Goal: Task Accomplishment & Management: Manage account settings

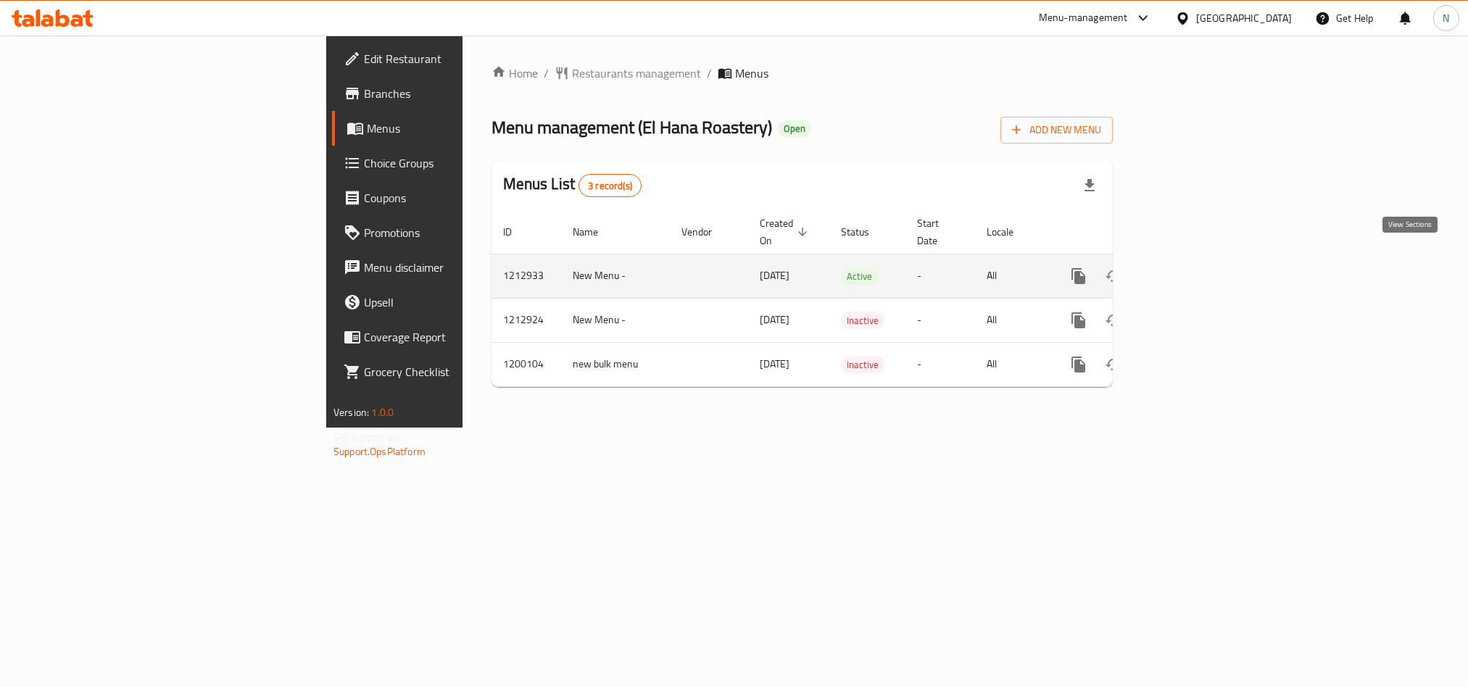
click at [1192, 268] on icon "enhanced table" at bounding box center [1182, 276] width 17 height 17
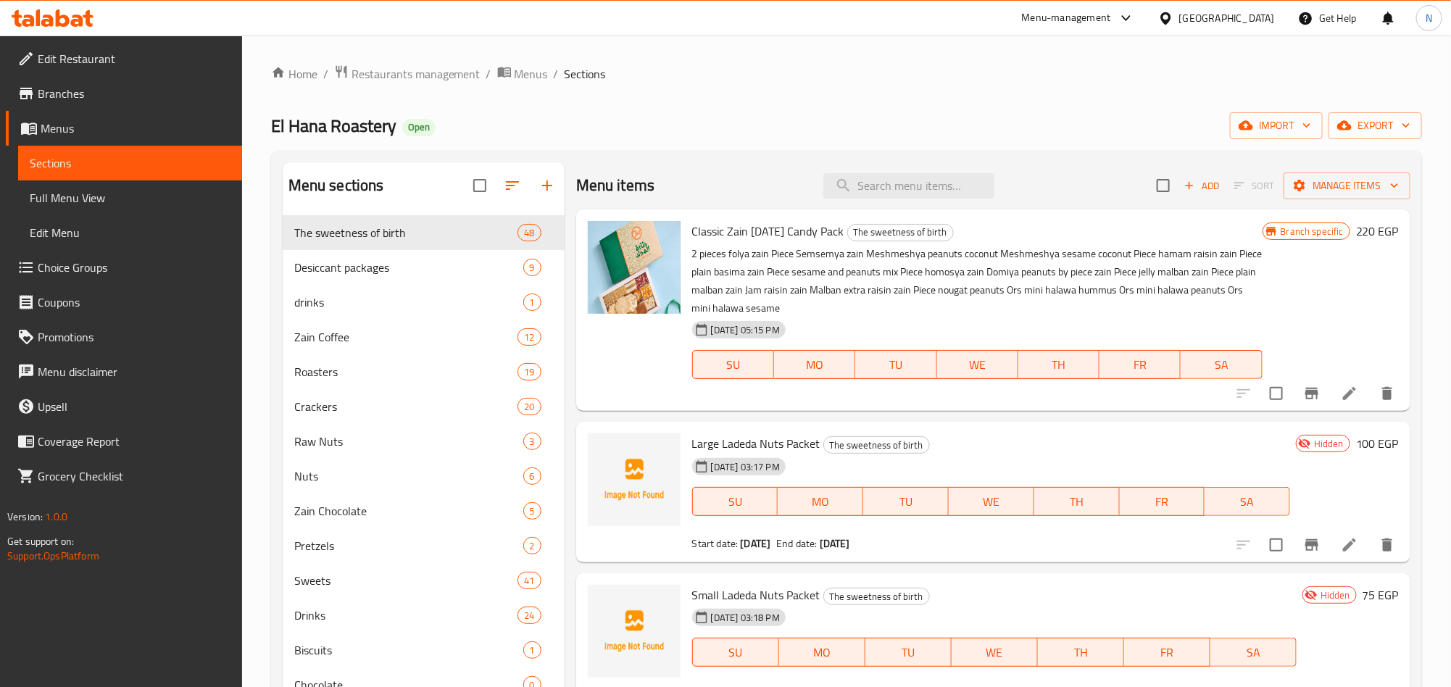
scroll to position [109, 0]
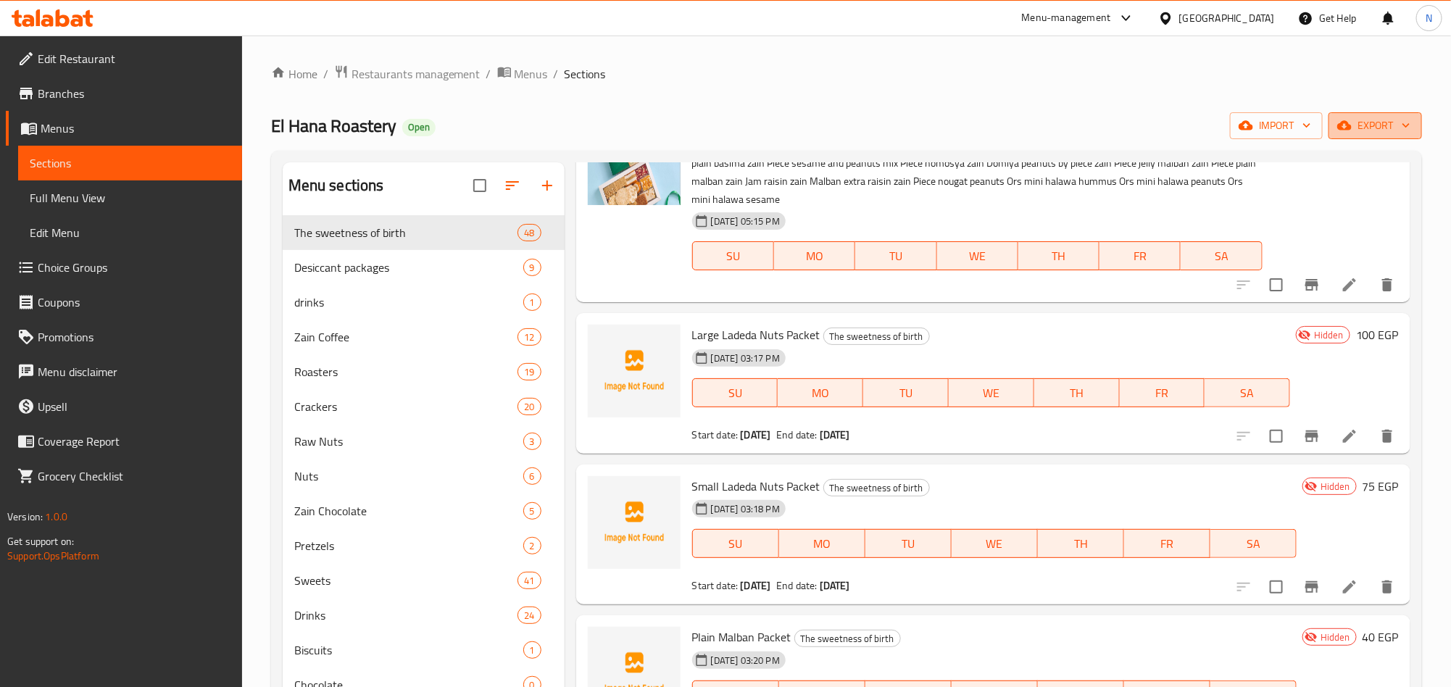
click at [1380, 127] on span "export" at bounding box center [1375, 126] width 70 height 18
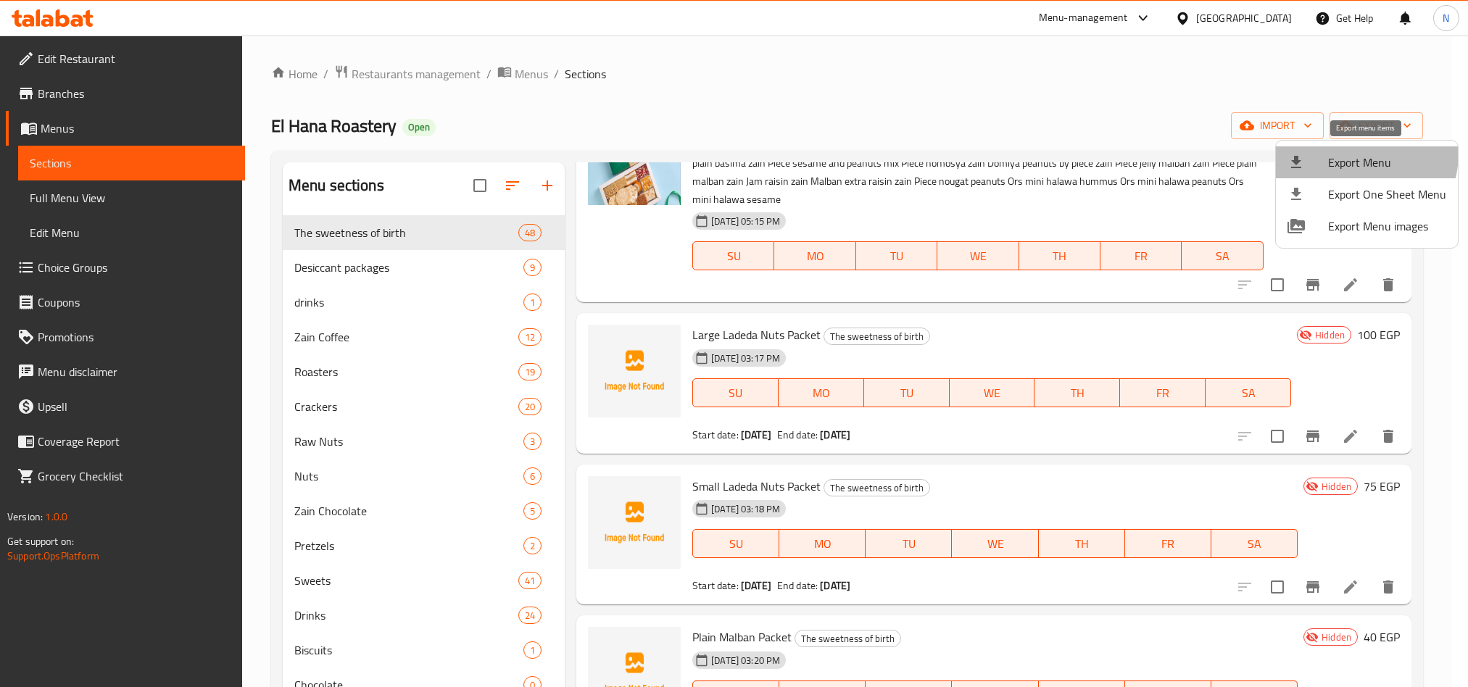
click at [1349, 154] on span "Export Menu" at bounding box center [1387, 162] width 118 height 17
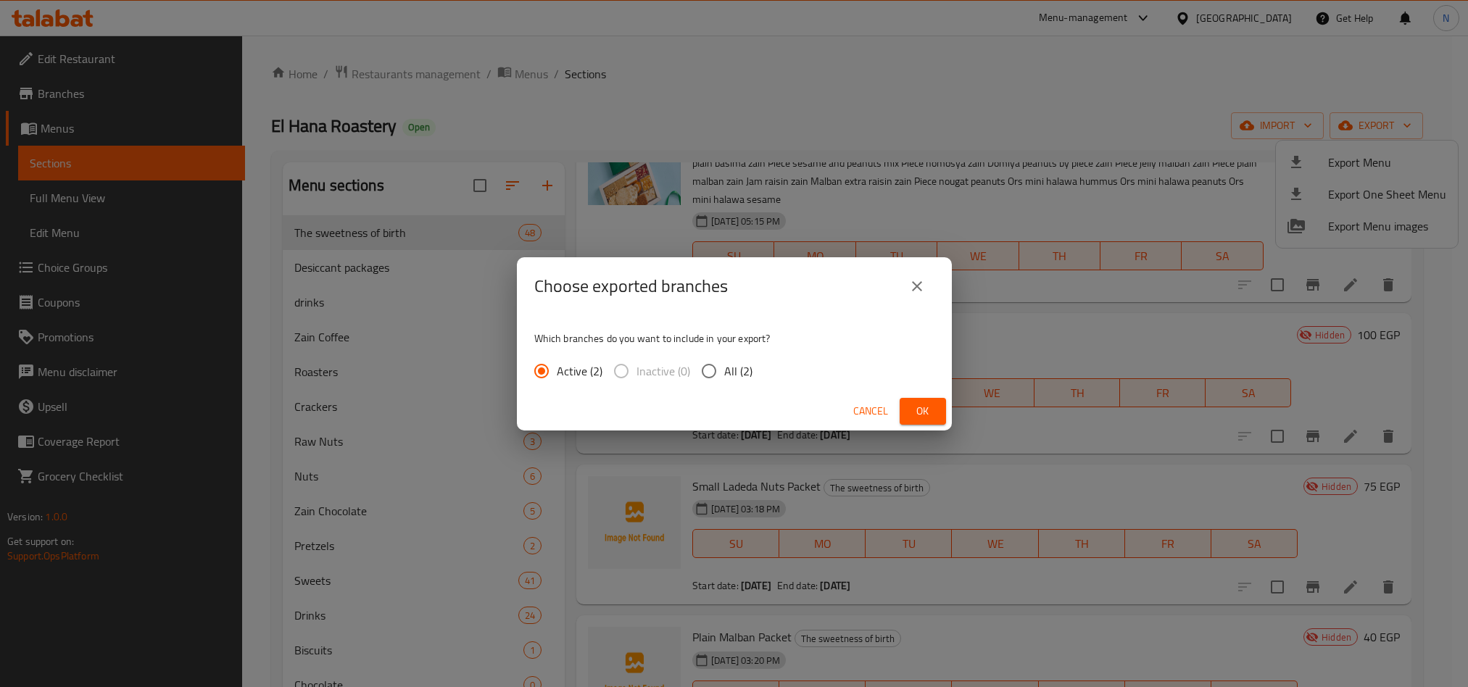
click at [705, 374] on input "All (2)" at bounding box center [709, 371] width 30 height 30
radio input "true"
click at [916, 409] on span "Ok" at bounding box center [922, 411] width 23 height 18
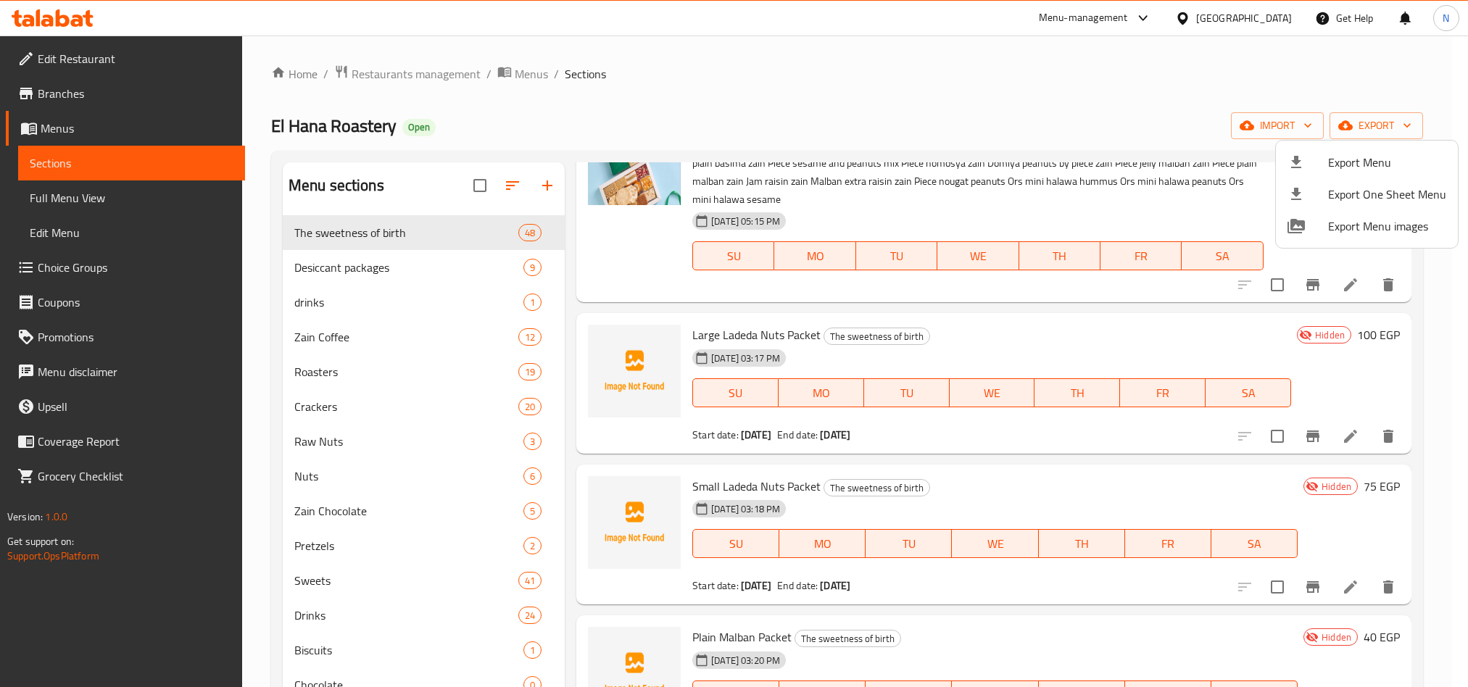
click at [737, 481] on div at bounding box center [734, 343] width 1468 height 687
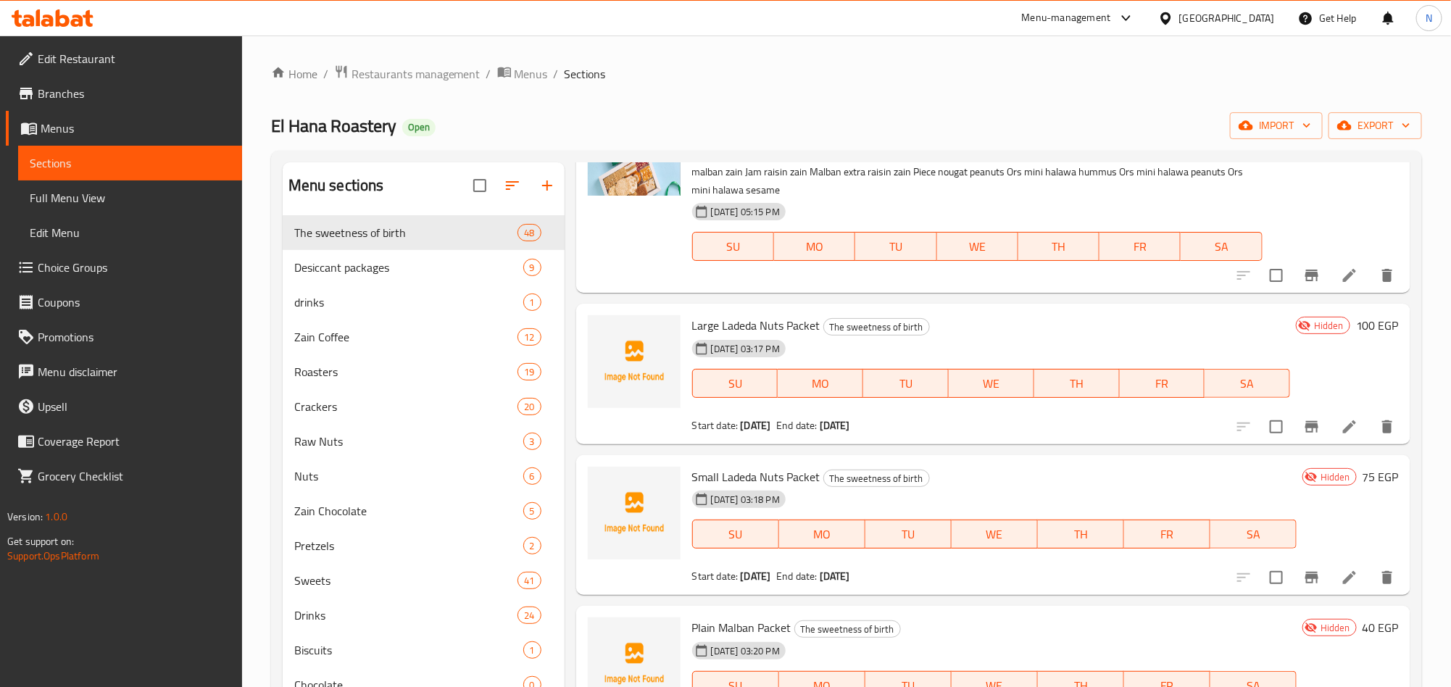
scroll to position [0, 0]
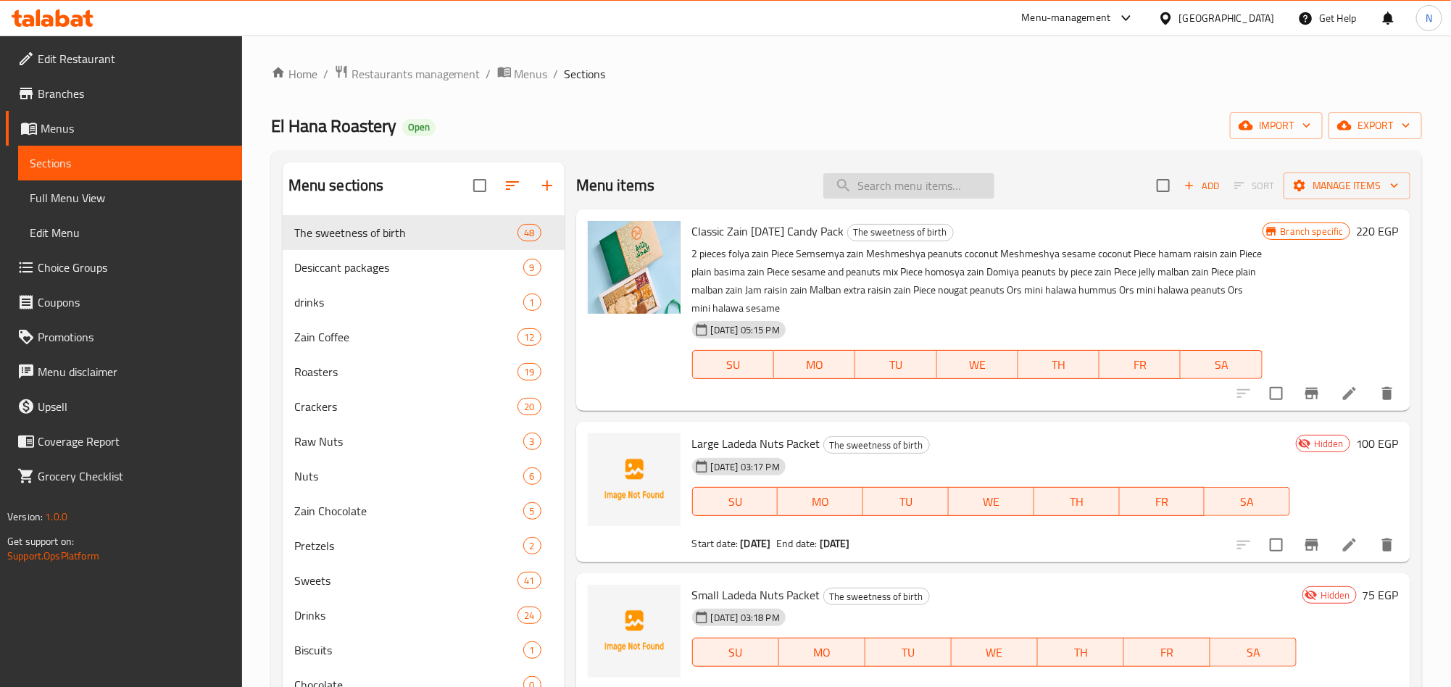
click at [905, 186] on input "search" at bounding box center [909, 185] width 171 height 25
paste input "عبوة كلاسيك"
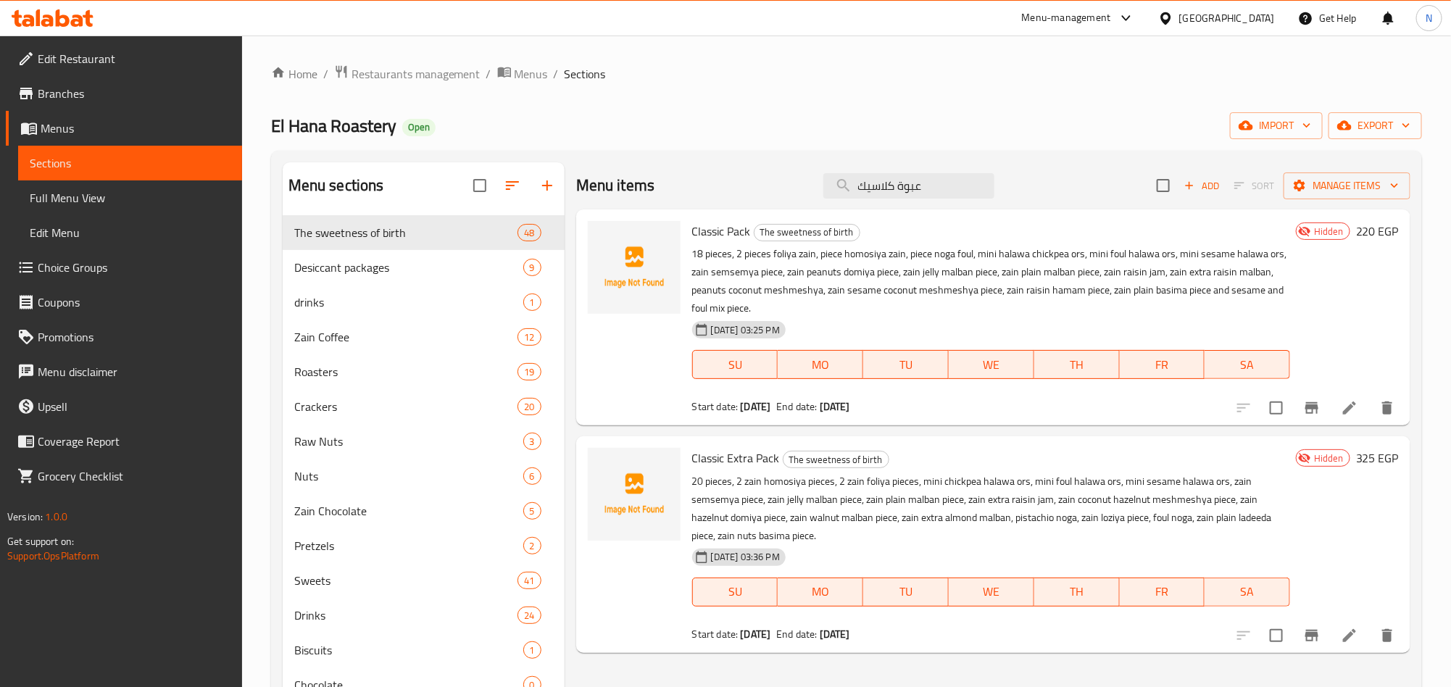
scroll to position [109, 0]
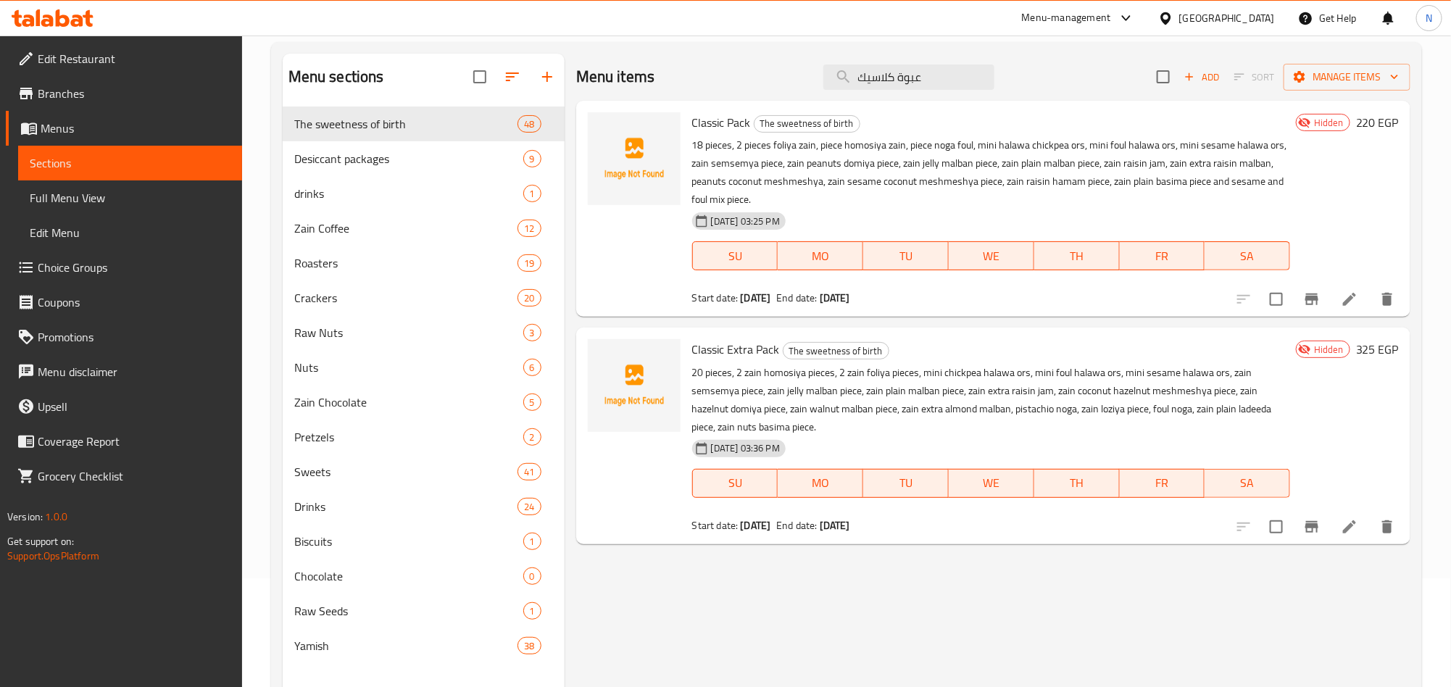
type input "عبوة كلاسيك"
click at [1334, 298] on li at bounding box center [1350, 299] width 41 height 26
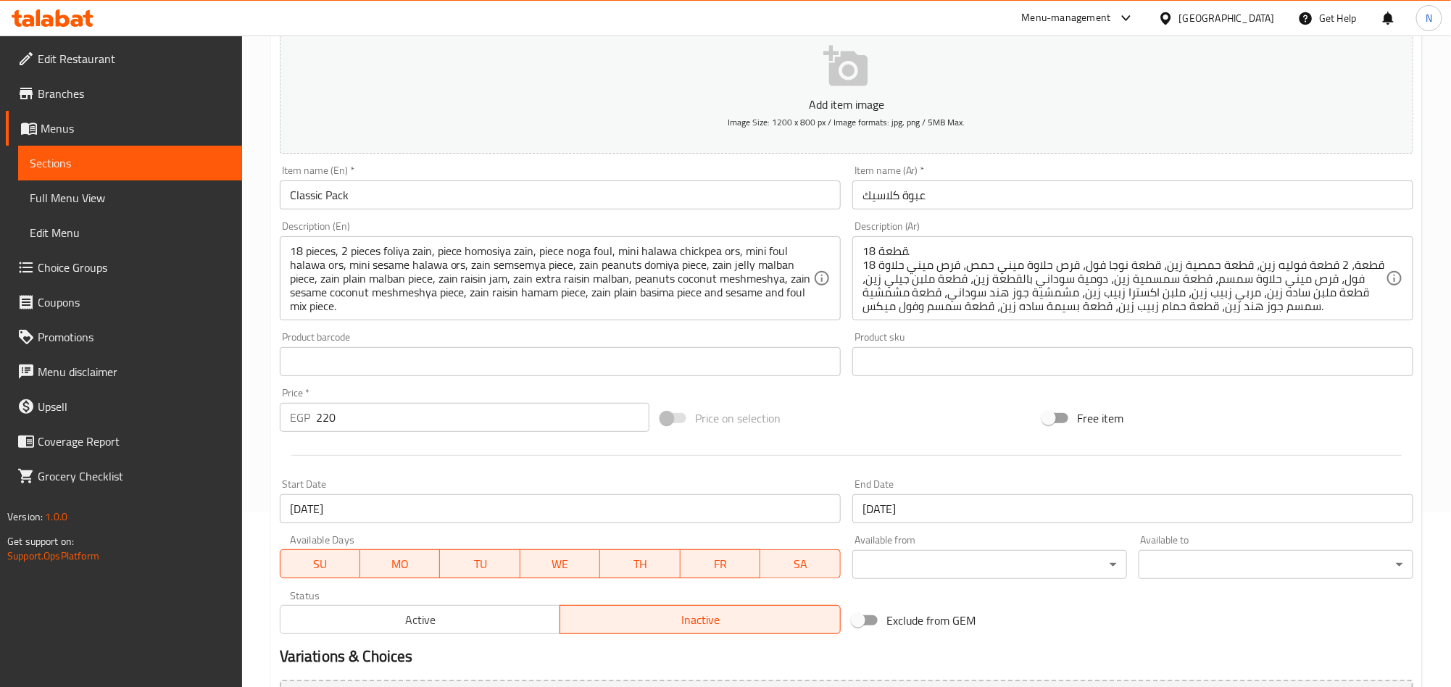
scroll to position [336, 0]
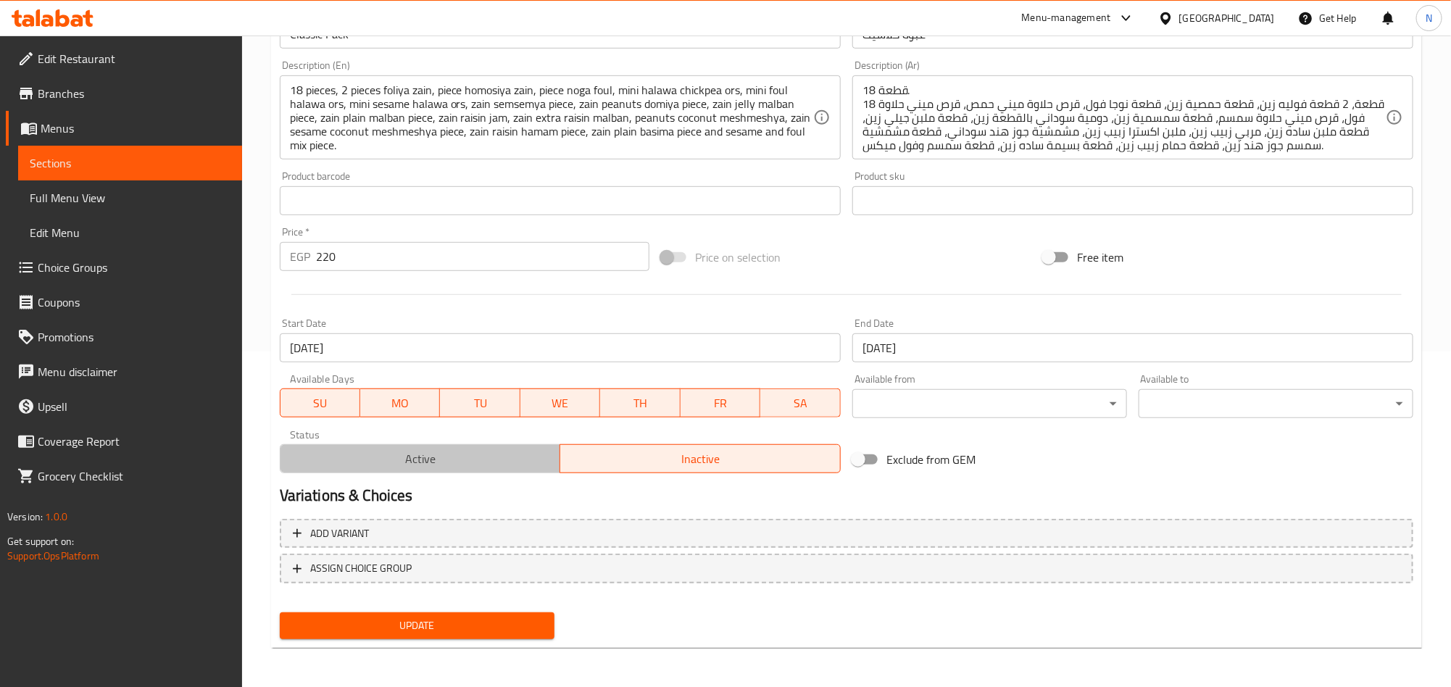
click at [536, 450] on span "Active" at bounding box center [420, 459] width 269 height 21
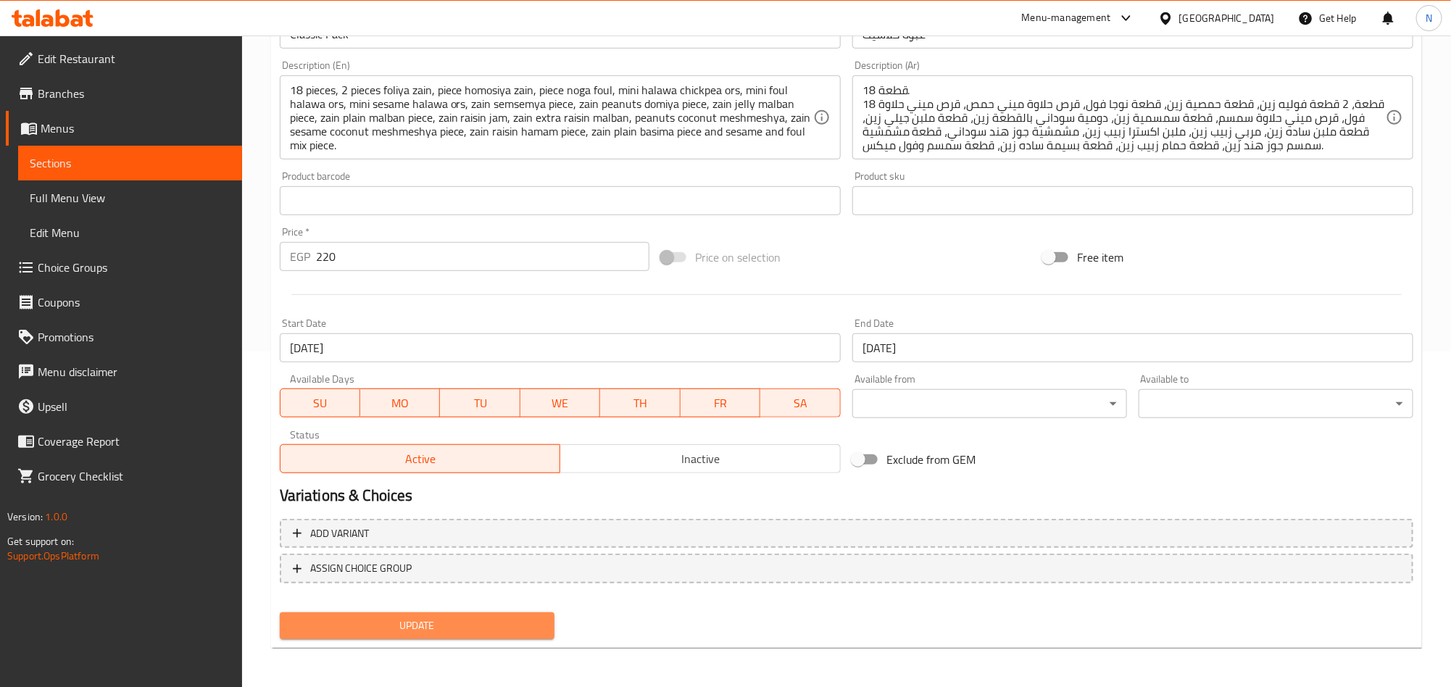
click at [461, 617] on span "Update" at bounding box center [417, 626] width 252 height 18
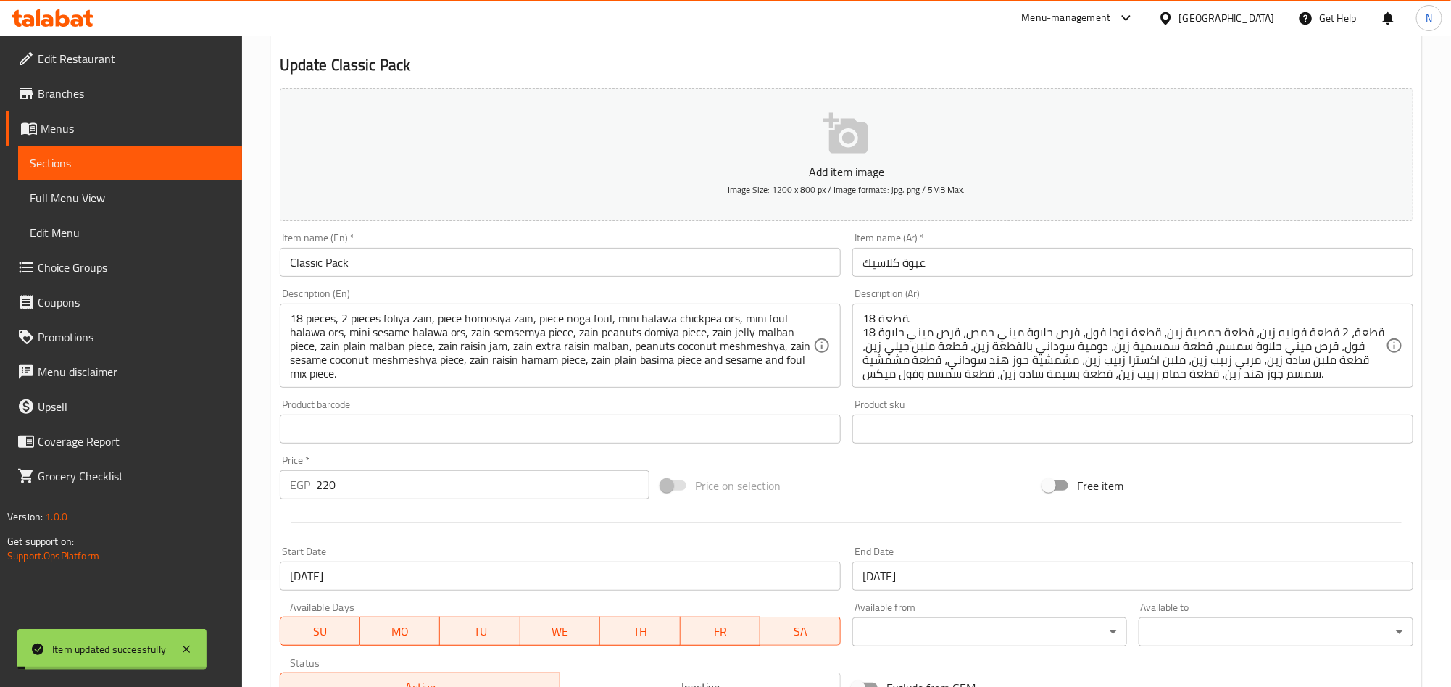
scroll to position [0, 0]
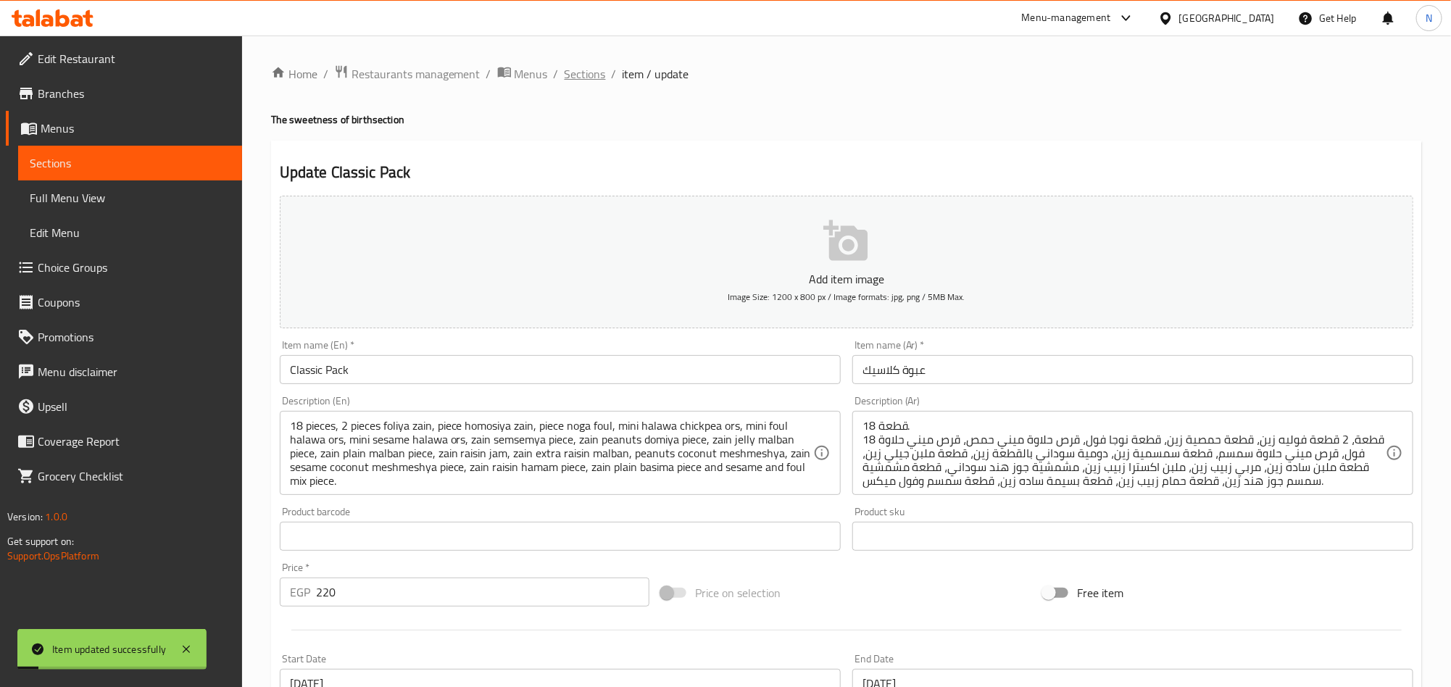
click at [586, 79] on span "Sections" at bounding box center [585, 73] width 41 height 17
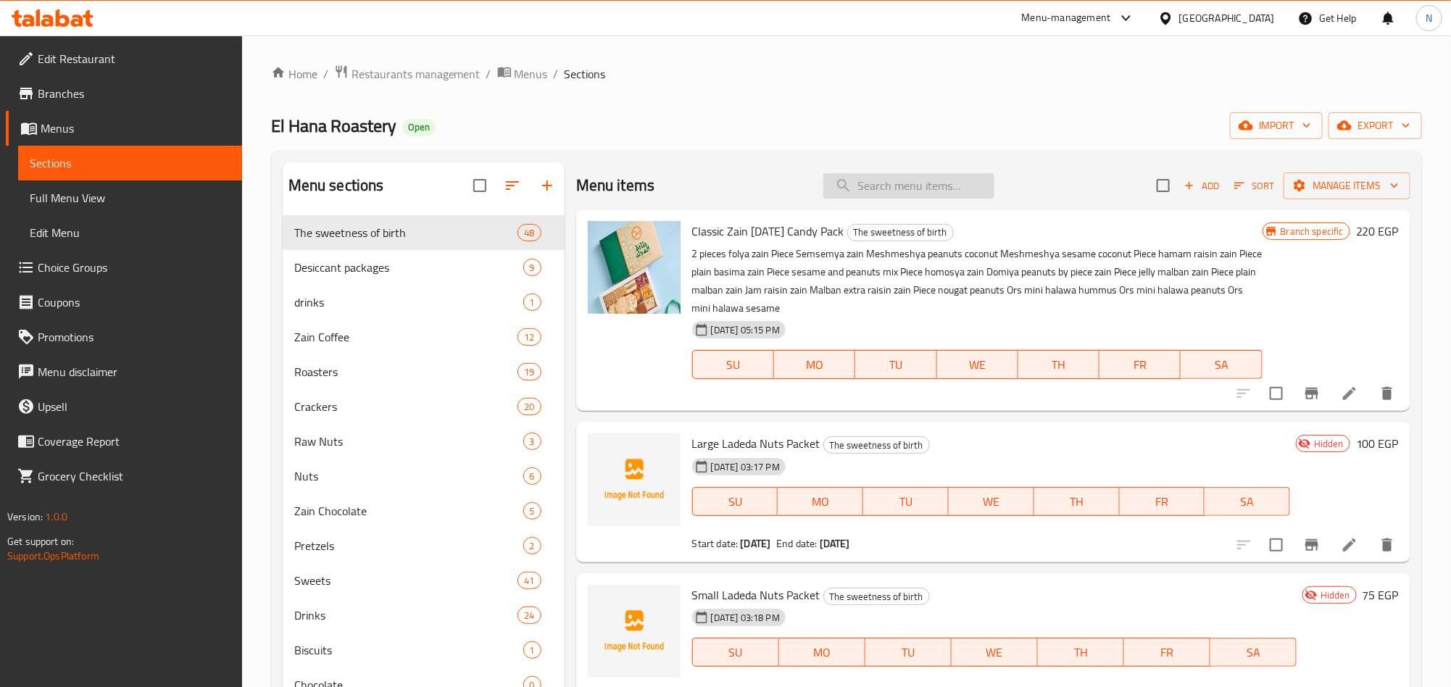
click at [844, 190] on input "search" at bounding box center [909, 185] width 171 height 25
paste input "عبوة كلاسيك اكسترا"
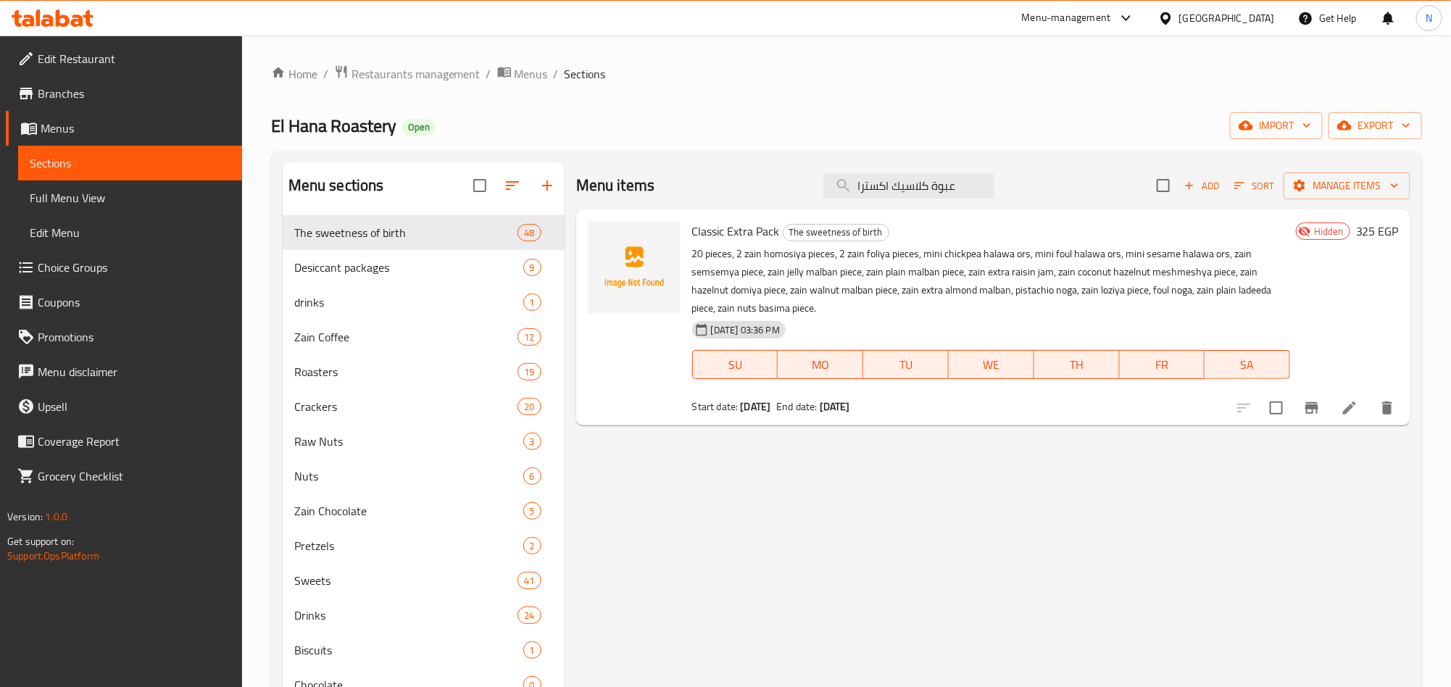
type input "عبوة كلاسيك اكسترا"
click at [1349, 414] on icon at bounding box center [1349, 407] width 17 height 17
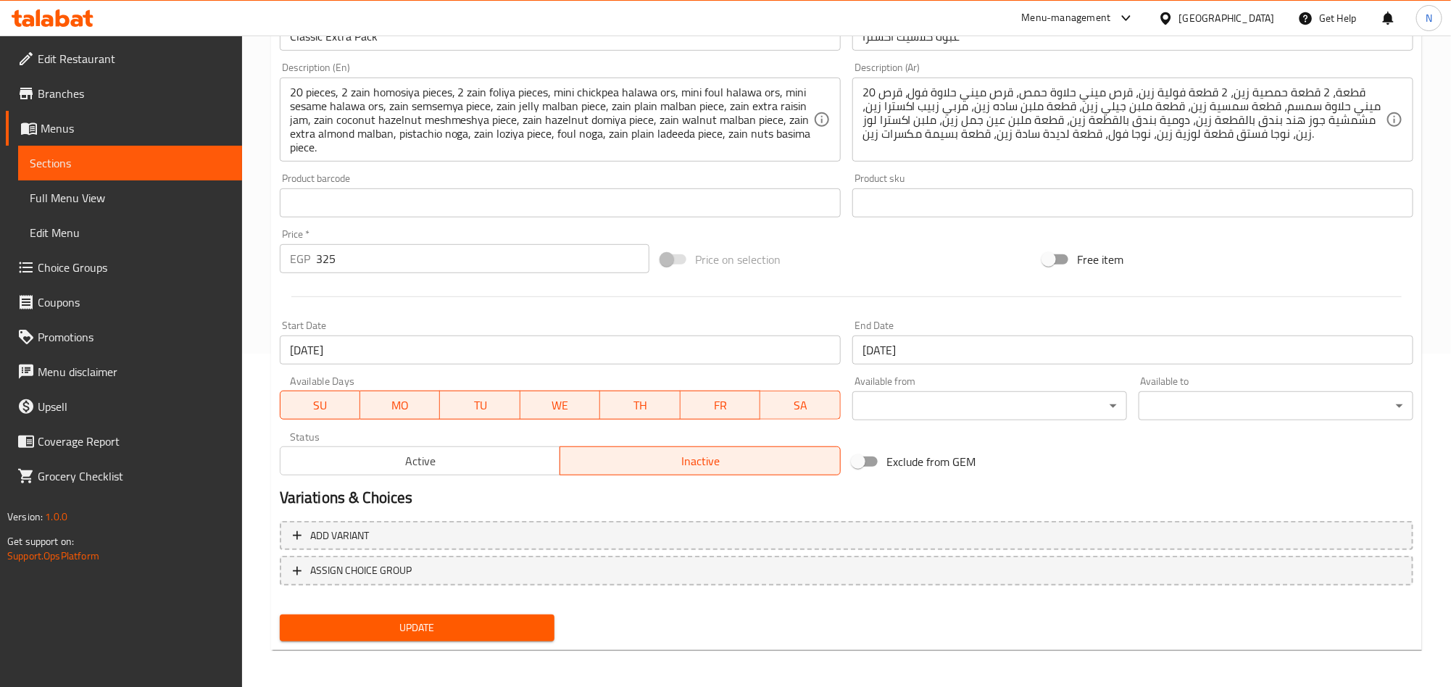
scroll to position [336, 0]
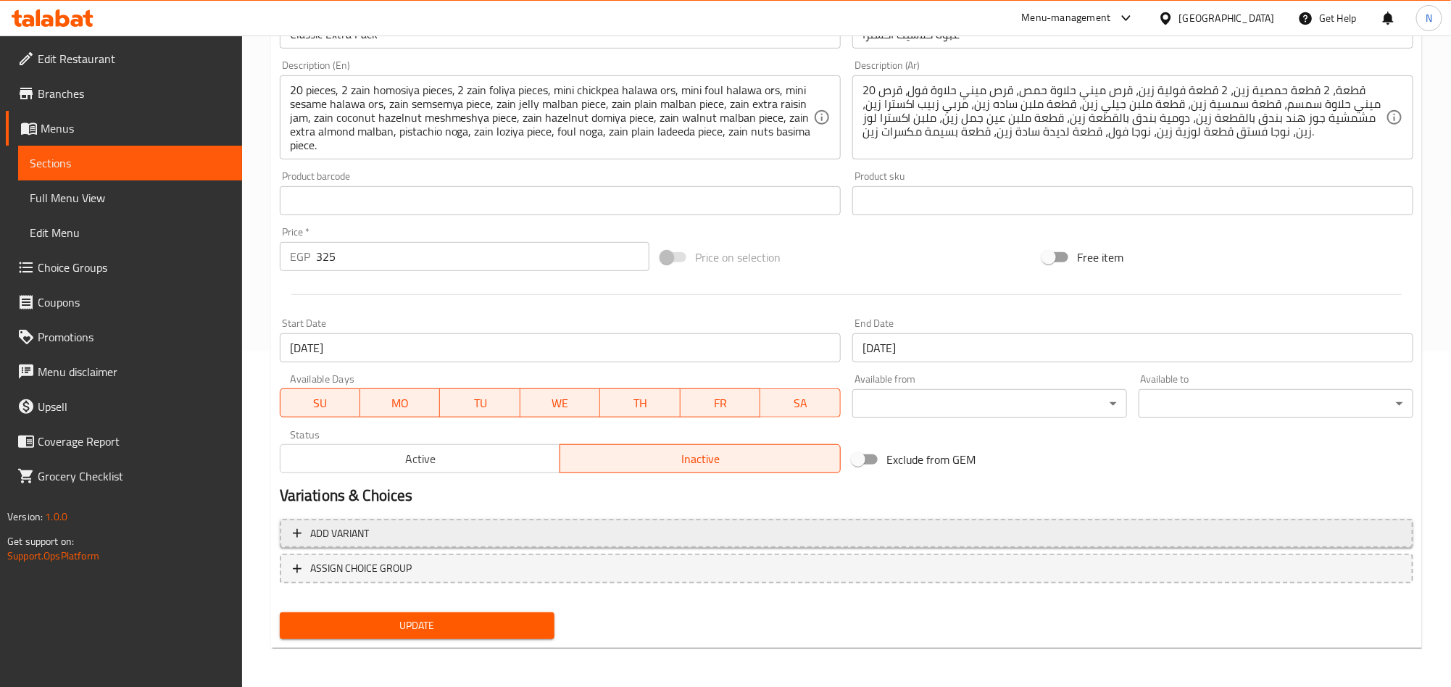
click at [460, 453] on span "Active" at bounding box center [420, 459] width 269 height 21
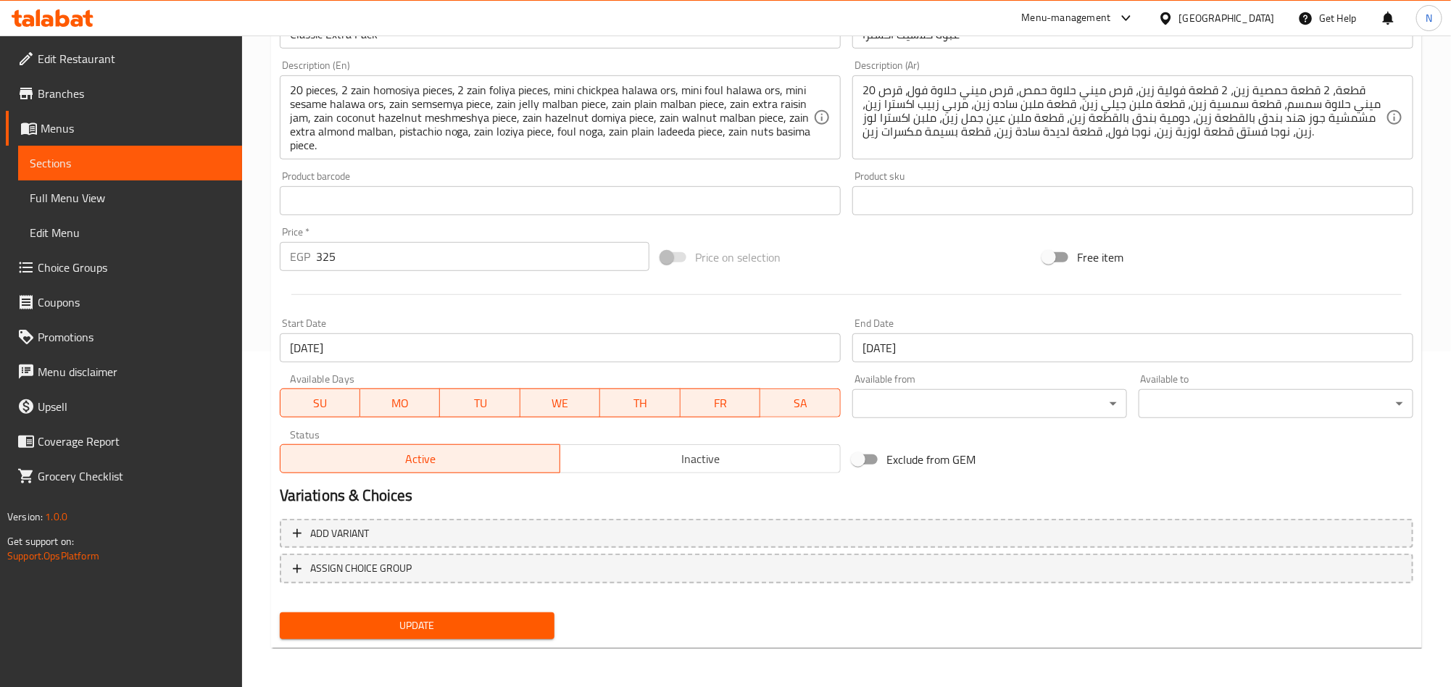
click at [442, 613] on button "Update" at bounding box center [417, 626] width 275 height 27
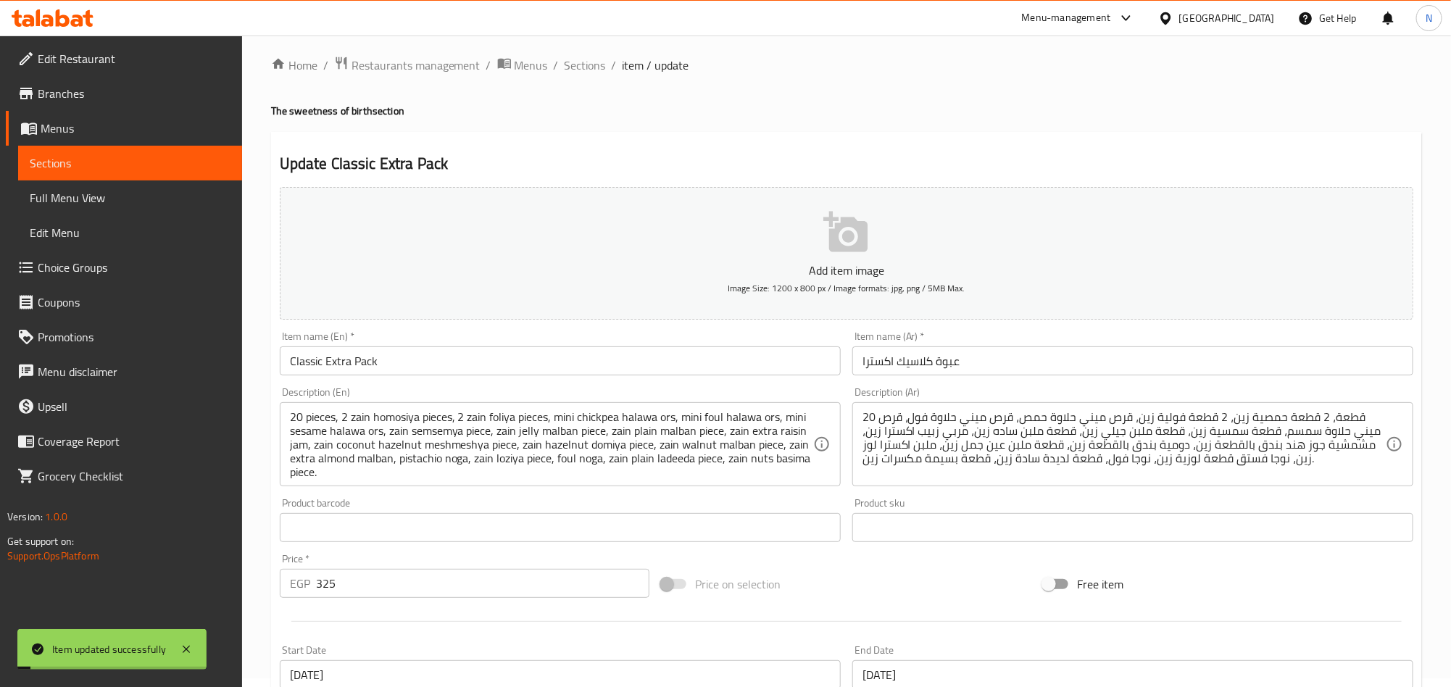
scroll to position [0, 0]
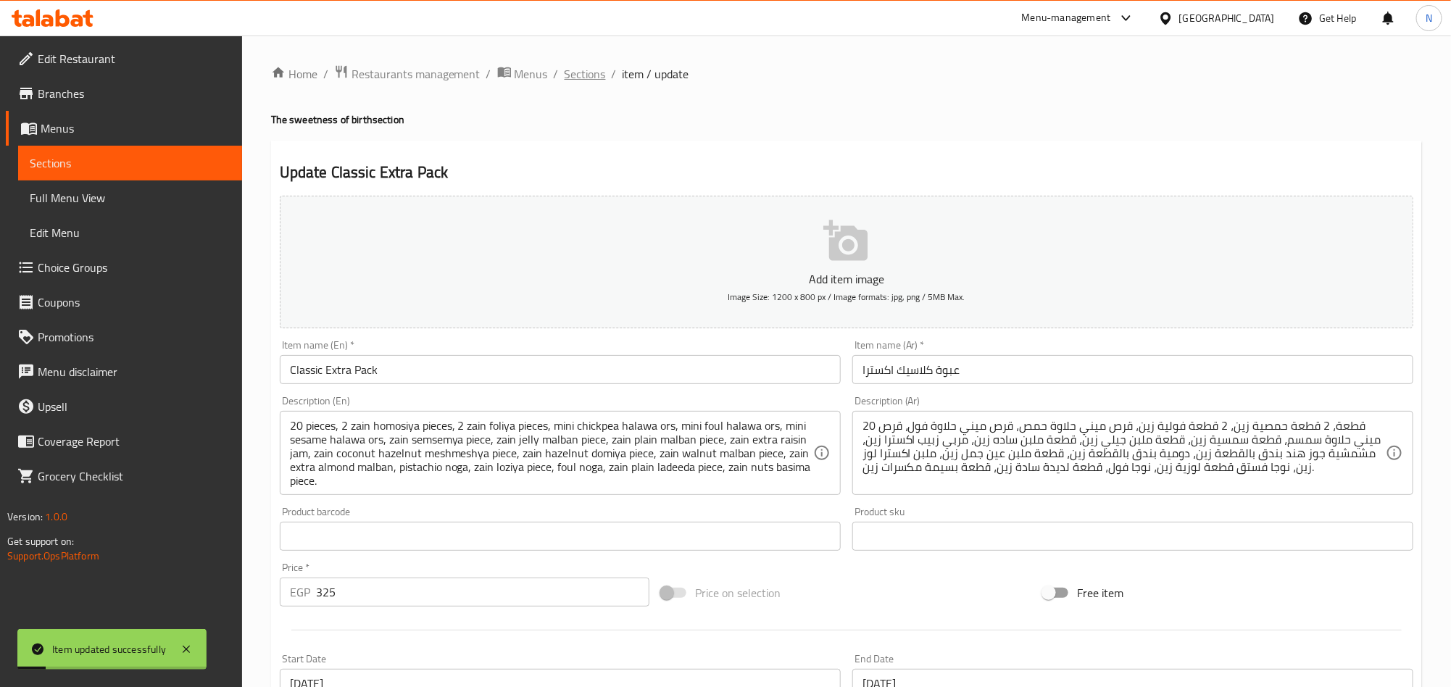
click at [575, 65] on span "Sections" at bounding box center [585, 73] width 41 height 17
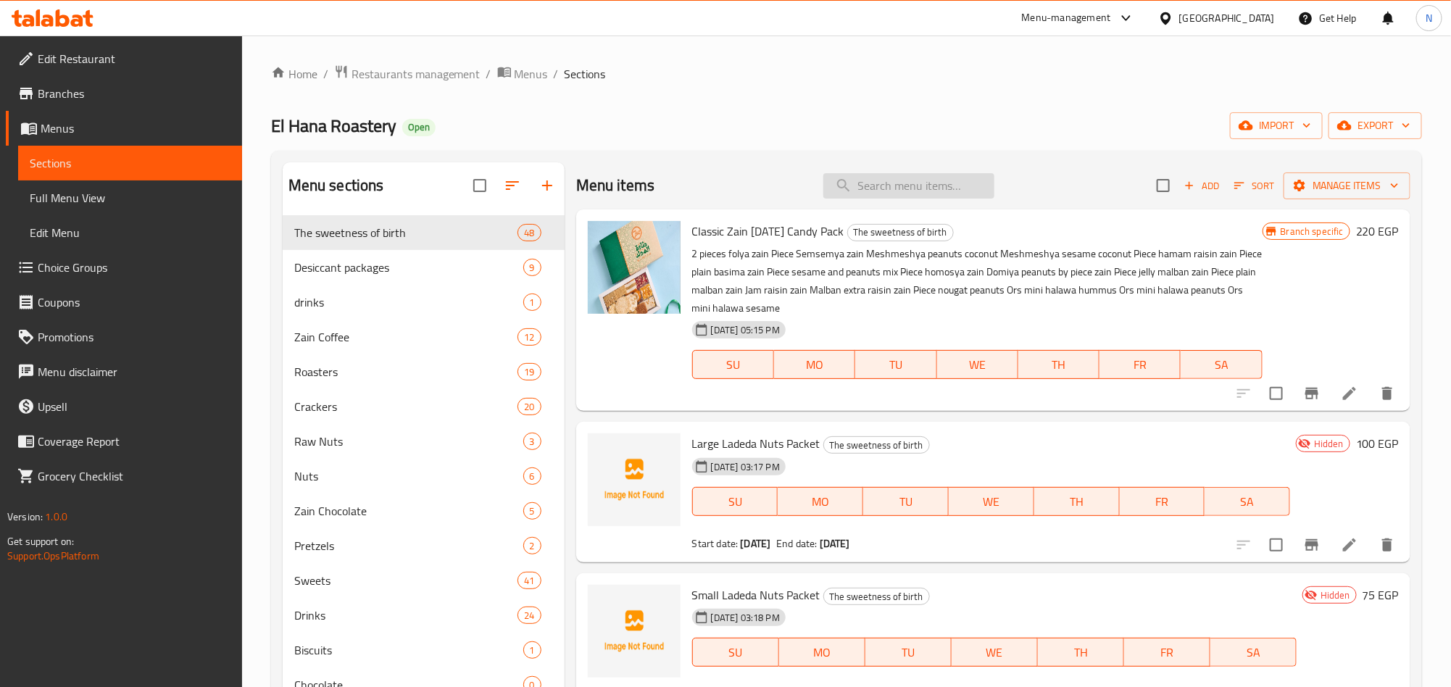
click at [910, 196] on input "search" at bounding box center [909, 185] width 171 height 25
paste input "عبوة كلاسيك"
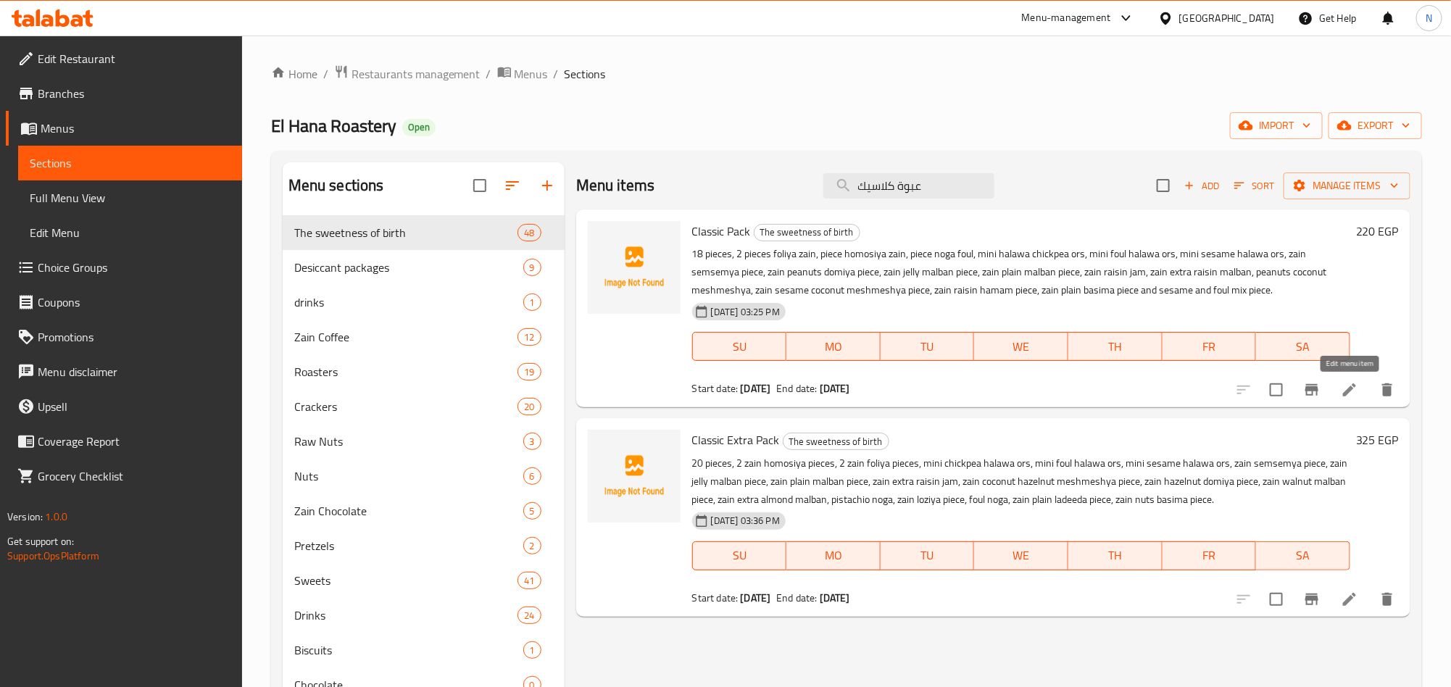
type input "عبوة كلاسيك"
click at [1348, 389] on icon at bounding box center [1349, 389] width 17 height 17
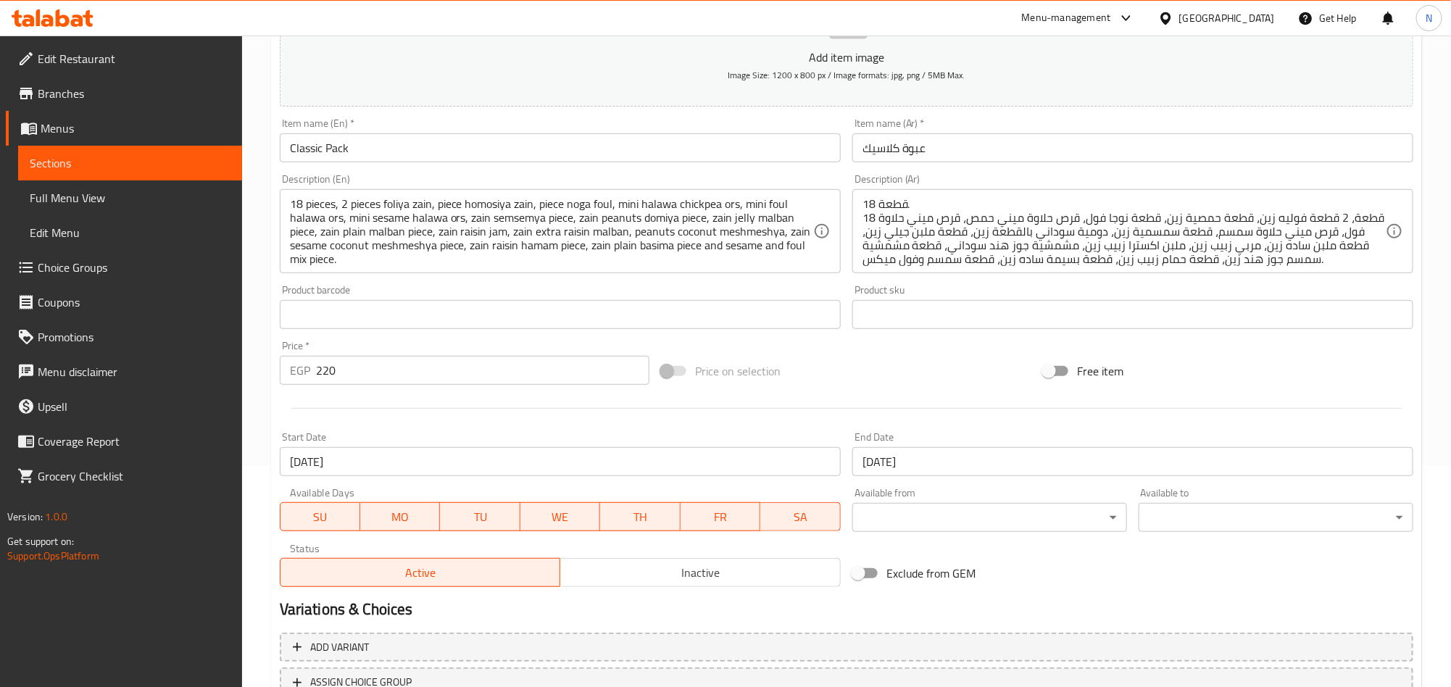
scroll to position [336, 0]
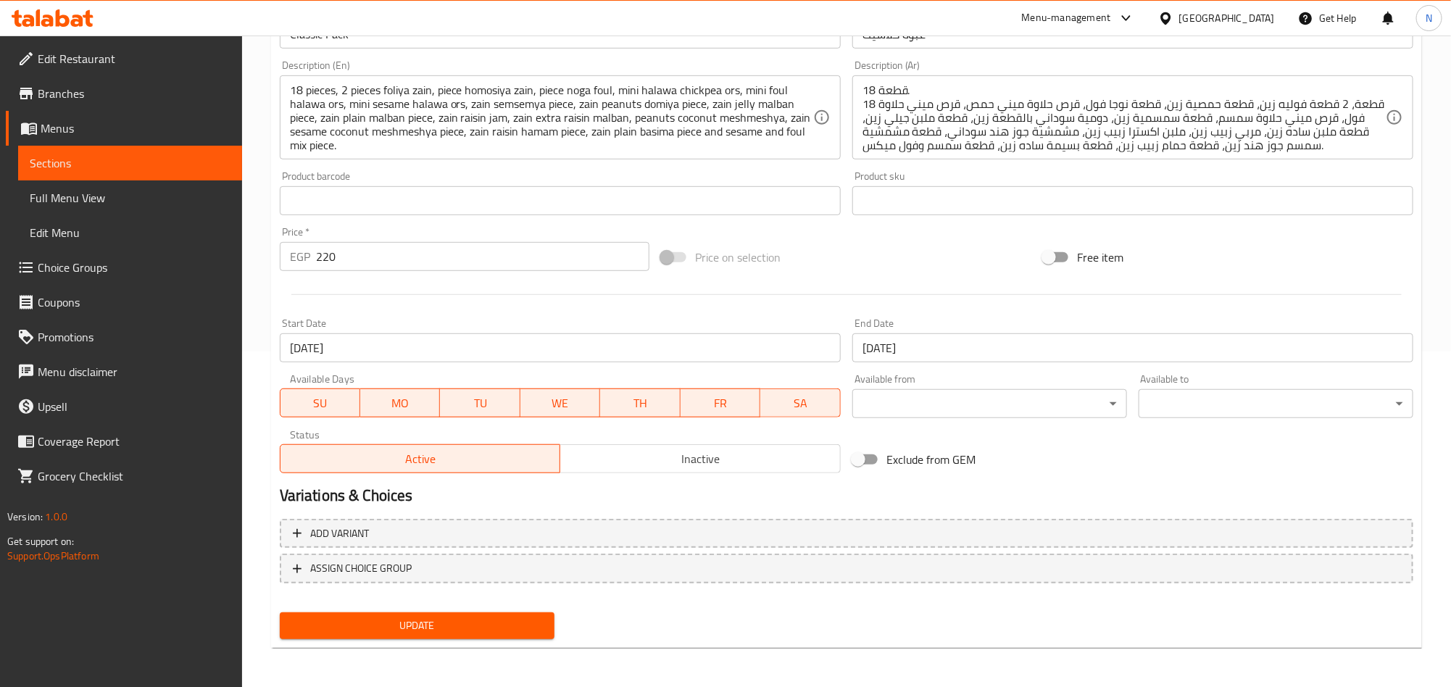
click at [599, 459] on span "Inactive" at bounding box center [700, 459] width 269 height 21
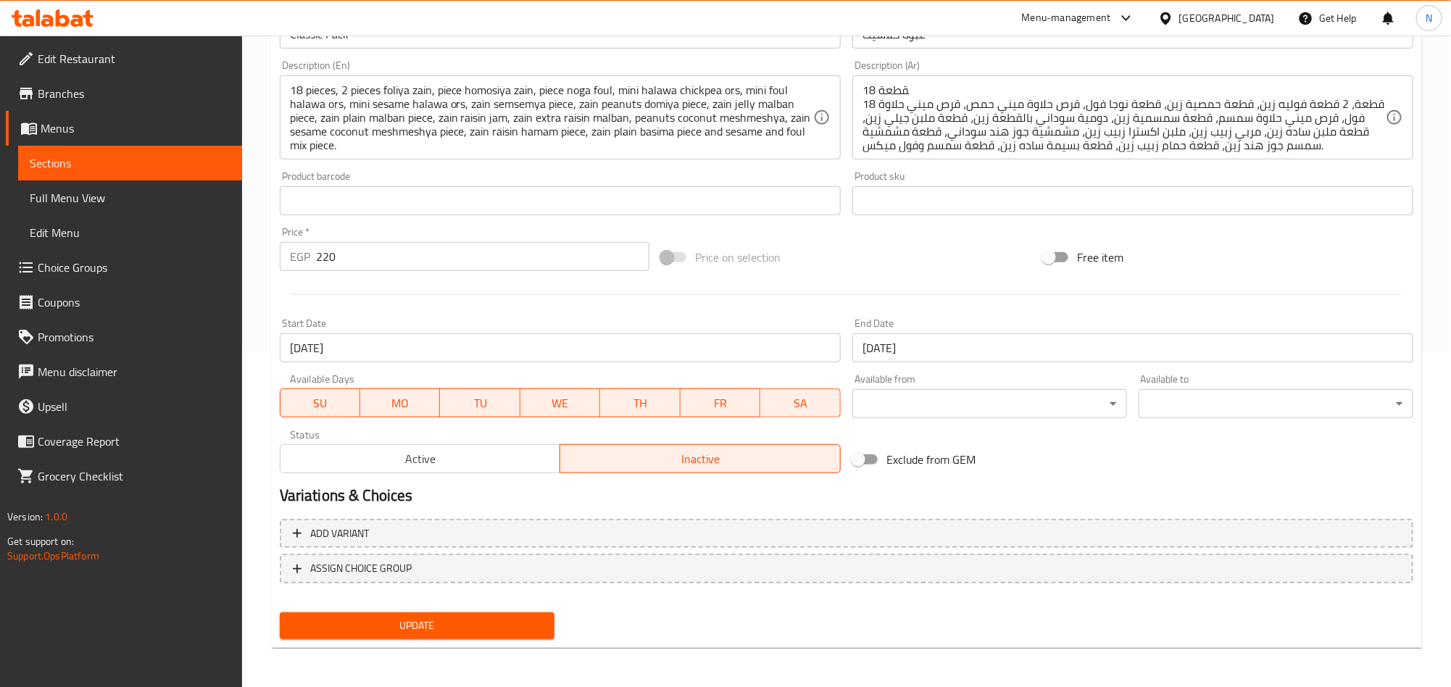
click at [490, 616] on button "Update" at bounding box center [417, 626] width 275 height 27
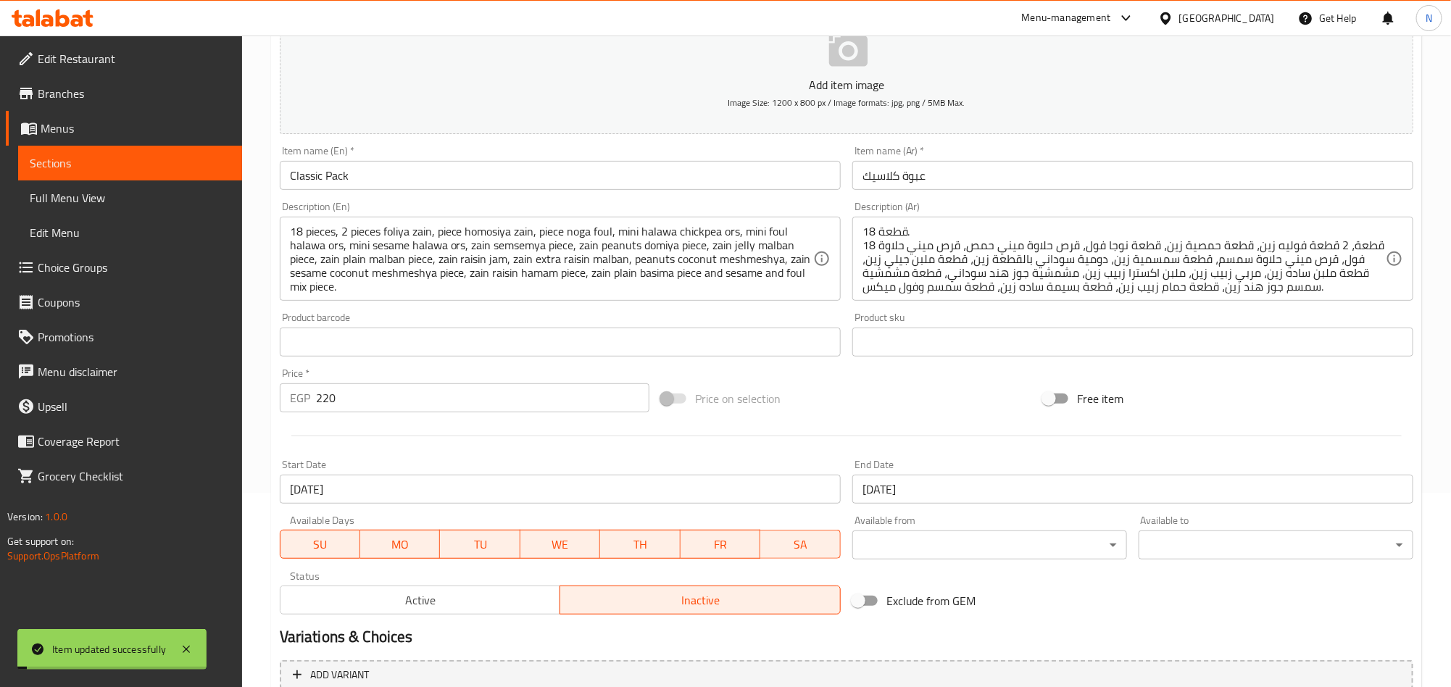
scroll to position [0, 0]
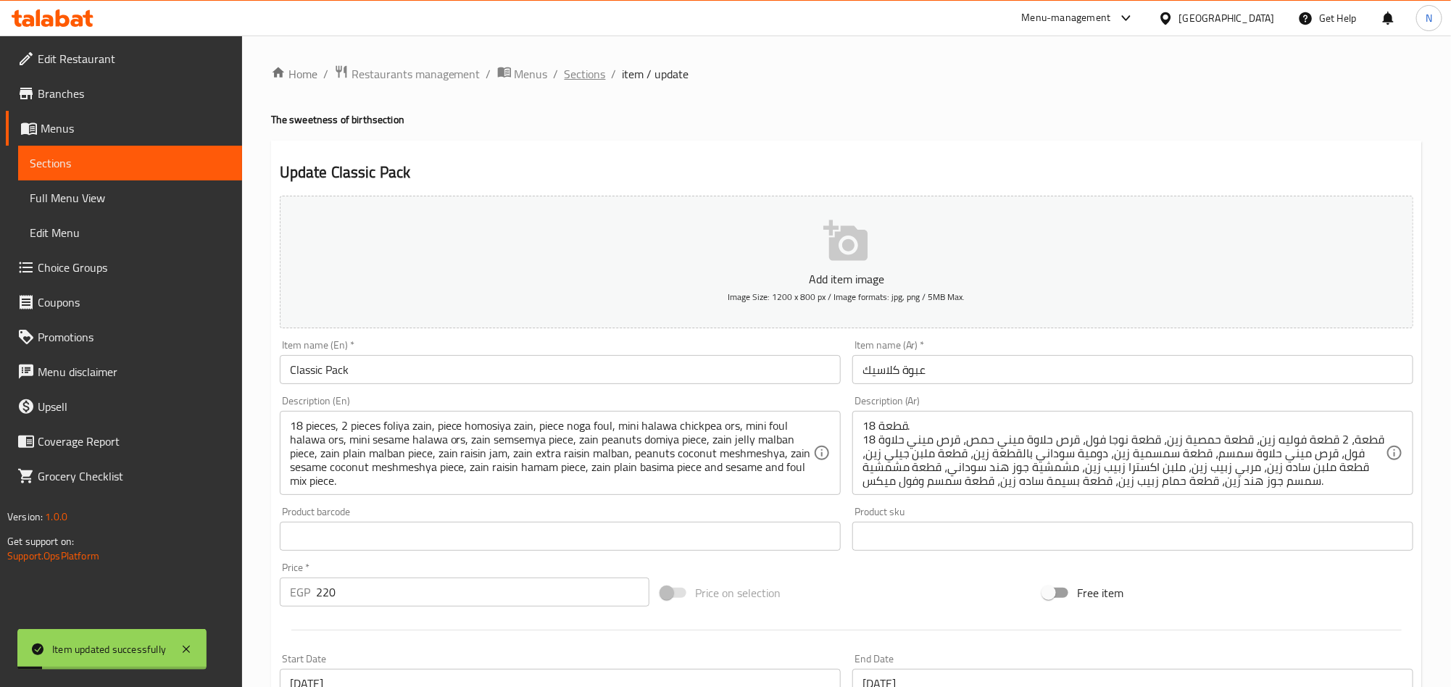
click at [589, 79] on span "Sections" at bounding box center [585, 73] width 41 height 17
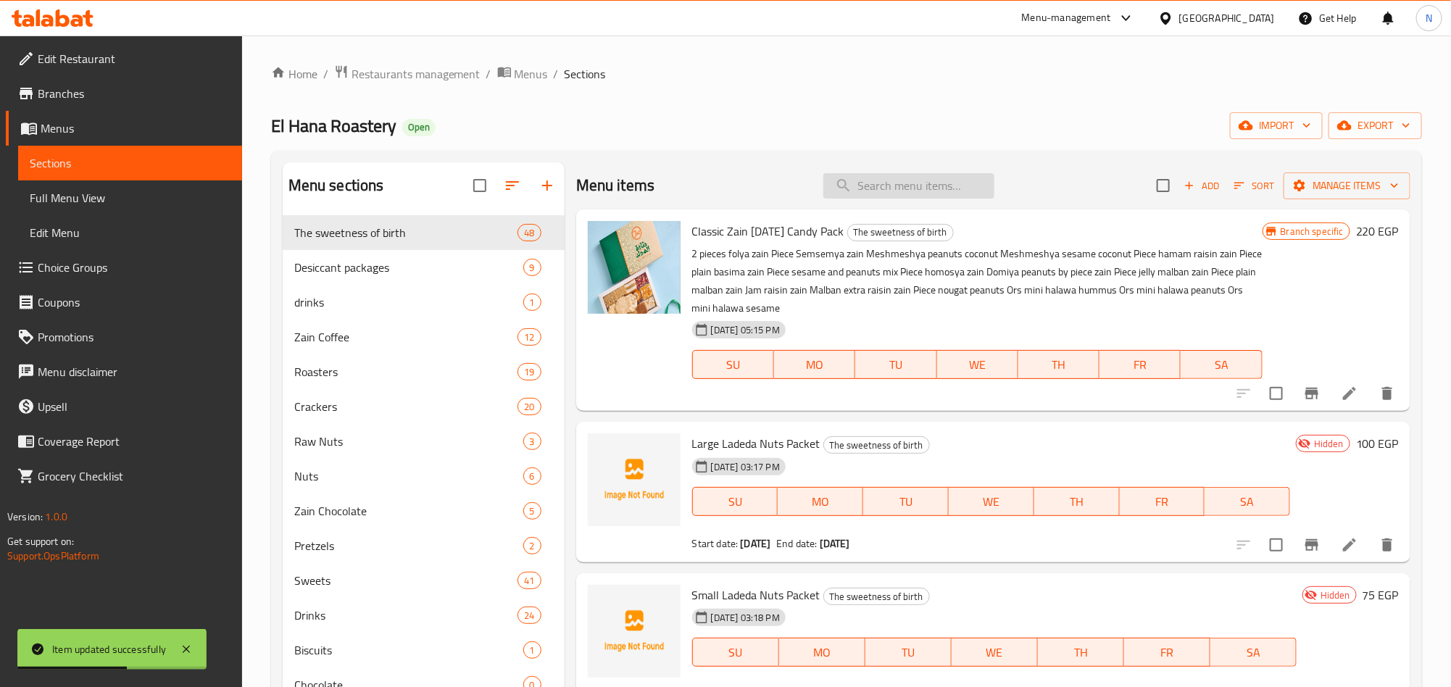
click at [912, 187] on input "search" at bounding box center [909, 185] width 171 height 25
paste input "عبوة كلاسيك اكسترا"
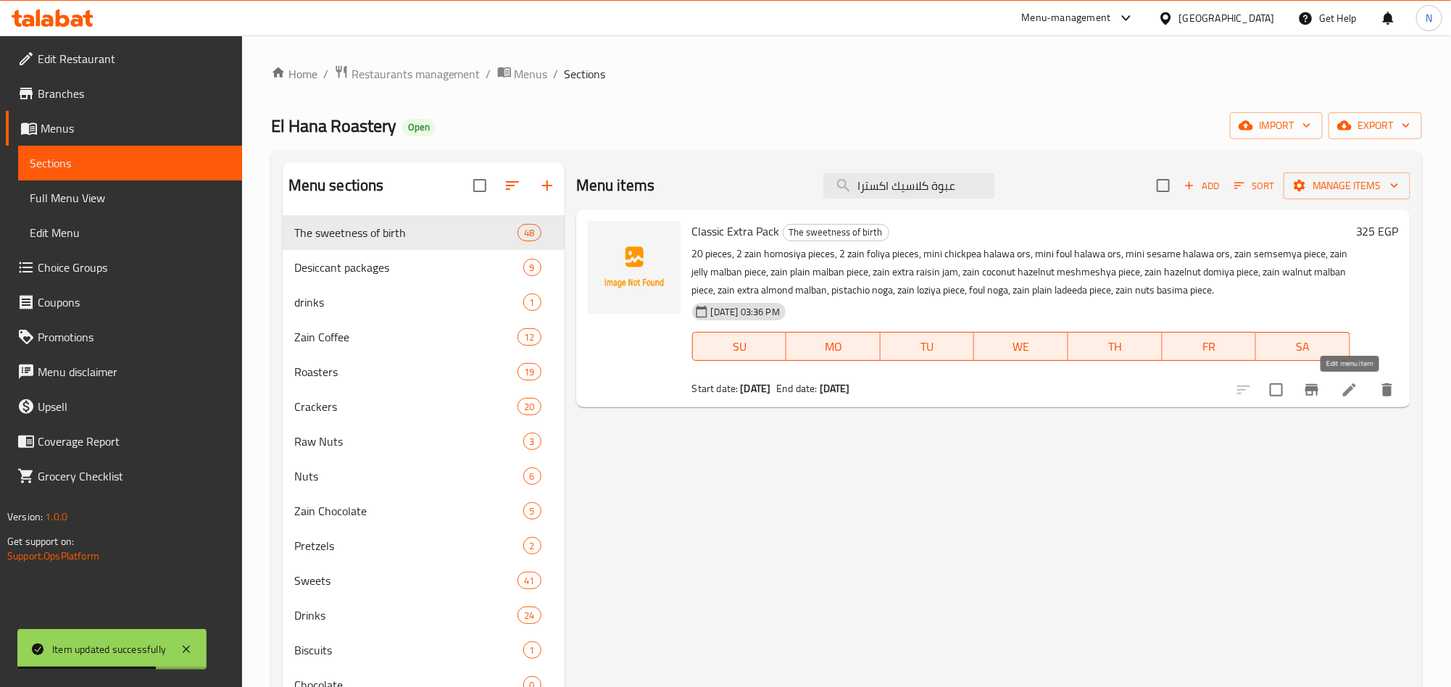
type input "عبوة كلاسيك اكسترا"
click at [1351, 387] on icon at bounding box center [1349, 389] width 13 height 13
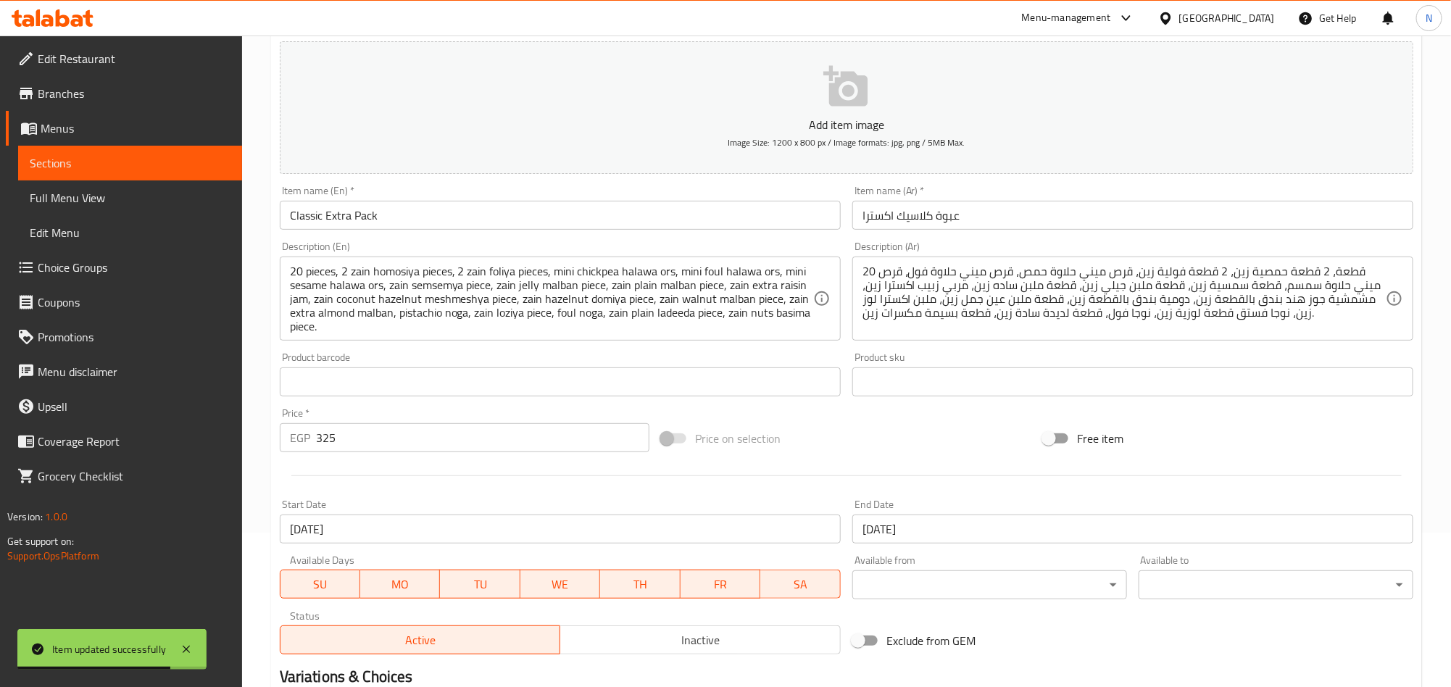
scroll to position [336, 0]
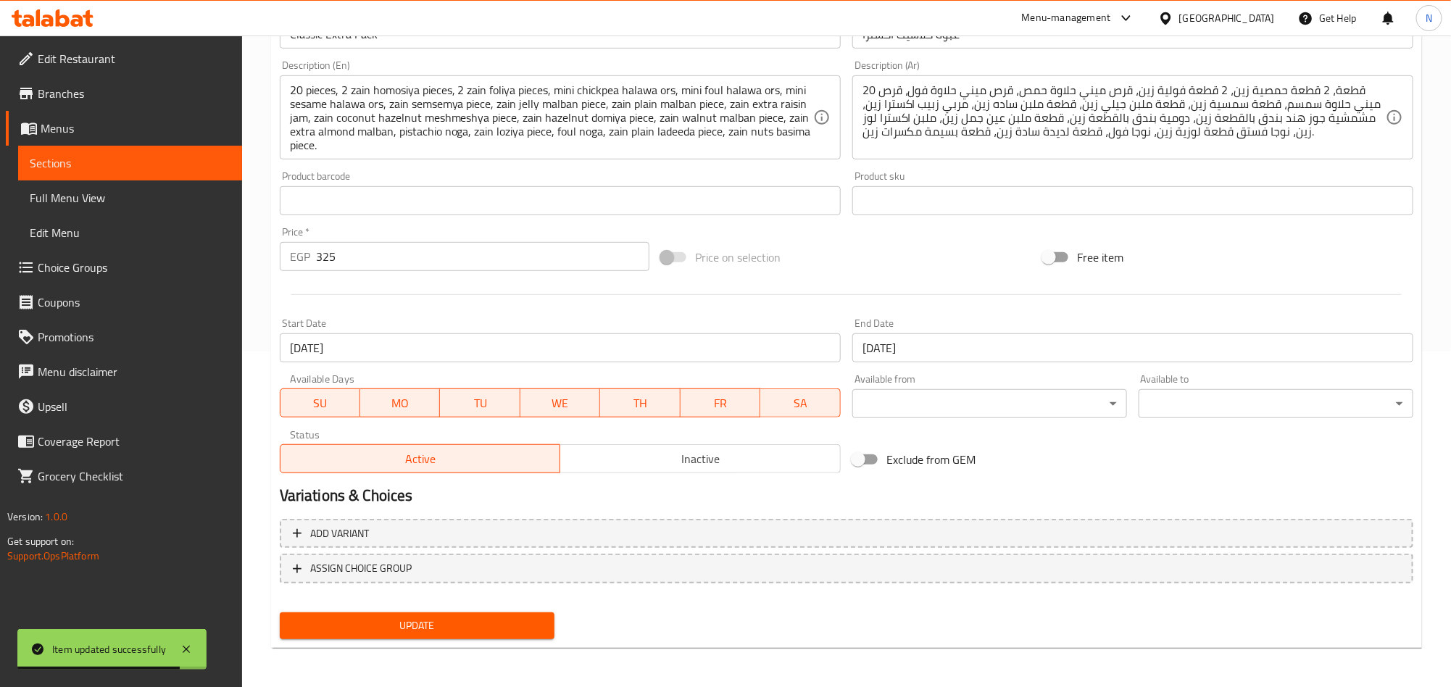
click at [629, 462] on span "Inactive" at bounding box center [700, 459] width 269 height 21
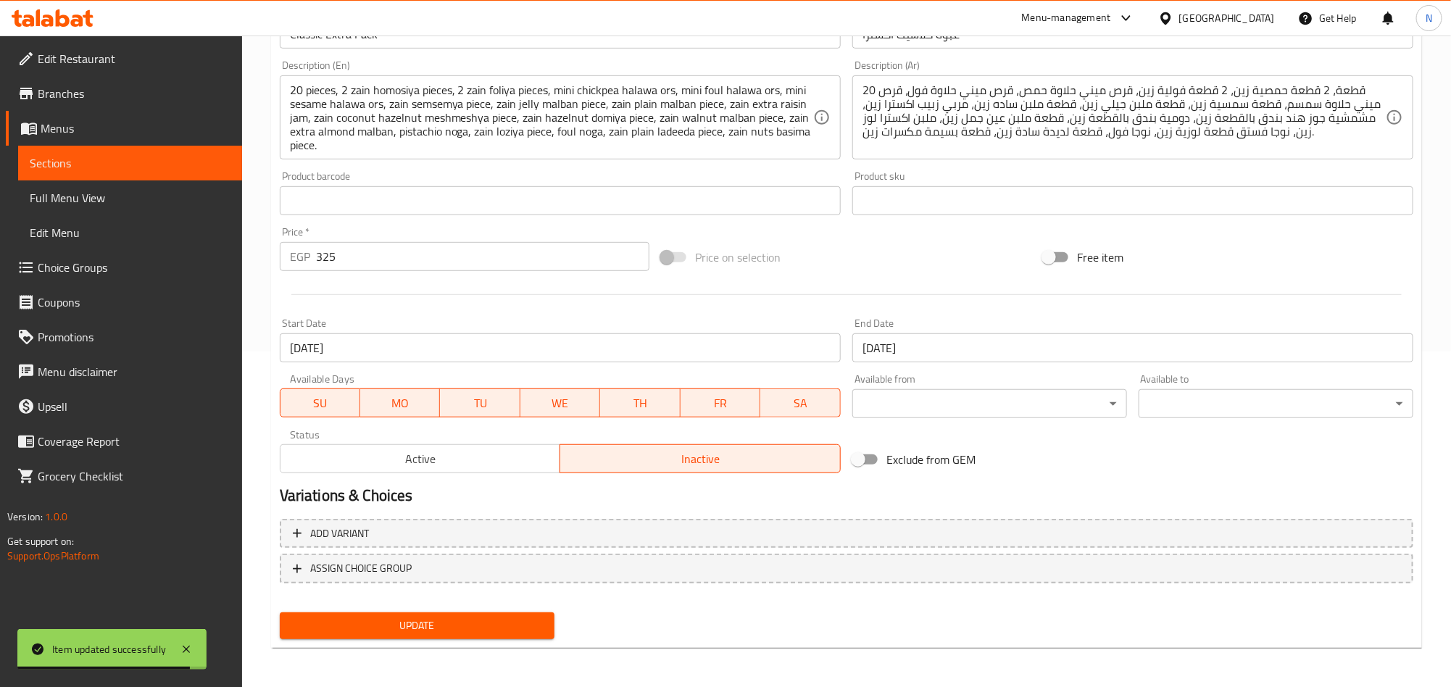
click at [509, 646] on div "Update Classic Extra Pack Add item image Image Size: 1200 x 800 px / Image form…" at bounding box center [846, 227] width 1151 height 844
click at [522, 629] on span "Update" at bounding box center [417, 626] width 252 height 18
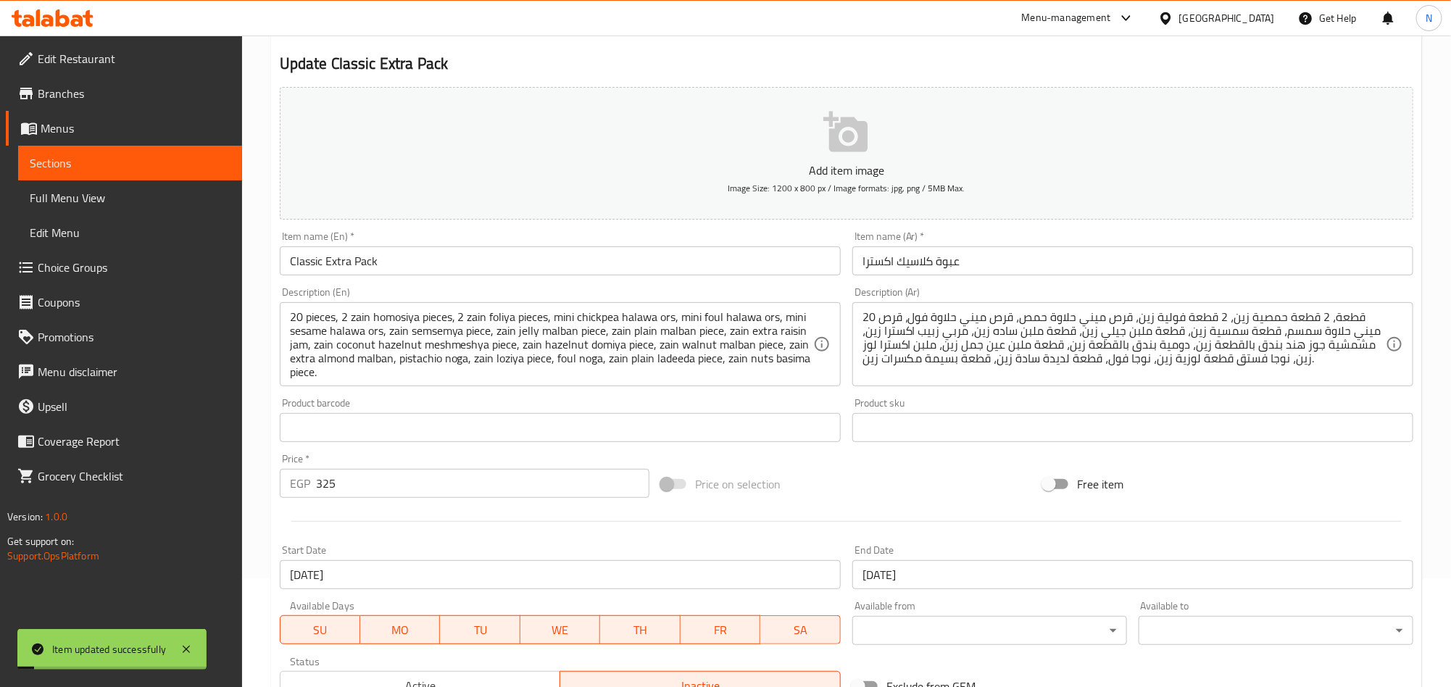
scroll to position [0, 0]
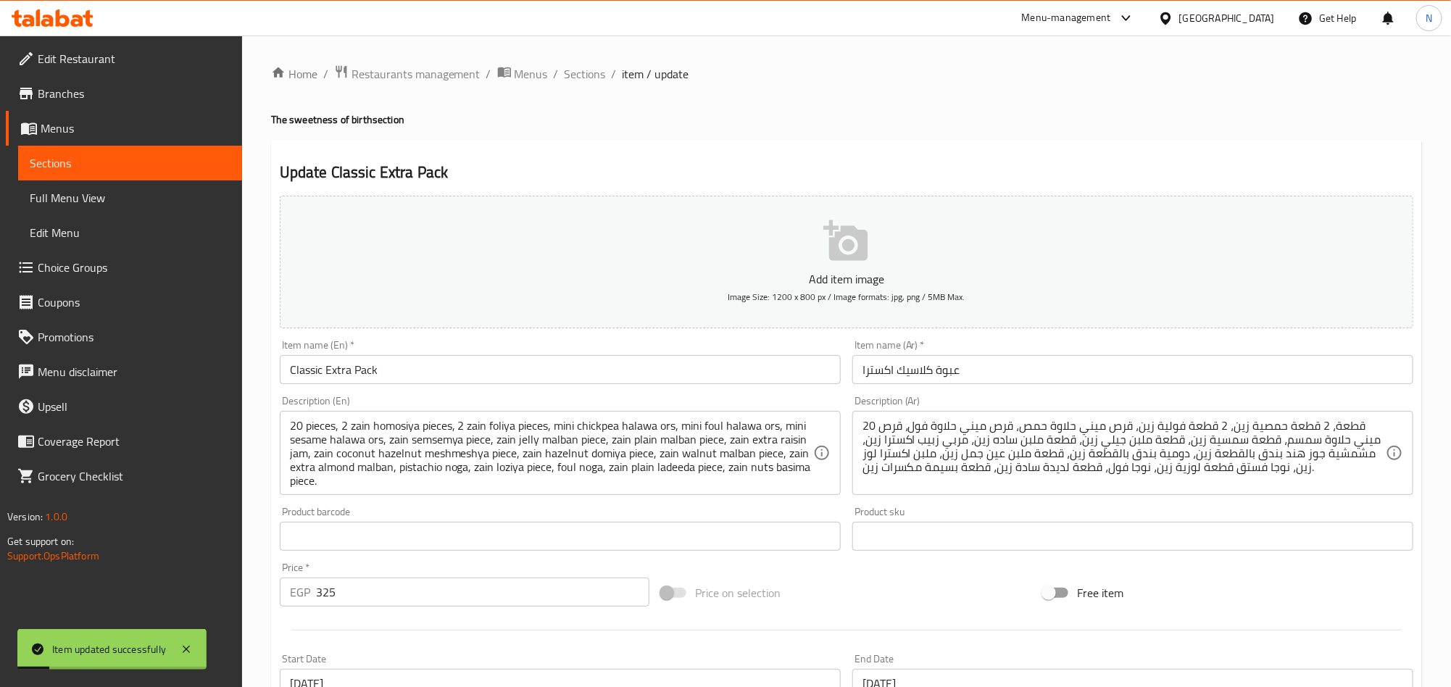
click at [603, 87] on div "Home / Restaurants management / Menus / Sections / item / update The sweetness …" at bounding box center [846, 530] width 1151 height 931
click at [594, 78] on span "Sections" at bounding box center [585, 73] width 41 height 17
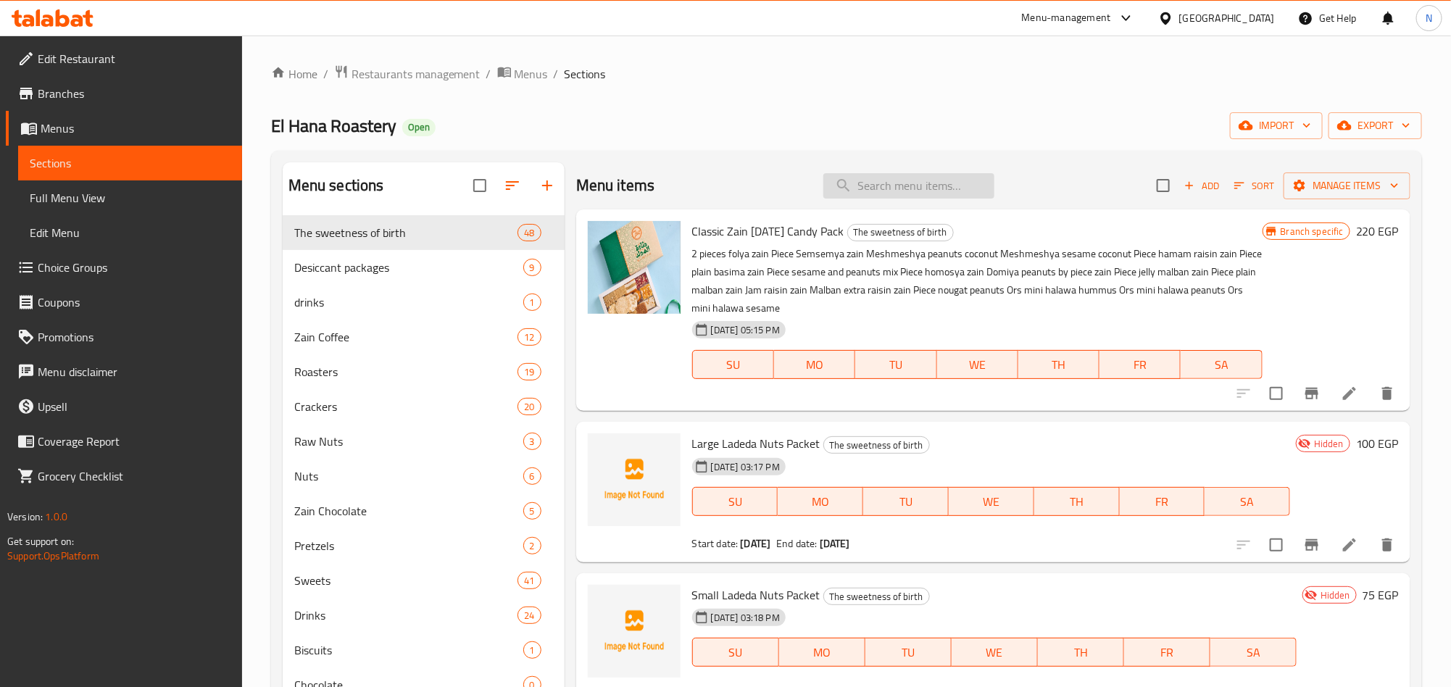
click at [853, 196] on input "search" at bounding box center [909, 185] width 171 height 25
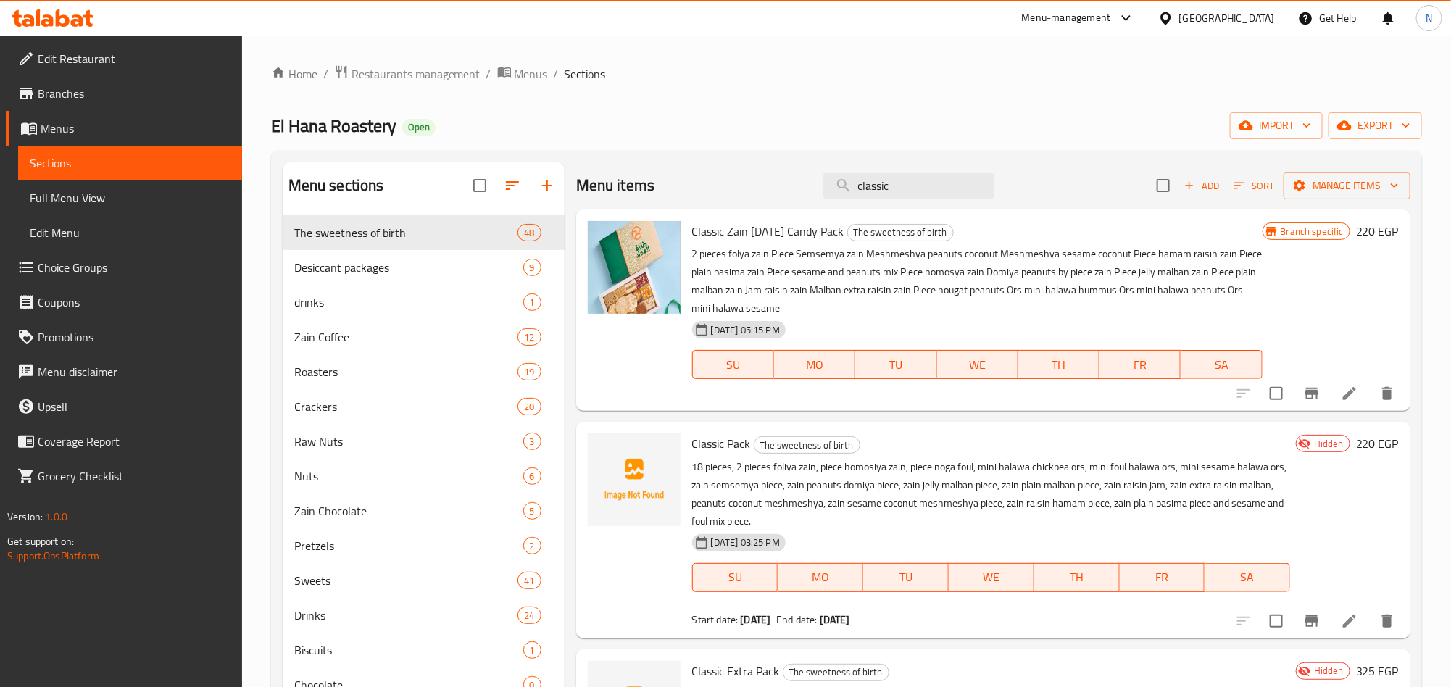
scroll to position [217, 0]
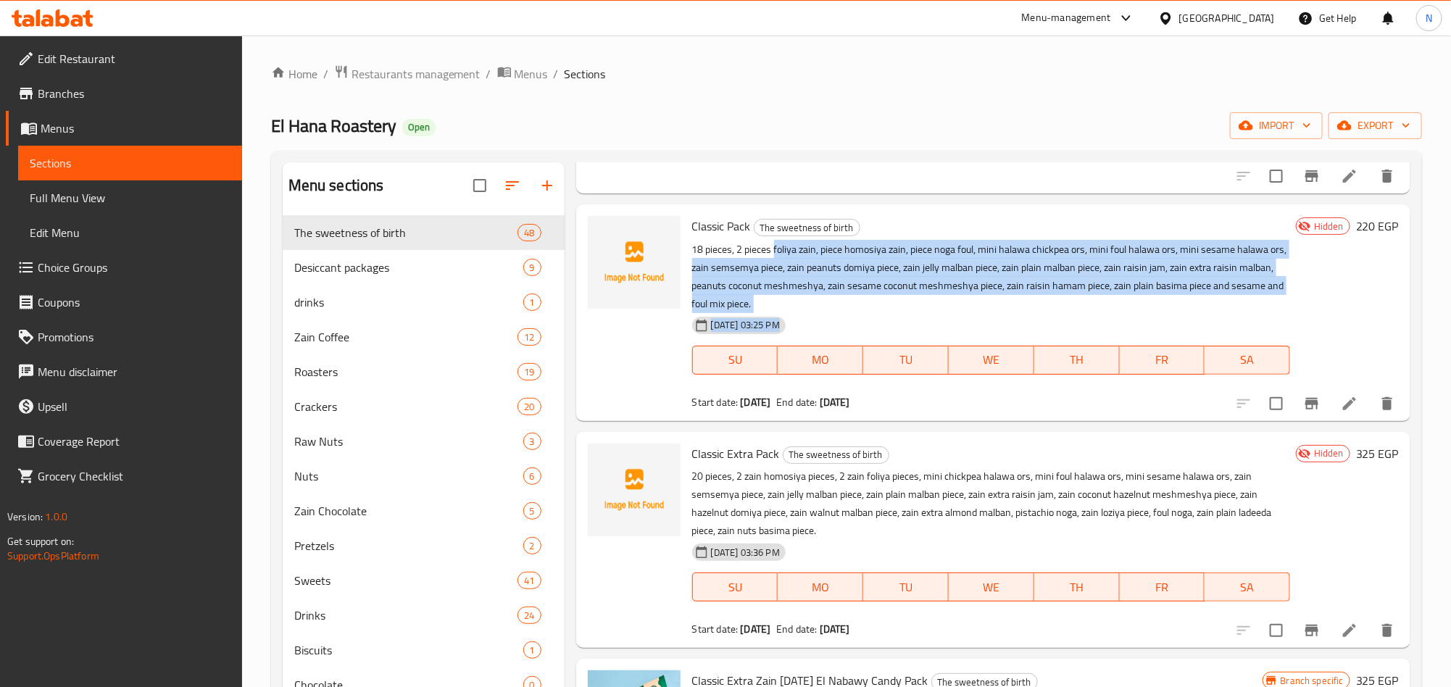
drag, startPoint x: 781, startPoint y: 255, endPoint x: 898, endPoint y: 313, distance: 131.0
click at [898, 313] on div "Classic Pack The sweetness of birth 18 pieces, 2 pieces foliya zain, piece homo…" at bounding box center [992, 312] width 610 height 204
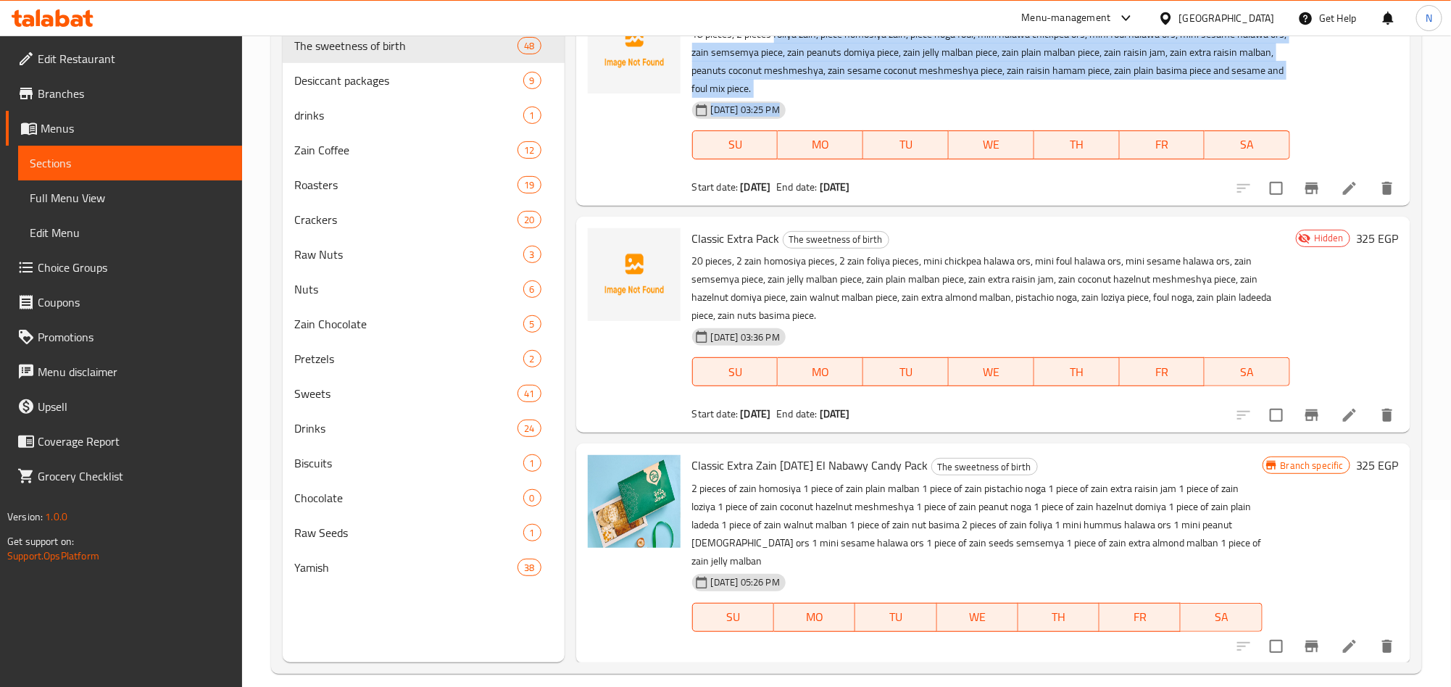
scroll to position [203, 0]
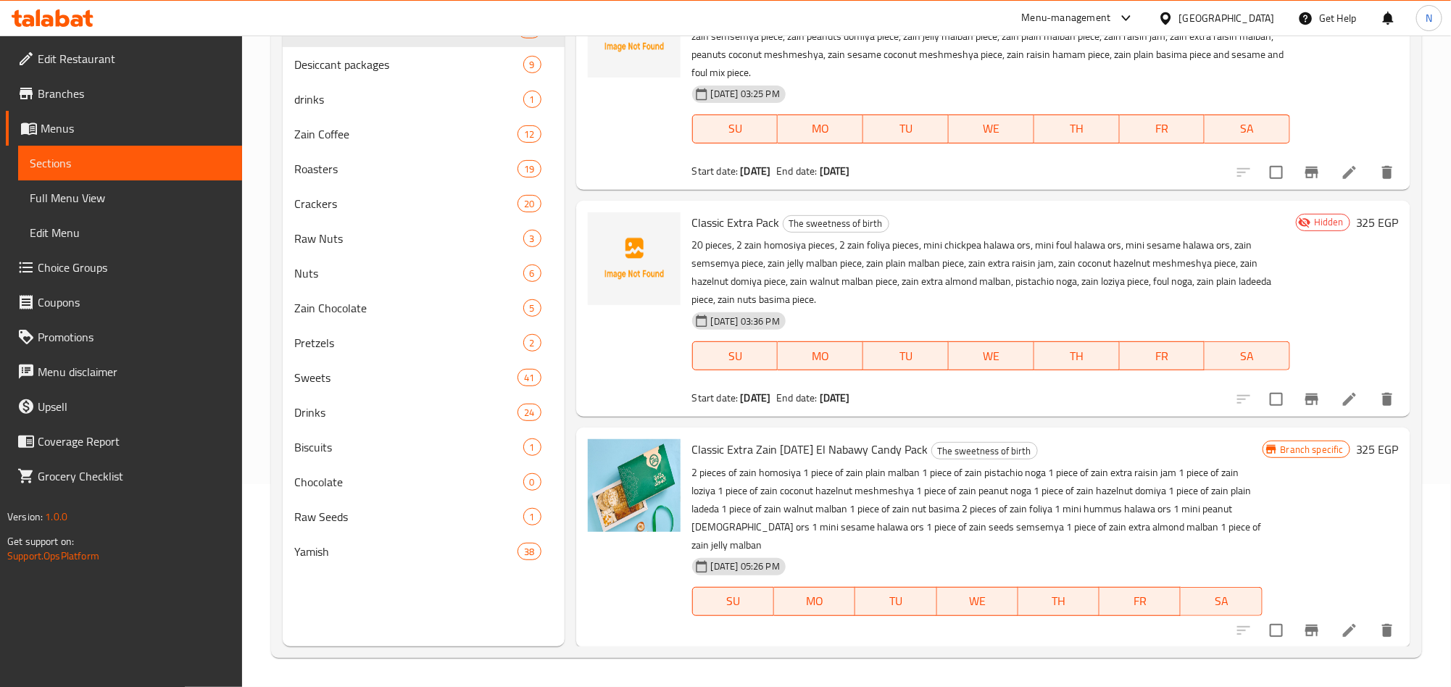
click at [883, 466] on p "2 pieces of zain homosiya 1 piece of zain plain malban 1 piece of zain pistachi…" at bounding box center [977, 509] width 571 height 91
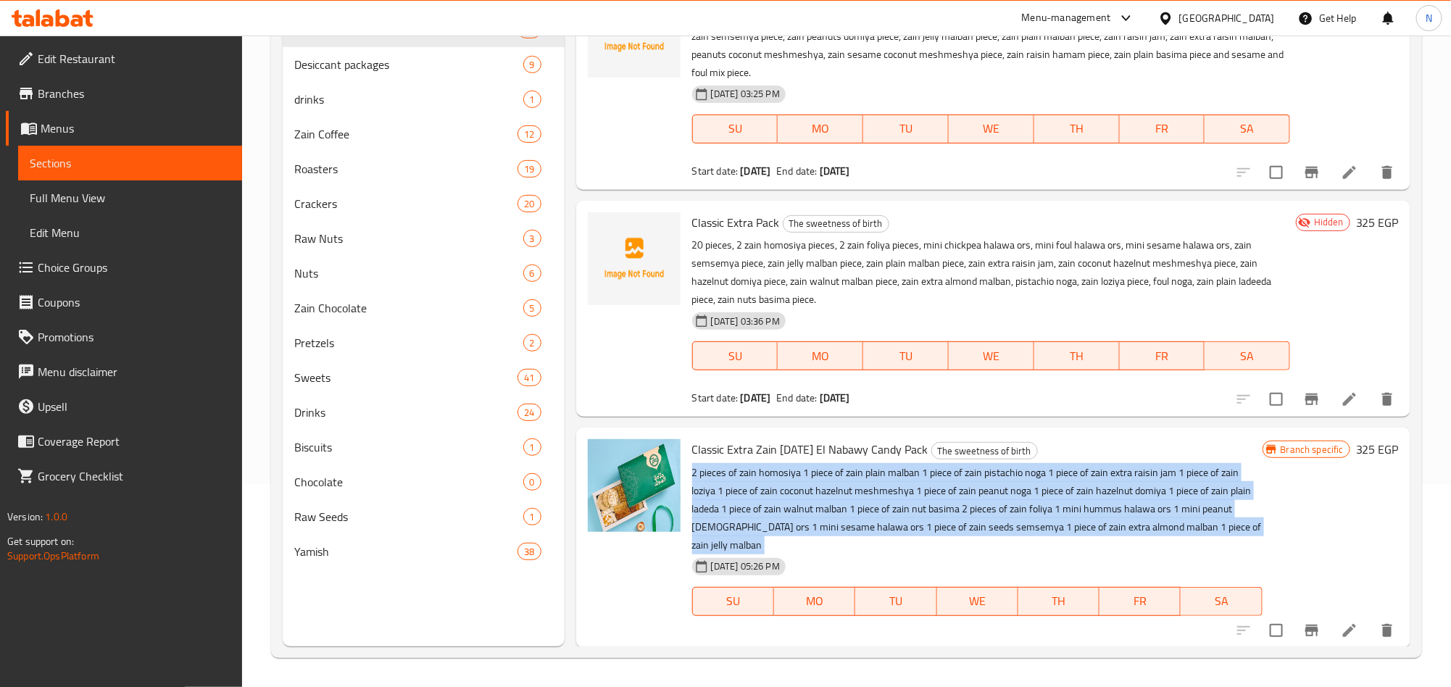
click at [883, 466] on p "2 pieces of zain homosiya 1 piece of zain plain malban 1 piece of zain pistachi…" at bounding box center [977, 509] width 571 height 91
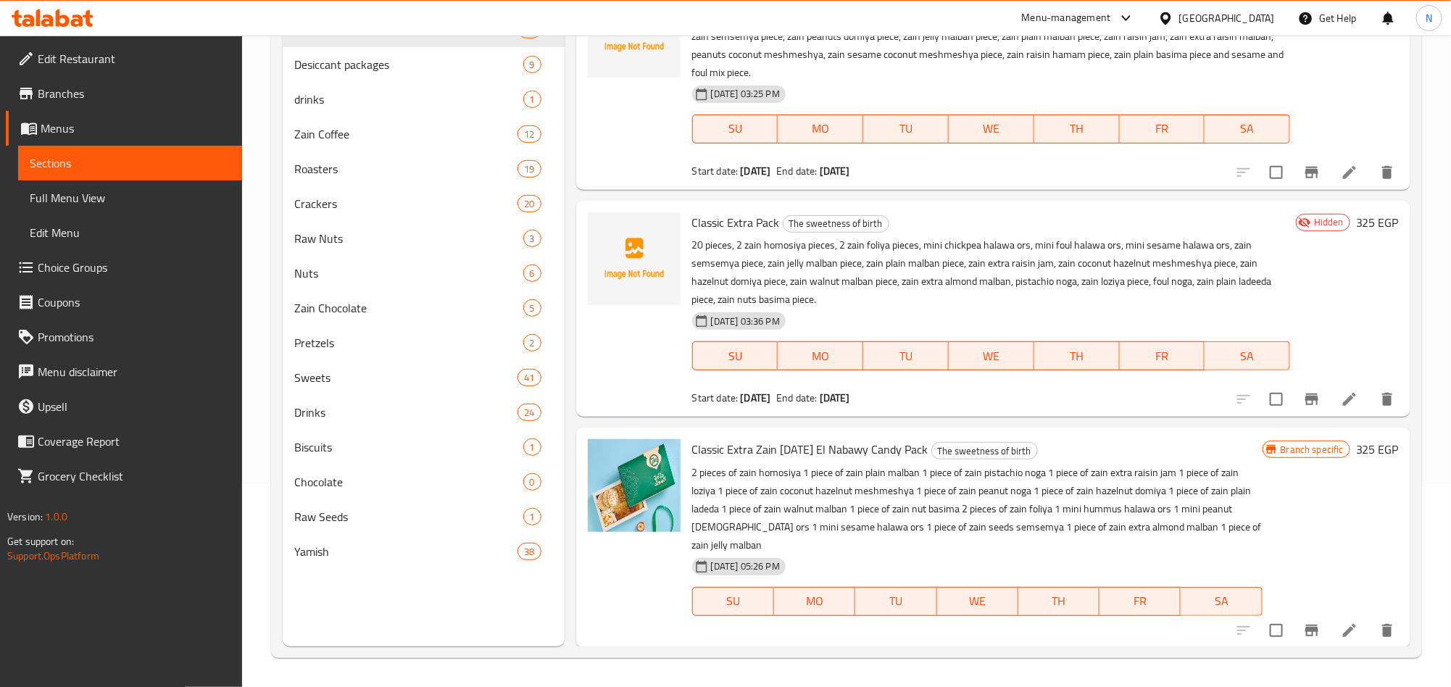
click at [809, 266] on p "20 pieces, 2 zain homosiya pieces, 2 zain foliya pieces, mini chickpea halawa o…" at bounding box center [991, 272] width 598 height 72
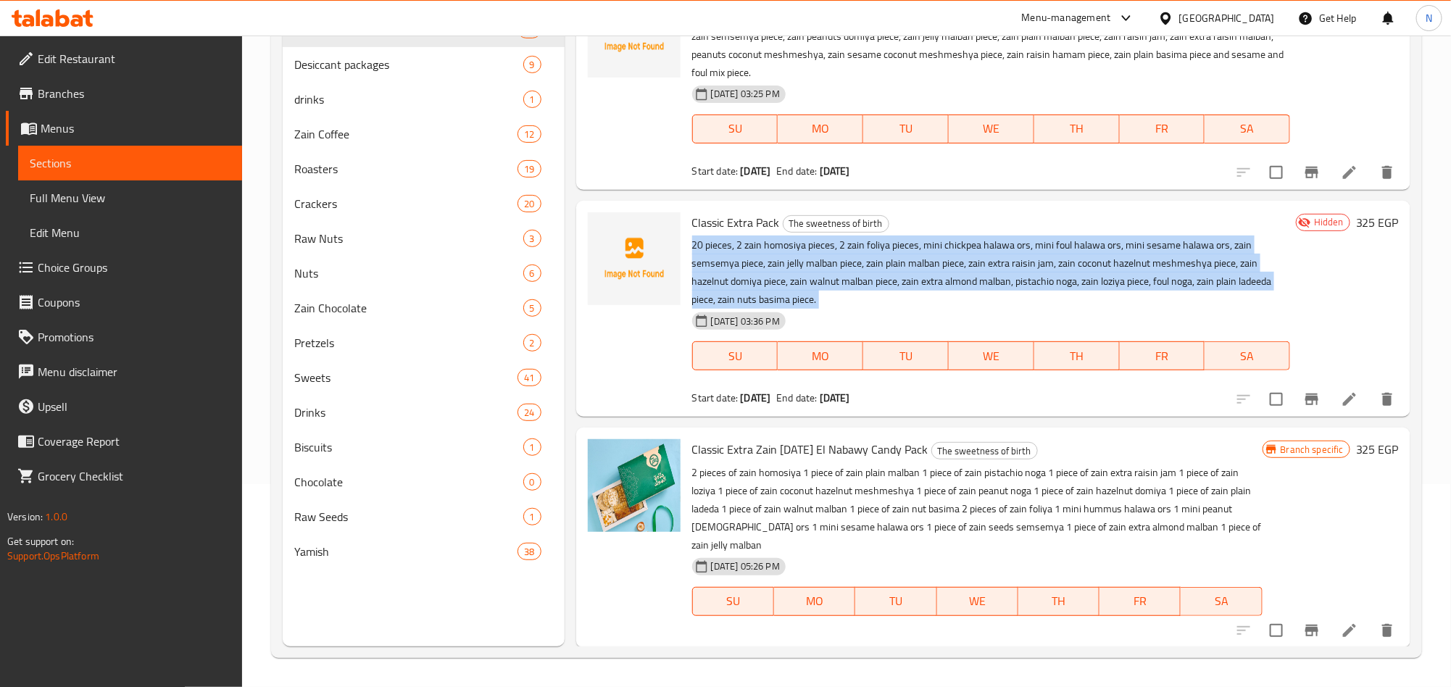
click at [809, 266] on p "20 pieces, 2 zain homosiya pieces, 2 zain foliya pieces, mini chickpea halawa o…" at bounding box center [991, 272] width 598 height 72
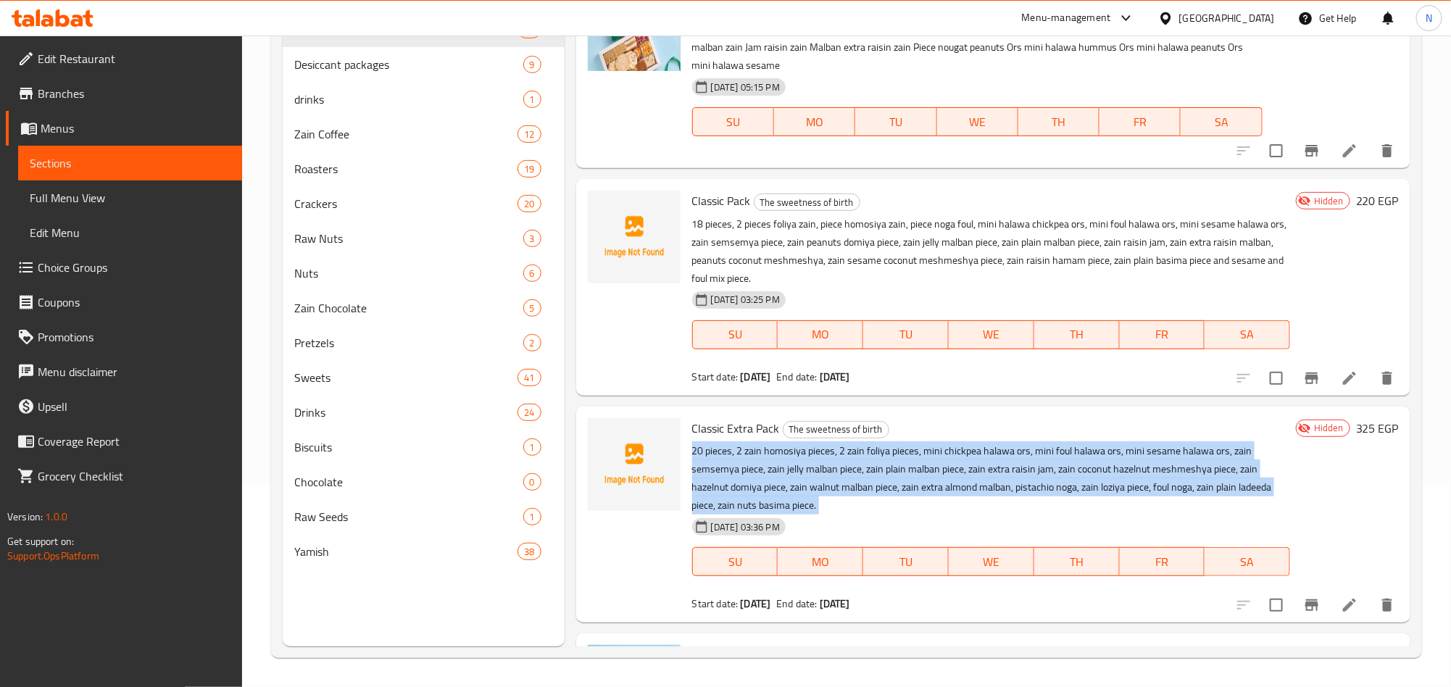
scroll to position [28, 0]
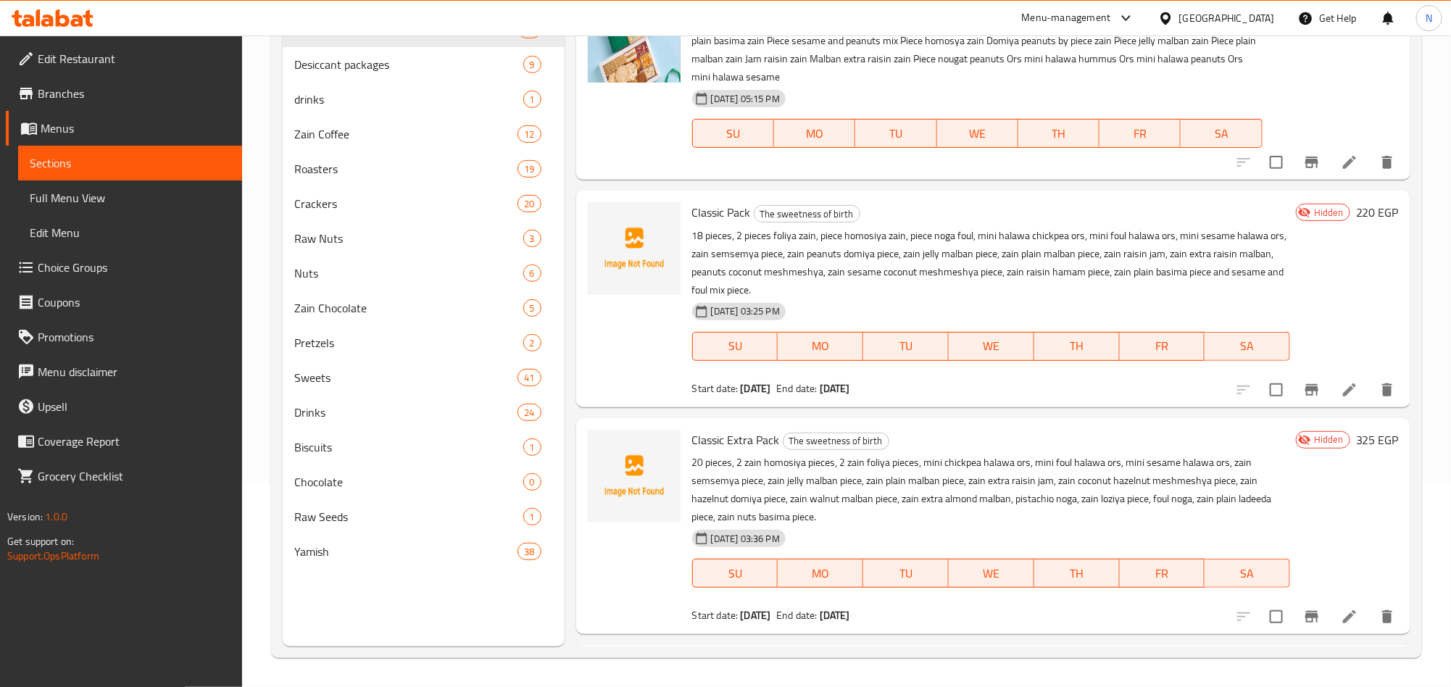
click at [808, 268] on p "18 pieces, 2 pieces foliya zain, piece homosiya zain, piece noga foul, mini hal…" at bounding box center [991, 263] width 598 height 72
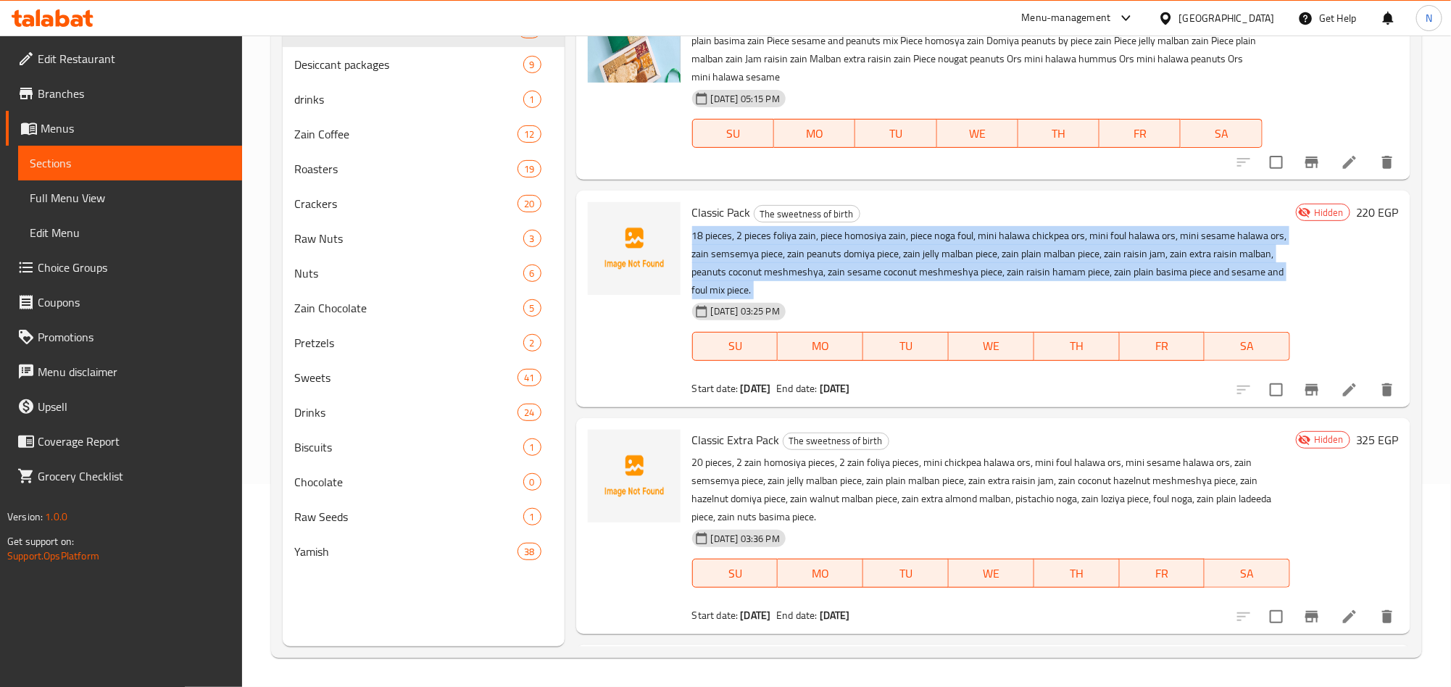
click at [808, 268] on p "18 pieces, 2 pieces foliya zain, piece homosiya zain, piece noga foul, mini hal…" at bounding box center [991, 263] width 598 height 72
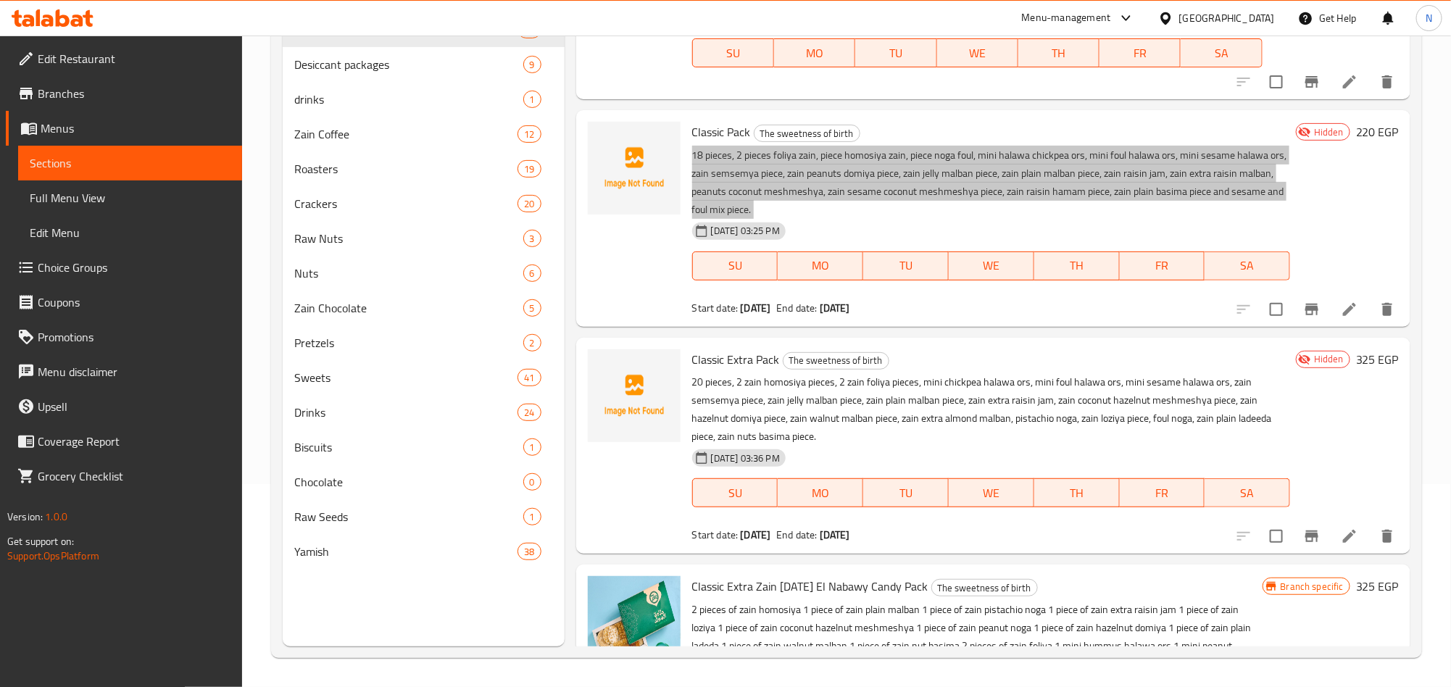
scroll to position [0, 0]
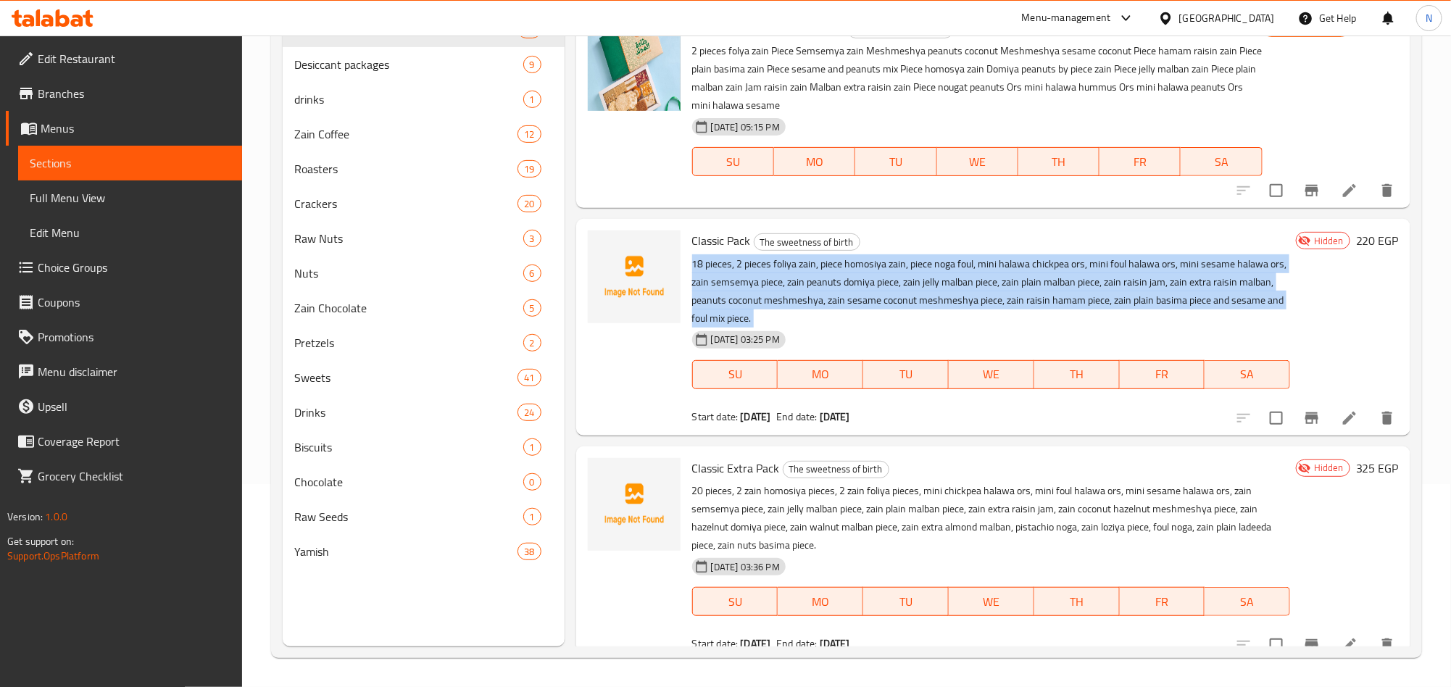
click at [721, 226] on div "Classic Pack The sweetness of birth 18 pieces, 2 pieces foliya zain, piece homo…" at bounding box center [992, 327] width 610 height 204
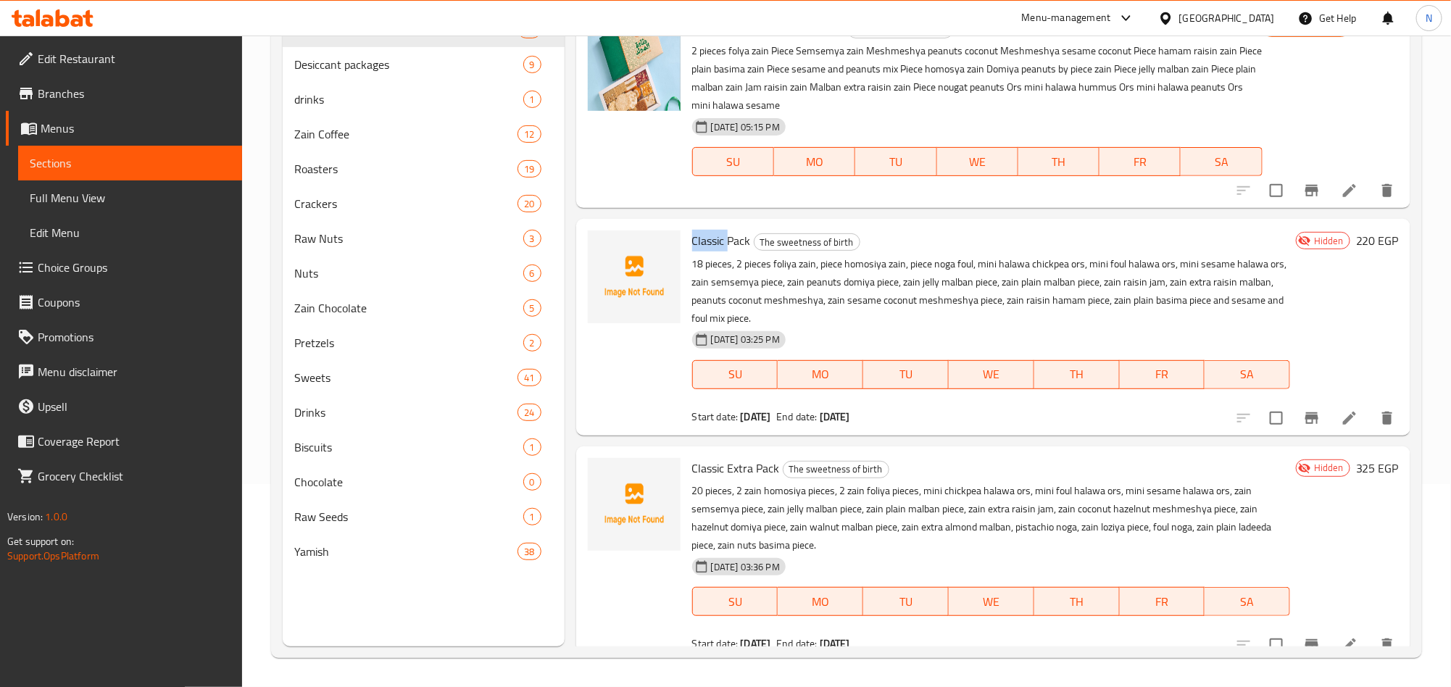
click at [721, 226] on div "Classic Pack The sweetness of birth 18 pieces, 2 pieces foliya zain, piece homo…" at bounding box center [992, 327] width 610 height 204
click at [721, 228] on div "Classic Pack The sweetness of birth 18 pieces, 2 pieces foliya zain, piece homo…" at bounding box center [992, 327] width 610 height 204
copy h6 "Classic Pack"
click at [758, 478] on span "Classic Extra Pack" at bounding box center [736, 468] width 88 height 22
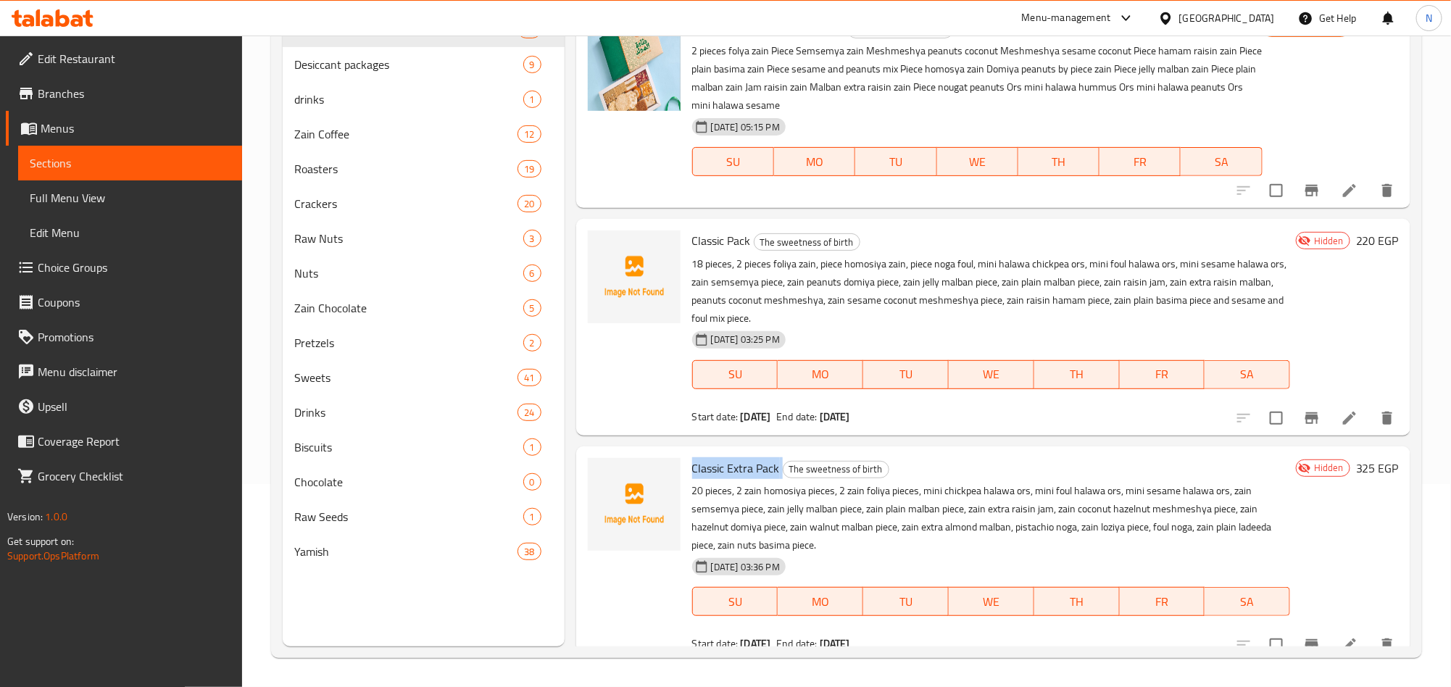
click at [758, 478] on span "Classic Extra Pack" at bounding box center [736, 468] width 88 height 22
copy h6 "Classic Extra Pack"
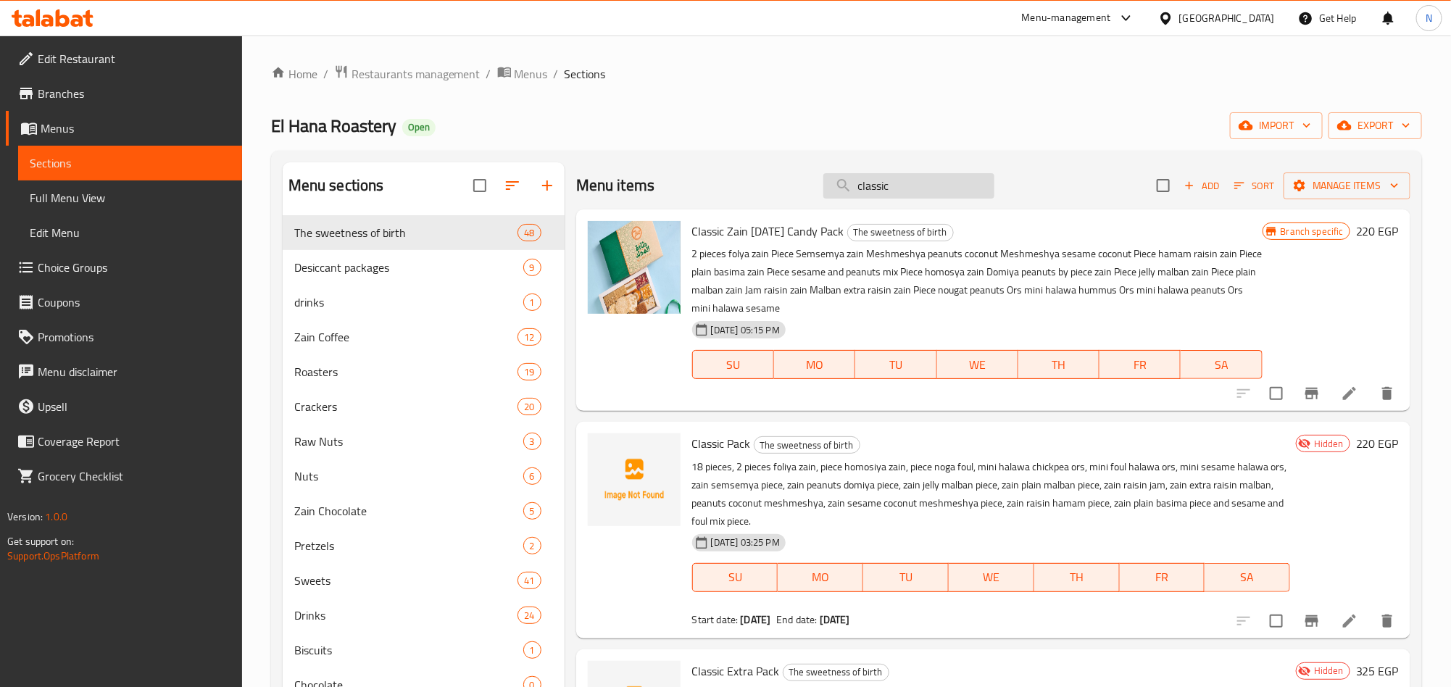
click at [937, 181] on input "classic" at bounding box center [909, 185] width 171 height 25
paste input "عبوة ديلوكس"
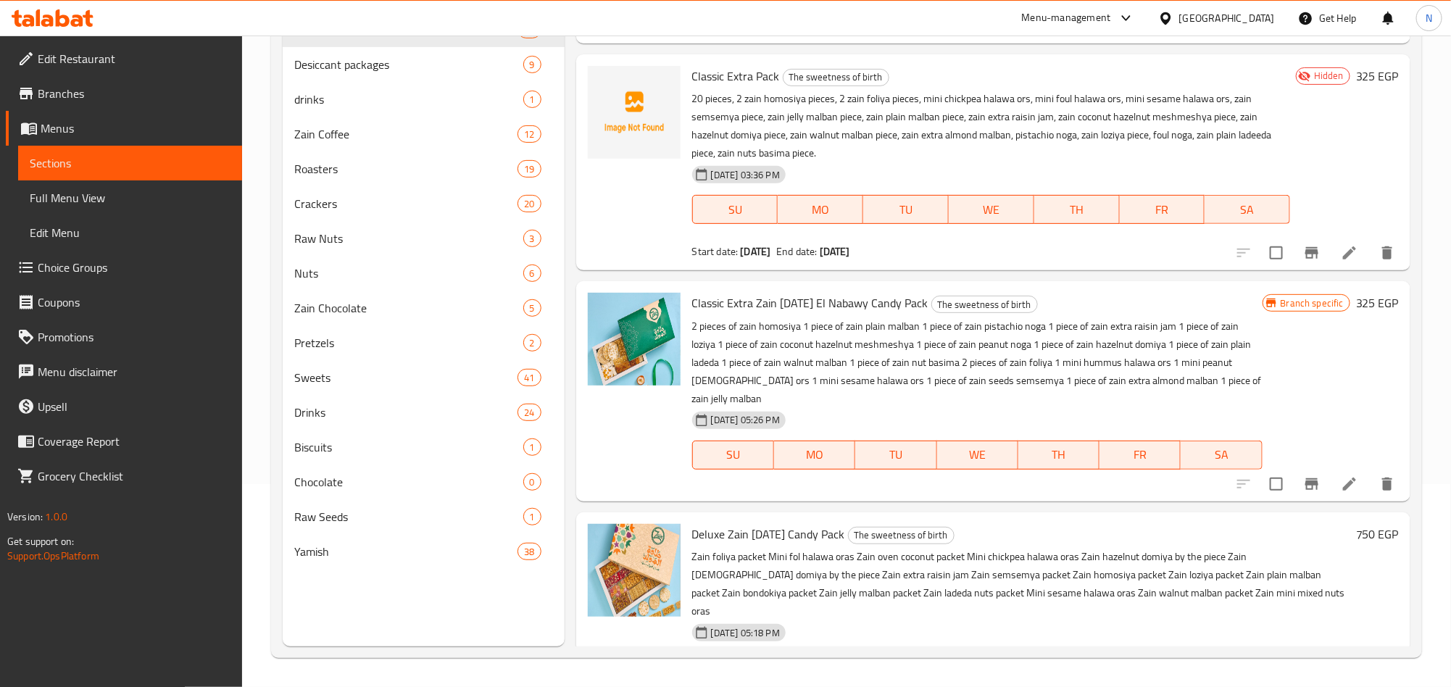
scroll to position [163, 0]
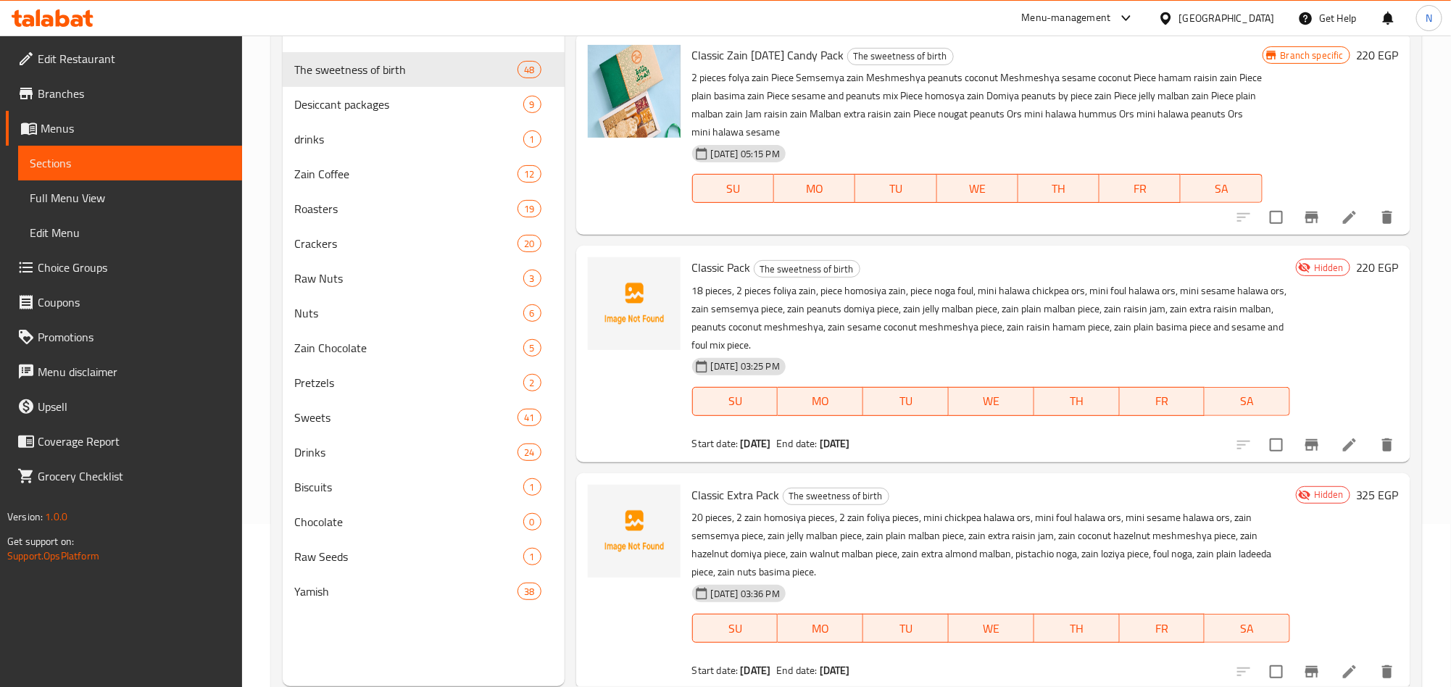
type input "ع"
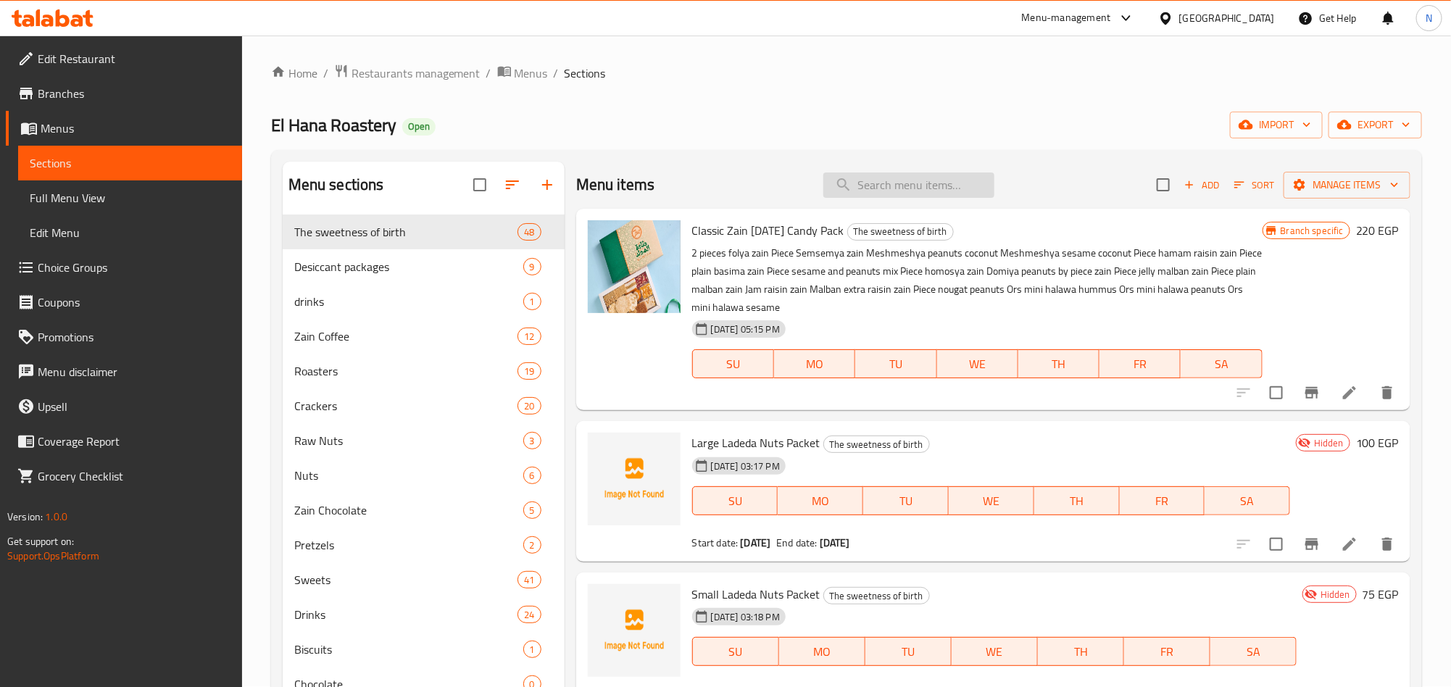
scroll to position [0, 0]
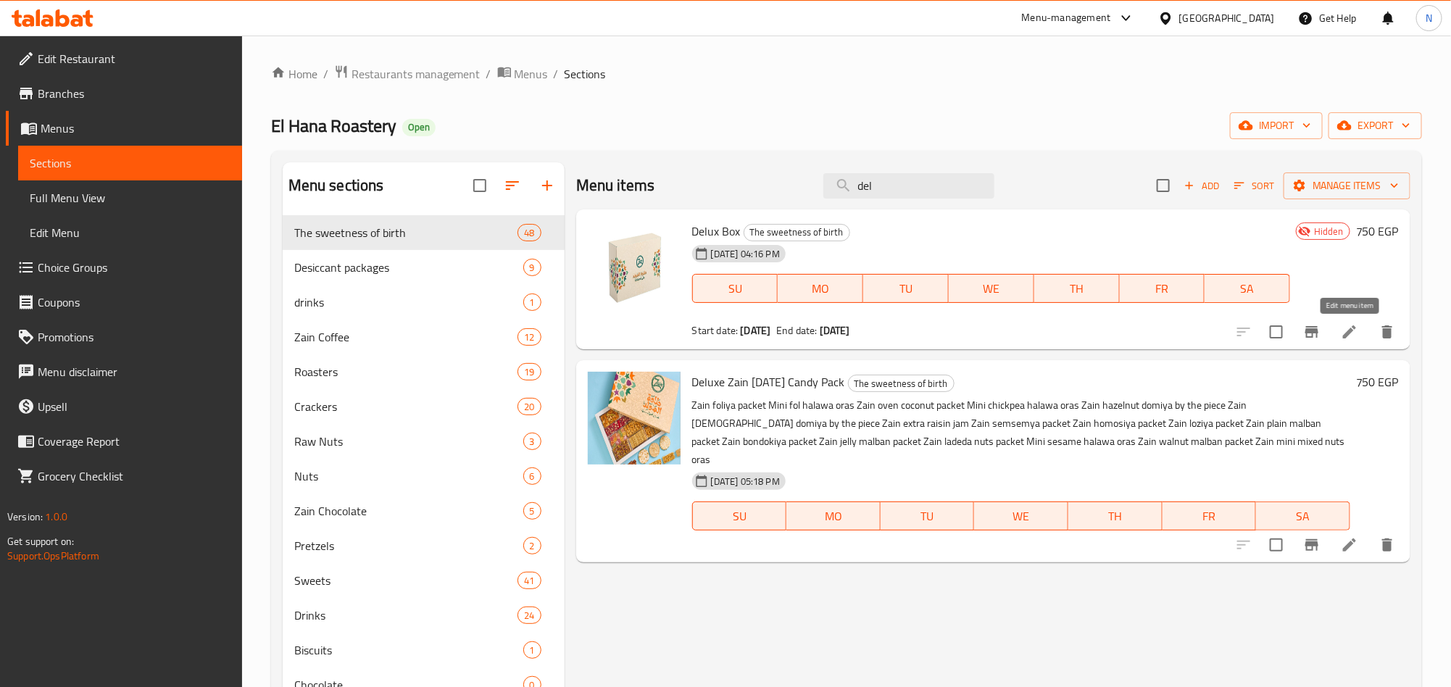
type input "del"
click at [1355, 333] on icon at bounding box center [1349, 331] width 17 height 17
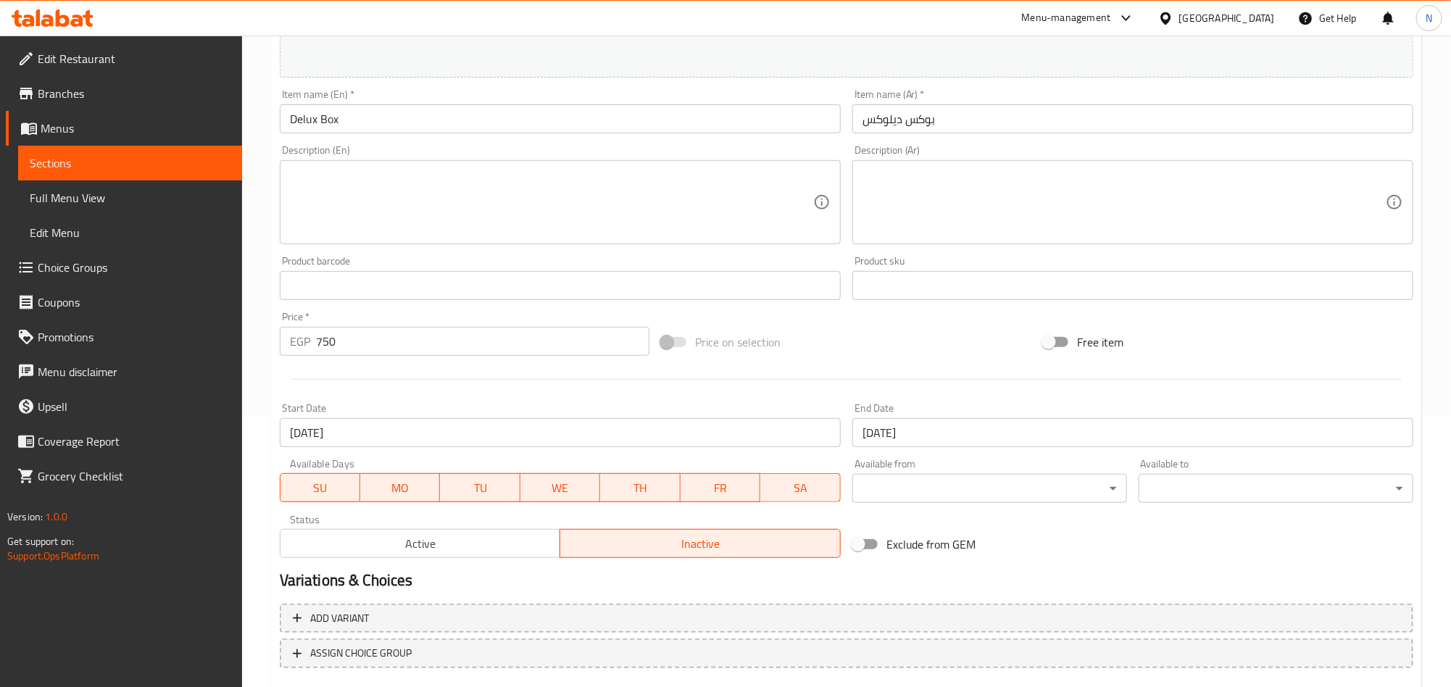
scroll to position [139, 0]
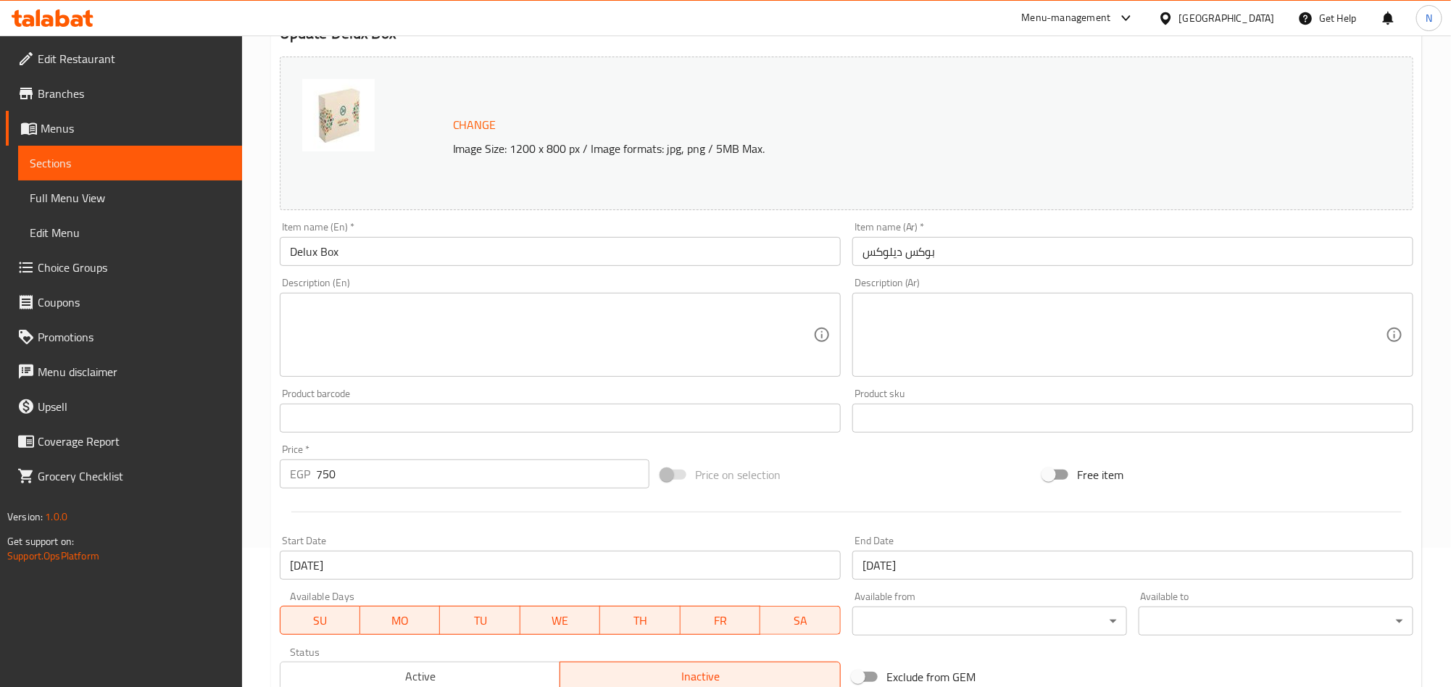
click at [1124, 338] on textarea at bounding box center [1124, 335] width 523 height 69
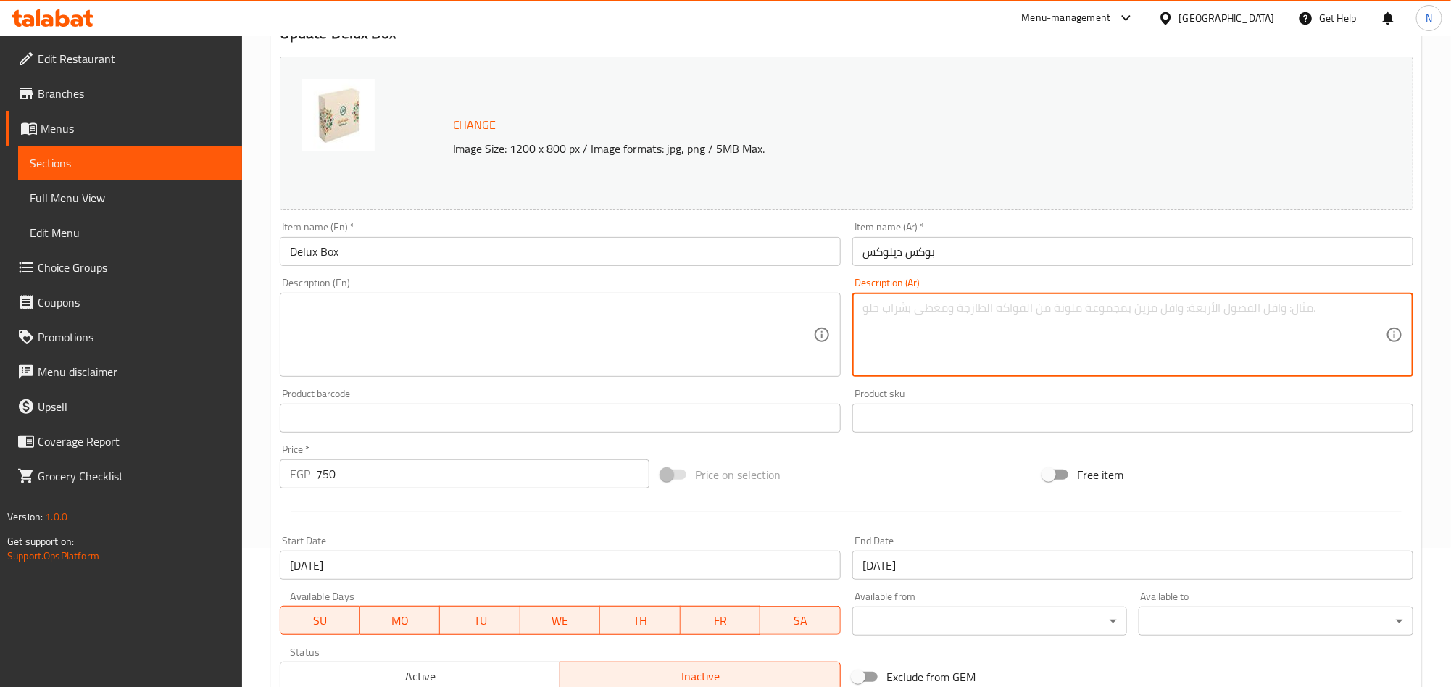
paste textarea "باكيت [PERSON_NAME]"
click at [1236, 315] on textarea "باكيت [PERSON_NAME]," at bounding box center [1124, 335] width 523 height 69
paste textarea "باكيت سمسمية زين"
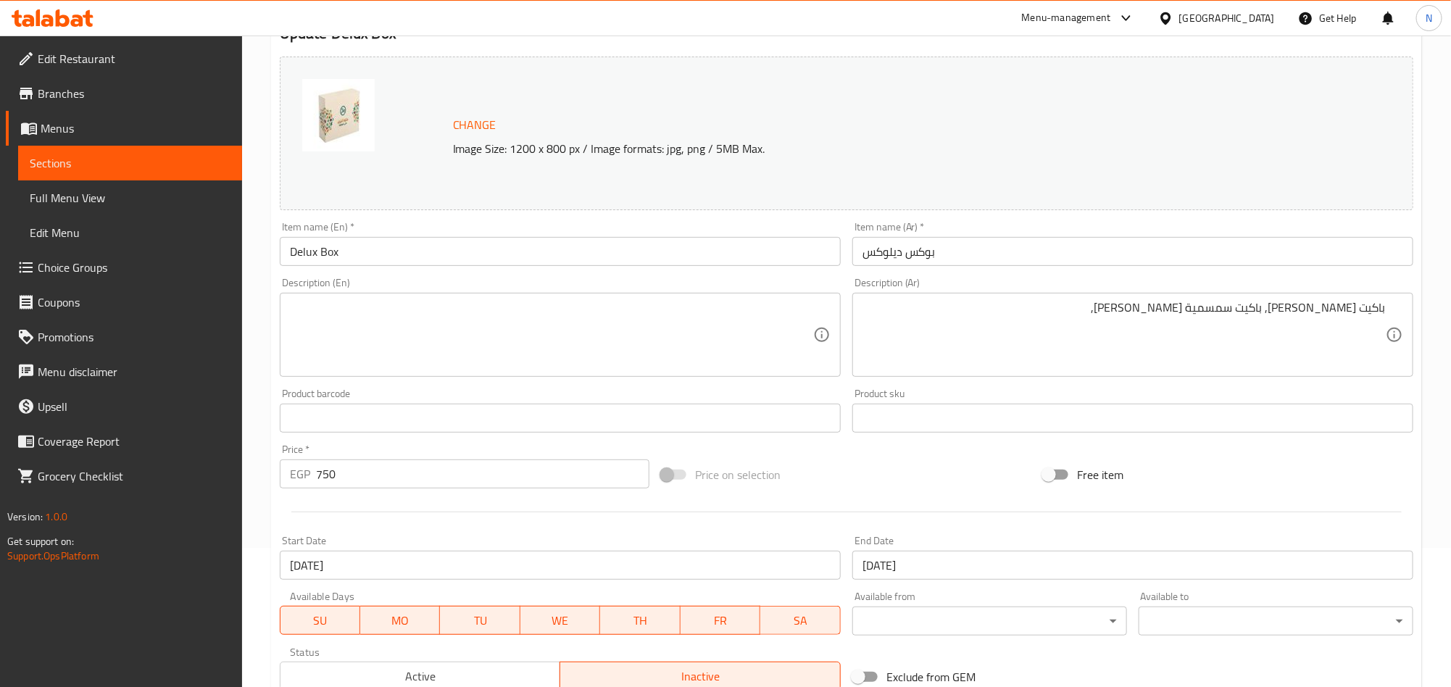
click at [1192, 333] on textarea "باكيت [PERSON_NAME], باكيت سمسمية [PERSON_NAME]," at bounding box center [1124, 335] width 523 height 69
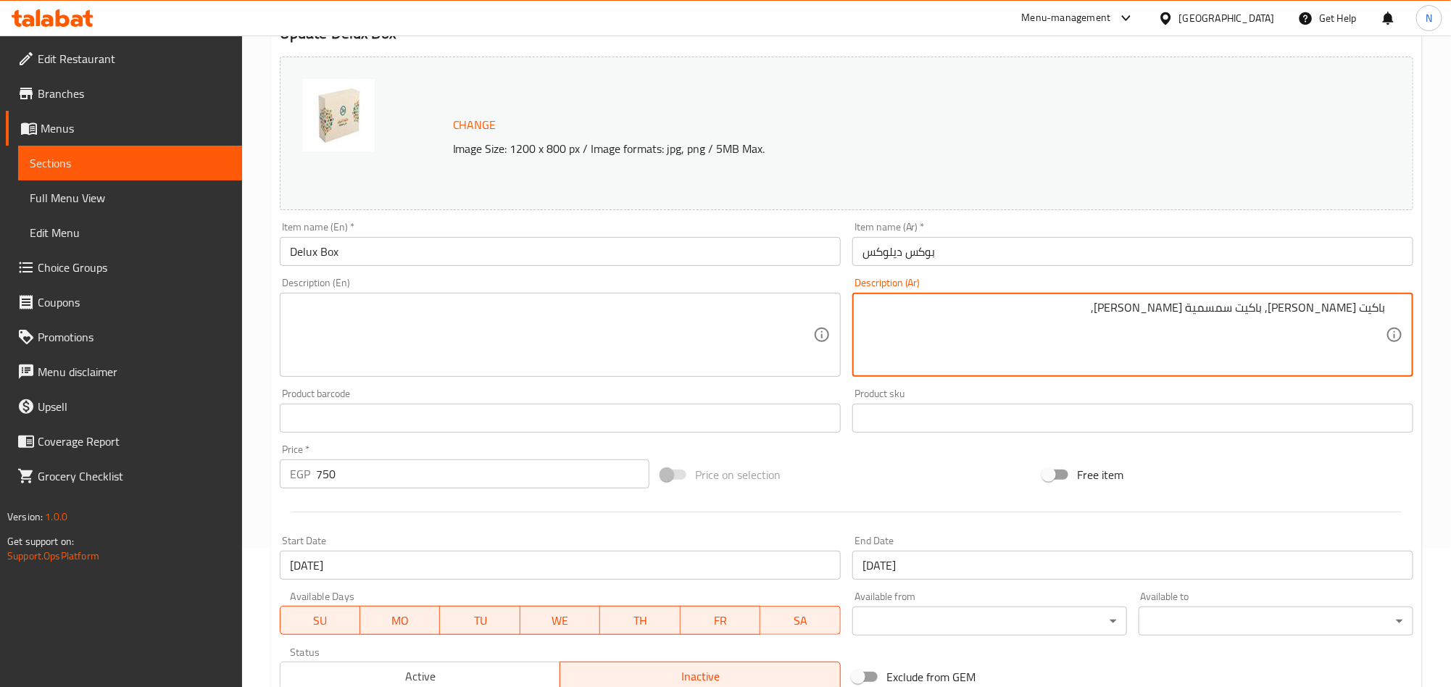
paste textarea "باكيت حمصية زين"
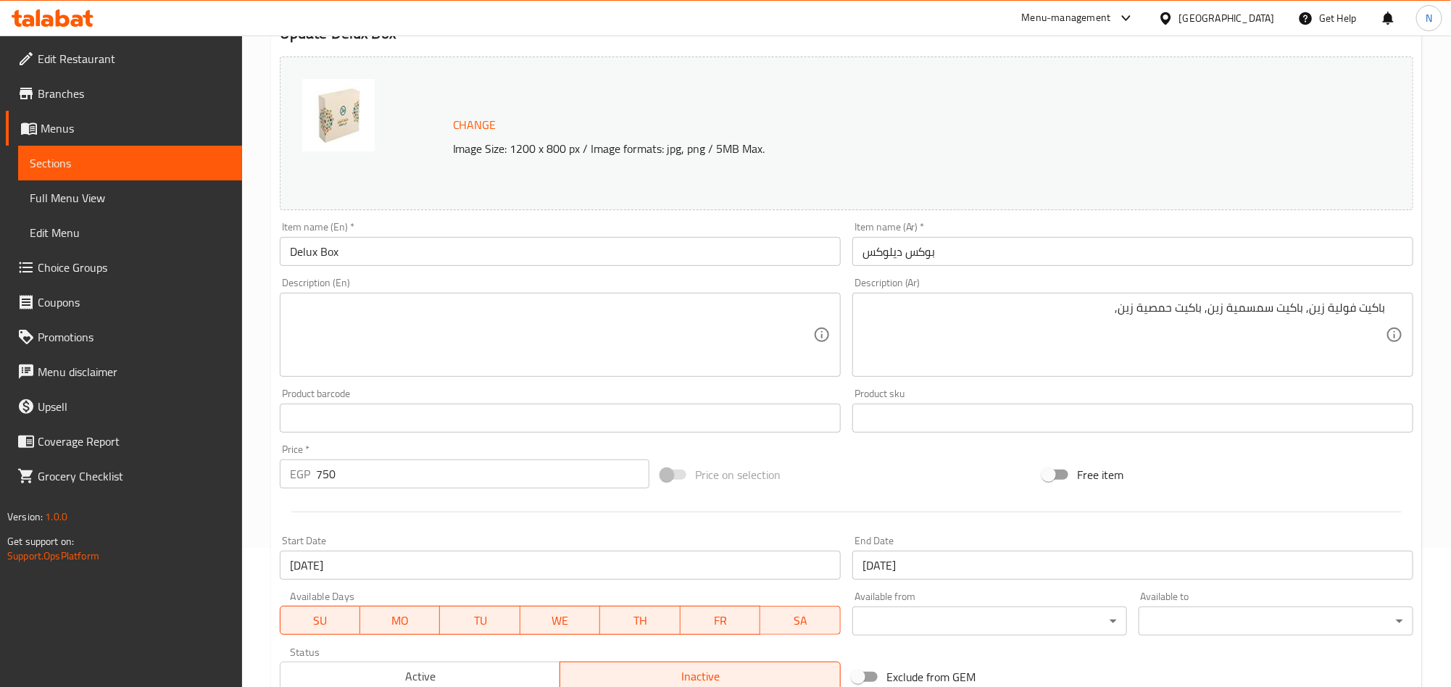
click at [1009, 324] on textarea "باكيت فولية زين, باكيت سمسمية زين, باكيت حمصية زين," at bounding box center [1124, 335] width 523 height 69
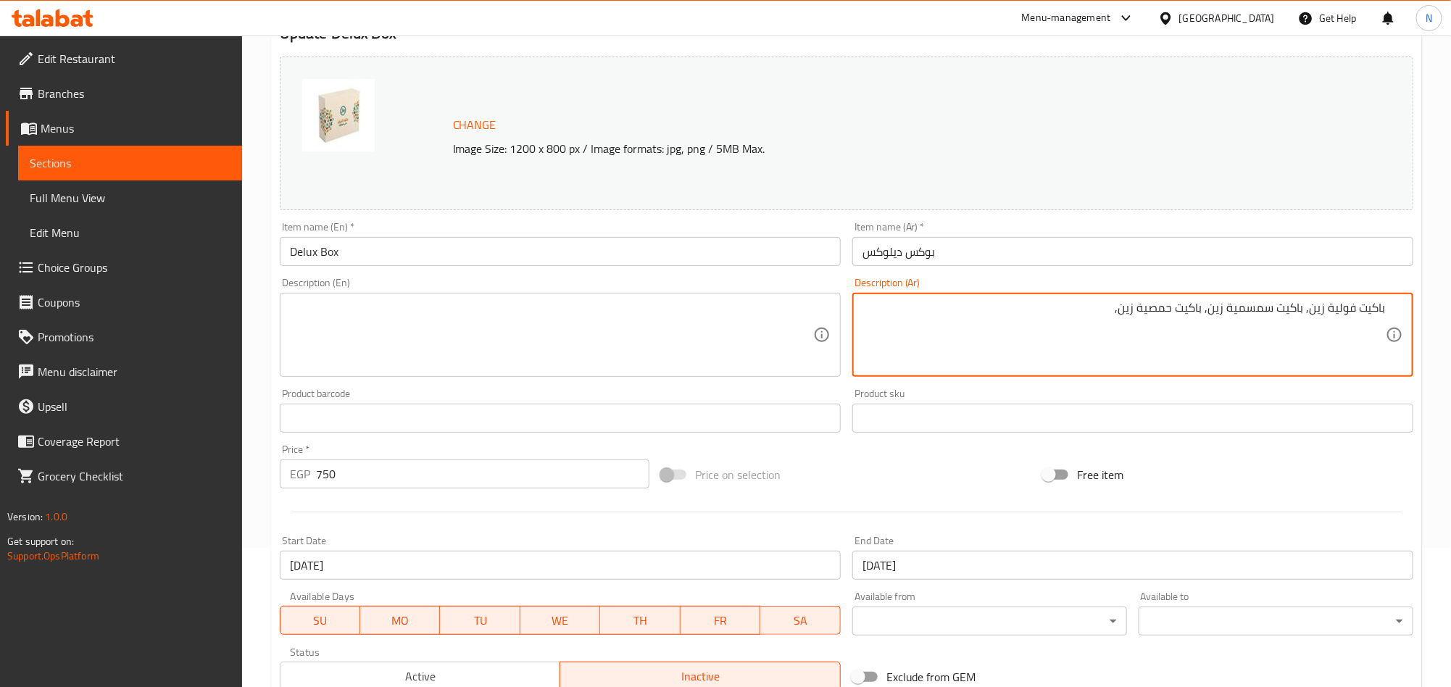
paste textarea "باكيت ملبن ساده زين"
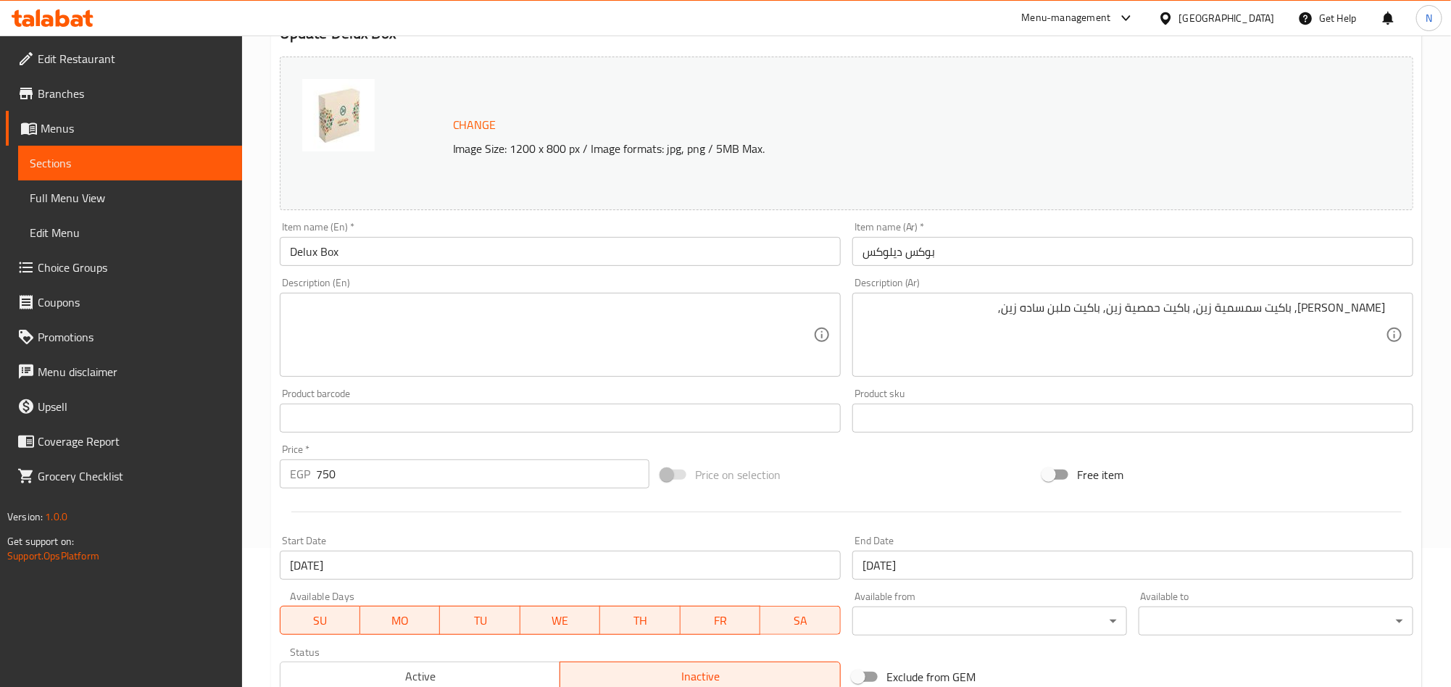
click at [977, 307] on textarea "[PERSON_NAME], باكيت سمسمية زين, باكيت حمصية زين, باكيت ملبن ساده زين," at bounding box center [1124, 335] width 523 height 69
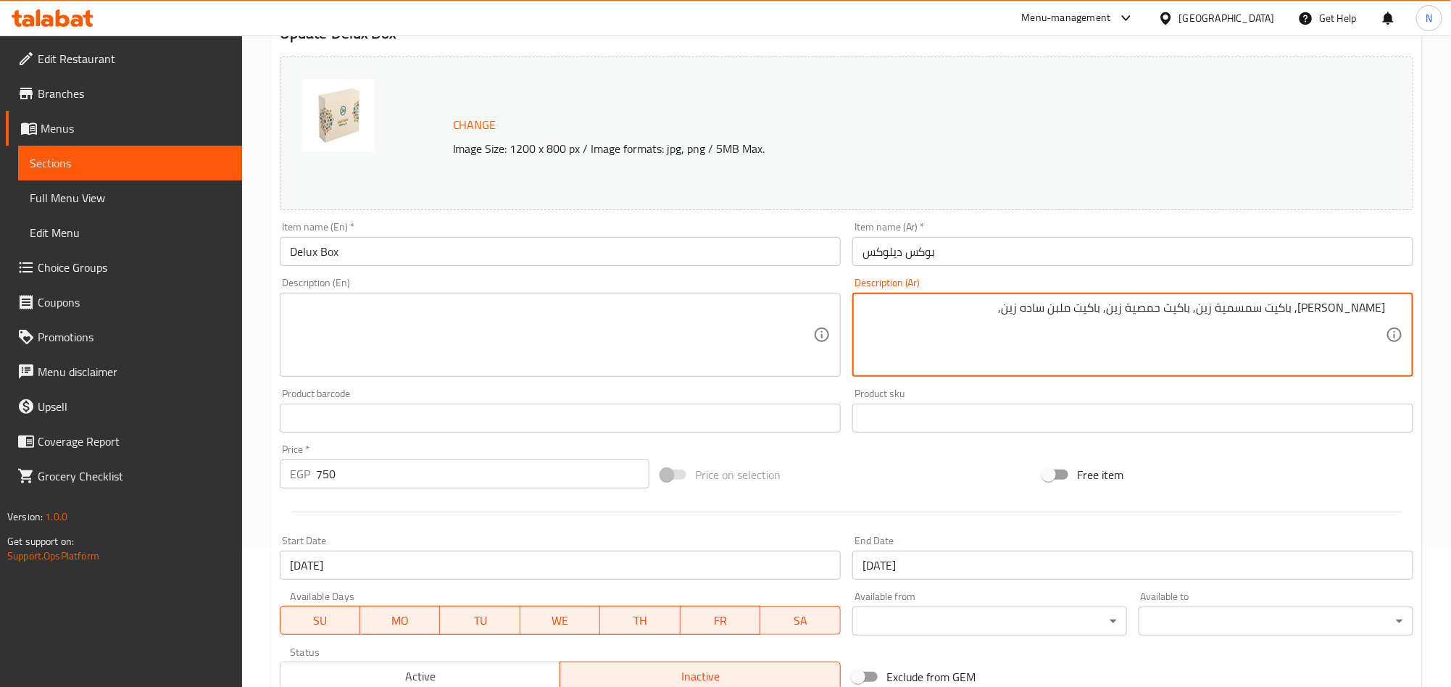
paste textarea "باكيت [PERSON_NAME]"
click at [903, 316] on textarea "[PERSON_NAME], باكيت سمسمية زين, باكيت حمصية زين, باكيت ملبن ساده زين, [PERSON_…" at bounding box center [1124, 335] width 523 height 69
paste textarea "قرص ميني حلاوة سمسم"
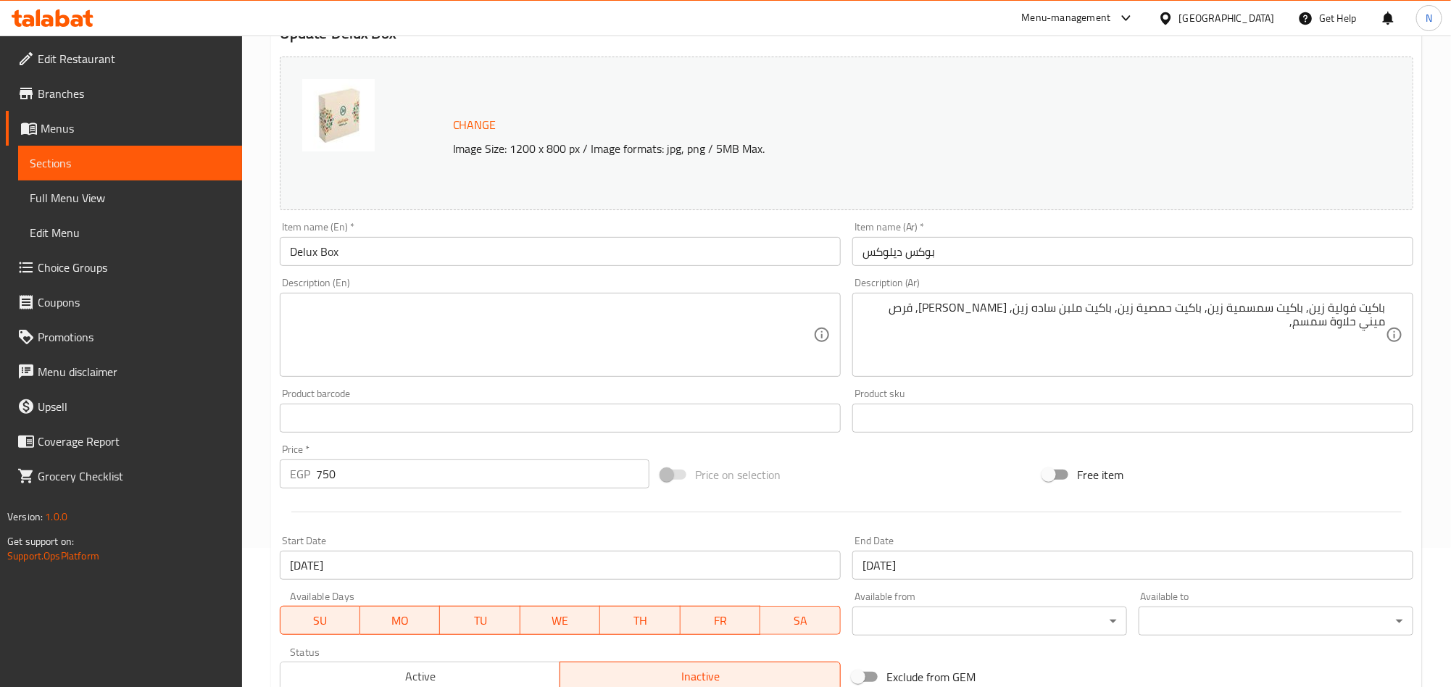
click at [1258, 335] on textarea "باكيت فولية زين, باكيت سمسمية زين, باكيت حمصية زين, باكيت ملبن ساده زين, [PERSO…" at bounding box center [1124, 335] width 523 height 69
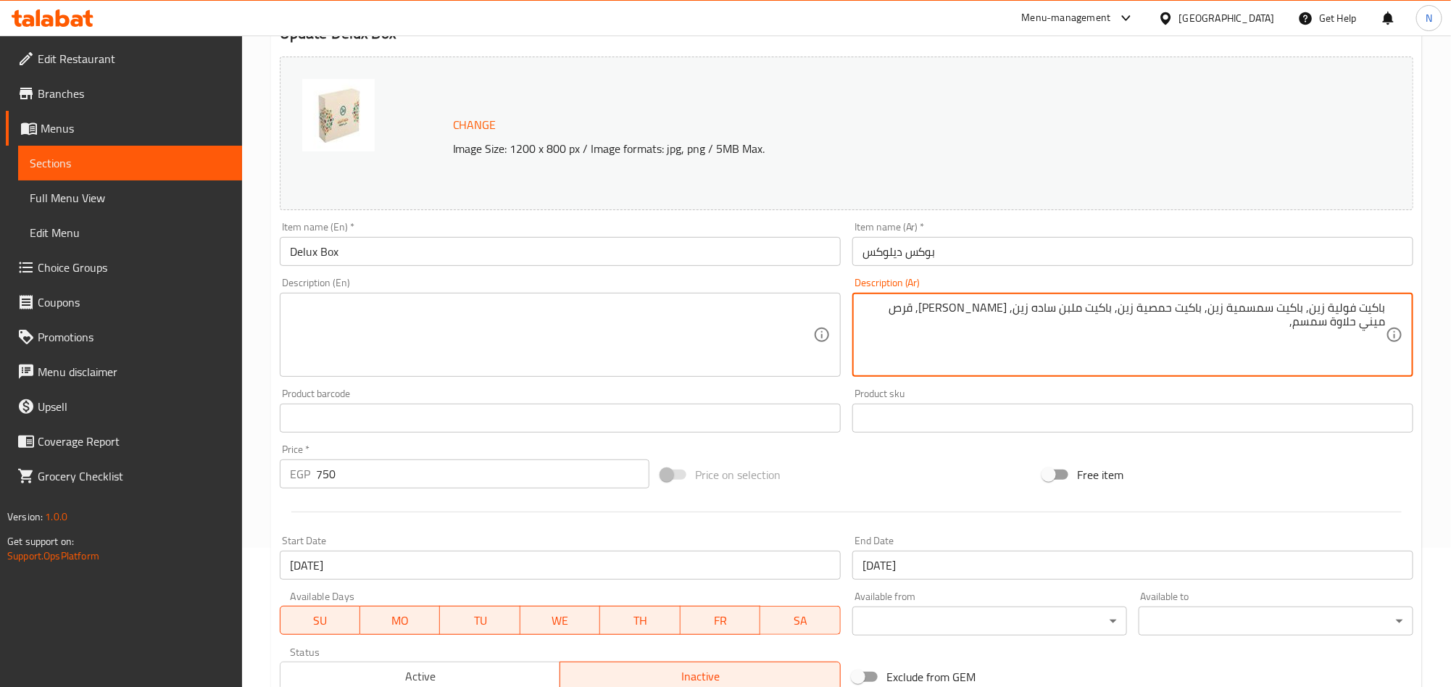
paste textarea "قرص ميني حلاوة فول"
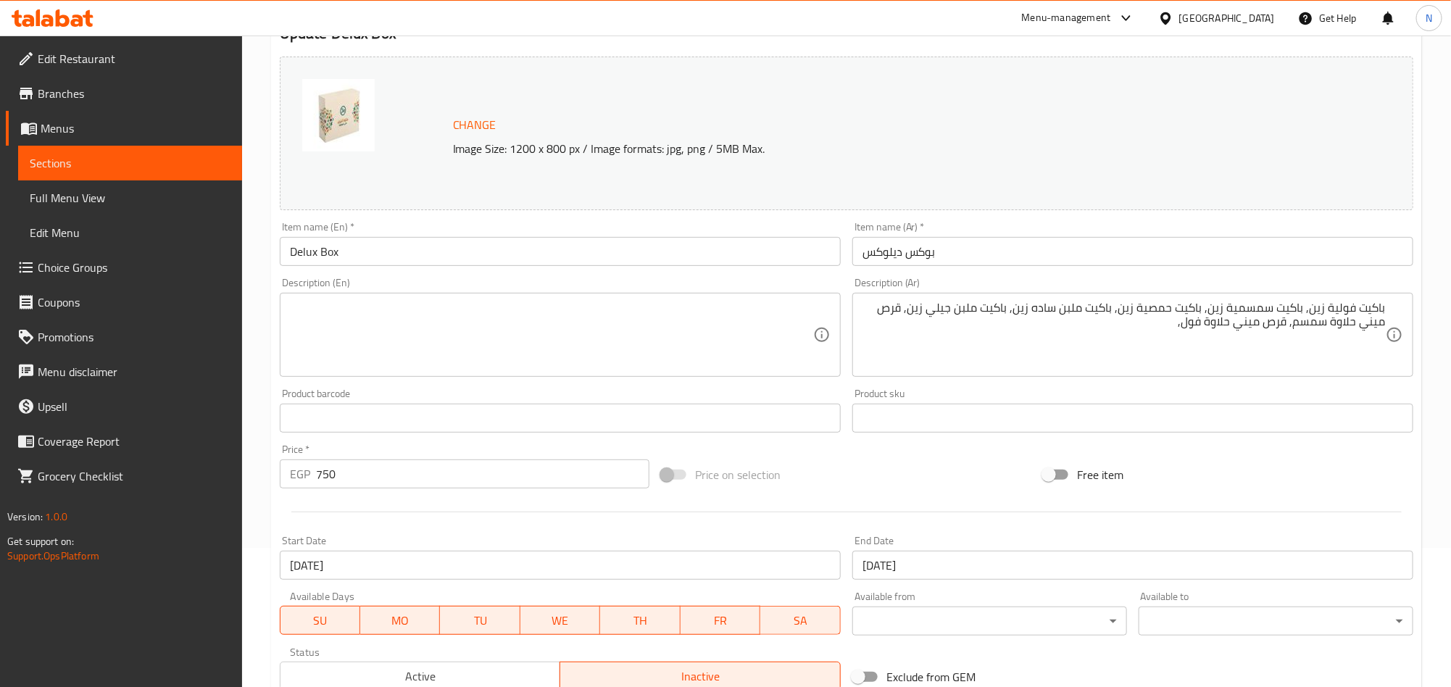
click at [1159, 320] on textarea "باكيت فولية زين, باكيت سمسمية زين, باكيت حمصية زين, باكيت ملبن ساده زين, باكيت …" at bounding box center [1124, 335] width 523 height 69
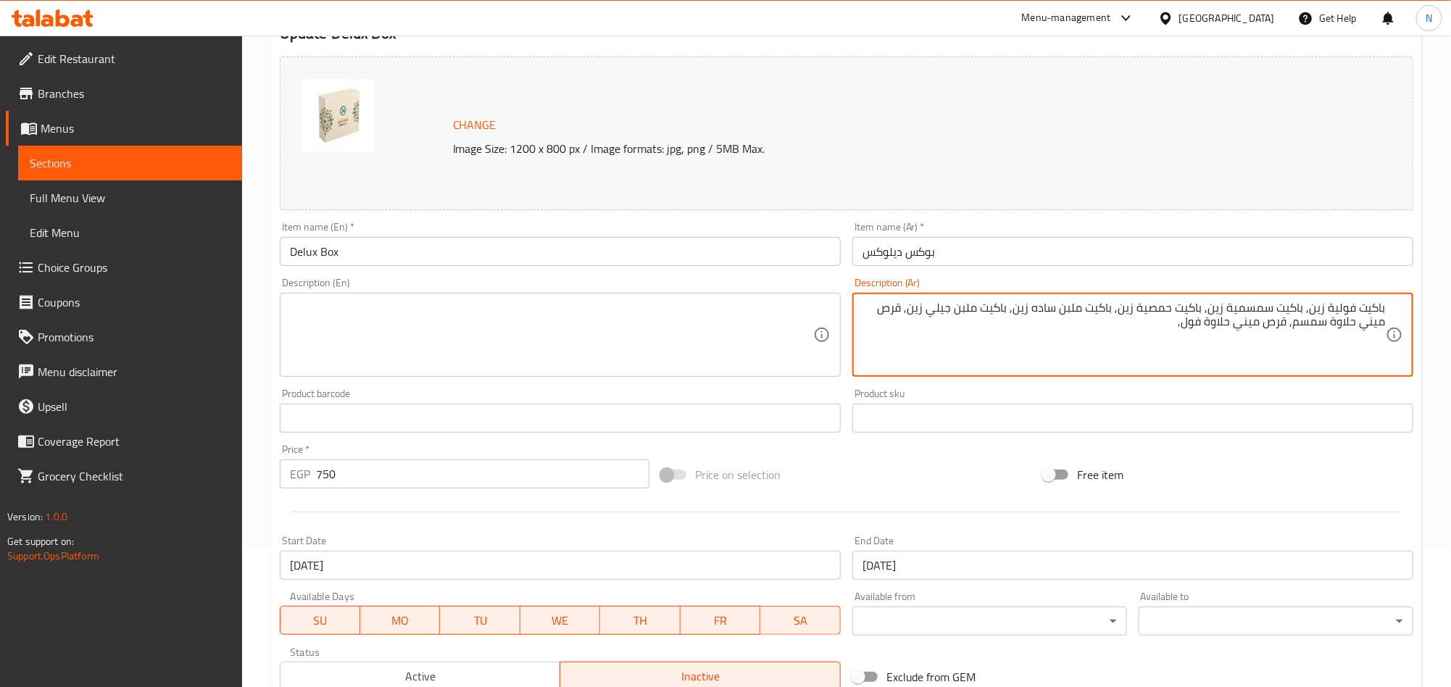
paste textarea "قرص ميني حلاوة [GEOGRAPHIC_DATA]"
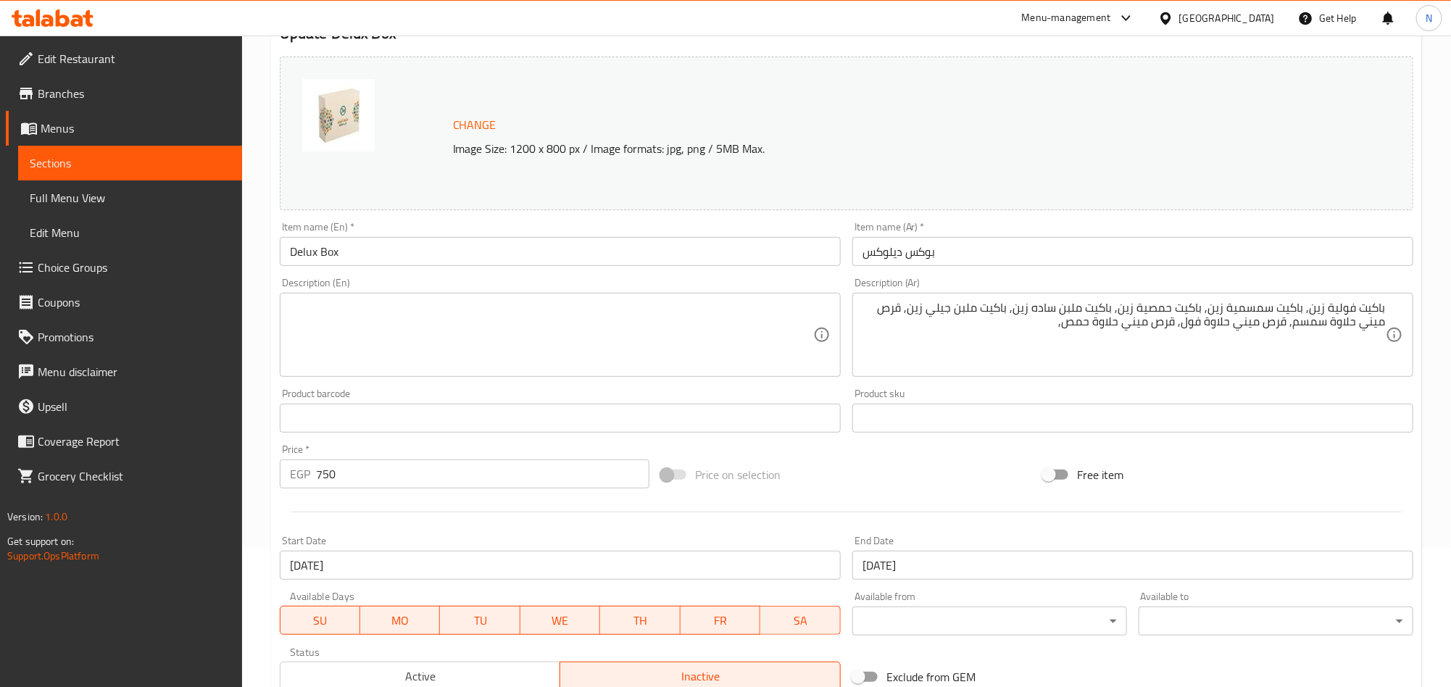
click at [1011, 323] on textarea "باكيت فولية زين, باكيت سمسمية زين, باكيت حمصية زين, باكيت ملبن ساده زين, باكيت …" at bounding box center [1124, 335] width 523 height 69
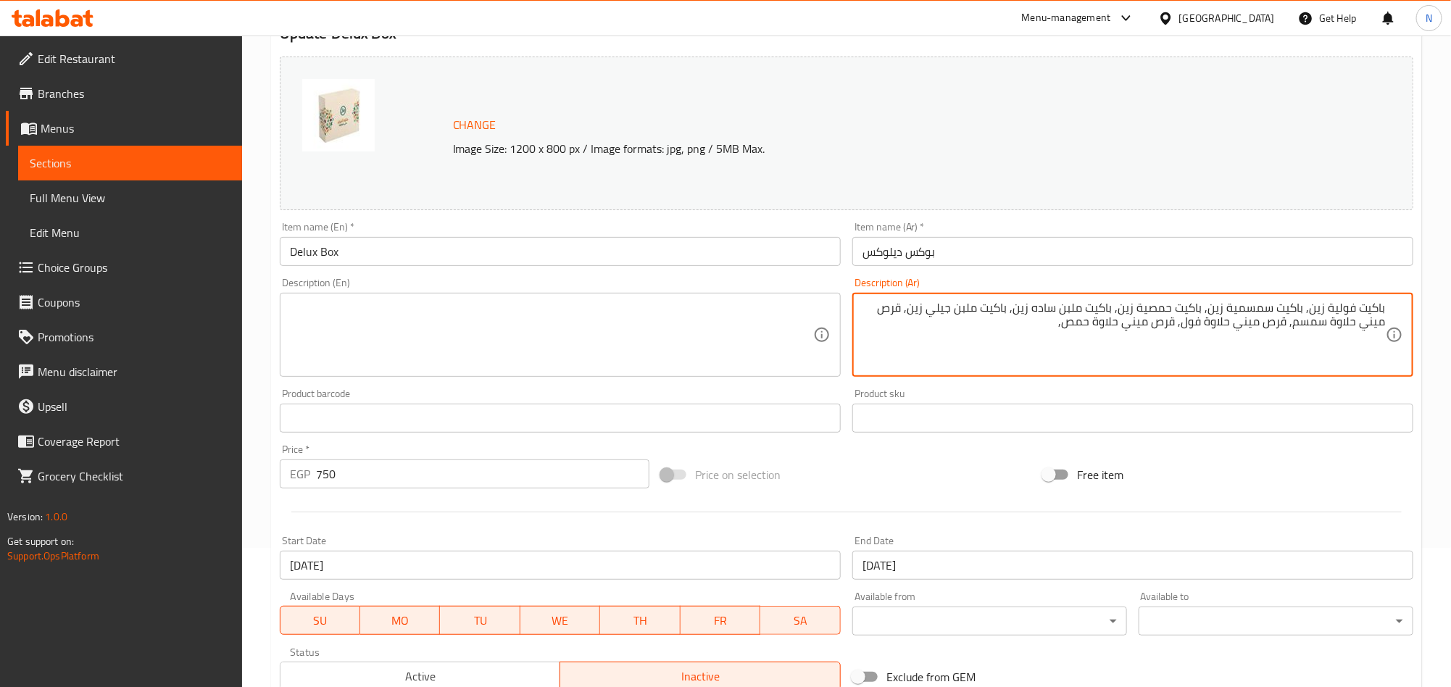
paste textarea "دومية بندق بالقطعة زين"
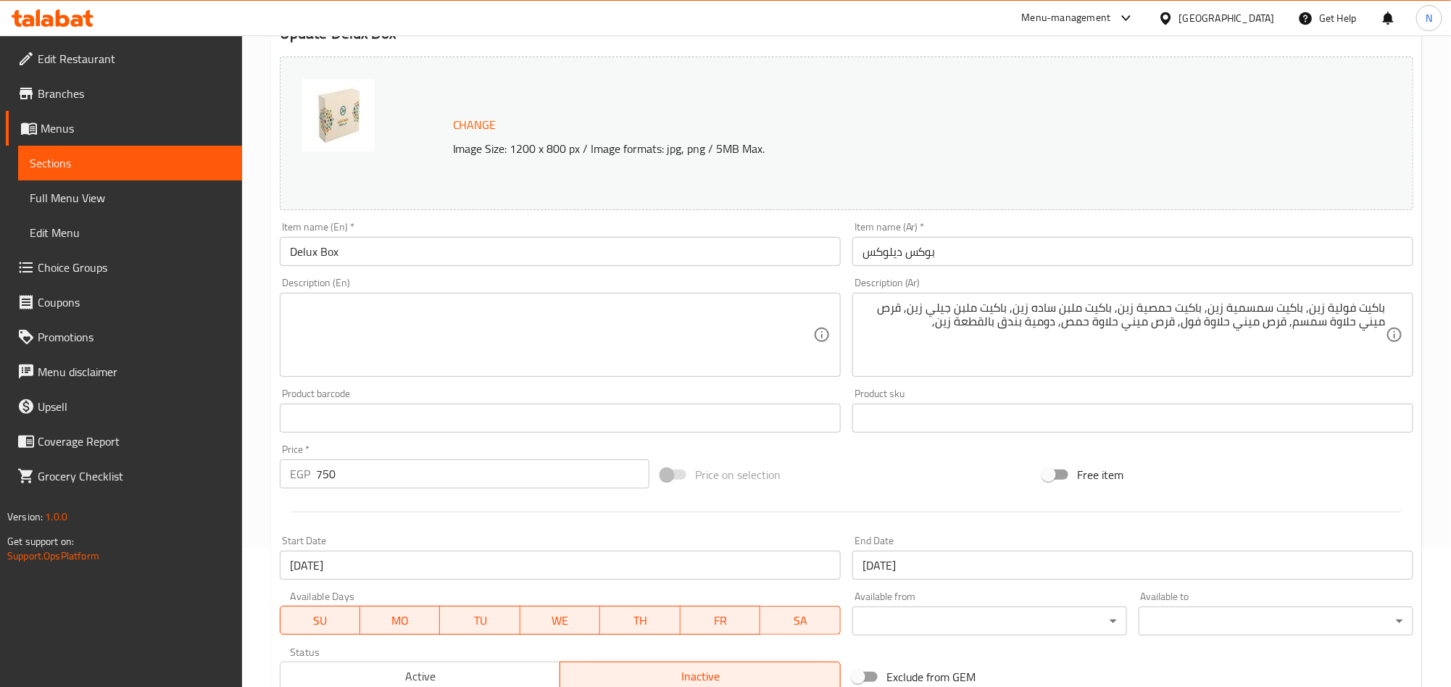
click at [935, 341] on textarea "باكيت فولية زين, باكيت سمسمية زين, باكيت حمصية زين, باكيت ملبن ساده زين, باكيت …" at bounding box center [1124, 335] width 523 height 69
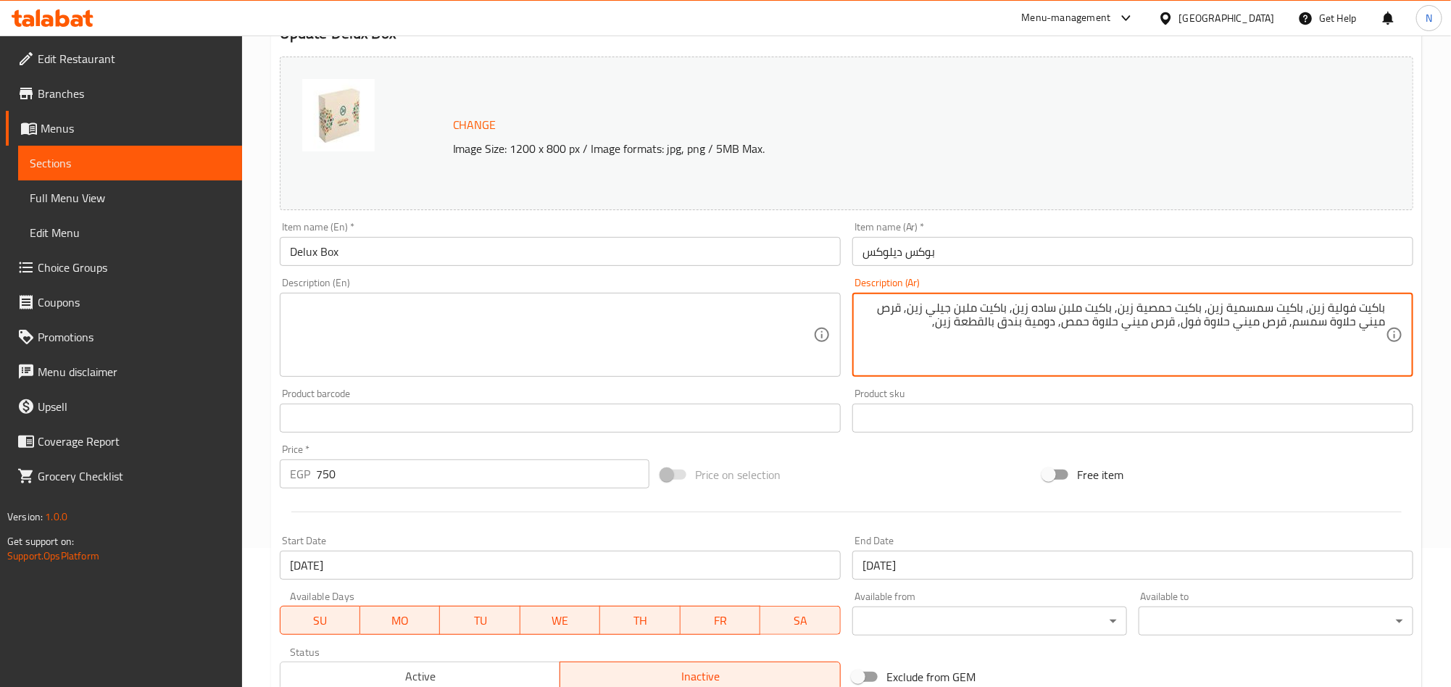
paste textarea "دومية سوداني بالقطعة زين"
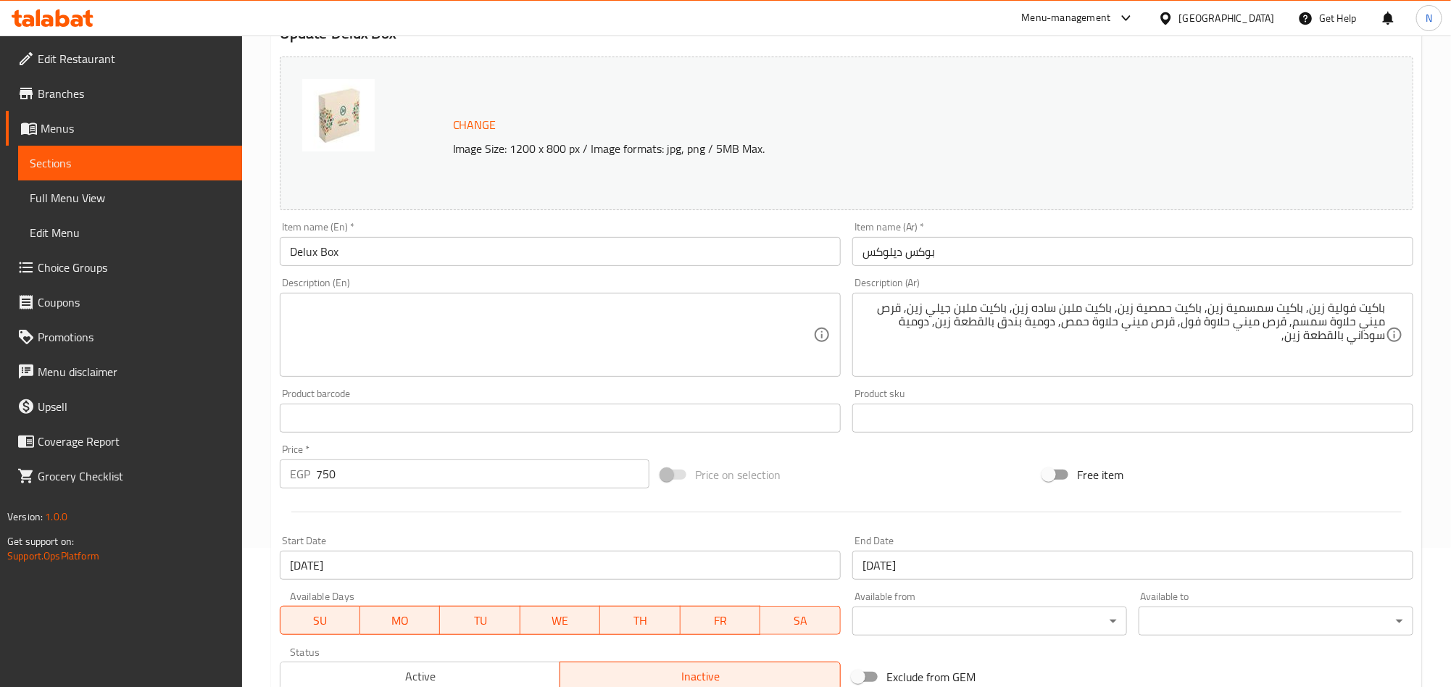
click at [1207, 320] on textarea "باكيت فولية زين, باكيت سمسمية زين, باكيت حمصية زين, باكيت ملبن ساده زين, باكيت …" at bounding box center [1124, 335] width 523 height 69
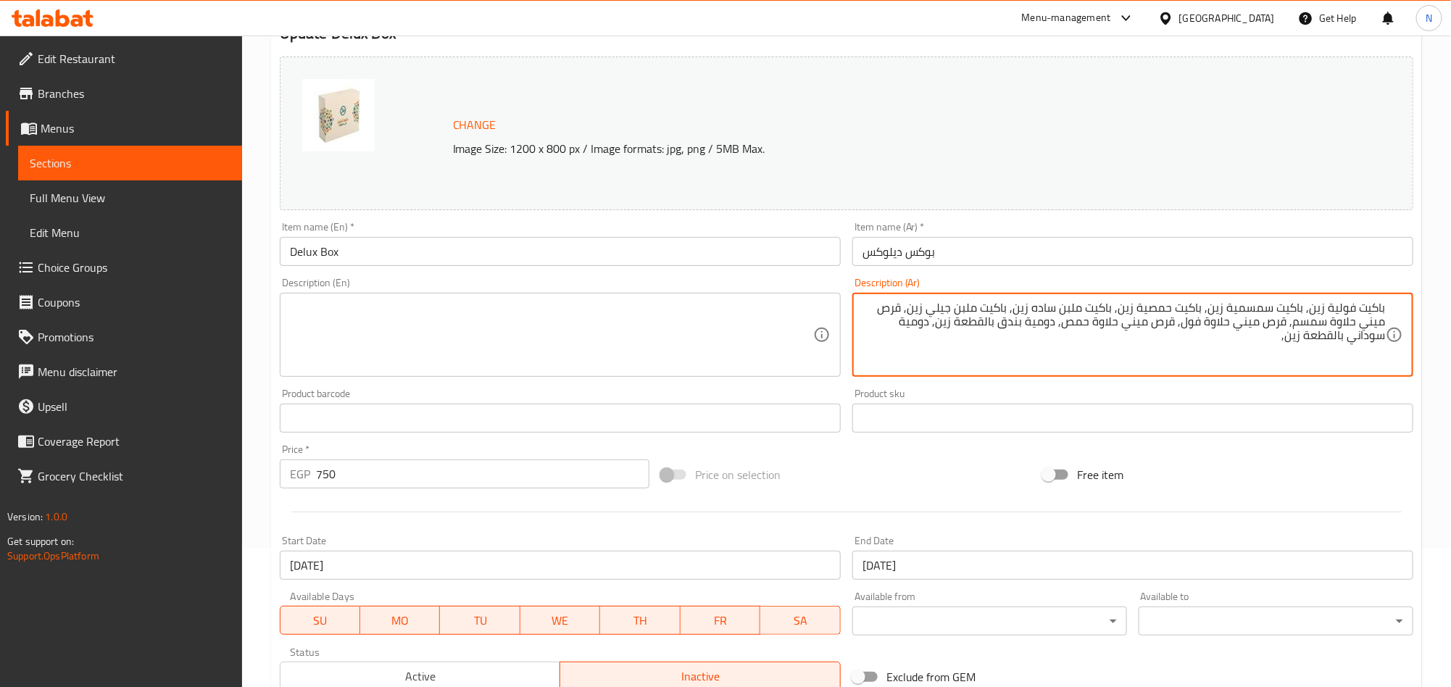
click at [1293, 342] on textarea "باكيت فولية زين, باكيت سمسمية زين, باكيت حمصية زين, باكيت ملبن ساده زين, باكيت …" at bounding box center [1124, 335] width 523 height 69
paste textarea "مربي زبيب اكسترا زين"
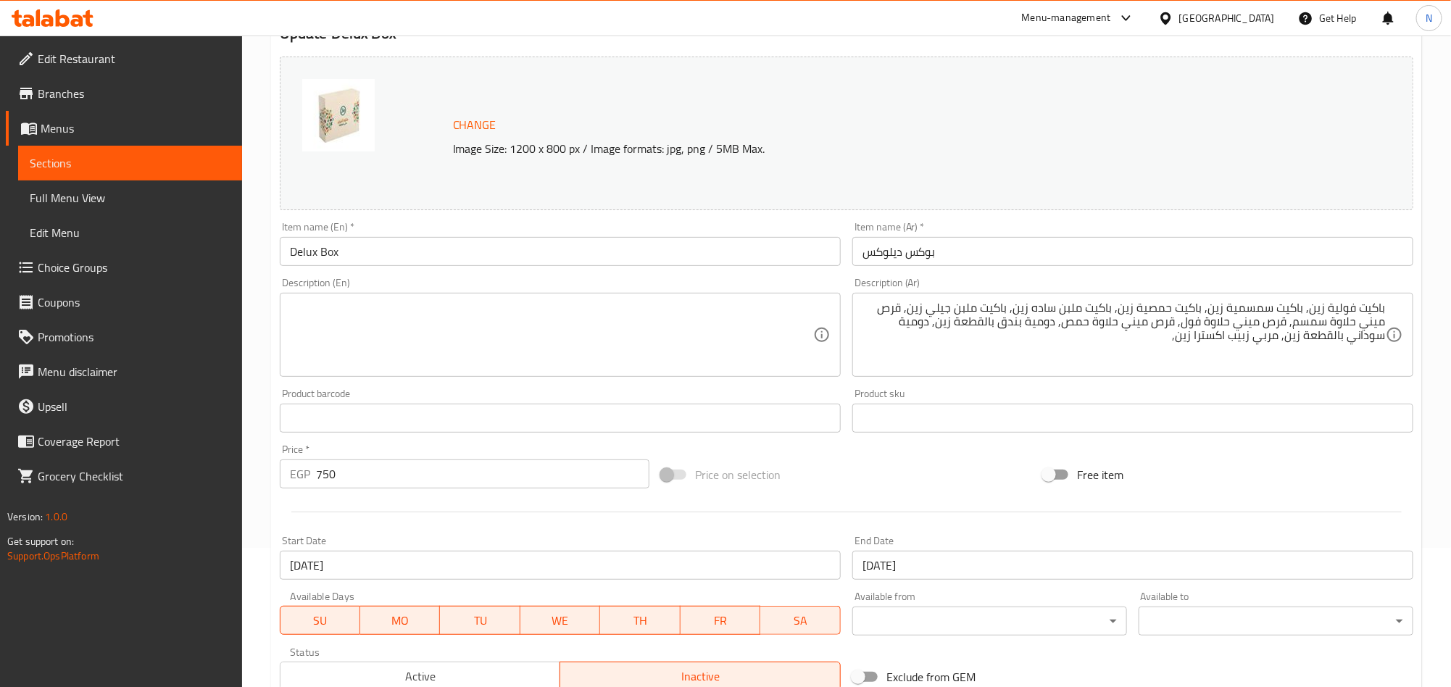
click at [1101, 348] on textarea "باكيت فولية زين, باكيت سمسمية زين, باكيت حمصية زين, باكيت ملبن ساده زين, باكيت …" at bounding box center [1124, 335] width 523 height 69
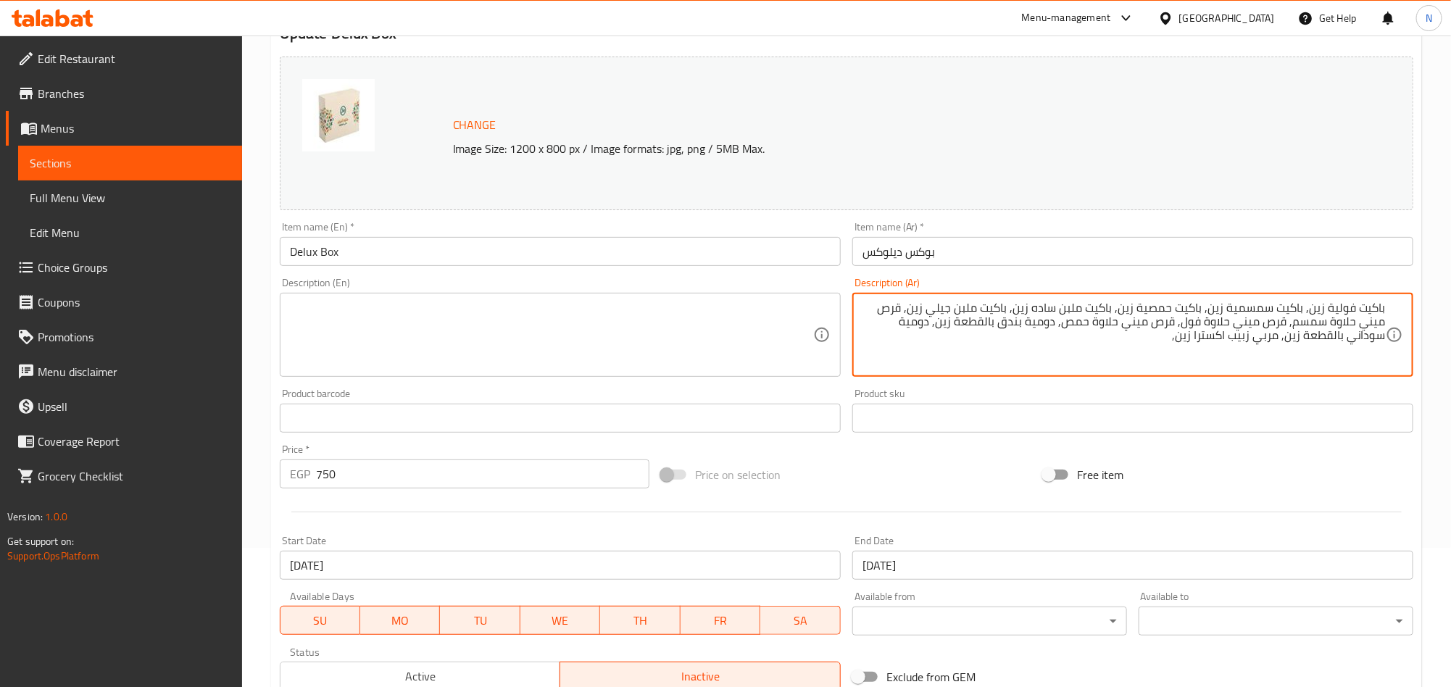
paste textarea "قرص ميني ميكس مكسرات زين"
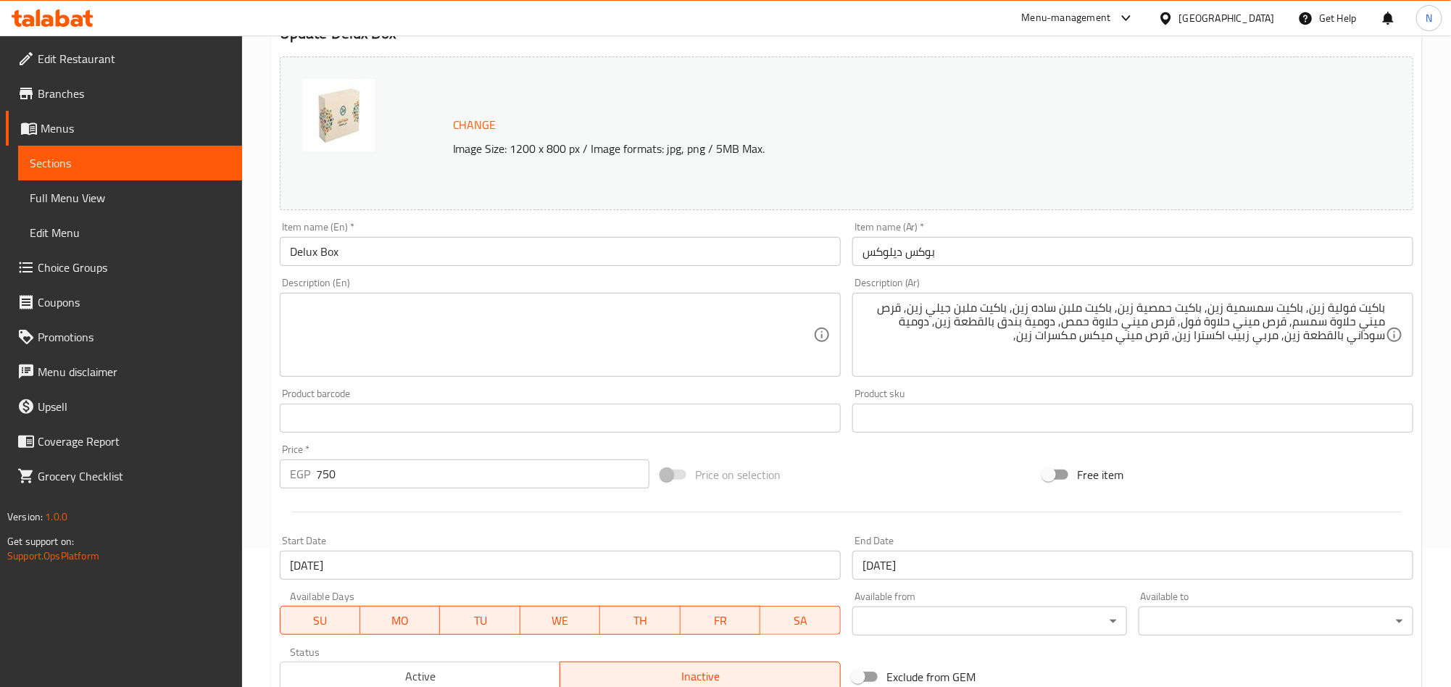
click at [984, 353] on textarea "باكيت فولية زين, باكيت سمسمية زين, باكيت حمصية زين, باكيت ملبن ساده زين, باكيت …" at bounding box center [1124, 335] width 523 height 69
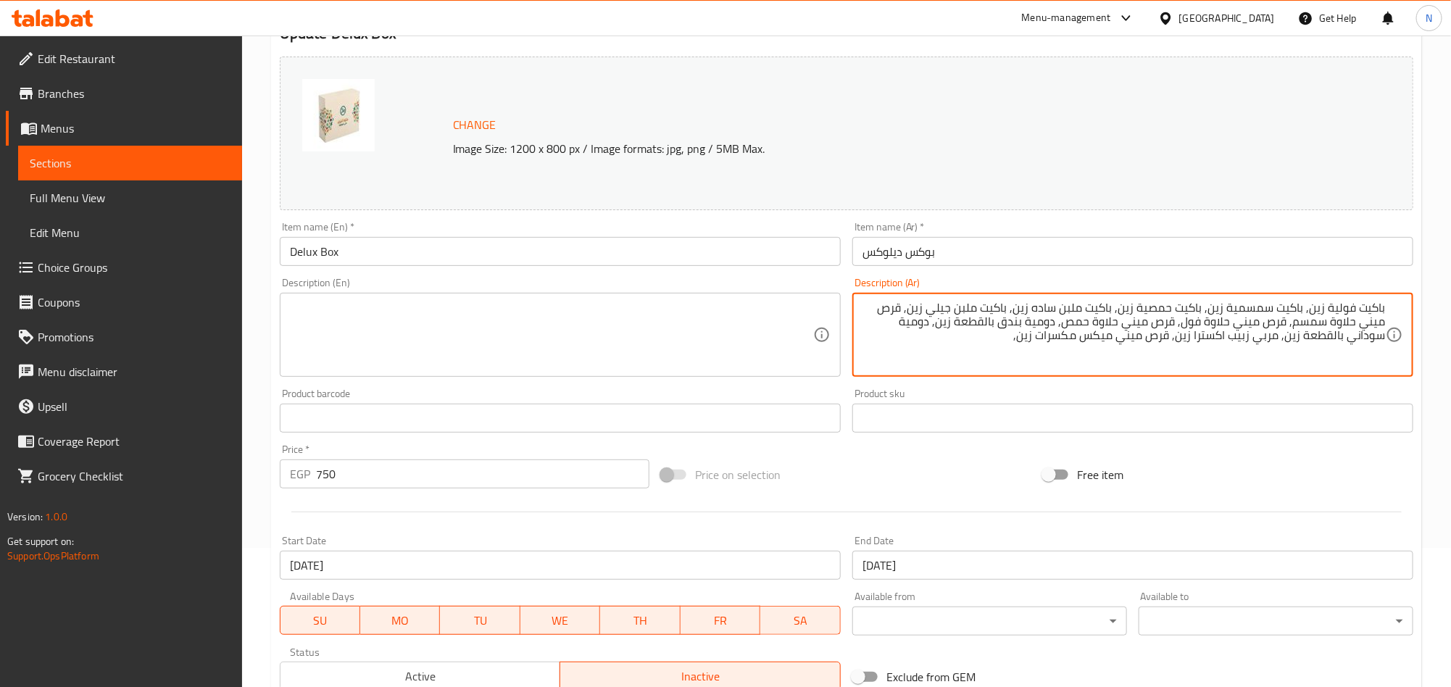
paste textarea "باكيت جوز هند [PERSON_NAME]"
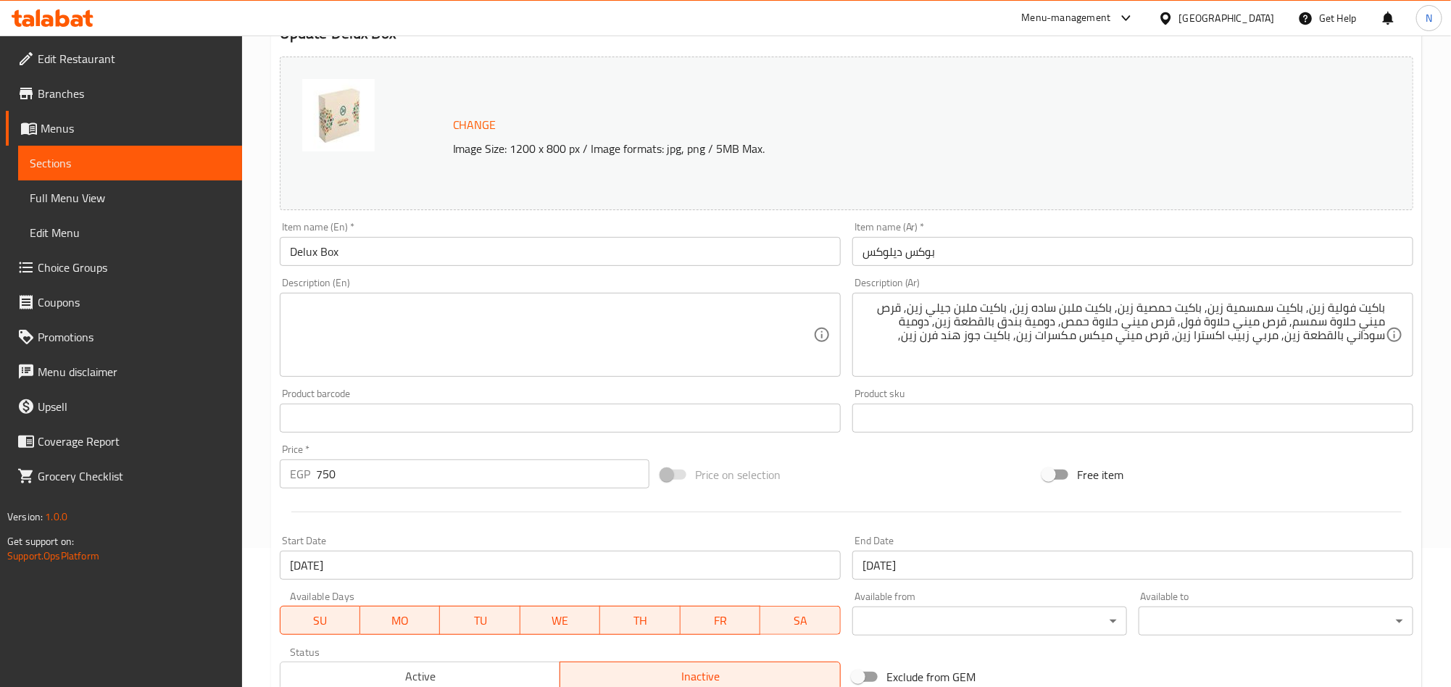
click at [926, 348] on textarea "باكيت فولية زين, باكيت سمسمية زين, باكيت حمصية زين, باكيت ملبن ساده زين, باكيت …" at bounding box center [1124, 335] width 523 height 69
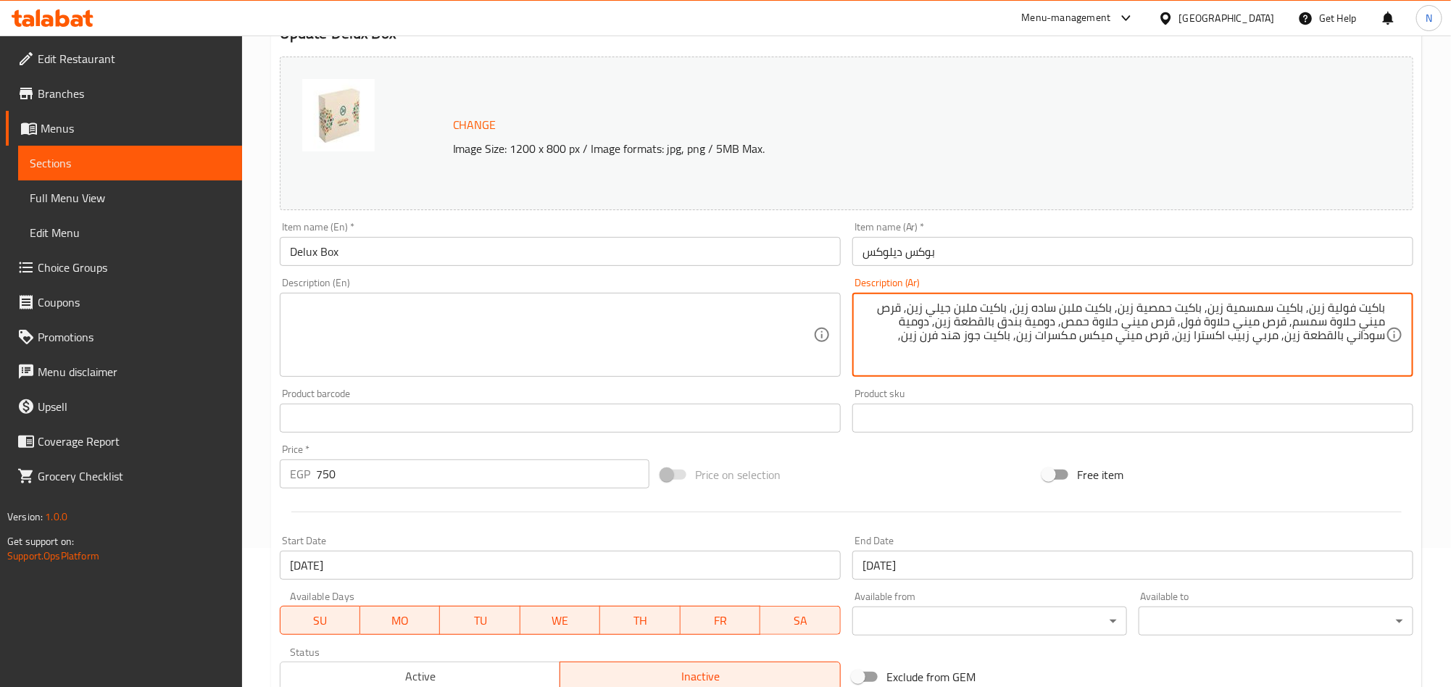
paste textarea "[PERSON_NAME]"
drag, startPoint x: 864, startPoint y: 346, endPoint x: 864, endPoint y: 360, distance: 13.8
click at [864, 346] on textarea "باكيت فولية زين, باكيت سمسمية زين, باكيت حمصية زين, باكيت ملبن ساده زين, باكيت …" at bounding box center [1124, 335] width 523 height 69
paste textarea "باكيت بندقيه زين"
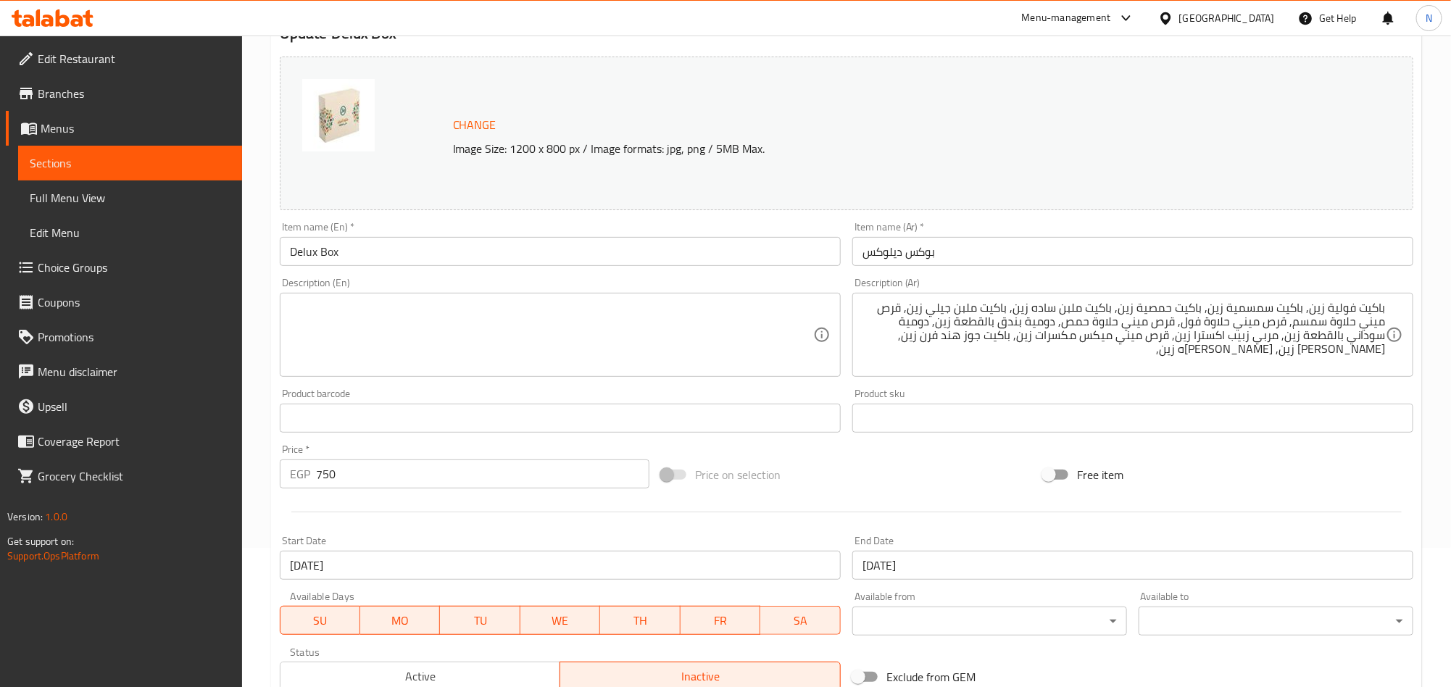
drag, startPoint x: 1277, startPoint y: 353, endPoint x: 1268, endPoint y: 368, distance: 16.9
click at [1277, 355] on textarea "باكيت فولية زين, باكيت سمسمية زين, باكيت حمصية زين, باكيت ملبن ساده زين, باكيت …" at bounding box center [1124, 335] width 523 height 69
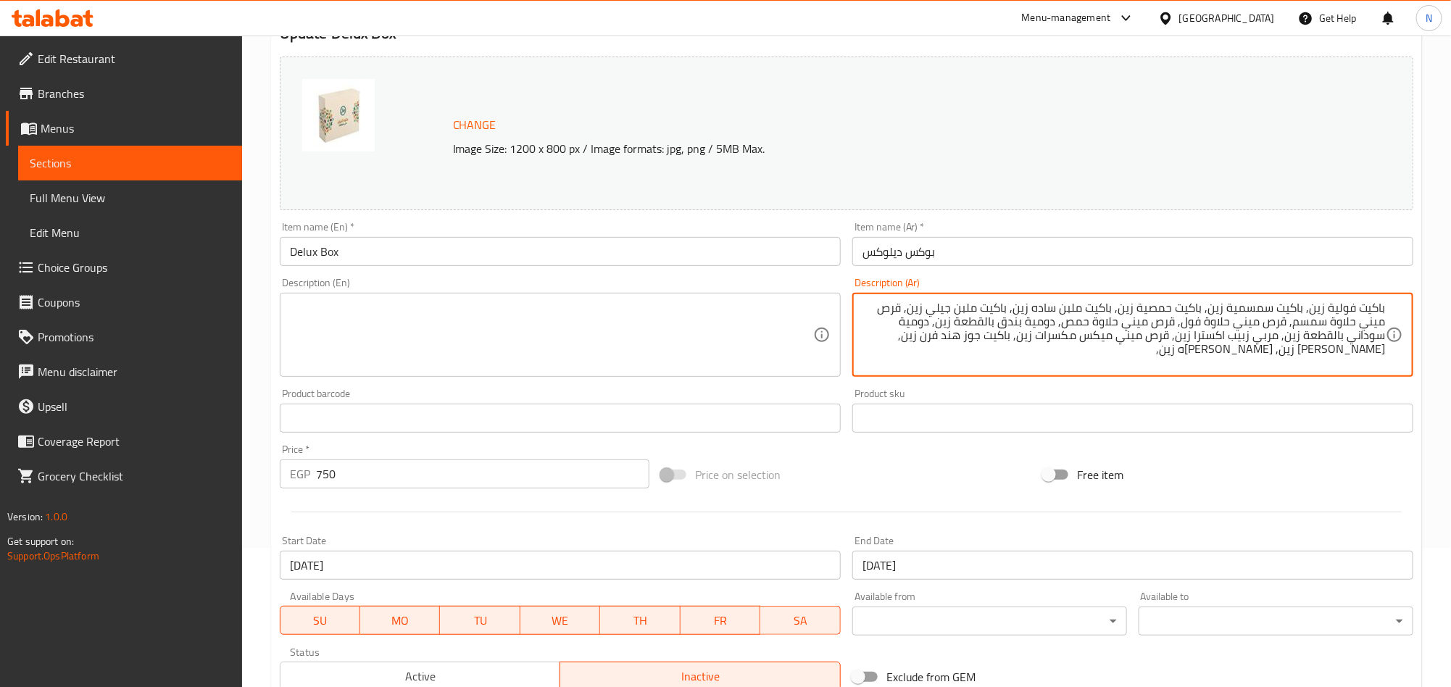
paste textarea "باكيت لديدة مكسرات زين"
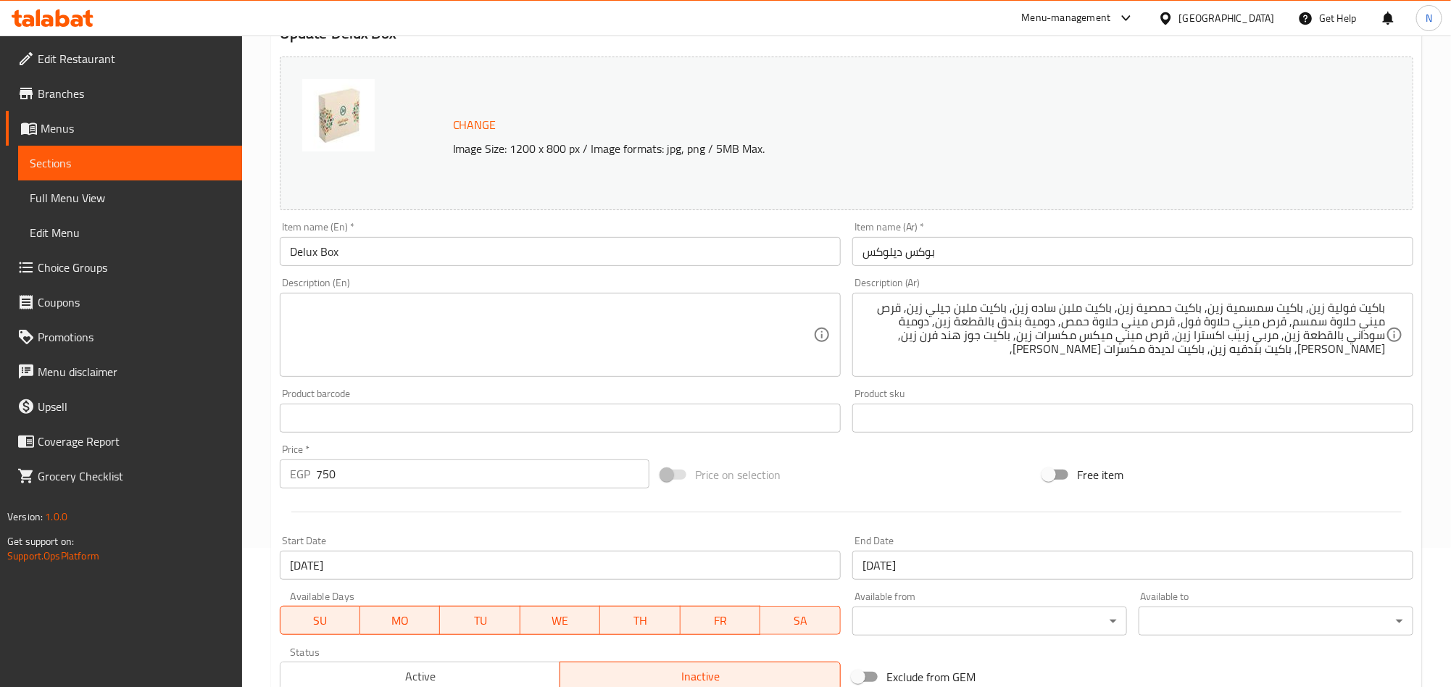
click at [1156, 355] on textarea "باكيت فولية زين, باكيت سمسمية زين, باكيت حمصية زين, باكيت ملبن ساده زين, باكيت …" at bounding box center [1124, 335] width 523 height 69
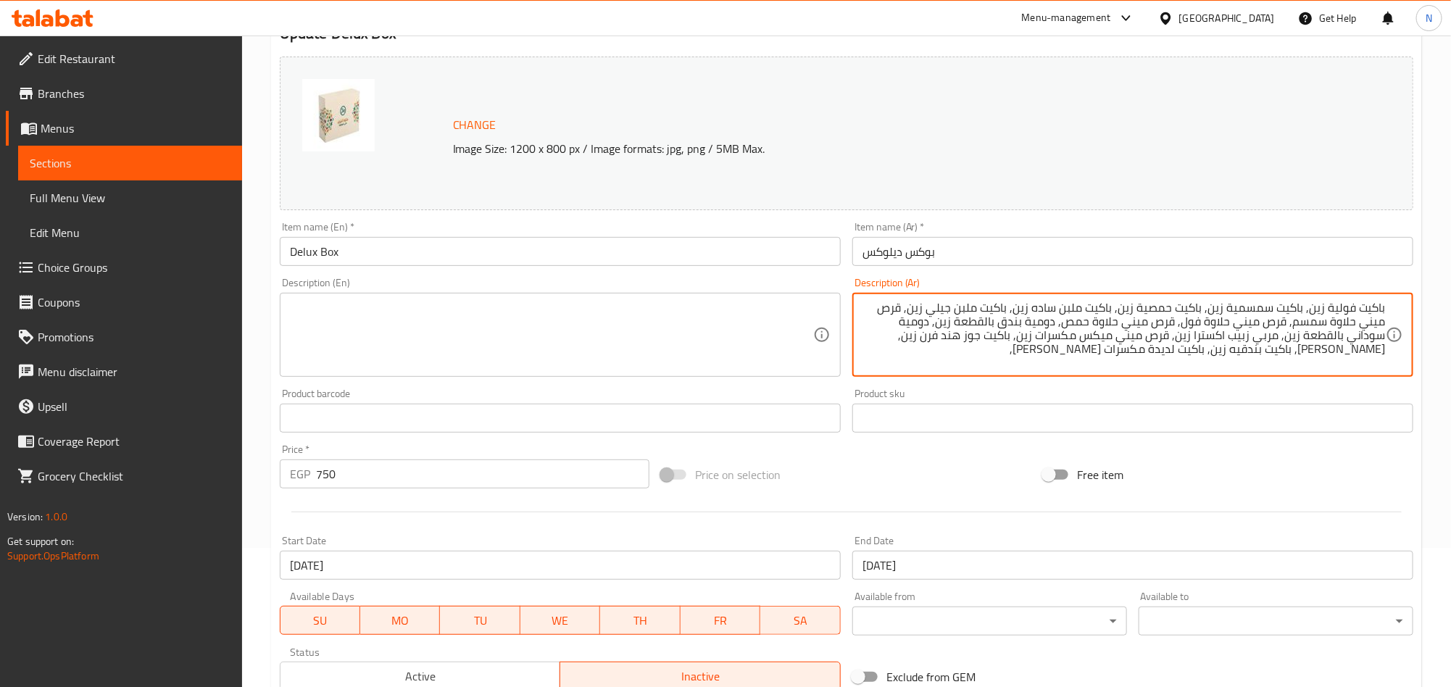
paste textarea "باكيت ملبن عين جمل زين"
click at [1166, 327] on textarea "باكيت فولية زين, باكيت سمسمية زين, باكيت حمصية زين, باكيت ملبن ساده زين, باكيت …" at bounding box center [1124, 335] width 523 height 69
click at [1168, 327] on textarea "باكيت فولية زين, باكيت سمسمية زين, باكيت حمصية زين, باكيت ملبن ساده زين, باكيت …" at bounding box center [1124, 335] width 523 height 69
type textarea "باكيت فولية زين, باكيت سمسمية زين, باكيت حمصية زين, باكيت ملبن ساده زين, باكيت …"
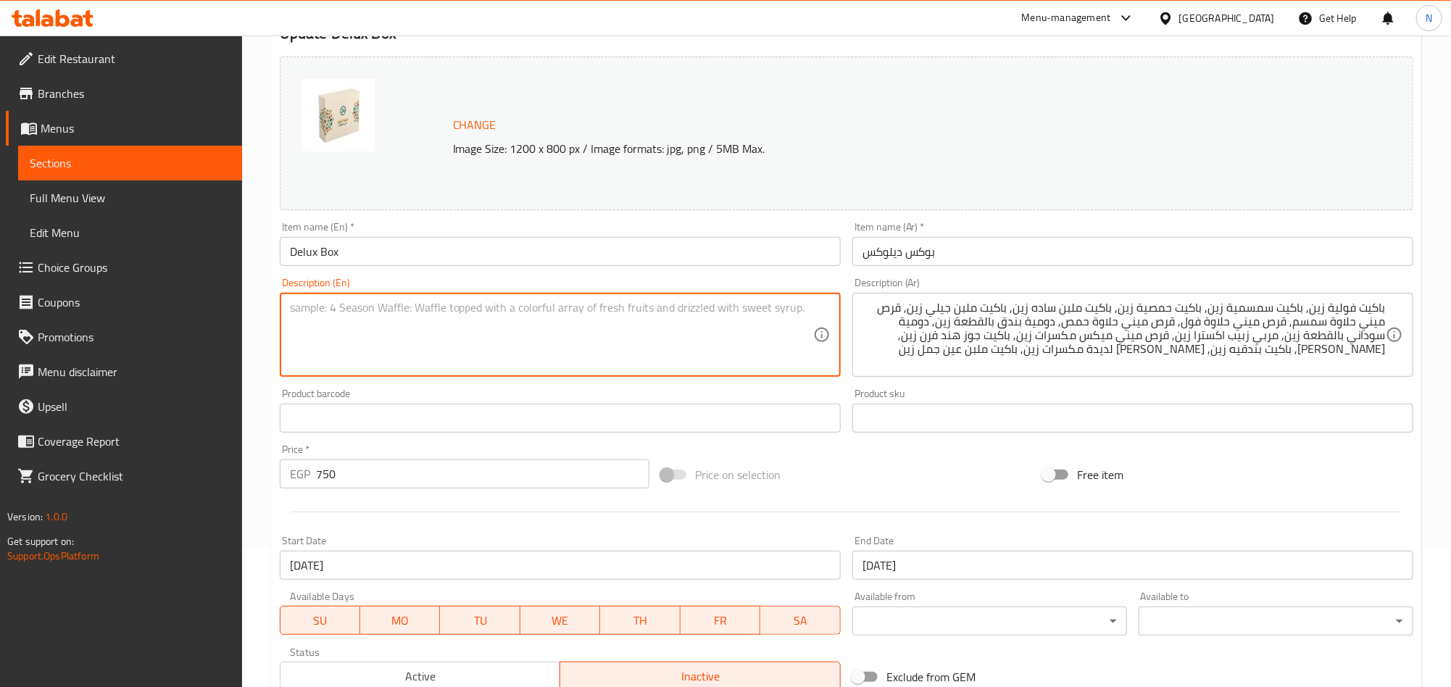
click at [479, 344] on textarea at bounding box center [551, 335] width 523 height 69
paste textarea "Zein Peanut Brittle Packet, Zein Sesame Brittle Packet, Zein Chickpea Brittle P…"
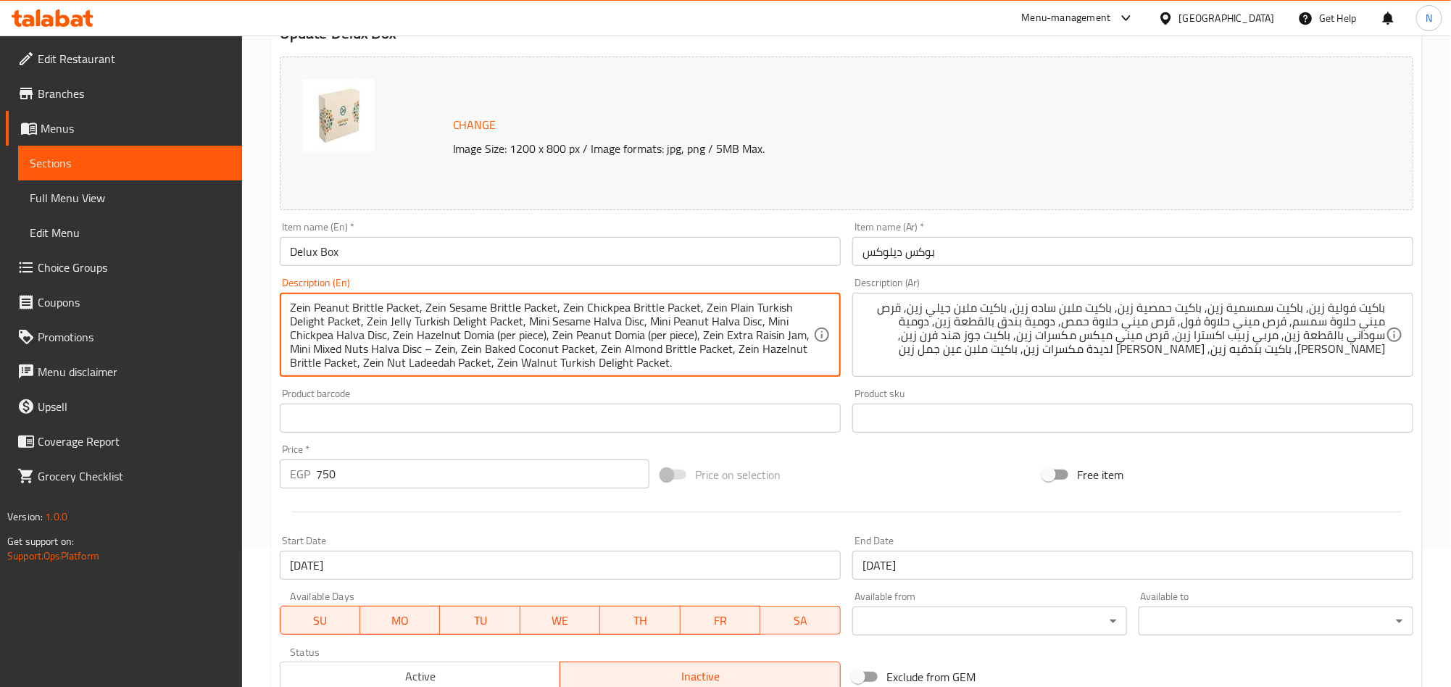
scroll to position [4, 0]
click at [481, 337] on textarea "Zein Peanut Brittle Packet, Zein Sesame Brittle Packet, Zein Chickpea Brittle P…" at bounding box center [551, 335] width 523 height 69
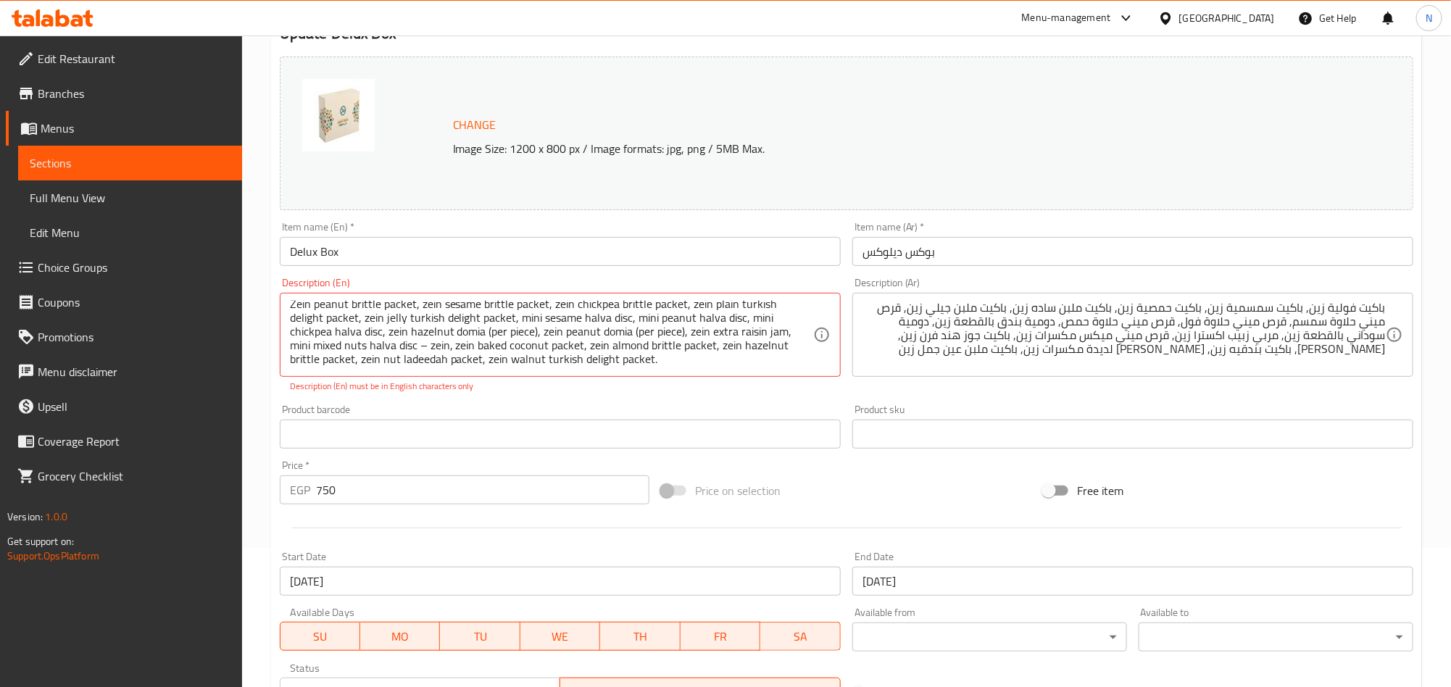
click at [679, 372] on div "Zein peanut brittle packet, zein sesame brittle packet, zein chickpea brittle p…" at bounding box center [560, 335] width 561 height 84
click at [672, 361] on textarea "Zein peanut brittle packet, zein sesame brittle packet, zein chickpea brittle p…" at bounding box center [551, 335] width 523 height 69
click at [665, 370] on div "Zein peanut brittle packet, zein sesame brittle packet, zein chickpea brittle p…" at bounding box center [560, 335] width 561 height 84
click at [640, 333] on textarea "Zein peanut brittle packet, zein sesame brittle packet, zein chickpea brittle p…" at bounding box center [551, 335] width 523 height 69
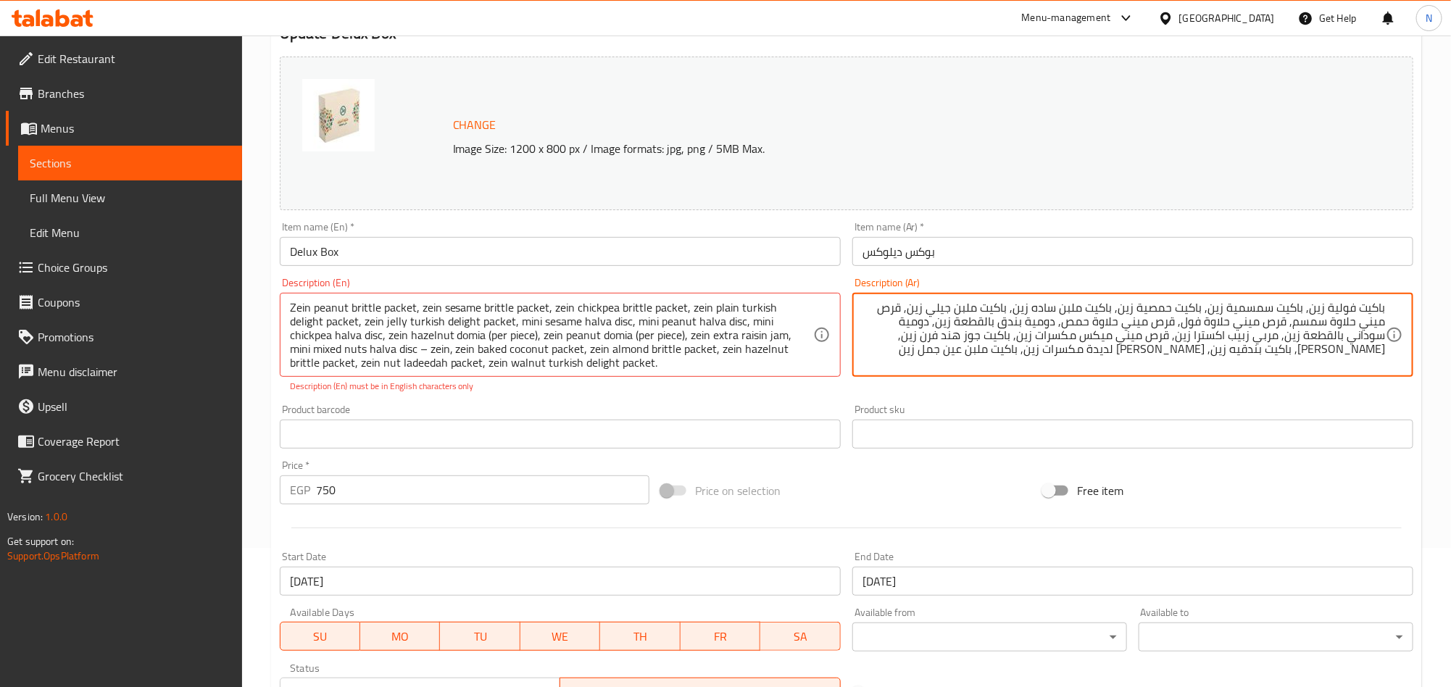
click at [1349, 313] on textarea "باكيت فولية زين, باكيت سمسمية زين, باكيت حمصية زين, باكيت ملبن ساده زين, باكيت …" at bounding box center [1124, 335] width 523 height 69
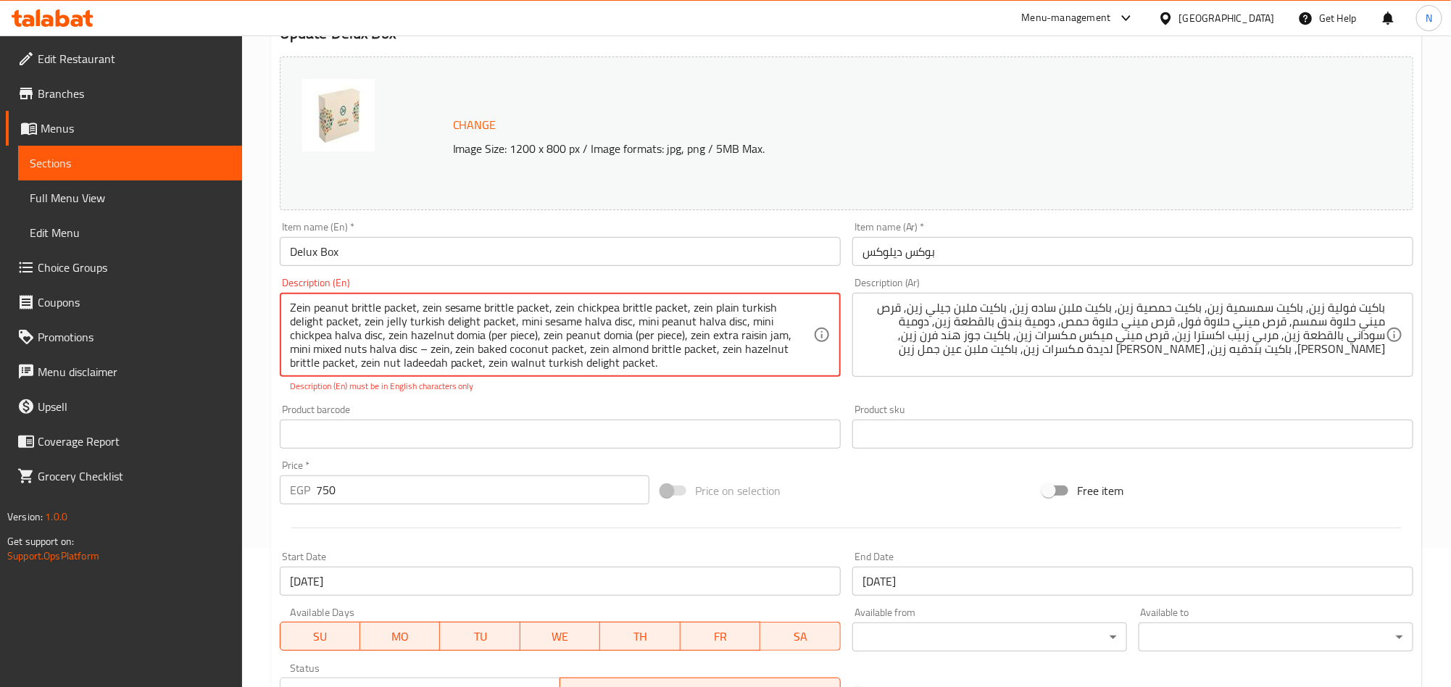
click at [338, 310] on textarea "Zein peanut brittle packet, zein sesame brittle packet, zein chickpea brittle p…" at bounding box center [551, 335] width 523 height 69
paste textarea "Foliya"
click at [353, 310] on textarea "Zein Foliya brittle packet, zein sesame brittle packet, zein chickpea brittle p…" at bounding box center [551, 335] width 523 height 69
click at [385, 342] on textarea "Zein Foliya packet, zein sesame brittle packet, zein chickpea brittle packet, z…" at bounding box center [551, 335] width 523 height 69
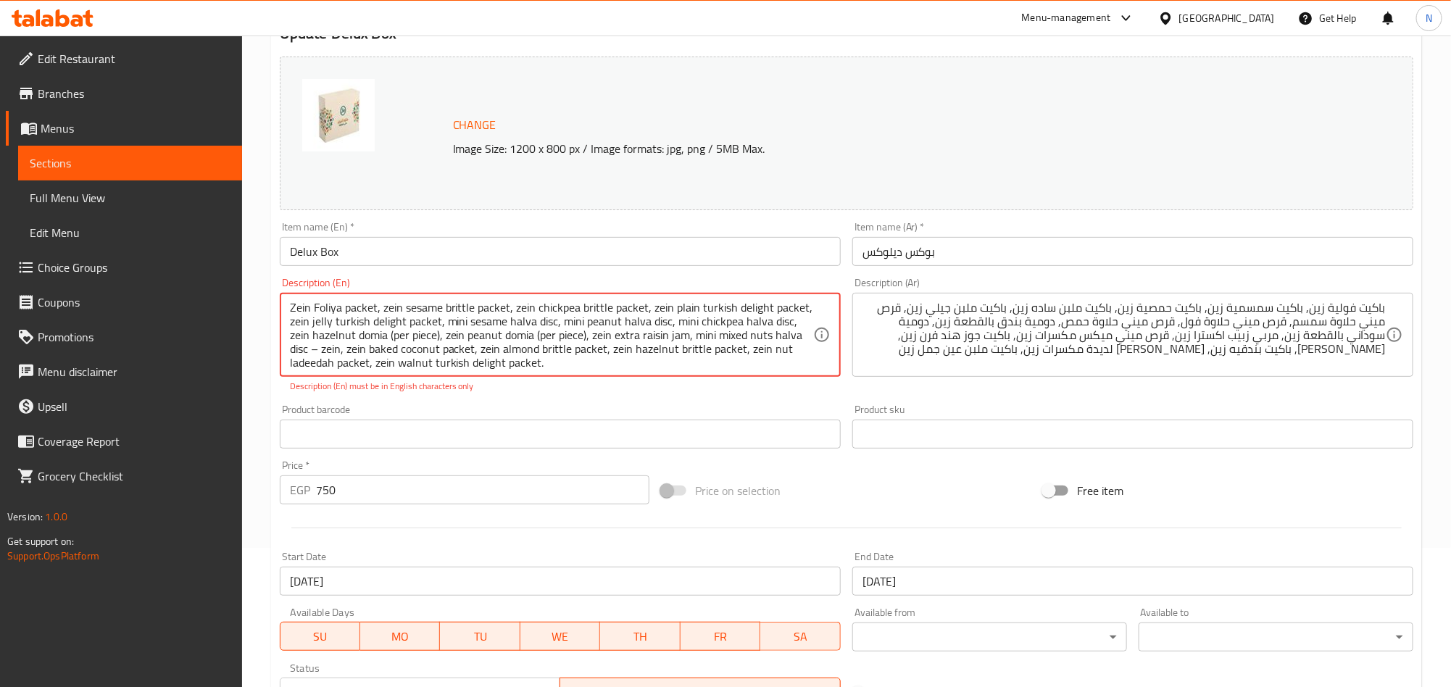
click at [385, 342] on textarea "Zein Foliya packet, zein sesame brittle packet, zein chickpea brittle packet, z…" at bounding box center [551, 335] width 523 height 69
click at [386, 342] on textarea "Zein Foliya packet, zein sesame brittle packet, zein chickpea brittle packet, z…" at bounding box center [551, 335] width 523 height 69
click at [389, 344] on textarea "Zein foliya packet, zein sesame brittle packet, zein chickpea brittle packet, z…" at bounding box center [551, 335] width 523 height 69
drag, startPoint x: 449, startPoint y: 314, endPoint x: 473, endPoint y: 324, distance: 26.0
click at [473, 318] on textarea "Zein foliya packet, zein sesame brittle packet, zein chickpea brittle packet, z…" at bounding box center [551, 335] width 523 height 69
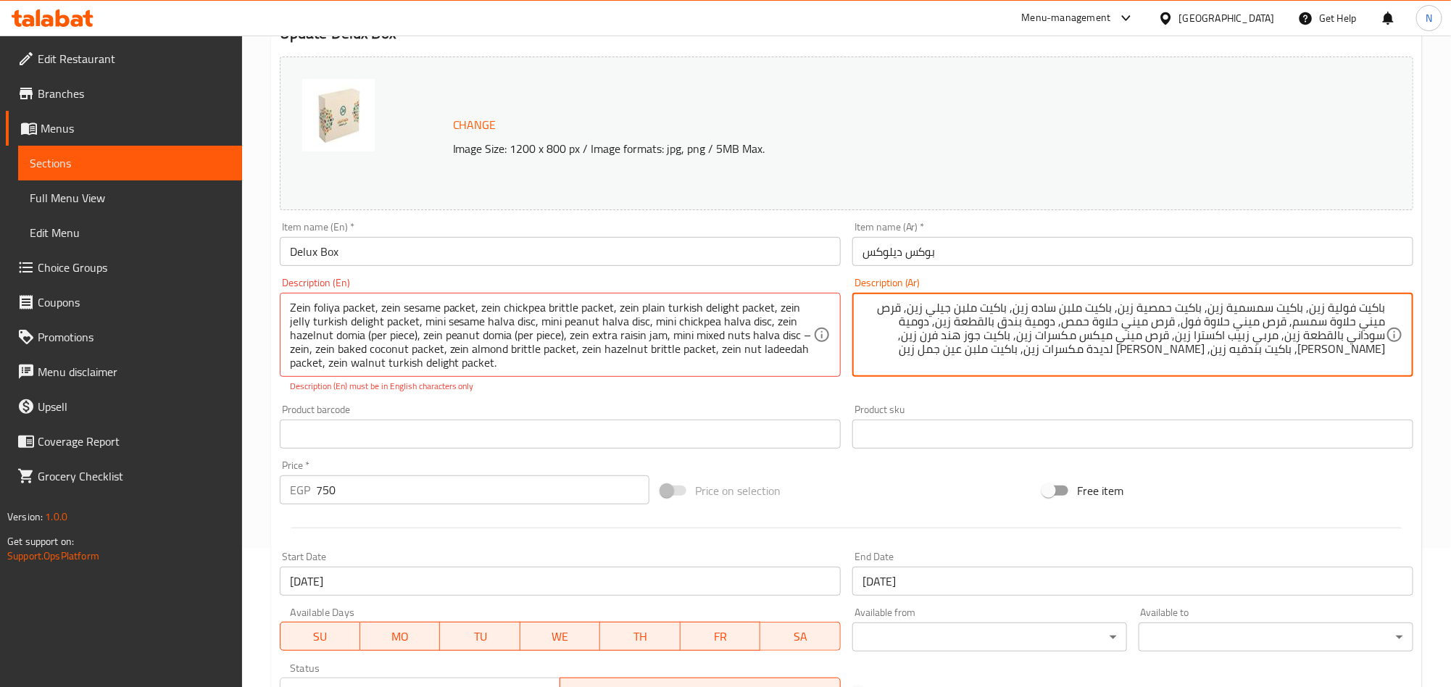
click at [1295, 312] on textarea "باكيت فولية زين, باكيت سمسمية زين, باكيت حمصية زين, باكيت ملبن ساده زين, باكيت …" at bounding box center [1124, 335] width 523 height 69
click at [1164, 313] on textarea "باكيت فولية زين, باكيت سمسمية زين, باكيت حمصية زين, باكيت ملبن ساده زين, باكيت …" at bounding box center [1124, 335] width 523 height 69
click at [1164, 314] on textarea "باكيت فولية زين, باكيت سمسمية زين, باكيت حمصية زين, باكيت ملبن ساده زين, باكيت …" at bounding box center [1124, 335] width 523 height 69
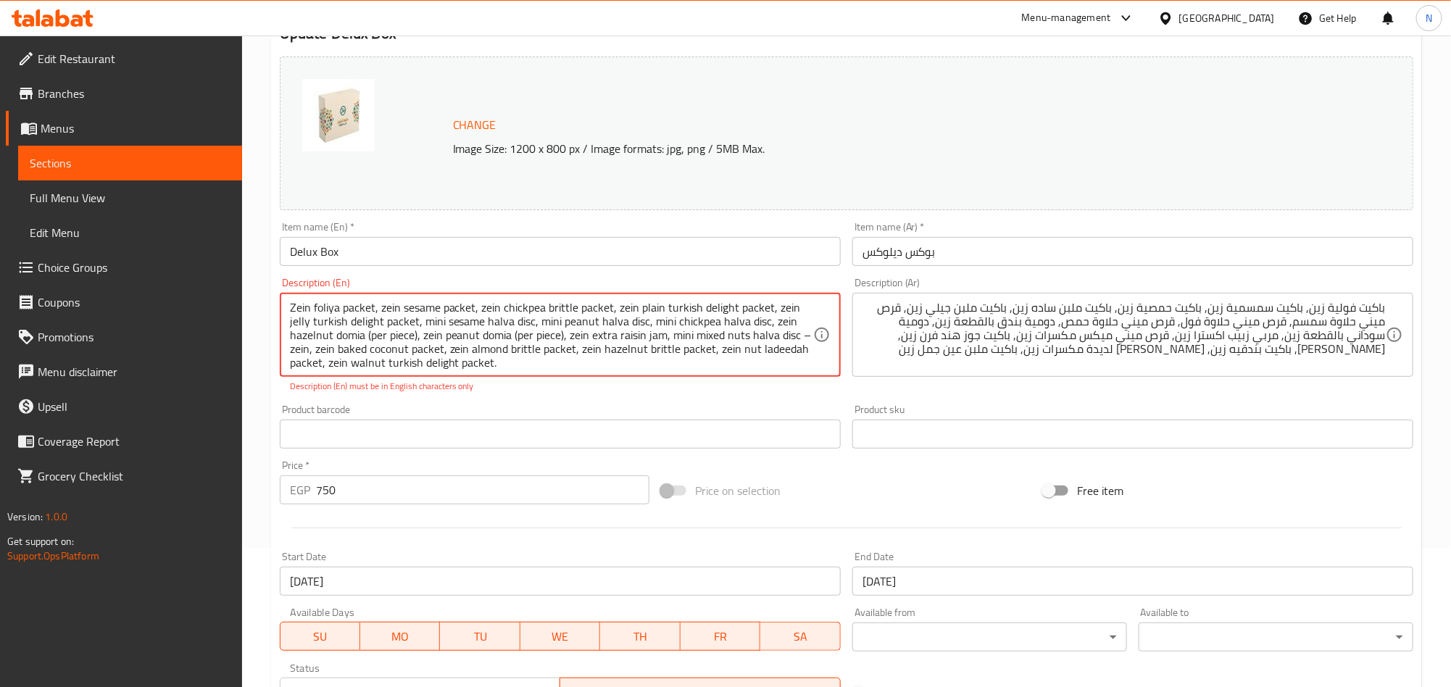
drag, startPoint x: 503, startPoint y: 309, endPoint x: 574, endPoint y: 312, distance: 71.1
click at [574, 312] on textarea "Zein foliya packet, zein sesame packet, zein chickpea brittle packet, zein plai…" at bounding box center [551, 335] width 523 height 69
paste textarea "Homosiya"
click at [576, 329] on textarea "Zein foliya packet, zein sesame packet, zein Homosiya packet, zein plain turkis…" at bounding box center [551, 335] width 523 height 69
click at [576, 331] on textarea "Zein foliya packet, zein sesame packet, zein Homosiya packet, zein plain turkis…" at bounding box center [551, 335] width 523 height 69
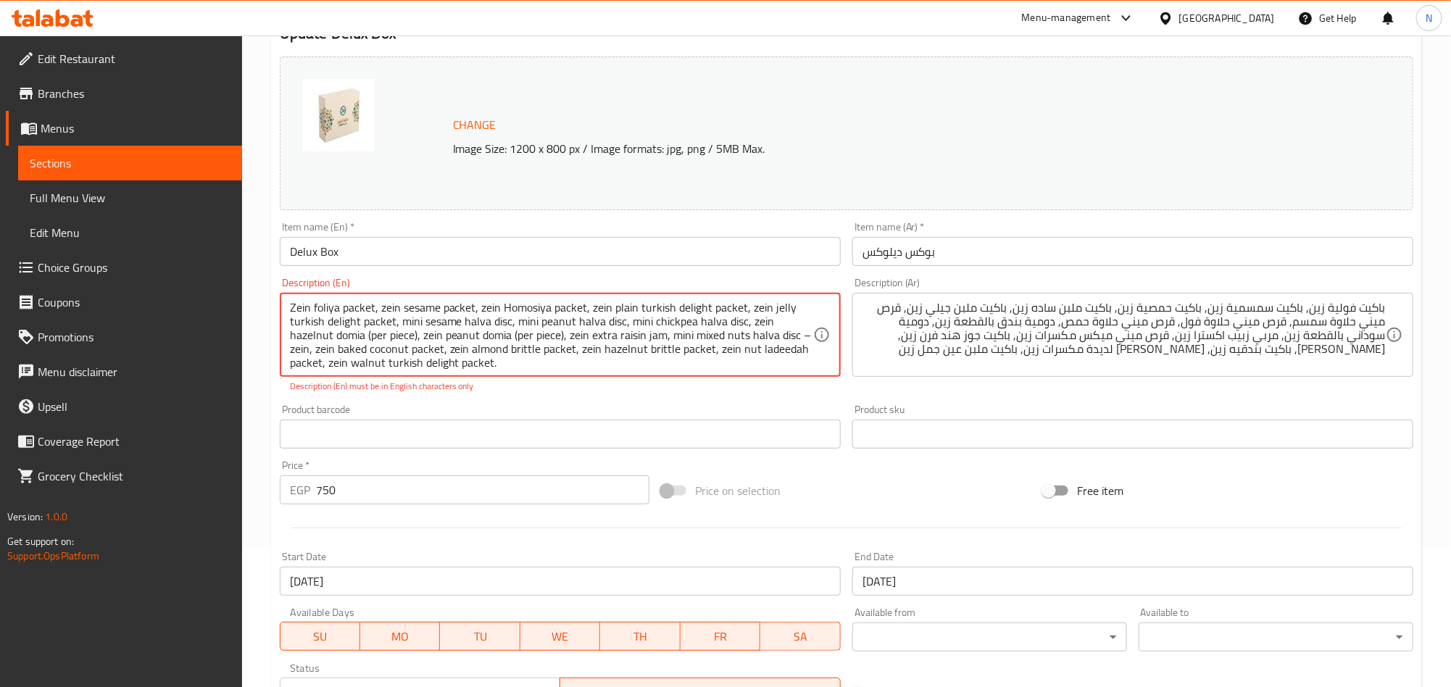
click at [576, 331] on textarea "Zein foliya packet, zein sesame packet, zein Homosiya packet, zein plain turkis…" at bounding box center [551, 335] width 523 height 69
click at [583, 333] on textarea "Zein foliya packet, zein sesame packet, zein homosiya packet, zein plain turkis…" at bounding box center [551, 335] width 523 height 69
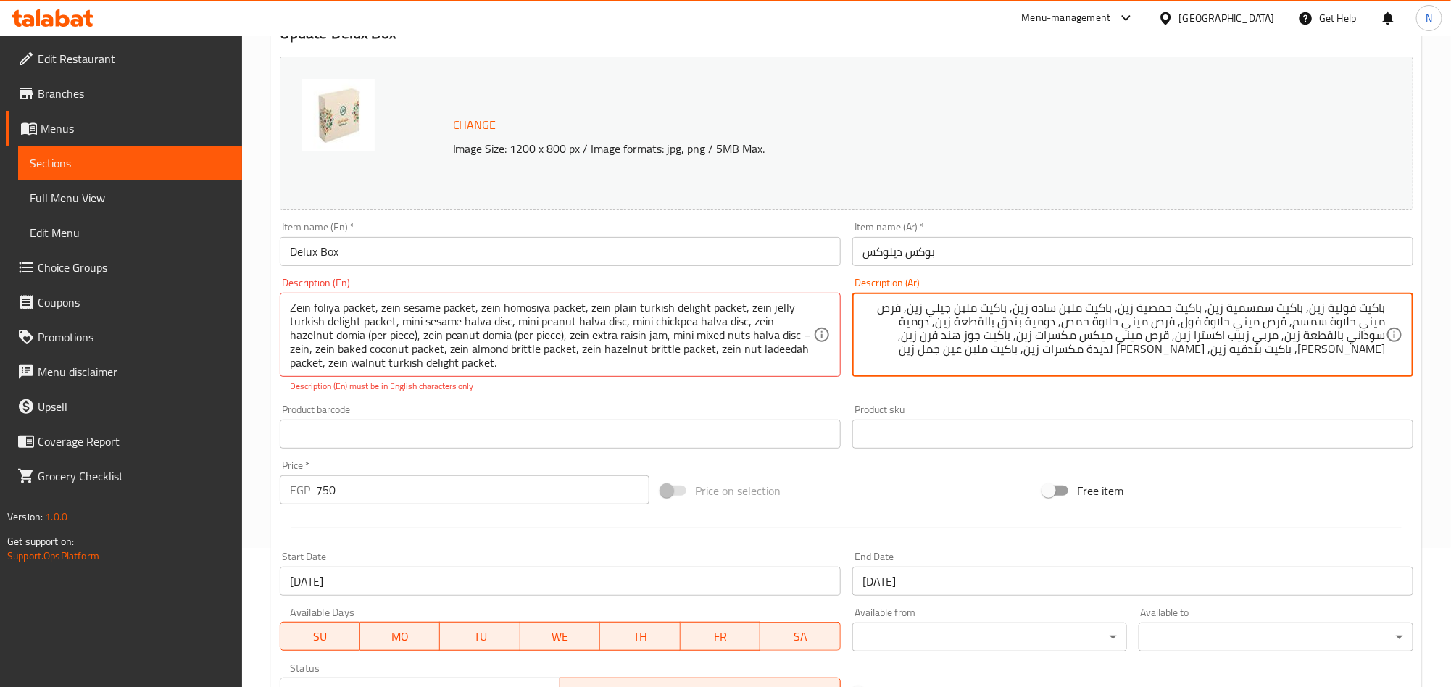
click at [1098, 314] on textarea "باكيت فولية زين, باكيت سمسمية زين, باكيت حمصية زين, باكيت ملبن ساده زين, باكيت …" at bounding box center [1124, 335] width 523 height 69
click at [1073, 314] on textarea "باكيت فولية زين, باكيت سمسمية زين, باكيت حمصية زين, باكيت ملبن ساده زين, باكيت …" at bounding box center [1124, 335] width 523 height 69
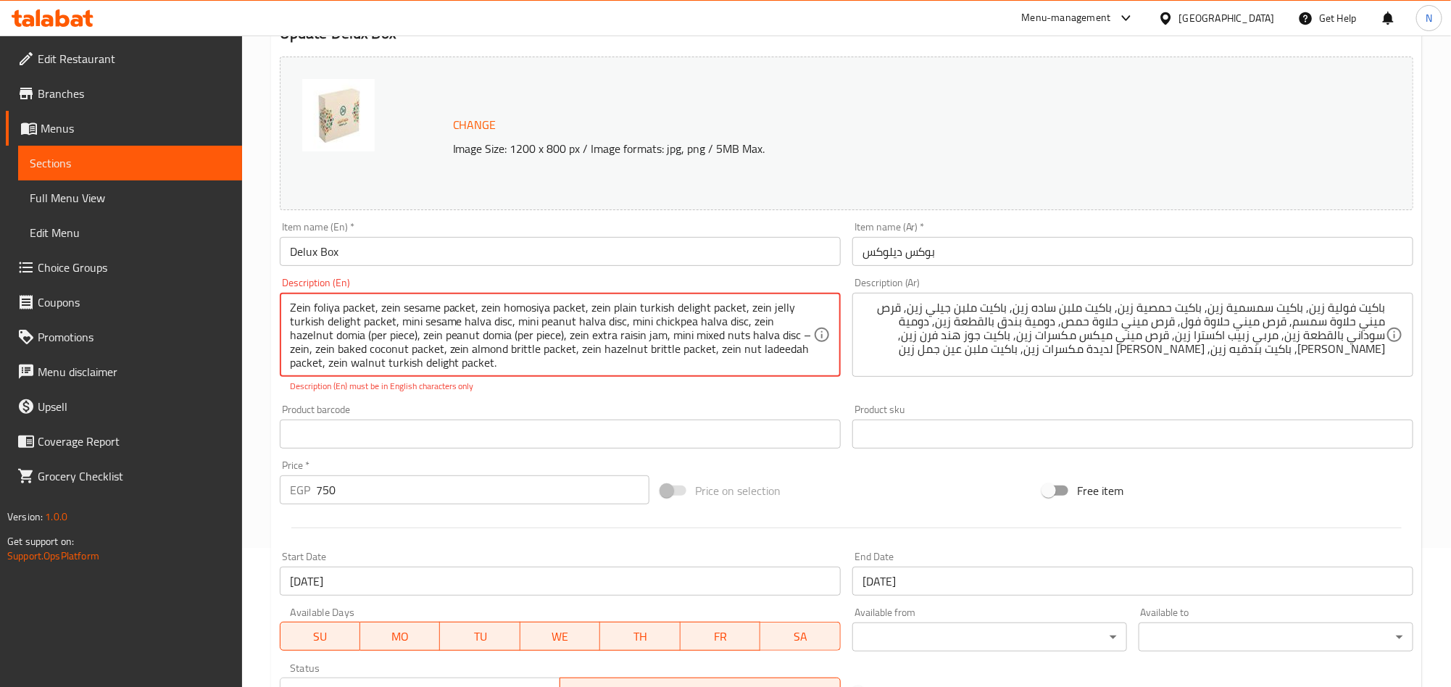
drag, startPoint x: 640, startPoint y: 311, endPoint x: 705, endPoint y: 310, distance: 65.3
paste textarea "Malban"
click at [636, 311] on textarea "Zein foliya packet, zein sesame packet, zein homosiya packet, zein plainMalban …" at bounding box center [551, 335] width 523 height 69
click at [687, 335] on textarea "Zein foliya packet, zein sesame packet, zein homosiya packet, zein plain Malban…" at bounding box center [551, 335] width 523 height 69
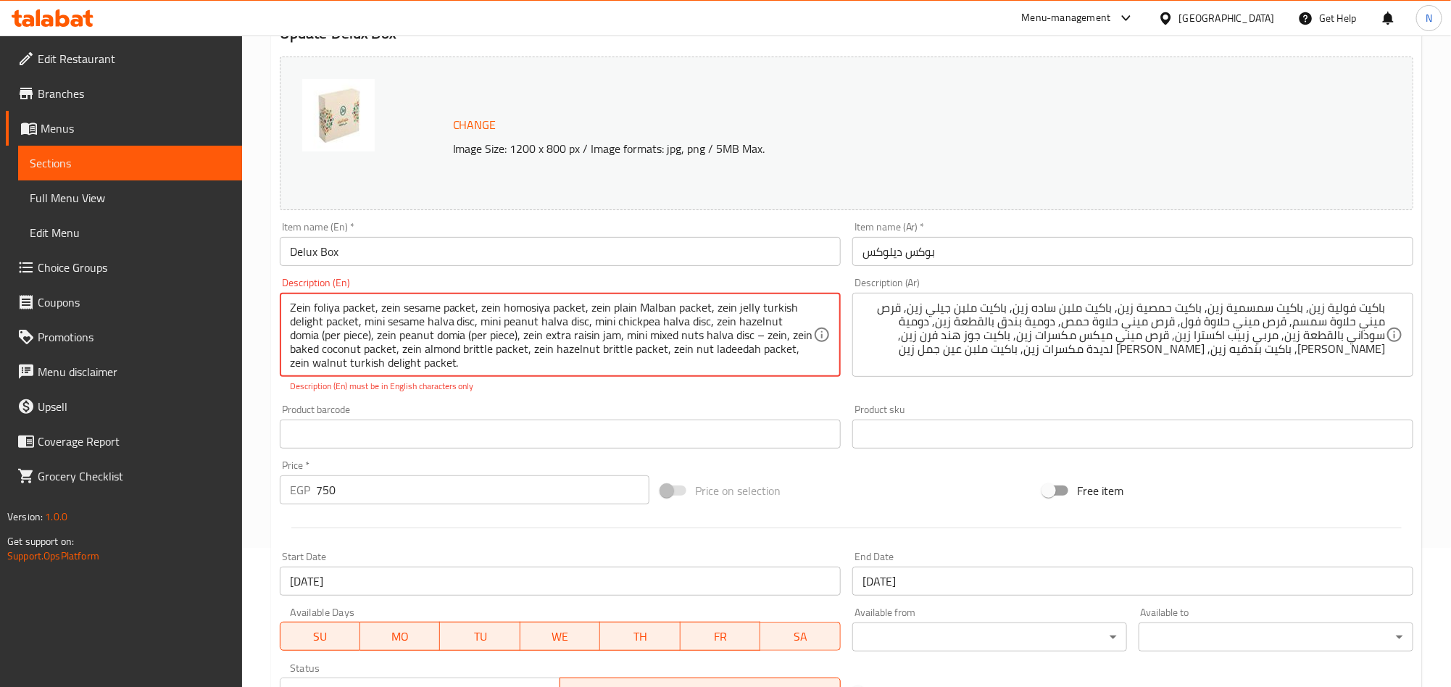
click at [687, 335] on textarea "Zein foliya packet, zein sesame packet, zein homosiya packet, zein plain Malban…" at bounding box center [551, 335] width 523 height 69
click at [729, 336] on textarea "Zein foliya packet, zein sesame packet, zein homosiya packet, zein plain malban…" at bounding box center [551, 335] width 523 height 69
click at [718, 318] on textarea "Zein foliya packet, zein sesame packet, zein homosiya packet, zein plain malban…" at bounding box center [551, 335] width 523 height 69
click at [653, 311] on textarea "Zein foliya packet, zein sesame packet, zein homosiya packet, zein plain malban…" at bounding box center [551, 335] width 523 height 69
click at [655, 311] on textarea "Zein foliya packet, zein sesame packet, zein homosiya packet, zein plain malban…" at bounding box center [551, 335] width 523 height 69
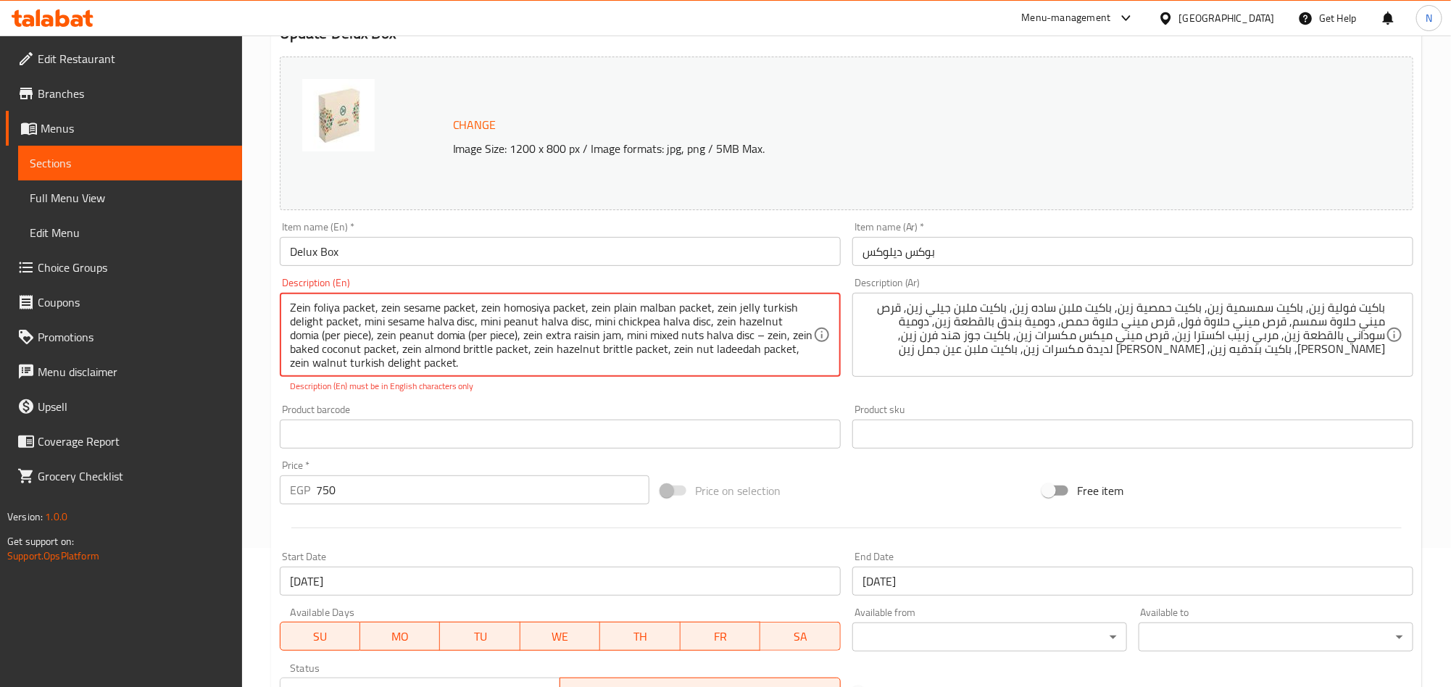
drag, startPoint x: 757, startPoint y: 307, endPoint x: 322, endPoint y: 333, distance: 435.7
click at [322, 333] on textarea "Zein foliya packet, zein sesame packet, zein homosiya packet, zein plain malban…" at bounding box center [551, 335] width 523 height 69
paste textarea "malban"
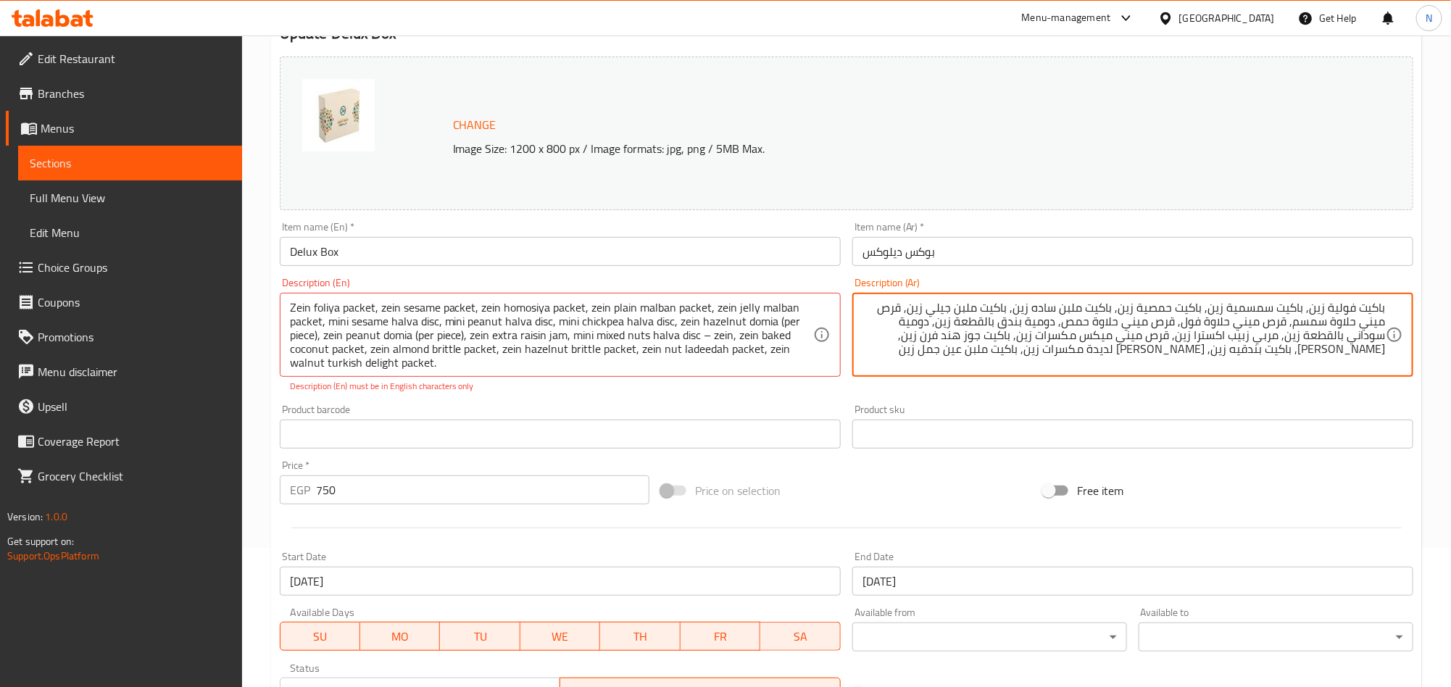
click at [901, 307] on textarea "باكيت فولية زين, باكيت سمسمية زين, باكيت حمصية زين, باكيت ملبن ساده زين, باكيت …" at bounding box center [1124, 335] width 523 height 69
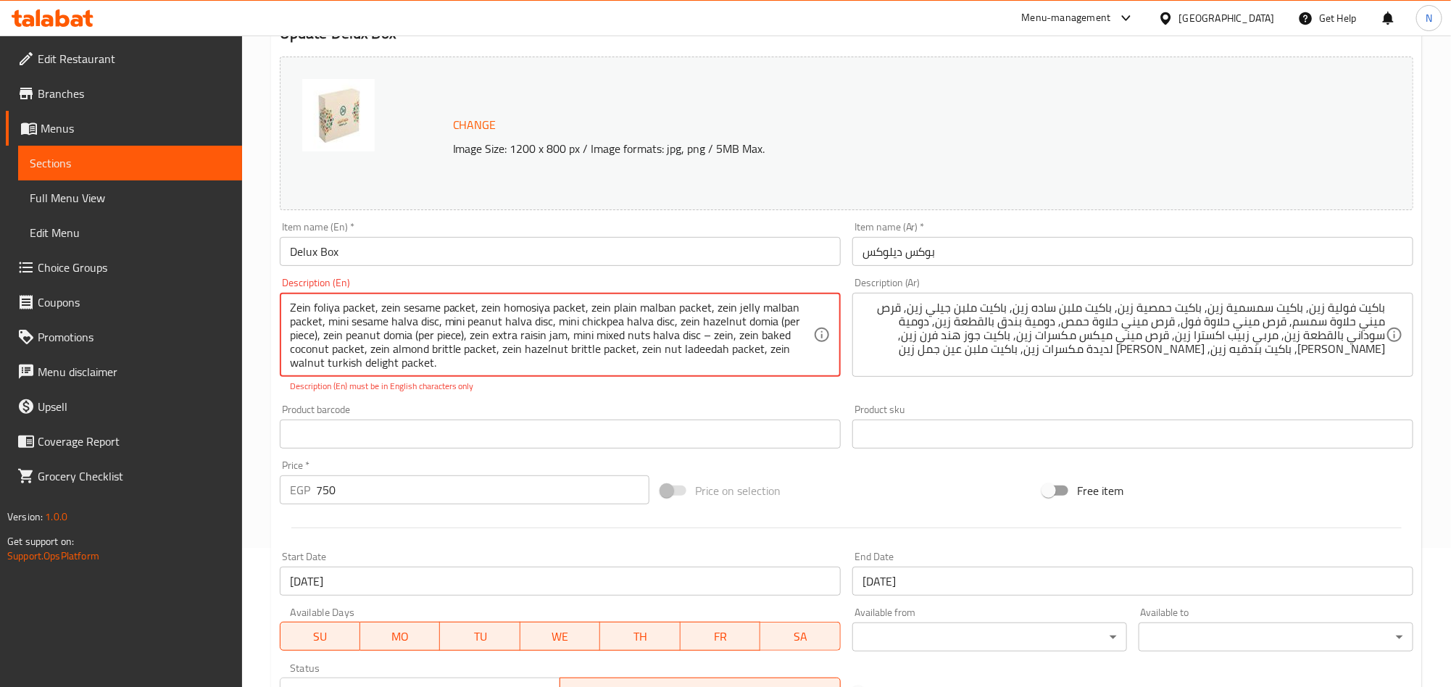
click at [427, 320] on textarea "Zein foliya packet, zein sesame packet, zein homosiya packet, zein plain malban…" at bounding box center [551, 335] width 523 height 69
paste textarea "[PERSON_NAME]"
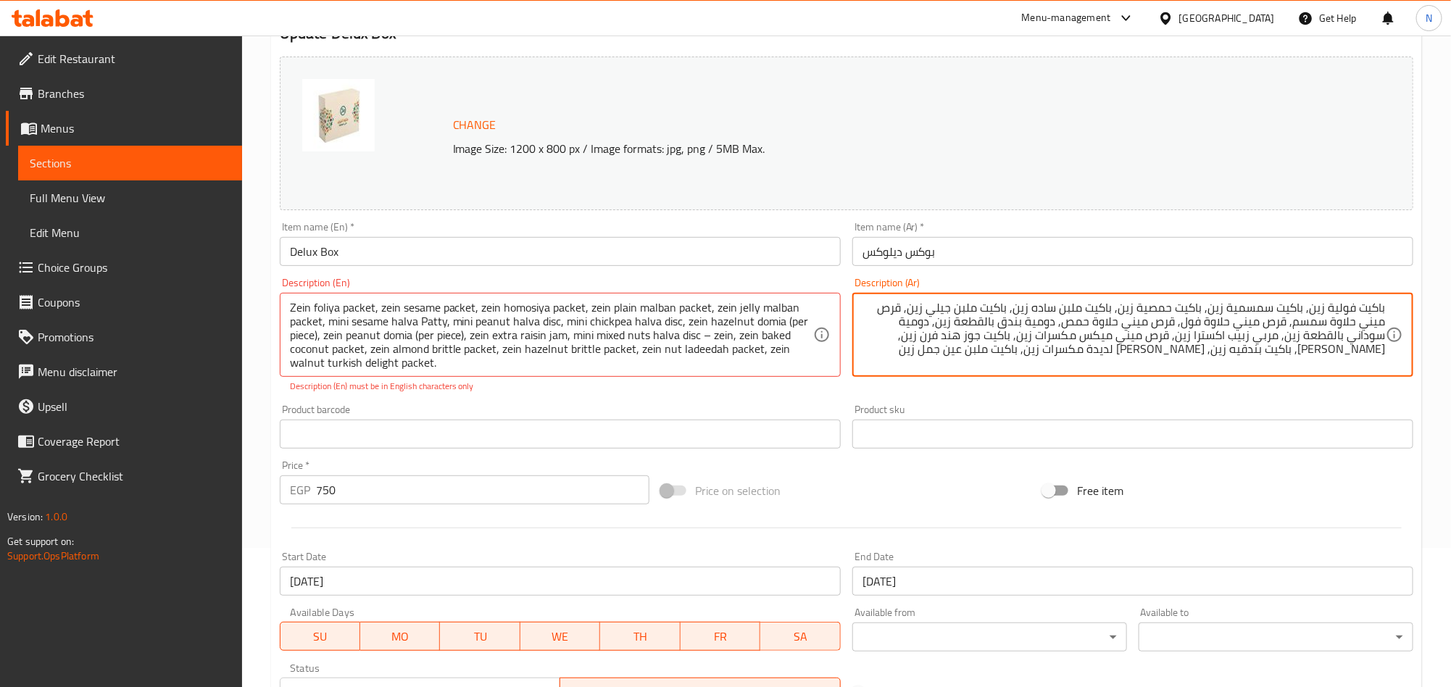
click at [1346, 320] on textarea "باكيت فولية زين, باكيت سمسمية زين, باكيت حمصية زين, باكيت ملبن ساده زين, باكيت …" at bounding box center [1124, 335] width 523 height 69
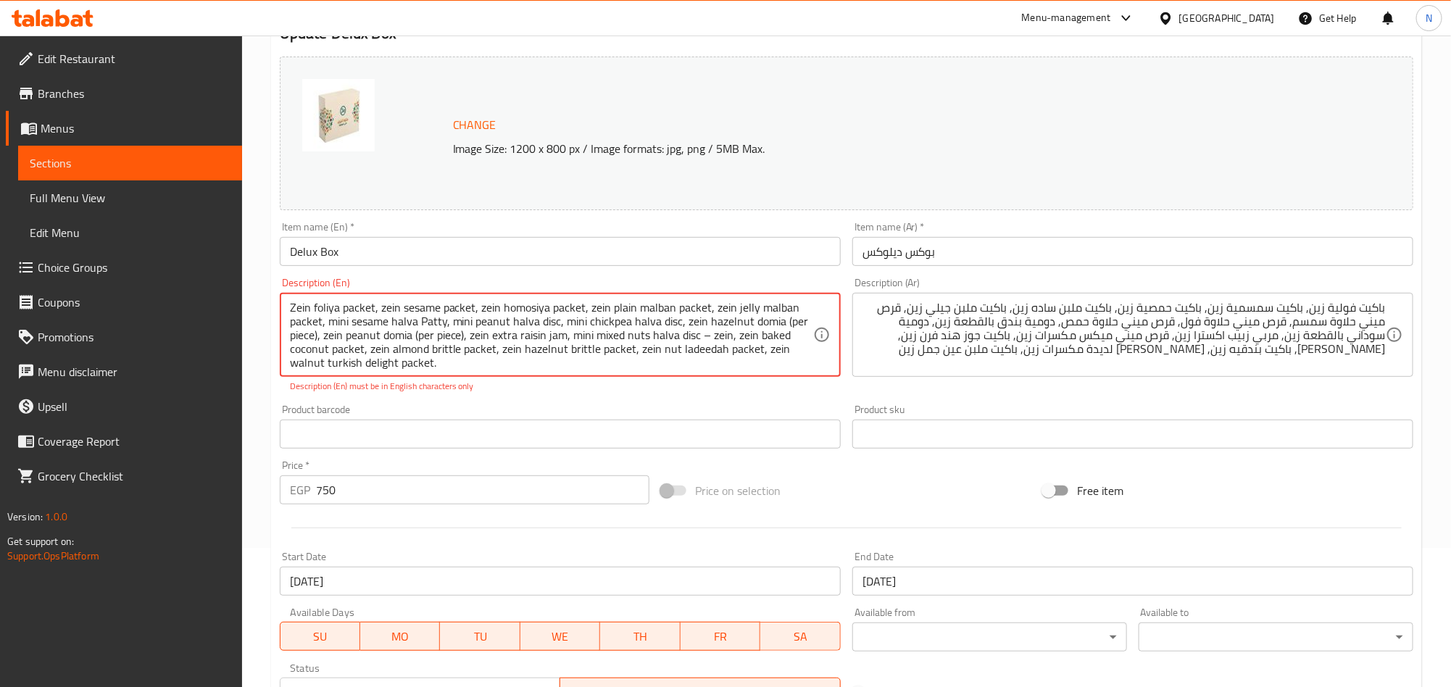
click at [402, 324] on textarea "Zein foliya packet, zein sesame packet, zein homosiya packet, zein plain malban…" at bounding box center [551, 335] width 523 height 69
paste textarea "[DEMOGRAPHIC_DATA]"
click at [478, 327] on textarea "Zein foliya packet, zein sesame packet, zein homosiya packet, zein plain malban…" at bounding box center [551, 335] width 523 height 69
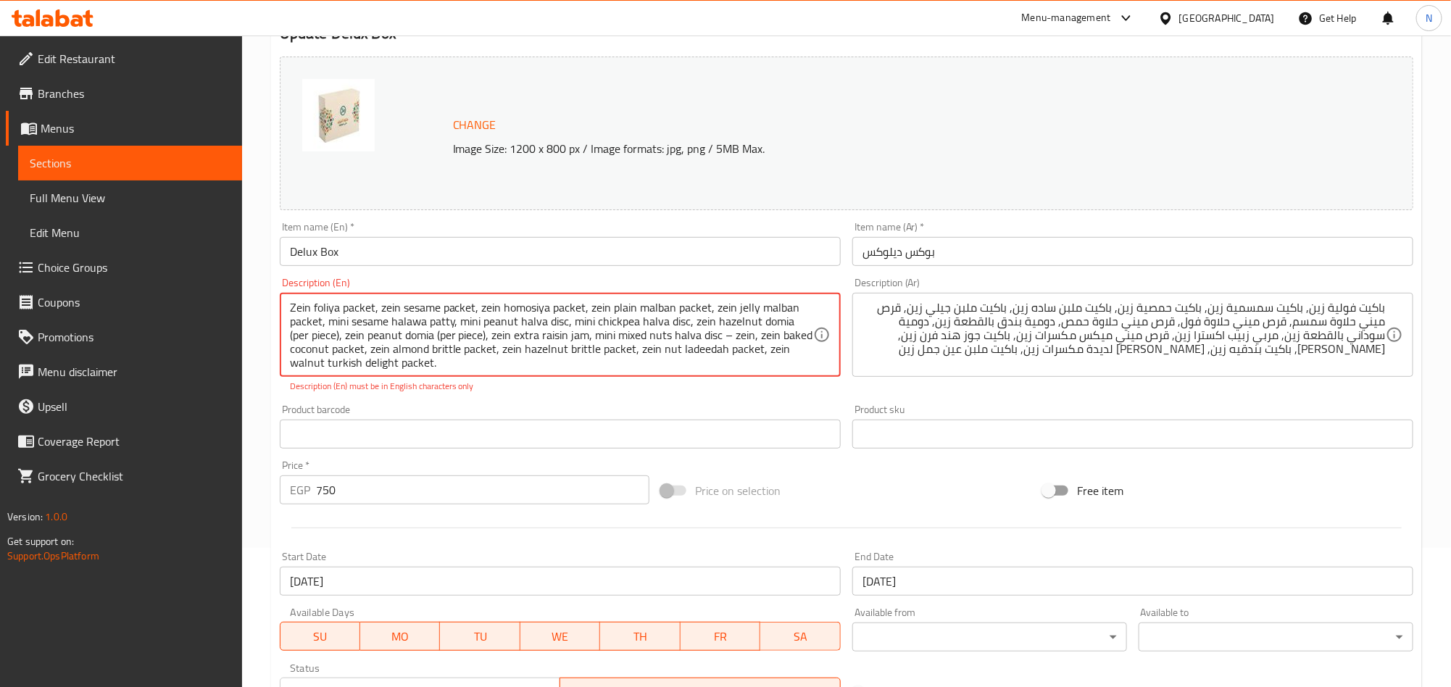
click at [492, 364] on textarea "Zein foliya packet, zein sesame packet, zein homosiya packet, zein plain malban…" at bounding box center [551, 335] width 523 height 69
click at [439, 323] on textarea "Zein foliya packet, zein sesame packet, zein homosiya packet, zein plain malban…" at bounding box center [551, 335] width 523 height 69
click at [555, 320] on textarea "Zein foliya packet, zein sesame packet, zein homosiya packet, zein plain malban…" at bounding box center [551, 335] width 523 height 69
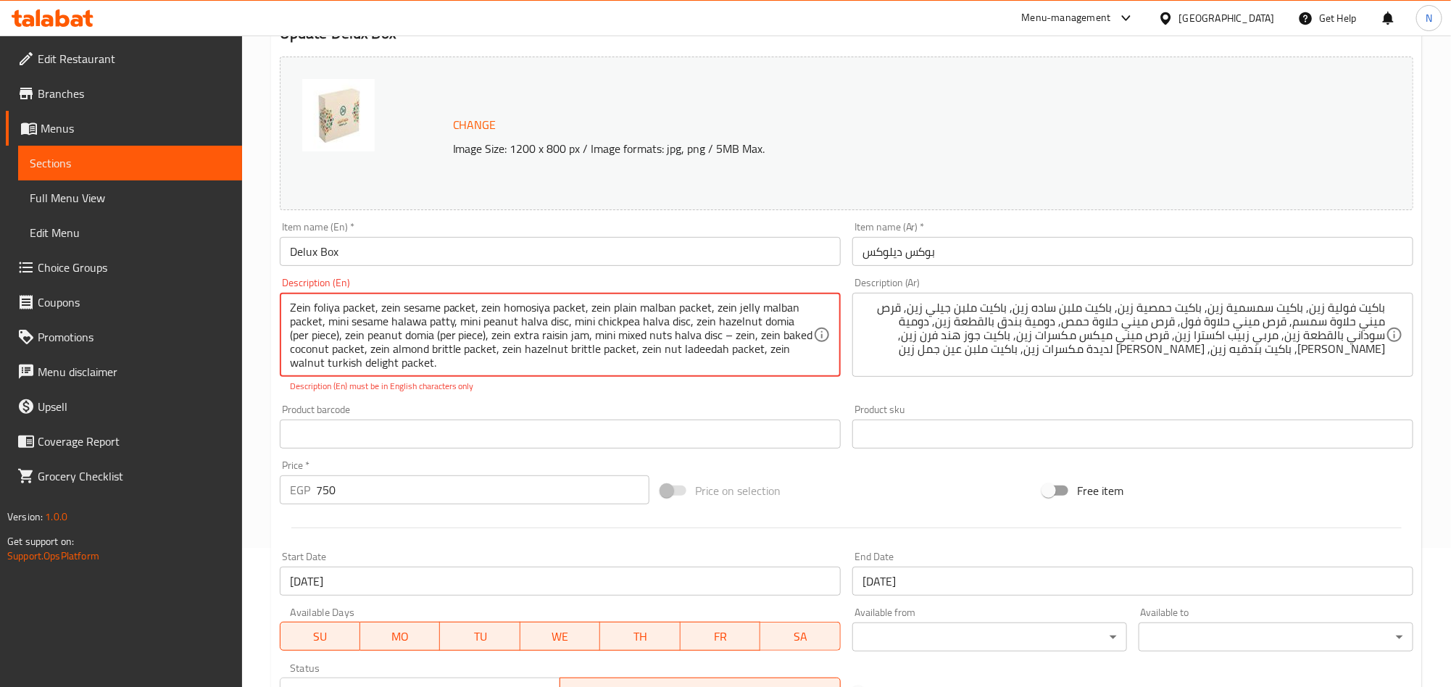
paste textarea "patty"
click at [685, 324] on textarea "Zein foliya packet, zein sesame packet, zein homosiya packet, zein plain malban…" at bounding box center [551, 335] width 523 height 69
paste textarea "patty"
click at [401, 328] on textarea "Zein foliya packet, zein sesame packet, zein homosiya packet, zein plain malban…" at bounding box center [551, 335] width 523 height 69
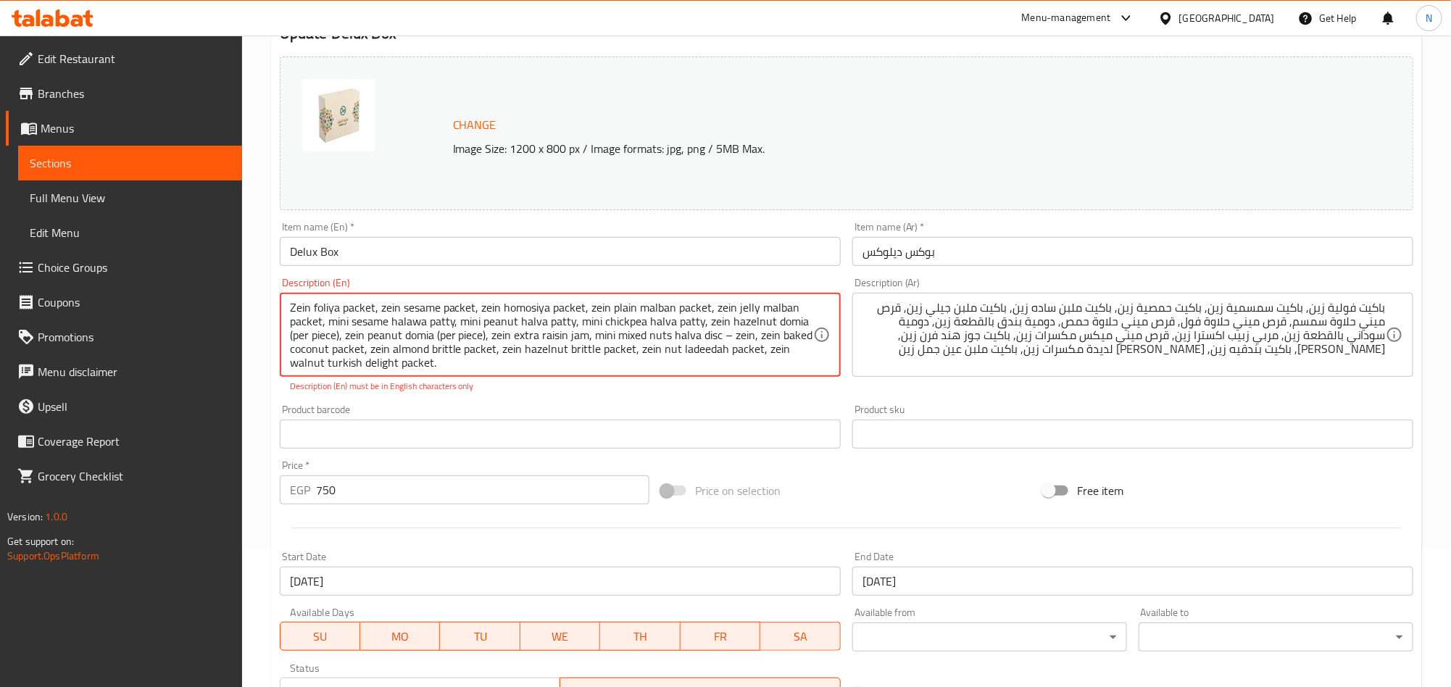
click at [401, 328] on textarea "Zein foliya packet, zein sesame packet, zein homosiya packet, zein plain malban…" at bounding box center [551, 335] width 523 height 69
click at [531, 320] on textarea "Zein foliya packet, zein sesame packet, zein homosiya packet, zein plain malban…" at bounding box center [551, 335] width 523 height 69
paste textarea "aw"
click at [666, 324] on textarea "Zein foliya packet, zein sesame packet, zein homosiya packet, zein plain malban…" at bounding box center [551, 335] width 523 height 69
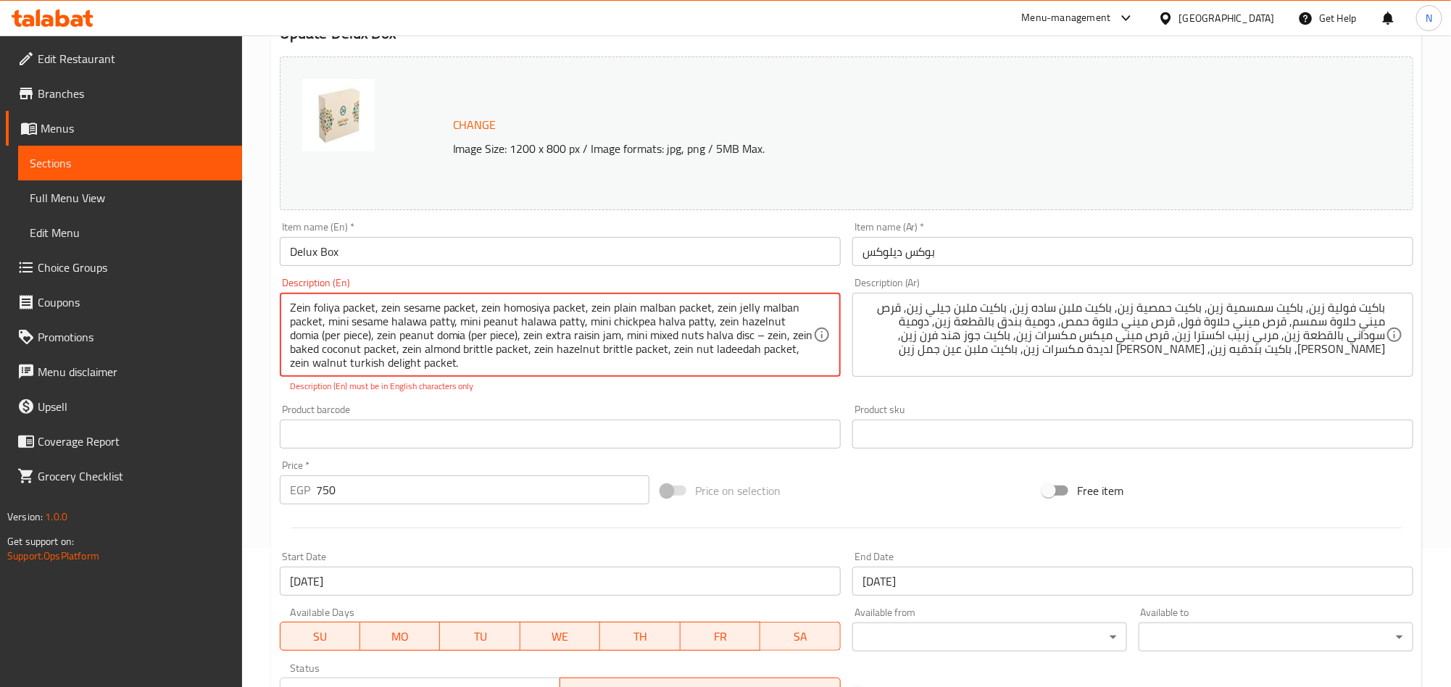
click at [666, 324] on textarea "Zein foliya packet, zein sesame packet, zein homosiya packet, zein plain malban…" at bounding box center [551, 335] width 523 height 69
paste textarea "aw"
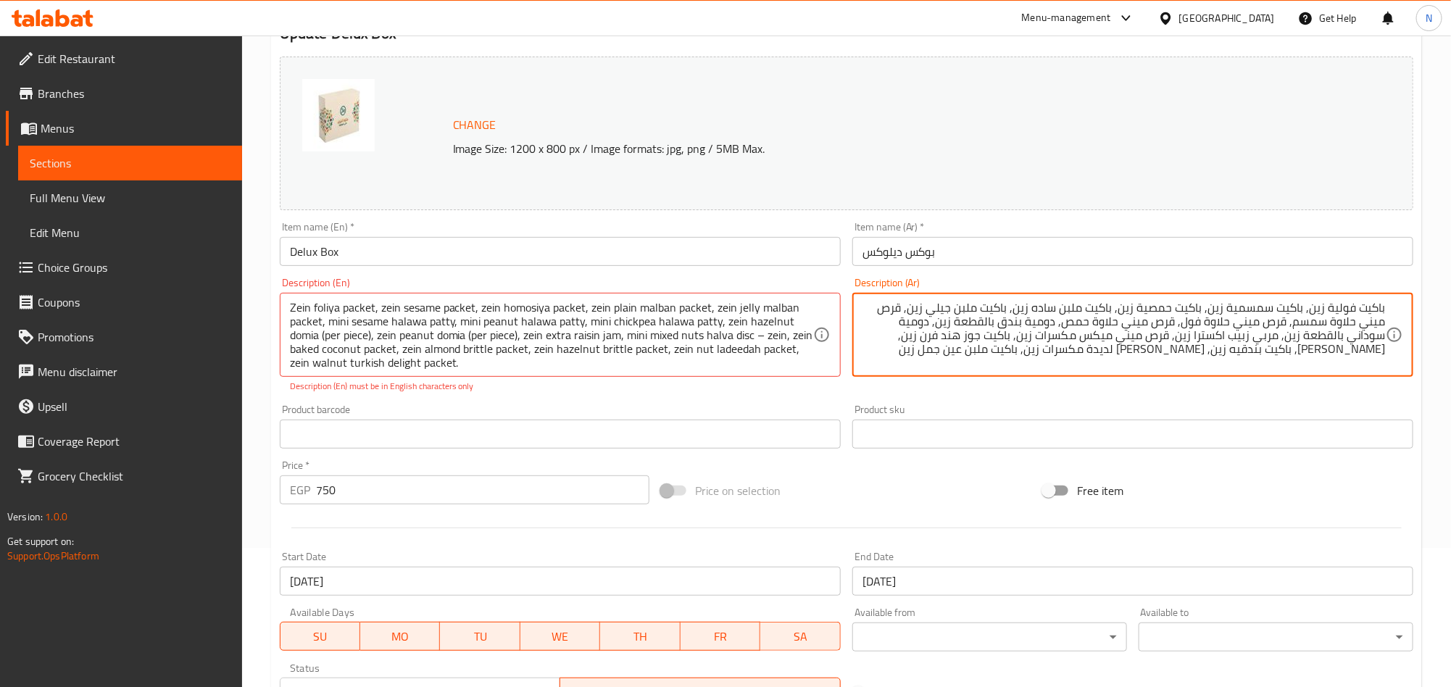
click at [1192, 324] on textarea "باكيت فولية زين, باكيت سمسمية زين, باكيت حمصية زين, باكيت ملبن ساده زين, باكيت …" at bounding box center [1124, 335] width 523 height 69
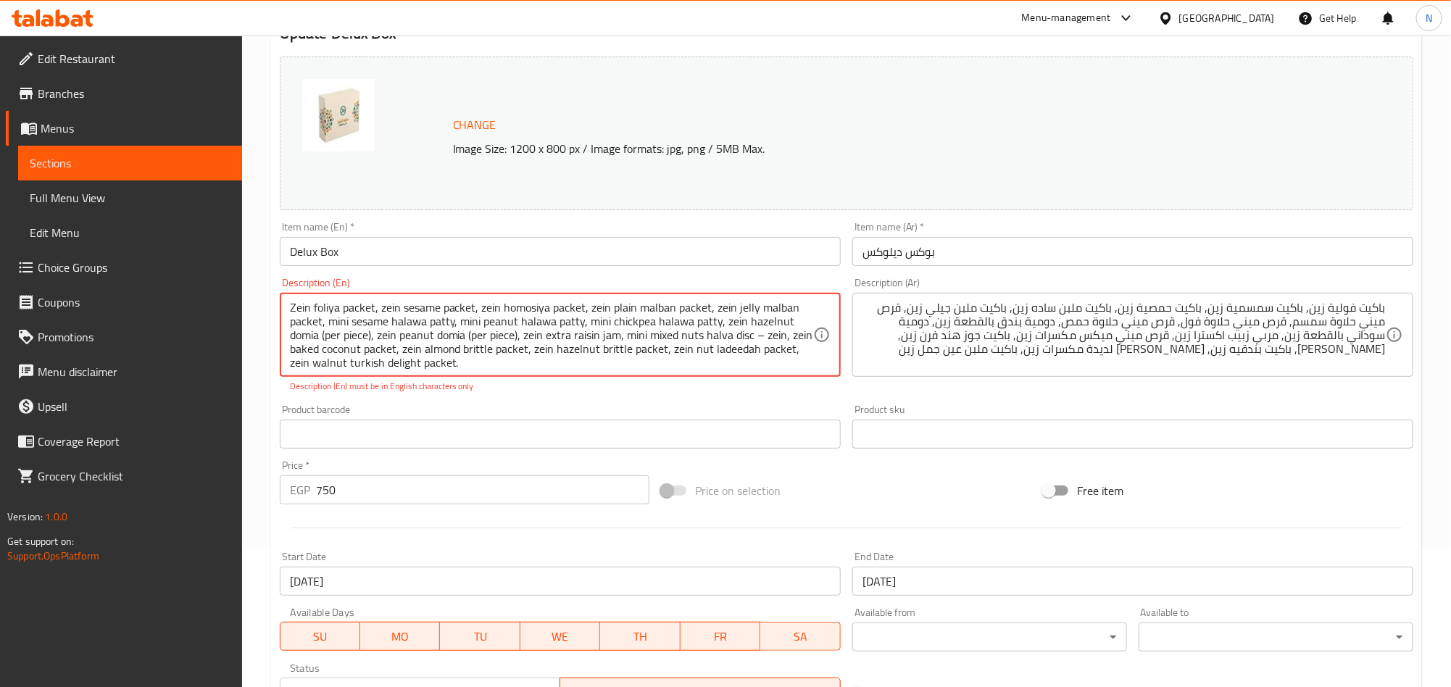
click at [503, 320] on textarea "Zein foliya packet, zein sesame packet, zein homosiya packet, zein plain malban…" at bounding box center [551, 335] width 523 height 69
paste textarea "Foul"
click at [542, 333] on textarea "Zein foliya packet, zein sesame packet, zein homosiya packet, zein plain malban…" at bounding box center [551, 335] width 523 height 69
click at [544, 333] on textarea "Zein foliya packet, zein sesame packet, zein homosiya packet, zein plain malban…" at bounding box center [551, 335] width 523 height 69
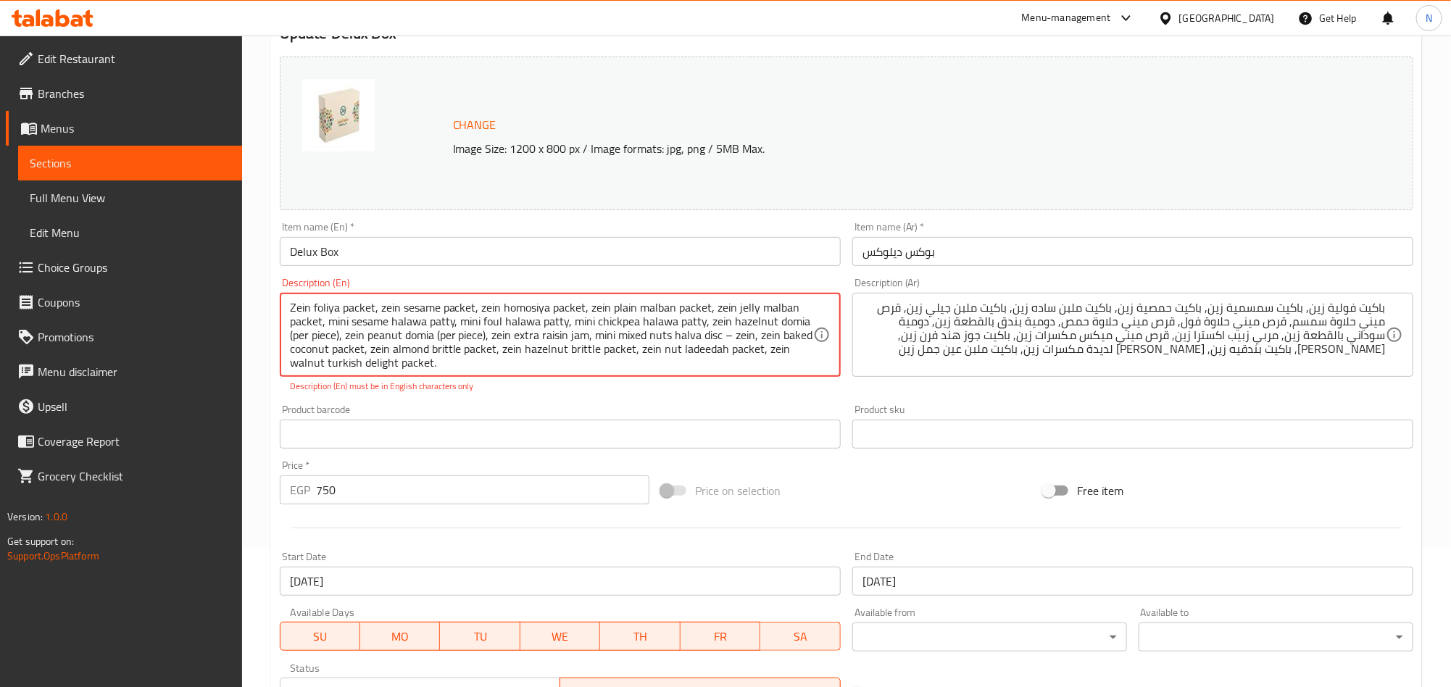
click at [510, 336] on textarea "Zein foliya packet, zein sesame packet, zein homosiya packet, zein plain malban…" at bounding box center [551, 335] width 523 height 69
click at [413, 328] on textarea "Zein foliya packet, zein sesame packet, zein homosiya packet, zein plain malban…" at bounding box center [551, 335] width 523 height 69
click at [562, 326] on textarea "Zein foliya packet, zein sesame packet, zein homosiya packet, zein plain malban…" at bounding box center [551, 335] width 523 height 69
click at [563, 326] on textarea "Zein foliya packet, zein sesame packet, zein homosiya packet, zein plain malban…" at bounding box center [551, 335] width 523 height 69
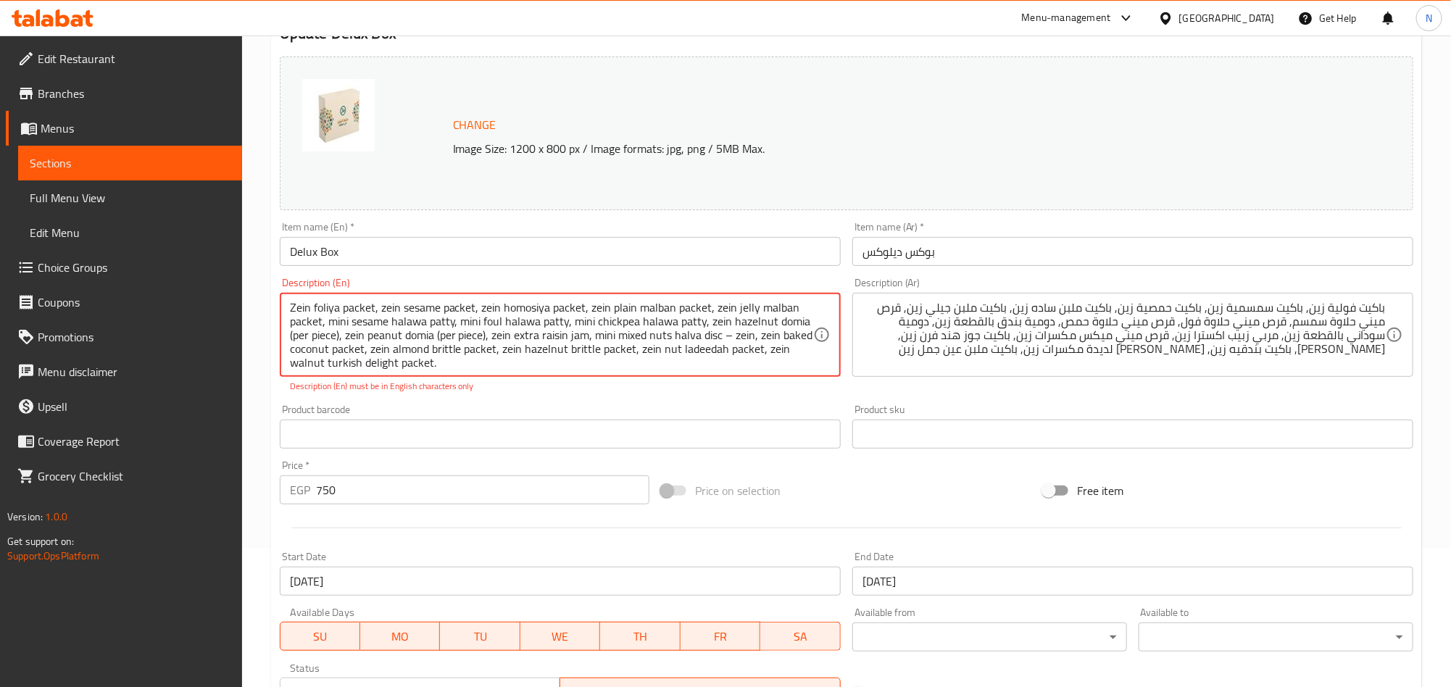
click at [634, 323] on textarea "Zein foliya packet, zein sesame packet, zein homosiya packet, zein plain malban…" at bounding box center [551, 335] width 523 height 69
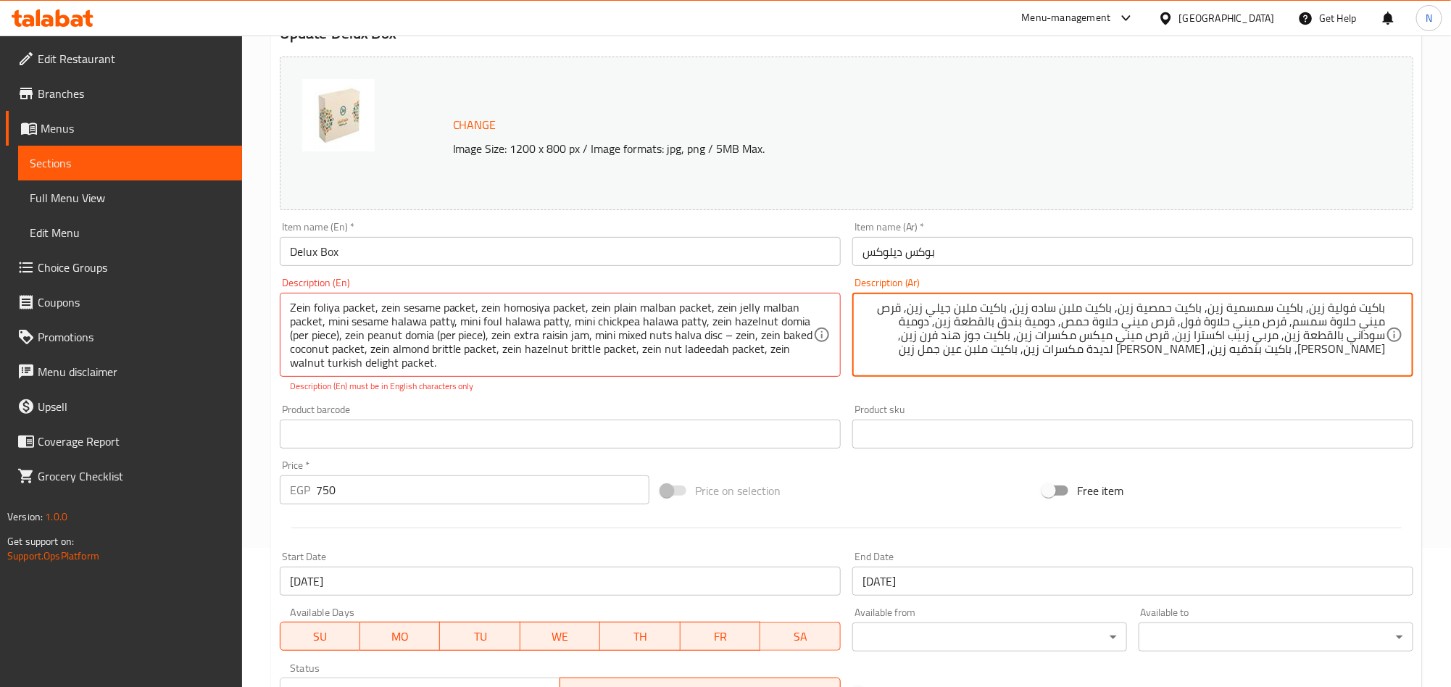
click at [1081, 318] on textarea "باكيت فولية زين, باكيت سمسمية زين, باكيت حمصية زين, باكيت ملبن ساده زين, باكيت …" at bounding box center [1124, 335] width 523 height 69
click at [1077, 331] on textarea "باكيت فولية زين, باكيت سمسمية زين, باكيت حمصية زين, باكيت ملبن ساده زين, باكيت …" at bounding box center [1124, 335] width 523 height 69
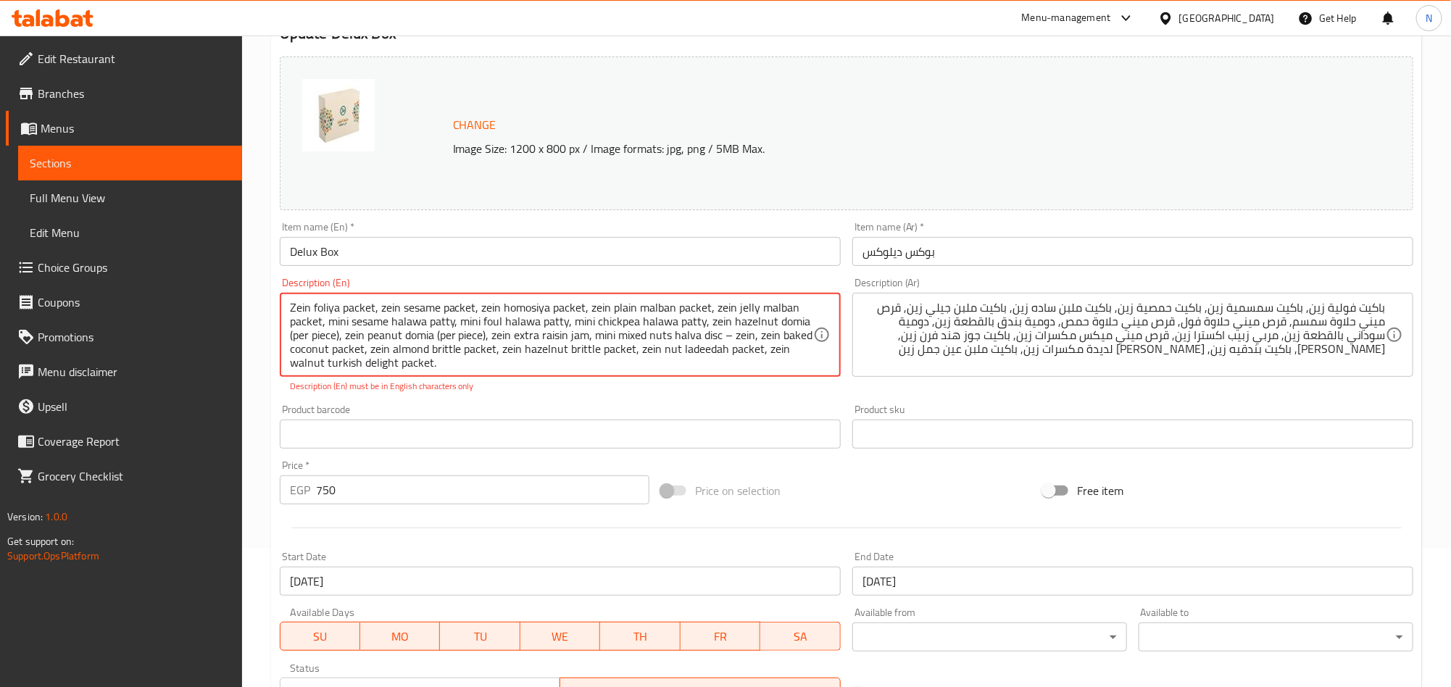
click at [616, 324] on textarea "Zein foliya packet, zein sesame packet, zein homosiya packet, zein plain malban…" at bounding box center [551, 335] width 523 height 69
paste textarea "Chickpeas"
click at [647, 338] on textarea "Zein foliya packet, zein sesame packet, zein homosiya packet, zein plain malban…" at bounding box center [551, 335] width 523 height 69
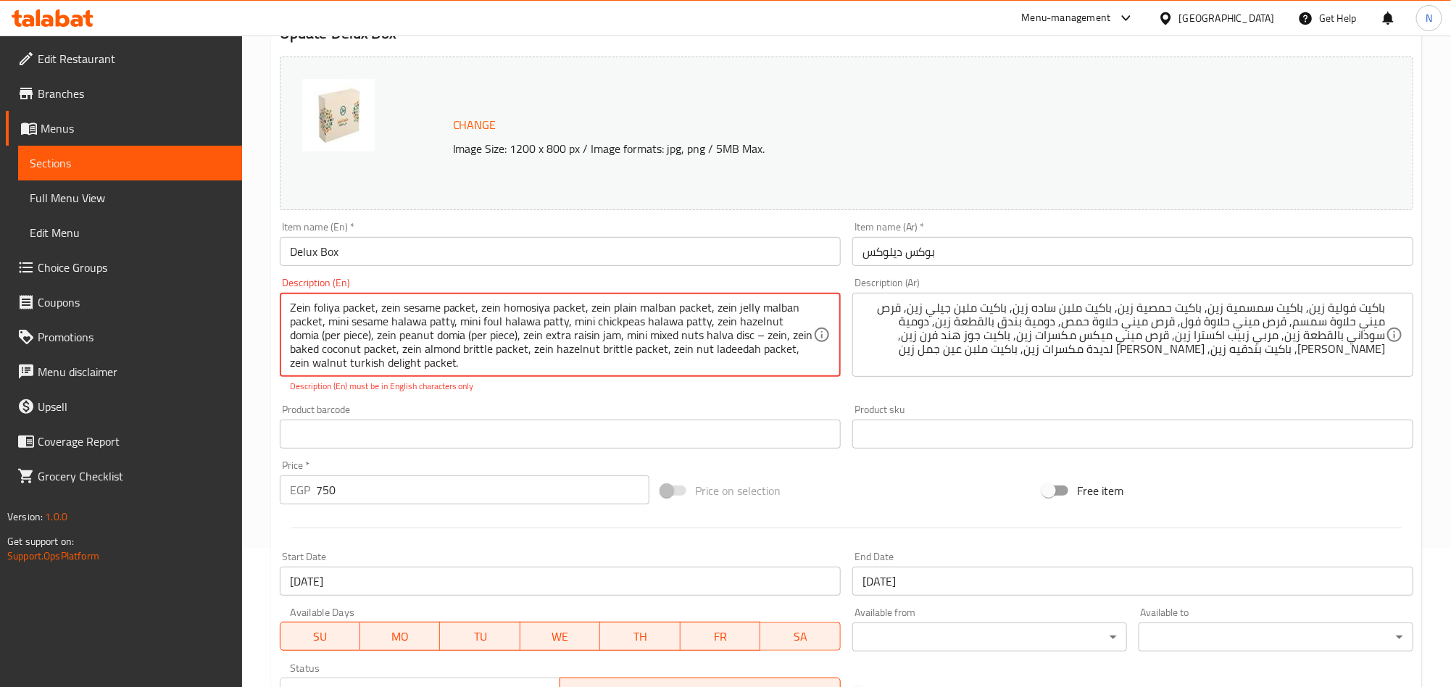
click at [659, 346] on textarea "Zein foliya packet, zein sesame packet, zein homosiya packet, zein plain malban…" at bounding box center [551, 335] width 523 height 69
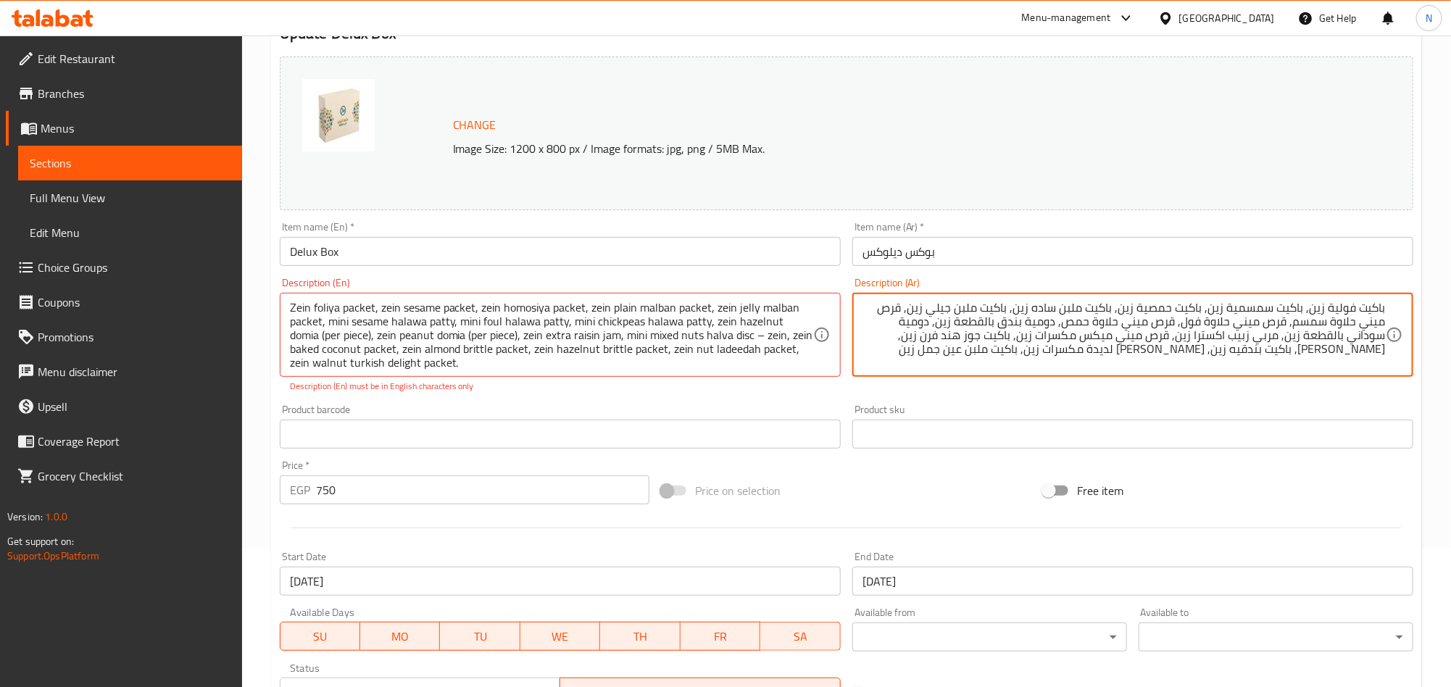
drag, startPoint x: 1059, startPoint y: 326, endPoint x: 942, endPoint y: 324, distance: 116.7
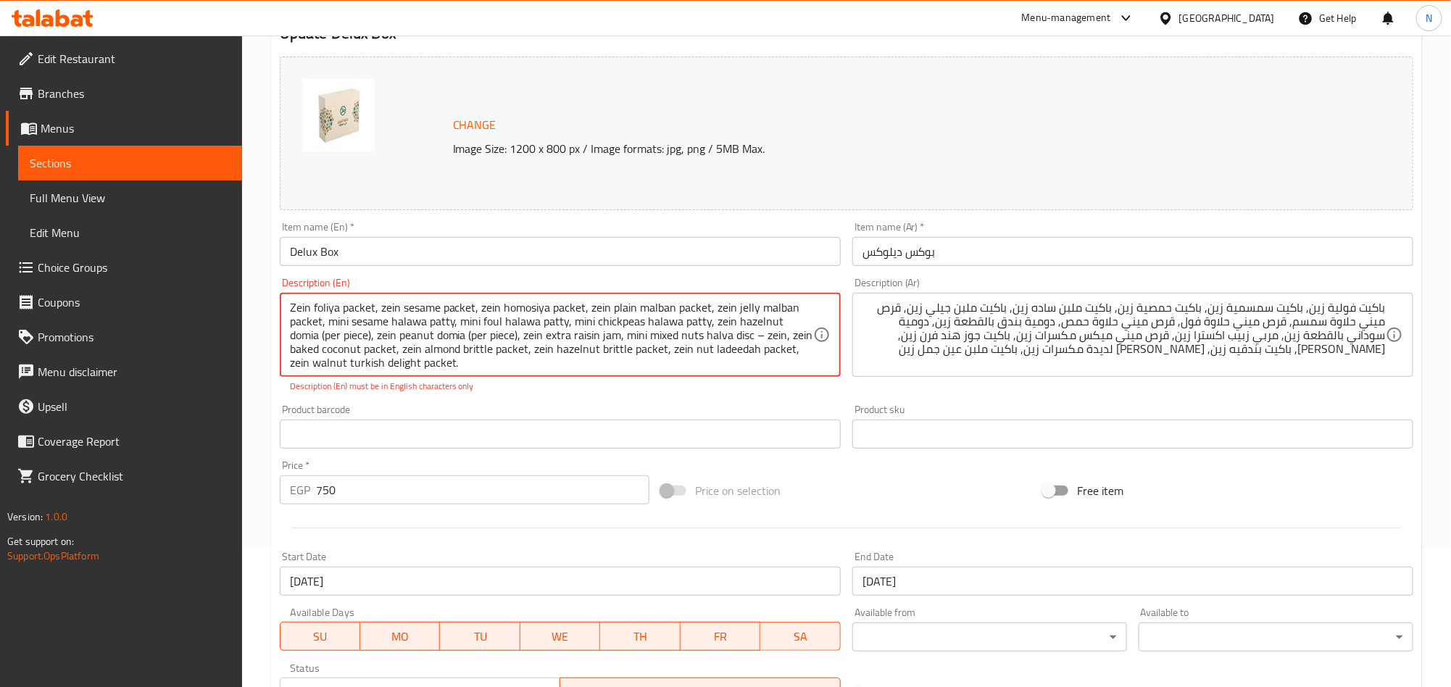
click at [372, 341] on textarea "Zein foliya packet, zein sesame packet, zein homosiya packet, zein plain malban…" at bounding box center [551, 335] width 523 height 69
click at [323, 338] on textarea "Zein foliya packet, zein sesame packet, zein homosiya packet, zein plain malban…" at bounding box center [551, 335] width 523 height 69
drag, startPoint x: 324, startPoint y: 337, endPoint x: 333, endPoint y: 350, distance: 16.1
click at [324, 338] on textarea "Zein foliya packet, zein sesame packet, zein homosiya packet, zein plain malban…" at bounding box center [551, 335] width 523 height 69
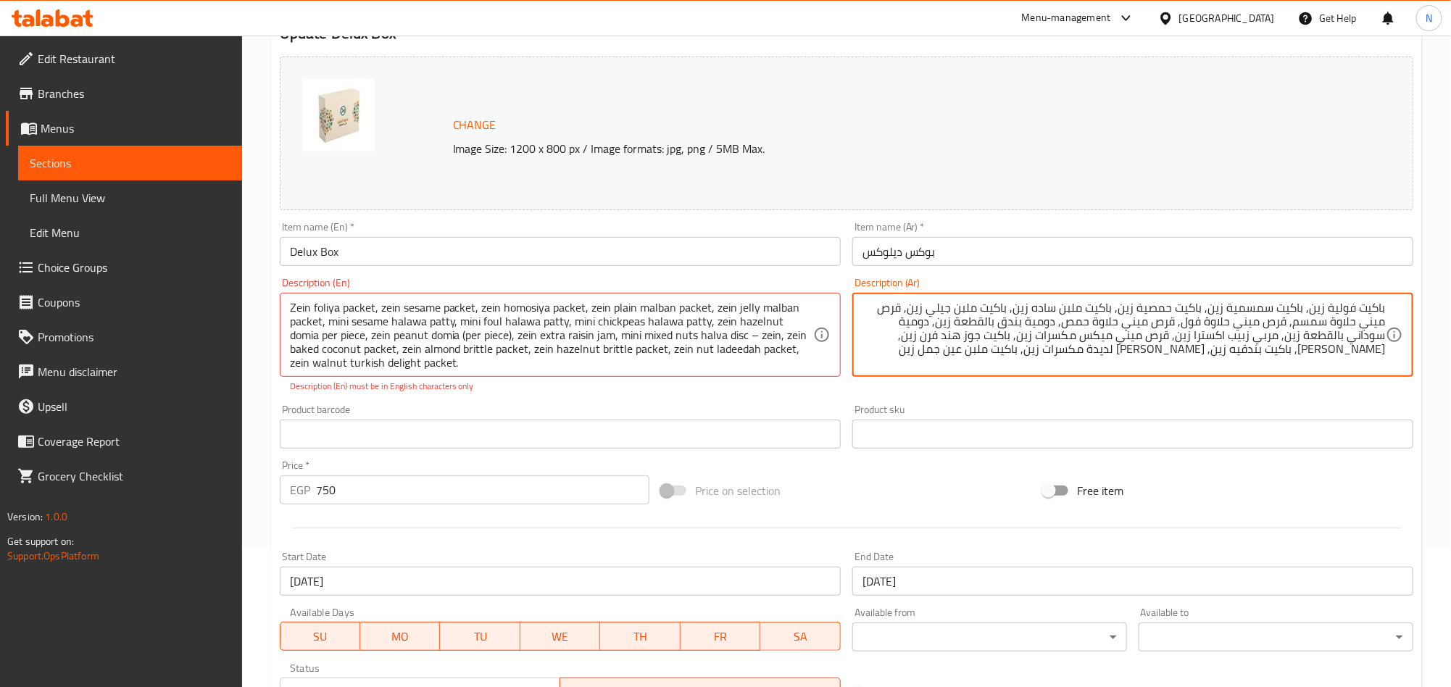
click at [1050, 322] on textarea "باكيت فولية زين, باكيت سمسمية زين, باكيت حمصية زين, باكيت ملبن ساده زين, باكيت …" at bounding box center [1124, 335] width 523 height 69
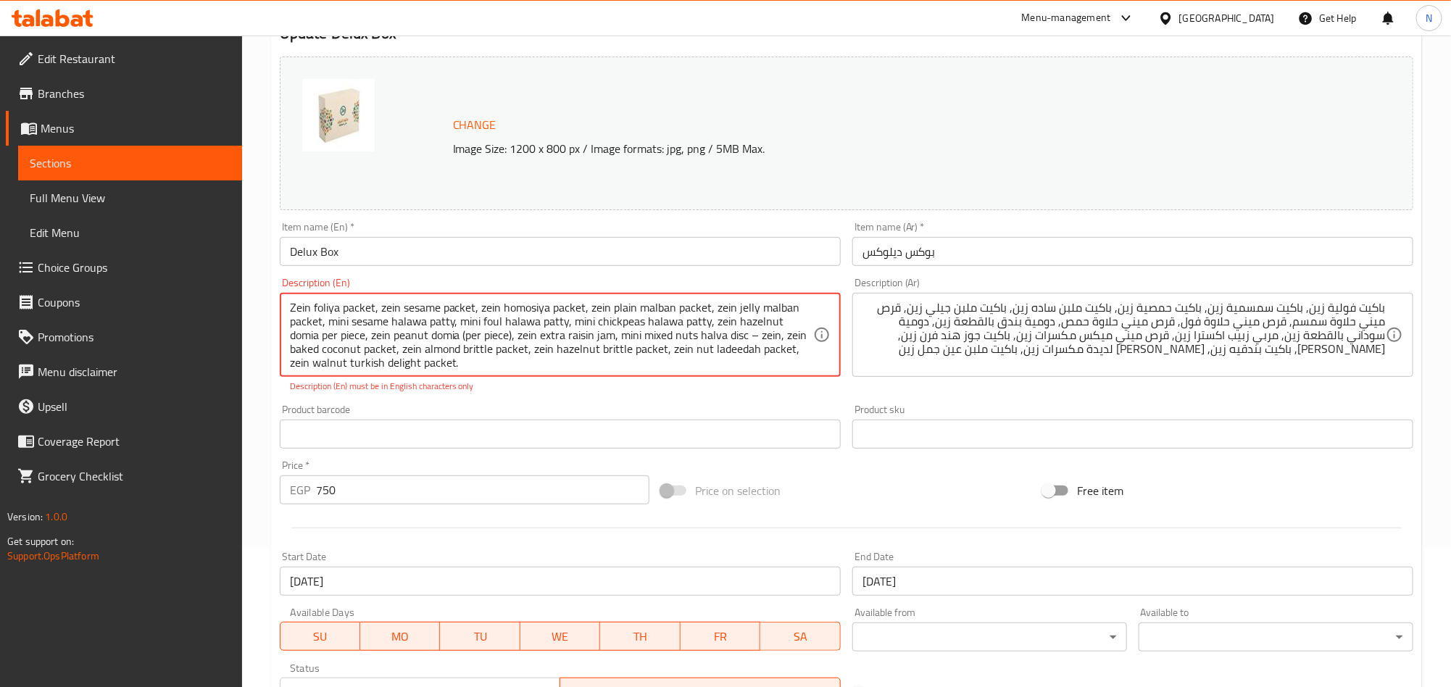
click at [307, 339] on textarea "Zein foliya packet, zein sesame packet, zein homosiya packet, zein plain malban…" at bounding box center [551, 335] width 523 height 69
paste textarea "Domiya"
click at [442, 344] on textarea "Zein foliya packet, zein sesame packet, zein homosiya packet, zein plain malban…" at bounding box center [551, 335] width 523 height 69
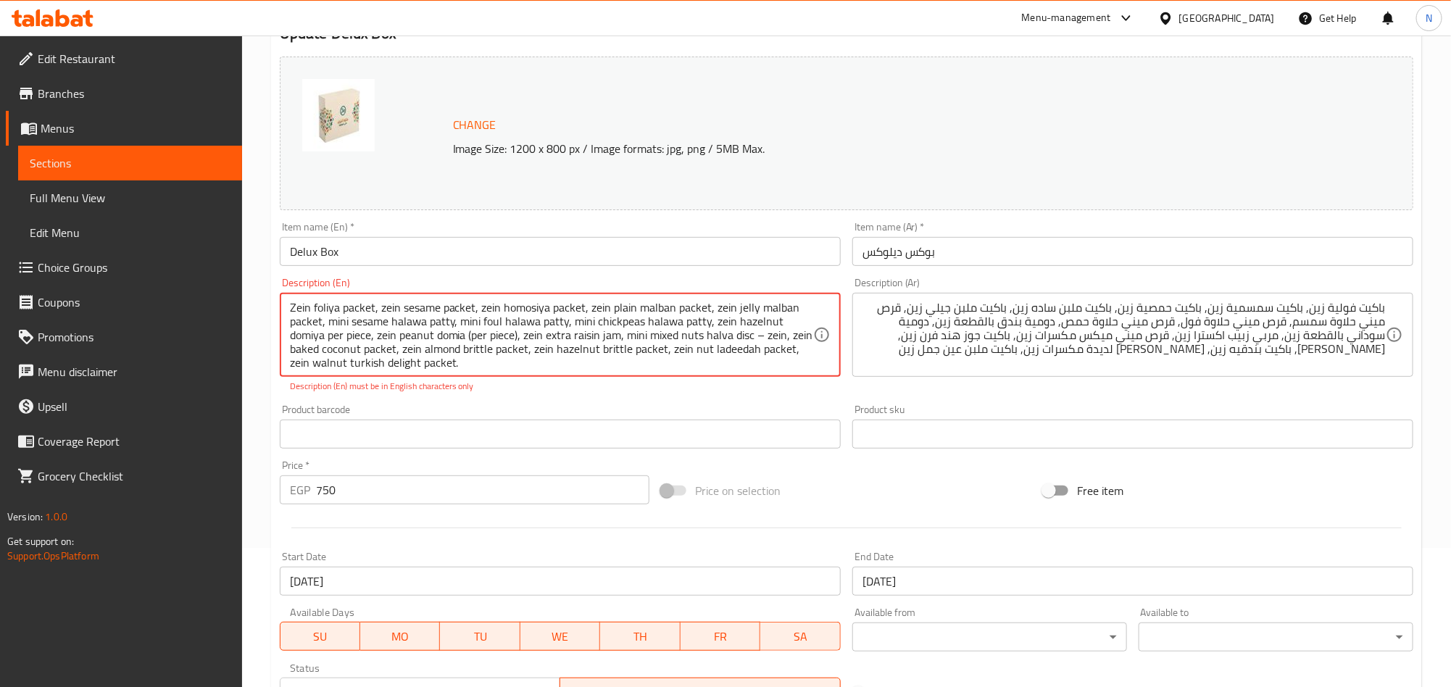
click at [451, 350] on textarea "Zein foliya packet, zein sesame packet, zein homosiya packet, zein plain malban…" at bounding box center [551, 335] width 523 height 69
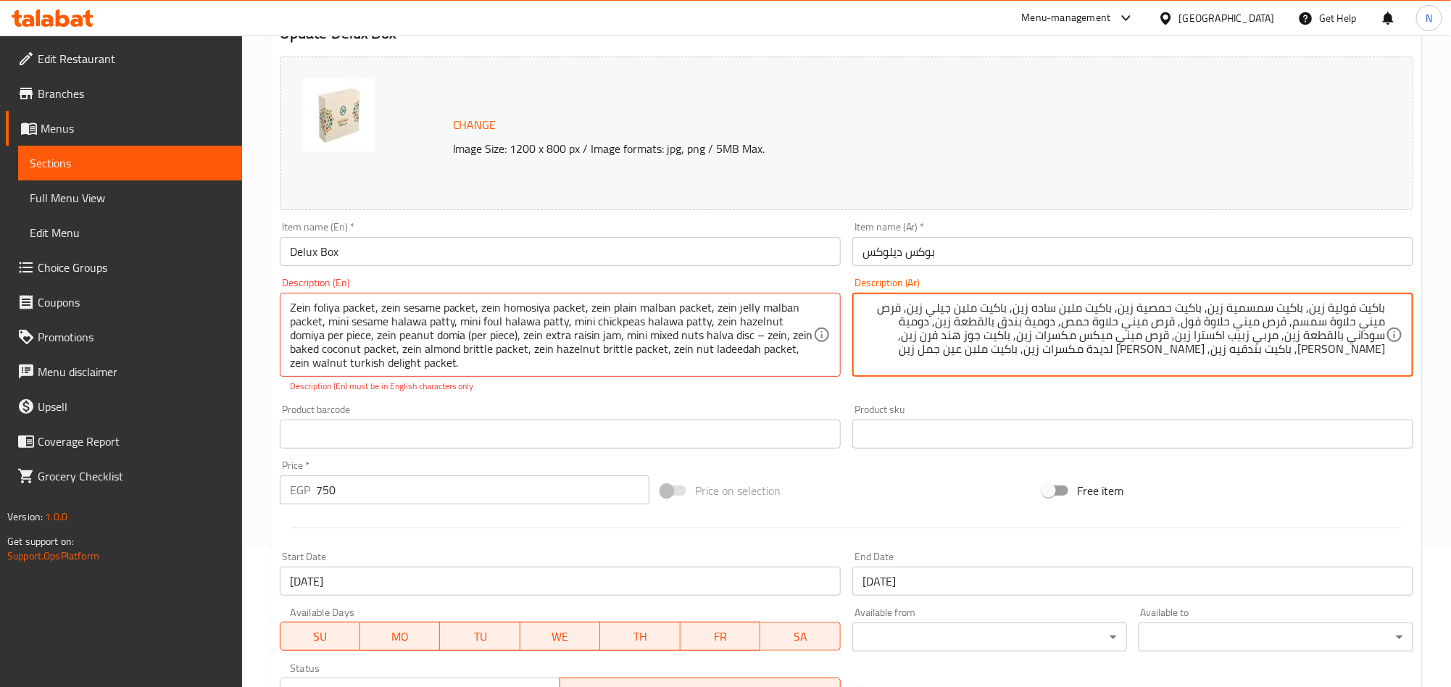
click at [1020, 324] on textarea "باكيت فولية زين, باكيت سمسمية زين, باكيت حمصية زين, باكيت ملبن ساده زين, باكيت …" at bounding box center [1124, 335] width 523 height 69
click at [927, 323] on textarea "باكيت فولية زين, باكيت سمسمية زين, باكيت حمصية زين, باكيت ملبن ساده زين, باكيت …" at bounding box center [1124, 335] width 523 height 69
click at [888, 322] on textarea "باكيت فولية زين, باكيت سمسمية زين, باكيت حمصية زين, باكيت ملبن ساده زين, باكيت …" at bounding box center [1124, 335] width 523 height 69
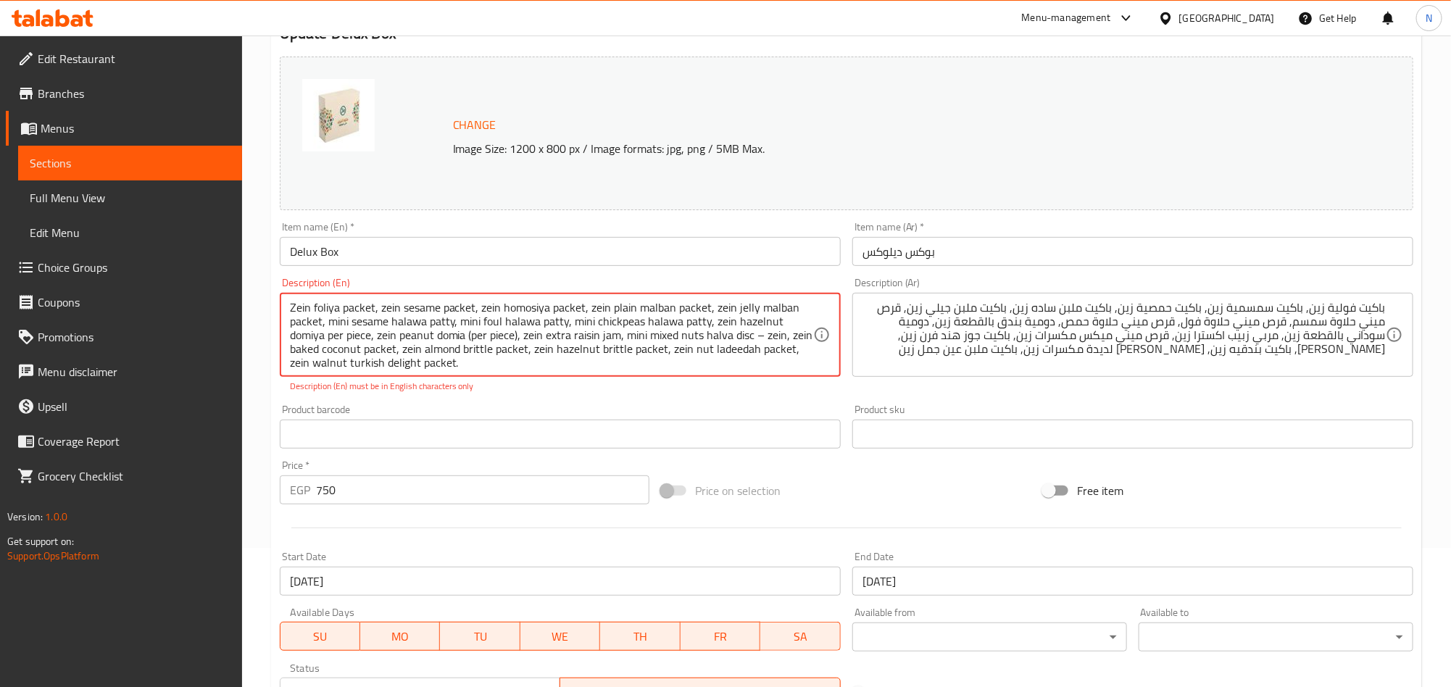
click at [488, 323] on textarea "Zein foliya packet, zein sesame packet, zein homosiya packet, zein plain malban…" at bounding box center [551, 335] width 523 height 69
click at [426, 341] on textarea "Zein foliya packet, zein sesame packet, zein homosiya packet, zein plain malban…" at bounding box center [551, 335] width 523 height 69
paste textarea "foul"
click at [455, 341] on textarea "Zein foliya packet, zein sesame packet, zein homosiya packet, zein plain malban…" at bounding box center [551, 335] width 523 height 69
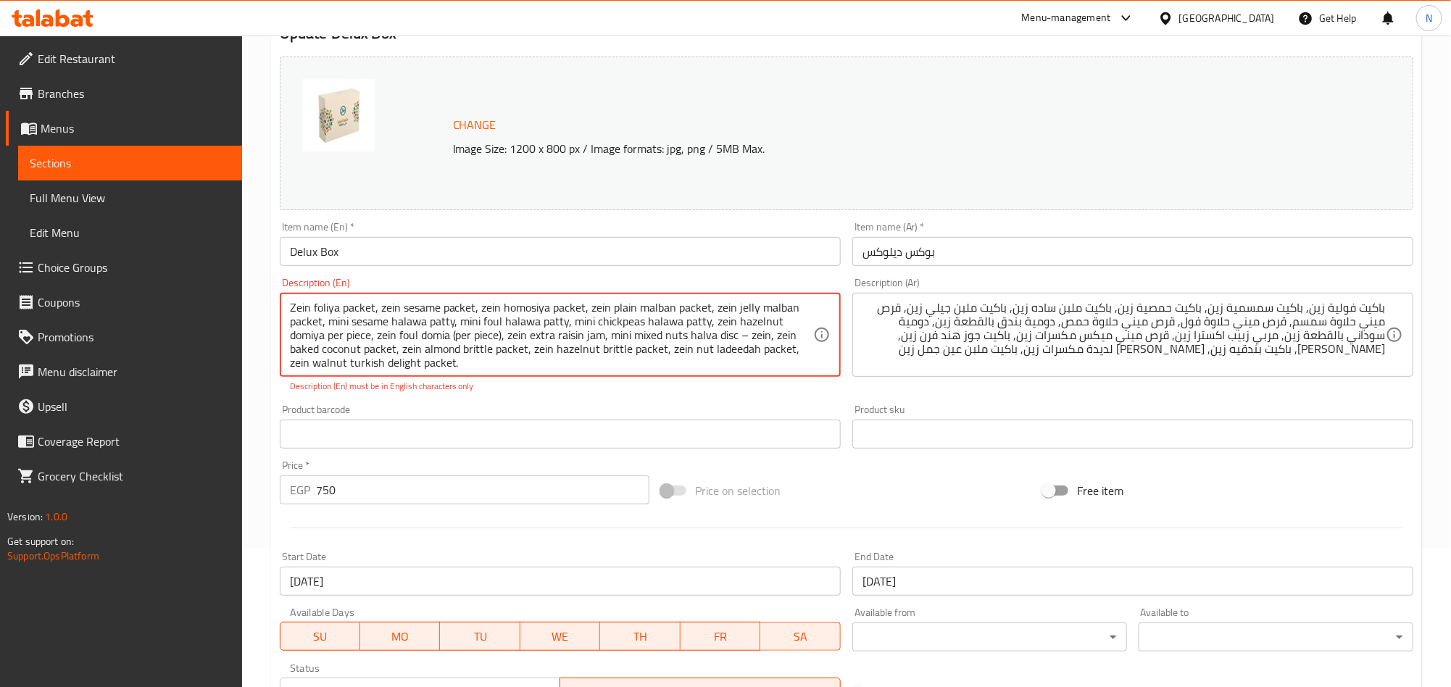
click at [457, 342] on textarea "Zein foliya packet, zein sesame packet, zein homosiya packet, zein plain malban…" at bounding box center [551, 335] width 523 height 69
click at [500, 340] on textarea "Zein foliya packet, zein sesame packet, zein homosiya packet, zein plain malban…" at bounding box center [551, 335] width 523 height 69
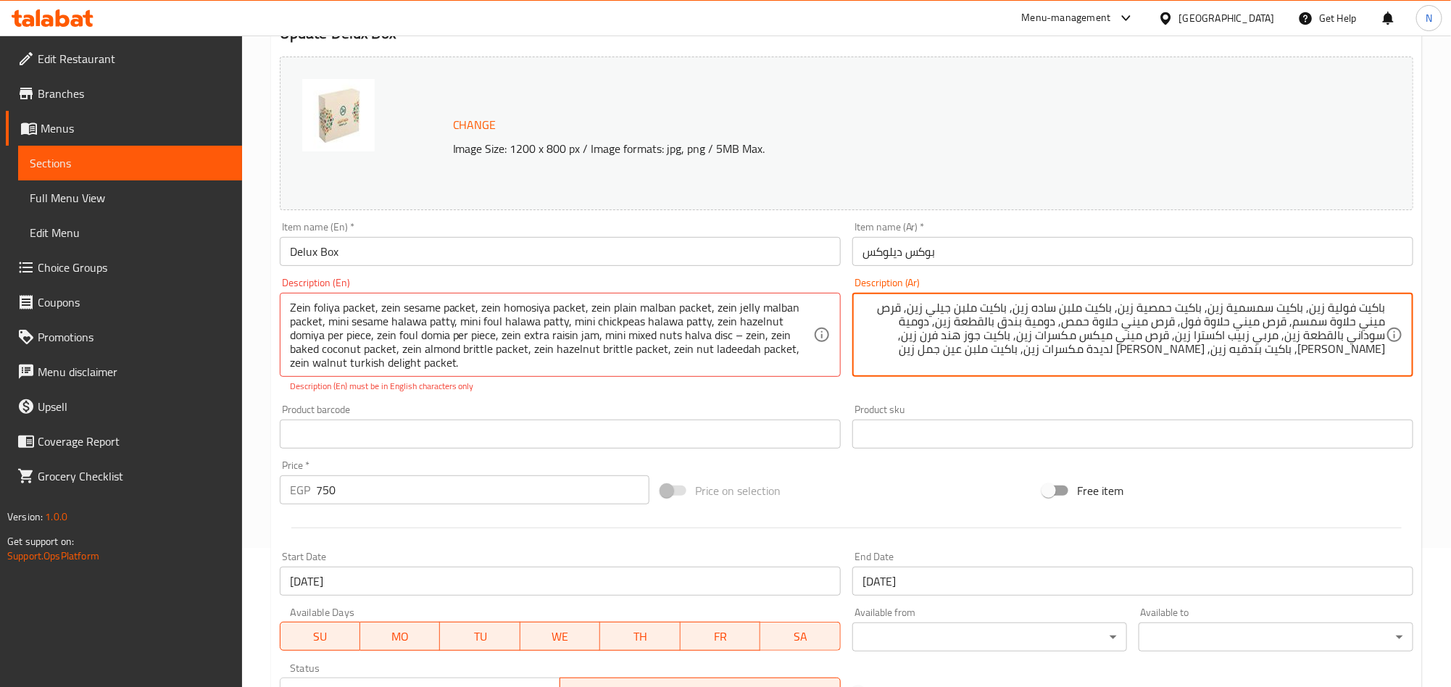
drag, startPoint x: 1321, startPoint y: 337, endPoint x: 1199, endPoint y: 341, distance: 121.9
click at [1285, 337] on textarea "باكيت فولية زين, باكيت سمسمية زين, باكيت حمصية زين, باكيت ملبن ساده زين, باكيت …" at bounding box center [1124, 335] width 523 height 69
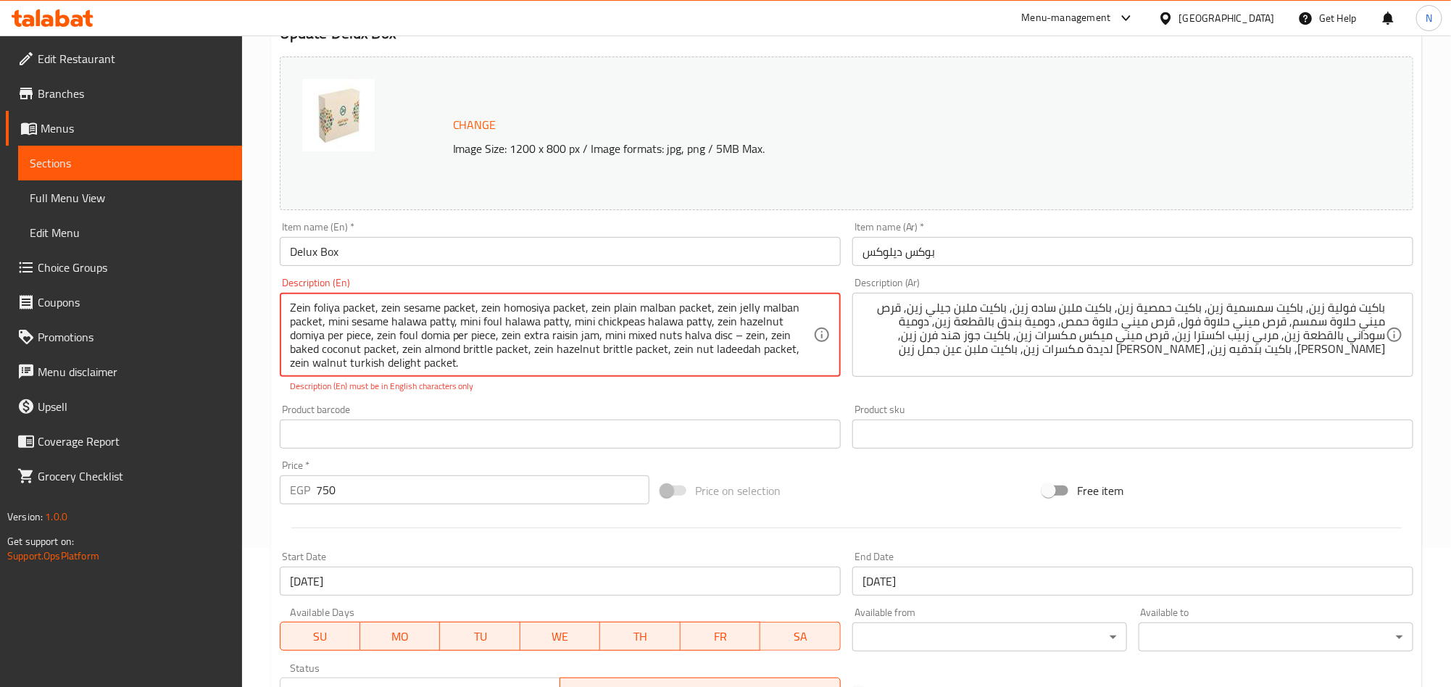
click at [563, 331] on textarea "Zein foliya packet, zein sesame packet, zein homosiya packet, zein plain malban…" at bounding box center [551, 335] width 523 height 69
click at [561, 335] on textarea "Zein foliya packet, zein sesame packet, zein homosiya packet, zein plain malban…" at bounding box center [551, 335] width 523 height 69
paste textarea "Raisin"
click at [647, 333] on textarea "Zein foliya packet, zein sesame packet, zein homosiya packet, zein plain malban…" at bounding box center [551, 335] width 523 height 69
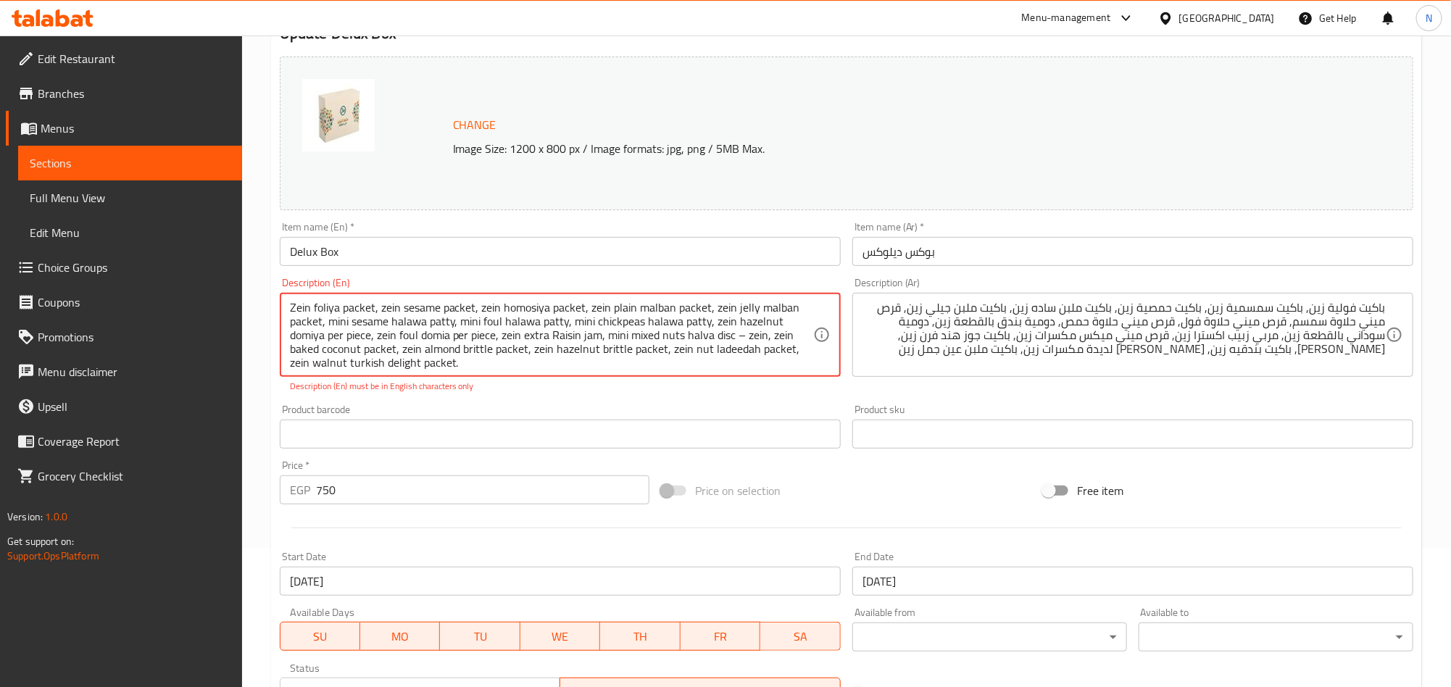
click at [647, 333] on textarea "Zein foliya packet, zein sesame packet, zein homosiya packet, zein plain malban…" at bounding box center [551, 335] width 523 height 69
click at [649, 364] on textarea "Zein foliya packet, zein sesame packet, zein homosiya packet, zein plain malban…" at bounding box center [551, 335] width 523 height 69
click at [624, 333] on textarea "Zein foliya packet, zein sesame packet, zein homosiya packet, zein plain malban…" at bounding box center [551, 335] width 523 height 69
click at [657, 338] on textarea "Zein foliya packet, zein sesame packet, zein homosiya packet, zein plain malban…" at bounding box center [551, 335] width 523 height 69
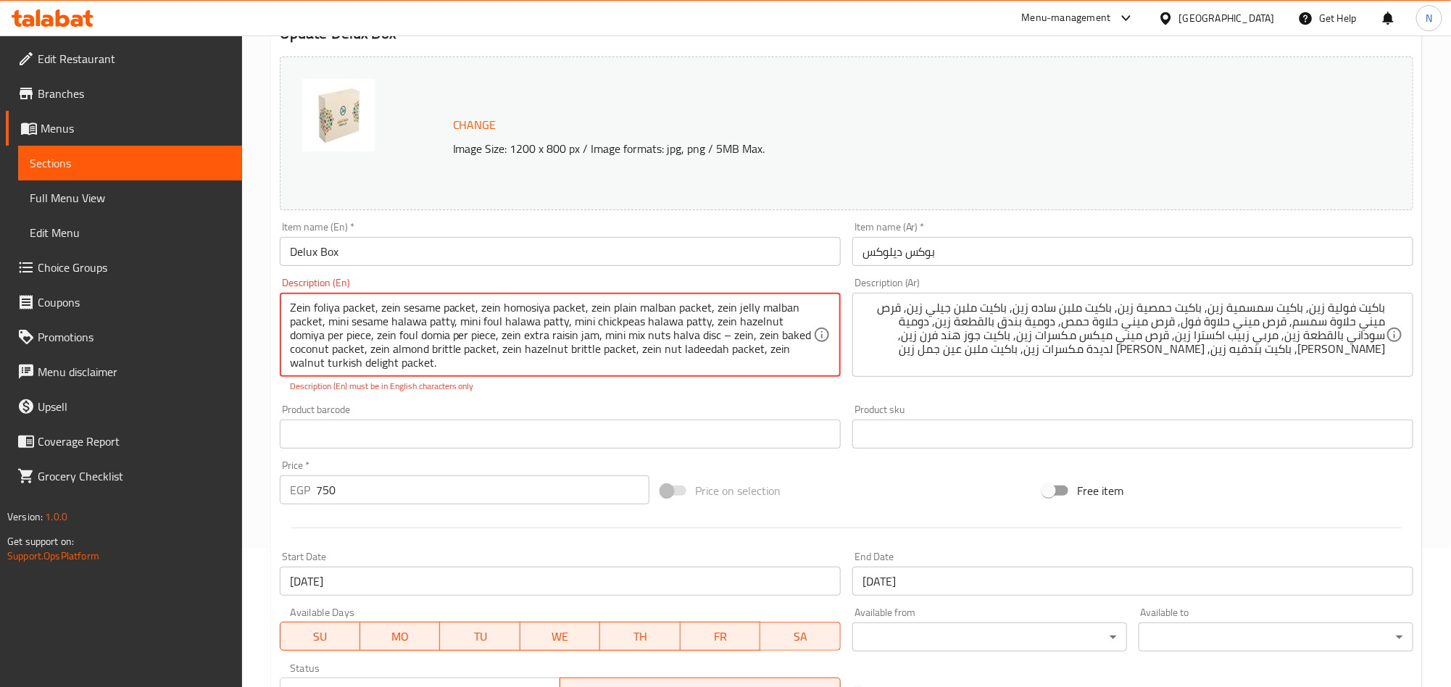
click at [548, 326] on textarea "Zein foliya packet, zein sesame packet, zein homosiya packet, zein plain malban…" at bounding box center [551, 335] width 523 height 69
click at [712, 341] on textarea "Zein foliya packet, zein sesame packet, zein homosiya packet, zein plain malban…" at bounding box center [551, 335] width 523 height 69
paste textarea "patty"
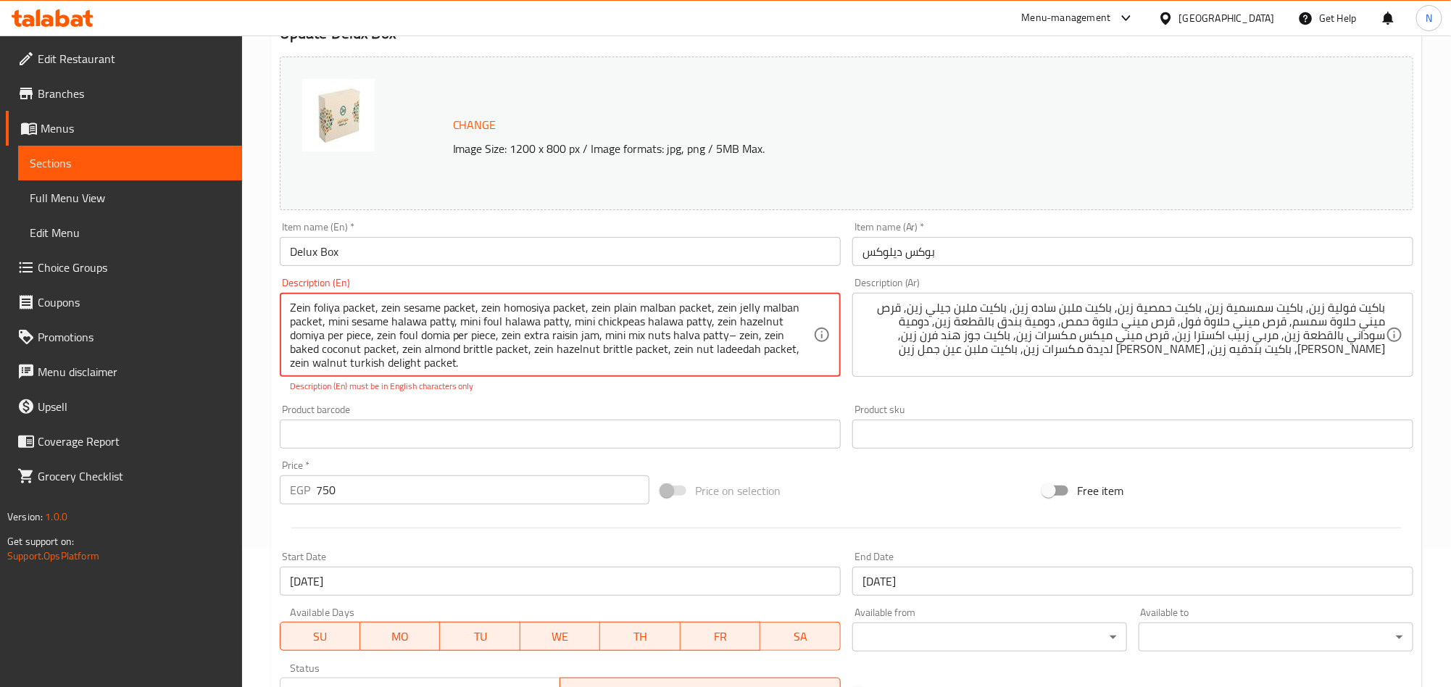
click at [736, 342] on textarea "Zein foliya packet, zein sesame packet, zein homosiya packet, zein plain malban…" at bounding box center [551, 335] width 523 height 69
click at [737, 339] on textarea "Zein foliya packet, zein sesame packet, zein homosiya packet, zein plain malban…" at bounding box center [551, 335] width 523 height 69
click at [600, 339] on textarea "Zein foliya packet, zein sesame packet, zein homosiya packet, zein plain malban…" at bounding box center [551, 335] width 523 height 69
paste textarea "zein"
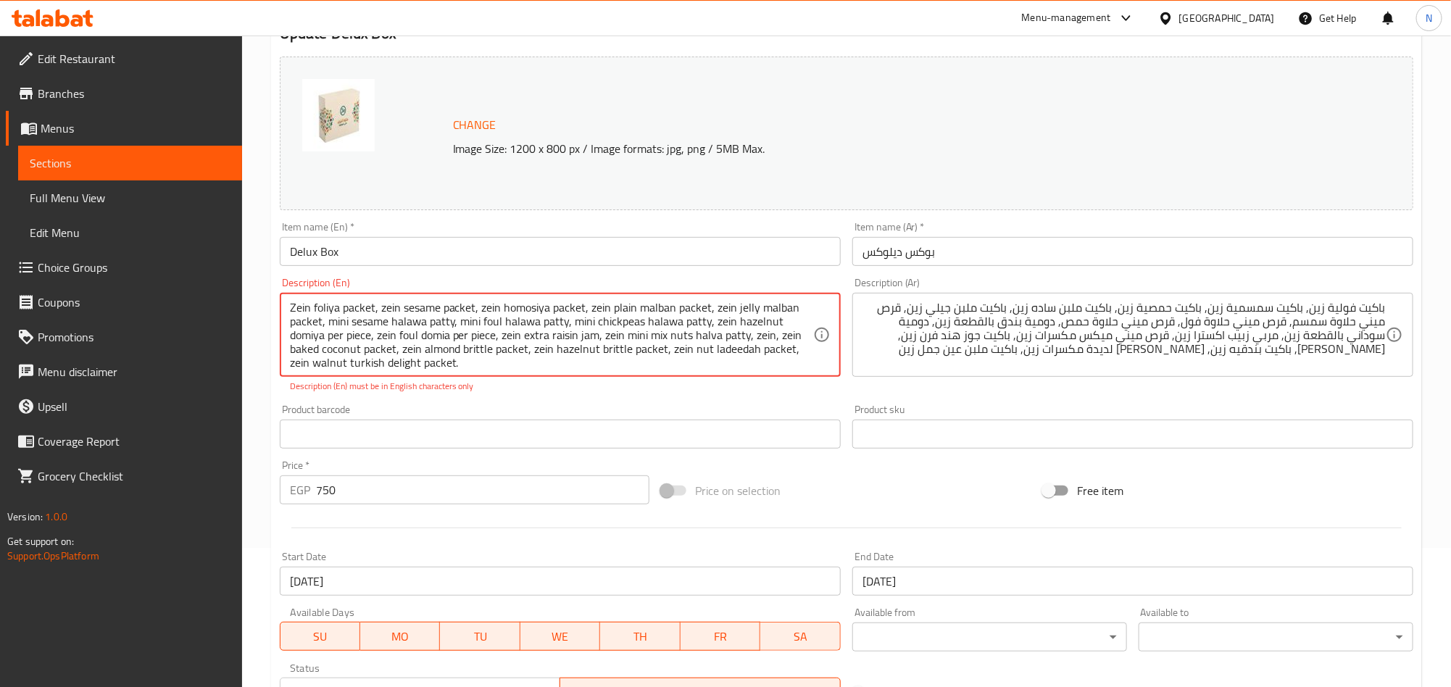
click at [659, 331] on textarea "Zein foliya packet, zein sesame packet, zein homosiya packet, zein plain malban…" at bounding box center [551, 335] width 523 height 69
click at [676, 339] on textarea "Zein foliya packet, zein sesame packet, zein homosiya packet, zein plain malban…" at bounding box center [551, 335] width 523 height 69
drag, startPoint x: 755, startPoint y: 341, endPoint x: 774, endPoint y: 340, distance: 19.6
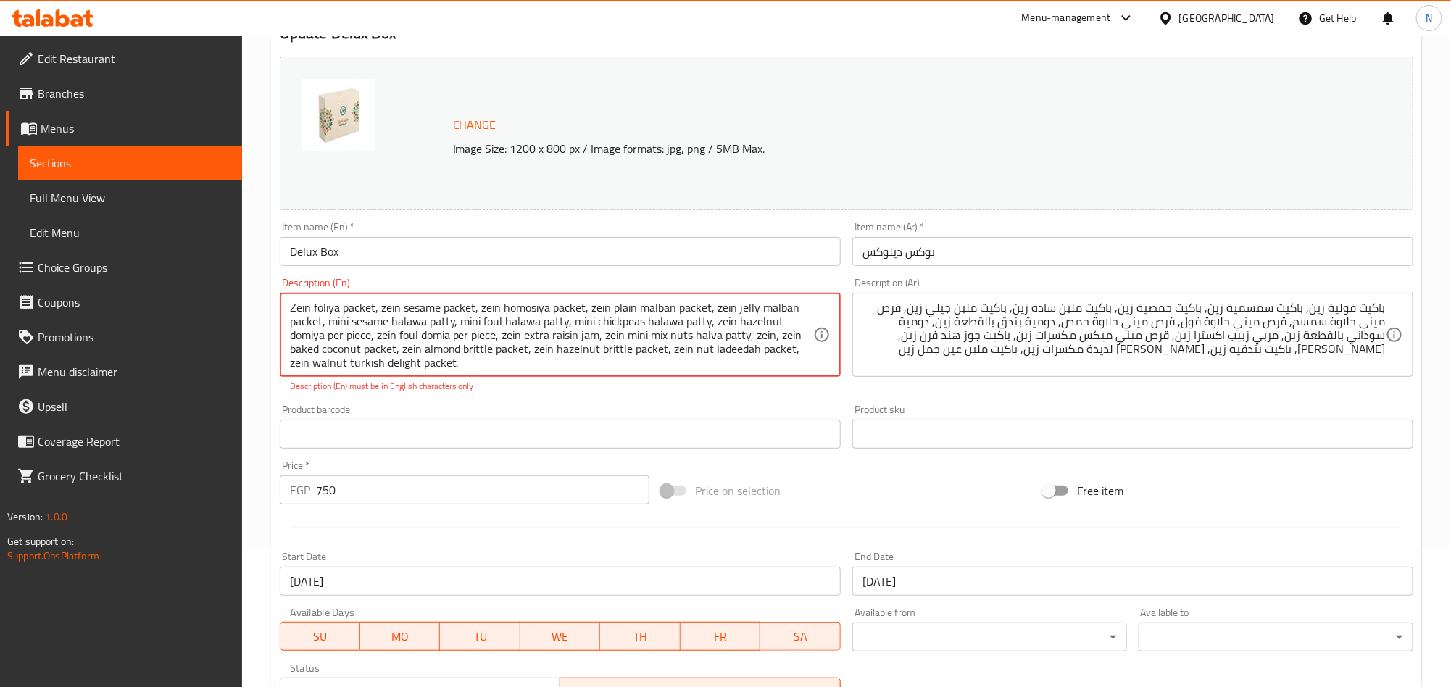
click at [774, 340] on textarea "Zein foliya packet, zein sesame packet, zein homosiya packet, zein plain malban…" at bounding box center [551, 335] width 523 height 69
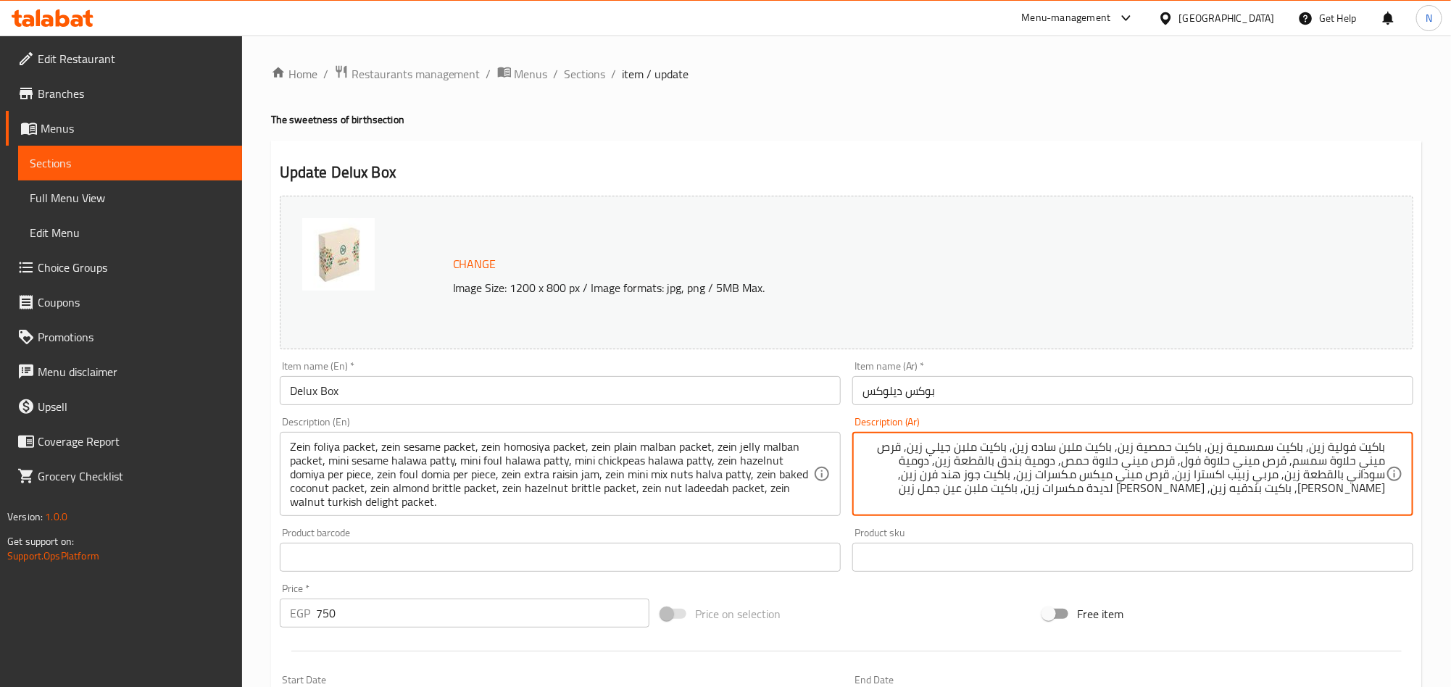
drag, startPoint x: 955, startPoint y: 484, endPoint x: 1059, endPoint y: 481, distance: 104.4
click at [979, 476] on textarea "باكيت فولية زين, باكيت سمسمية زين, باكيت حمصية زين, باكيت ملبن ساده زين, باكيت …" at bounding box center [1124, 474] width 523 height 69
click at [979, 477] on textarea "باكيت فولية زين, باكيت سمسمية زين, باكيت حمصية زين, باكيت ملبن ساده زين, باكيت …" at bounding box center [1124, 474] width 523 height 69
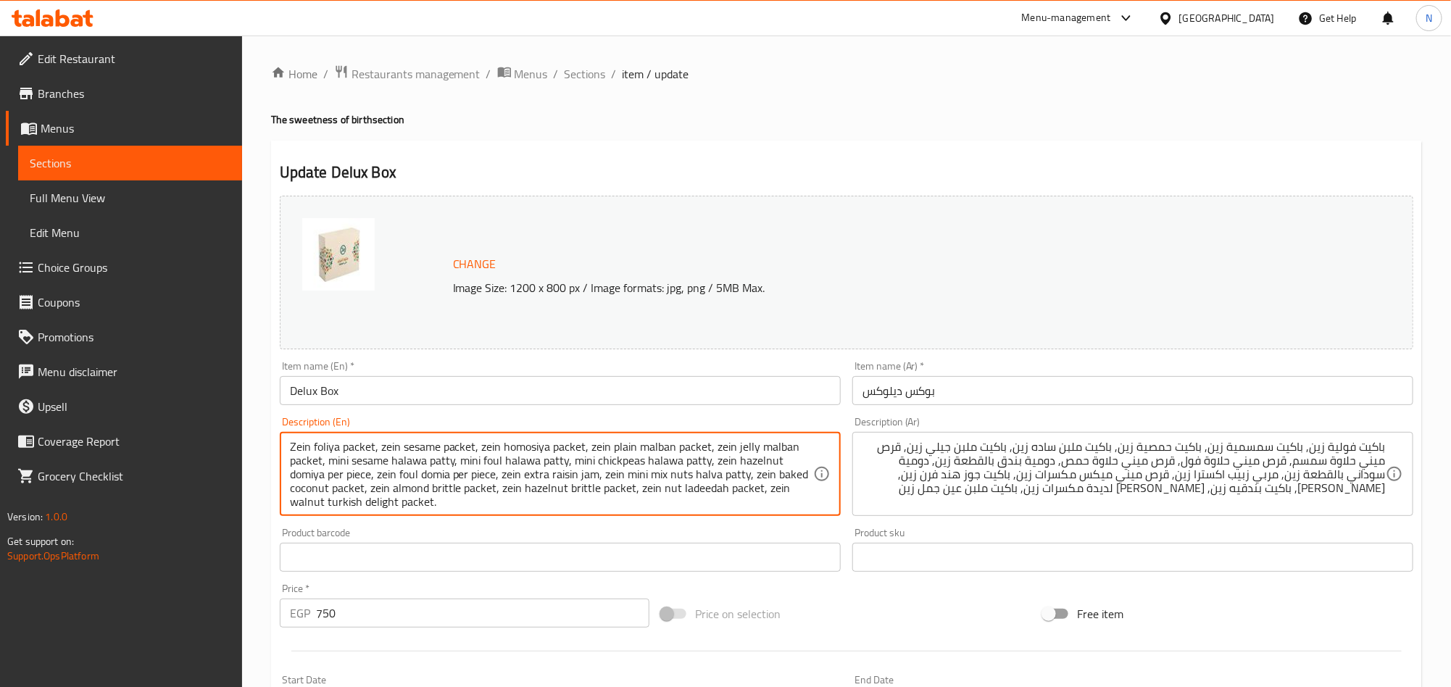
scroll to position [4, 0]
drag, startPoint x: 290, startPoint y: 488, endPoint x: 320, endPoint y: 490, distance: 29.8
paste textarea "Oven B"
click at [414, 465] on textarea "Zein foliya packet, zein sesame packet, zein homosiya packet, zein plain malban…" at bounding box center [551, 474] width 523 height 69
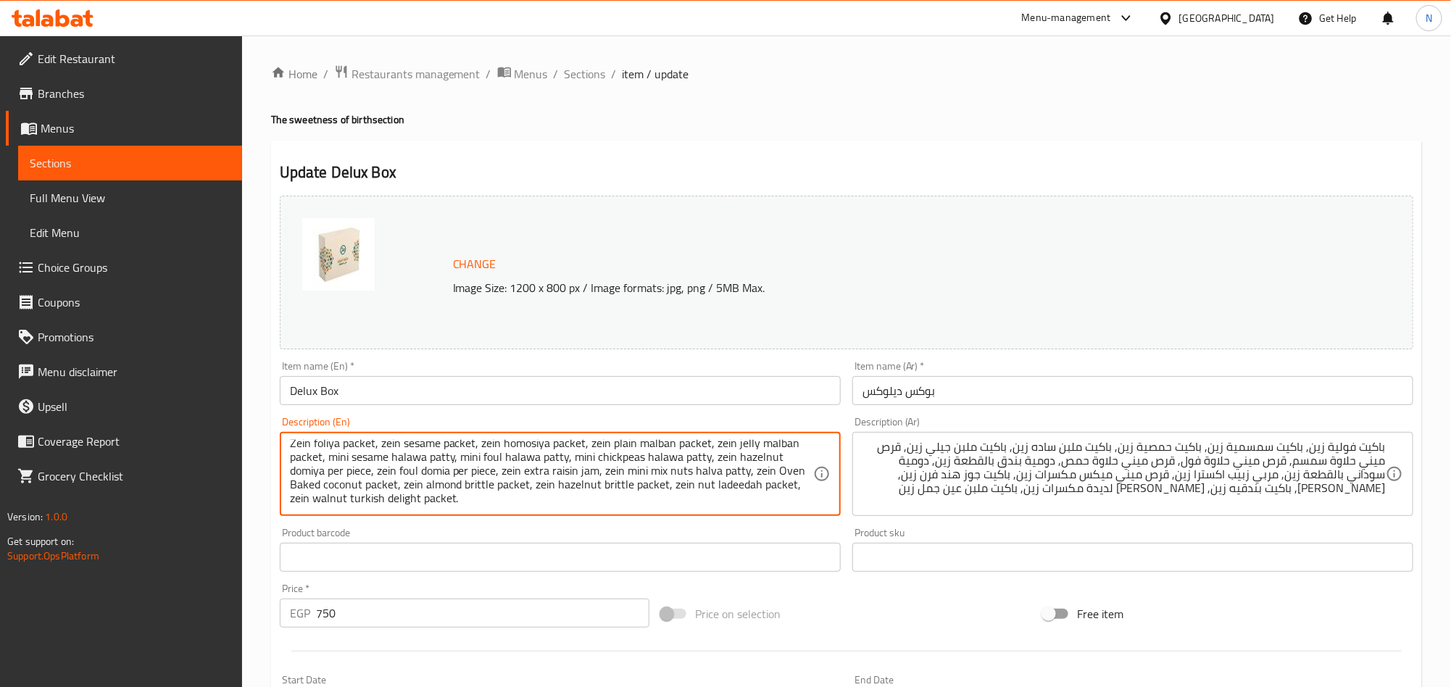
click at [414, 465] on textarea "Zein foliya packet, zein sesame packet, zein homosiya packet, zein plain malban…" at bounding box center [551, 474] width 523 height 69
click at [538, 505] on textarea "Zein foliya packet, zein sesame packet, zein homosiya packet, zein plain malban…" at bounding box center [551, 474] width 523 height 69
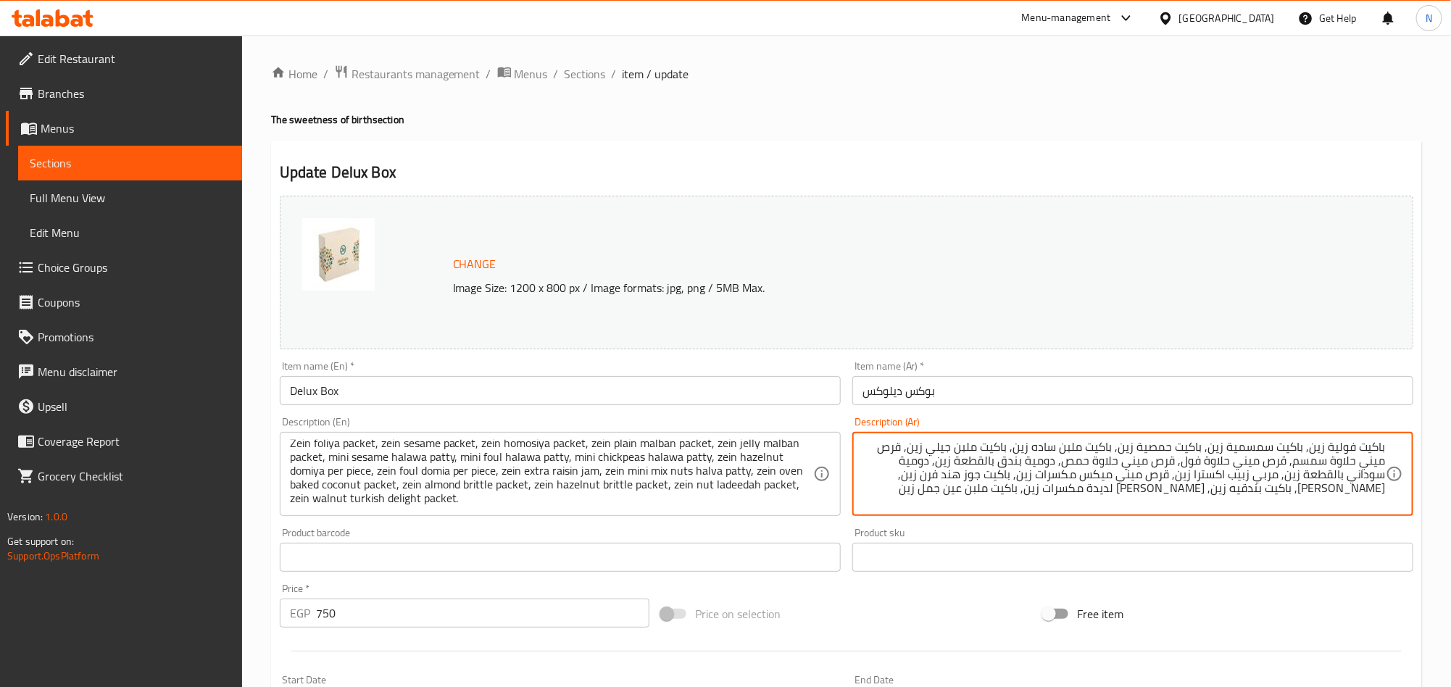
click at [907, 483] on textarea "باكيت فولية زين, باكيت سمسمية زين, باكيت حمصية زين, باكيت ملبن ساده زين, باكيت …" at bounding box center [1124, 474] width 523 height 69
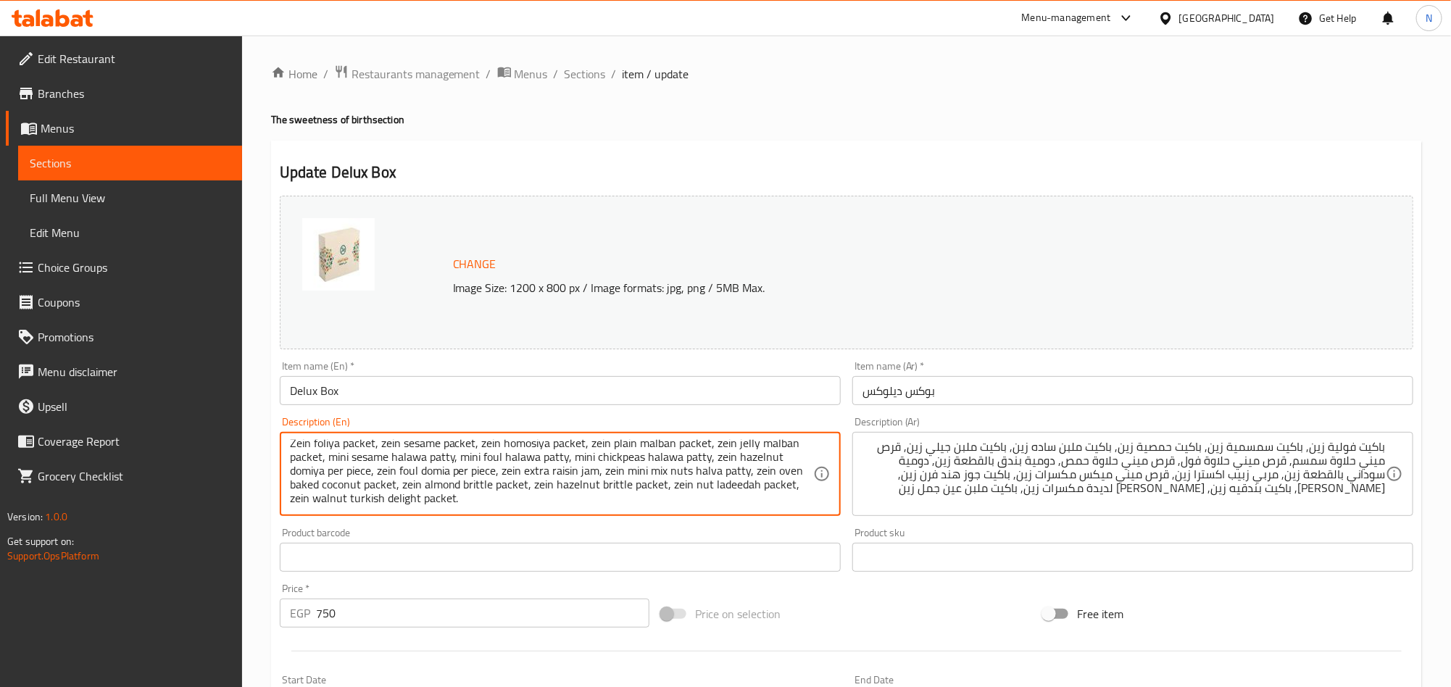
drag, startPoint x: 450, startPoint y: 485, endPoint x: 516, endPoint y: 489, distance: 66.1
paste textarea "Loziya"
click at [566, 476] on textarea "Zein foliya packet, zein sesame packet, zein homosiya packet, zein plain malban…" at bounding box center [551, 474] width 523 height 69
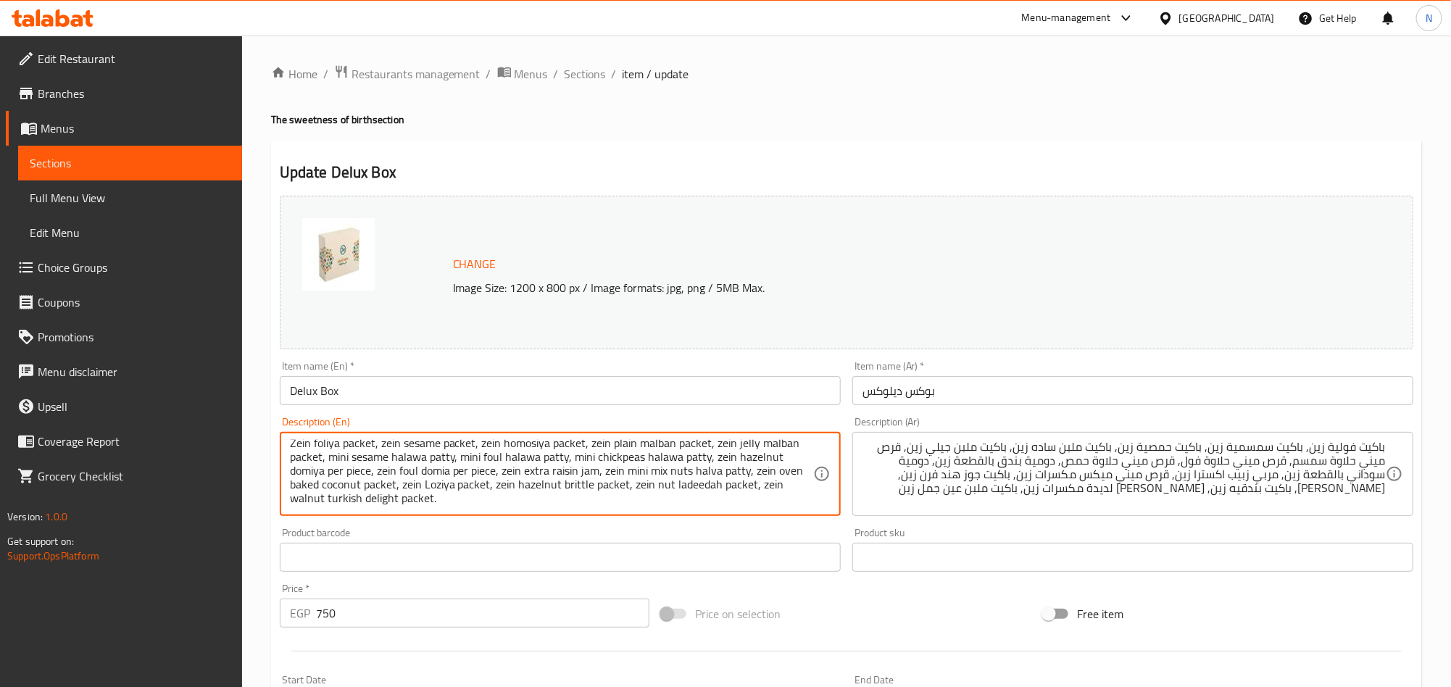
click at [566, 476] on textarea "Zein foliya packet, zein sesame packet, zein homosiya packet, zein plain malban…" at bounding box center [551, 474] width 523 height 69
click at [568, 507] on textarea "Zein foliya packet, zein sesame packet, zein homosiya packet, zein plain malban…" at bounding box center [551, 474] width 523 height 69
click at [562, 489] on textarea "Zein foliya packet, zein sesame packet, zein homosiya packet, zein plain malban…" at bounding box center [551, 474] width 523 height 69
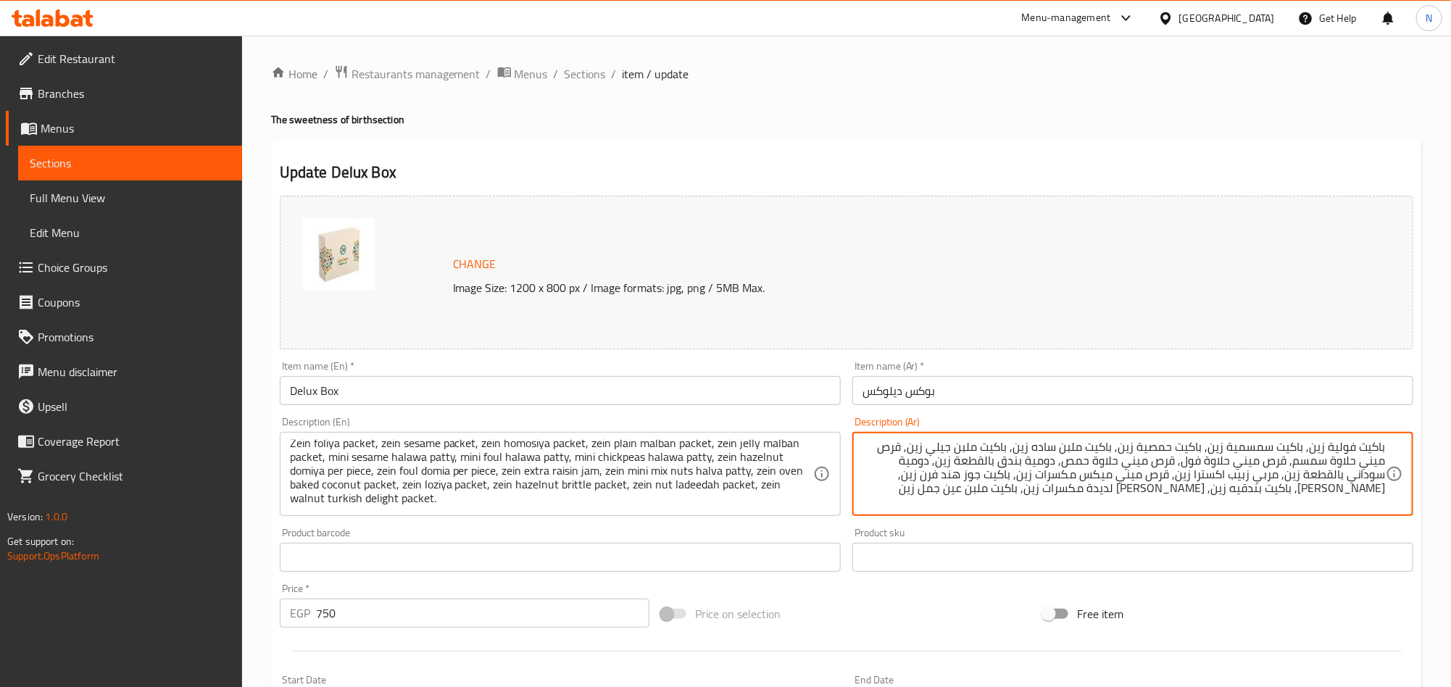
drag, startPoint x: 1214, startPoint y: 478, endPoint x: 1071, endPoint y: 479, distance: 142.8
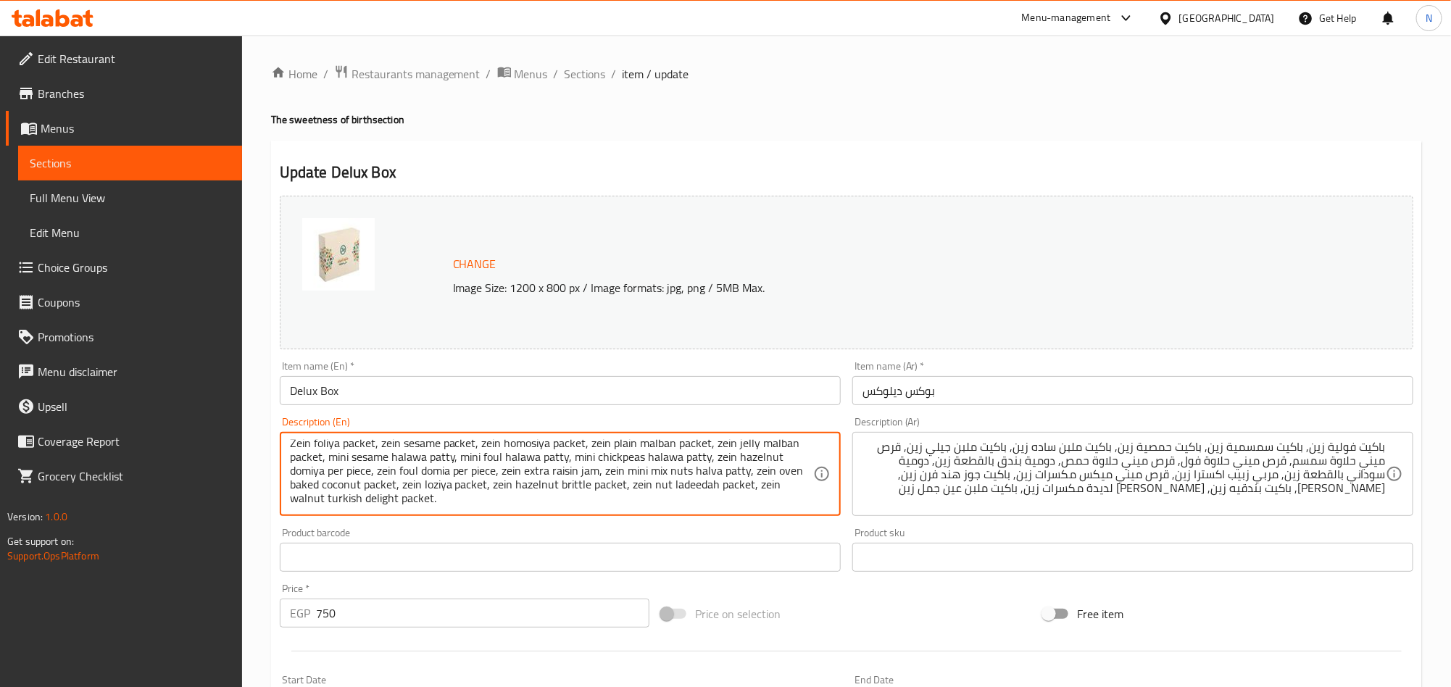
drag, startPoint x: 657, startPoint y: 475, endPoint x: 722, endPoint y: 481, distance: 65.5
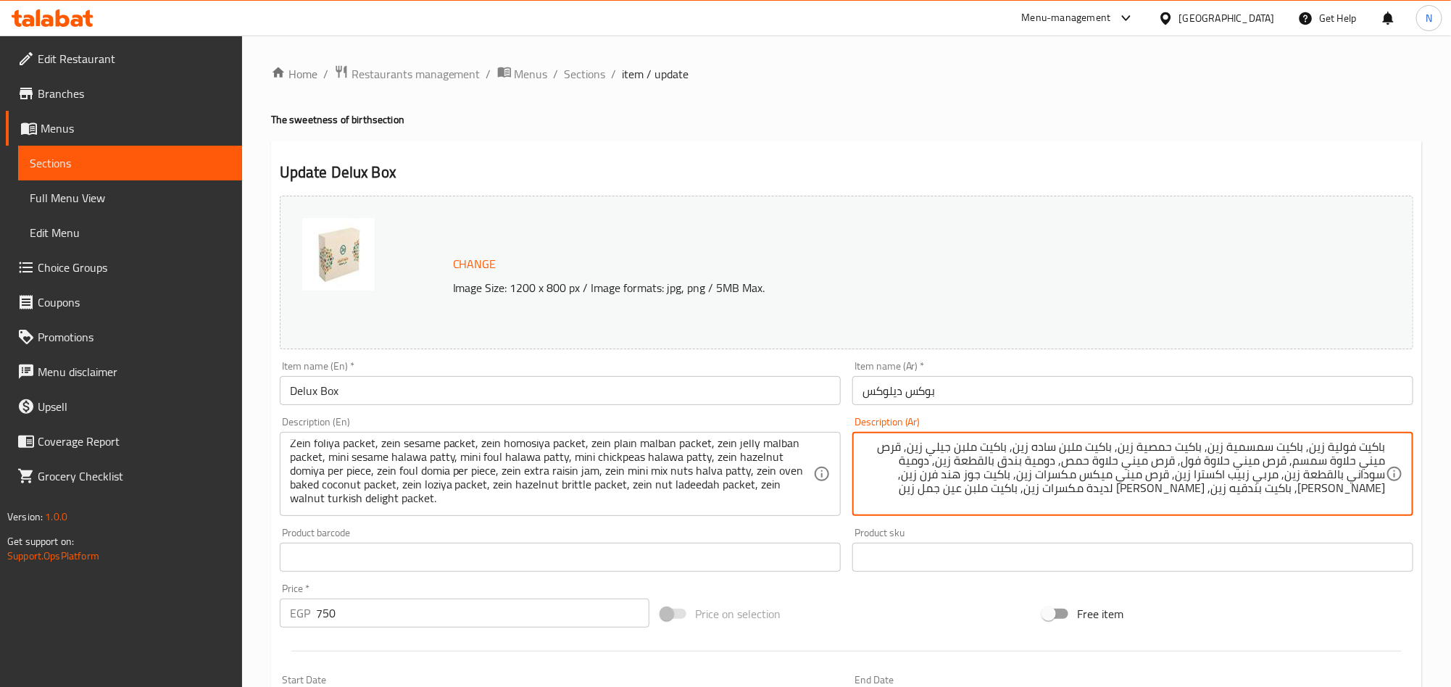
click at [1199, 481] on textarea "باكيت فولية زين, باكيت سمسمية زين, باكيت حمصية زين, باكيت ملبن ساده زين, باكيت …" at bounding box center [1124, 474] width 523 height 69
click at [1187, 481] on textarea "باكيت فولية زين, باكيت سمسمية زين, باكيت حمصية زين, باكيت ملبن ساده زين, باكيت …" at bounding box center [1124, 474] width 523 height 69
click at [1186, 481] on textarea "باكيت فولية زين, باكيت سمسمية زين, باكيت حمصية زين, باكيت ملبن ساده زين, باكيت …" at bounding box center [1124, 474] width 523 height 69
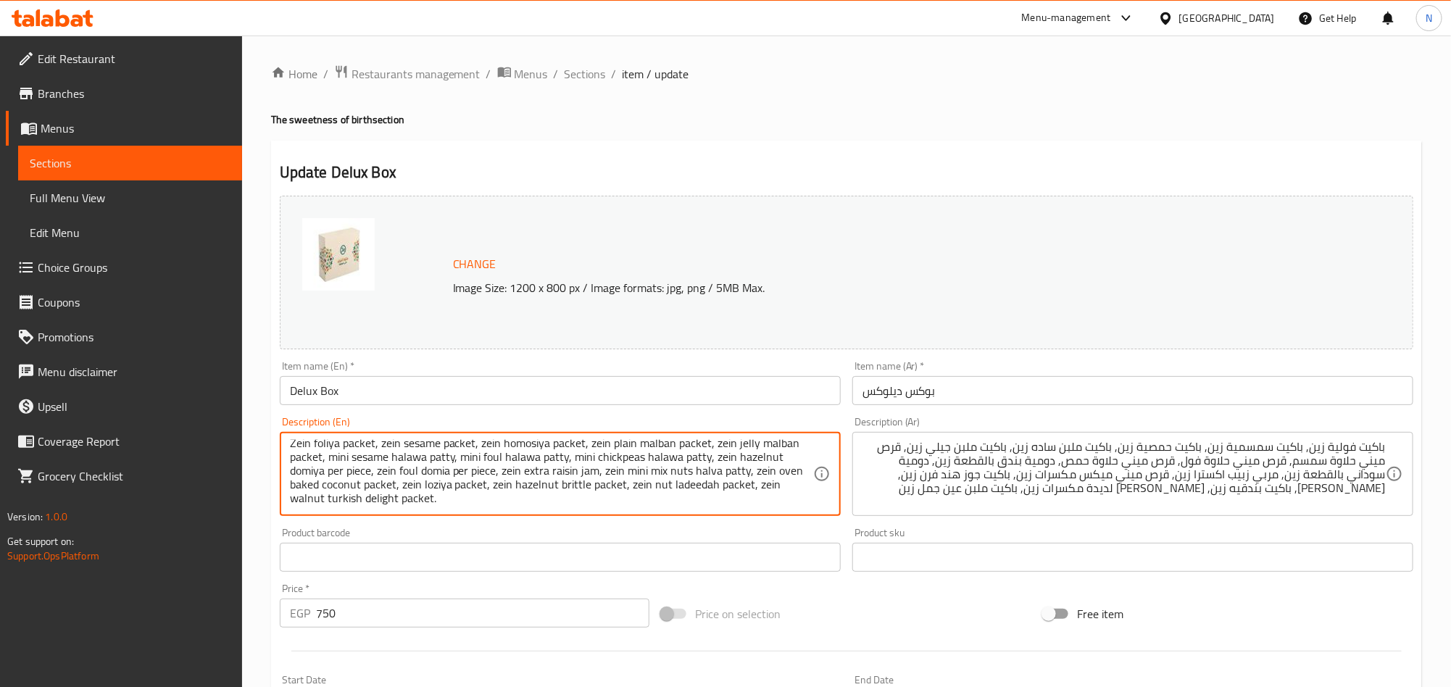
click at [711, 472] on textarea "Zein foliya packet, zein sesame packet, zein homosiya packet, zein plain malban…" at bounding box center [551, 474] width 523 height 69
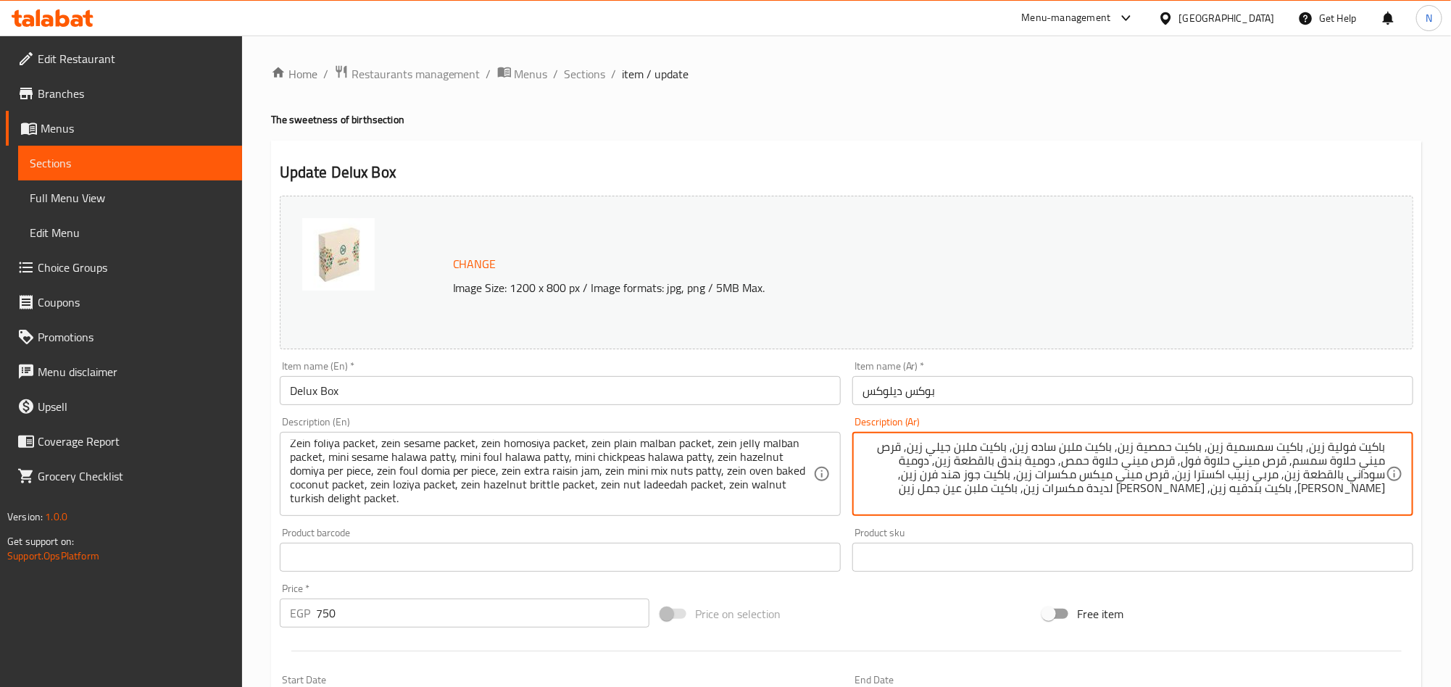
drag, startPoint x: 1011, startPoint y: 477, endPoint x: 992, endPoint y: 481, distance: 19.9
drag, startPoint x: 1367, startPoint y: 494, endPoint x: 1322, endPoint y: 502, distance: 45.1
click at [1322, 502] on textarea "باكيت فولية زين, باكيت سمسمية زين, باكيت حمصية زين, باكيت ملبن ساده زين, باكيت …" at bounding box center [1124, 474] width 523 height 69
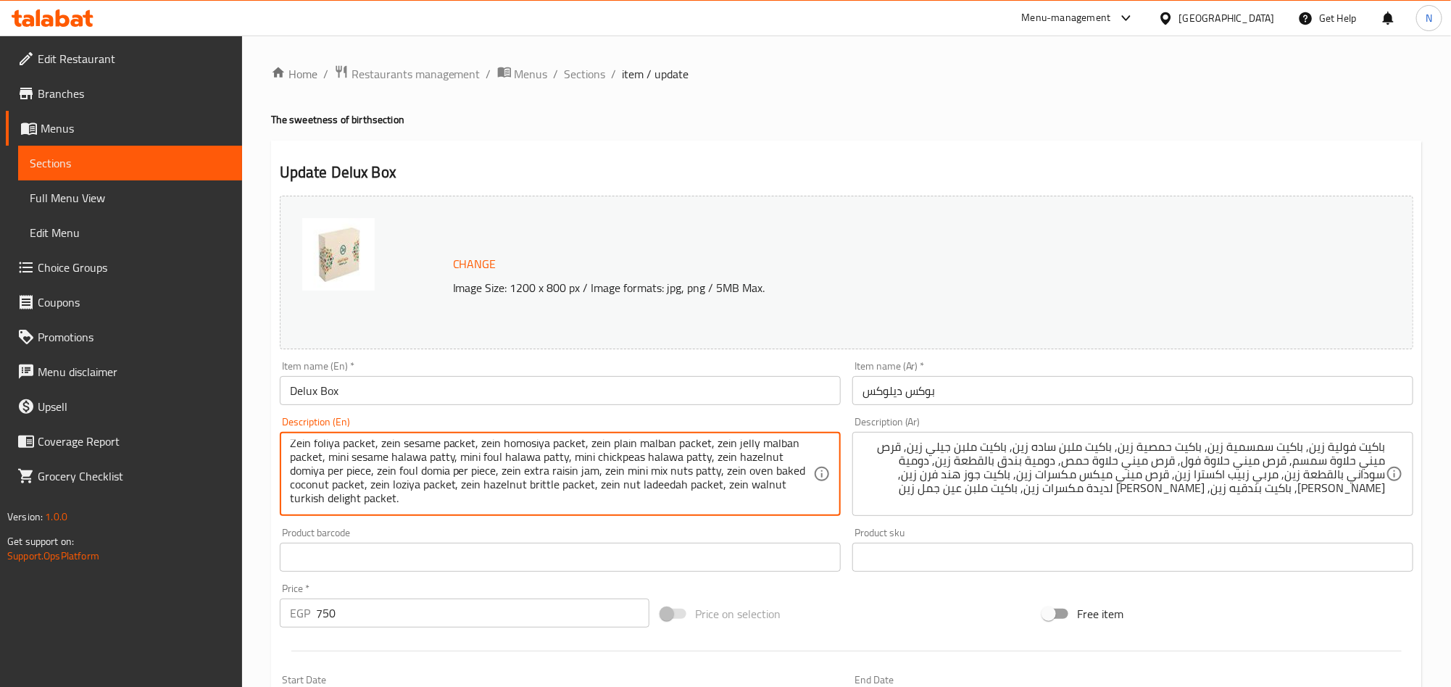
click at [574, 490] on textarea "Zein foliya packet, zein sesame packet, zein homosiya packet, zein plain malban…" at bounding box center [551, 474] width 523 height 69
click at [1340, 494] on textarea "باكيت فولية زين, باكيت سمسمية زين, باكيت حمصية زين, باكيت ملبن ساده زين, باكيت …" at bounding box center [1124, 474] width 523 height 69
drag, startPoint x: 518, startPoint y: 489, endPoint x: 542, endPoint y: 489, distance: 24.6
click at [528, 488] on textarea "Zein foliya packet, zein sesame packet, zein homosiya packet, zein plain malban…" at bounding box center [551, 474] width 523 height 69
click at [512, 488] on textarea "Zein foliya packet, zein sesame packet, zein homosiya packet, zein plain malban…" at bounding box center [551, 474] width 523 height 69
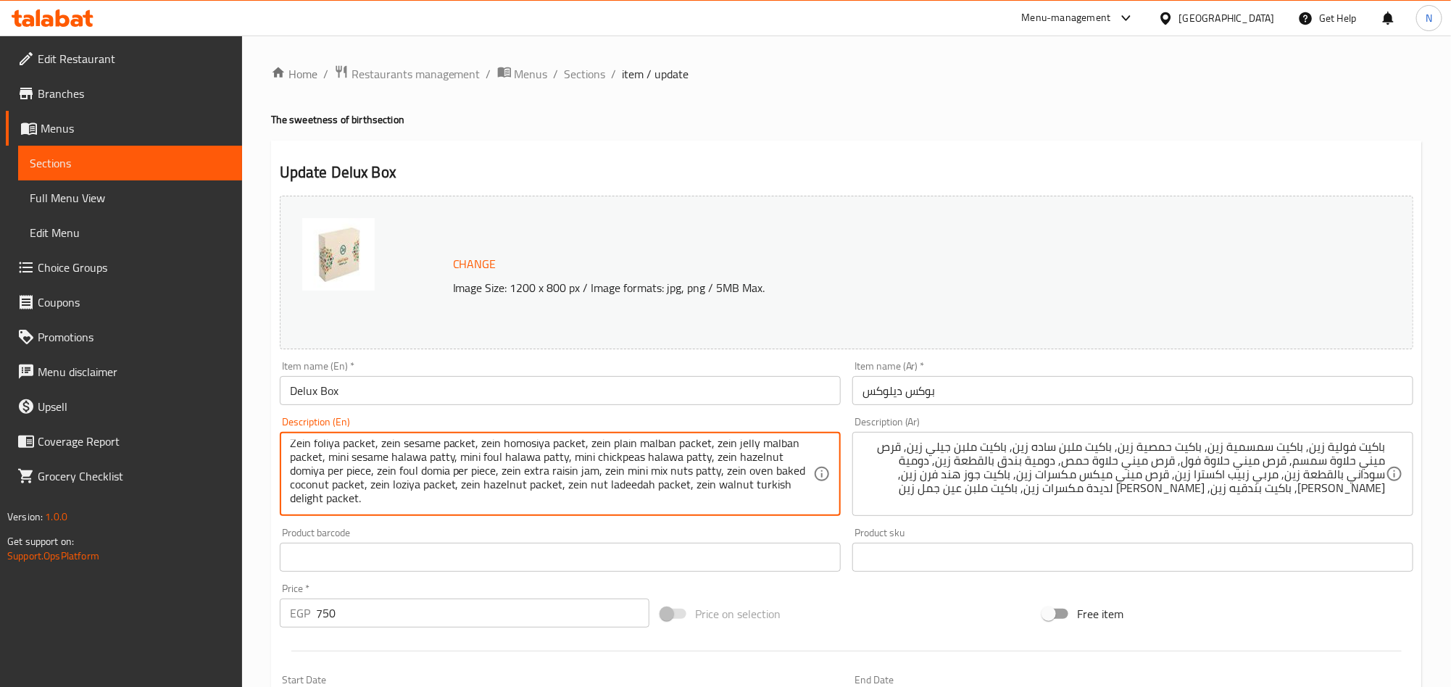
click at [512, 483] on textarea "Zein foliya packet, zein sesame packet, zein homosiya packet, zein plain malban…" at bounding box center [551, 474] width 523 height 69
click at [520, 485] on textarea "Zein foliya packet, zein sesame packet, zein homosiya packet, zein plain malban…" at bounding box center [551, 474] width 523 height 69
paste textarea "Bondokiya"
click at [601, 481] on textarea "Zein foliya packet, zein sesame packet, zein homosiya packet, zein plain malban…" at bounding box center [551, 474] width 523 height 69
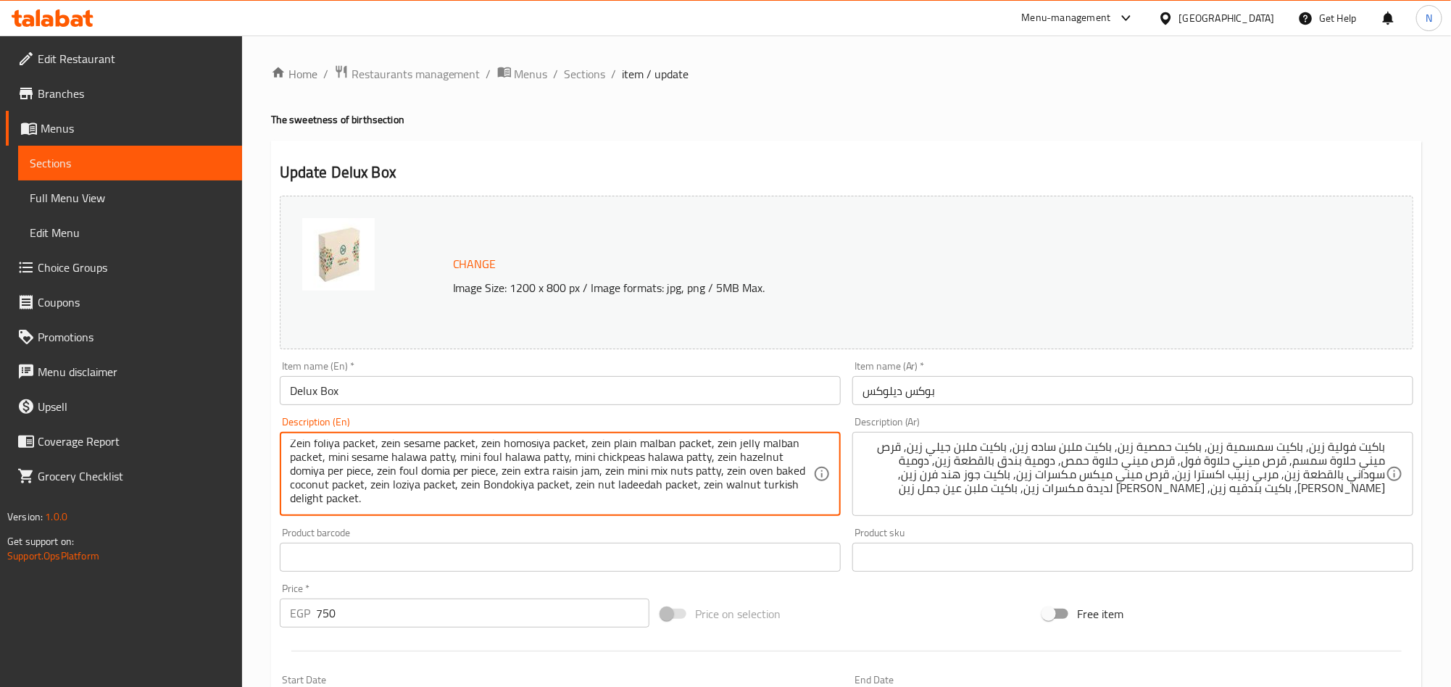
click at [601, 481] on textarea "Zein foliya packet, zein sesame packet, zein homosiya packet, zein plain malban…" at bounding box center [551, 474] width 523 height 69
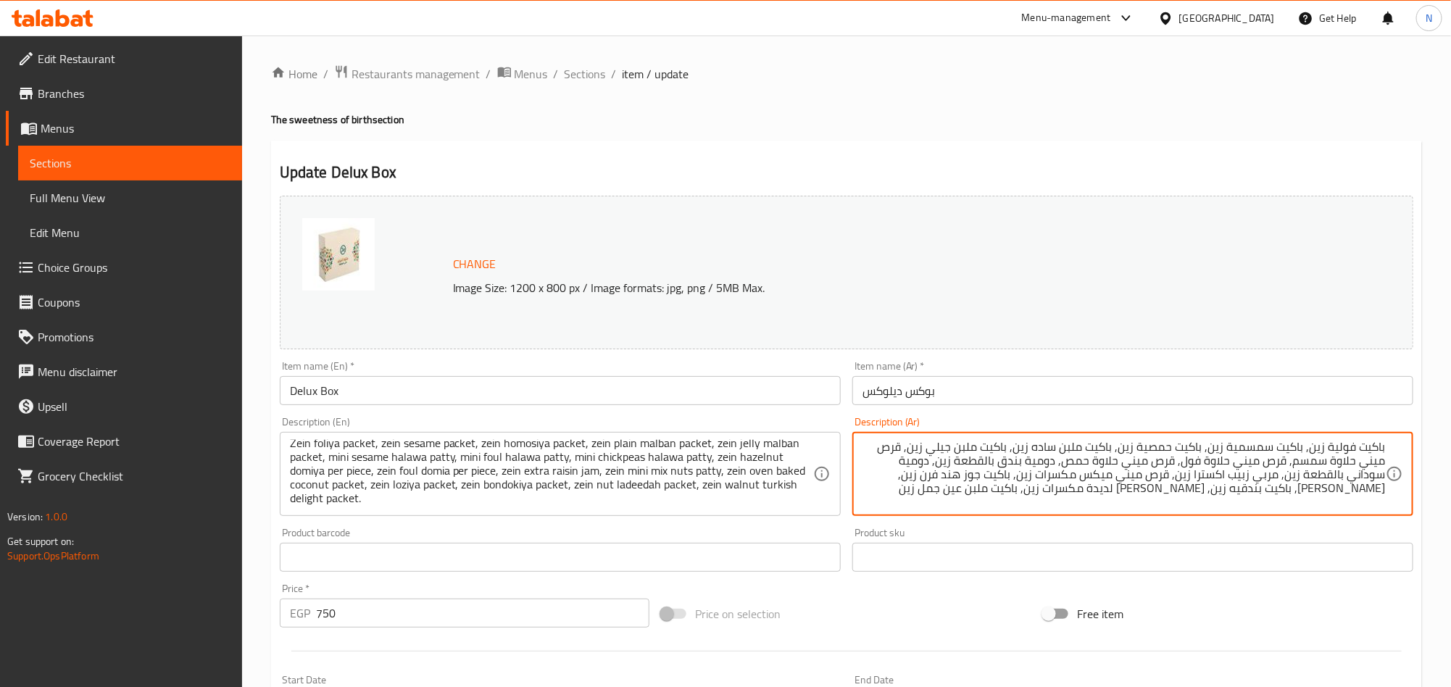
click at [1261, 490] on textarea "باكيت فولية زين, باكيت سمسمية زين, باكيت حمصية زين, باكيت ملبن ساده زين, باكيت …" at bounding box center [1124, 474] width 523 height 69
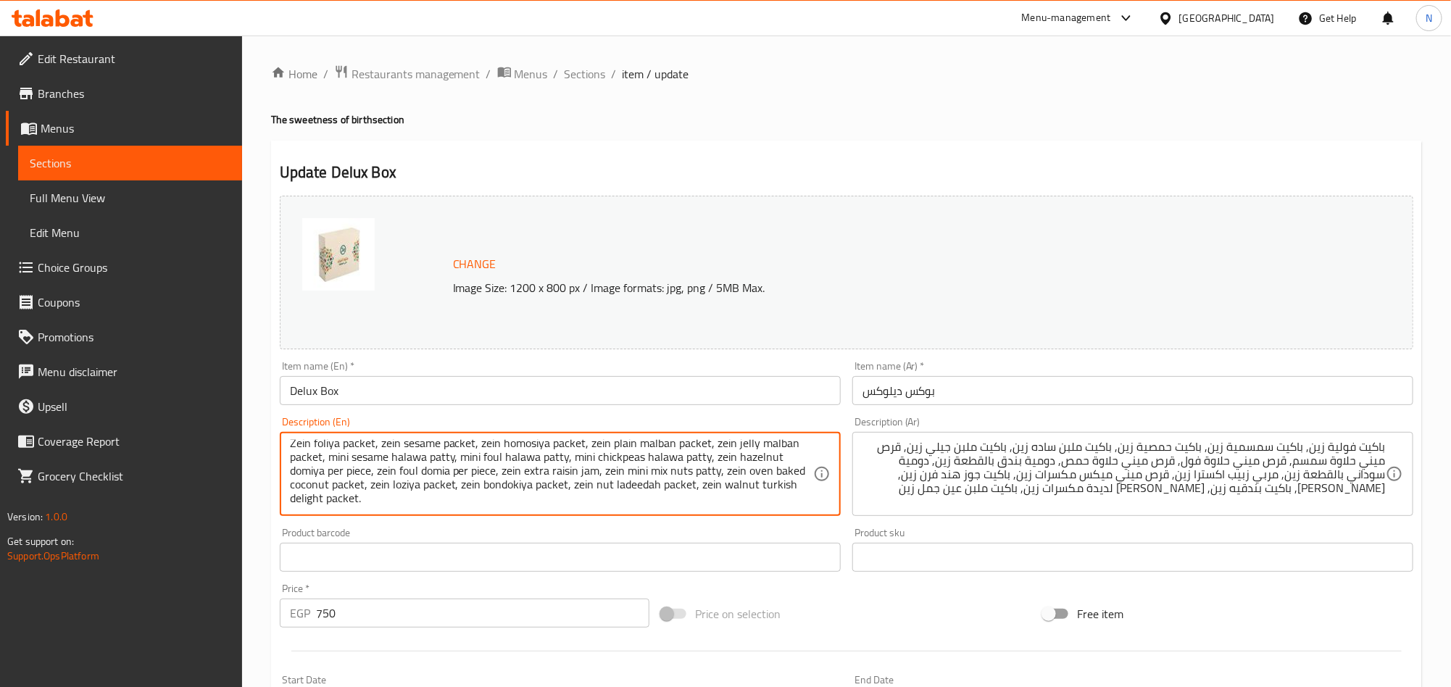
click at [655, 494] on textarea "Zein foliya packet, zein sesame packet, zein homosiya packet, zein plain malban…" at bounding box center [551, 474] width 523 height 69
click at [672, 489] on textarea "Zein foliya packet, zein sesame packet, zein homosiya packet, zein plain malban…" at bounding box center [551, 474] width 523 height 69
paste textarea "Ladeda"
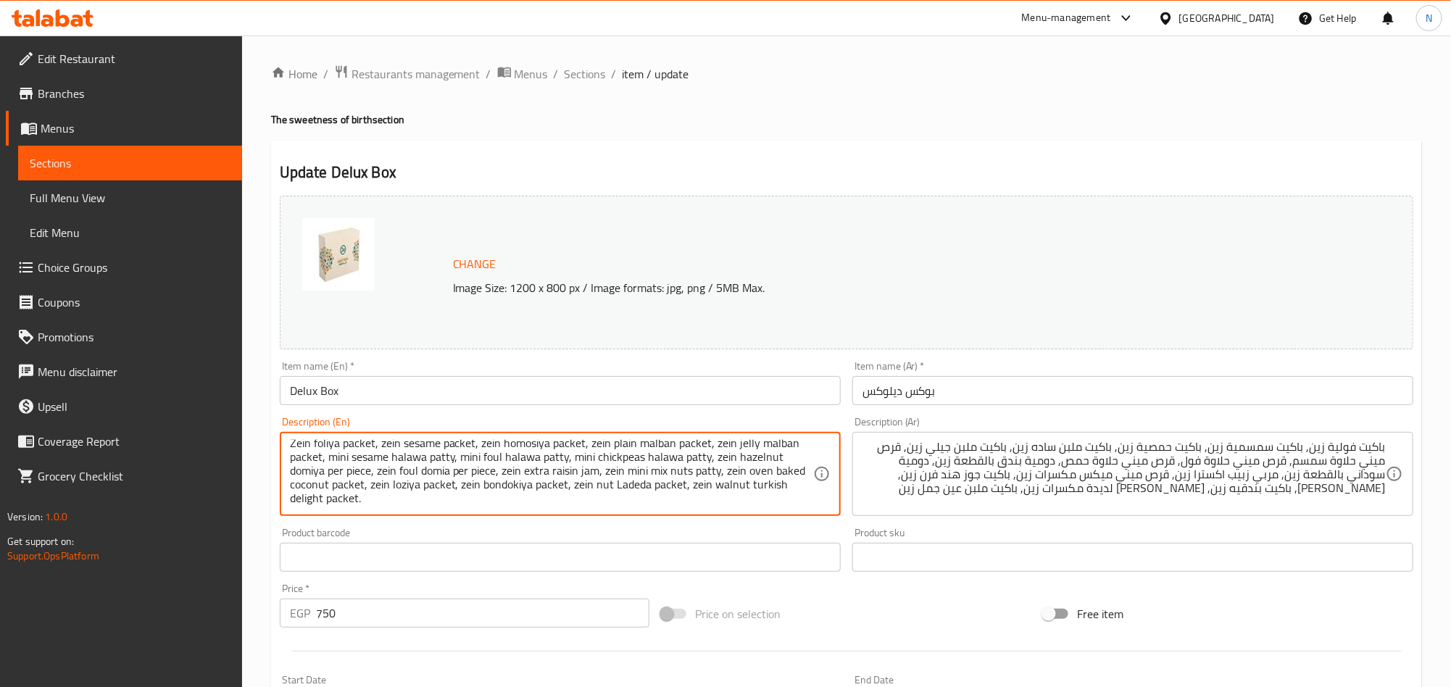
click at [692, 466] on textarea "Zein foliya packet, zein sesame packet, zein homosiya packet, zein plain malban…" at bounding box center [551, 474] width 523 height 69
click at [692, 501] on textarea "Zein foliya packet, zein sesame packet, zein homosiya packet, zein plain malban…" at bounding box center [551, 474] width 523 height 69
click at [705, 498] on textarea "Zein foliya packet, zein sesame packet, zein homosiya packet, zein plain malban…" at bounding box center [551, 474] width 523 height 69
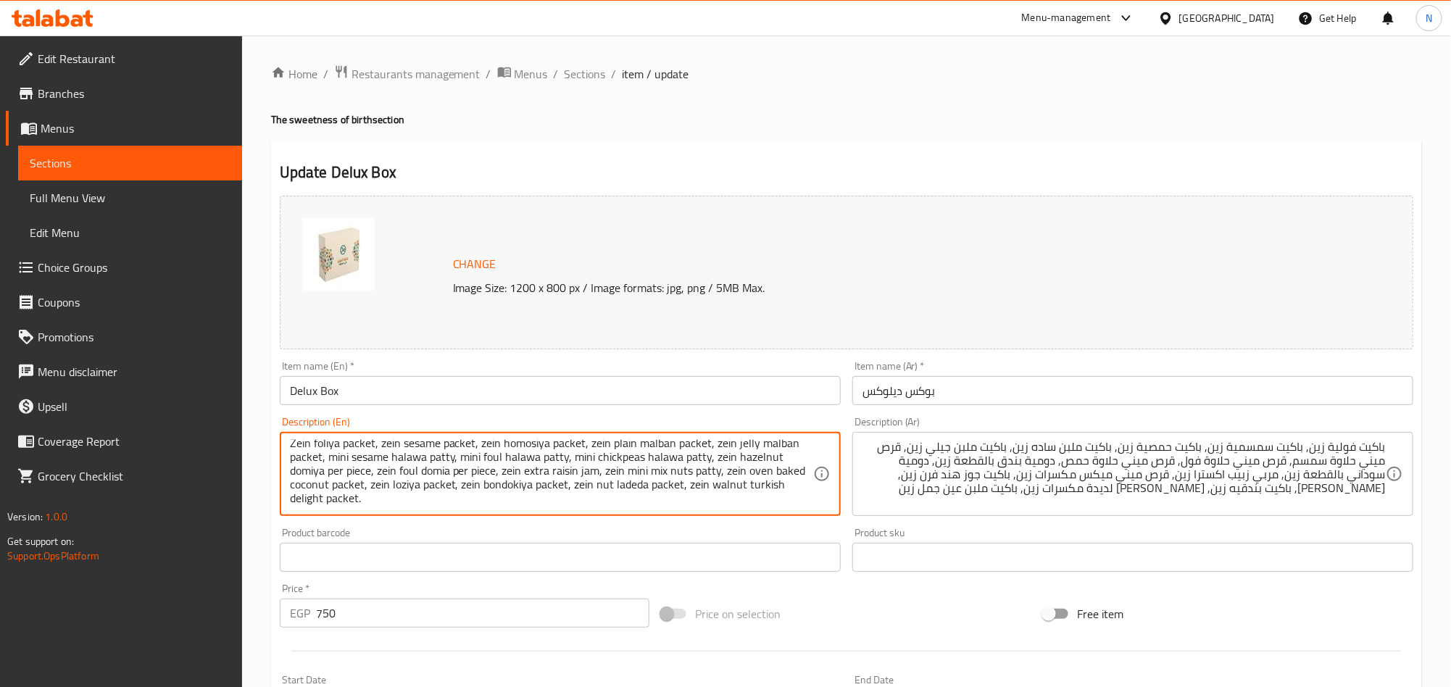
click at [733, 487] on textarea "Zein foliya packet, zein sesame packet, zein homosiya packet, zein plain malban…" at bounding box center [551, 474] width 523 height 69
click at [659, 448] on textarea "Zein foliya packet, zein sesame packet, zein homosiya packet, zein plain malban…" at bounding box center [551, 474] width 523 height 69
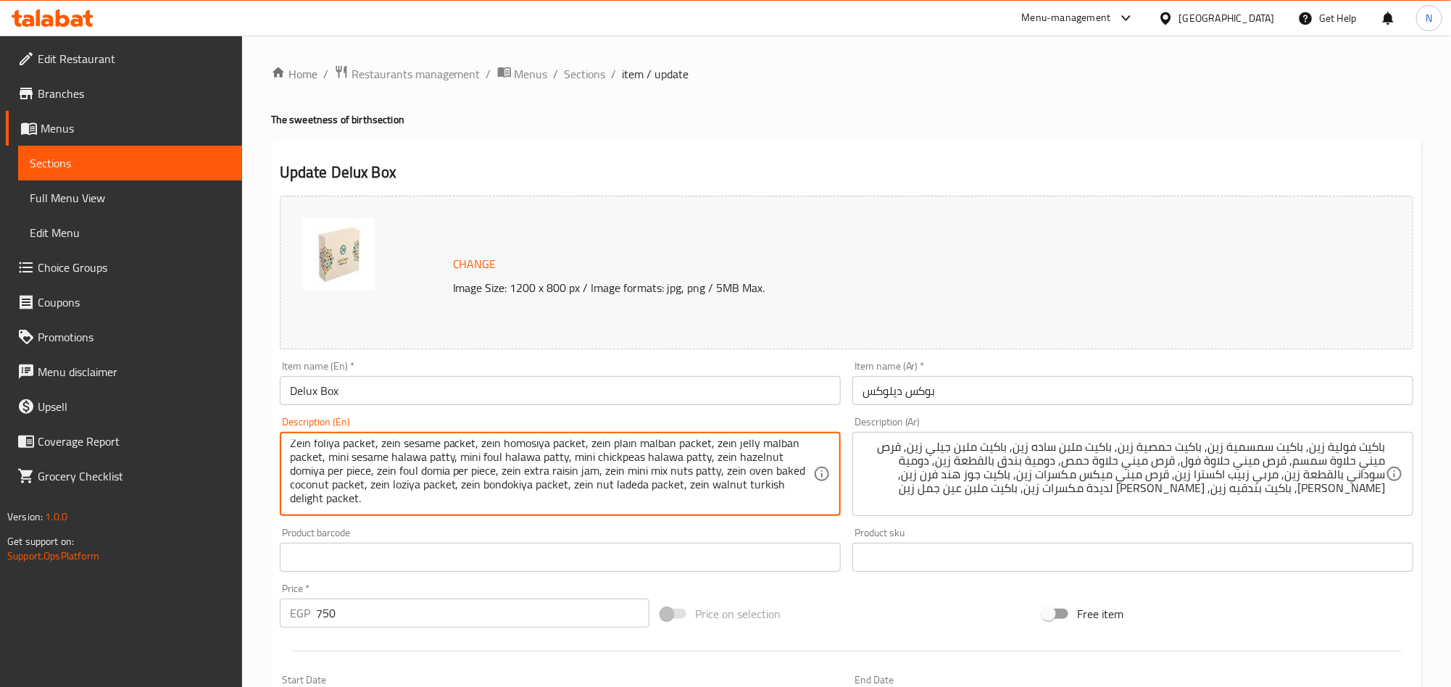
drag, startPoint x: 291, startPoint y: 502, endPoint x: 357, endPoint y: 505, distance: 66.0
click at [357, 505] on textarea "Zein foliya packet, zein sesame packet, zein homosiya packet, zein plain malban…" at bounding box center [551, 474] width 523 height 69
paste textarea "malban"
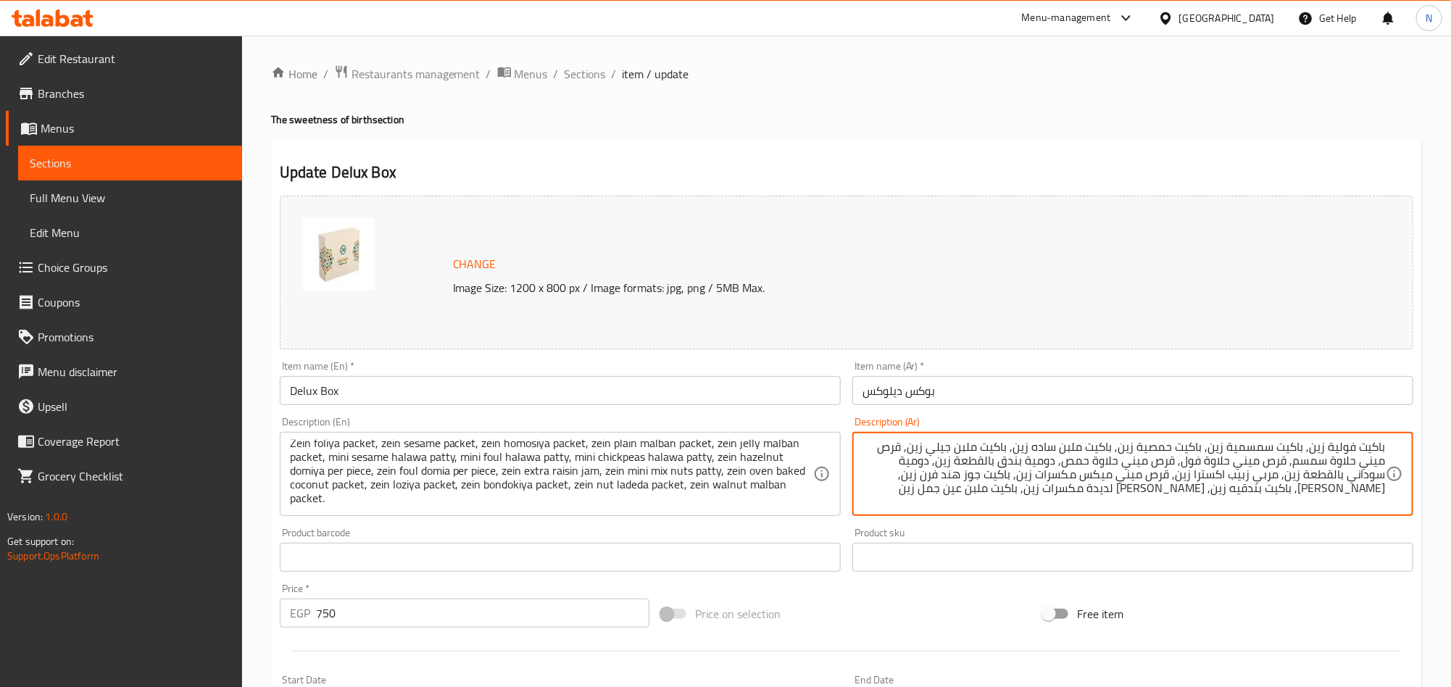
drag, startPoint x: 1121, startPoint y: 488, endPoint x: 1083, endPoint y: 488, distance: 37.7
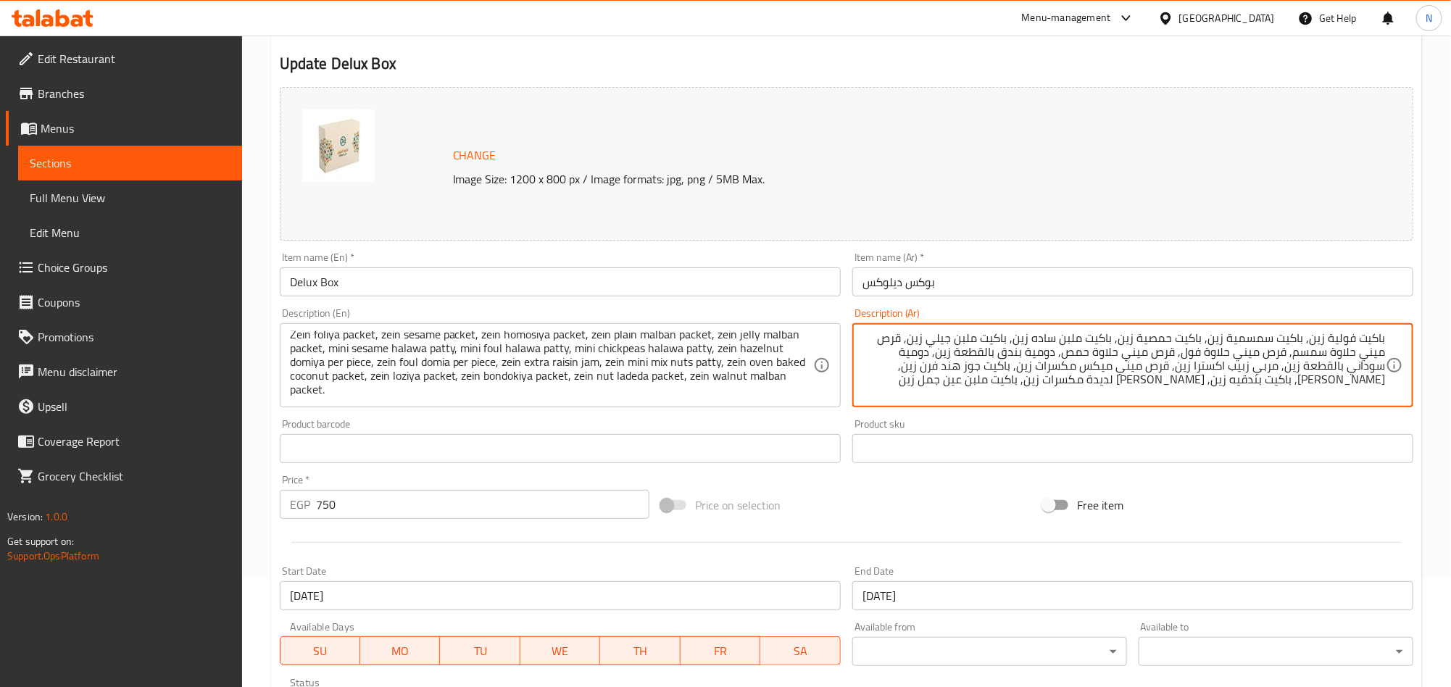
scroll to position [0, 0]
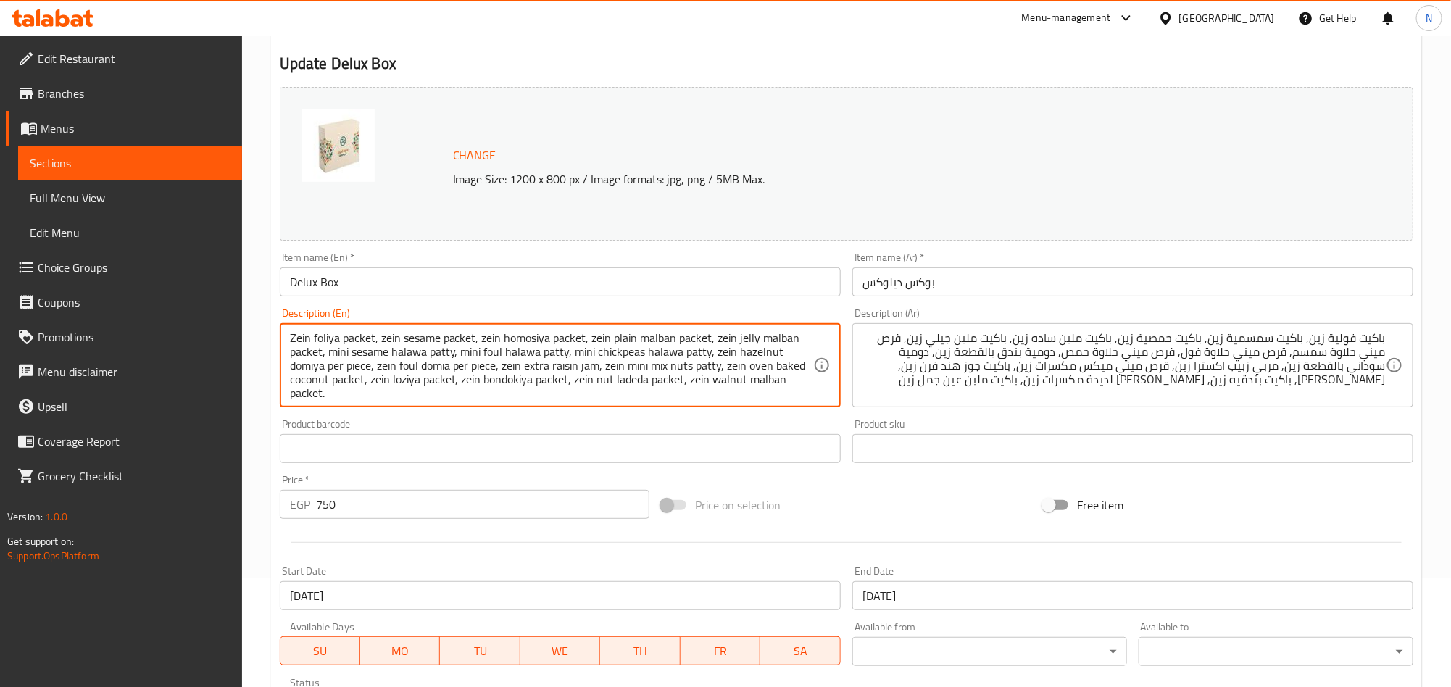
click at [473, 368] on textarea "Zein foliya packet, zein sesame packet, zein homosiya packet, zein plain malban…" at bounding box center [551, 365] width 523 height 69
click at [473, 370] on textarea "Zein foliya packet, zein sesame packet, zein homosiya packet, zein plain malban…" at bounding box center [551, 365] width 523 height 69
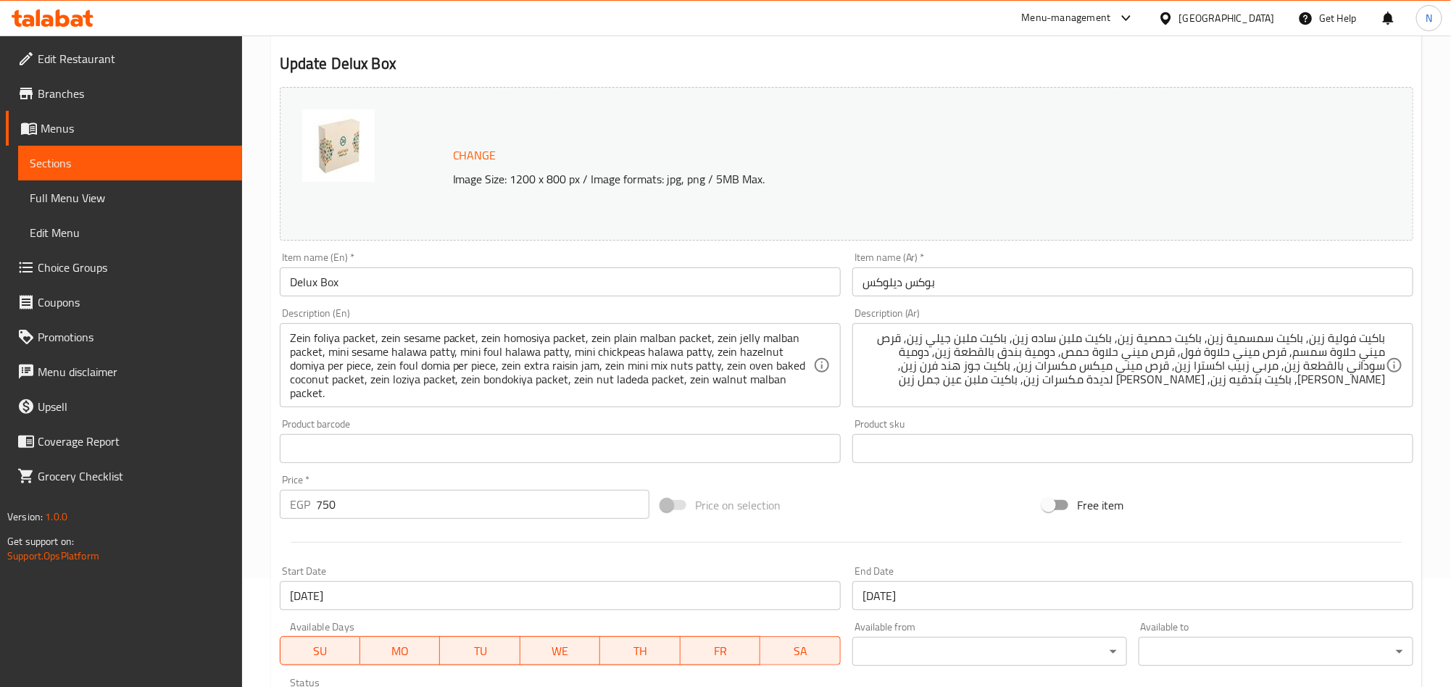
click at [435, 363] on textarea "Zein foliya packet, zein sesame packet, zein homosiya packet, zein plain malban…" at bounding box center [551, 365] width 523 height 69
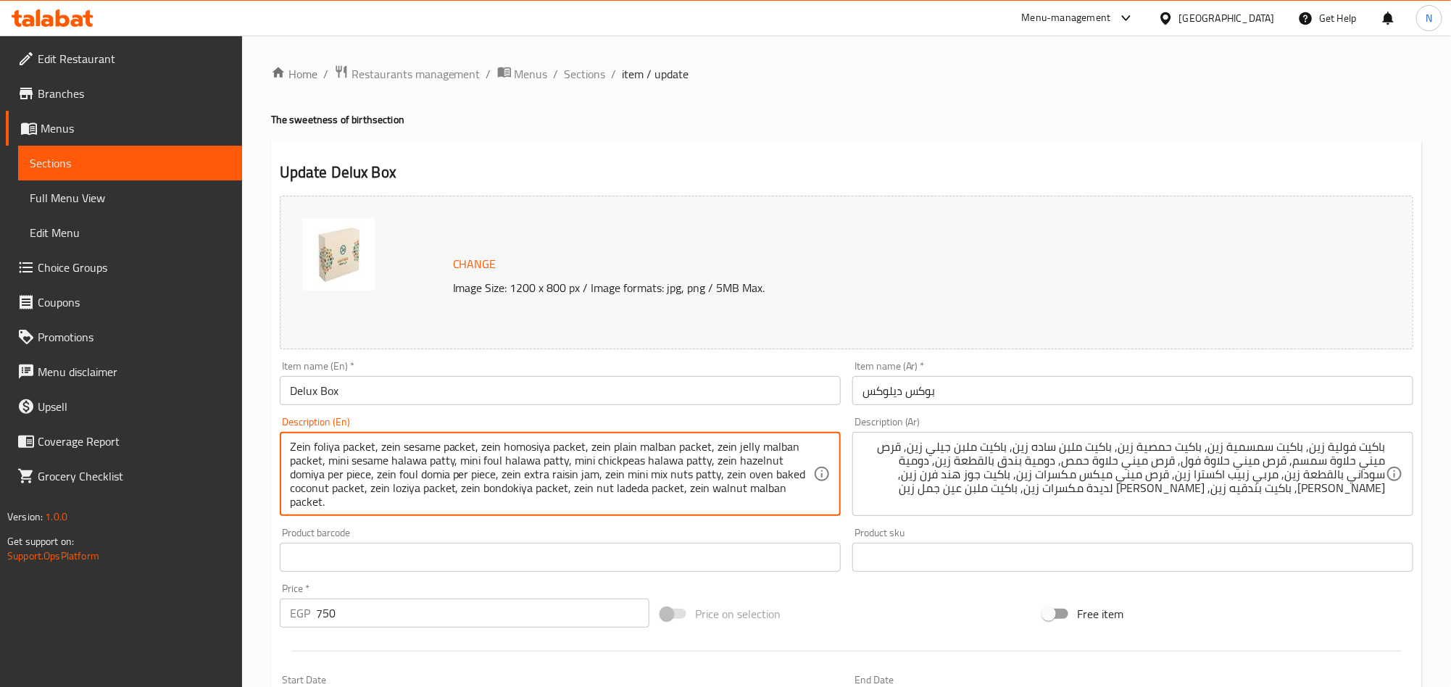
click at [389, 451] on textarea "Zein foliya packet, zein sesame packet, zein homosiya packet, zein plain malban…" at bounding box center [551, 474] width 523 height 69
click at [487, 444] on textarea "Zein foliya packet, Zein sesame packet, zein homosiya packet, zein plain malban…" at bounding box center [551, 474] width 523 height 69
drag, startPoint x: 487, startPoint y: 444, endPoint x: 498, endPoint y: 450, distance: 12.7
click at [487, 444] on textarea "Zein foliya packet, Zein sesame packet, zein homosiya packet, zein plain malban…" at bounding box center [551, 474] width 523 height 69
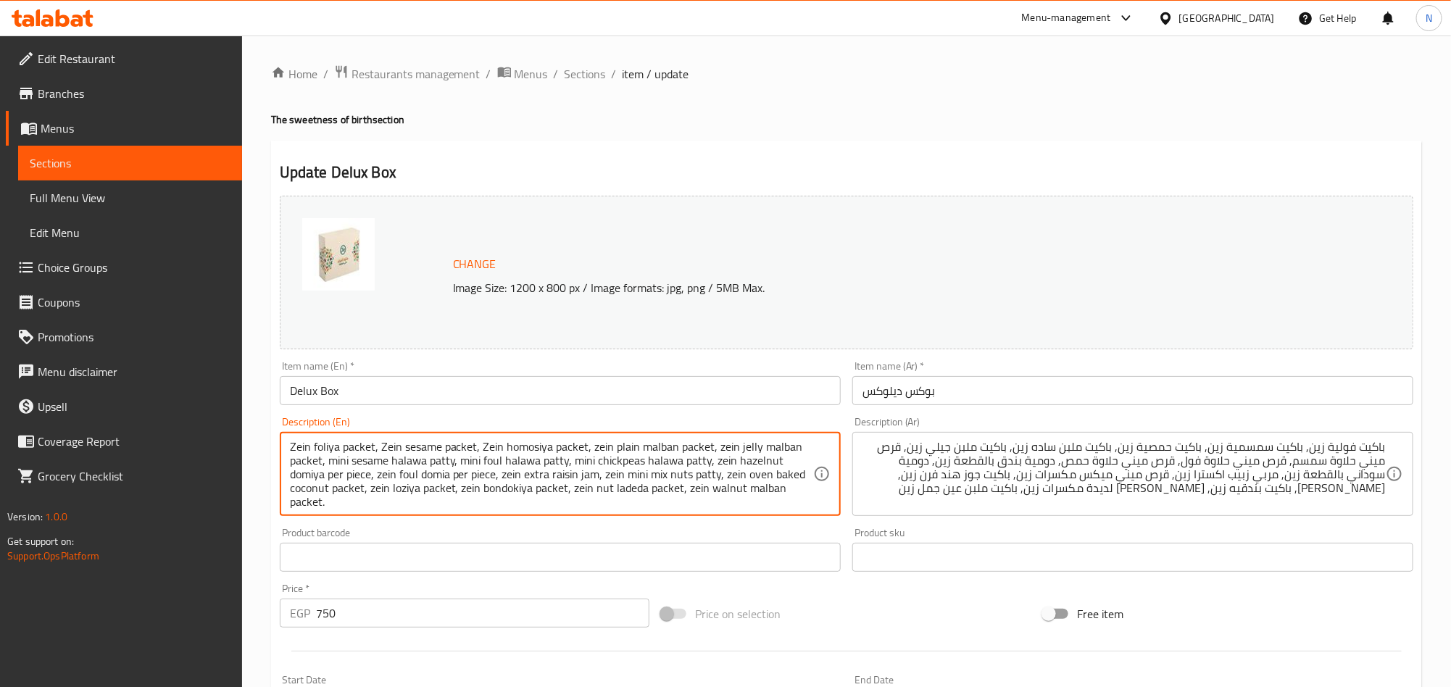
click at [599, 449] on textarea "Zein foliya packet, Zein sesame packet, Zein homosiya packet, zein plain malban…" at bounding box center [551, 474] width 523 height 69
click at [726, 451] on textarea "Zein foliya packet, Zein sesame packet, Zein homosiya packet, Zein plain malban…" at bounding box center [551, 474] width 523 height 69
click at [518, 468] on textarea "Zein foliya packet, Zein sesame packet, Zein homosiya packet, Zein plain malban…" at bounding box center [551, 474] width 523 height 69
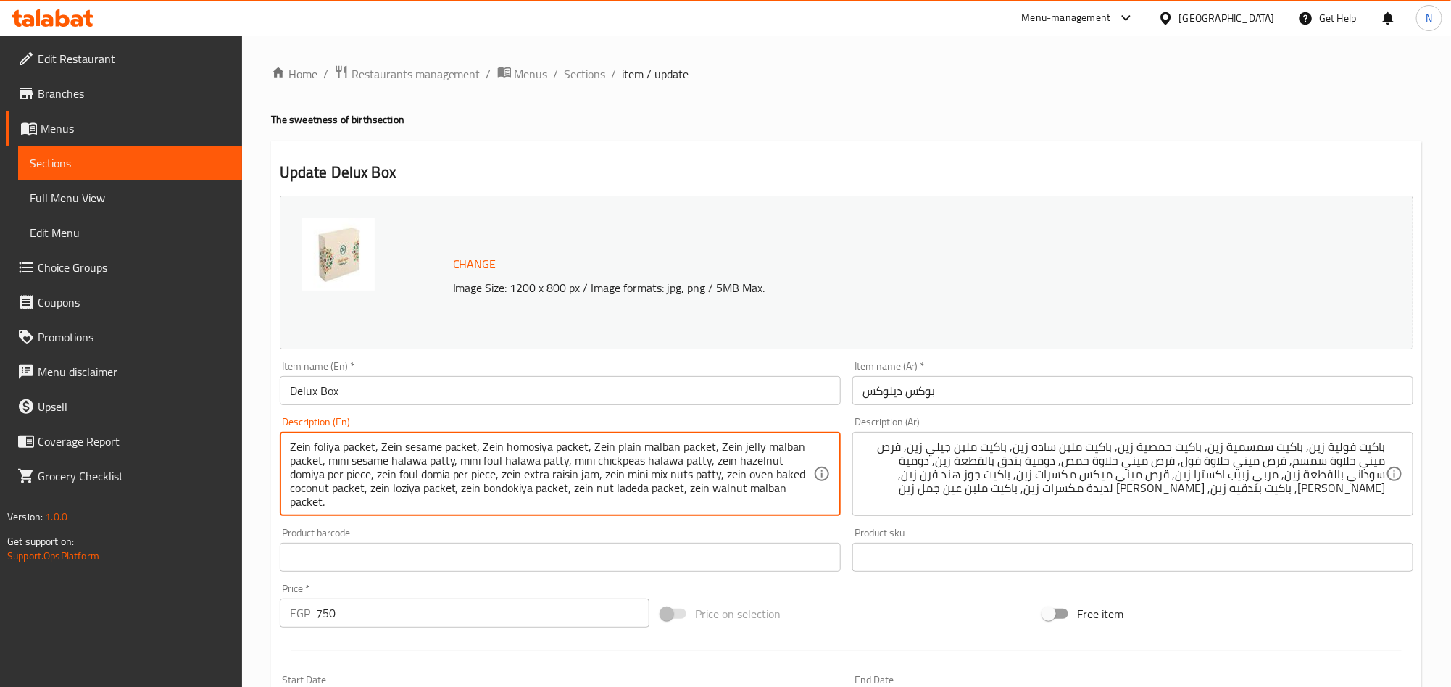
click at [768, 461] on textarea "Zein foliya packet, Zein sesame packet, Zein homosiya packet, Zein plain malban…" at bounding box center [551, 474] width 523 height 69
click at [779, 478] on textarea "Zein foliya packet, Zein sesame packet, Zein homosiya packet, Zein plain malban…" at bounding box center [551, 474] width 523 height 69
click at [751, 492] on textarea "Zein foliya packet, Zein sesame packet, Zein homosiya packet, Zein plain malban…" at bounding box center [551, 474] width 523 height 69
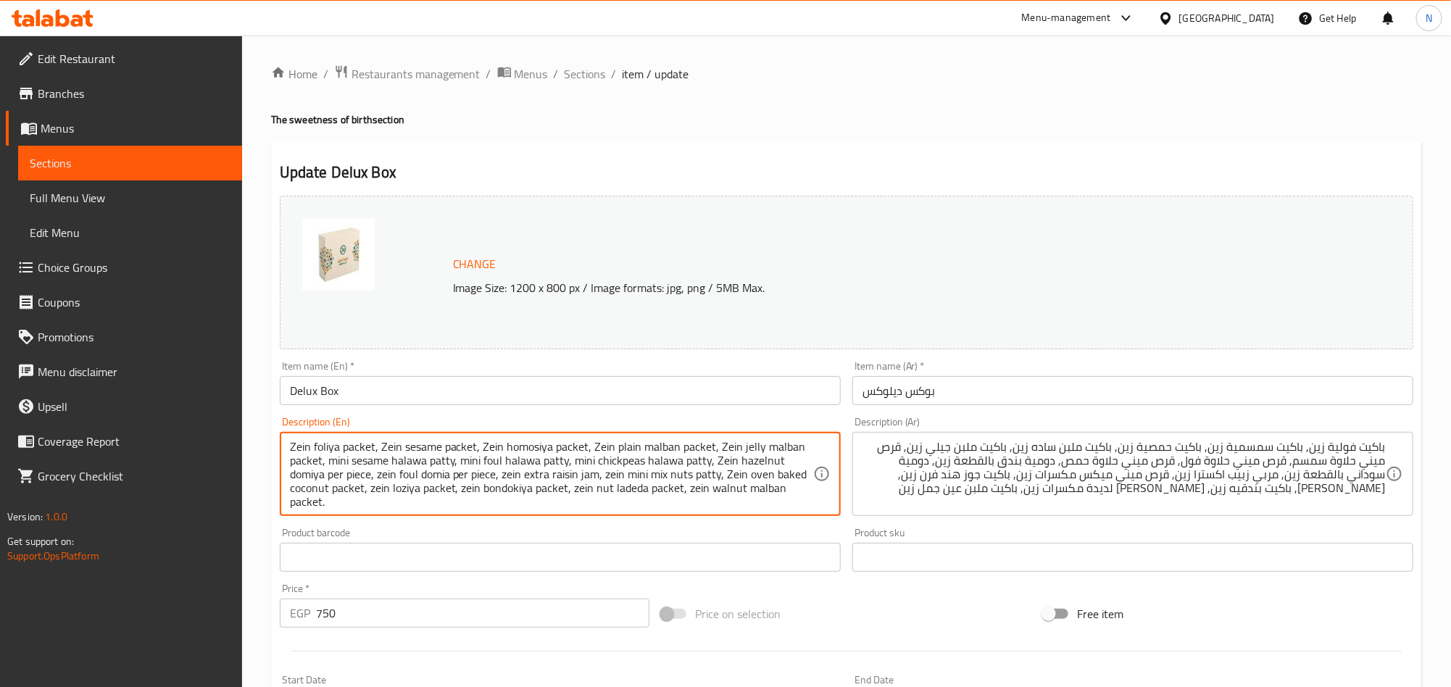
click at [751, 492] on textarea "Zein foliya packet, Zein sesame packet, Zein homosiya packet, Zein plain malban…" at bounding box center [551, 474] width 523 height 69
click at [651, 477] on textarea "Zein foliya packet, Zein sesame packet, Zein homosiya packet, Zein plain malban…" at bounding box center [551, 474] width 523 height 69
click at [652, 477] on textarea "Zein foliya packet, Zein sesame packet, Zein homosiya packet, Zein plain malban…" at bounding box center [551, 474] width 523 height 69
click at [644, 490] on textarea "Zein foliya packet, Zein sesame packet, Zein homosiya packet, Zein plain malban…" at bounding box center [551, 474] width 523 height 69
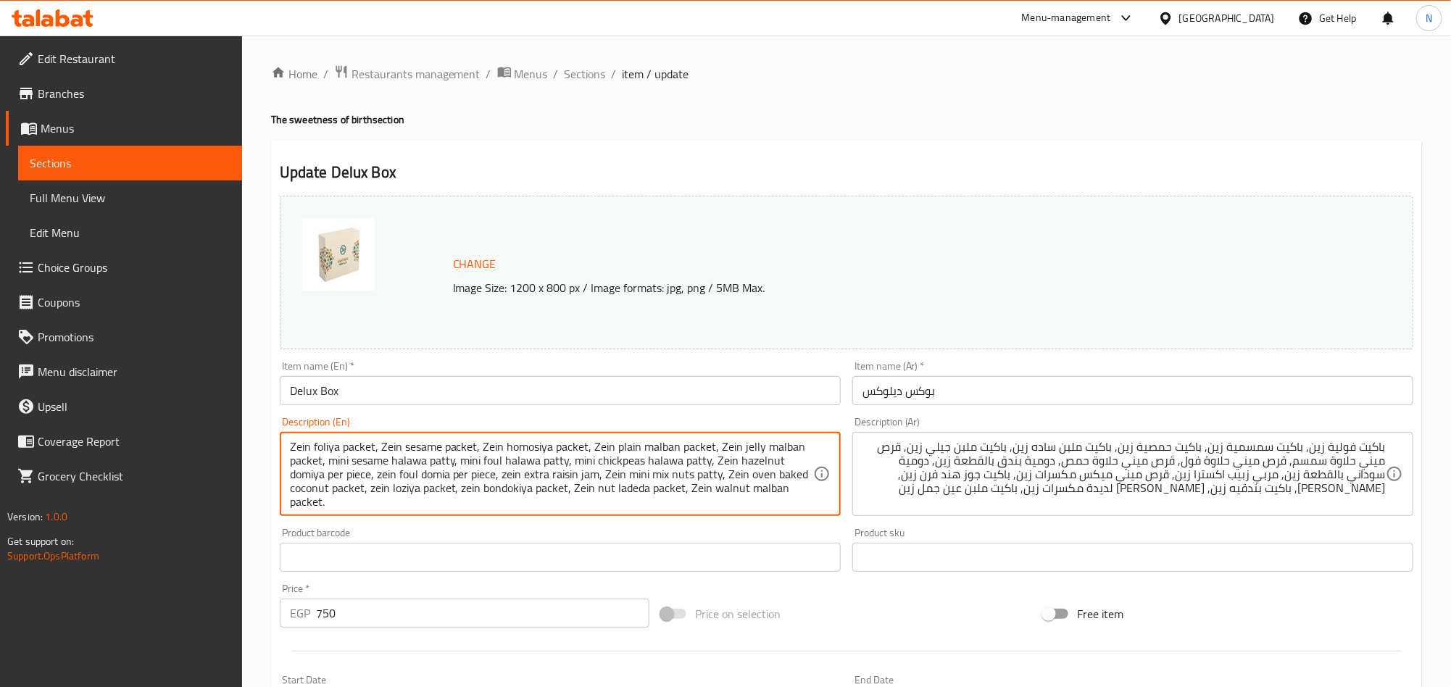
click at [548, 468] on textarea "Zein foliya packet, Zein sesame packet, Zein homosiya packet, Zein plain malban…" at bounding box center [551, 474] width 523 height 69
click at [555, 476] on textarea "Zein foliya packet, Zein sesame packet, Zein homosiya packet, Zein plain malban…" at bounding box center [551, 474] width 523 height 69
click at [528, 492] on textarea "Zein foliya packet, Zein sesame packet, Zein homosiya packet, Zein plain malban…" at bounding box center [551, 474] width 523 height 69
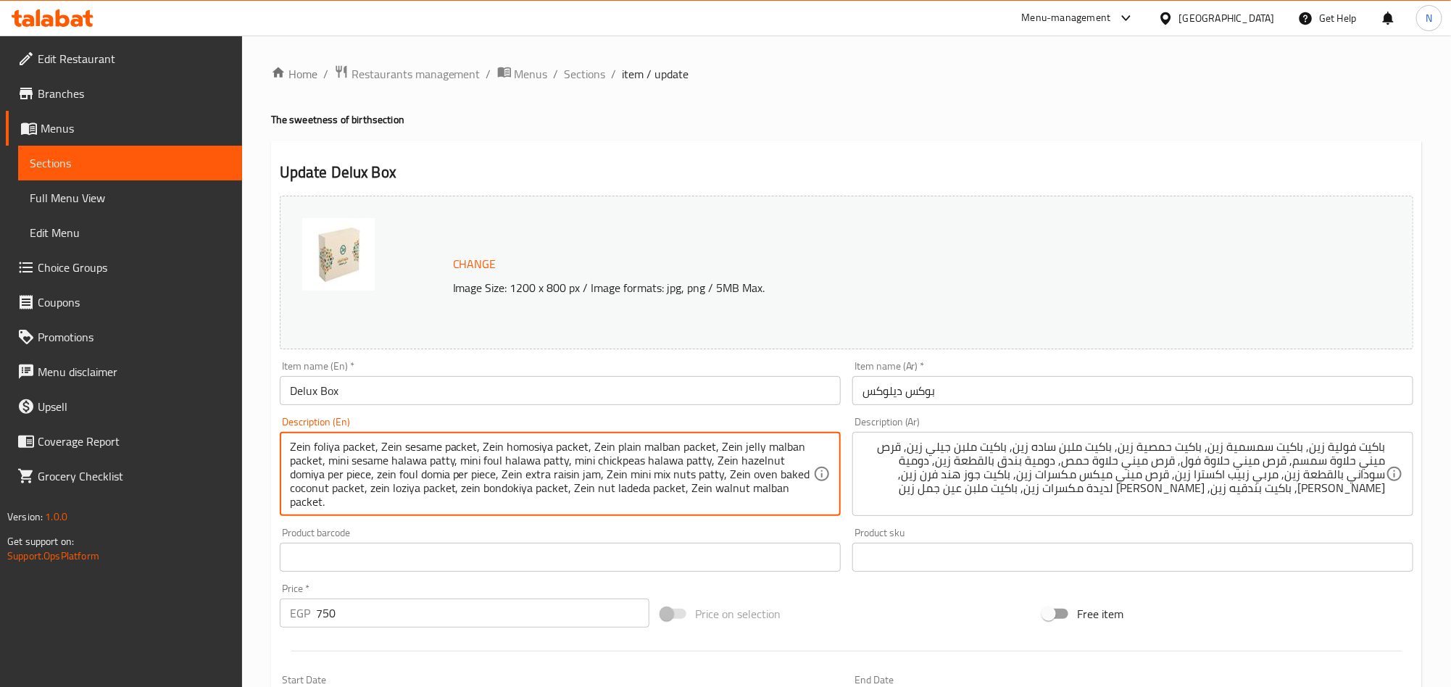
click at [528, 492] on textarea "Zein foliya packet, Zein sesame packet, Zein homosiya packet, Zein plain malban…" at bounding box center [551, 474] width 523 height 69
click at [434, 490] on textarea "Zein foliya packet, Zein sesame packet, Zein homosiya packet, Zein plain malban…" at bounding box center [551, 474] width 523 height 69
click at [428, 475] on textarea "Zein foliya packet, Zein sesame packet, Zein homosiya packet, Zein plain malban…" at bounding box center [551, 474] width 523 height 69
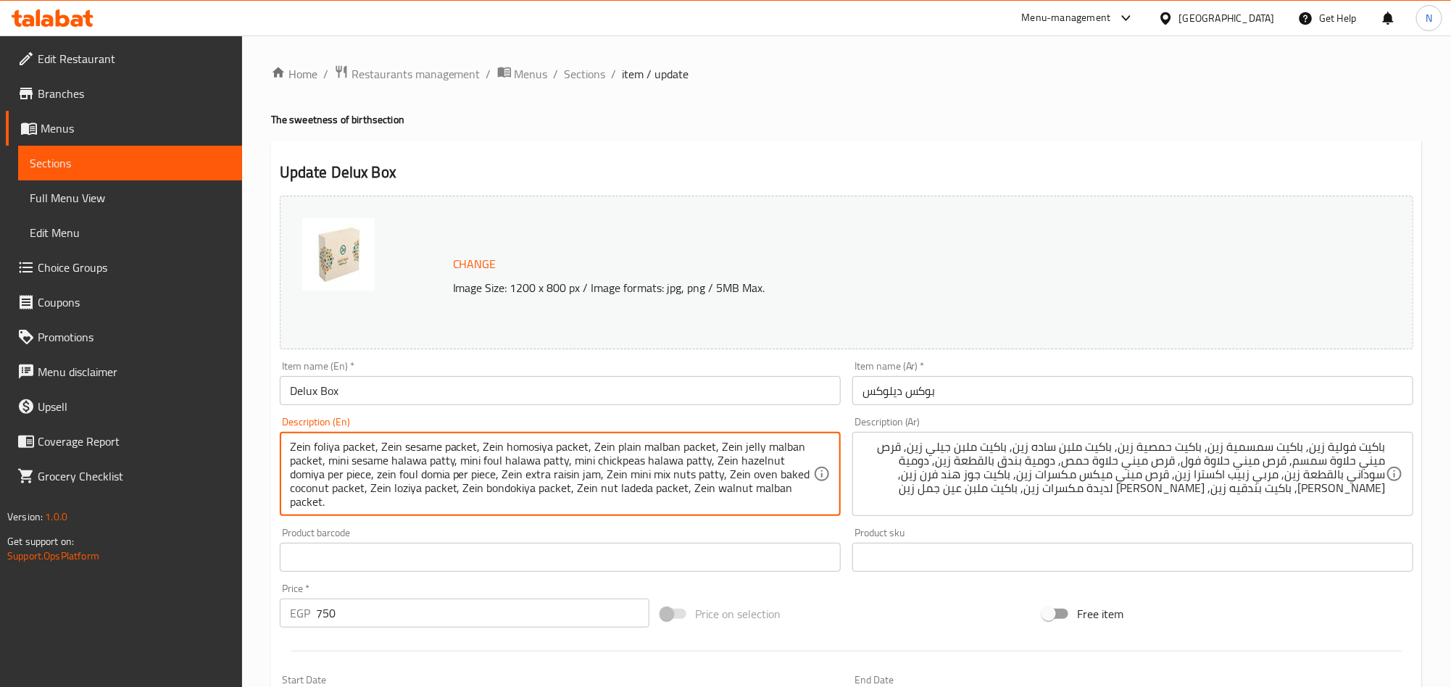
type textarea "Zein foliya packet, Zein sesame packet, Zein homosiya packet, Zein plain malban…"
click at [452, 505] on textarea "Zein foliya packet, Zein sesame packet, Zein homosiya packet, Zein plain malban…" at bounding box center [551, 474] width 523 height 69
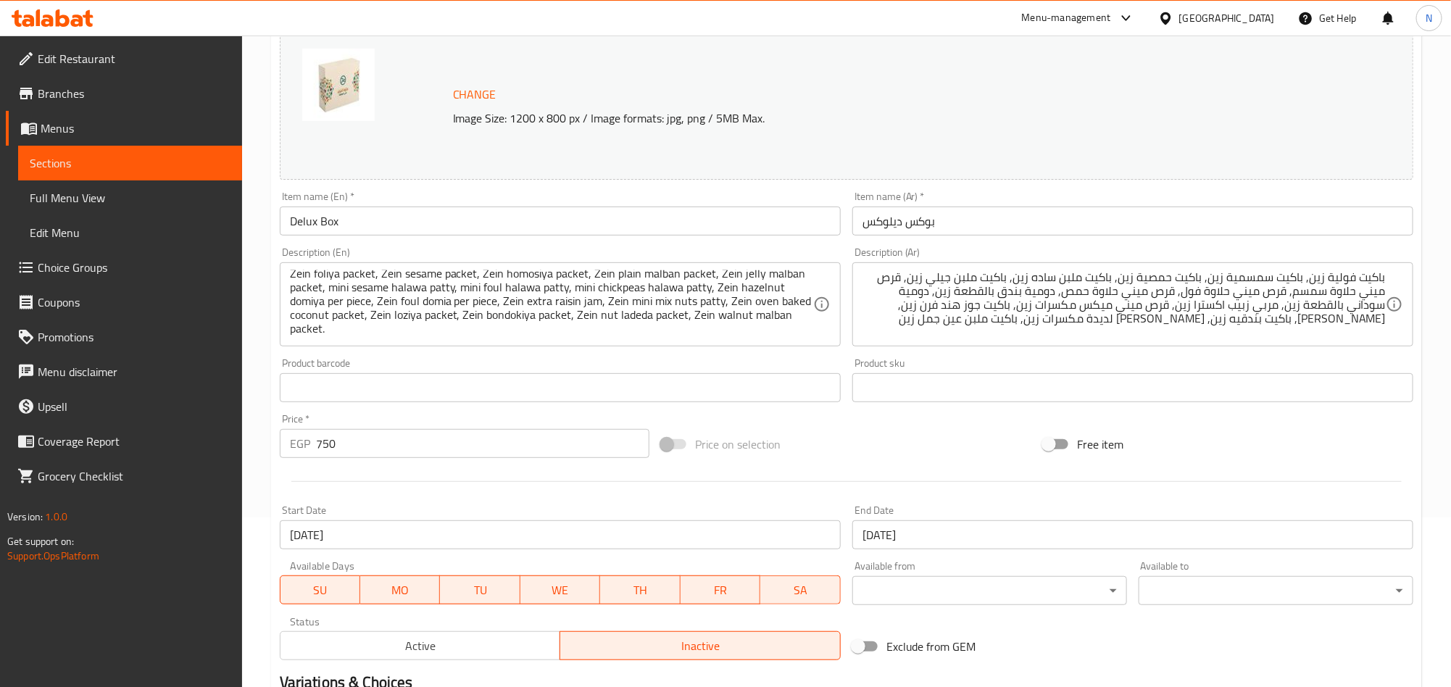
scroll to position [357, 0]
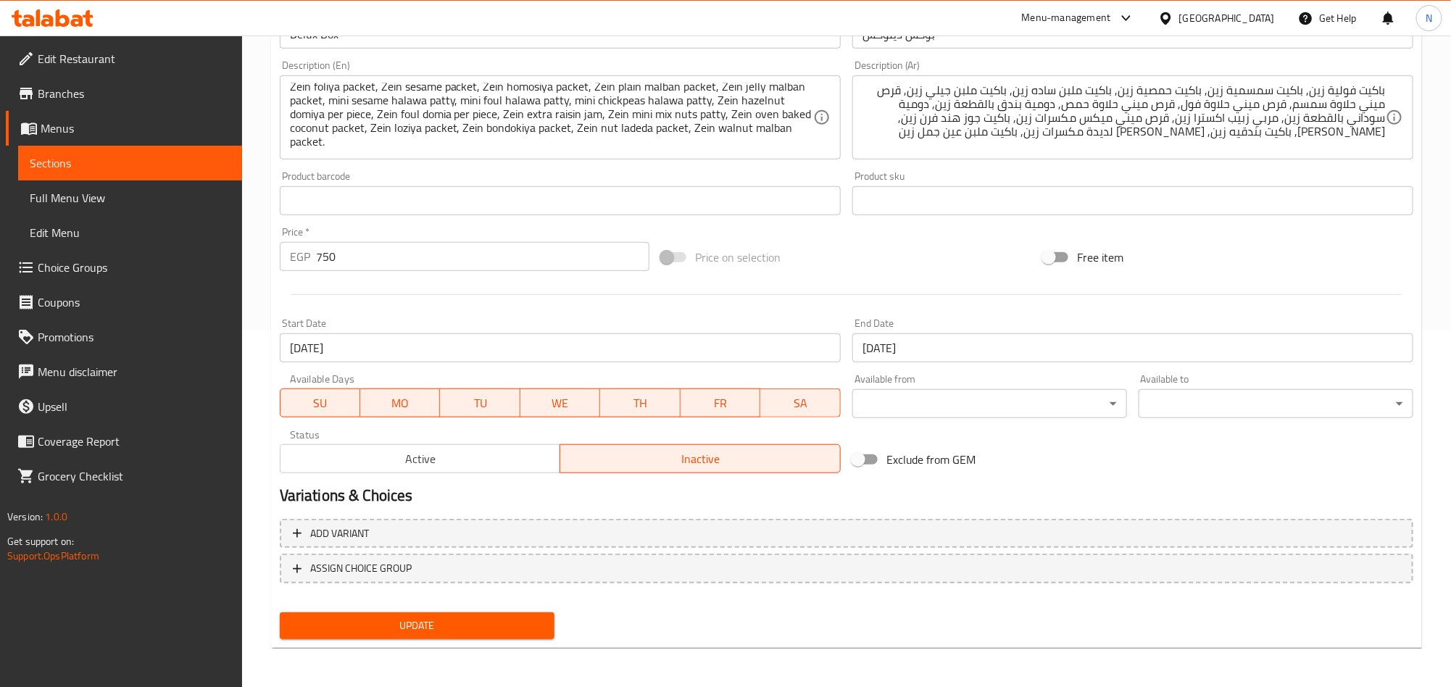
click at [465, 623] on span "Update" at bounding box center [417, 626] width 252 height 18
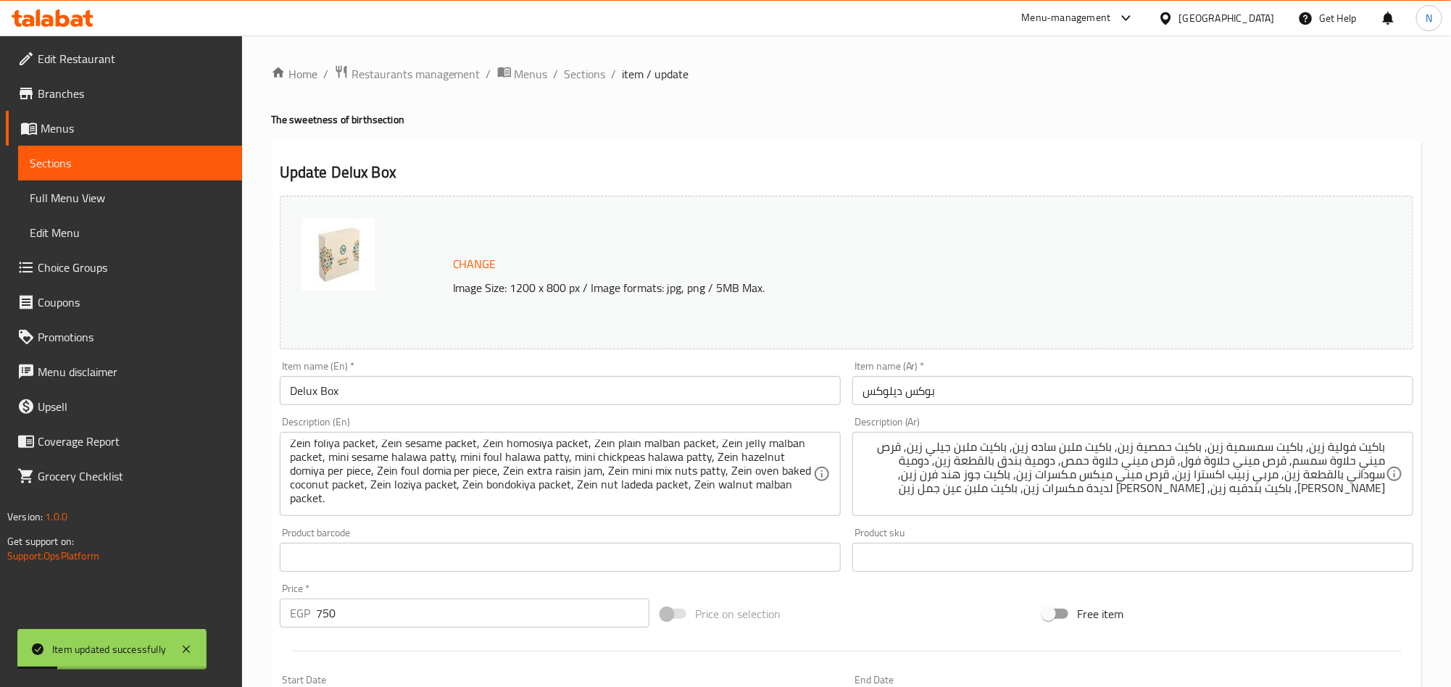
scroll to position [0, 0]
click at [586, 76] on span "Sections" at bounding box center [585, 73] width 41 height 17
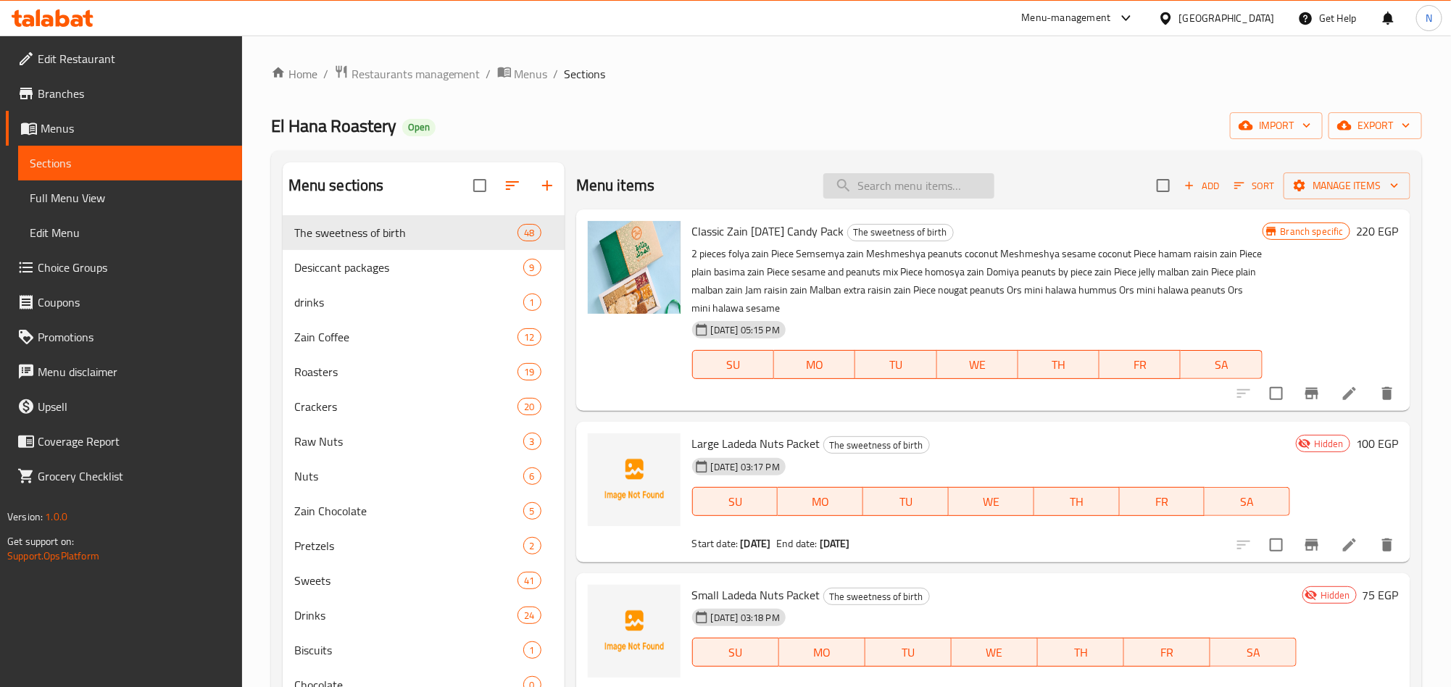
click at [926, 200] on div "Menu items Add Sort Manage items" at bounding box center [993, 185] width 834 height 47
click at [929, 188] on input "search" at bounding box center [909, 185] width 171 height 25
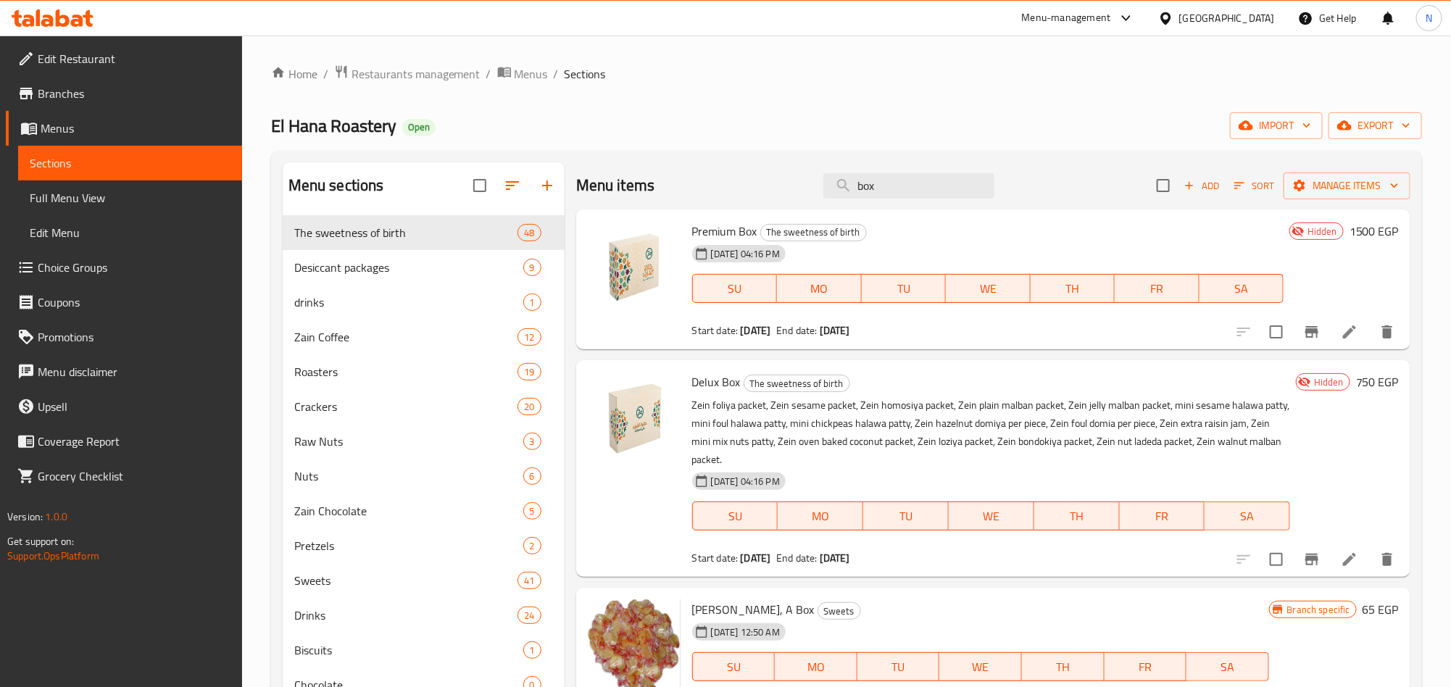
type input "box"
click at [968, 436] on p "Zein foliya packet, Zein sesame packet, Zein homosiya packet, Zein plain malban…" at bounding box center [991, 433] width 598 height 72
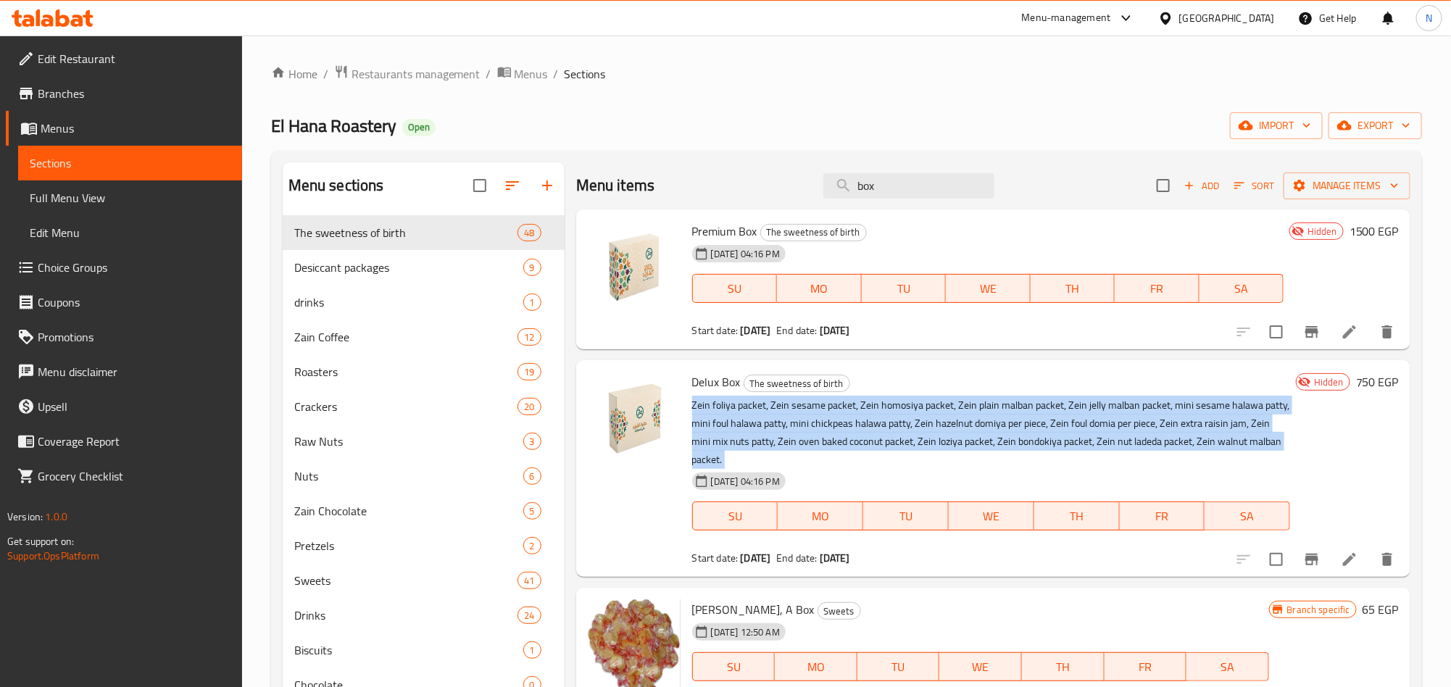
click at [969, 436] on p "Zein foliya packet, Zein sesame packet, Zein homosiya packet, Zein plain malban…" at bounding box center [991, 433] width 598 height 72
click at [1336, 551] on li at bounding box center [1350, 560] width 41 height 26
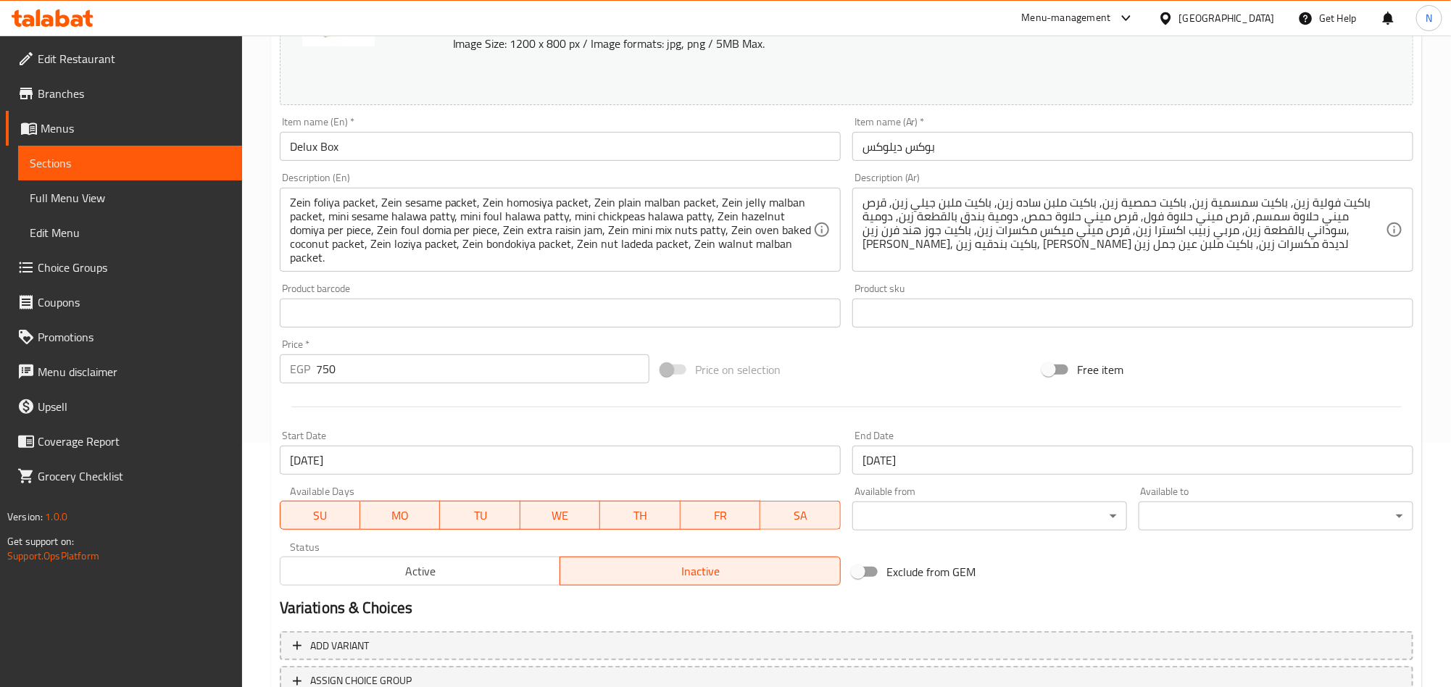
scroll to position [139, 0]
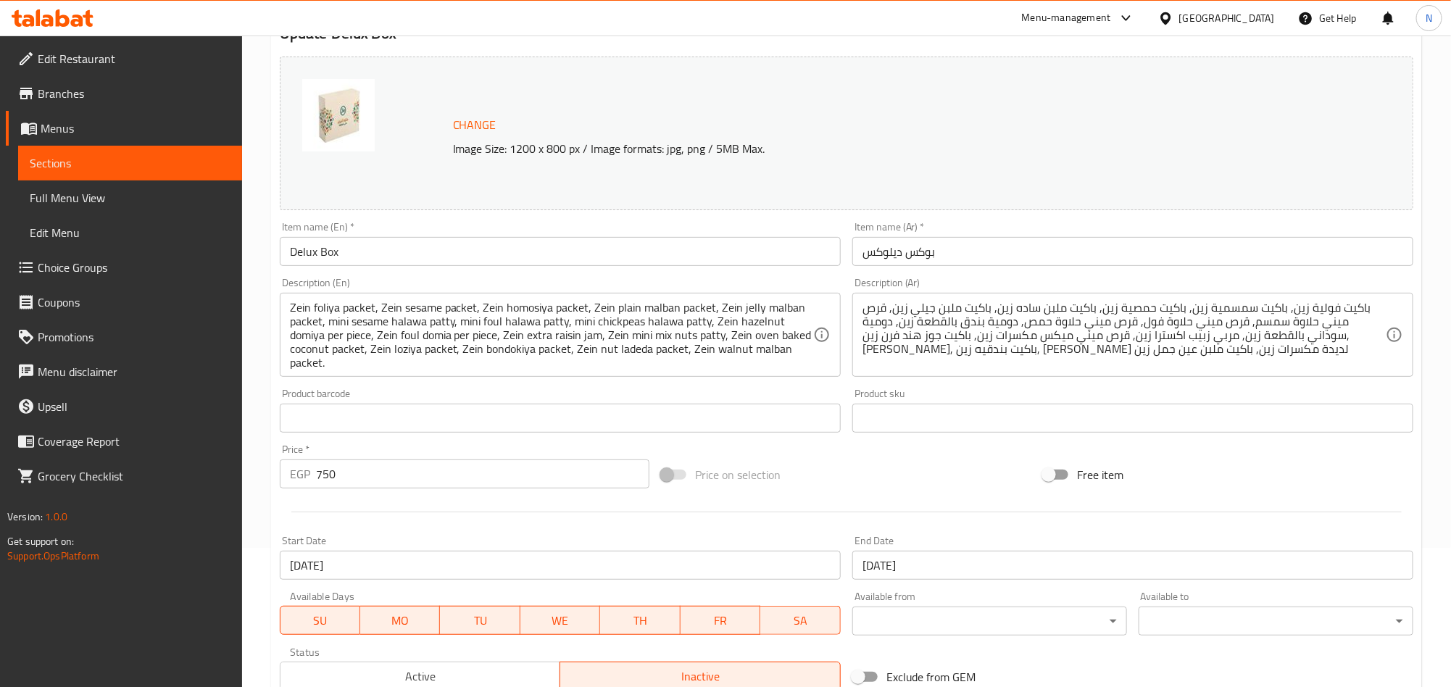
click at [386, 249] on input "Delux Box" at bounding box center [560, 251] width 561 height 29
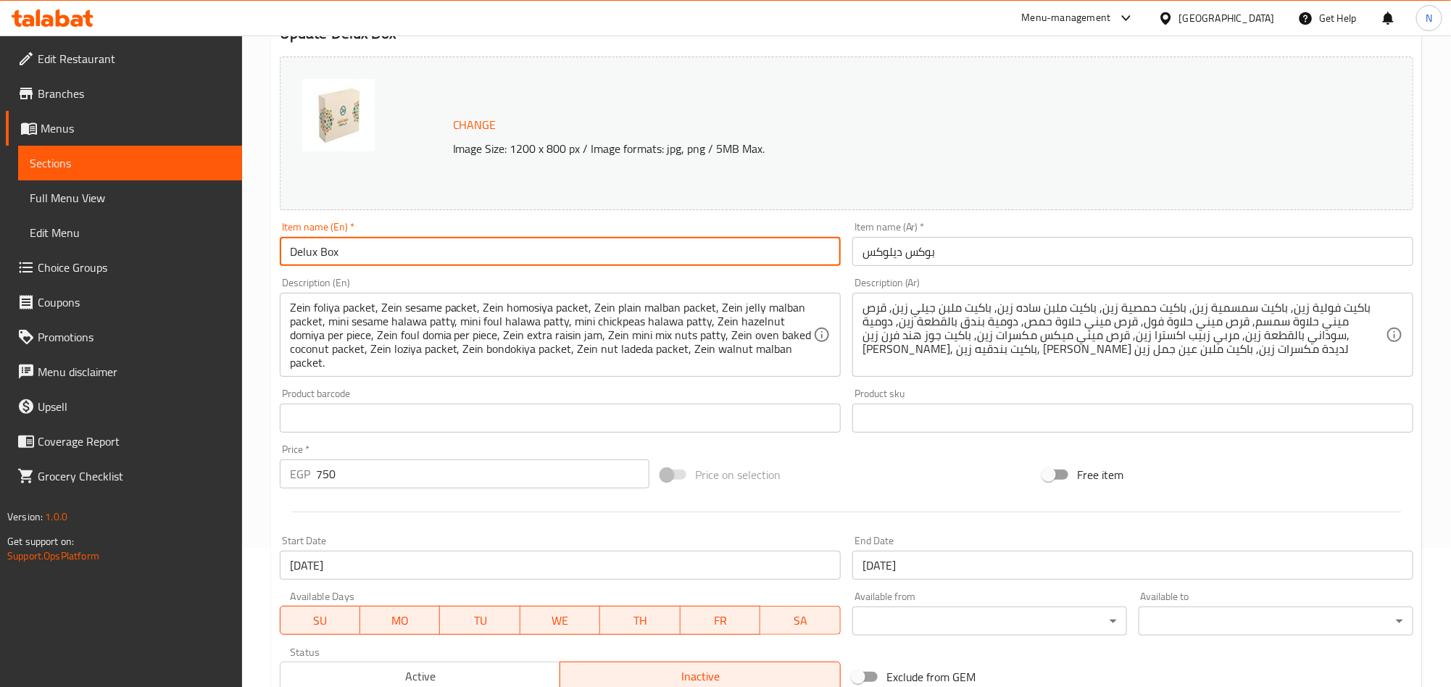
click at [386, 250] on input "Delux Box" at bounding box center [560, 251] width 561 height 29
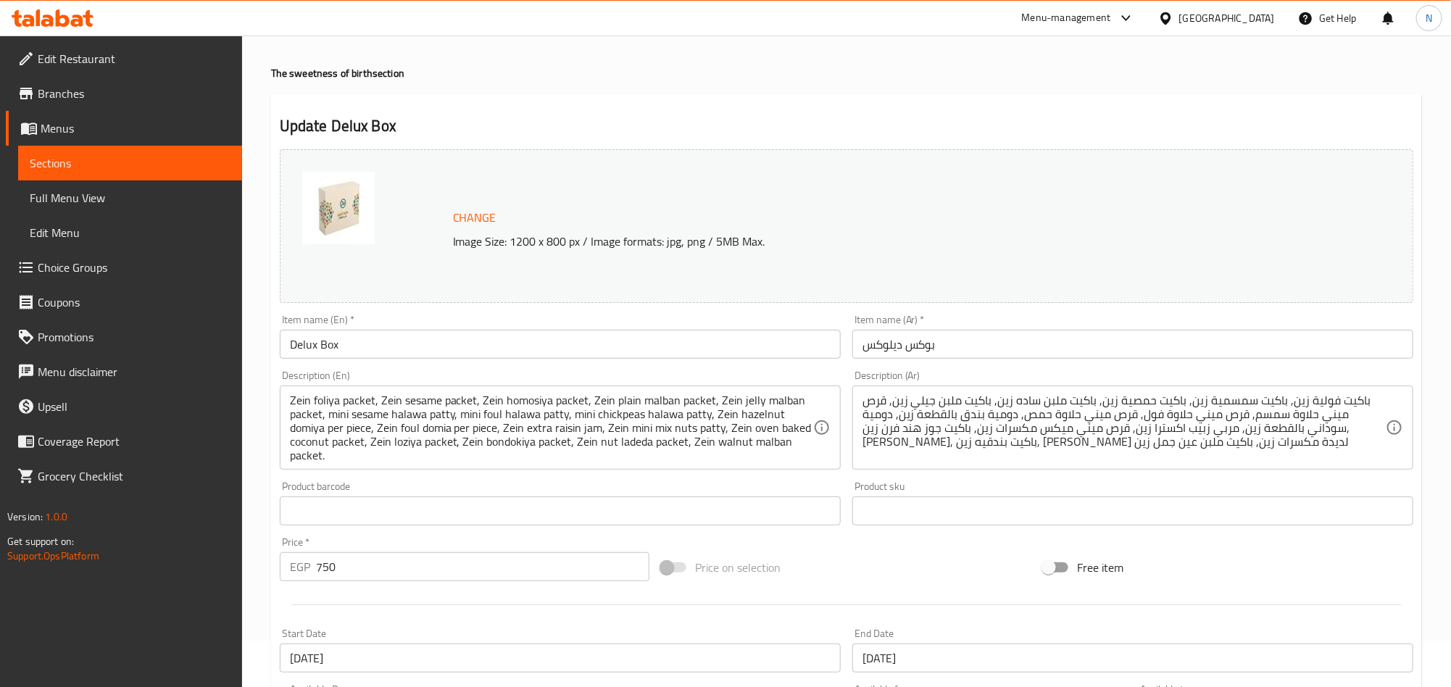
scroll to position [0, 0]
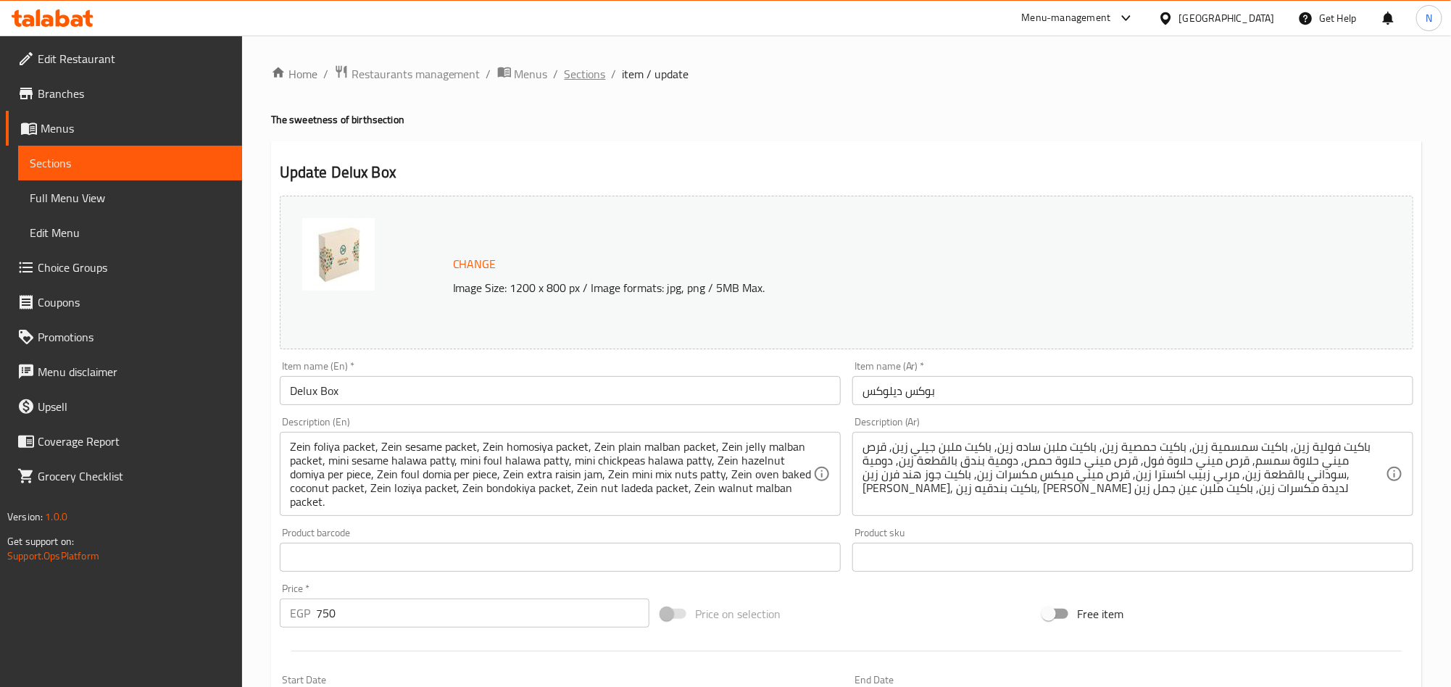
click at [598, 81] on span "Sections" at bounding box center [585, 73] width 41 height 17
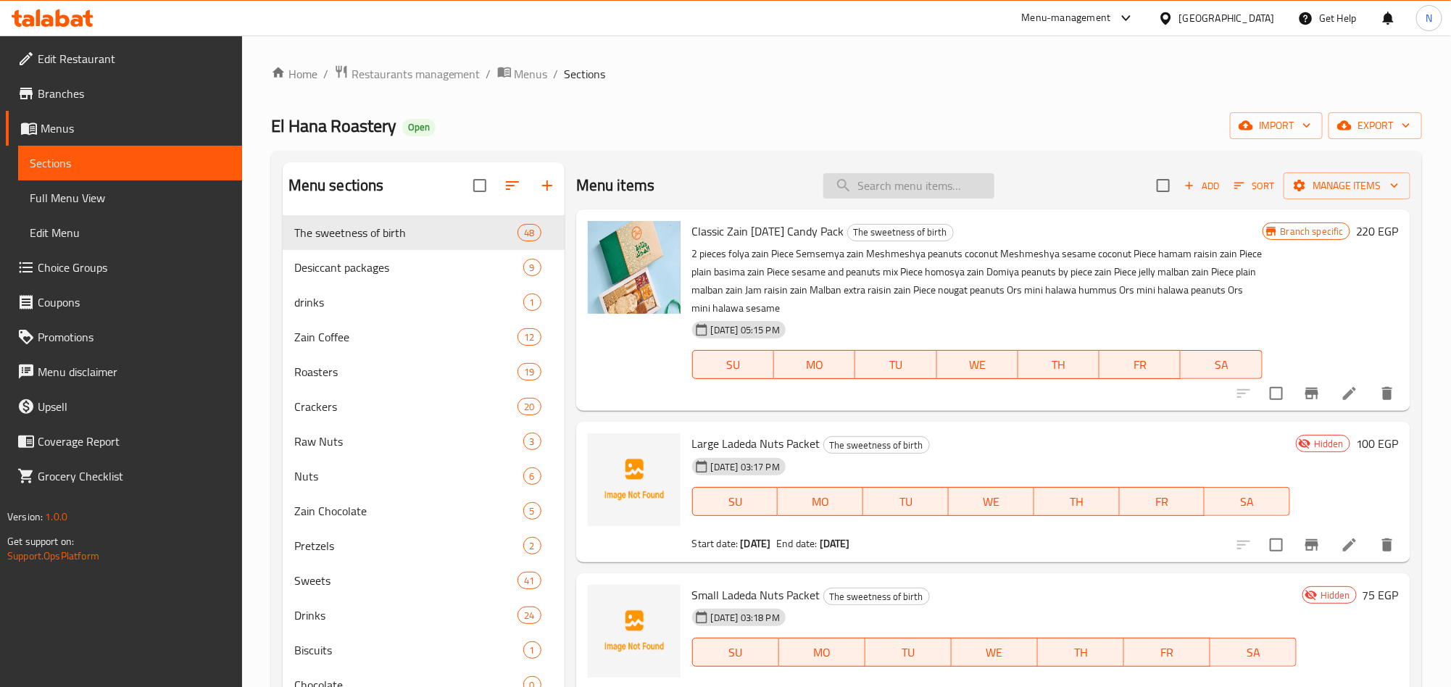
click at [903, 196] on input "search" at bounding box center [909, 185] width 171 height 25
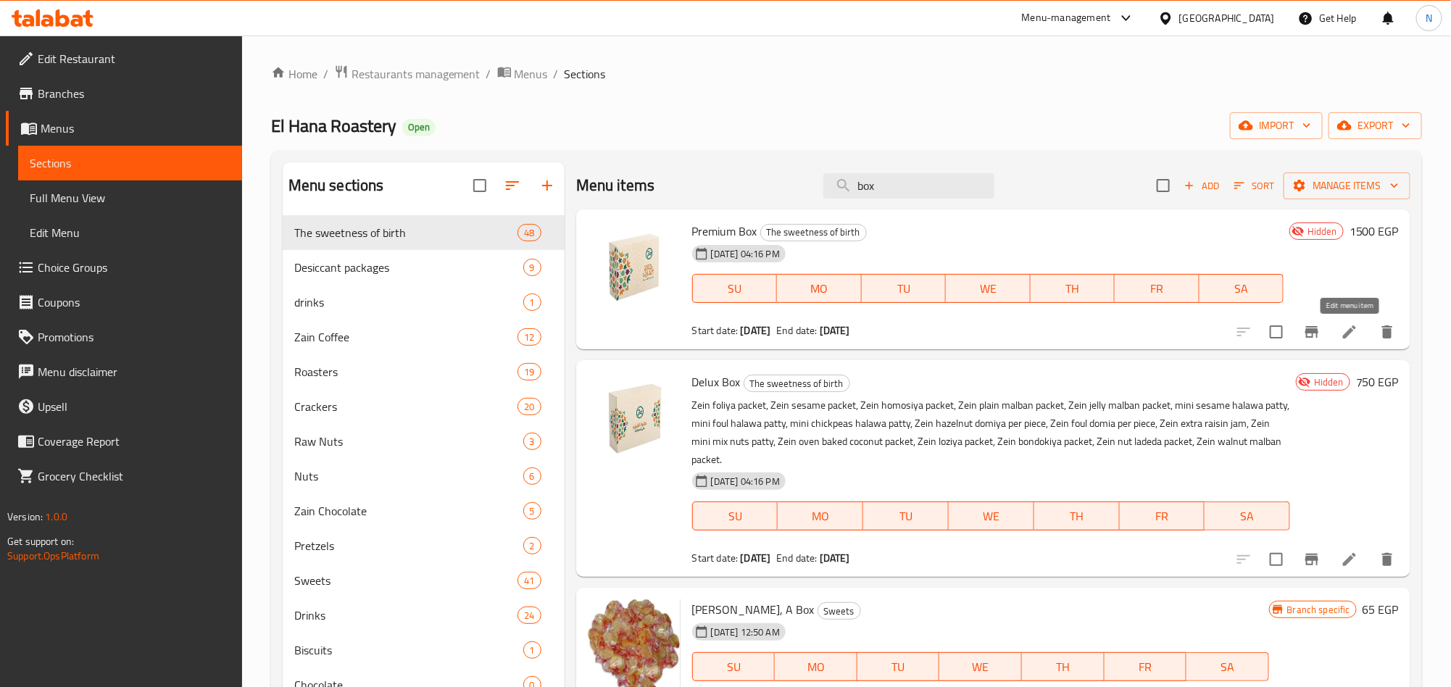
type input "box"
click at [1356, 335] on icon at bounding box center [1349, 331] width 17 height 17
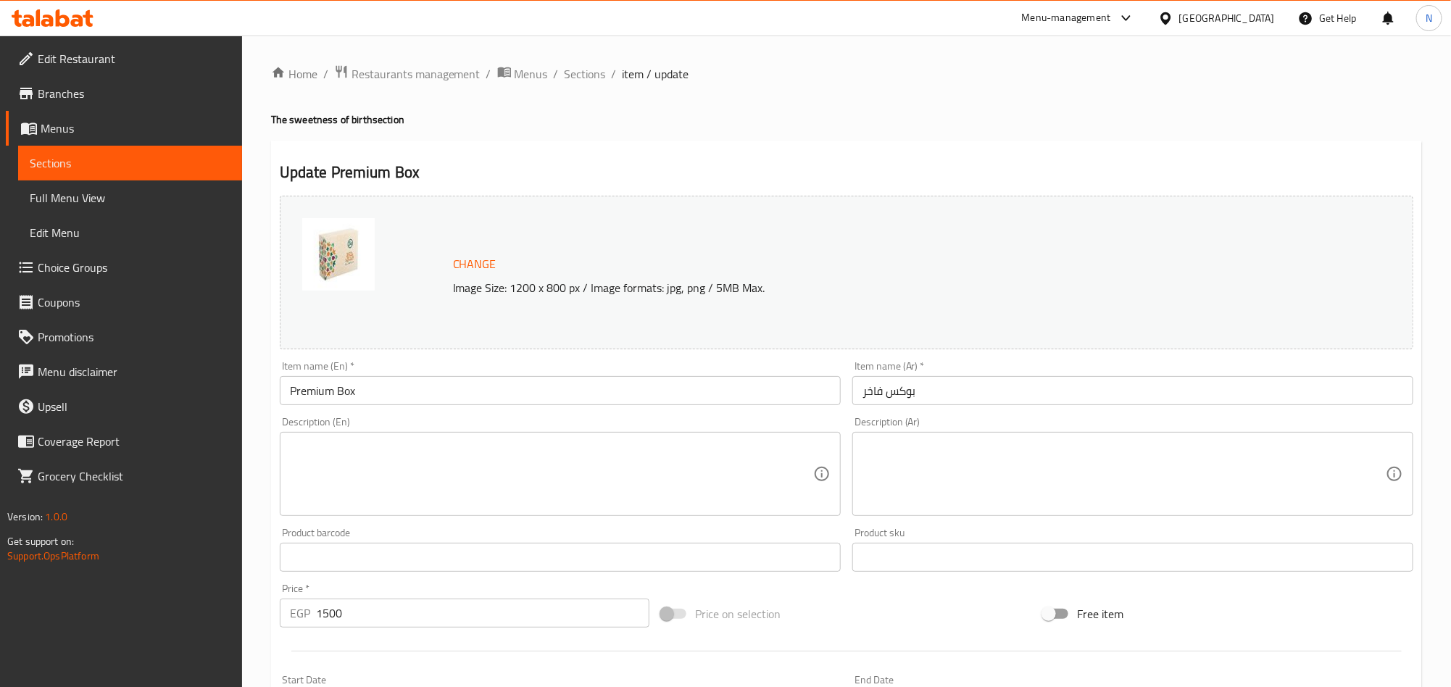
click at [1138, 497] on textarea at bounding box center [1124, 474] width 523 height 69
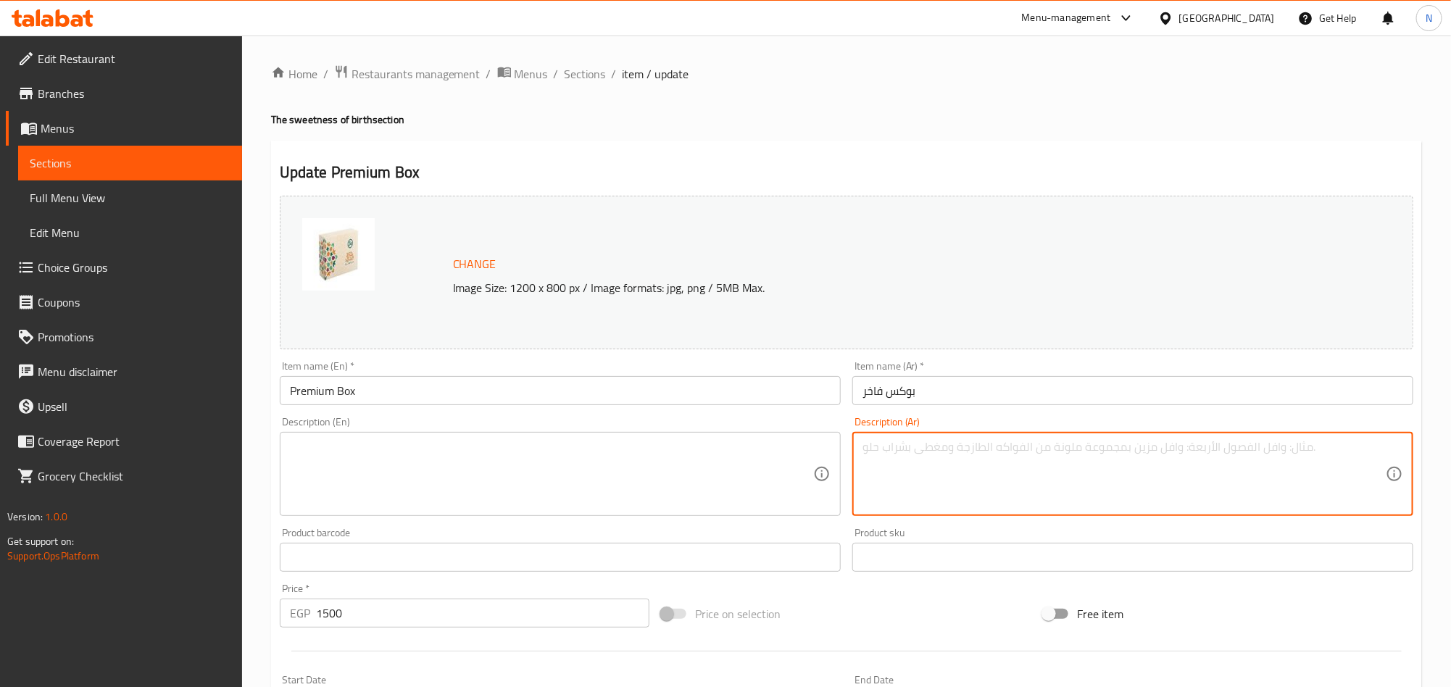
paste textarea "2باكيت فوليه زين"
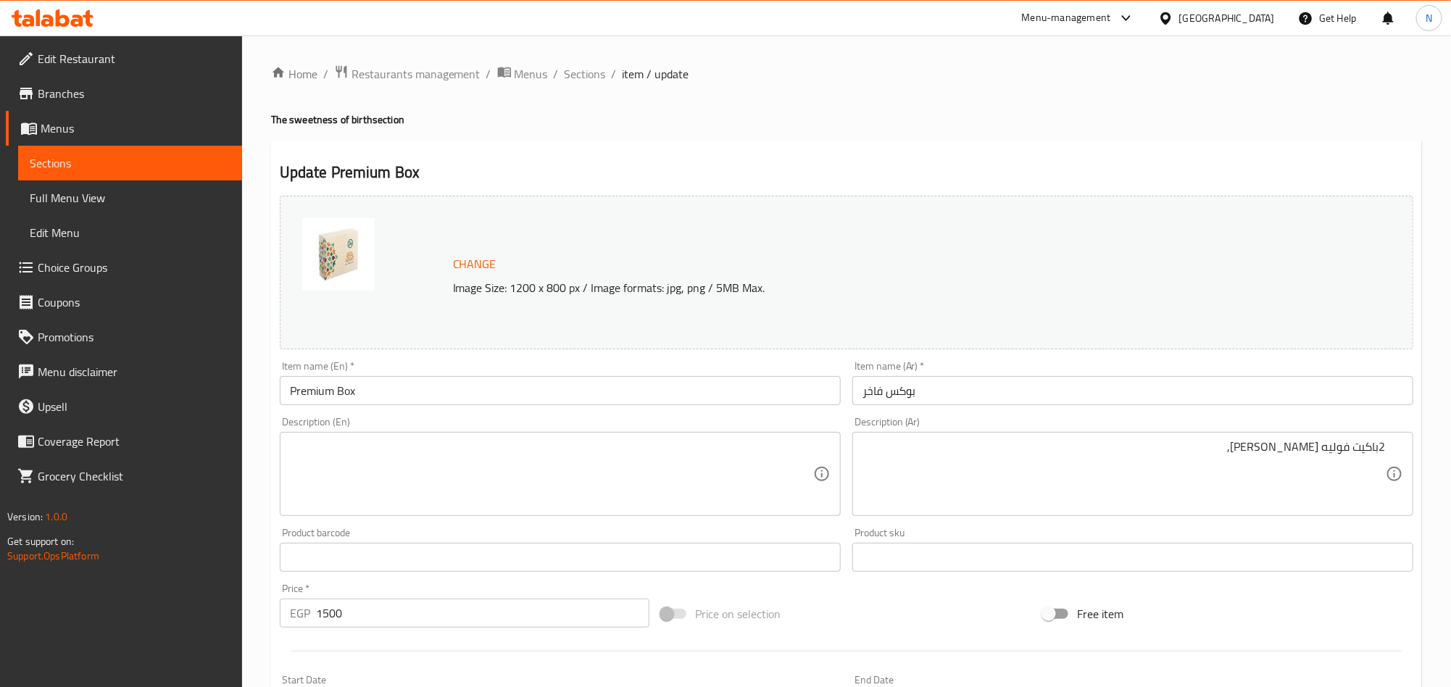
click at [1169, 437] on div "2باكيت فوليه زين, Description (Ar)" at bounding box center [1133, 474] width 561 height 84
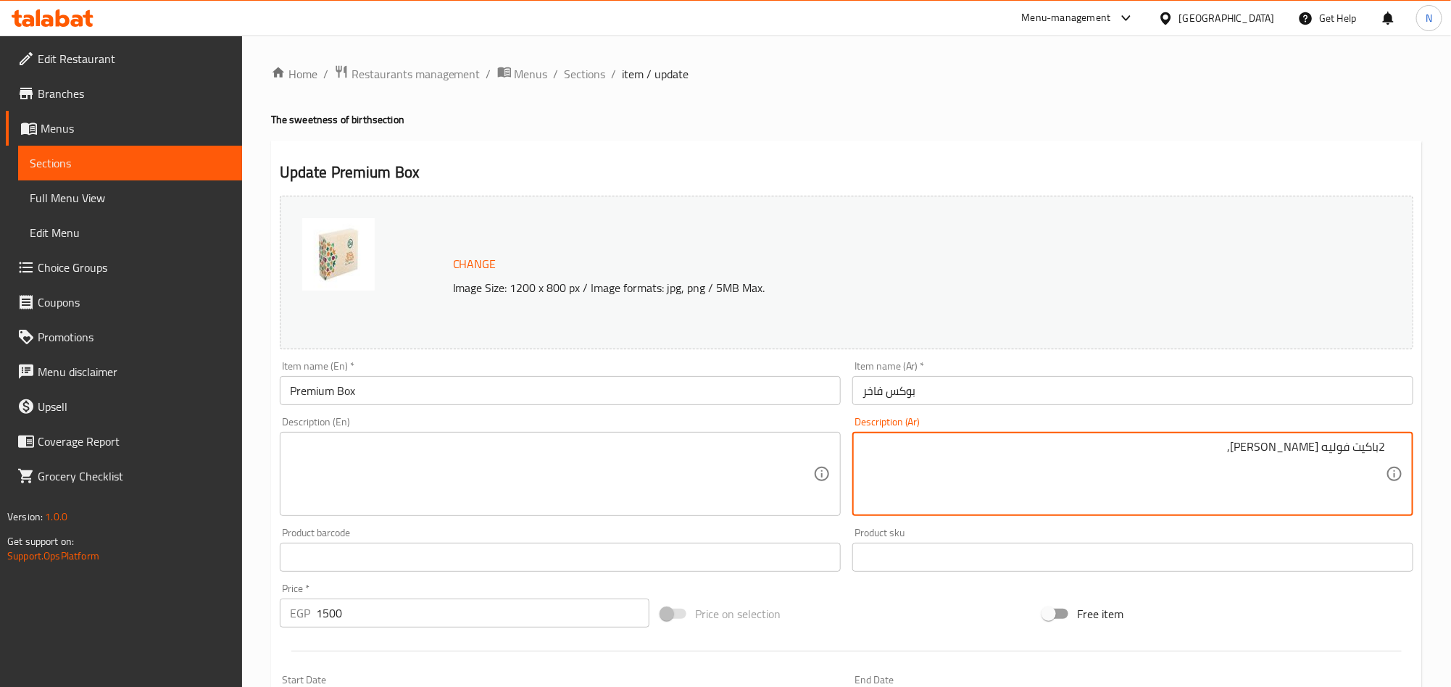
paste textarea "2باكيت سمسمية [PERSON_NAME]"
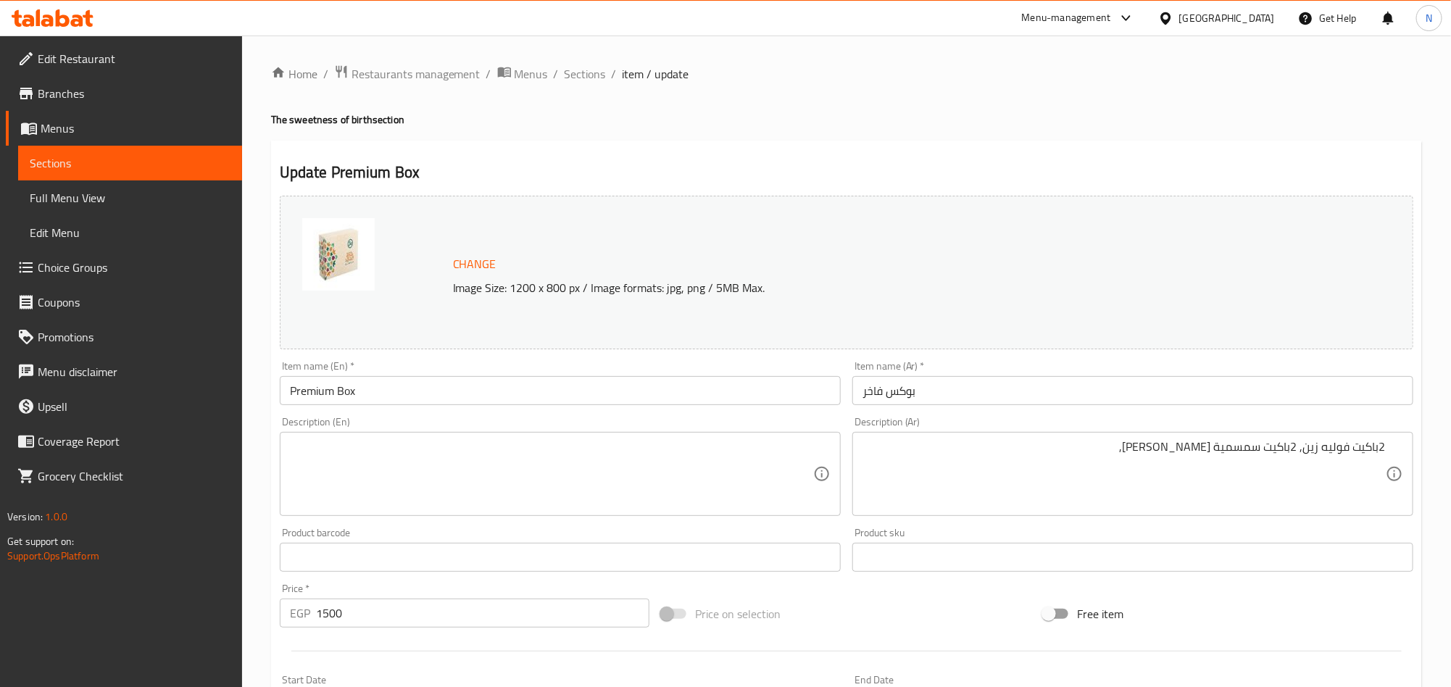
click at [1153, 462] on textarea "2باكيت فوليه زين, 2باكيت سمسمية [PERSON_NAME]," at bounding box center [1124, 474] width 523 height 69
paste textarea "2باكيت حمصية زين"
click at [1053, 459] on textarea "2باكيت فوليه زين, 2باكيت سمسمية زين, 2باكيت حمصية زين," at bounding box center [1124, 474] width 523 height 69
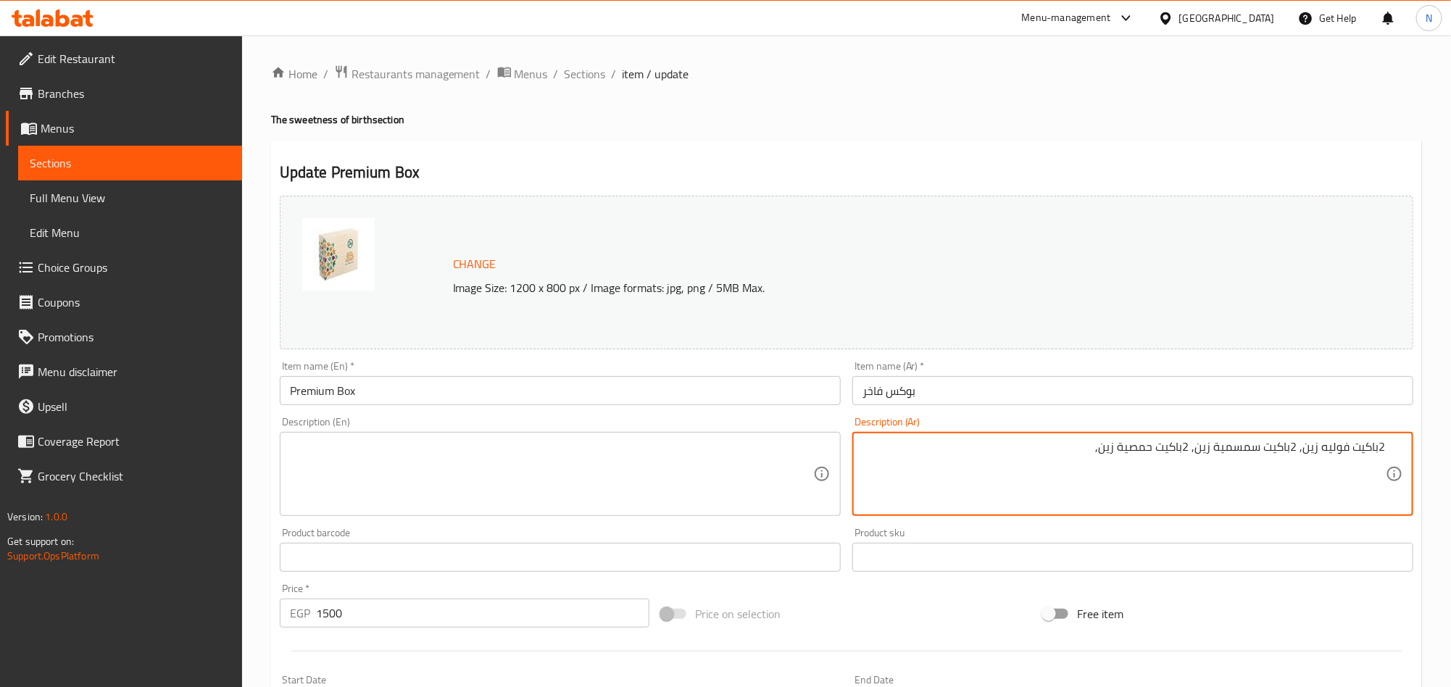
paste textarea "باكيت فستقية زين"
click at [945, 474] on textarea "2باكيت فوليه زين, 2باكيت سمسمية زين, 2باكيت حمصية زين, باكيت فستقية زين," at bounding box center [1124, 474] width 523 height 69
paste textarea "[PERSON_NAME]"
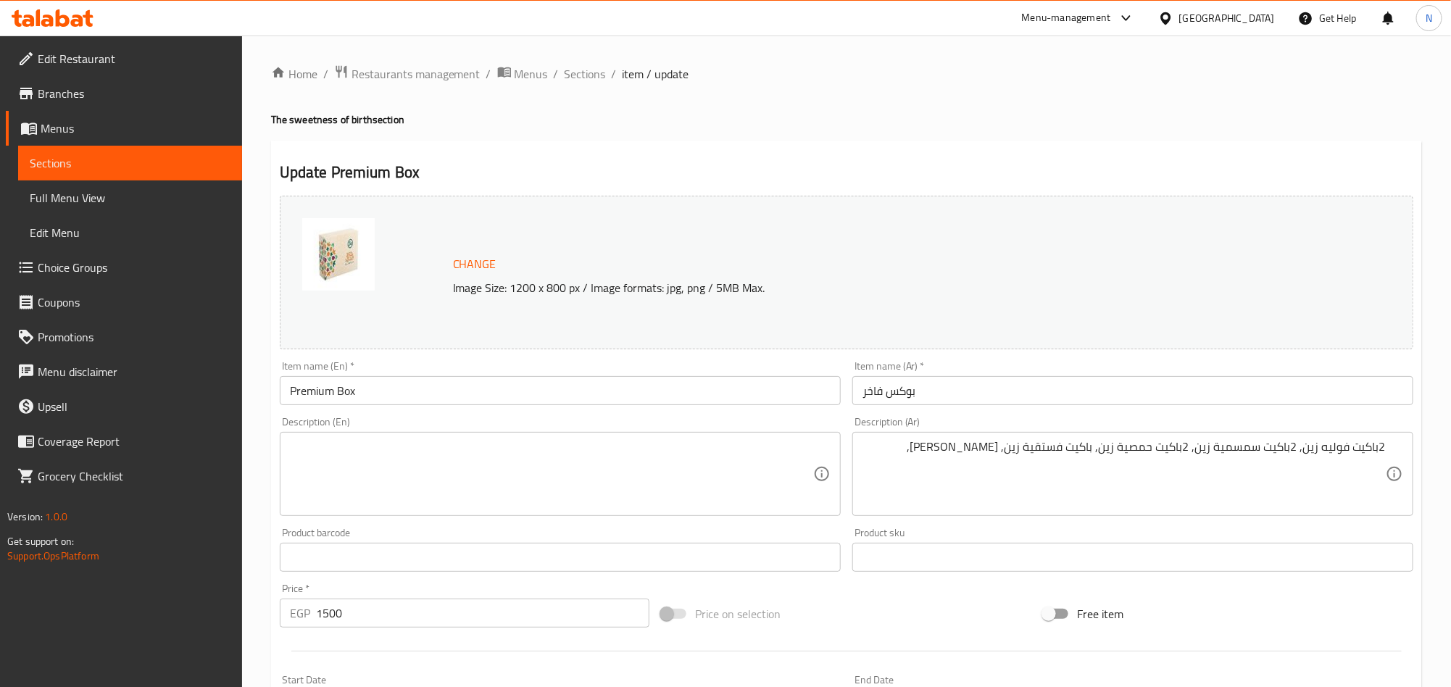
click at [914, 459] on textarea "2باكيت فوليه زين, 2باكيت سمسمية زين, 2باكيت حمصية زين, باكيت فستقية زين, [PERSO…" at bounding box center [1124, 474] width 523 height 69
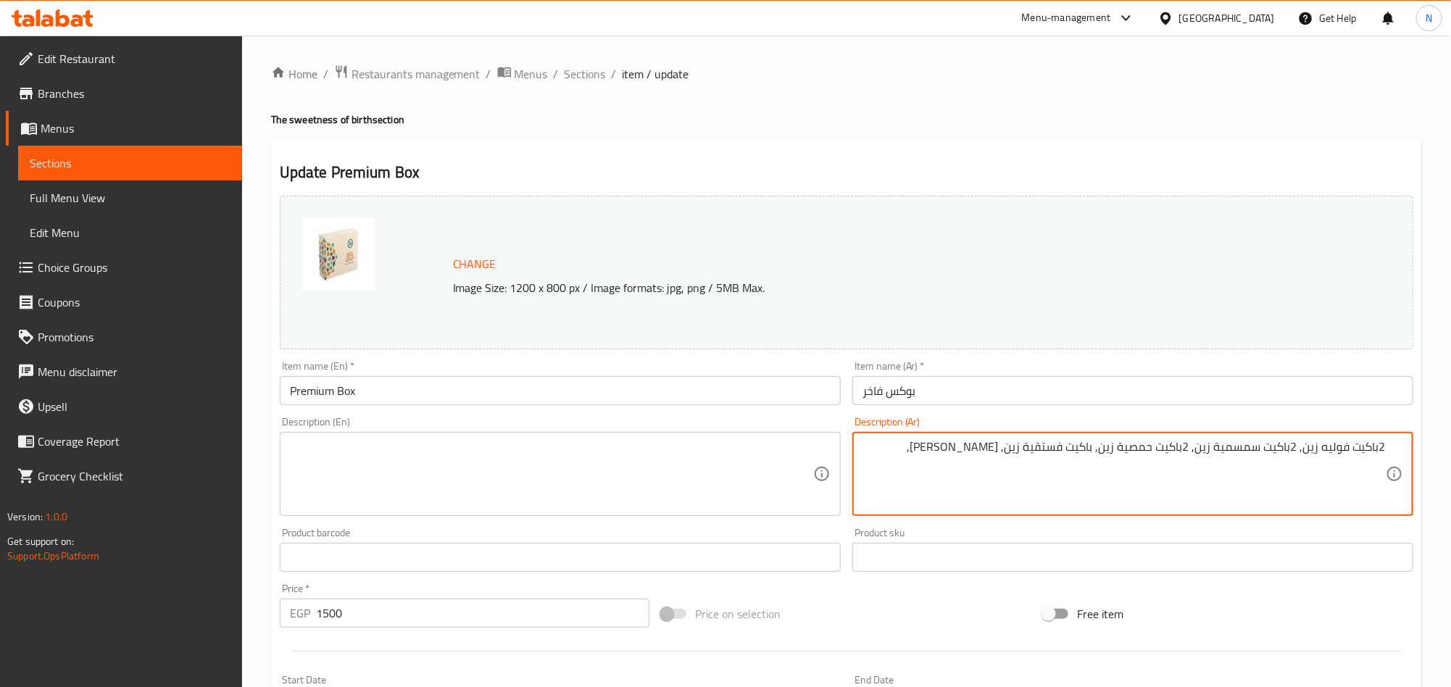
paste textarea "[PERSON_NAME]"
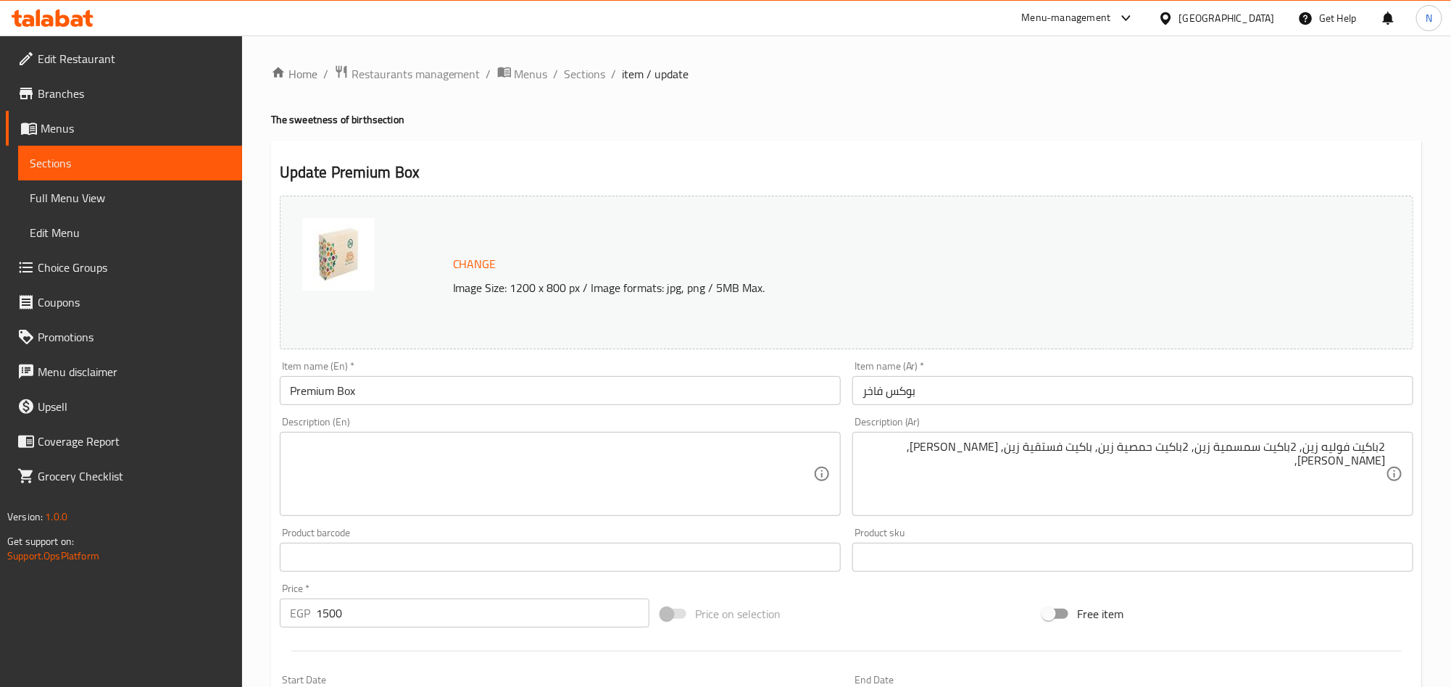
click at [1306, 478] on textarea "2باكيت فوليه زين, 2باكيت سمسمية زين, 2باكيت حمصية زين, باكيت فستقية زين, [PERSO…" at bounding box center [1124, 474] width 523 height 69
paste textarea "باكيت بندقية زين"
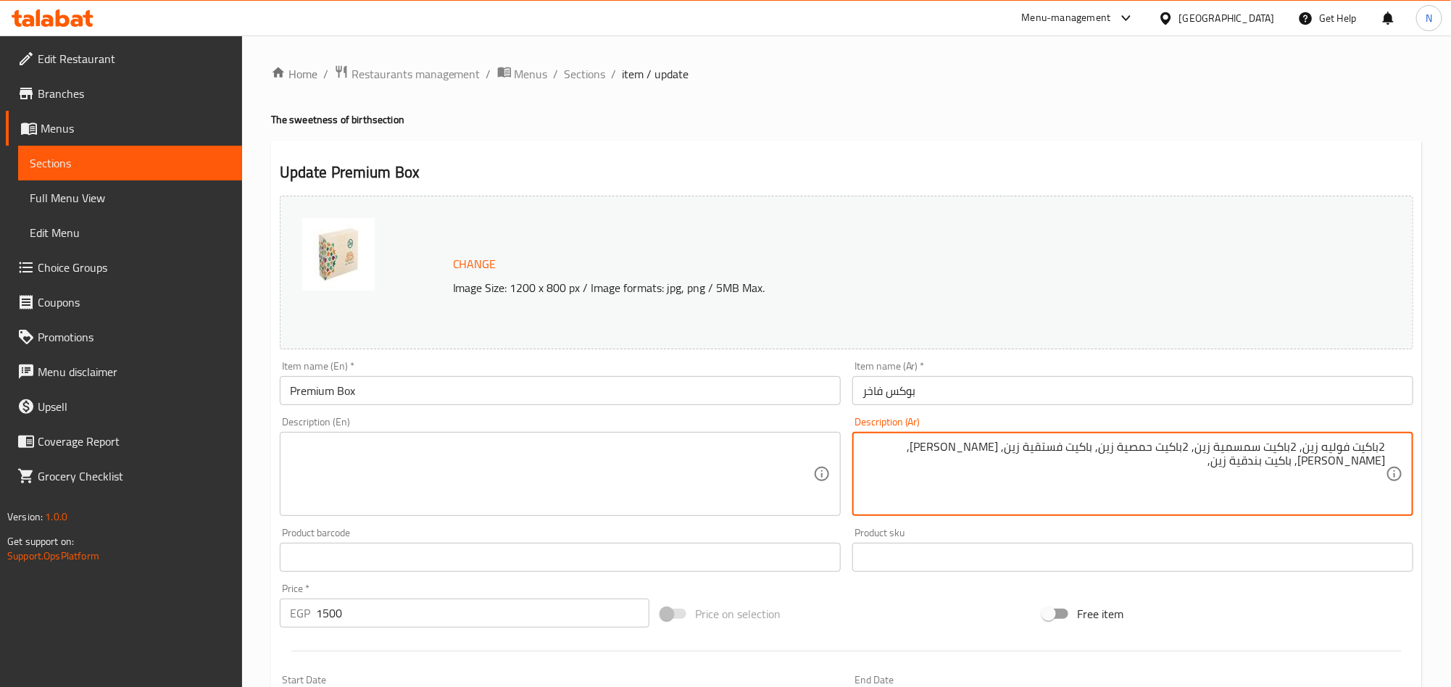
click at [1249, 474] on textarea "2باكيت فوليه زين, 2باكيت سمسمية زين, 2باكيت حمصية زين, باكيت فستقية زين, [PERSO…" at bounding box center [1124, 474] width 523 height 69
paste textarea "باكيت جوز هند [PERSON_NAME]"
click at [1137, 470] on textarea "2باكيت فوليه زين, 2باكيت سمسمية زين, 2باكيت حمصية زين, باكيت فستقية زين, [PERSO…" at bounding box center [1124, 474] width 523 height 69
paste textarea "باكيت بسيمة مكسرات زين"
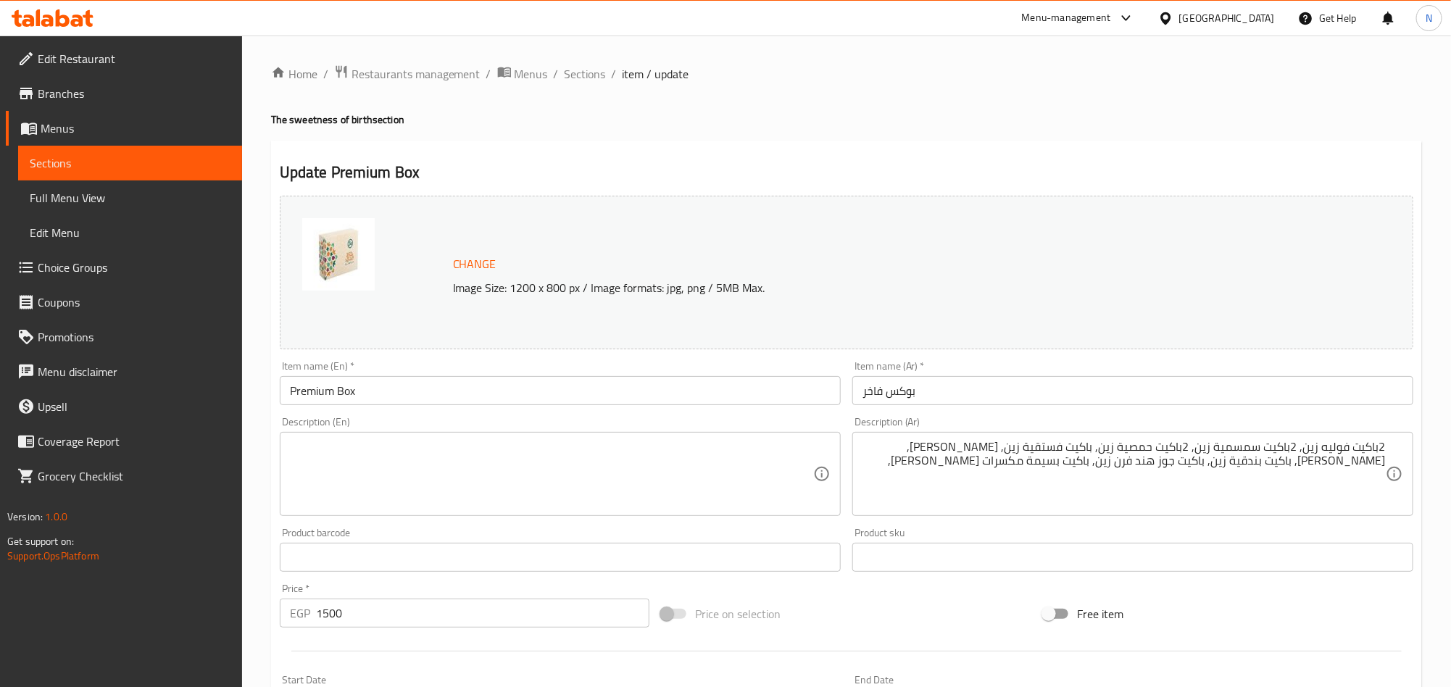
click at [1016, 470] on textarea "2باكيت فوليه زين, 2باكيت سمسمية زين, 2باكيت حمصية زين, باكيت فستقية زين, [PERSO…" at bounding box center [1124, 474] width 523 height 69
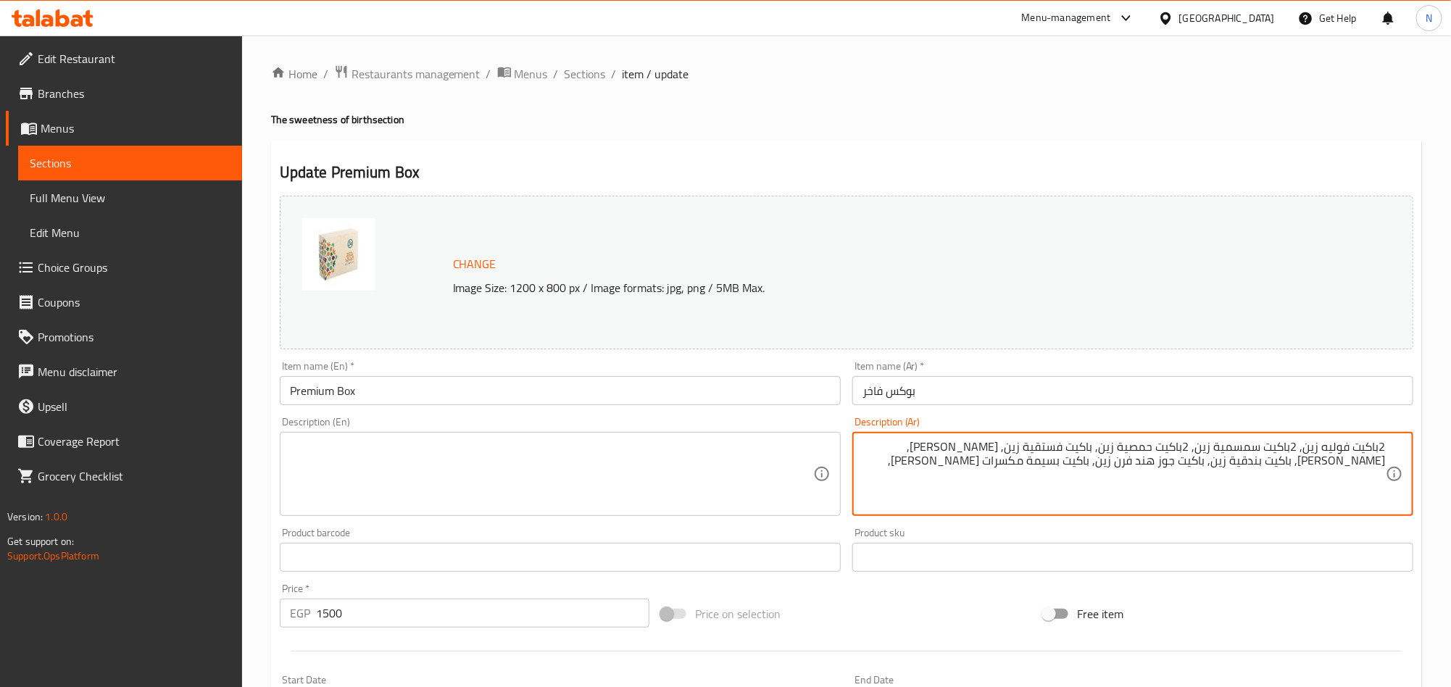
paste textarea "باكيت ملبن عين جمل زين"
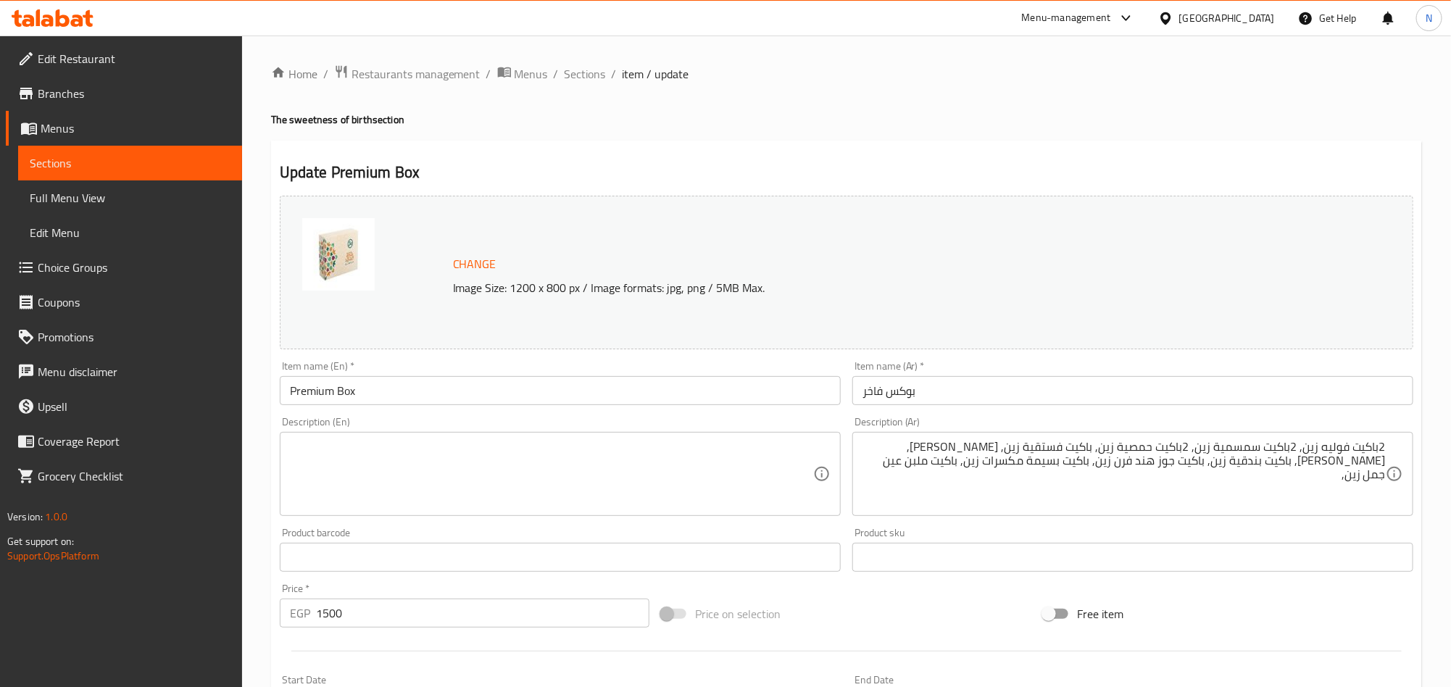
drag, startPoint x: 898, startPoint y: 470, endPoint x: 896, endPoint y: 478, distance: 9.0
click at [898, 470] on textarea "2باكيت فوليه زين, 2باكيت سمسمية زين, 2باكيت حمصية زين, باكيت فستقية زين, [PERSO…" at bounding box center [1124, 474] width 523 height 69
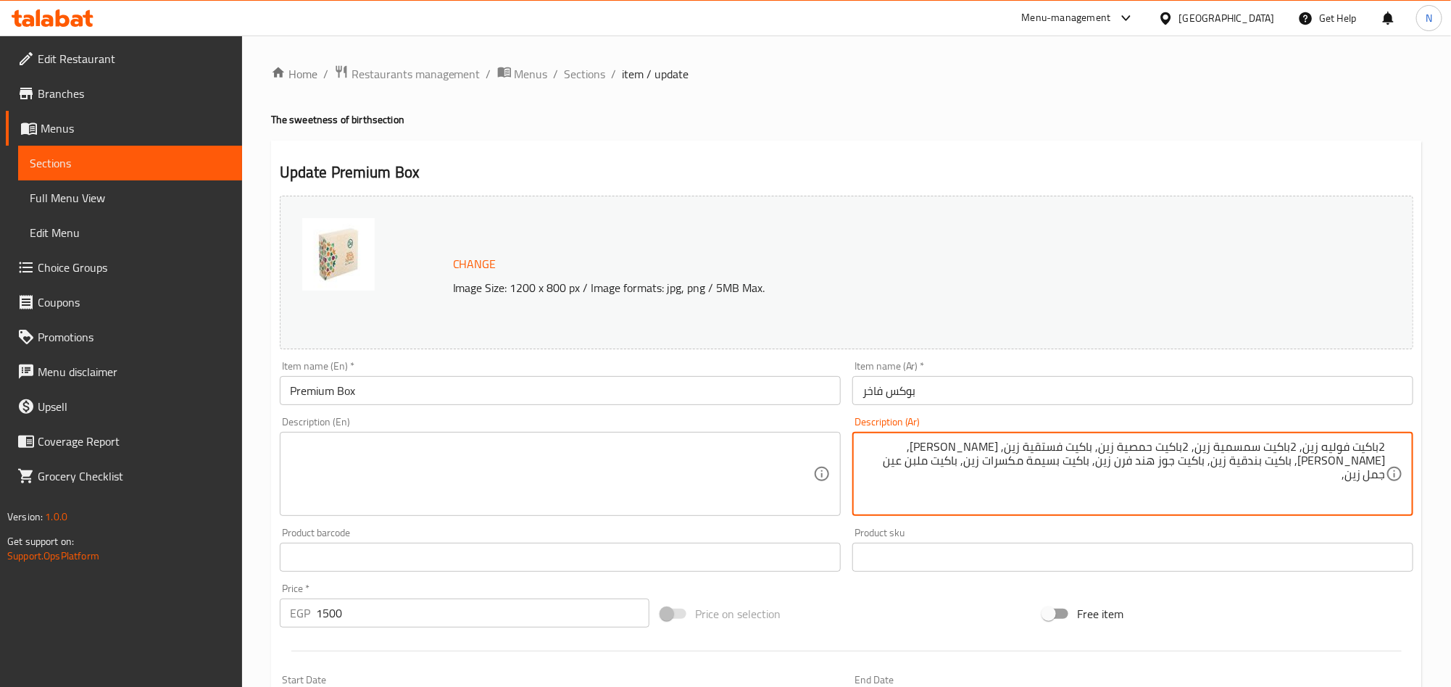
paste textarea "باكيت ملبن ساده زين"
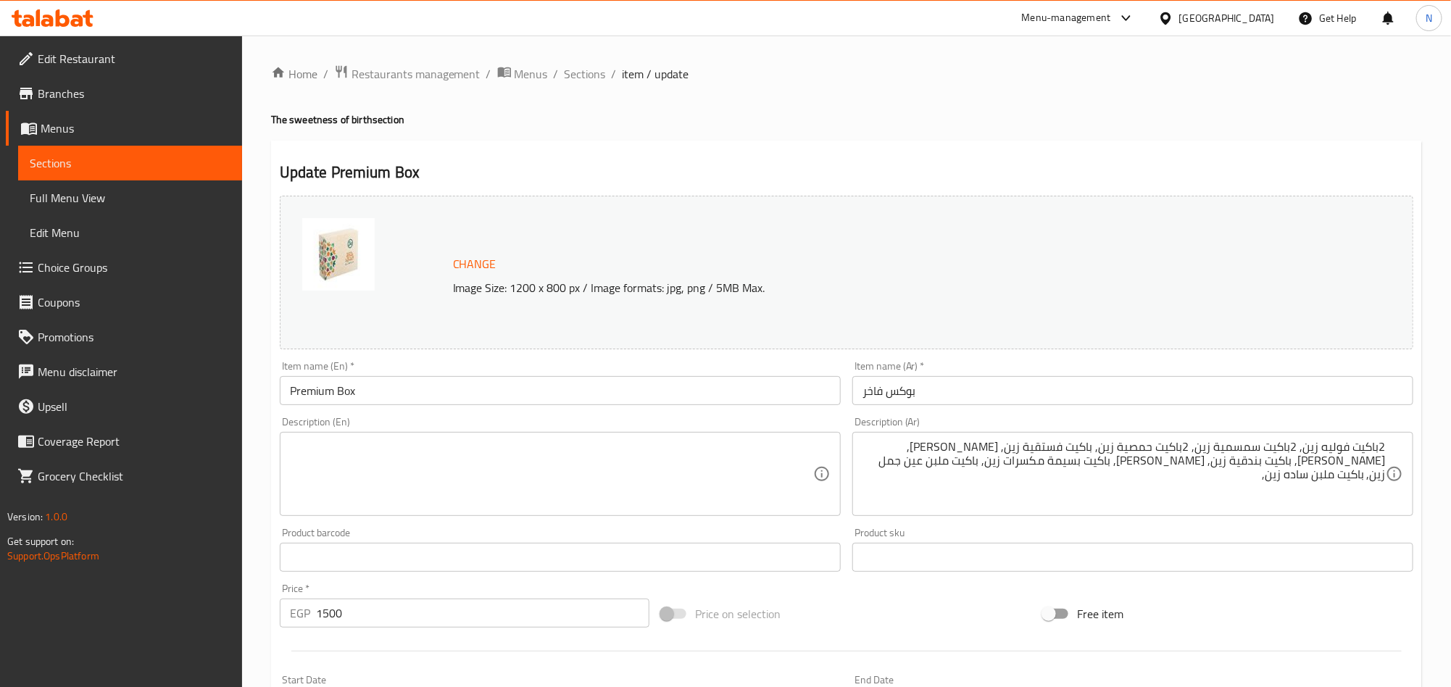
click at [1292, 472] on textarea "2باكيت فوليه زين, 2باكيت سمسمية زين, 2باكيت حمصية زين, باكيت فستقية زين, [PERSO…" at bounding box center [1124, 474] width 523 height 69
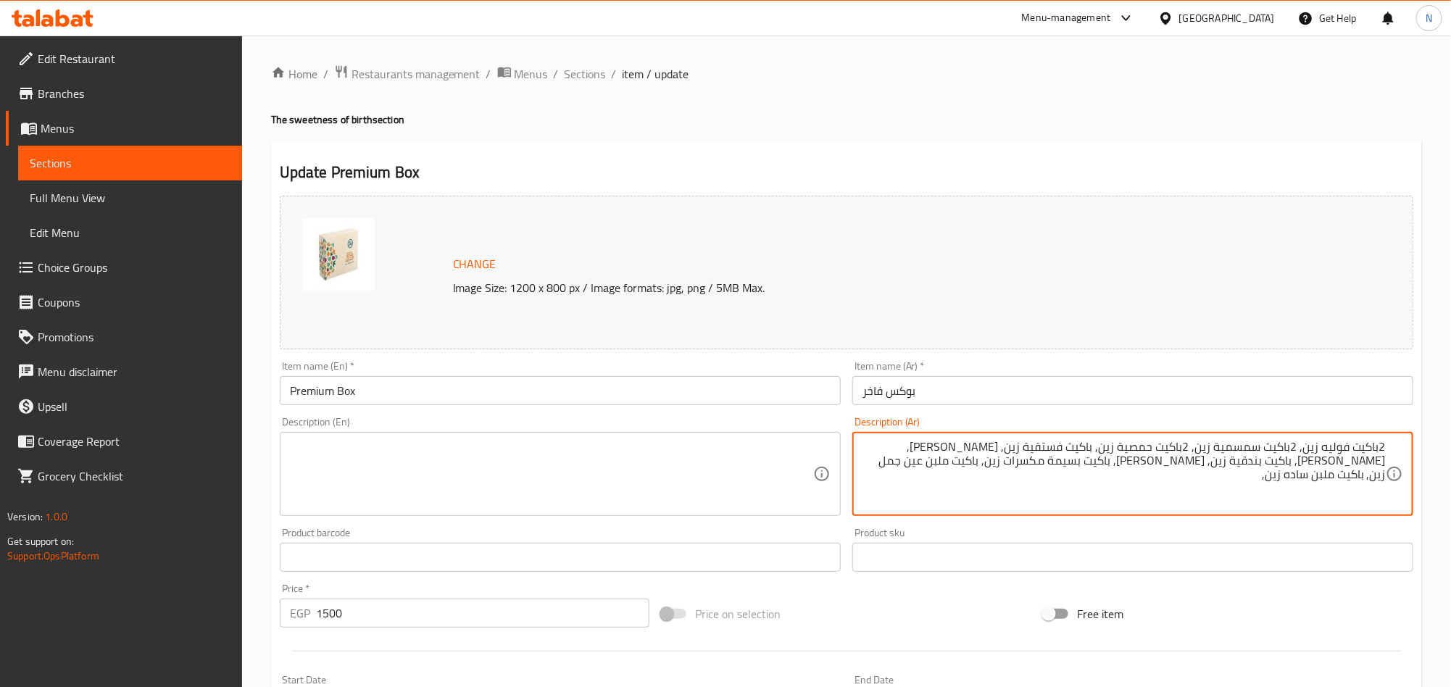
paste textarea "باكيت [PERSON_NAME]"
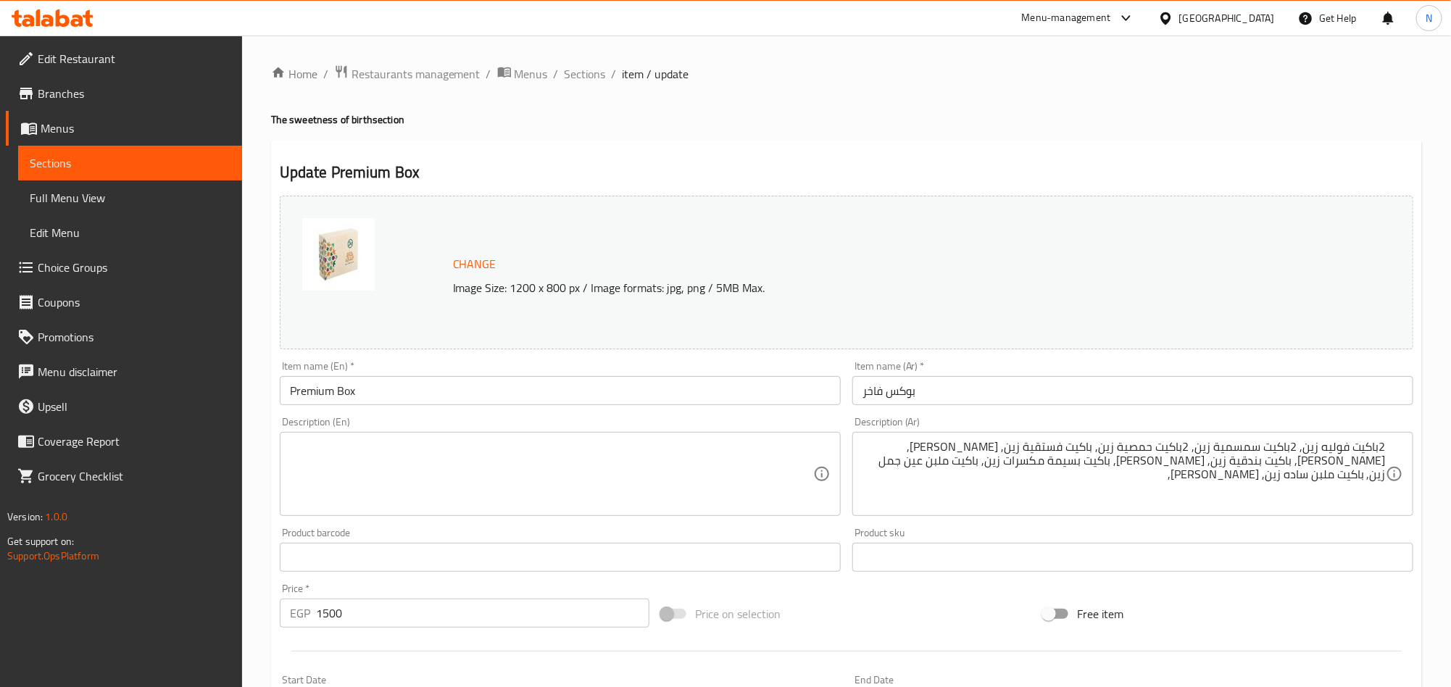
click at [1212, 479] on textarea "2باكيت فوليه زين, 2باكيت سمسمية زين, 2باكيت حمصية زين, باكيت فستقية زين, [PERSO…" at bounding box center [1124, 474] width 523 height 69
paste textarea "2دومية بندق بالقطعة زين"
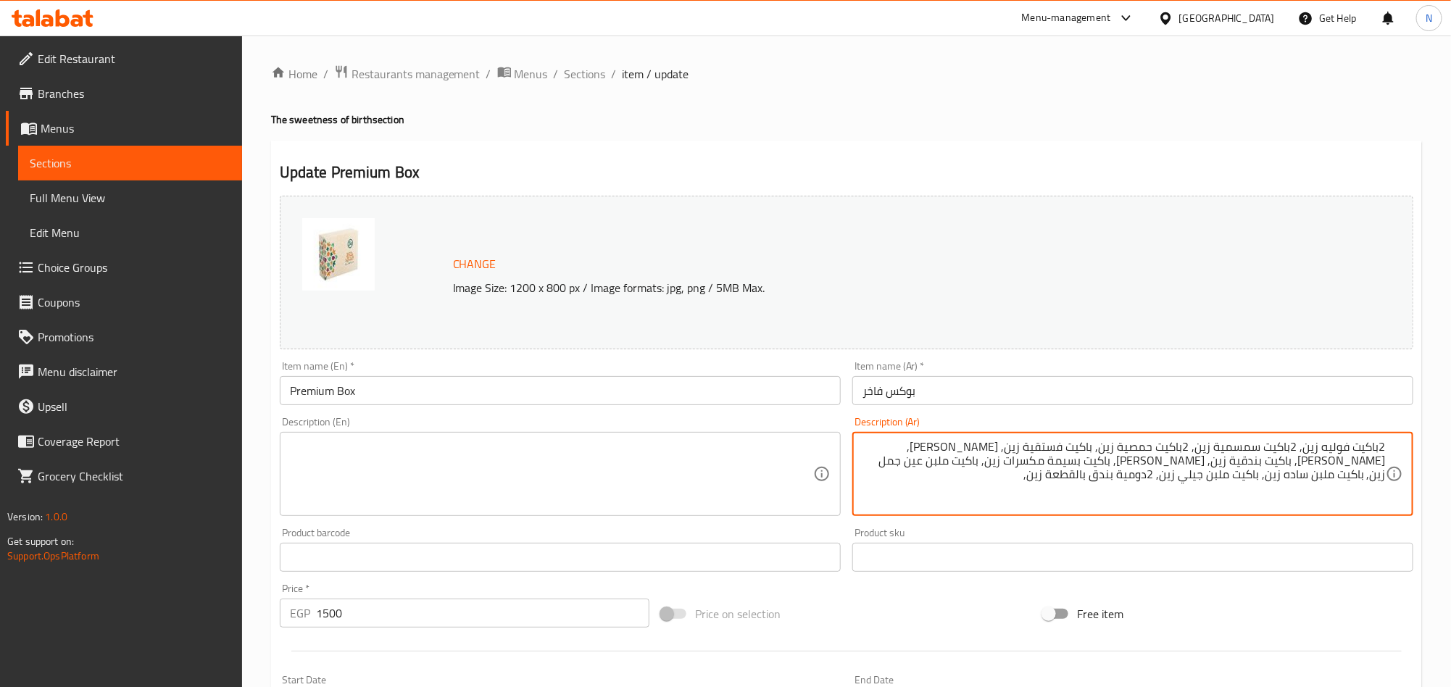
click at [1066, 483] on textarea "2باكيت فوليه زين, 2باكيت سمسمية زين, 2باكيت حمصية زين, باكيت فستقية زين, [PERSO…" at bounding box center [1124, 474] width 523 height 69
paste textarea "2دومية [DEMOGRAPHIC_DATA] بالقطعة زين"
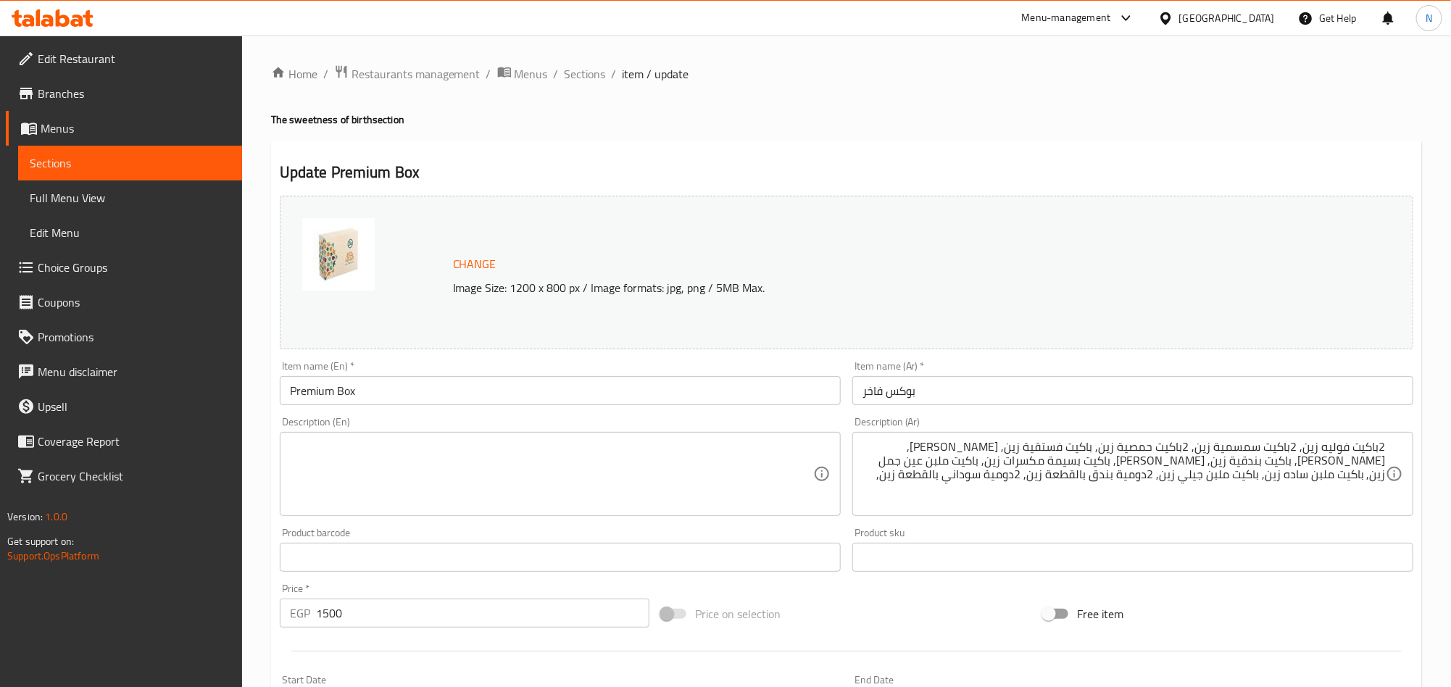
drag, startPoint x: 929, startPoint y: 483, endPoint x: 929, endPoint y: 513, distance: 30.4
click at [931, 483] on textarea "2باكيت فوليه زين, 2باكيت سمسمية زين, 2باكيت حمصية زين, باكيت فستقية زين, [PERSO…" at bounding box center [1124, 474] width 523 height 69
paste textarea "مربي زبيب اكسترا زين"
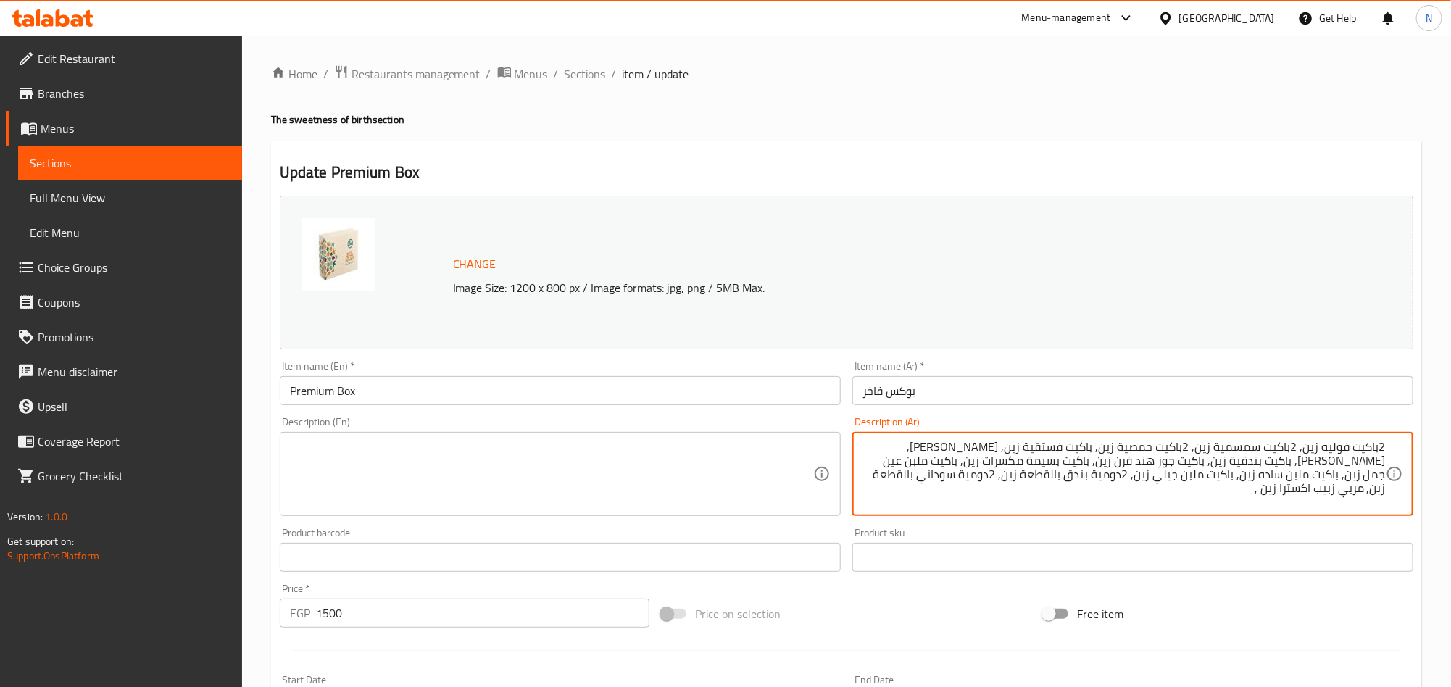
click at [1368, 488] on textarea "2باكيت فوليه زين, 2باكيت سمسمية زين, 2باكيت حمصية زين, باكيت فستقية زين, [PERSO…" at bounding box center [1124, 474] width 523 height 69
click at [1347, 485] on textarea "2باكيت فوليه زين, 2باكيت سمسمية زين, 2باكيت حمصية زين, باكيت فستقية زين, [PERSO…" at bounding box center [1124, 474] width 523 height 69
click at [1358, 497] on textarea "2باكيت فوليه زين, 2باكيت سمسمية زين, 2باكيت حمصية زين, باكيت فستقية زين, [PERSO…" at bounding box center [1124, 474] width 523 height 69
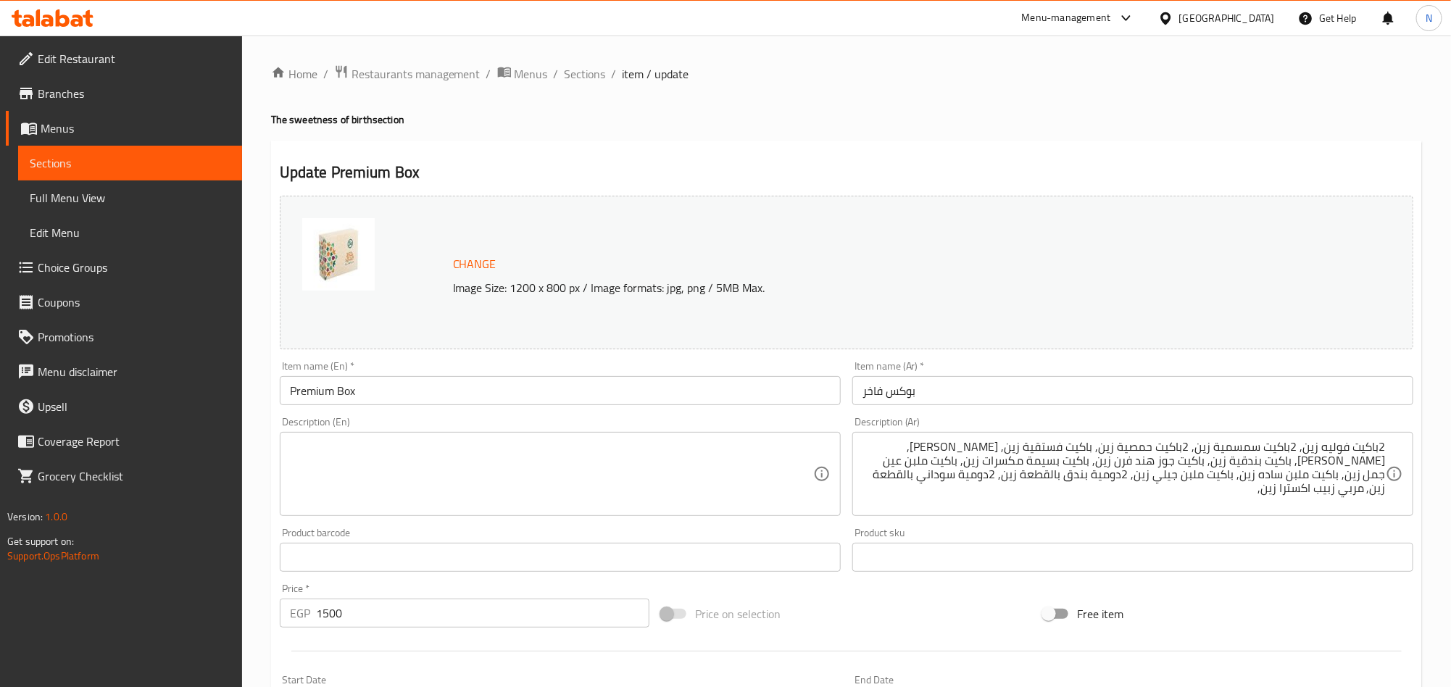
click at [1298, 498] on textarea "2باكيت فوليه زين, 2باكيت سمسمية زين, 2باكيت حمصية زين, باكيت فستقية زين, [PERSO…" at bounding box center [1124, 474] width 523 height 69
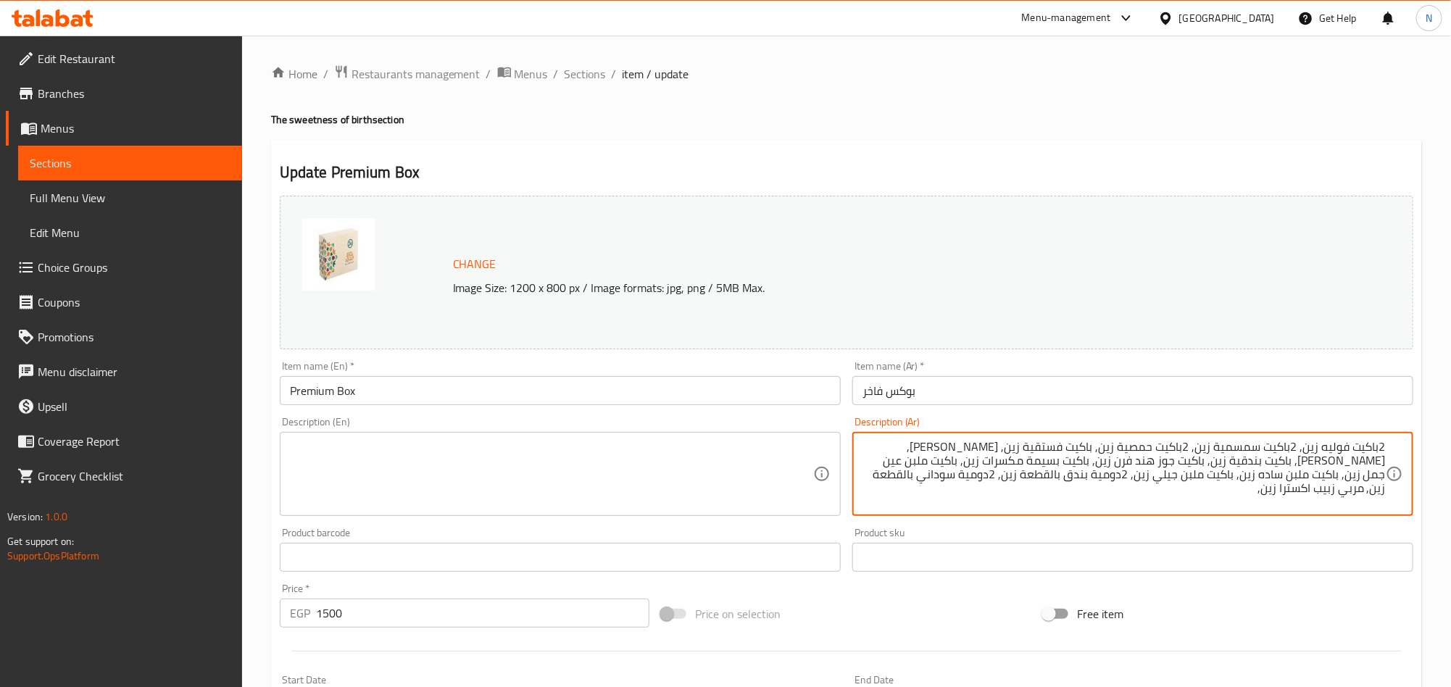
paste textarea "مربي فستق اكسترا زين"
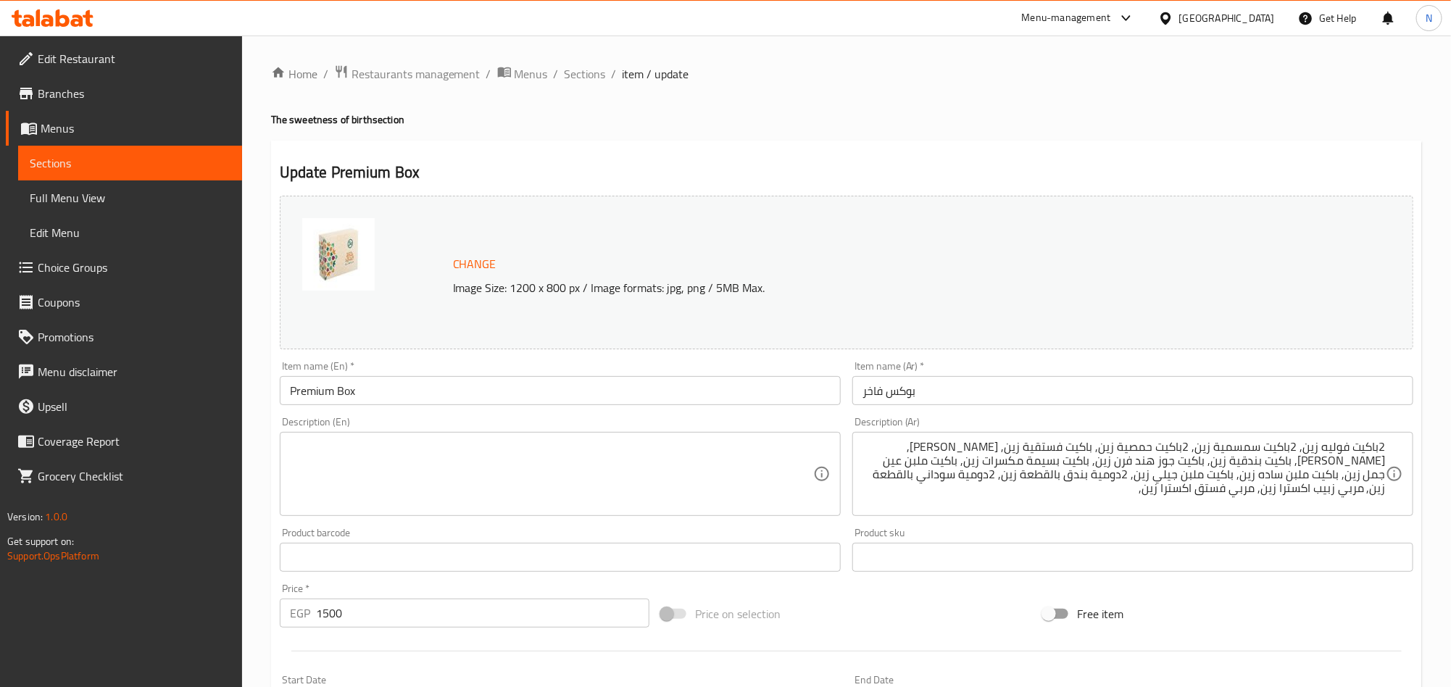
click at [1201, 494] on textarea "2باكيت فوليه زين, 2باكيت سمسمية زين, 2باكيت حمصية زين, باكيت فستقية زين, [PERSO…" at bounding box center [1124, 474] width 523 height 69
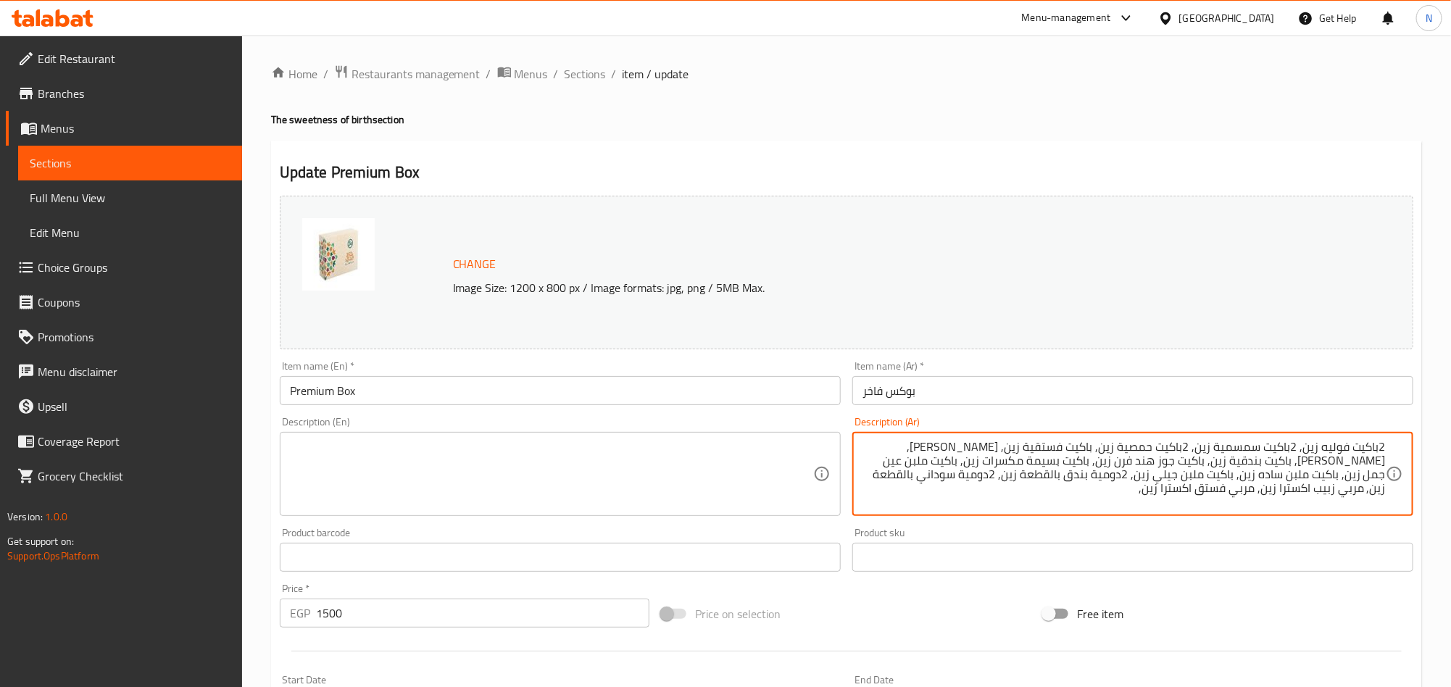
paste textarea "قرص ميني ميكس مكسرات زين"
click at [1040, 502] on textarea "2باكيت فوليه زين, 2باكيت سمسمية زين, 2باكيت حمصية زين, باكيت فستقية زين, [PERSO…" at bounding box center [1124, 474] width 523 height 69
paste textarea "قرص ميني حلاوة فول"
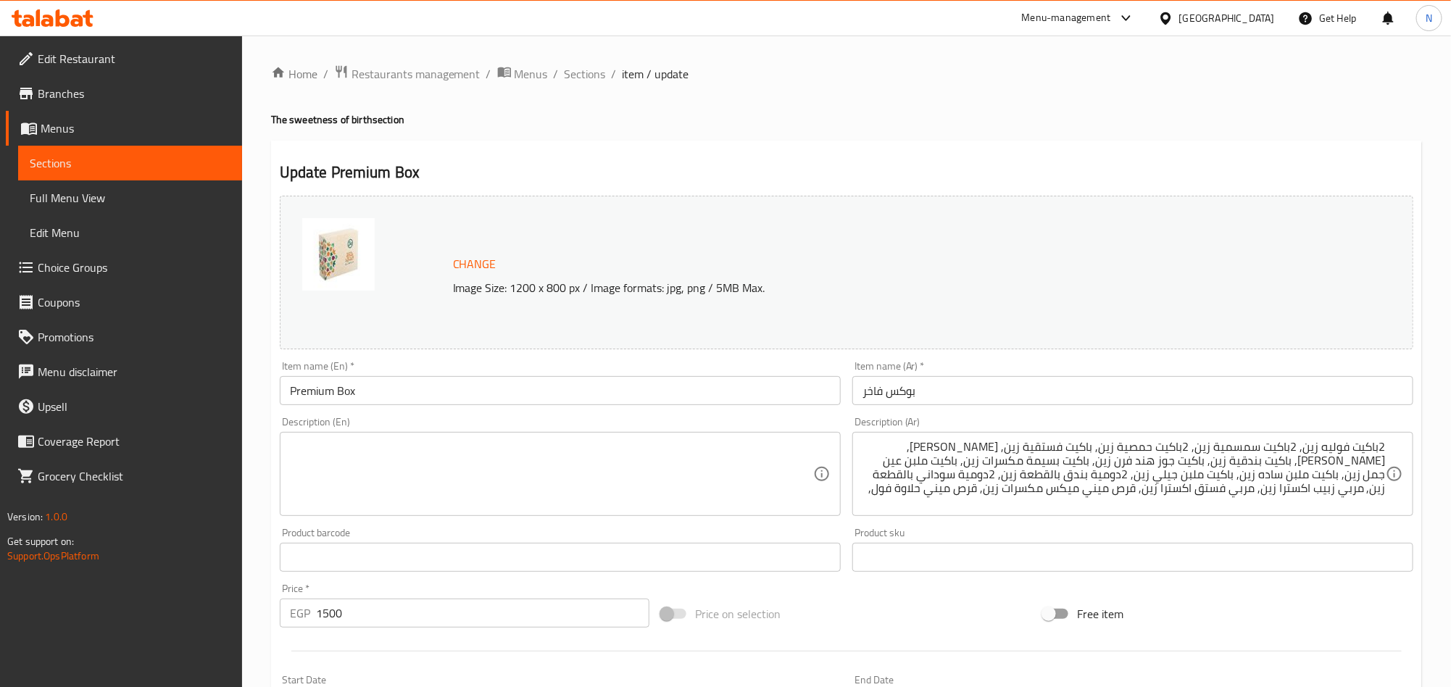
click at [964, 494] on textarea "2باكيت فوليه زين, 2باكيت سمسمية زين, 2باكيت حمصية زين, باكيت فستقية زين, [PERSO…" at bounding box center [1124, 474] width 523 height 69
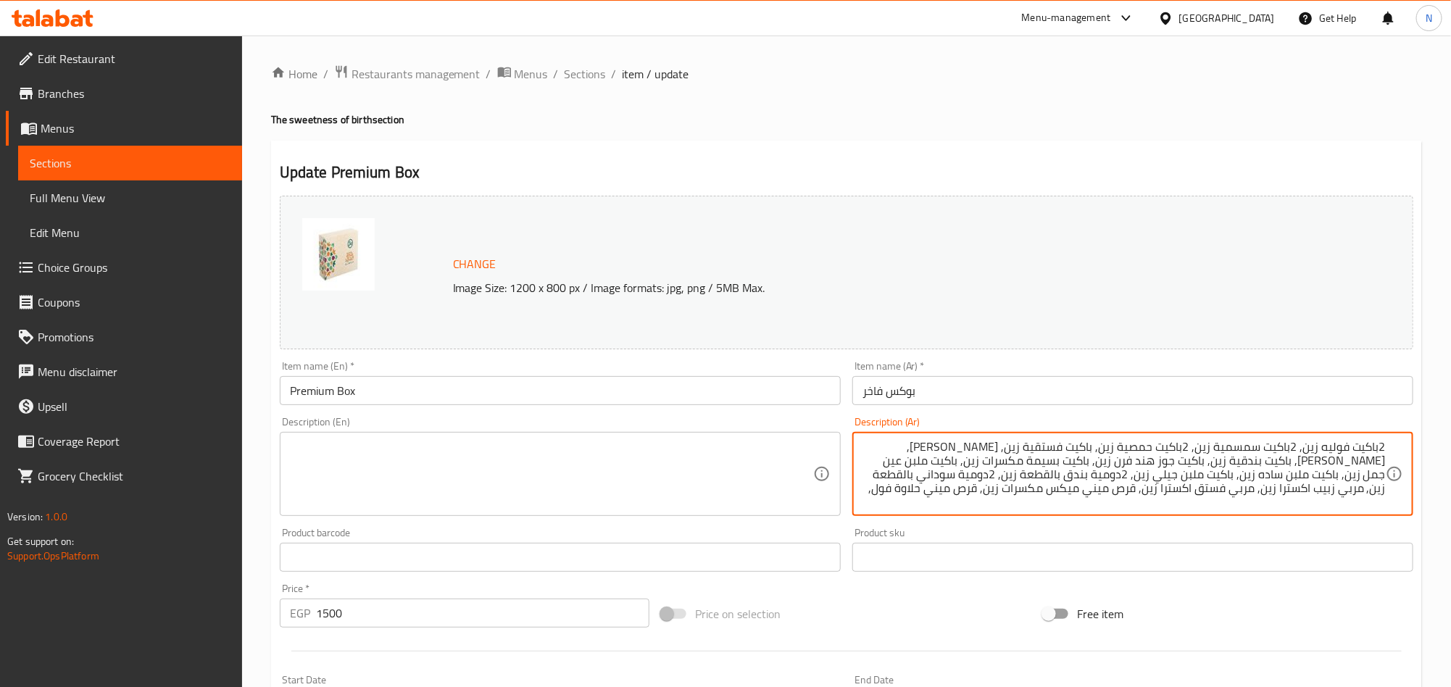
paste textarea "قرص ميني حلاوة سمسم"
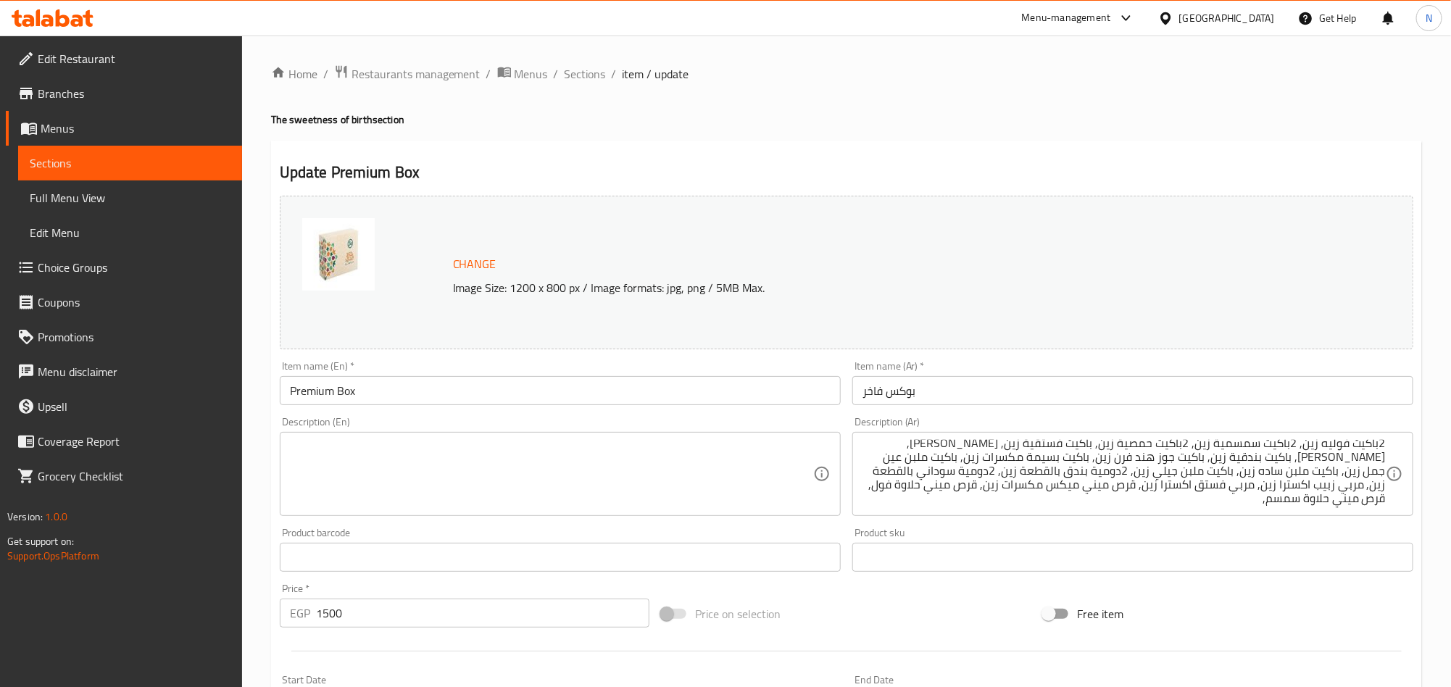
drag, startPoint x: 1260, startPoint y: 494, endPoint x: 1272, endPoint y: 525, distance: 32.8
click at [1260, 494] on textarea "2باكيت فوليه زين, 2باكيت سمسمية زين, 2باكيت حمصية زين, باكيت فستقية زين, [PERSO…" at bounding box center [1124, 474] width 523 height 69
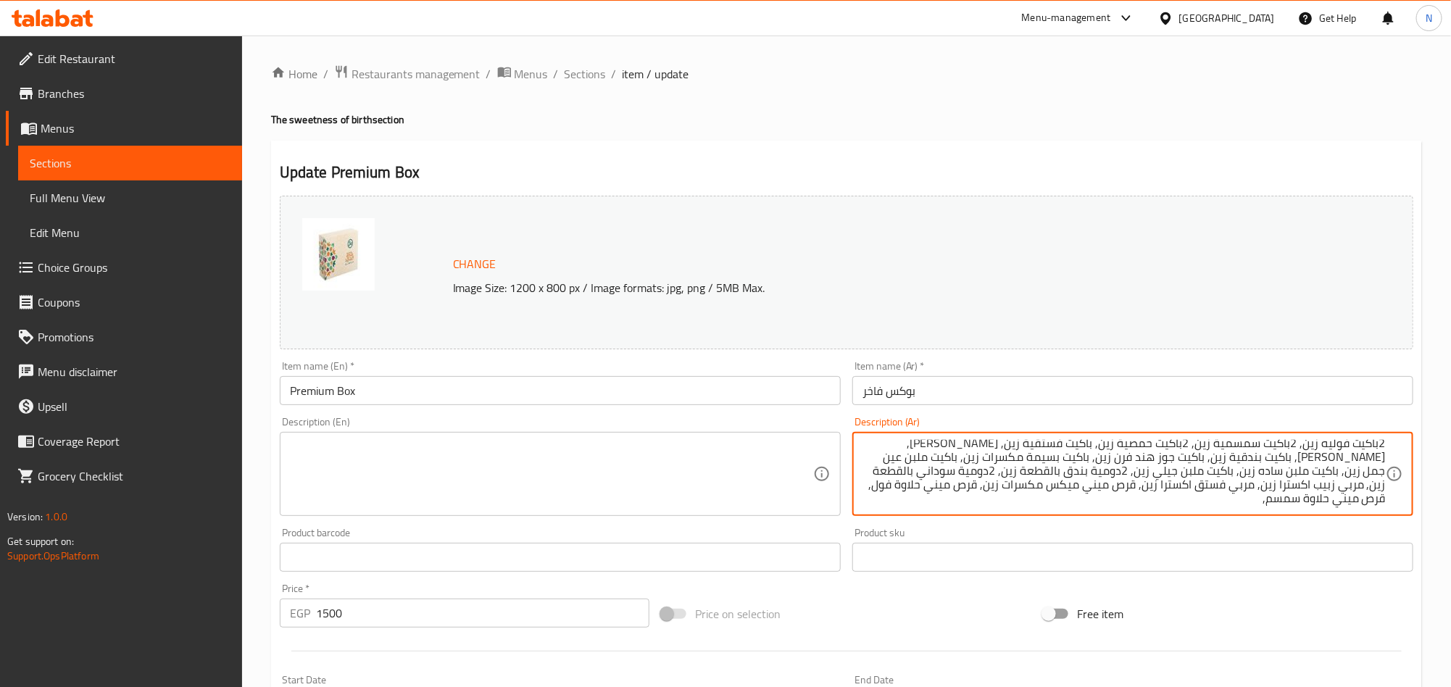
paste textarea "قرص ميني حلاوة فول"
click at [1145, 497] on textarea "2باكيت فوليه زين, 2باكيت سمسمية زين, 2باكيت حمصية زين, باكيت فستقية زين, [PERSO…" at bounding box center [1124, 474] width 523 height 69
paste textarea "باكيت لديدة مكسرات زين"
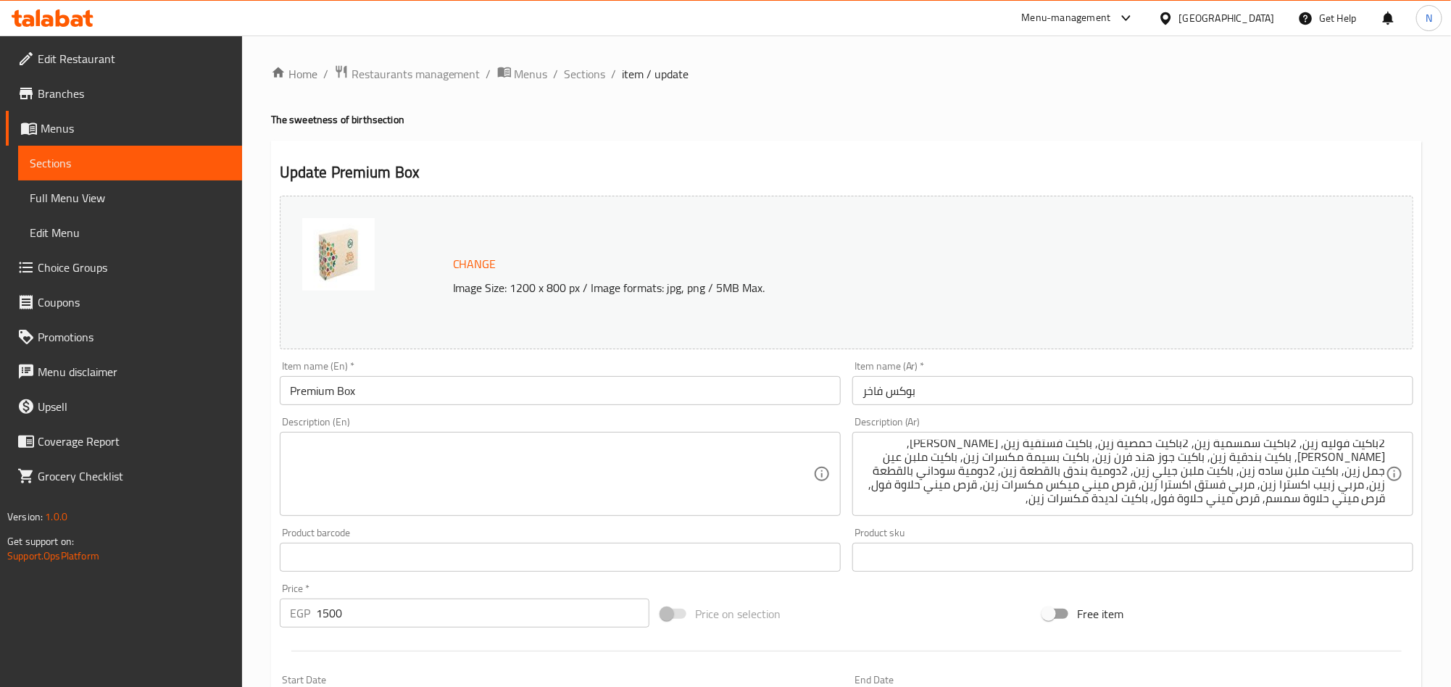
click at [1021, 510] on div "2باكيت فوليه زين, 2باكيت سمسمية زين, 2باكيت حمصية زين, باكيت فستقية زين, [PERSO…" at bounding box center [1133, 474] width 561 height 84
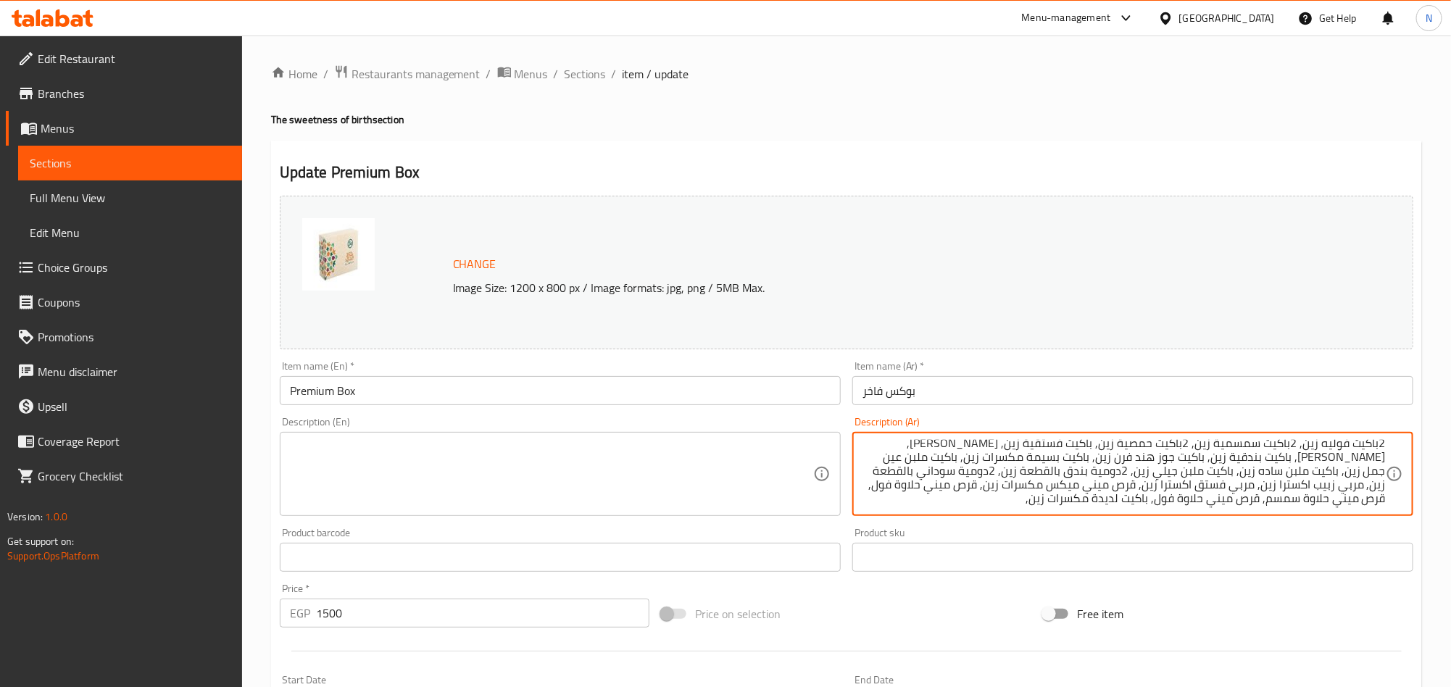
paste textarea "باكيت حمام مكسرات زين"
click at [1351, 447] on textarea "2باكيت فوليه زين, 2باكيت سمسمية زين, 2باكيت حمصية زين, باكيت فستقية زين, [PERSO…" at bounding box center [1124, 474] width 523 height 69
click at [1266, 447] on textarea "2باكيت فوليه زين, 2باكيت سمسمية زين, 2باكيت حمصية زين, باكيت فستقية زين, [PERSO…" at bounding box center [1124, 474] width 523 height 69
click at [1108, 465] on textarea "2باكيت فوليه زين, 2باكيت سمسمية زين, 2باكيت حمصية زين, باكيت فستقية زين, [PERSO…" at bounding box center [1124, 474] width 523 height 69
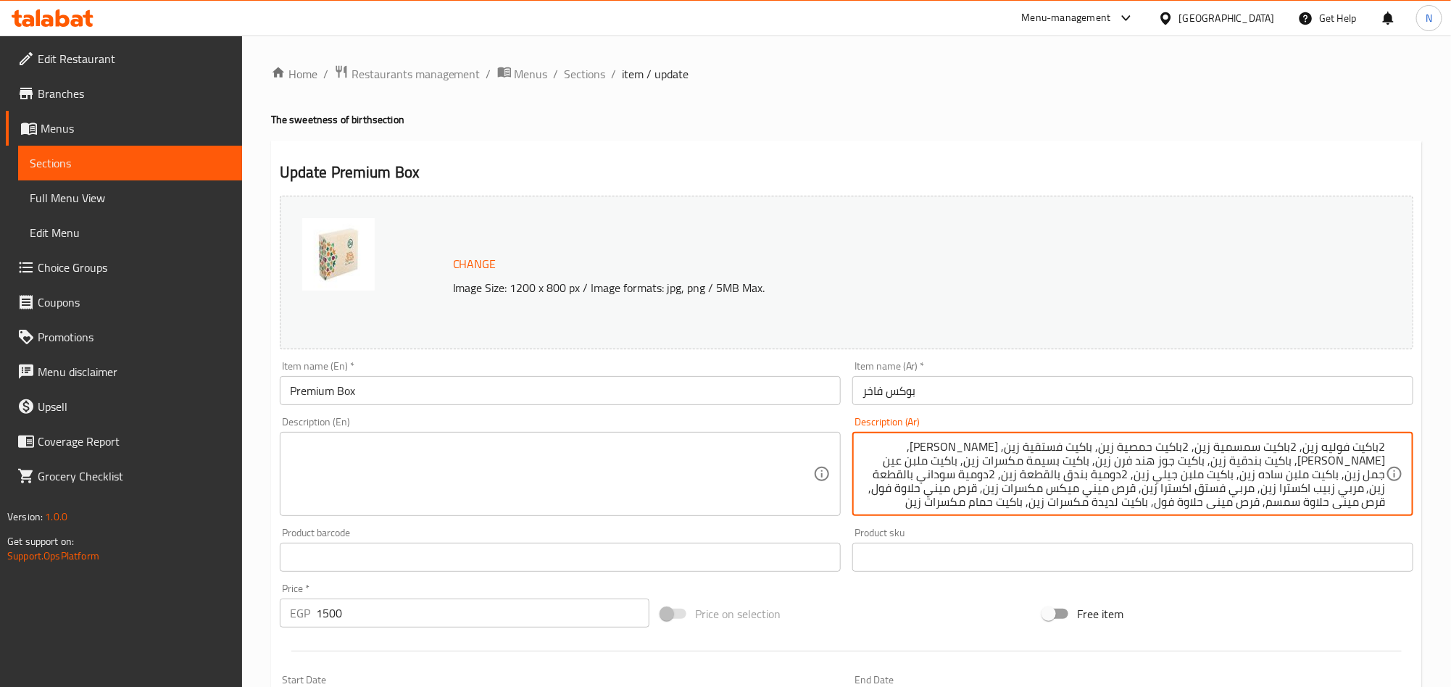
click at [979, 468] on textarea "2باكيت فوليه زين, 2باكيت سمسمية زين, 2باكيت حمصية زين, باكيت فستقية زين, [PERSO…" at bounding box center [1124, 474] width 523 height 69
click at [1319, 474] on textarea "2باكيت فوليه زين, 2باكيت سمسمية زين, 2باكيت حمصية زين, باكيت فستقية زين, [PERSO…" at bounding box center [1124, 474] width 523 height 69
click at [1242, 478] on textarea "2باكيت فوليه زين, 2باكيت سمسمية زين, 2باكيت حمصية زين, باكيت فستقية زين, [PERSO…" at bounding box center [1124, 474] width 523 height 69
click at [1150, 484] on textarea "2باكيت فوليه زين, 2باكيت سمسمية زين, 2باكيت حمصية زين, باكيت فستقية زين, [PERSO…" at bounding box center [1124, 474] width 523 height 69
click at [1009, 484] on textarea "2باكيت فوليه زين, 2باكيت سمسمية زين, 2باكيت حمصية زين, باكيت فستقية زين, [PERSO…" at bounding box center [1124, 474] width 523 height 69
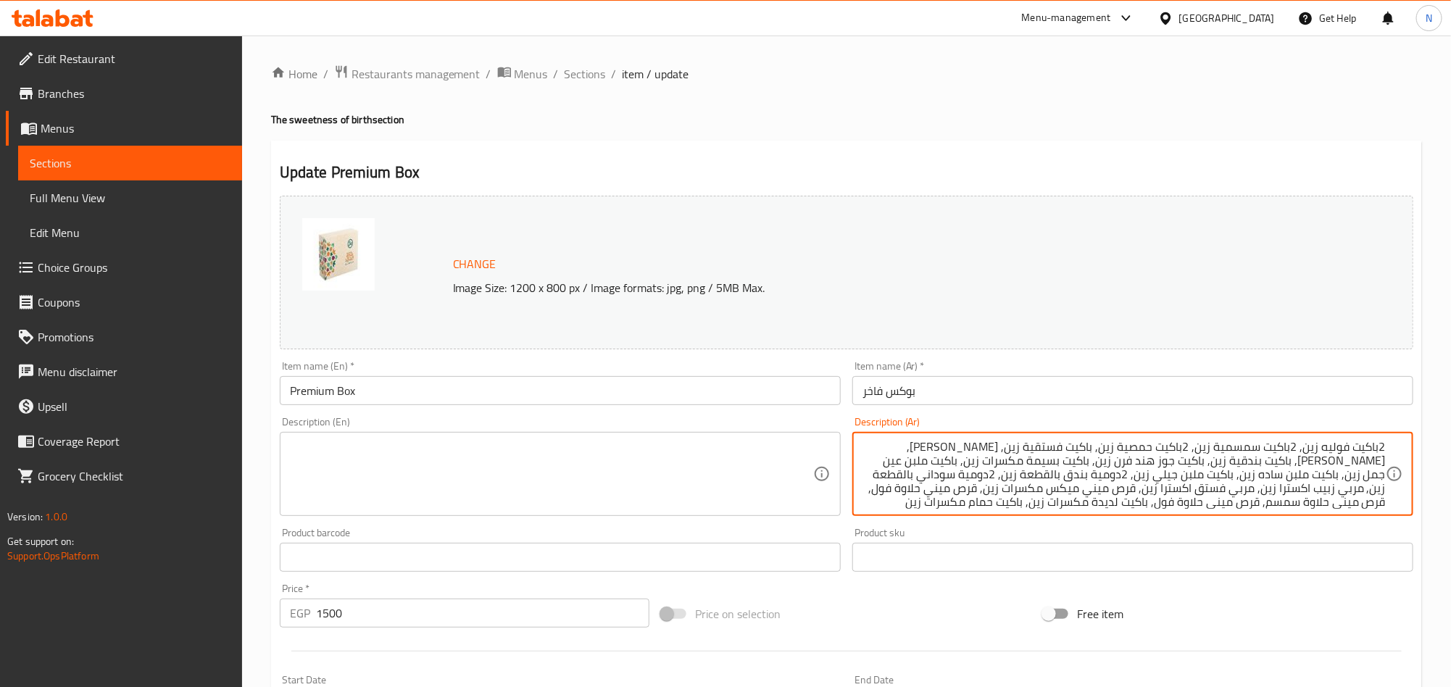
click at [1355, 494] on textarea "2باكيت فوليه زين, 2باكيت سمسمية زين, 2باكيت حمصية زين, باكيت فستقية زين, [PERSO…" at bounding box center [1124, 474] width 523 height 69
click at [1272, 492] on textarea "2باكيت فوليه زين, 2باكيت سمسمية زين, 2باكيت حمصية زين, باكيت فستقية زين, [PERSO…" at bounding box center [1124, 474] width 523 height 69
click at [1164, 494] on textarea "2باكيت فوليه زين, 2باكيت سمسمية زين, 2باكيت حمصية زين, باكيت فستقية زين, [PERSO…" at bounding box center [1124, 474] width 523 height 69
click at [1005, 490] on textarea "2باكيت فوليه زين, 2باكيت سمسمية زين, 2باكيت حمصية زين, باكيت فستقية زين, [PERSO…" at bounding box center [1124, 474] width 523 height 69
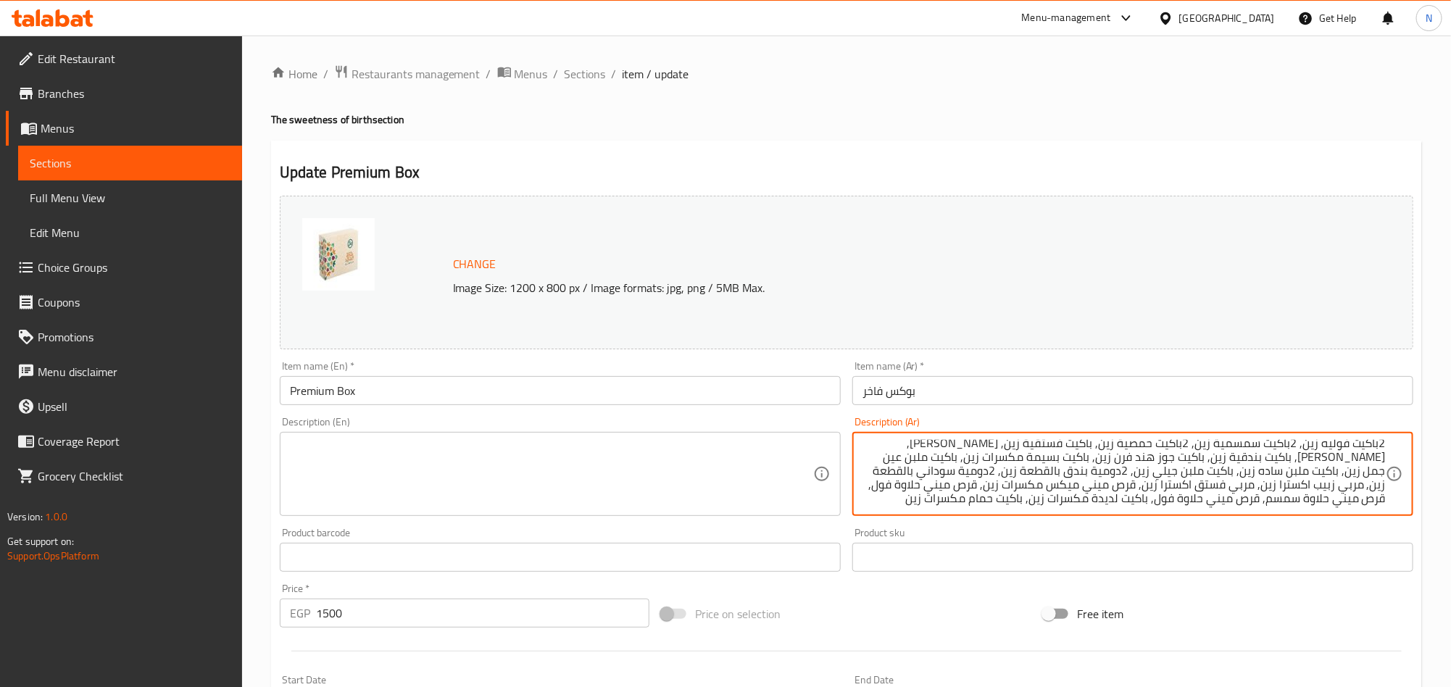
click at [1338, 503] on textarea "2باكيت فوليه زين, 2باكيت سمسمية زين, 2باكيت حمصية زين, باكيت فستقية زين, [PERSO…" at bounding box center [1124, 474] width 523 height 69
click at [1247, 498] on textarea "2باكيت فوليه زين, 2باكيت سمسمية زين, 2باكيت حمصية زين, باكيت فستقية زين, [PERSO…" at bounding box center [1124, 474] width 523 height 69
click at [1129, 502] on textarea "2باكيت فوليه زين, 2باكيت سمسمية زين, 2باكيت حمصية زين, باكيت فستقية زين, [PERSO…" at bounding box center [1124, 474] width 523 height 69
click at [1012, 503] on textarea "2باكيت فوليه زين, 2باكيت سمسمية زين, 2باكيت حمصية زين, باكيت فستقية زين, [PERSO…" at bounding box center [1124, 474] width 523 height 69
type textarea "2باكيت فوليه زين, 2باكيت سمسمية زين, 2باكيت حمصية زين, باكيت فستقية زين, [PERSO…"
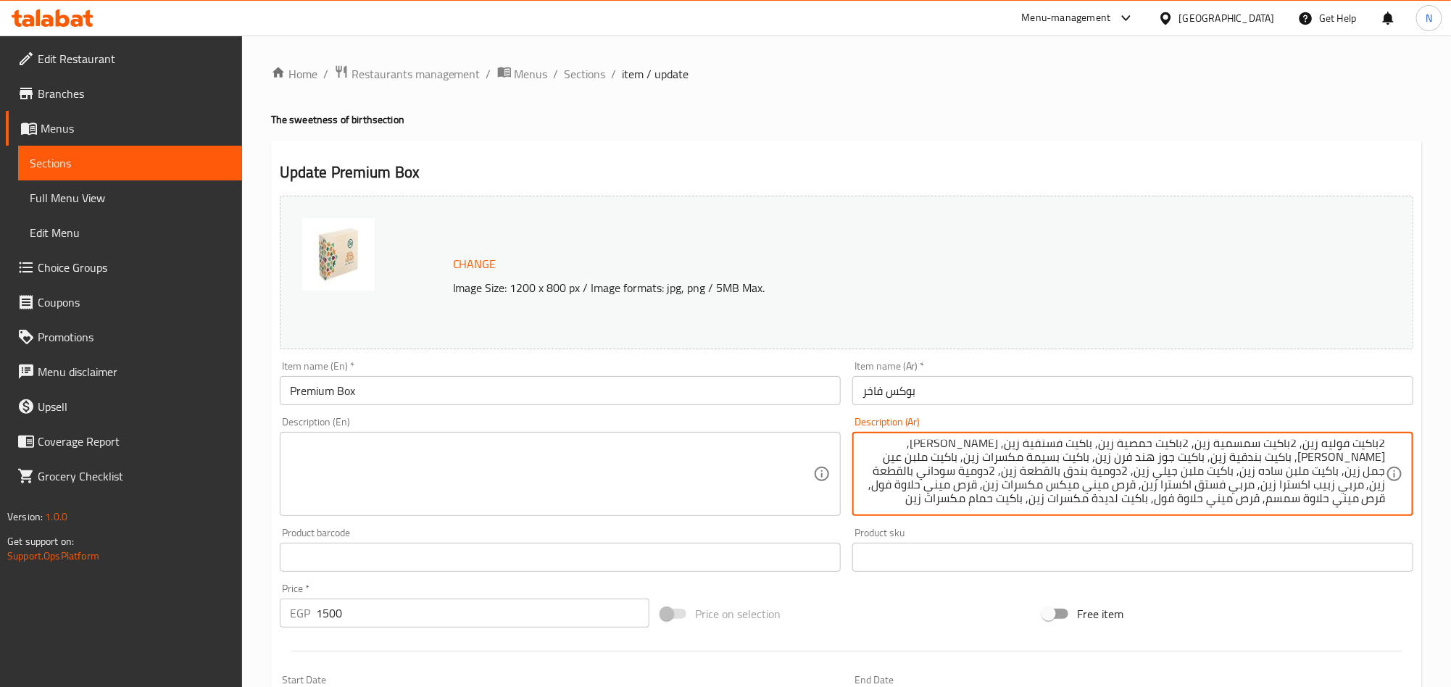
click at [1081, 441] on textarea "2باكيت فوليه زين, 2باكيت سمسمية زين, 2باكيت حمصية زين, باكيت فستقية زين, [PERSO…" at bounding box center [1124, 474] width 523 height 69
click at [1082, 442] on textarea "2باكيت فوليه زين, 2باكيت سمسمية زين, 2باكيت حمصية زين, باكيت فستقية زين, [PERSO…" at bounding box center [1124, 474] width 523 height 69
click at [546, 470] on textarea at bounding box center [551, 474] width 523 height 69
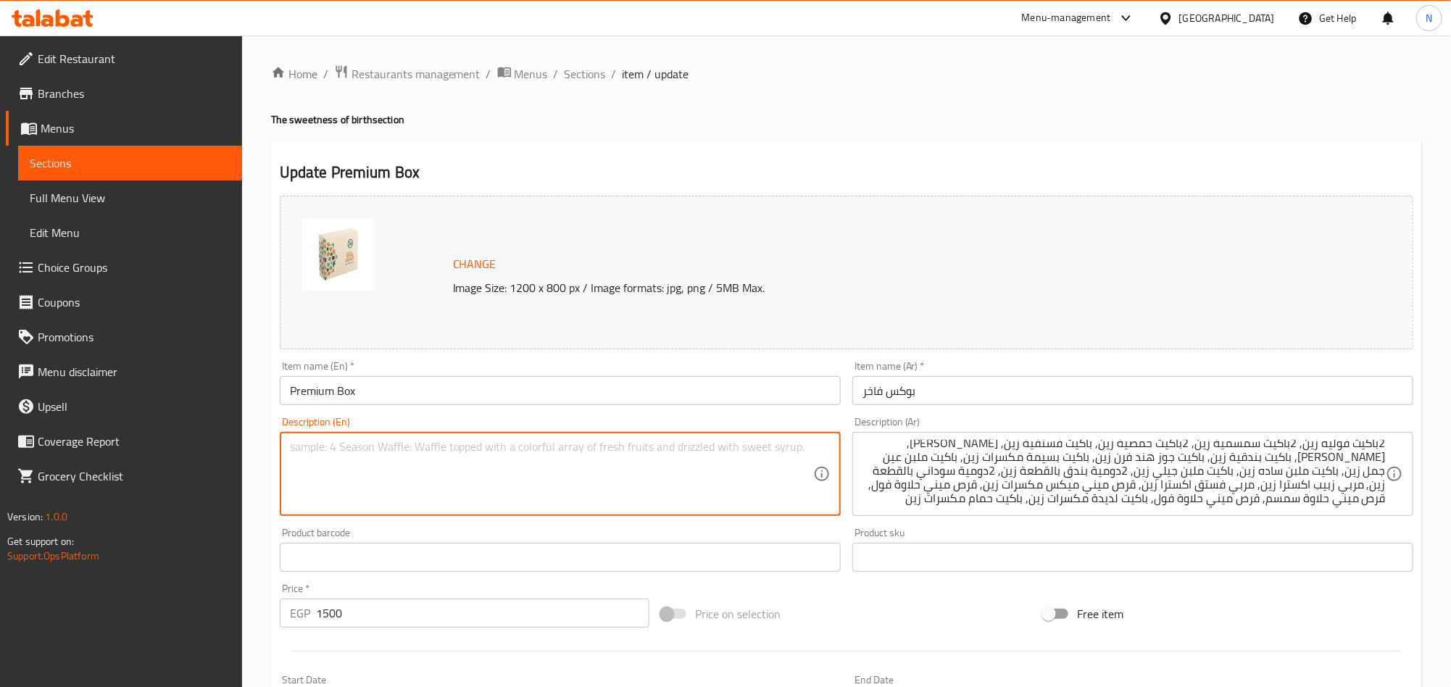
paste textarea "2 Zein Peanut Brittle Packets, 2 Zein Sesame Brittle Packets, 2 Zein Chickpea B…"
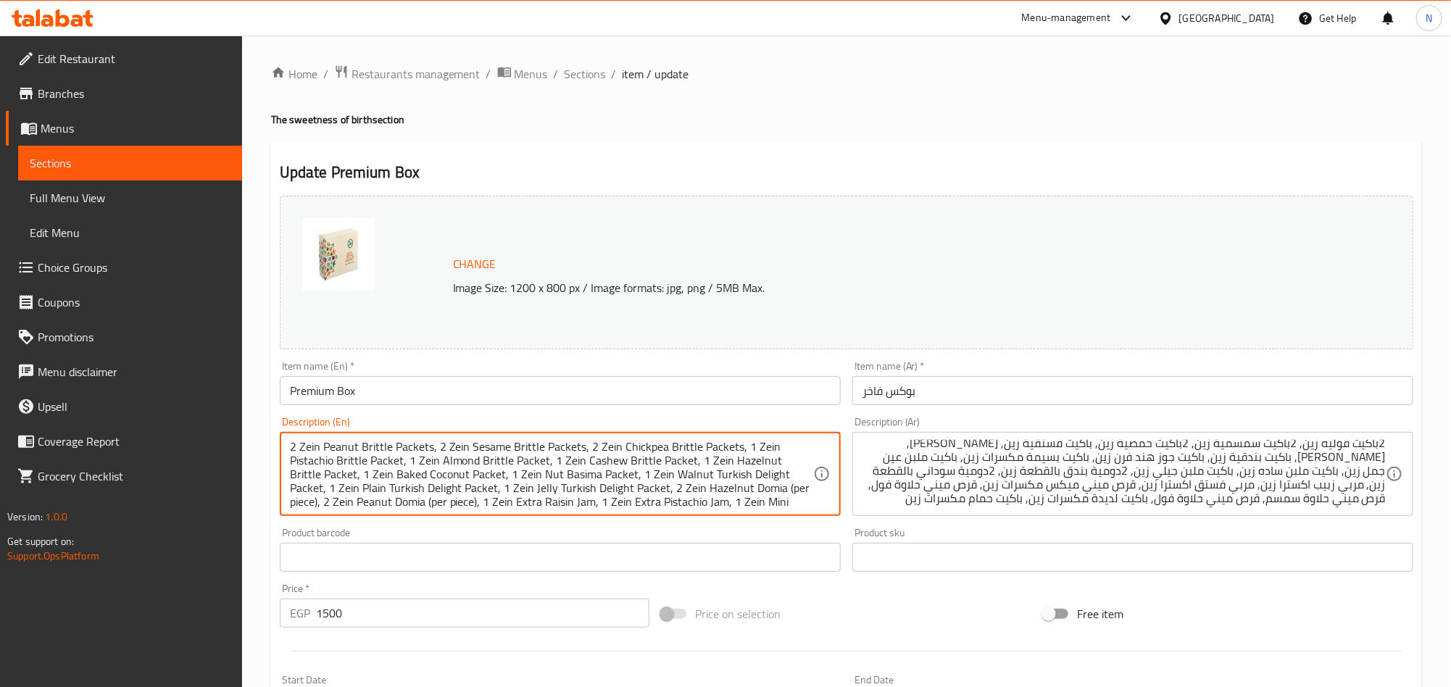
scroll to position [31, 0]
click at [547, 465] on textarea "2 Zein Peanut Brittle Packets, 2 Zein Sesame Brittle Packets, 2 Zein Chickpea B…" at bounding box center [551, 474] width 523 height 69
click at [547, 468] on textarea "2 Zein Peanut Brittle Packets, 2 Zein Sesame Brittle Packets, 2 Zein Chickpea B…" at bounding box center [551, 474] width 523 height 69
click at [547, 466] on textarea "2 Zein Peanut Brittle Packets, 2 Zein Sesame Brittle Packets, 2 Zein Chickpea B…" at bounding box center [551, 474] width 523 height 69
click at [539, 497] on textarea "2 zein peanut brittle packets, 2 zein sesame brittle packets, 2 zein chickpea b…" at bounding box center [551, 474] width 523 height 69
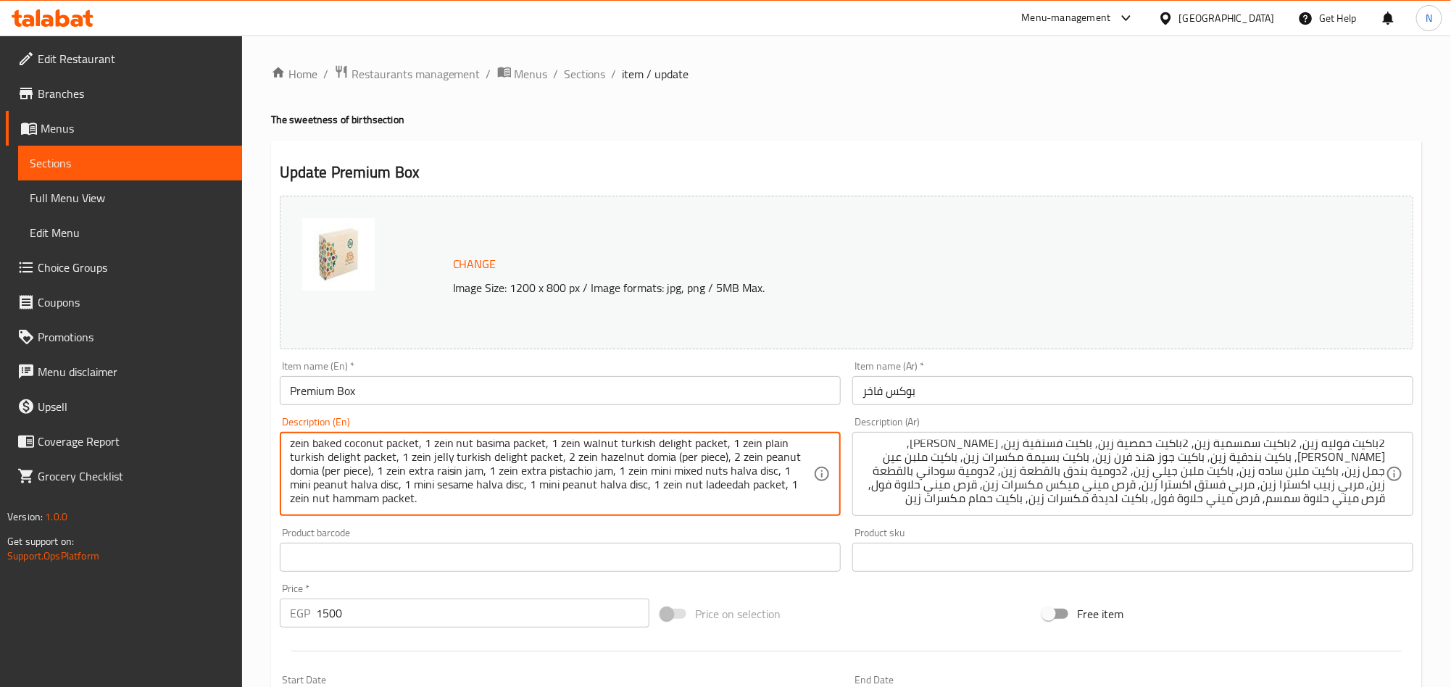
click at [370, 490] on textarea "2 zein peanut brittle packets, 2 zein sesame brittle packets, 2 zein chickpea b…" at bounding box center [551, 474] width 523 height 69
click at [383, 494] on textarea "2 zein peanut brittle packets, 2 zein sesame brittle packets, 2 zein chickpea b…" at bounding box center [551, 474] width 523 height 69
click at [397, 503] on textarea "2 zein peanut brittle packets, 2 zein sesame brittle packets, 2 zein chickpea b…" at bounding box center [551, 474] width 523 height 69
click at [397, 505] on textarea "2 zein peanut brittle packets, 2 zein sesame brittle packets, 2 zein chickpea b…" at bounding box center [551, 474] width 523 height 69
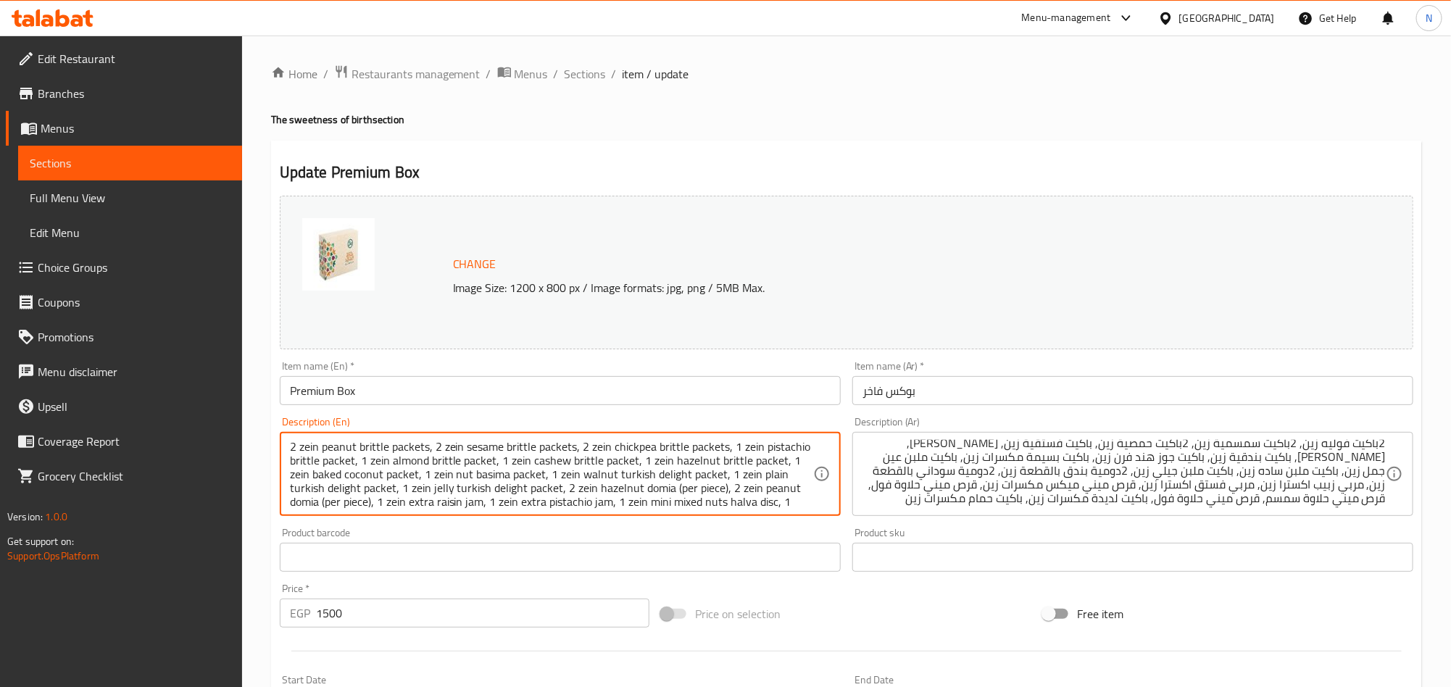
click at [481, 479] on textarea "2 zein peanut brittle packets, 2 zein sesame brittle packets, 2 zein chickpea b…" at bounding box center [551, 474] width 523 height 69
click at [424, 466] on textarea "2 zein peanut brittle packets, 2 zein sesame brittle packets, 2 zein chickpea b…" at bounding box center [551, 474] width 523 height 69
click at [447, 452] on textarea "2 zein peanut brittle packets, 2 zein sesame brittle packets, 2 zein chickpea b…" at bounding box center [551, 474] width 523 height 69
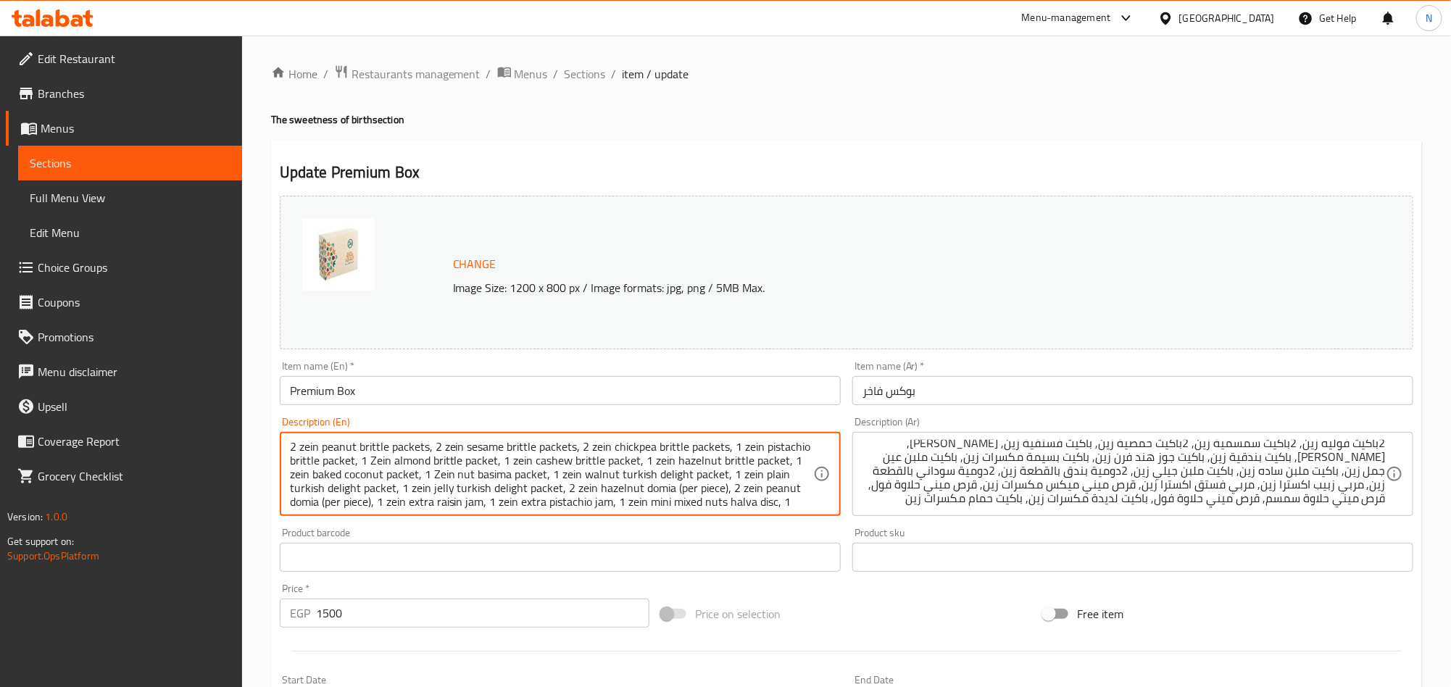
click at [447, 452] on textarea "2 zein peanut brittle packets, 2 zein sesame brittle packets, 2 zein chickpea b…" at bounding box center [551, 474] width 523 height 69
click at [301, 452] on textarea "2 zein peanut brittle packets, 2 Zein sesame brittle packets, 2 zein chickpea b…" at bounding box center [551, 474] width 523 height 69
click at [594, 444] on textarea "2 Zein peanut brittle packets, 2 Zein sesame brittle packets, 2 zein chickpea b…" at bounding box center [551, 474] width 523 height 69
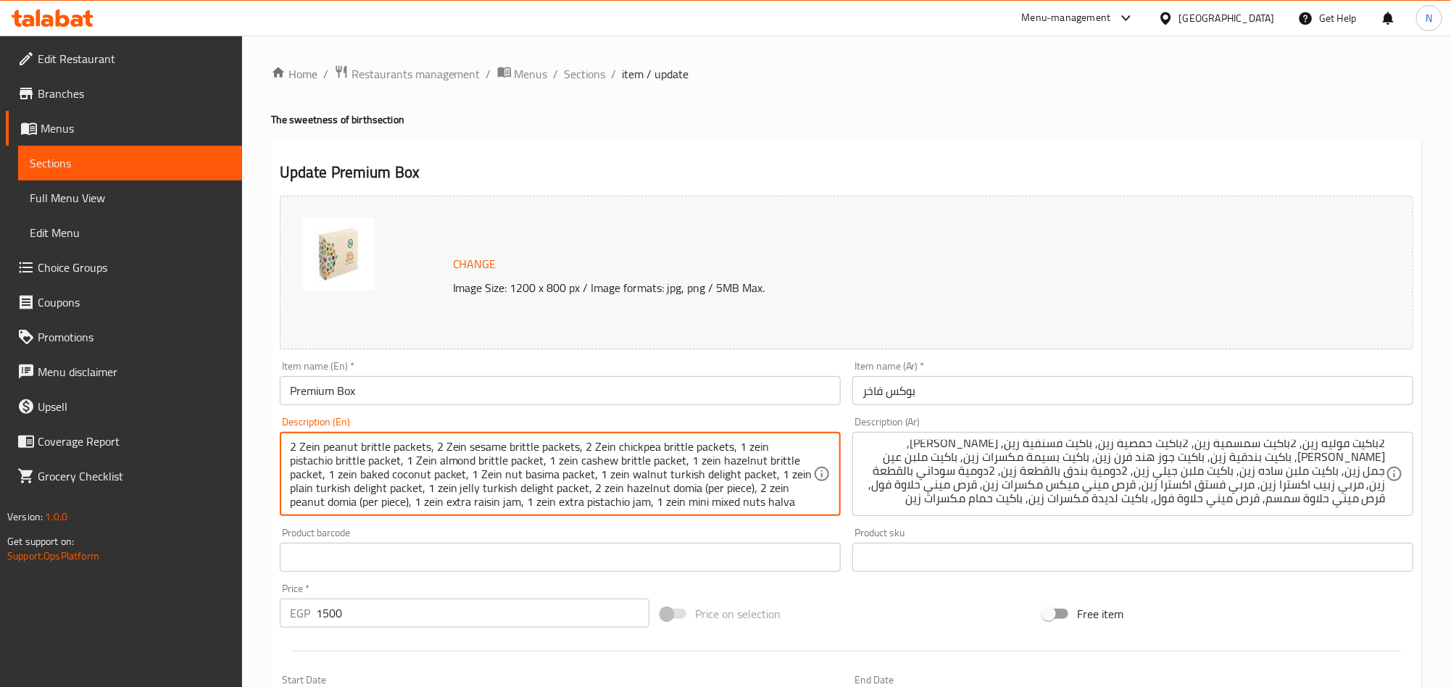
click at [755, 446] on textarea "2 Zein peanut brittle packets, 2 Zein sesame brittle packets, 2 Zein chickpea b…" at bounding box center [551, 474] width 523 height 69
click at [703, 466] on textarea "2 Zein peanut brittle packets, 2 Zein sesame brittle packets, 2 Zein chickpea b…" at bounding box center [551, 474] width 523 height 69
click at [703, 468] on textarea "2 Zein peanut brittle packets, 2 Zein sesame brittle packets, 2 Zein chickpea b…" at bounding box center [551, 474] width 523 height 69
click at [561, 466] on textarea "2 Zein peanut brittle packets, 2 Zein sesame brittle packets, 2 Zein chickpea b…" at bounding box center [551, 474] width 523 height 69
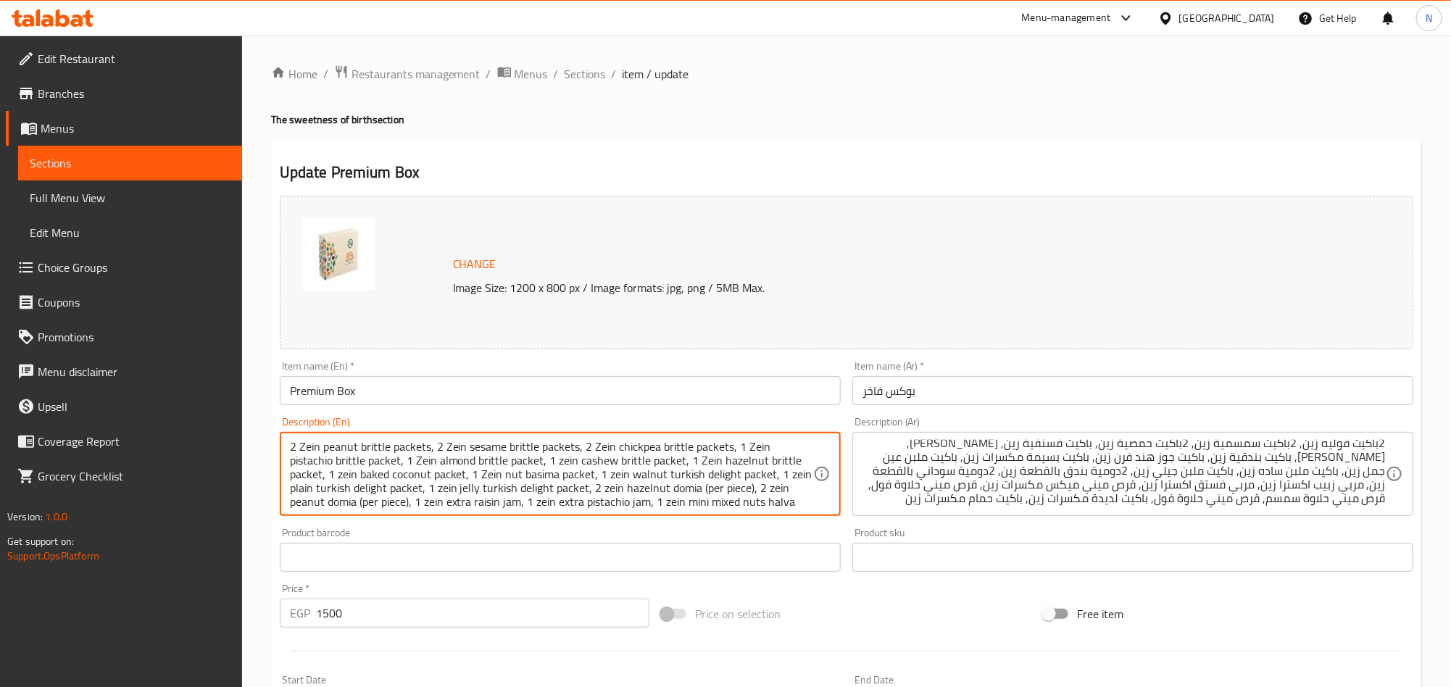
click at [561, 466] on textarea "2 Zein peanut brittle packets, 2 Zein sesame brittle packets, 2 Zein chickpea b…" at bounding box center [551, 474] width 523 height 69
click at [610, 481] on textarea "2 Zein peanut brittle packets, 2 Zein sesame brittle packets, 2 Zein chickpea b…" at bounding box center [551, 474] width 523 height 69
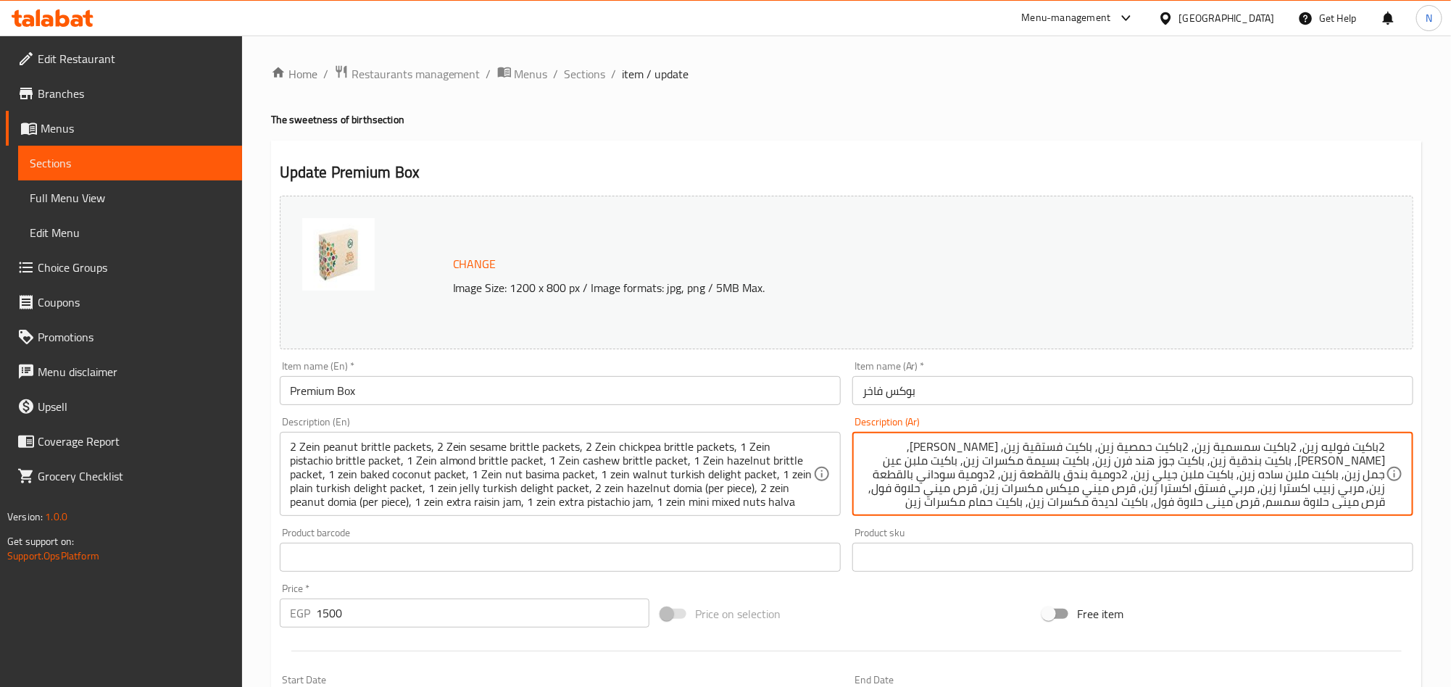
click at [1334, 457] on textarea "2باكيت فوليه زين, 2باكيت سمسمية زين, 2باكيت حمصية زين, باكيت فستقية زين, [PERSO…" at bounding box center [1124, 474] width 523 height 69
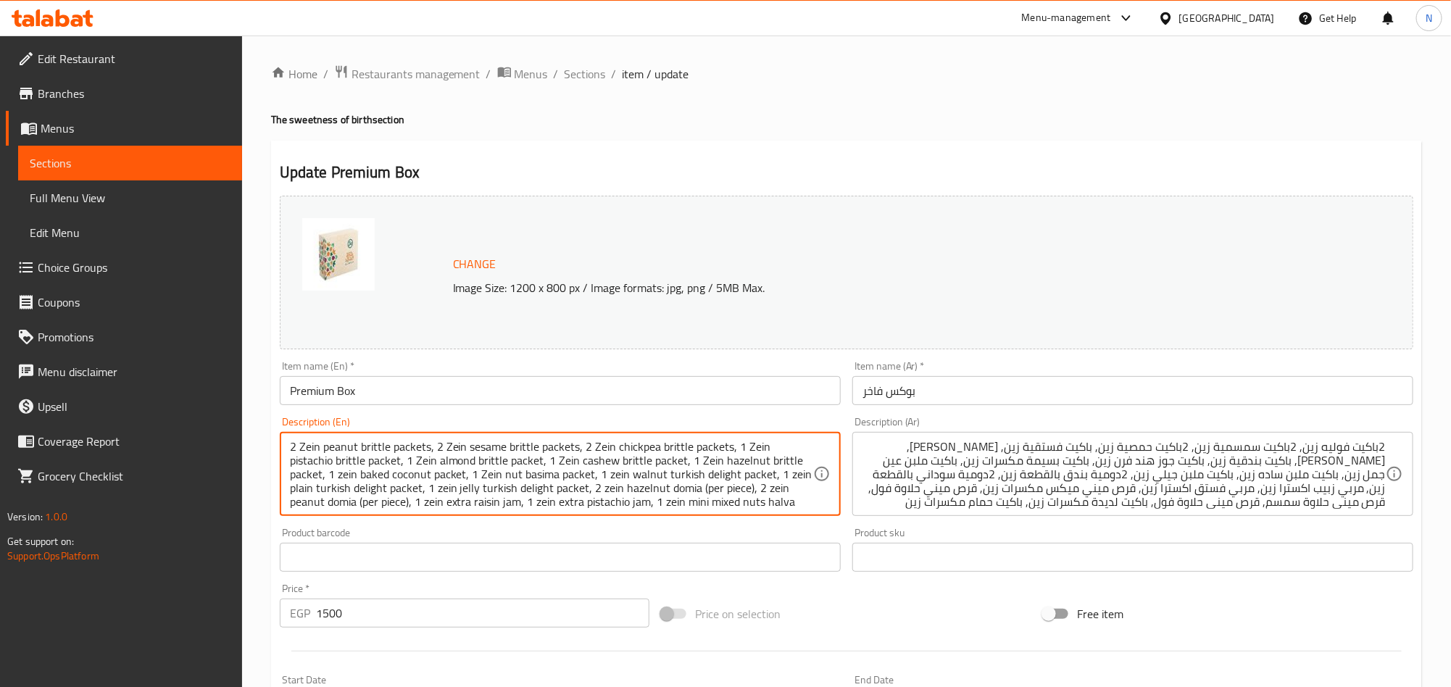
drag, startPoint x: 326, startPoint y: 450, endPoint x: 387, endPoint y: 455, distance: 61.1
paste textarea "Foliya"
drag, startPoint x: 388, startPoint y: 452, endPoint x: 390, endPoint y: 465, distance: 13.2
click at [387, 453] on textarea "2 Zein Foliya packets, 2 Zein sesame brittle packets, 2 Zein chickpea brittle p…" at bounding box center [551, 474] width 523 height 69
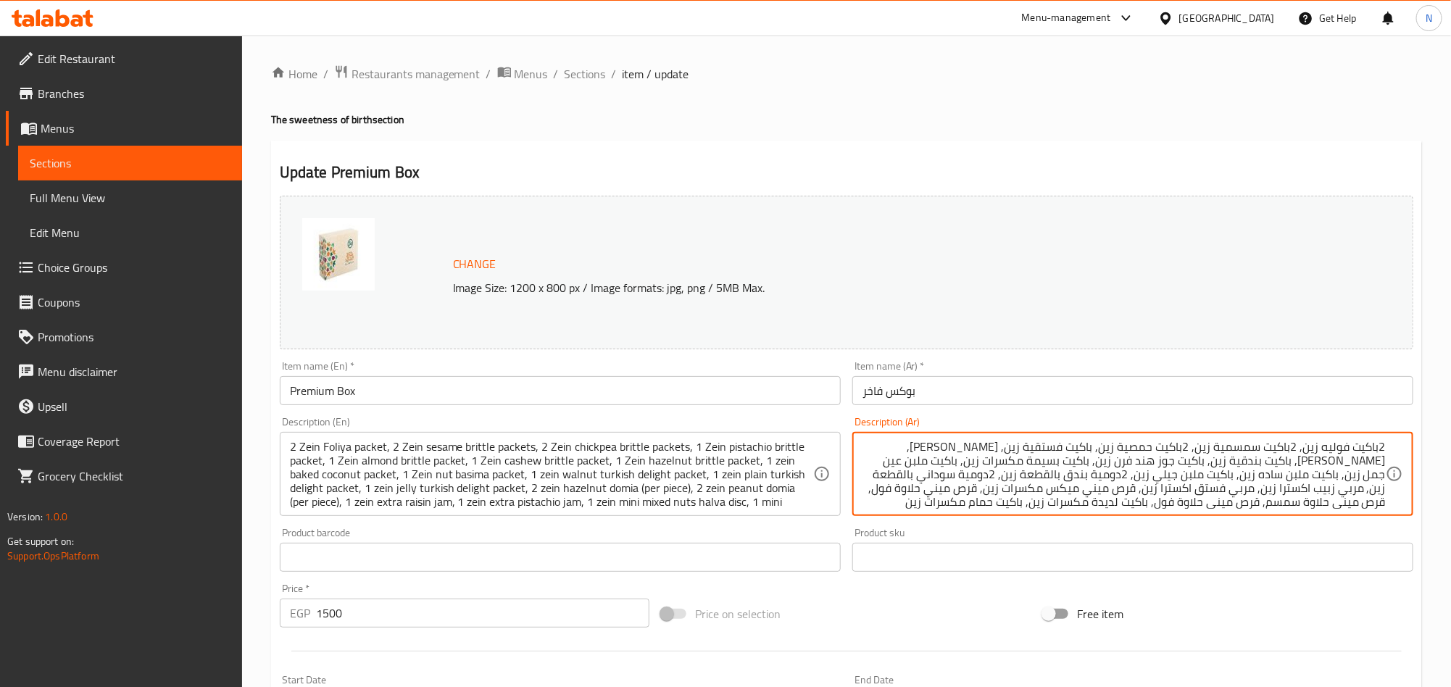
click at [1238, 449] on textarea "2باكيت فوليه زين, 2باكيت سمسمية زين, 2باكيت حمصية زين, باكيت فستقية زين, [PERSO…" at bounding box center [1124, 474] width 523 height 69
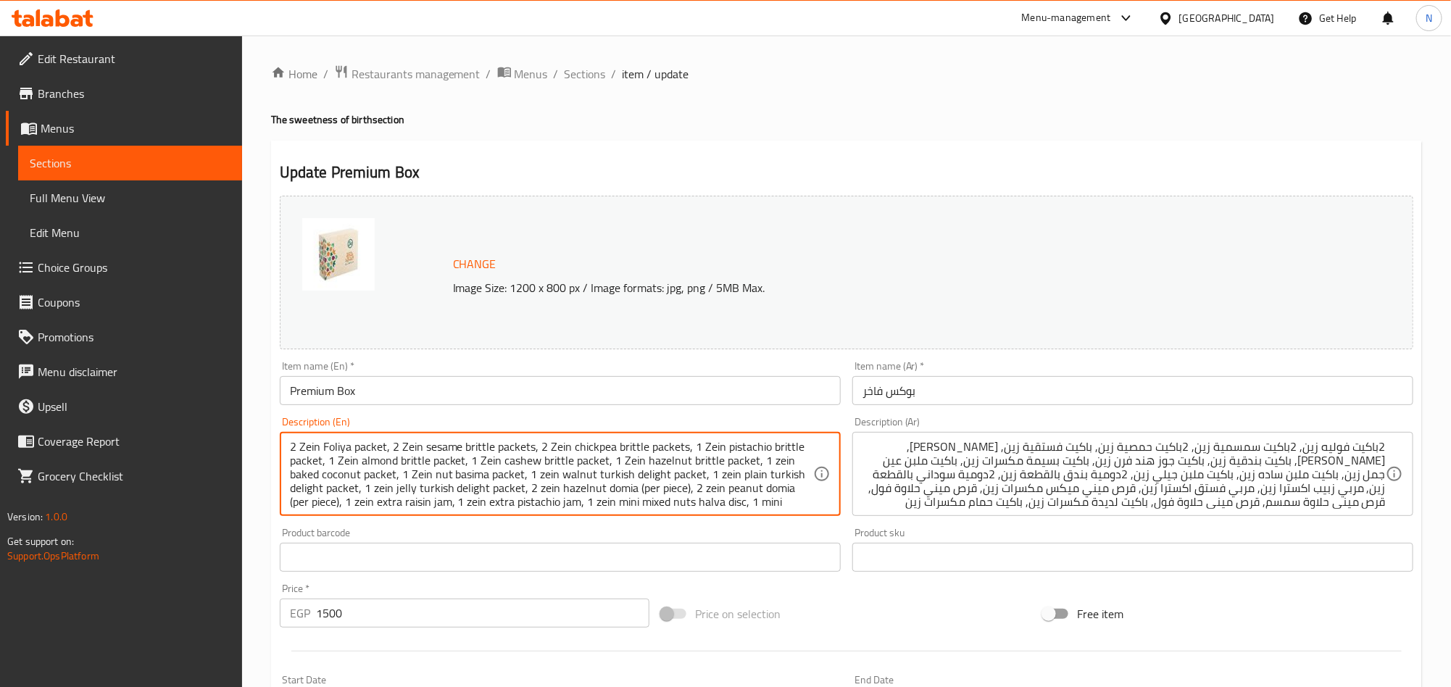
drag, startPoint x: 427, startPoint y: 450, endPoint x: 441, endPoint y: 451, distance: 14.5
click at [438, 457] on textarea "2 Zein Foliya packet, 2 Zein sesame brittle packets, 2 Zein chickpea brittle pa…" at bounding box center [551, 474] width 523 height 69
click at [431, 447] on textarea "2 Zein Foliya packet, 2 Zein sesame brittle packets, 2 Zein chickpea brittle pa…" at bounding box center [551, 474] width 523 height 69
click at [423, 448] on textarea "2 Zein Foliya packet, 2 Zein sesame brittle packets, 2 Zein chickpea brittle pa…" at bounding box center [551, 474] width 523 height 69
drag, startPoint x: 423, startPoint y: 448, endPoint x: 494, endPoint y: 451, distance: 71.1
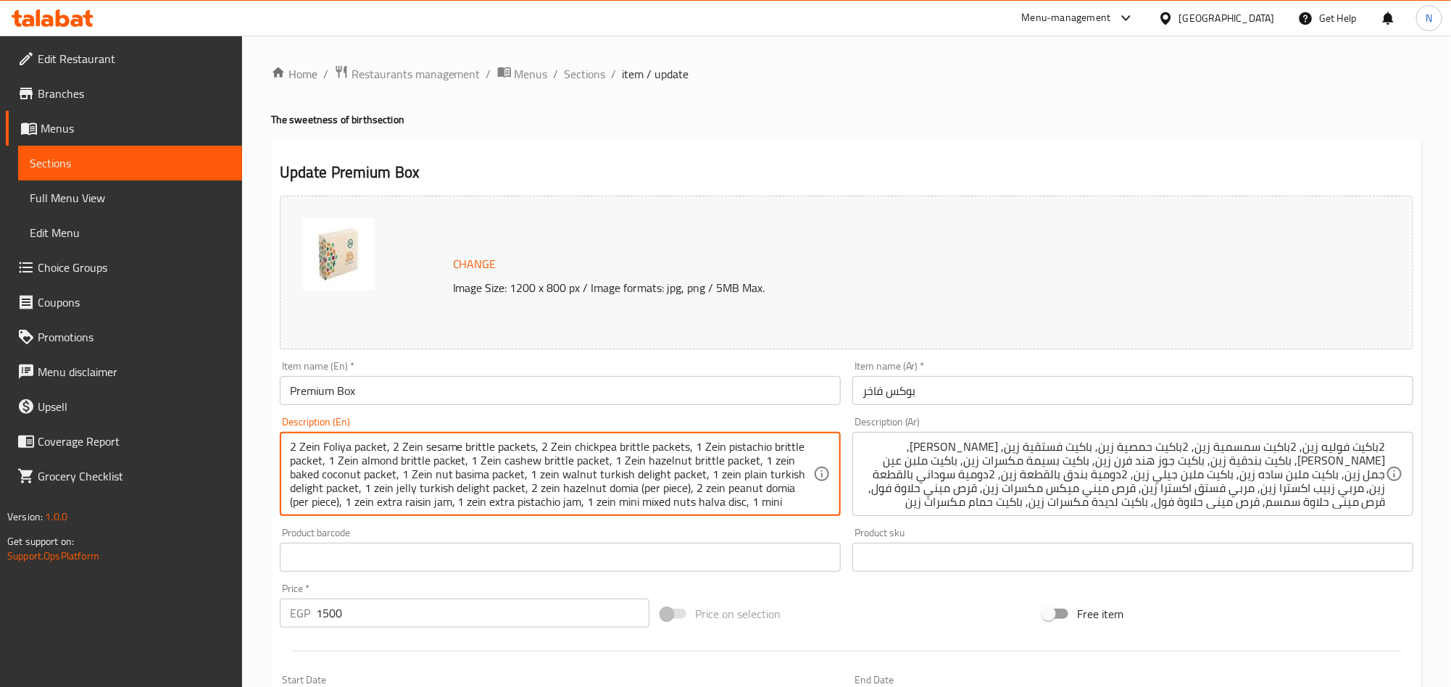
click at [492, 450] on textarea "2 Zein Foliya packet, 2 Zein sesame brittle packets, 2 Zein chickpea brittle pa…" at bounding box center [551, 474] width 523 height 69
paste textarea "Semsemya"
click at [383, 451] on textarea "2 Zein Foliya packet, 2 Zein Semsemya packets, 2 Zein chickpea brittle packets,…" at bounding box center [551, 474] width 523 height 69
click at [514, 455] on textarea "2 Zein Foliya packet, 2 Zein Semsemya packets, 2 Zein chickpea brittle packets,…" at bounding box center [551, 474] width 523 height 69
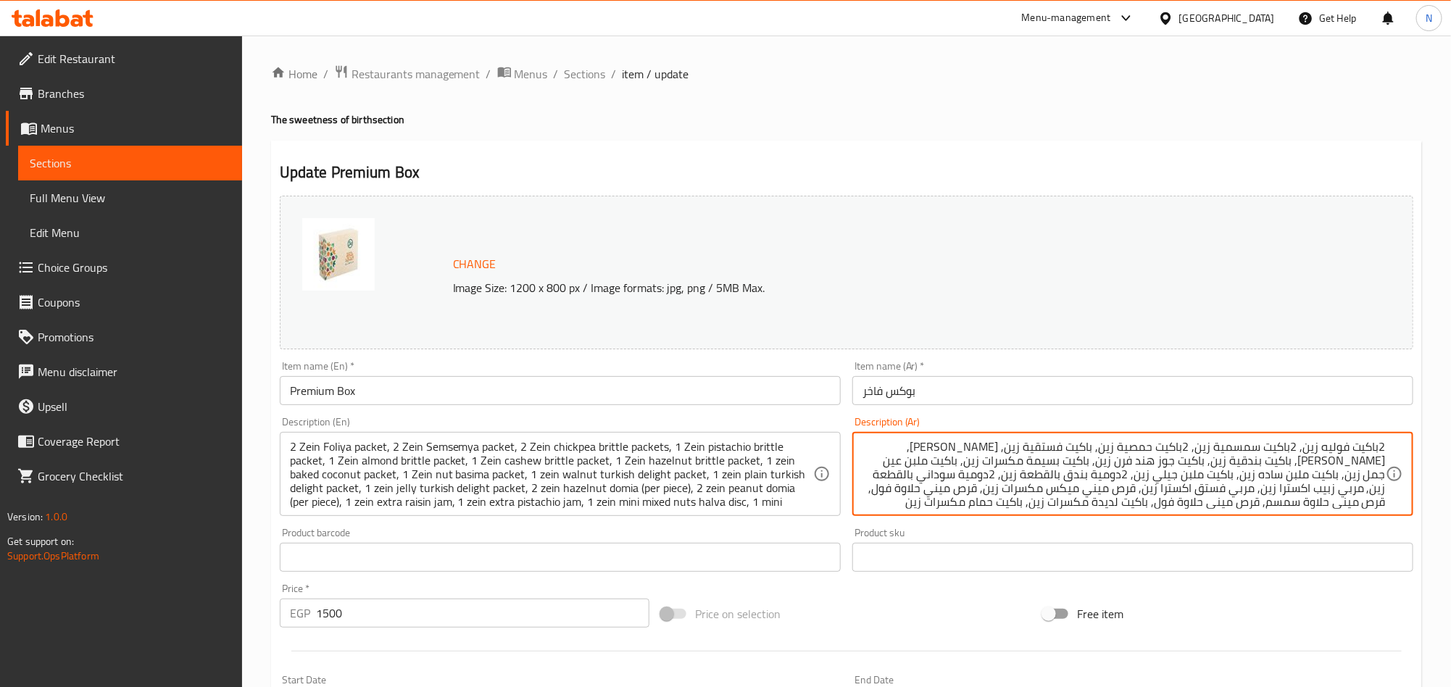
click at [1140, 451] on textarea "2باكيت فوليه زين, 2باكيت سمسمية زين, 2باكيت حمصية زين, باكيت فستقية زين, [PERSO…" at bounding box center [1124, 474] width 523 height 69
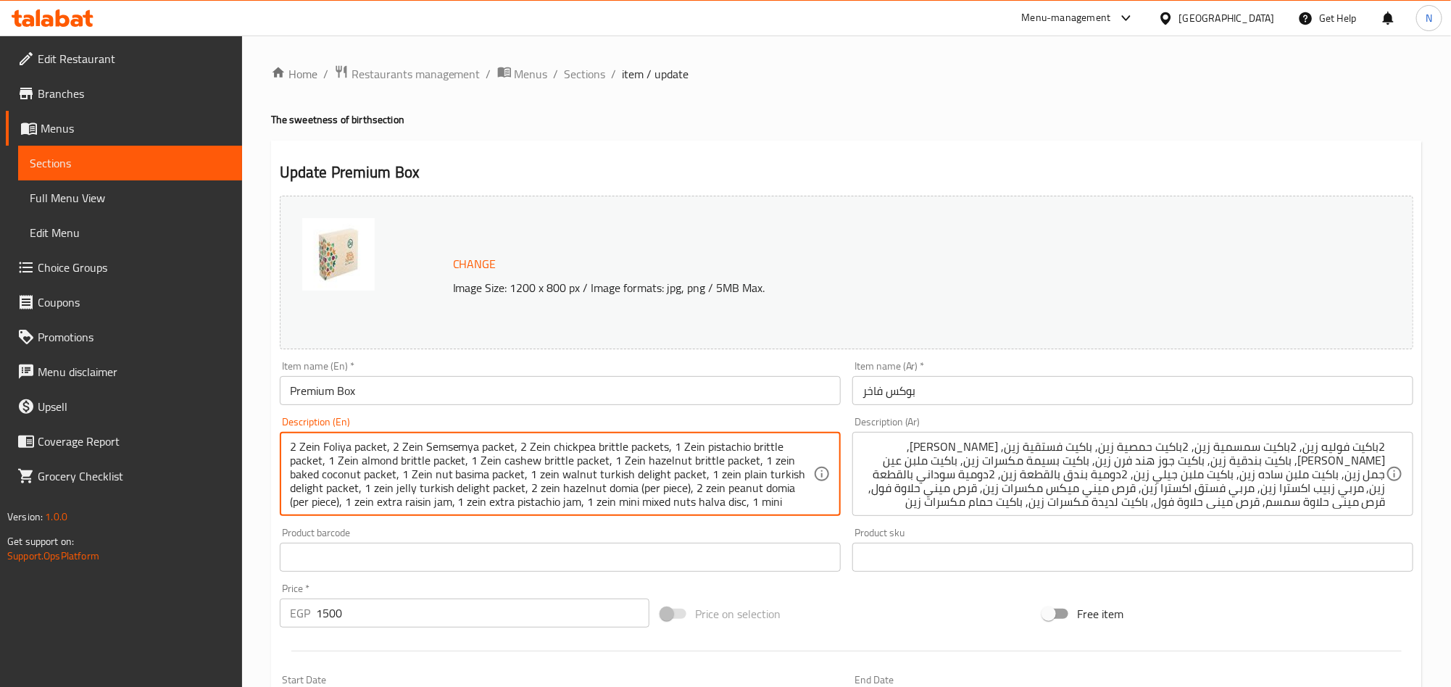
drag, startPoint x: 552, startPoint y: 451, endPoint x: 575, endPoint y: 451, distance: 22.5
click at [555, 451] on textarea "2 Zein Foliya packet, 2 Zein Semsemya packet, 2 Zein chickpea brittle packets, …" at bounding box center [551, 474] width 523 height 69
drag, startPoint x: 550, startPoint y: 451, endPoint x: 622, endPoint y: 451, distance: 71.8
click at [622, 451] on textarea "2 Zein Foliya packet, 2 Zein Semsemya packet, 2 Zein chickpea brittle packets, …" at bounding box center [551, 474] width 523 height 69
paste textarea "Homosiya"
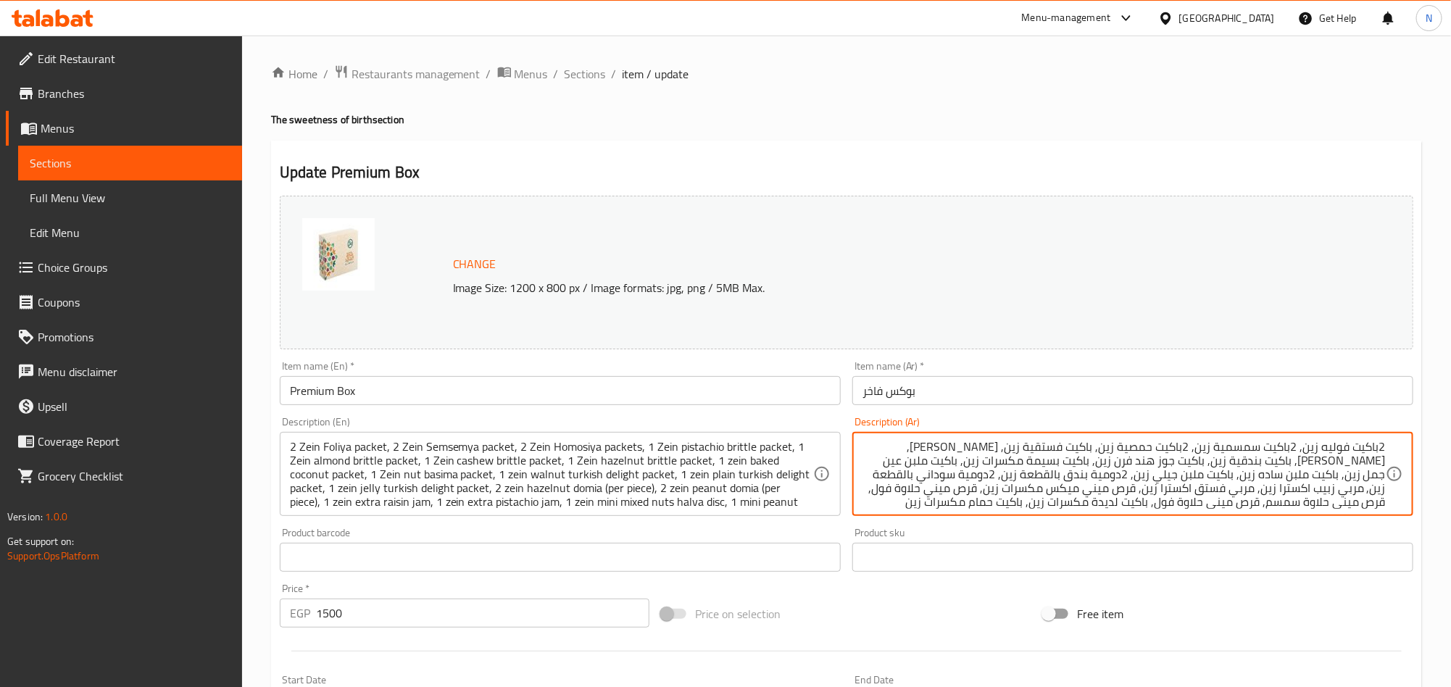
drag, startPoint x: 1098, startPoint y: 451, endPoint x: 1012, endPoint y: 444, distance: 86.5
click at [1049, 449] on textarea "2باكيت فوليه زين, 2باكيت سمسمية زين, 2باكيت حمصية زين, باكيت فستقية زين, [PERSO…" at bounding box center [1124, 474] width 523 height 69
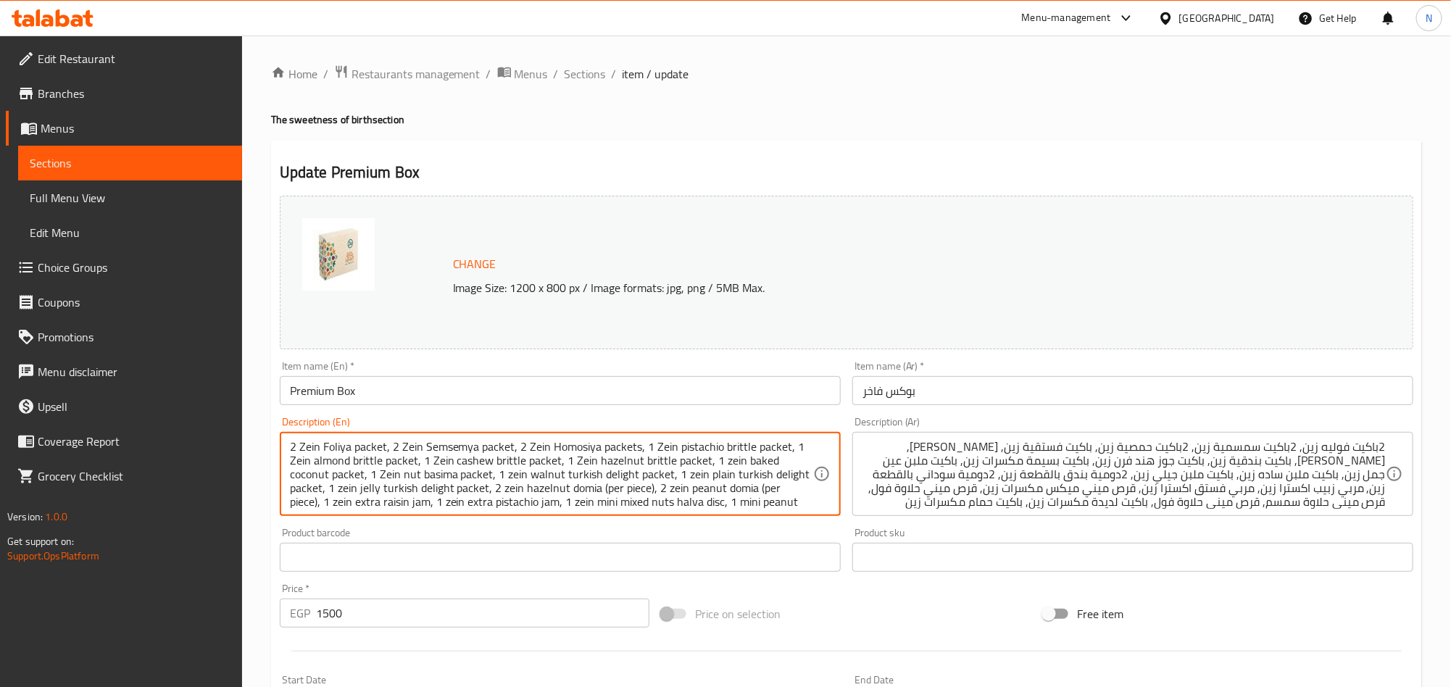
drag, startPoint x: 676, startPoint y: 450, endPoint x: 750, endPoint y: 447, distance: 74.0
paste textarea "Fostokiya"
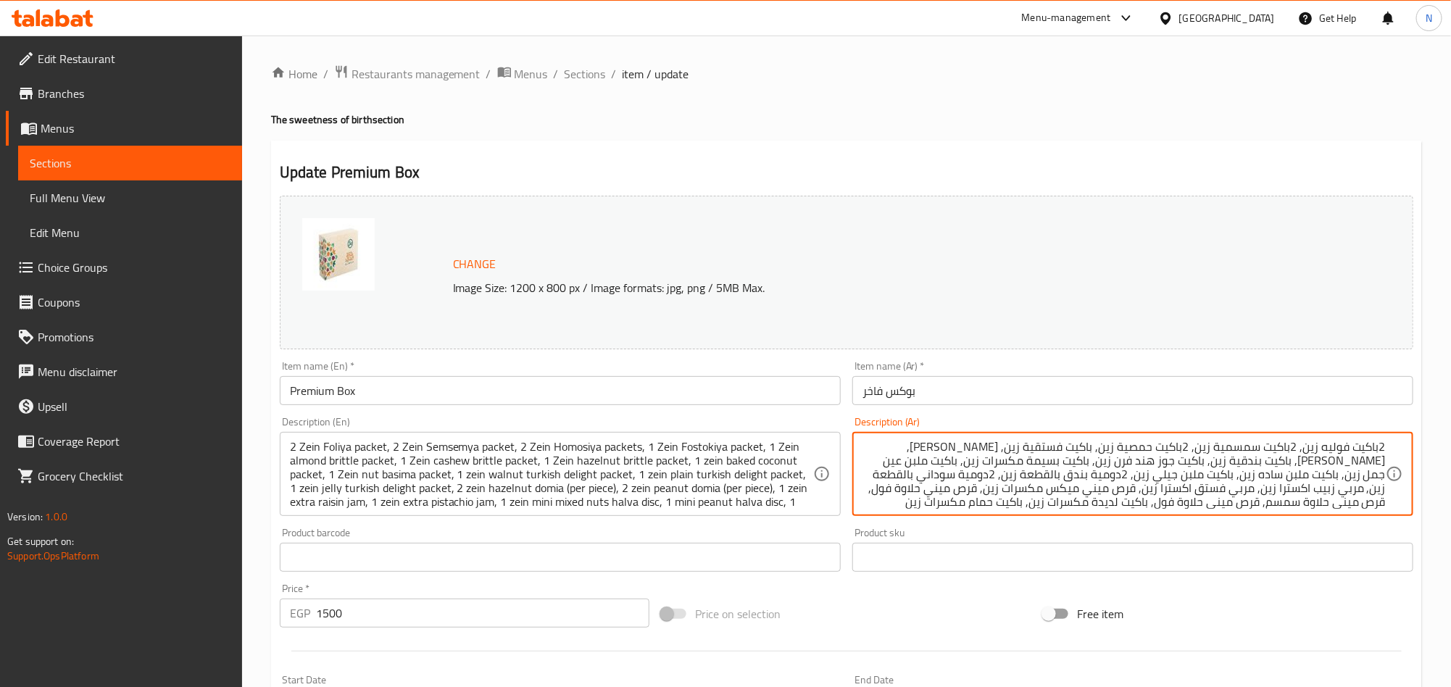
click at [966, 452] on textarea "2باكيت فوليه زين, 2باكيت سمسمية زين, 2باكيت حمصية زين, باكيت فستقية زين, [PERSO…" at bounding box center [1124, 474] width 523 height 69
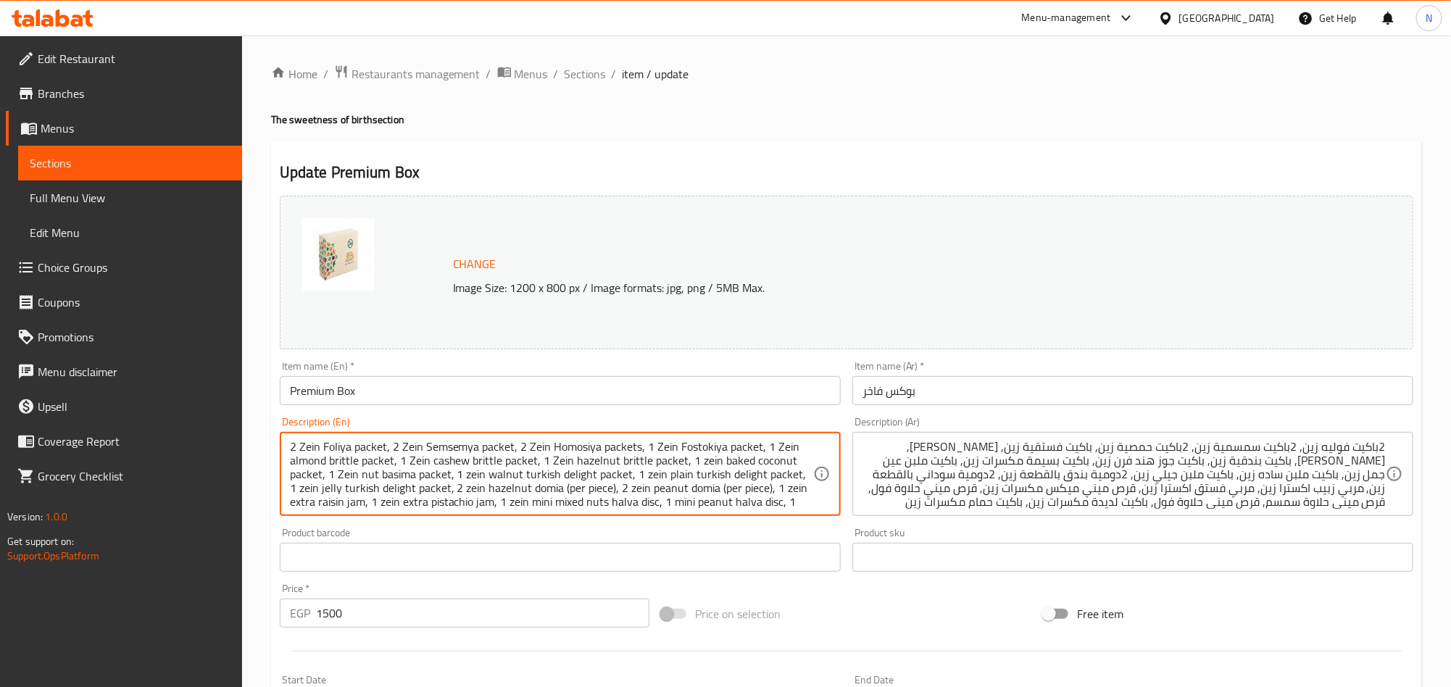
drag, startPoint x: 289, startPoint y: 462, endPoint x: 357, endPoint y: 464, distance: 67.5
paste textarea "Loziya"
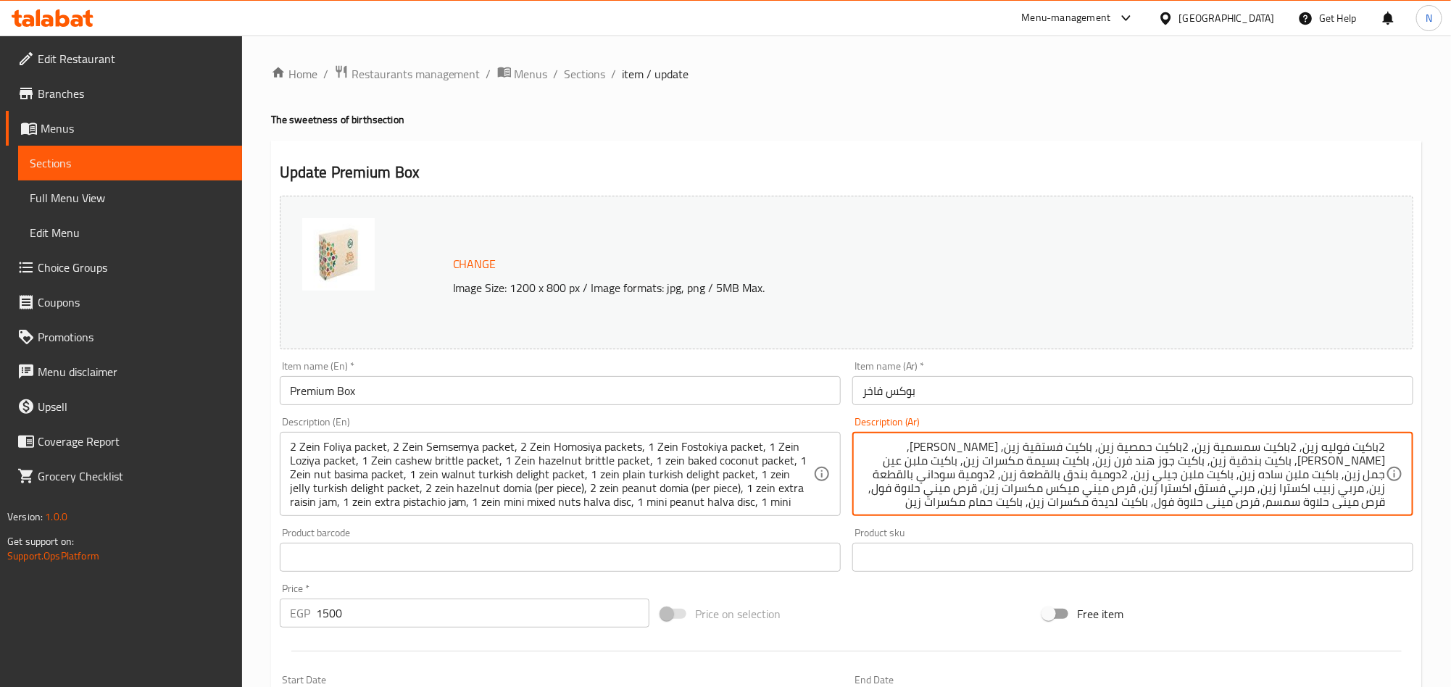
click at [1368, 466] on textarea "2باكيت فوليه زين, 2باكيت سمسمية زين, 2باكيت حمصية زين, باكيت فستقية زين, [PERSO…" at bounding box center [1124, 474] width 523 height 69
click at [881, 154] on div "Update Premium Box Change Image Size: 1200 x 800 px / Image formats: jpg, png /…" at bounding box center [846, 573] width 1151 height 865
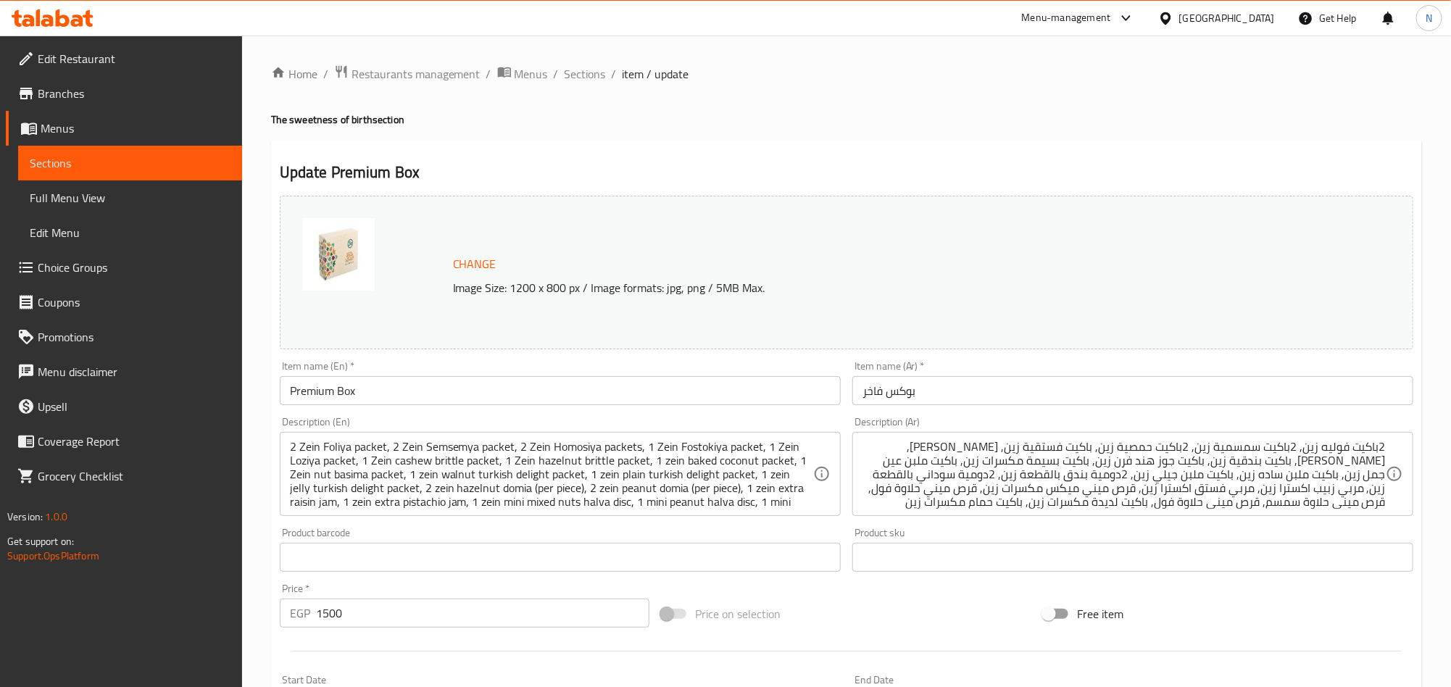
click at [442, 465] on textarea "2 Zein Foliya packet, 2 Zein Semsemya packet, 2 Zein Homosiya packets, 1 Zein F…" at bounding box center [551, 474] width 523 height 69
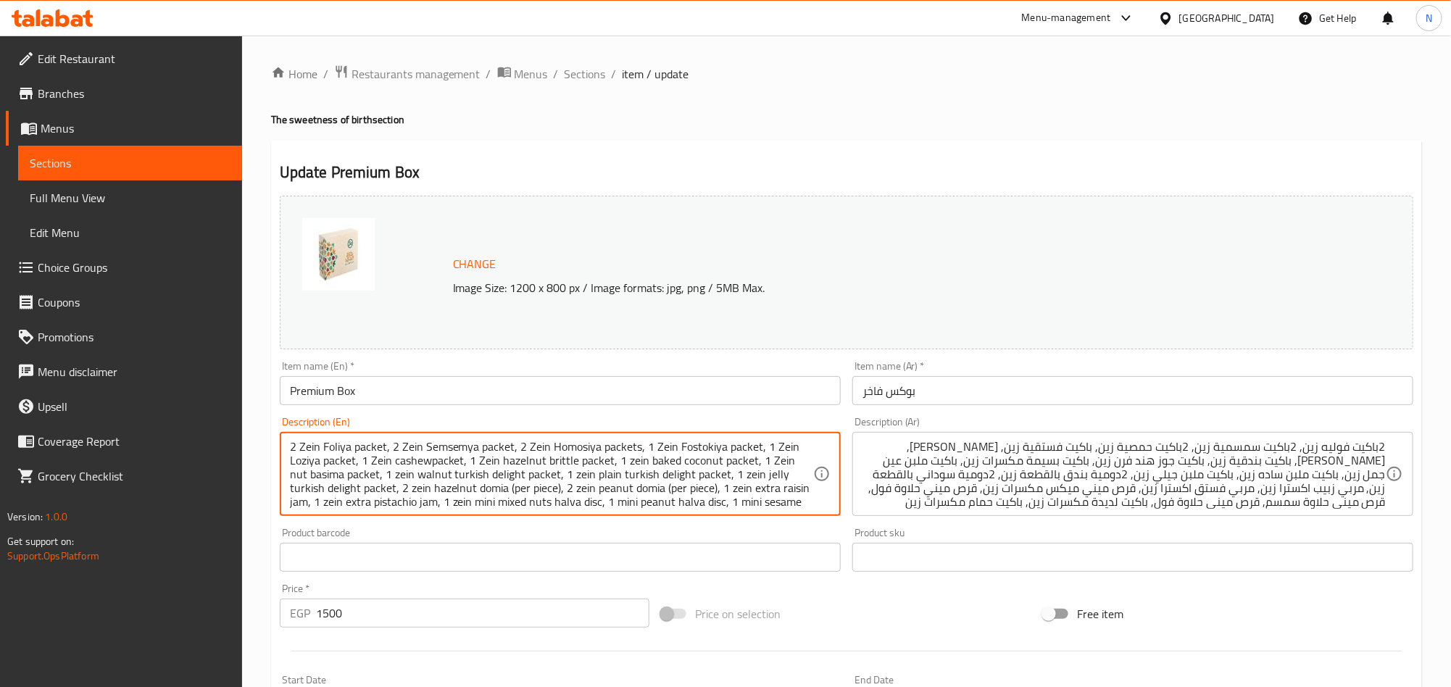
click at [514, 457] on textarea "2 Zein Foliya packet, 2 Zein Semsemya packet, 2 Zein Homosiya packets, 1 Zein F…" at bounding box center [551, 474] width 523 height 69
click at [425, 464] on textarea "2 Zein Foliya packet, 2 Zein Semsemya packet, 2 Zein Homosiya packets, 1 Zein F…" at bounding box center [551, 474] width 523 height 69
click at [426, 465] on textarea "2 Zein Foliya packet, 2 Zein Semsemya packet, 2 Zein Homosiya packets, 1 Zein F…" at bounding box center [551, 474] width 523 height 69
click at [370, 462] on textarea "2 Zein Foliya packet, 2 Zein Semsemya packet, 2 Zein Homosiya packets, 1 Zein F…" at bounding box center [551, 474] width 523 height 69
click at [472, 468] on textarea "2 Zein Foliya packet, 2 Zein Semsemya packet, 2 Zein Homosiya packets, 1 Zein F…" at bounding box center [551, 474] width 523 height 69
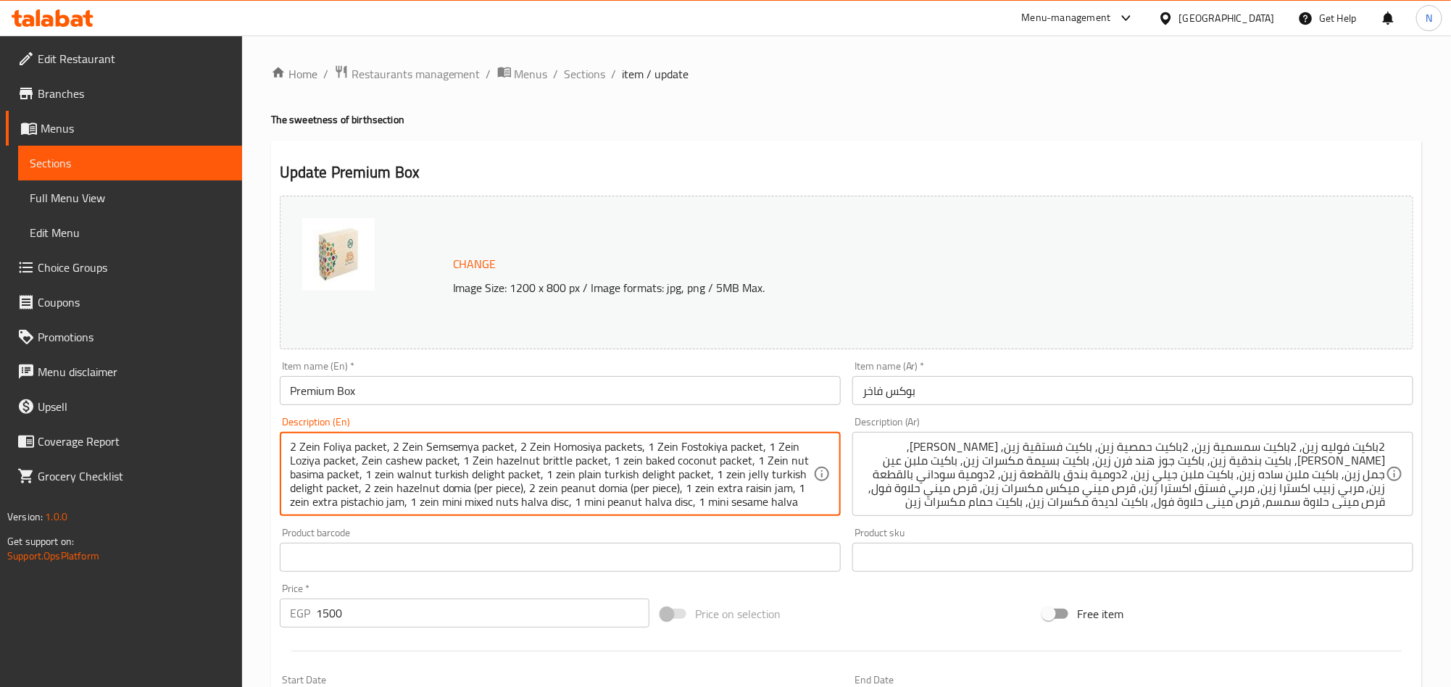
click at [470, 466] on textarea "2 Zein Foliya packet, 2 Zein Semsemya packet, 2 Zein Homosiya packets, 1 Zein F…" at bounding box center [551, 474] width 523 height 69
click at [650, 449] on textarea "2 Zein Foliya packet, 2 Zein Semsemya packet, 2 Zein Homosiya packets, 1 Zein F…" at bounding box center [551, 474] width 523 height 69
click at [762, 452] on textarea "2 Zein Foliya packet, 2 Zein Semsemya packet, 2 Zein Homosiya packets, Zein Fos…" at bounding box center [551, 474] width 523 height 69
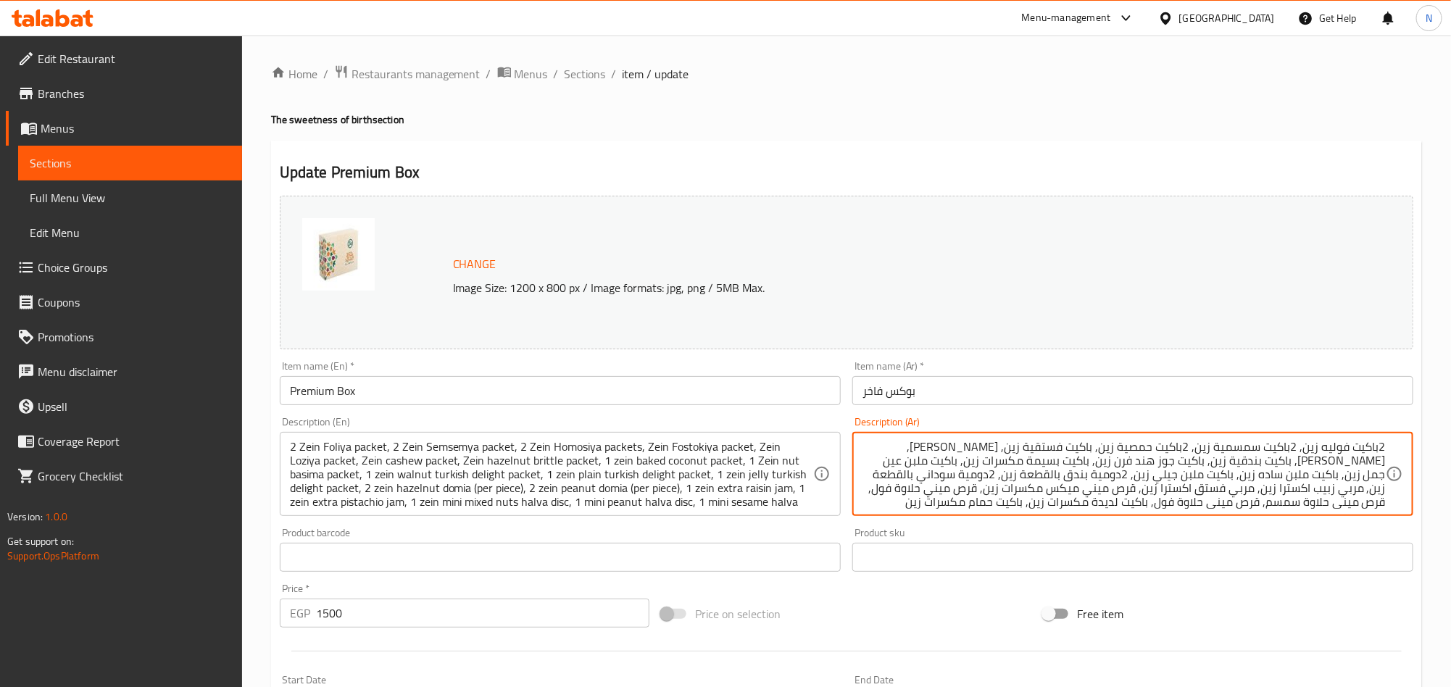
click at [1303, 468] on textarea "2باكيت فوليه زين, 2باكيت سمسمية زين, 2باكيت حمصية زين, باكيت فستقية زين, [PERSO…" at bounding box center [1124, 474] width 523 height 69
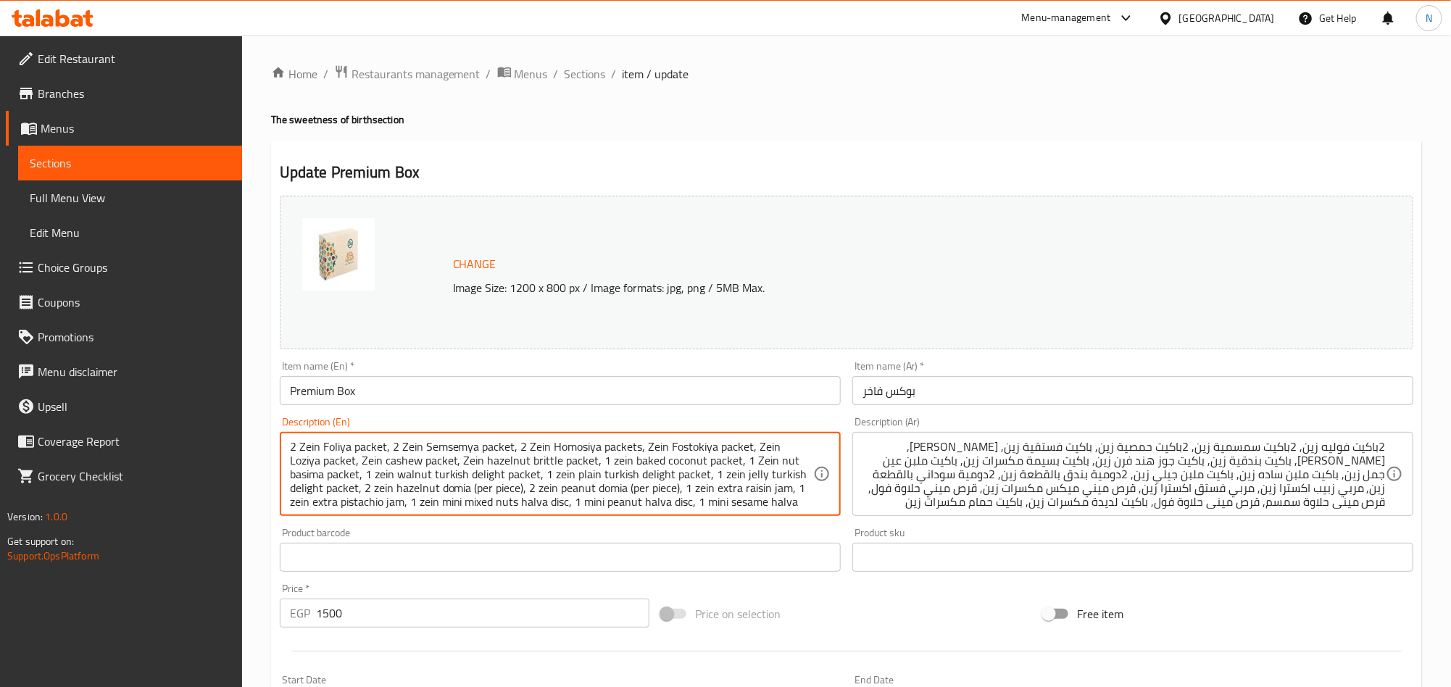
drag, startPoint x: 484, startPoint y: 465, endPoint x: 557, endPoint y: 468, distance: 73.3
paste textarea "Bondokiya"
click at [581, 465] on textarea "2 Zein Foliya packet, 2 Zein Semsemya packet, 2 Zein Homosiya packets, Zein Fos…" at bounding box center [551, 474] width 523 height 69
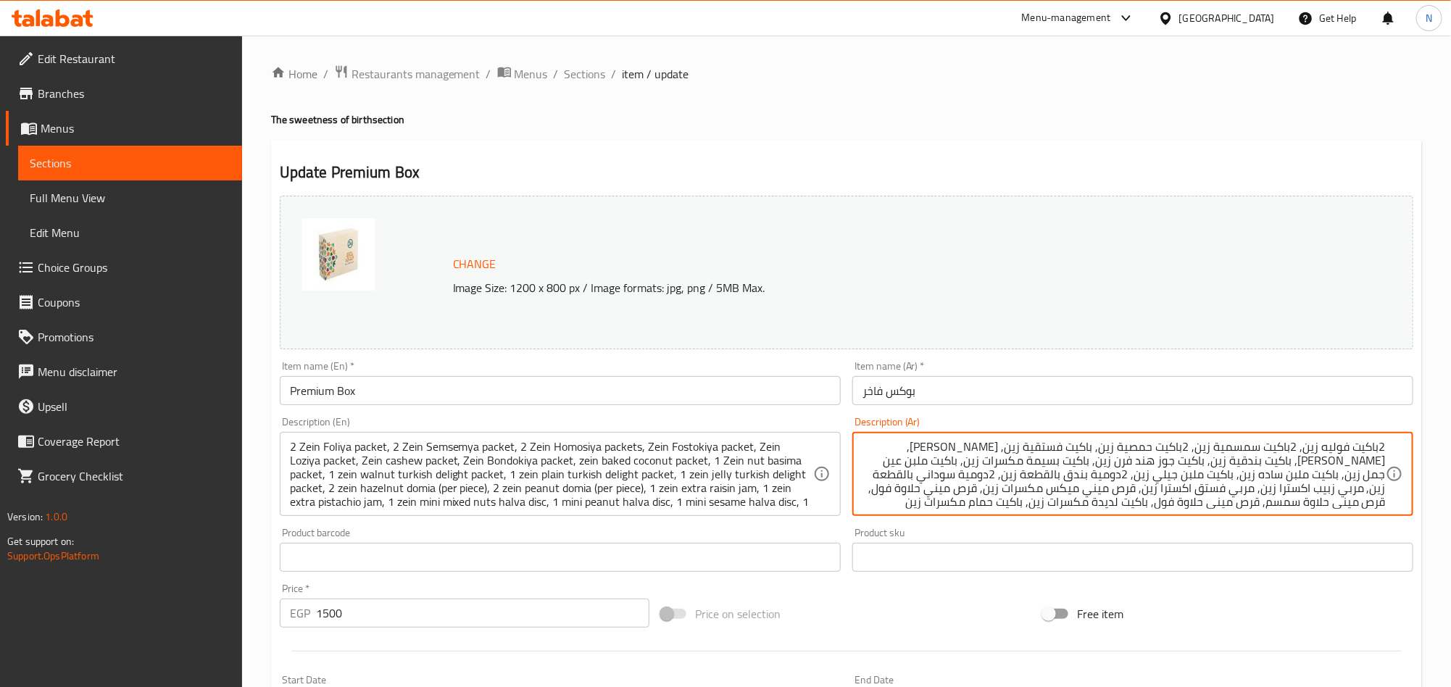
click at [1177, 465] on textarea "2باكيت فوليه زين, 2باكيت سمسمية زين, 2باكيت حمصية زين, باكيت فستقية زين, [PERSO…" at bounding box center [1124, 474] width 523 height 69
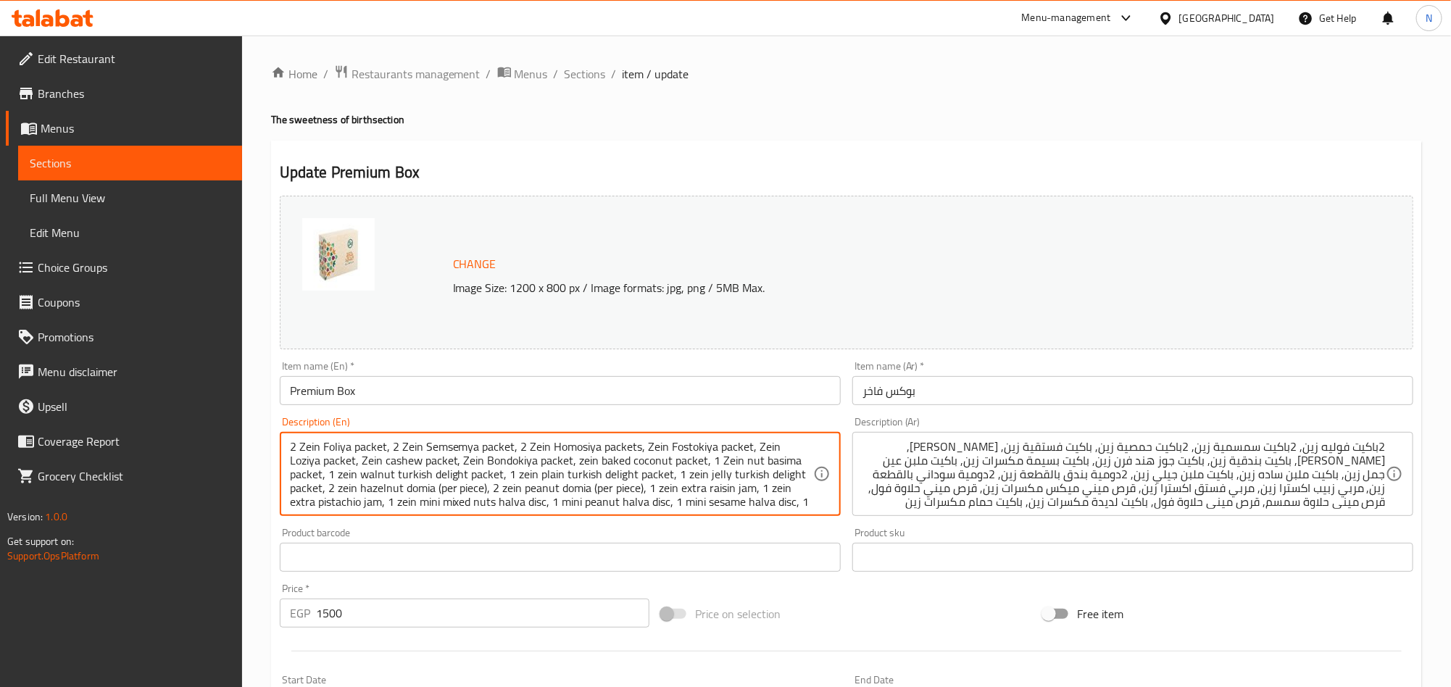
drag, startPoint x: 599, startPoint y: 464, endPoint x: 624, endPoint y: 466, distance: 25.5
paste textarea "Oven B"
click at [692, 487] on textarea "2 Zein Foliya packet, 2 Zein Semsemya packet, 2 Zein Homosiya packets, Zein Fos…" at bounding box center [551, 474] width 523 height 69
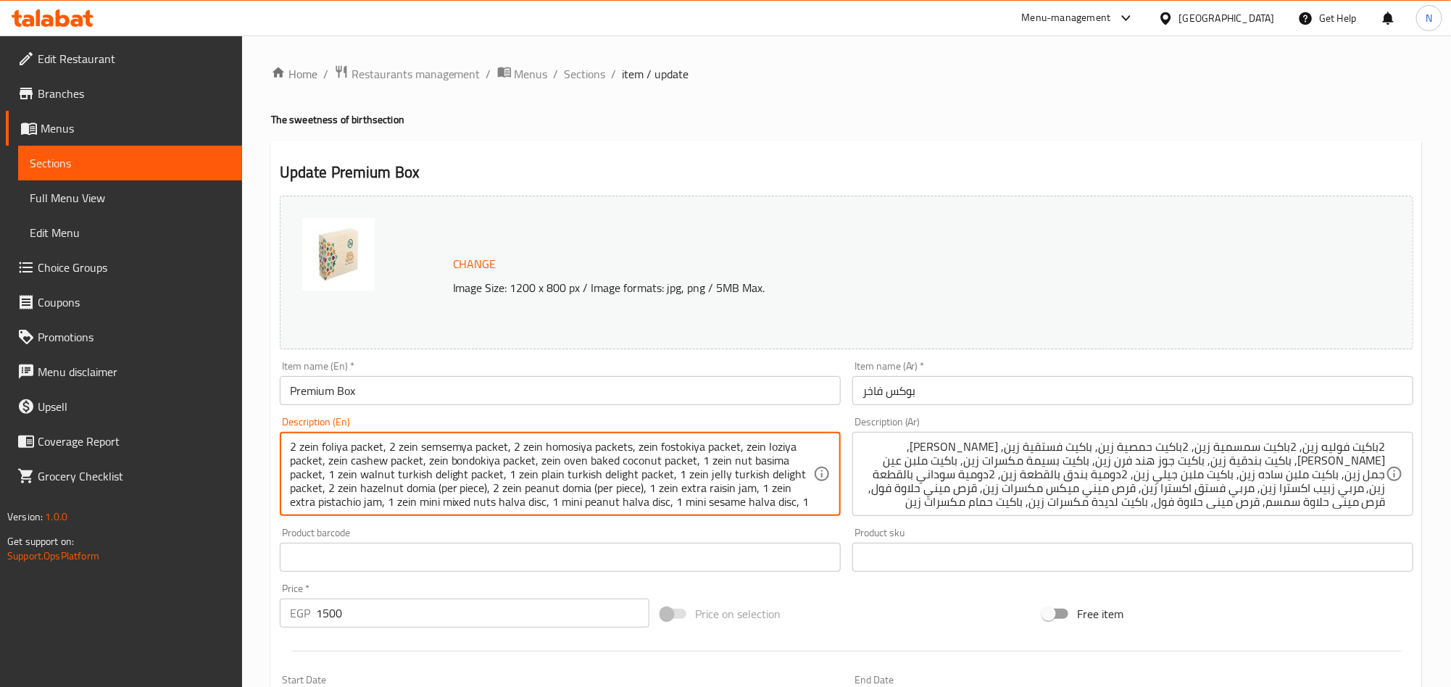
click at [631, 490] on textarea "2 zein foliya packet, 2 zein semsemya packet, 2 zein homosiya packets, zein fos…" at bounding box center [551, 474] width 523 height 69
click at [707, 465] on textarea "2 zein foliya packet, 2 zein semsemya packet, 2 zein homosiya packets, zein fos…" at bounding box center [551, 474] width 523 height 69
click at [337, 475] on textarea "2 zein foliya packet, 2 zein semsemya packet, 2 zein homosiya packets, zein fos…" at bounding box center [551, 474] width 523 height 69
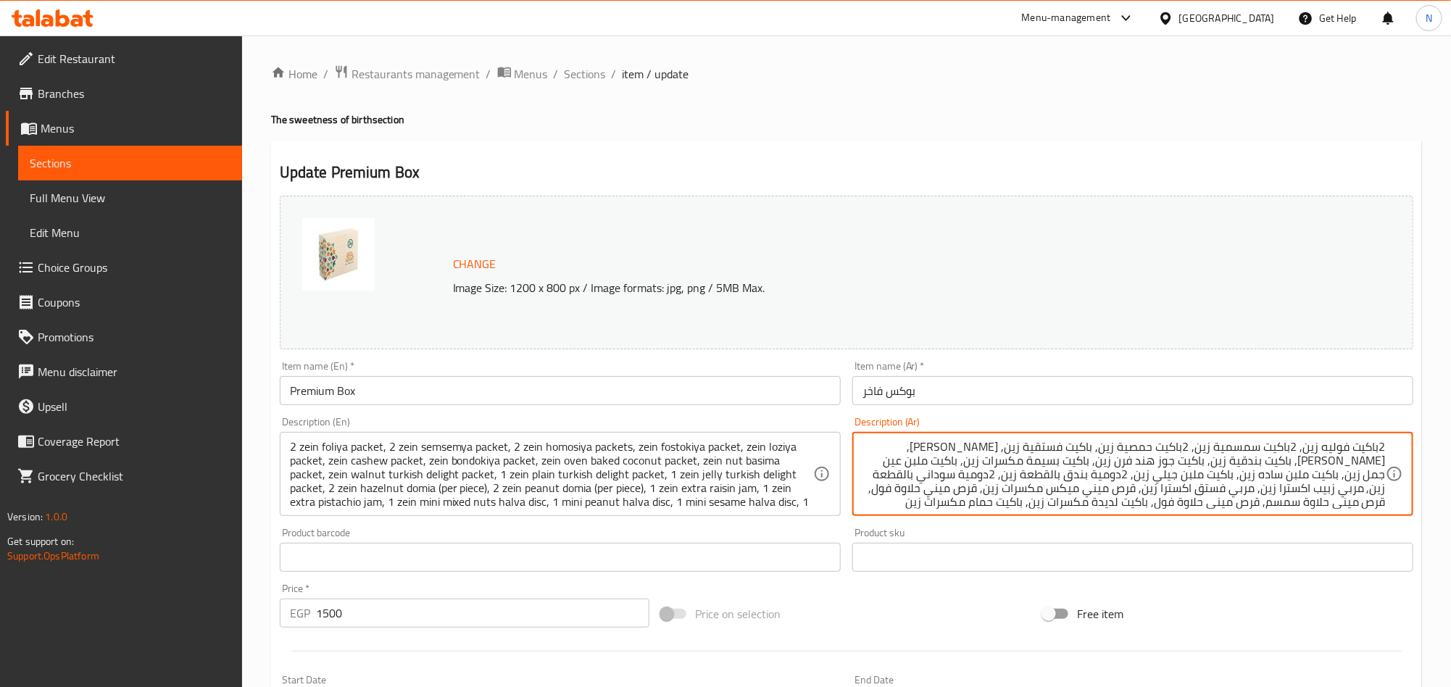
click at [971, 468] on textarea "2باكيت فوليه زين, 2باكيت سمسمية زين, 2باكيت حمصية زين, باكيت فستقية زين, [PERSO…" at bounding box center [1124, 474] width 523 height 69
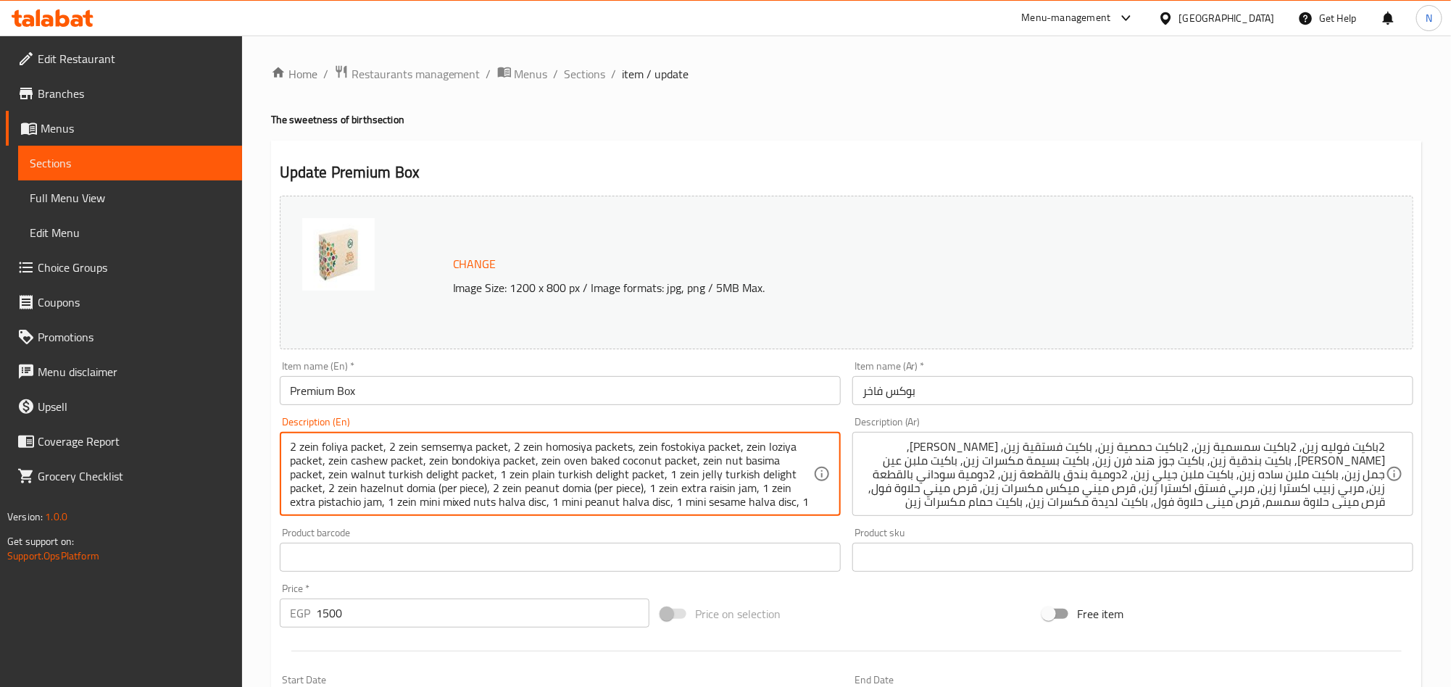
drag, startPoint x: 385, startPoint y: 476, endPoint x: 453, endPoint y: 478, distance: 68.2
paste textarea "Malban"
click at [426, 481] on textarea "2 zein foliya packet, 2 zein semsemya packet, 2 zein homosiya packets, zein fos…" at bounding box center [551, 474] width 523 height 69
click at [466, 479] on textarea "2 zein foliya packet, 2 zein semsemya packet, 2 zein homosiya packets, zein fos…" at bounding box center [551, 474] width 523 height 69
click at [631, 474] on textarea "2 zein foliya packet, 2 zein semsemya packet, 2 zein homosiya packets, zein fos…" at bounding box center [551, 474] width 523 height 69
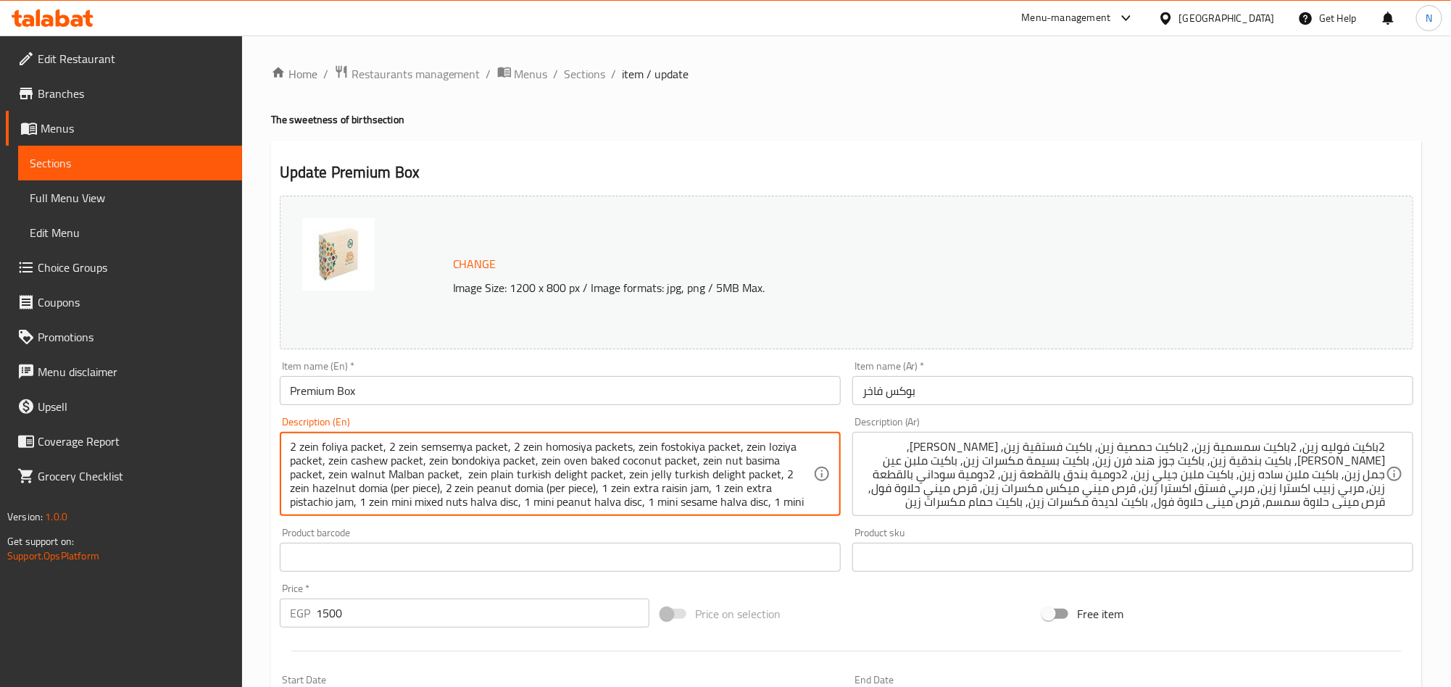
click at [391, 489] on textarea "2 zein foliya packet, 2 zein semsemya packet, 2 zein homosiya packets, zein fos…" at bounding box center [551, 474] width 523 height 69
click at [435, 494] on textarea "2 zein foliya packet, 2 zein semsemya packet, 2 zein homosiya packets, zein fos…" at bounding box center [551, 474] width 523 height 69
click at [435, 492] on textarea "2 zein foliya packet, 2 zein semsemya packet, 2 zein homosiya packets, zein fos…" at bounding box center [551, 474] width 523 height 69
click at [438, 472] on textarea "2 zein foliya packet, 2 zein semsemya packet, 2 zein homosiya packets, zein fos…" at bounding box center [551, 474] width 523 height 69
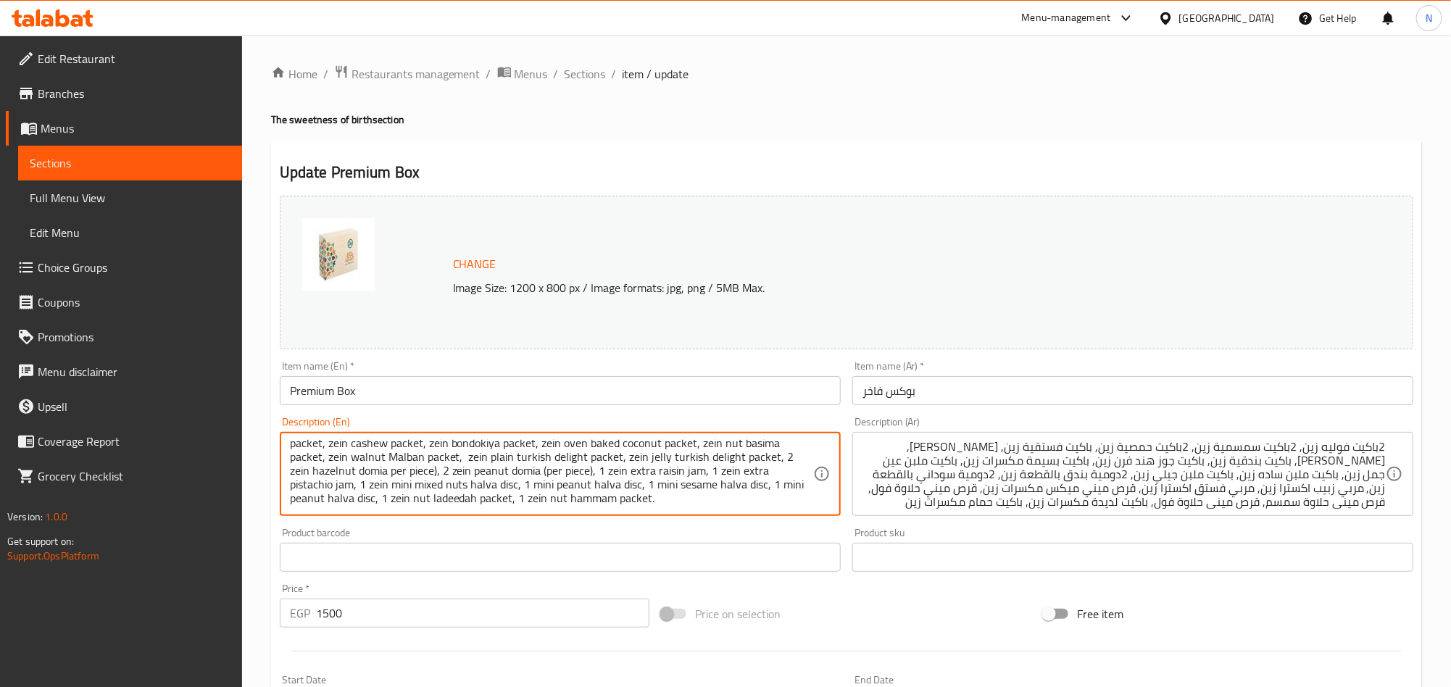
click at [437, 475] on textarea "2 zein foliya packet, 2 zein semsemya packet, 2 zein homosiya packets, zein fos…" at bounding box center [551, 474] width 523 height 69
click at [588, 476] on textarea "2 zein foliya packet, 2 zein semsemya packet, 2 zein homosiya packets, zein fos…" at bounding box center [551, 474] width 523 height 69
click at [542, 470] on textarea "2 zein foliya packet, 2 zein semsemya packet, 2 zein homosiya packets, zein fos…" at bounding box center [551, 474] width 523 height 69
click at [596, 476] on textarea "2 zein foliya packet, 2 zein semsemya packet, 2 zein homosiya packets, zein fos…" at bounding box center [551, 474] width 523 height 69
click at [698, 476] on textarea "2 zein foliya packet, 2 zein semsemya packet, 2 zein homosiya packets, zein fos…" at bounding box center [551, 474] width 523 height 69
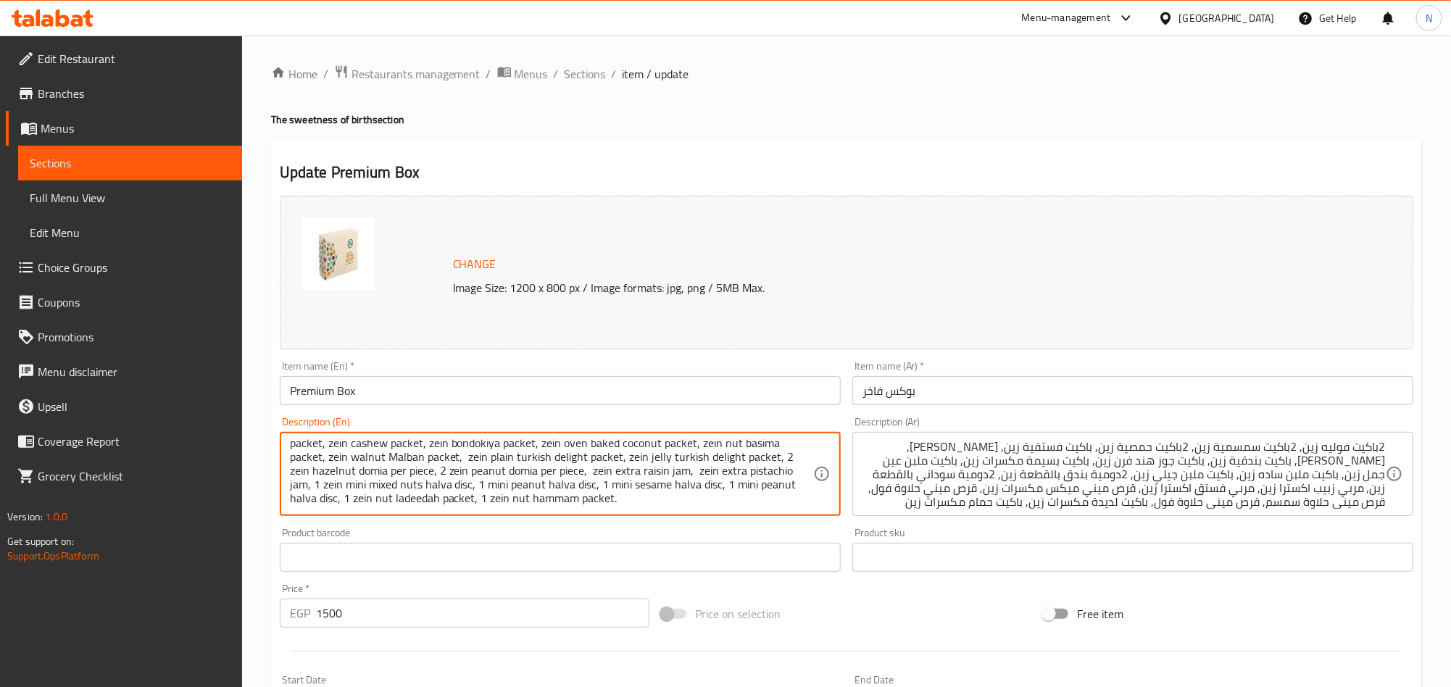
click at [733, 492] on textarea "2 zein foliya packet, 2 zein semsemya packet, 2 zein homosiya packets, zein fos…" at bounding box center [551, 474] width 523 height 69
click at [607, 489] on textarea "2 zein foliya packet, 2 zein semsemya packet, 2 zein homosiya packets, zein fos…" at bounding box center [551, 474] width 523 height 69
click at [483, 487] on textarea "2 zein foliya packet, 2 zein semsemya packet, 2 zein homosiya packets, zein fos…" at bounding box center [551, 474] width 523 height 69
click at [483, 502] on textarea "2 zein foliya packet, 2 zein semsemya packet, 2 zein homosiya packets, zein fos…" at bounding box center [551, 474] width 523 height 69
click at [348, 501] on textarea "2 zein foliya packet, 2 zein semsemya packet, 2 zein homosiya packets, zein fos…" at bounding box center [551, 474] width 523 height 69
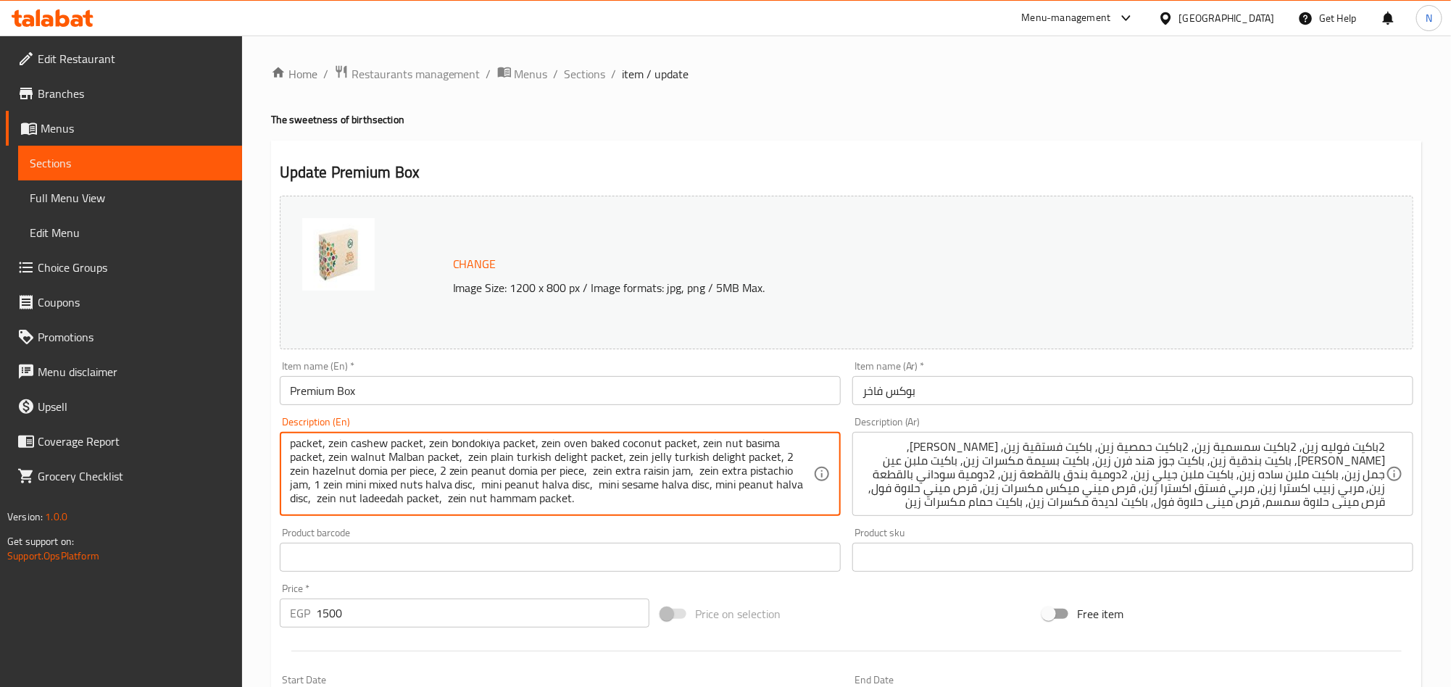
click at [323, 489] on textarea "2 zein foliya packet, 2 zein semsemya packet, 2 zein homosiya packets, zein fos…" at bounding box center [551, 474] width 523 height 69
click at [401, 459] on textarea "2 zein foliya packet, 2 zein semsemya packet, 2 zein homosiya packets, zein fos…" at bounding box center [551, 474] width 523 height 69
click at [512, 463] on textarea "2 zein foliya packet, 2 zein semsemya packet, 2 zein homosiya packets, zein fos…" at bounding box center [551, 474] width 523 height 69
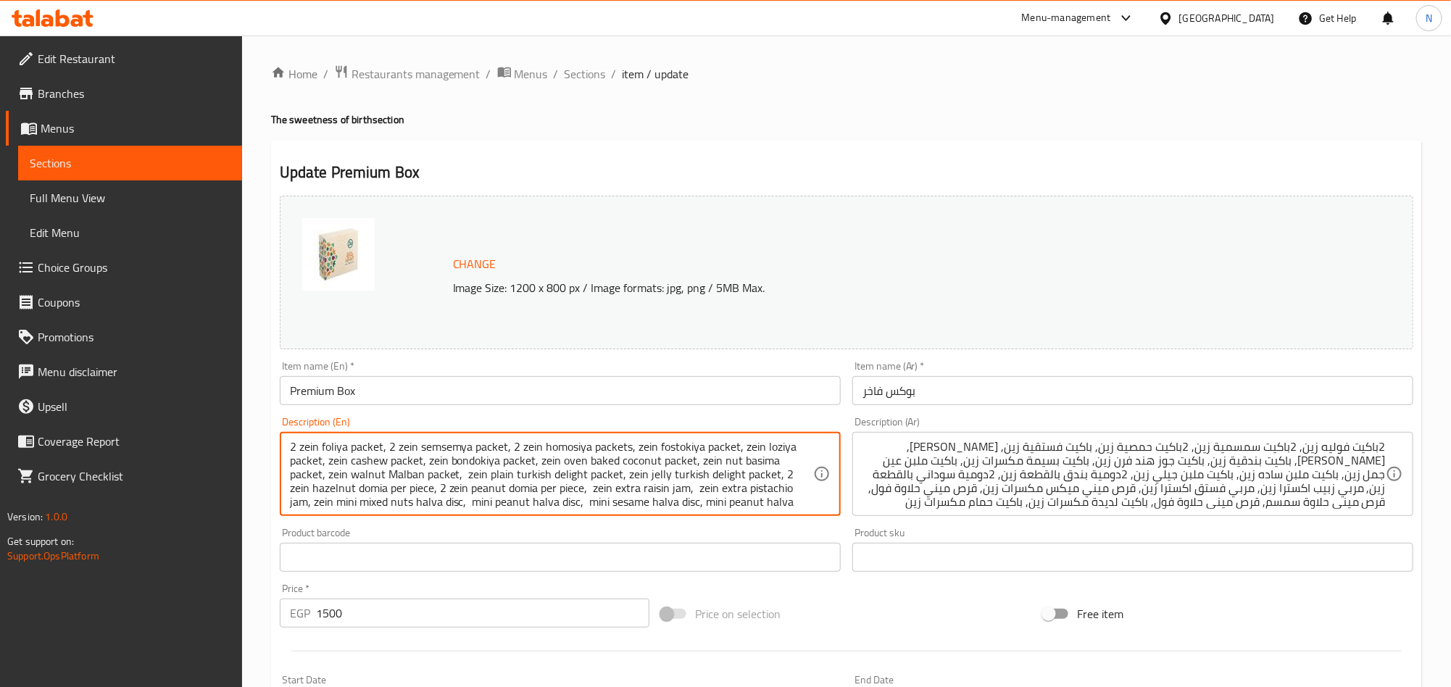
drag, startPoint x: 512, startPoint y: 461, endPoint x: 581, endPoint y: 486, distance: 73.8
click at [581, 486] on textarea "2 zein foliya packet, 2 zein semsemya packet, 2 zein homosiya packets, zein fos…" at bounding box center [551, 474] width 523 height 69
paste textarea "Malban"
click at [533, 475] on textarea "2 zein foliya packet, 2 zein semsemya packet, 2 zein homosiya packets, zein fos…" at bounding box center [551, 474] width 523 height 69
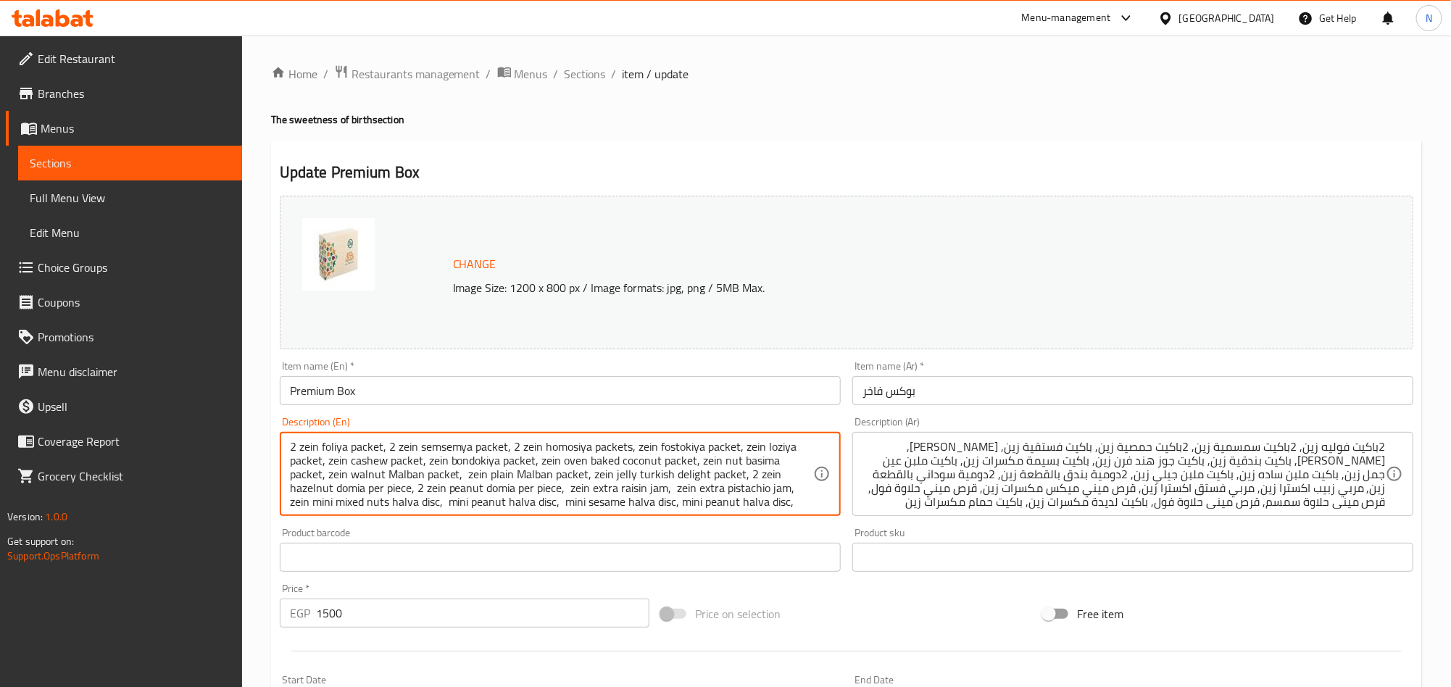
drag, startPoint x: 639, startPoint y: 477, endPoint x: 701, endPoint y: 481, distance: 61.8
click at [701, 481] on textarea "2 zein foliya packet, 2 zein semsemya packet, 2 zein homosiya packets, zein fos…" at bounding box center [551, 474] width 523 height 69
paste textarea "Malban"
click at [672, 476] on textarea "2 zein foliya packet, 2 zein semsemya packet, 2 zein homosiya packets, zein fos…" at bounding box center [551, 474] width 523 height 69
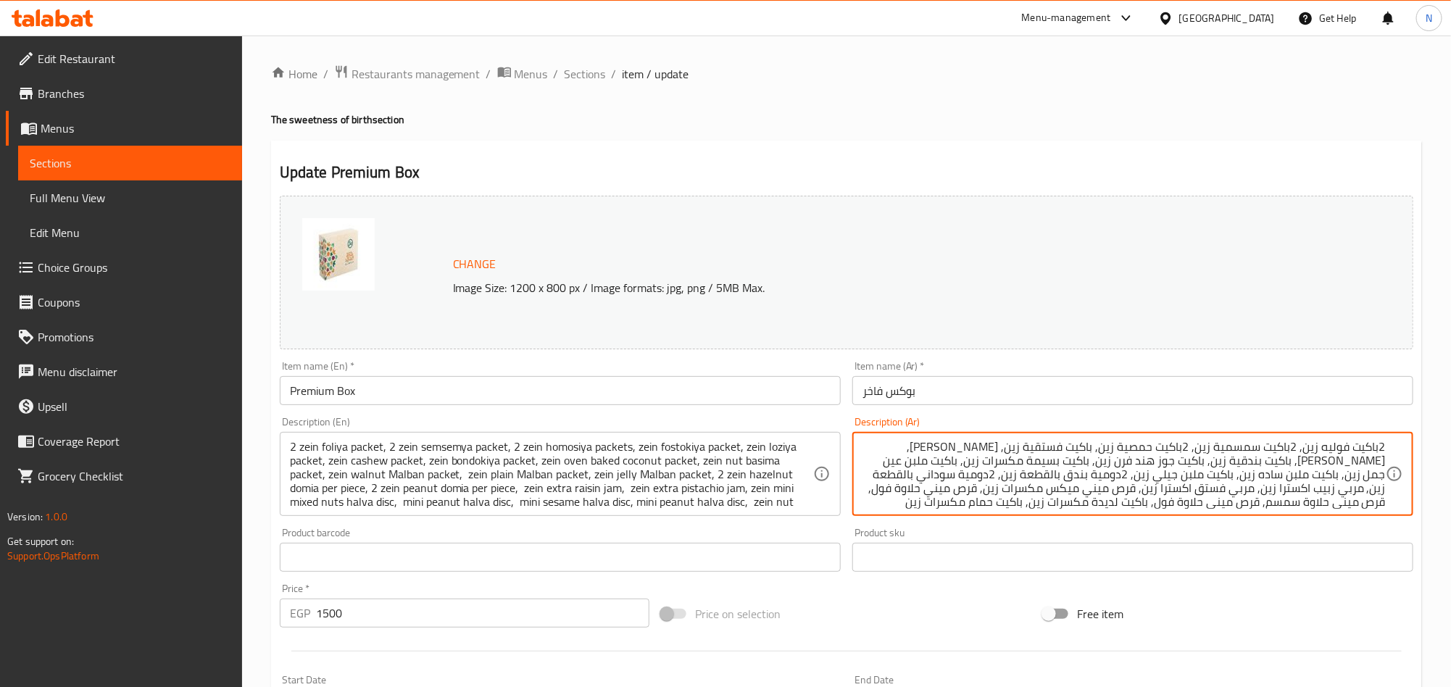
drag, startPoint x: 1343, startPoint y: 470, endPoint x: 1294, endPoint y: 477, distance: 49.0
click at [1282, 481] on textarea "2باكيت فوليه زين, 2باكيت سمسمية زين, 2باكيت حمصية زين, باكيت فستقية زين, [PERSO…" at bounding box center [1124, 474] width 523 height 69
drag, startPoint x: 1235, startPoint y: 478, endPoint x: 1166, endPoint y: 486, distance: 70.0
click at [1188, 478] on textarea "2باكيت فوليه زين, 2باكيت سمسمية زين, 2باكيت حمصية زين, باكيت فستقية زين, [PERSO…" at bounding box center [1124, 474] width 523 height 69
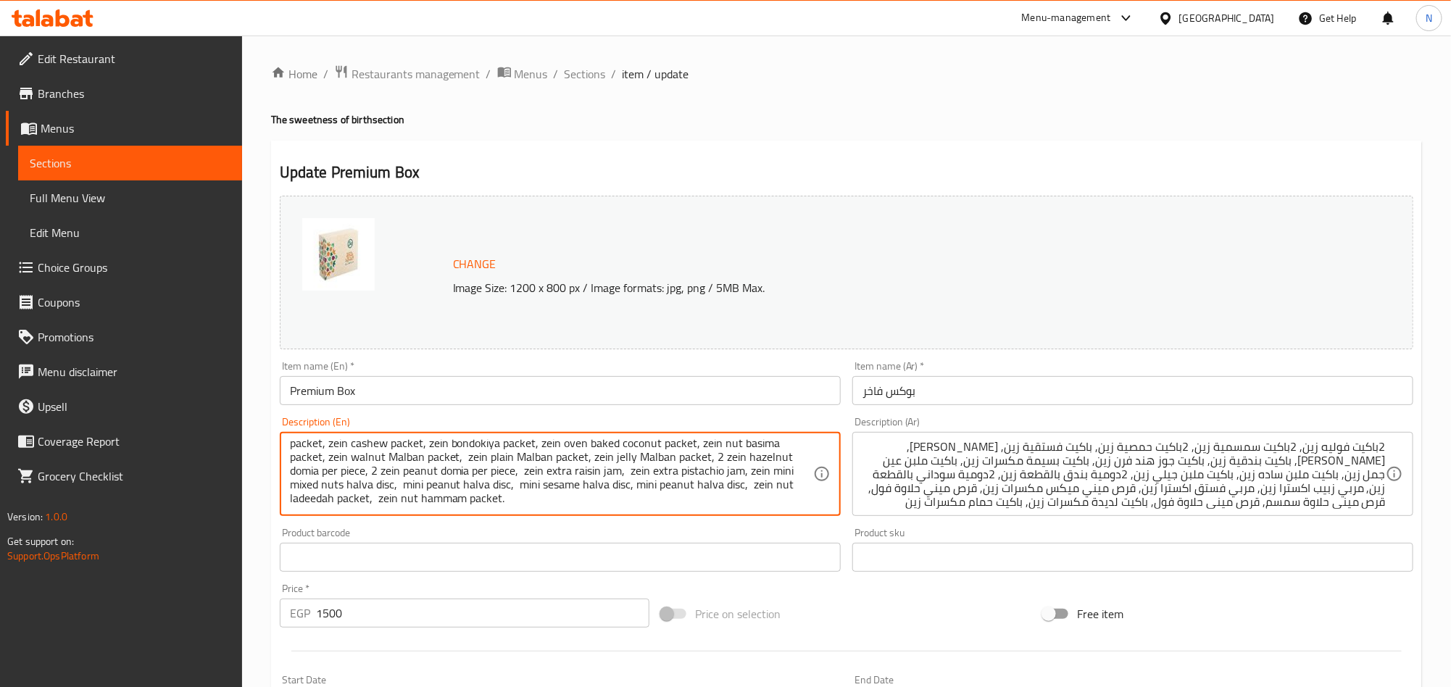
drag, startPoint x: 381, startPoint y: 490, endPoint x: 394, endPoint y: 489, distance: 13.8
click at [460, 484] on textarea "2 zein foliya packet, 2 zein semsemya packet, 2 zein homosiya packets, zein fos…" at bounding box center [551, 474] width 523 height 69
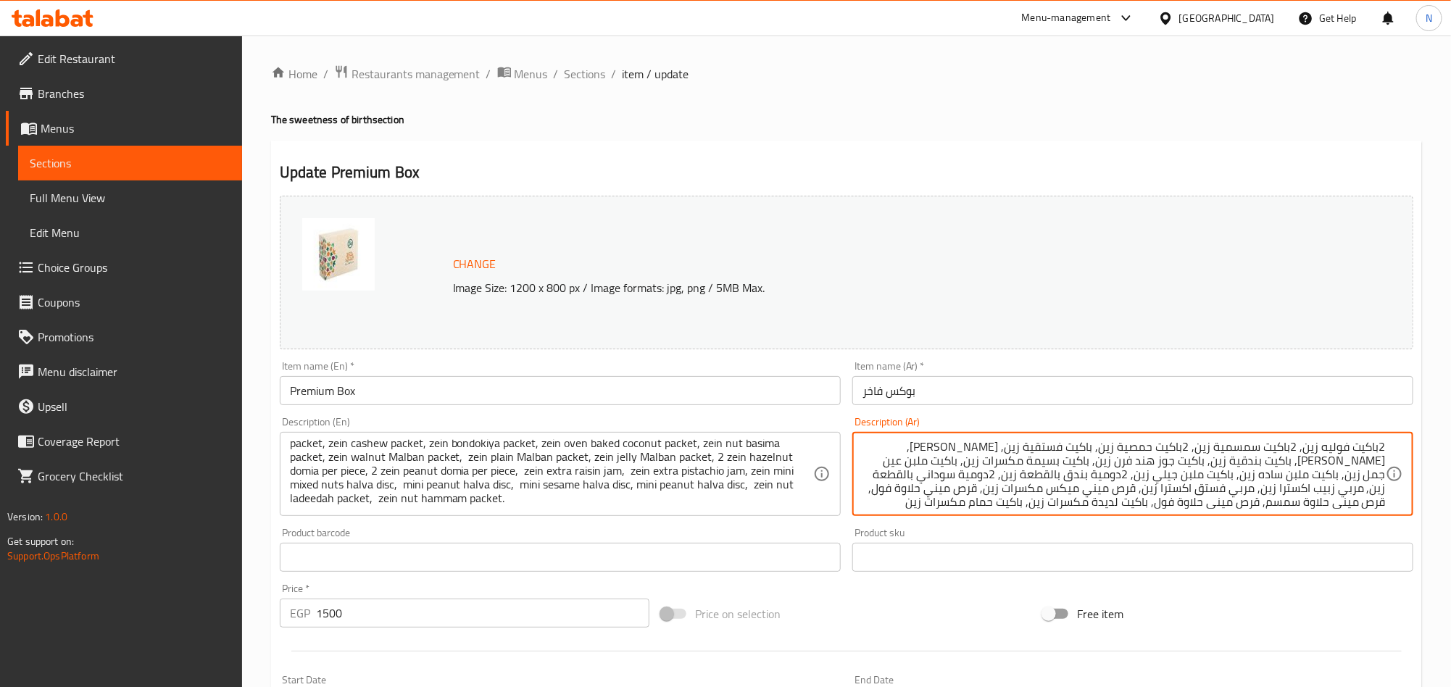
click at [997, 478] on textarea "2باكيت فوليه زين, 2باكيت سمسمية زين, 2باكيت حمصية زين, باكيت فستقية زين, [PERSO…" at bounding box center [1124, 474] width 523 height 69
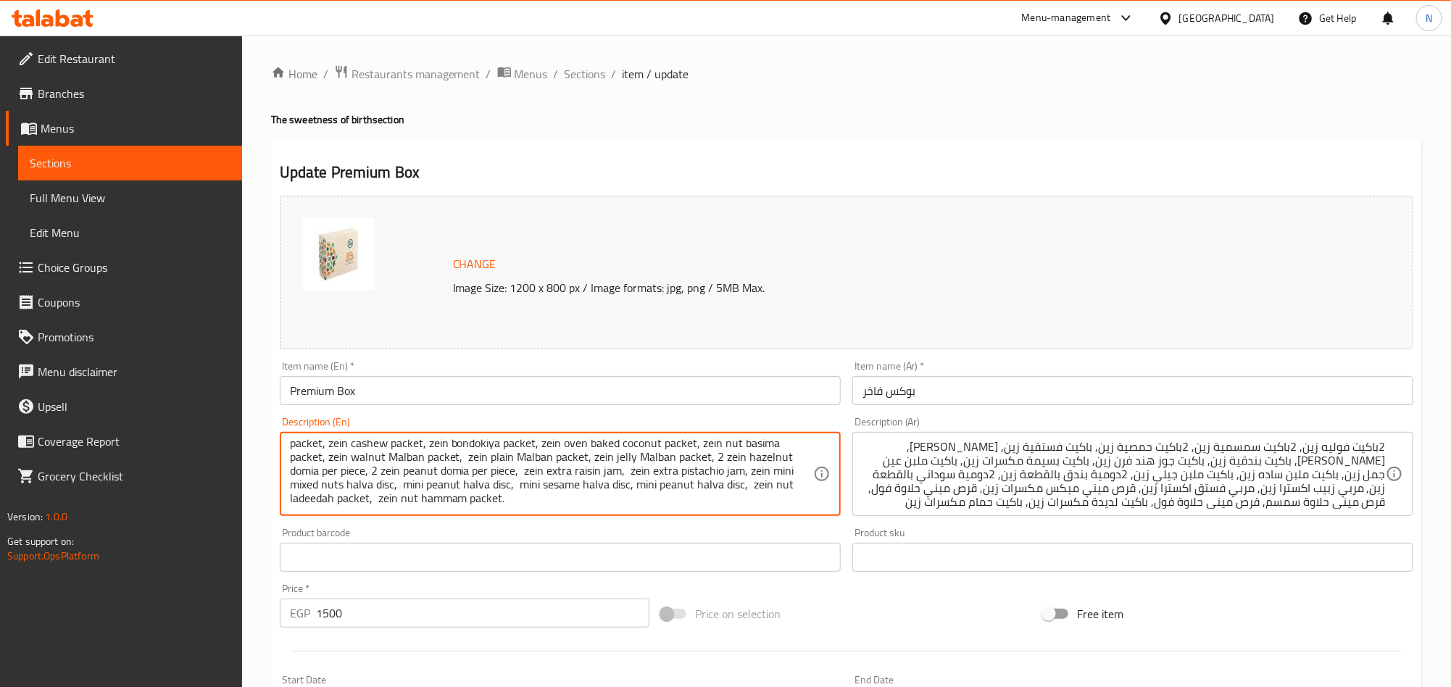
drag, startPoint x: 646, startPoint y: 477, endPoint x: 736, endPoint y: 483, distance: 90.1
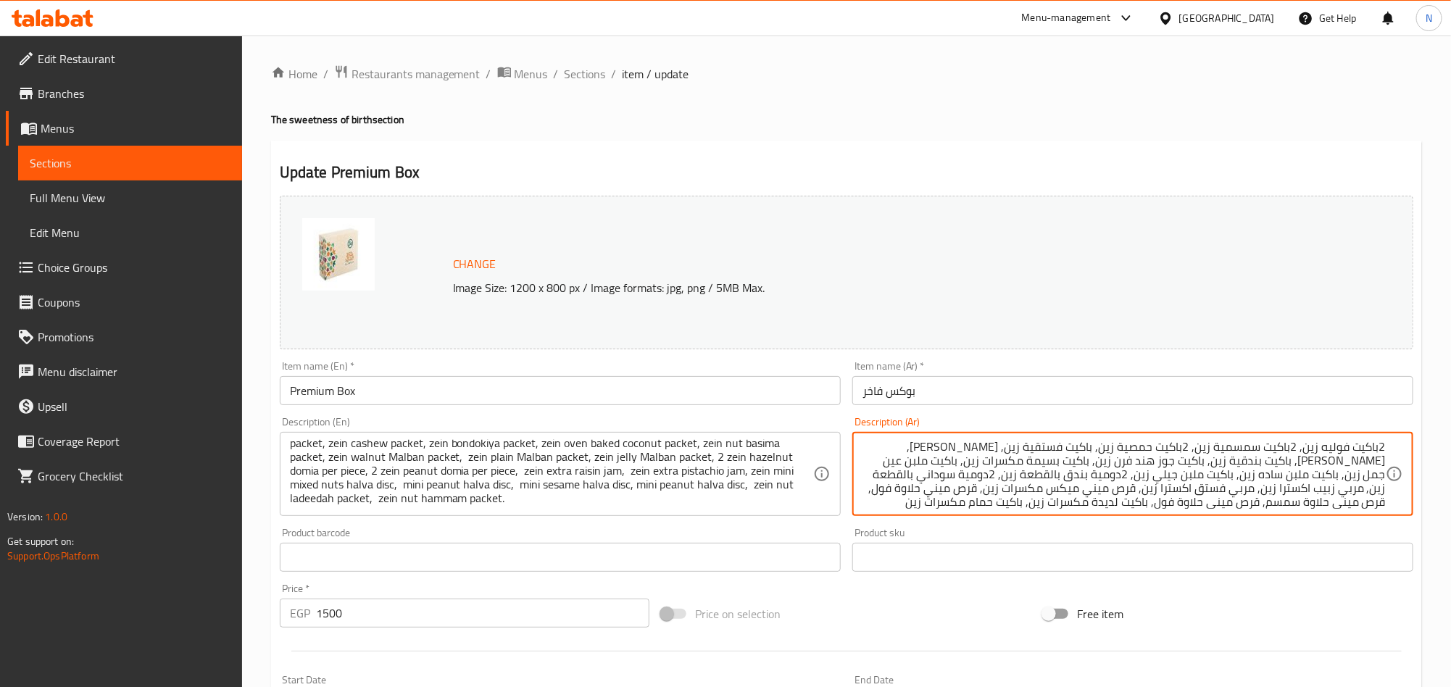
click at [964, 492] on textarea "2باكيت فوليه زين, 2باكيت سمسمية زين, 2باكيت حمصية زين, باكيت فستقية زين, [PERSO…" at bounding box center [1124, 474] width 523 height 69
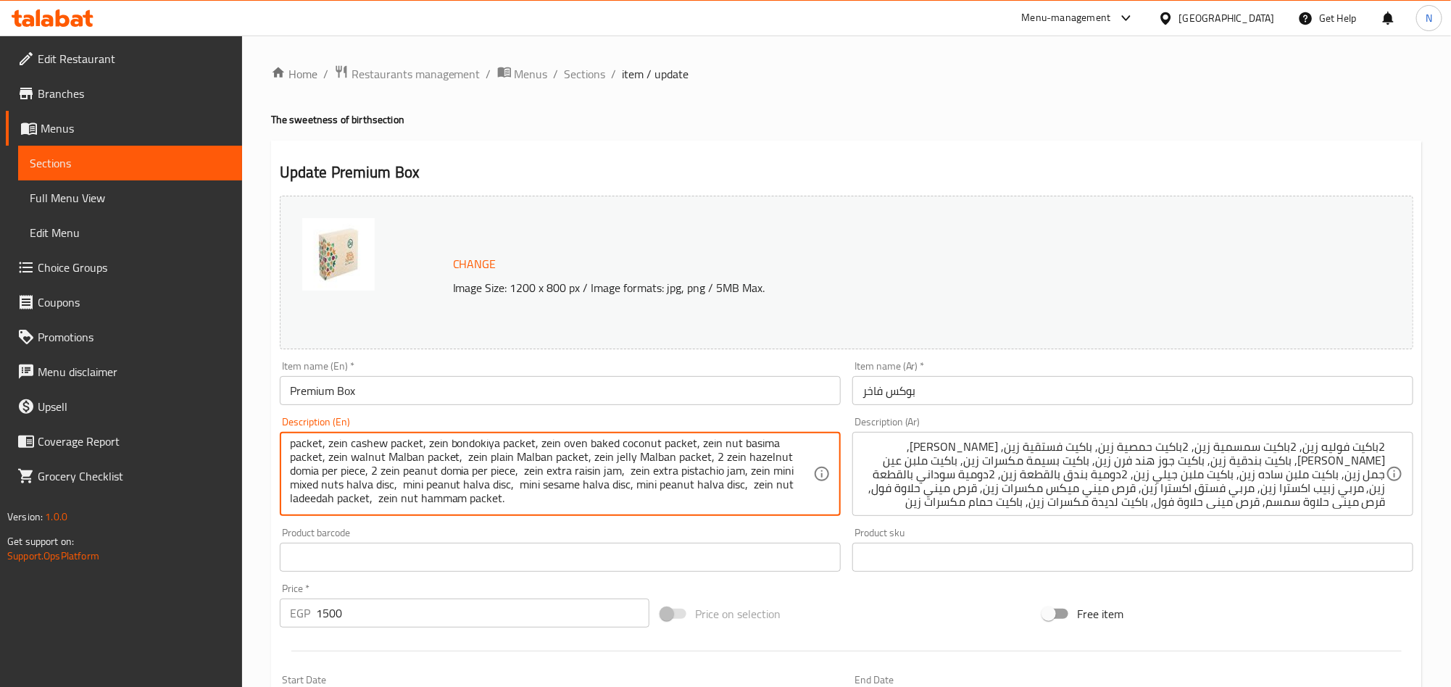
click at [355, 490] on textarea "2 zein foliya packet, 2 zein semsemya packet, 2 zein homosiya packets, zein fos…" at bounding box center [551, 474] width 523 height 69
paste textarea "[DEMOGRAPHIC_DATA]"
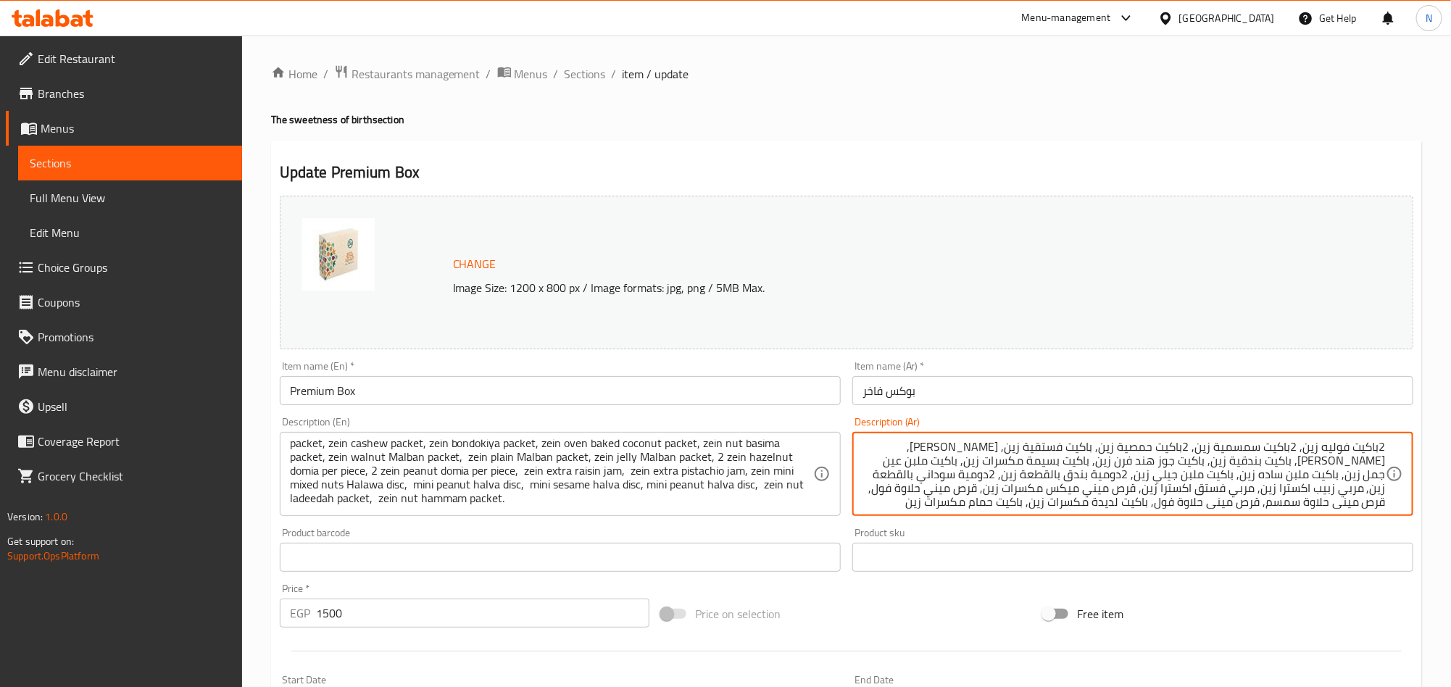
click at [1024, 494] on textarea "2باكيت فوليه زين, 2باكيت سمسمية زين, 2باكيت حمصية زين, باكيت فستقية زين, [PERSO…" at bounding box center [1124, 474] width 523 height 69
click at [392, 492] on textarea "2 zein foliya packet, 2 zein semsemya packet, 2 zein homosiya packets, zein fos…" at bounding box center [551, 474] width 523 height 69
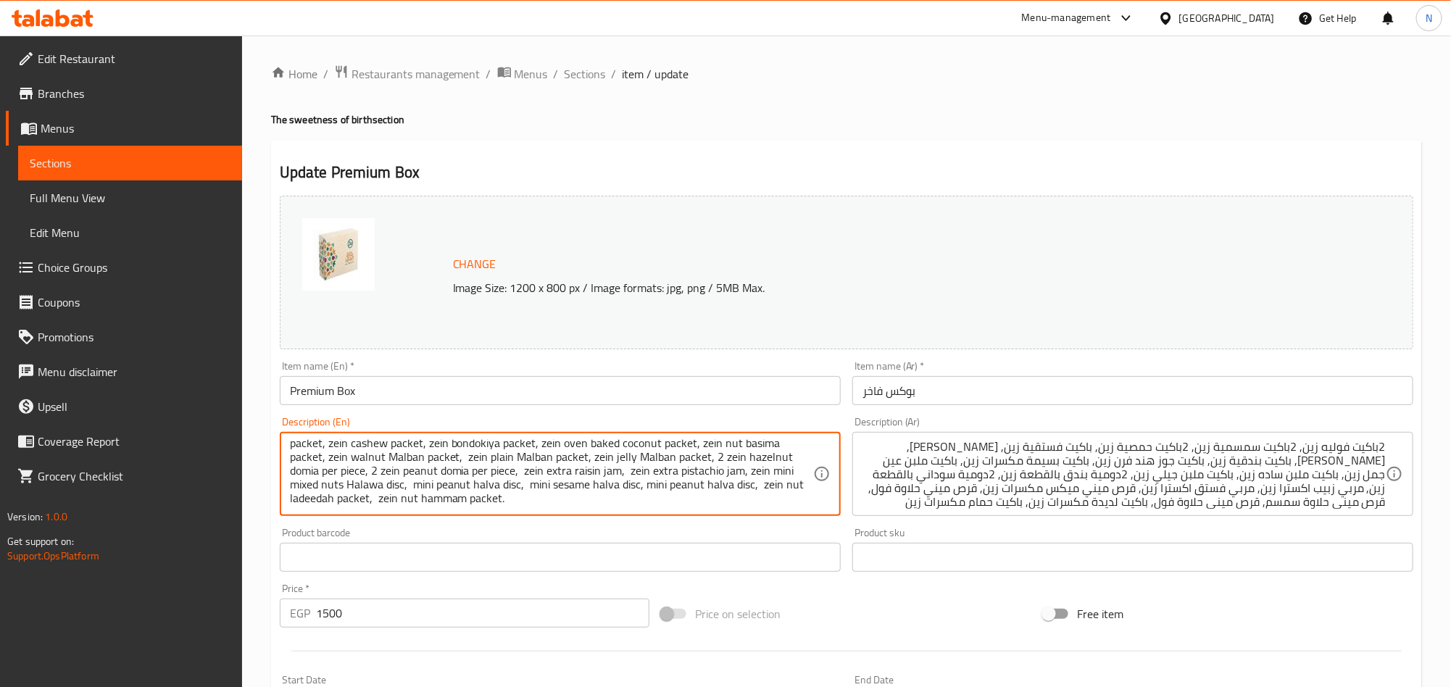
paste textarea "[PERSON_NAME]"
click at [316, 494] on textarea "2 zein foliya packet, 2 zein semsemya packet, 2 zein homosiya packets, zein fos…" at bounding box center [551, 474] width 523 height 69
click at [383, 479] on textarea "2 zein foliya packet, 2 zein semsemya packet, 2 zein homosiya packets, zein fos…" at bounding box center [551, 474] width 523 height 69
click at [383, 481] on textarea "2 zein foliya packet, 2 zein semsemya packet, 2 zein homosiya packets, zein fos…" at bounding box center [551, 474] width 523 height 69
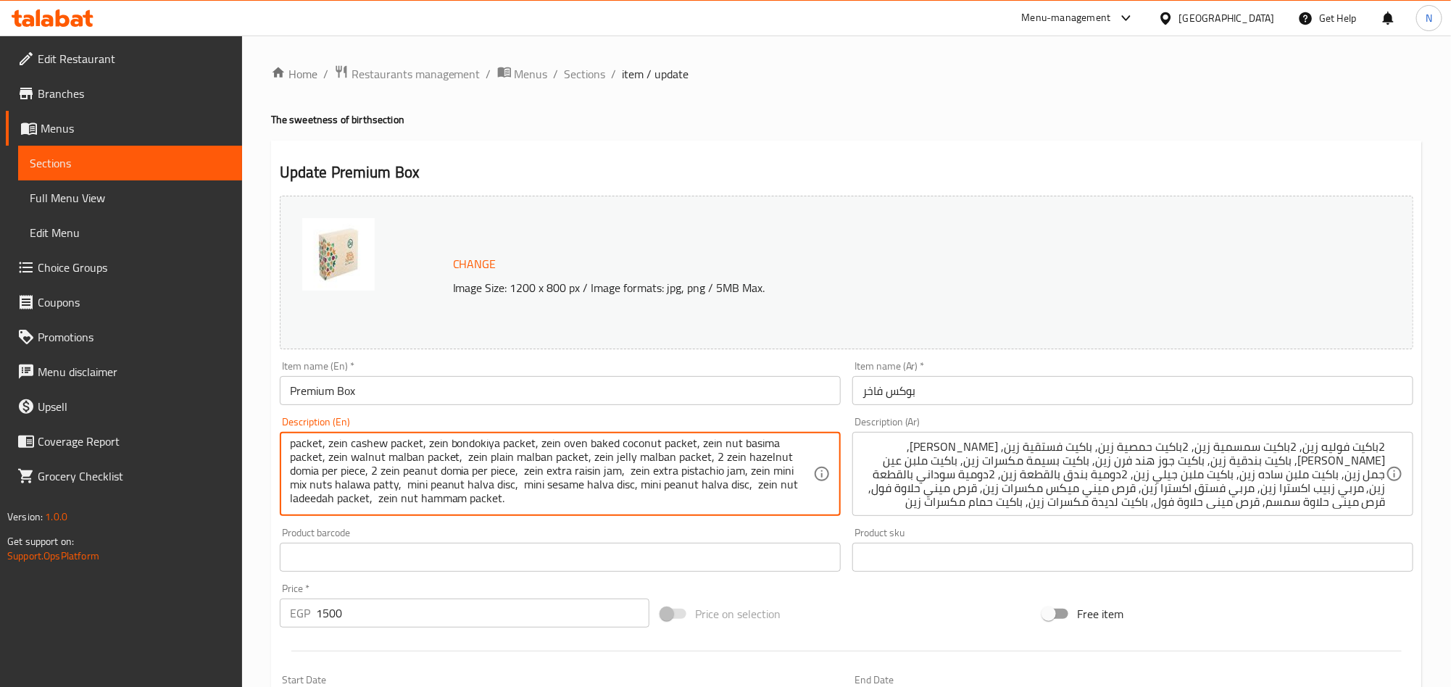
click at [492, 509] on textarea "2 zein foliya packet, 2 zein semsemya packet, 2 zein homosiya packets, zein fos…" at bounding box center [551, 474] width 523 height 69
click at [381, 487] on textarea "2 zein foliya packet, 2 zein semsemya packet, 2 zein homosiya packets, zein fos…" at bounding box center [551, 474] width 523 height 69
click at [505, 490] on textarea "2 zein foliya packet, 2 zein semsemya packet, 2 zein homosiya packets, zein fos…" at bounding box center [551, 474] width 523 height 69
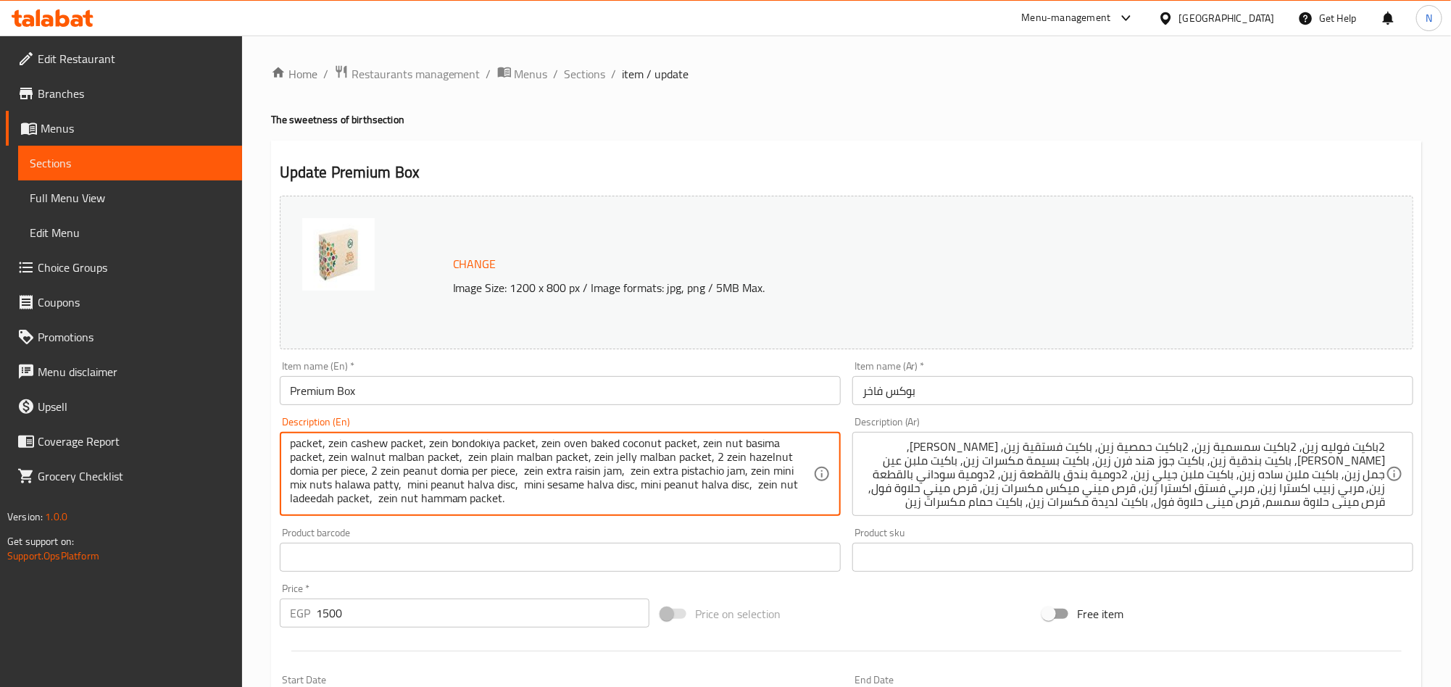
paste textarea "patty"
click at [346, 490] on textarea "2 zein foliya packet, 2 zein semsemya packet, 2 zein homosiya packets, zein fos…" at bounding box center [551, 474] width 523 height 69
click at [483, 490] on textarea "2 zein foliya packet, 2 zein semsemya packet, 2 zein homosiya packets, zein fos…" at bounding box center [551, 474] width 523 height 69
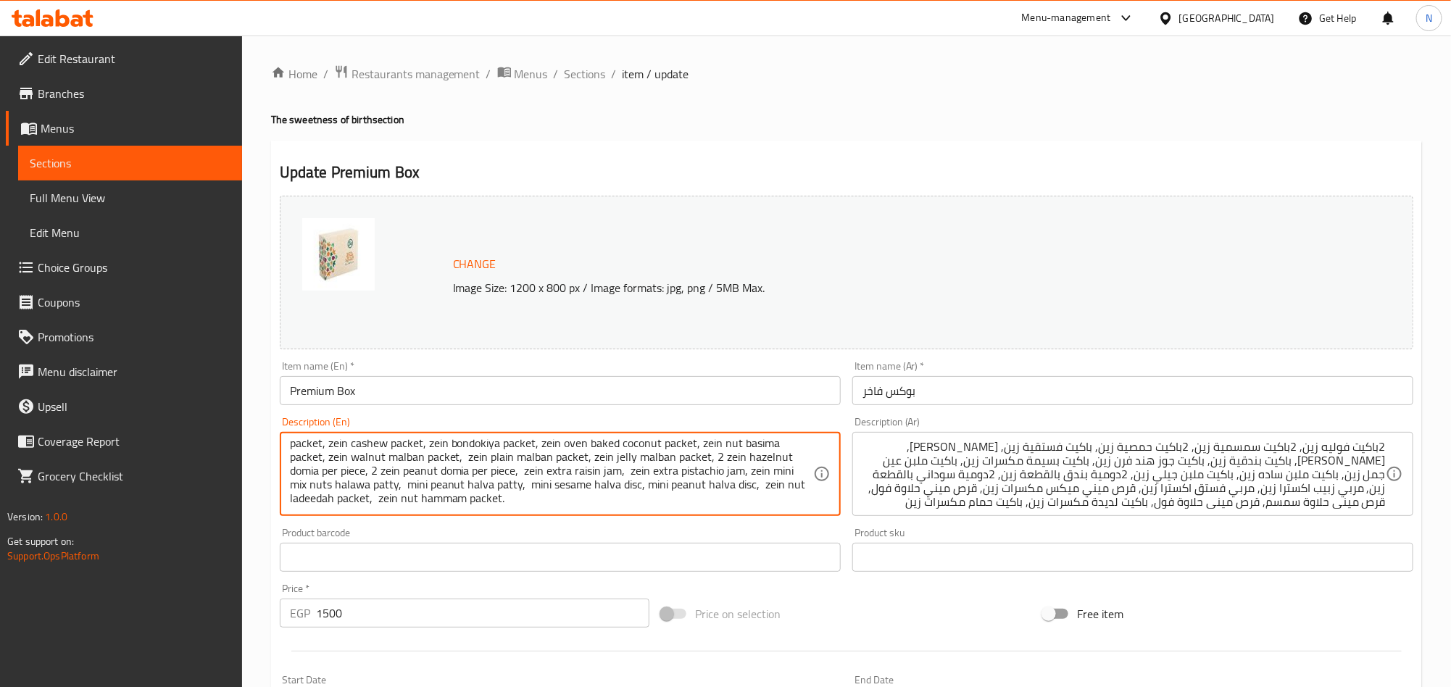
paste textarea "aw"
click at [437, 496] on textarea "2 zein foliya packet, 2 zein semsemya packet, 2 zein homosiya packets, zein fos…" at bounding box center [551, 474] width 523 height 69
click at [513, 492] on textarea "2 zein foliya packet, 2 zein semsemya packet, 2 zein homosiya packets, zein fos…" at bounding box center [551, 474] width 523 height 69
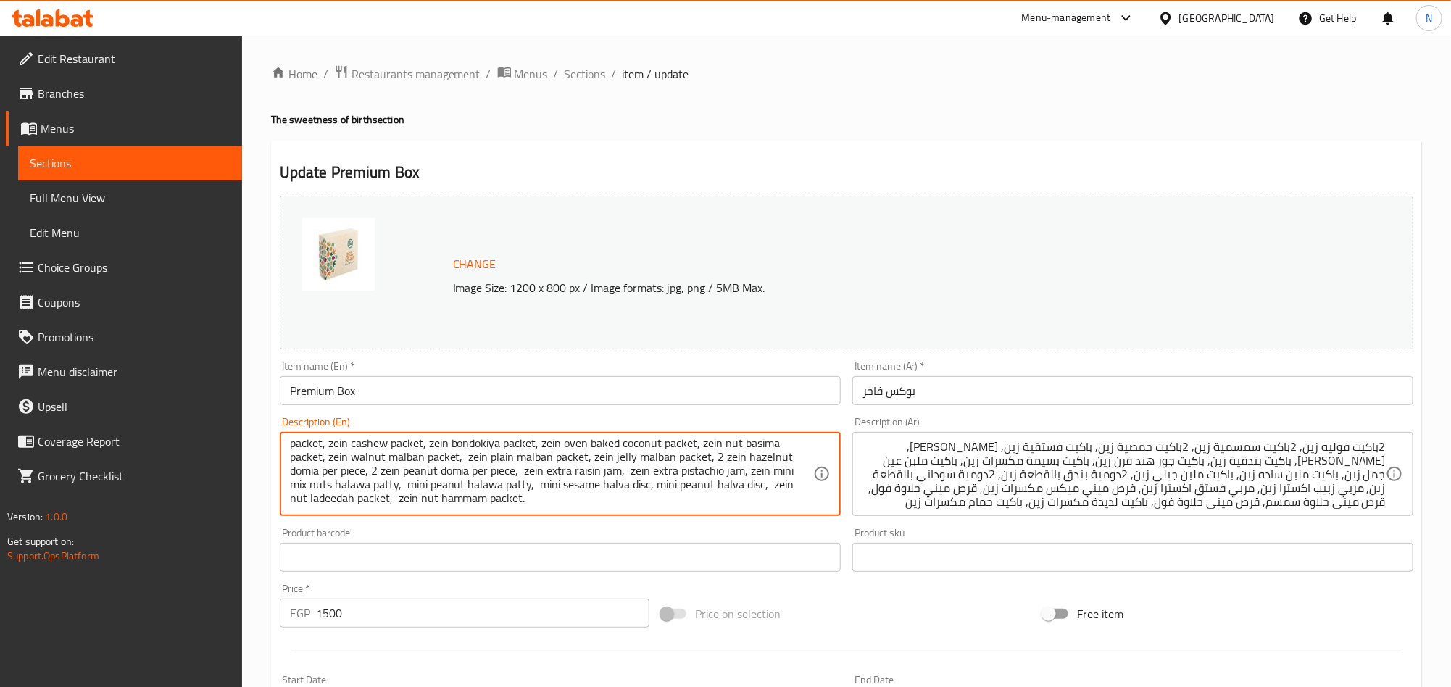
click at [639, 487] on textarea "2 zein foliya packet, 2 zein semsemya packet, 2 zein homosiya packets, zein fos…" at bounding box center [551, 474] width 523 height 69
paste textarea "patty"
click at [479, 494] on textarea "2 zein foliya packet, 2 zein semsemya packet, 2 zein homosiya packets, zein fos…" at bounding box center [551, 474] width 523 height 69
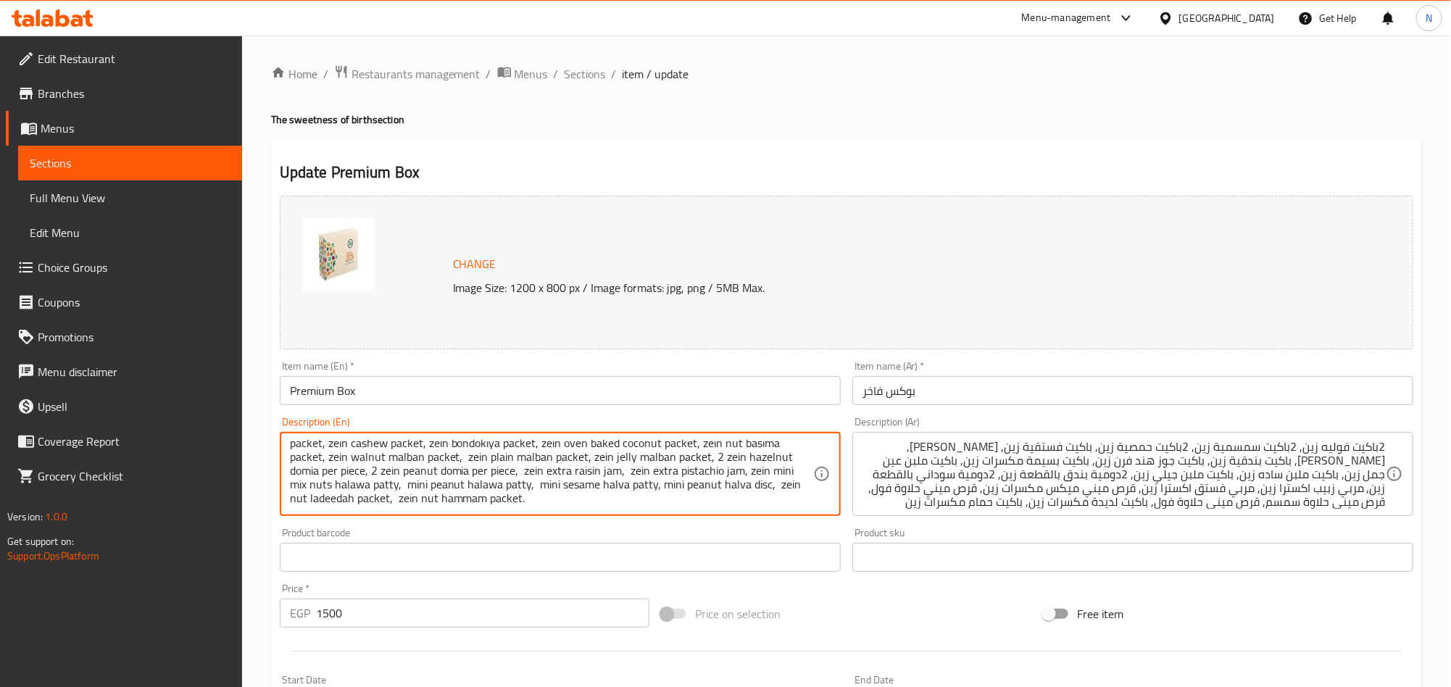
click at [602, 488] on textarea "2 zein foliya packet, 2 zein semsemya packet, 2 zein homosiya packets, zein fos…" at bounding box center [551, 474] width 523 height 69
click at [602, 489] on textarea "2 zein foliya packet, 2 zein semsemya packet, 2 zein homosiya packets, zein fos…" at bounding box center [551, 474] width 523 height 69
paste textarea "aw"
click at [738, 487] on textarea "2 zein foliya packet, 2 zein semsemya packet, 2 zein homosiya packets, zein fos…" at bounding box center [551, 474] width 523 height 69
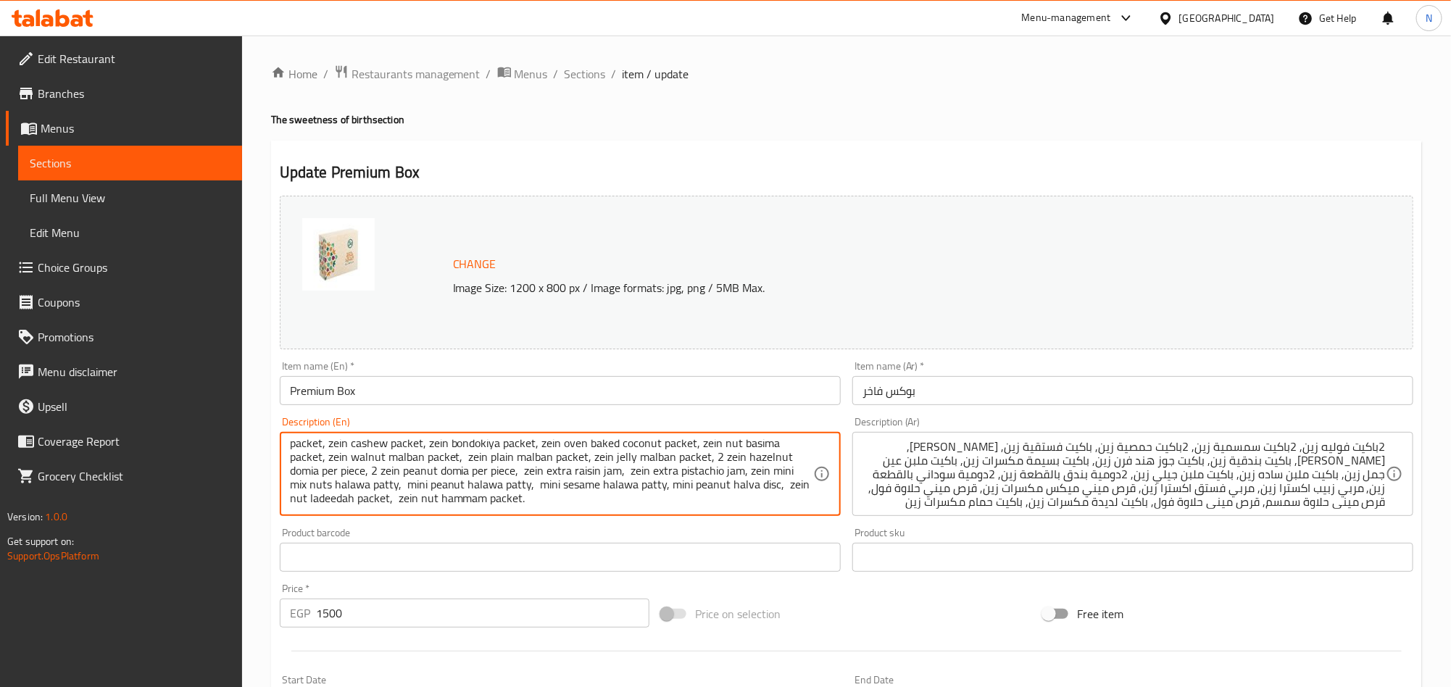
paste textarea "aw"
click at [652, 490] on textarea "2 zein foliya packet, 2 zein semsemya packet, 2 zein homosiya packets, zein fos…" at bounding box center [551, 474] width 523 height 69
click at [777, 492] on textarea "2 zein foliya packet, 2 zein semsemya packet, 2 zein homosiya packets, zein fos…" at bounding box center [551, 474] width 523 height 69
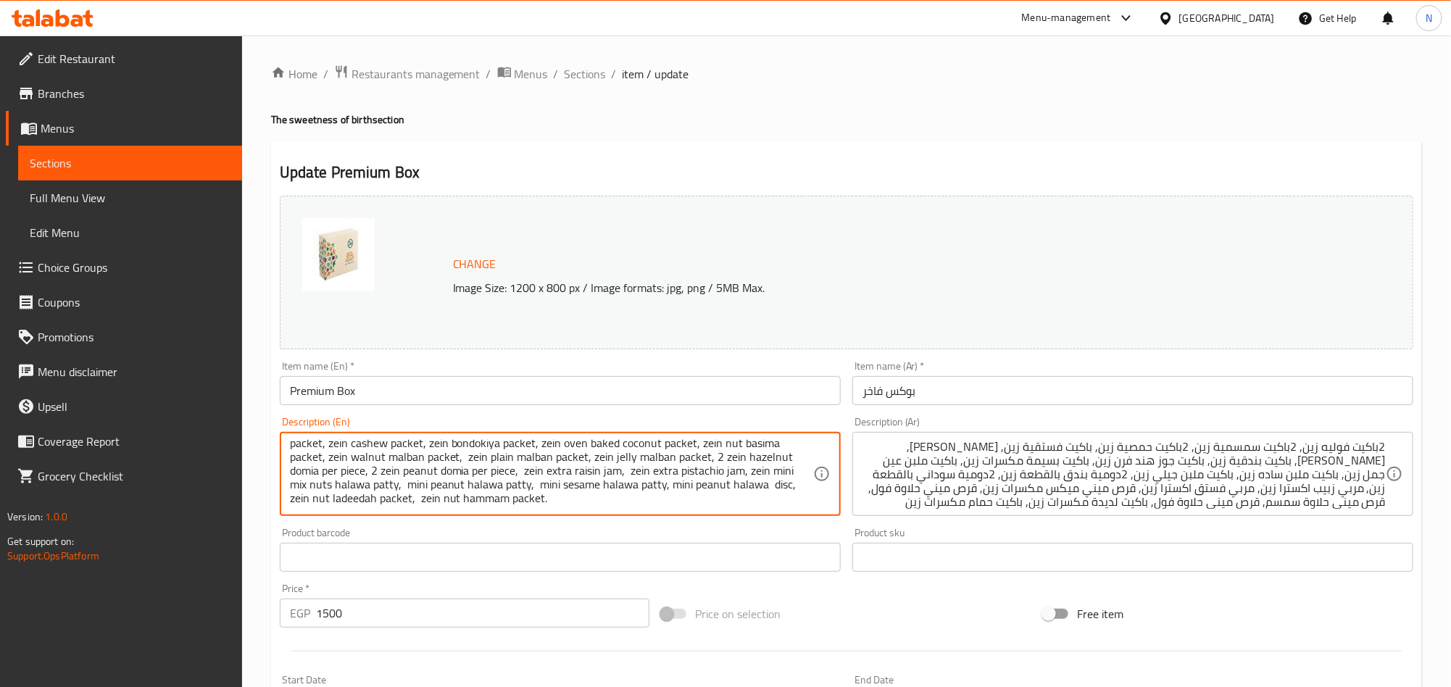
paste textarea "patty"
click at [768, 488] on textarea "2 zein foliya packet, 2 zein semsemya packet, 2 zein homosiya packets, zein fos…" at bounding box center [551, 474] width 523 height 69
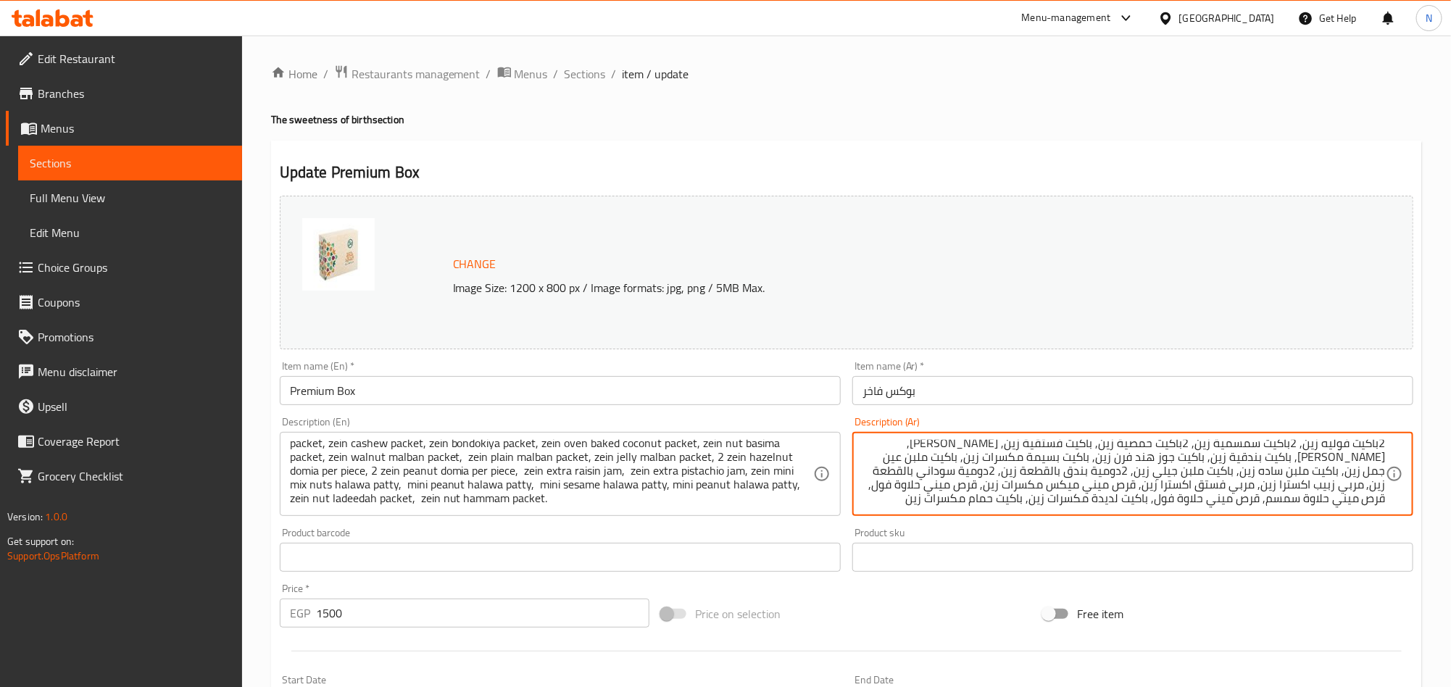
click at [1143, 501] on textarea "2باكيت فوليه زين, 2باكيت سمسمية زين, 2باكيت حمصية زين, باكيت فستقية زين, [PERSO…" at bounding box center [1124, 474] width 523 height 69
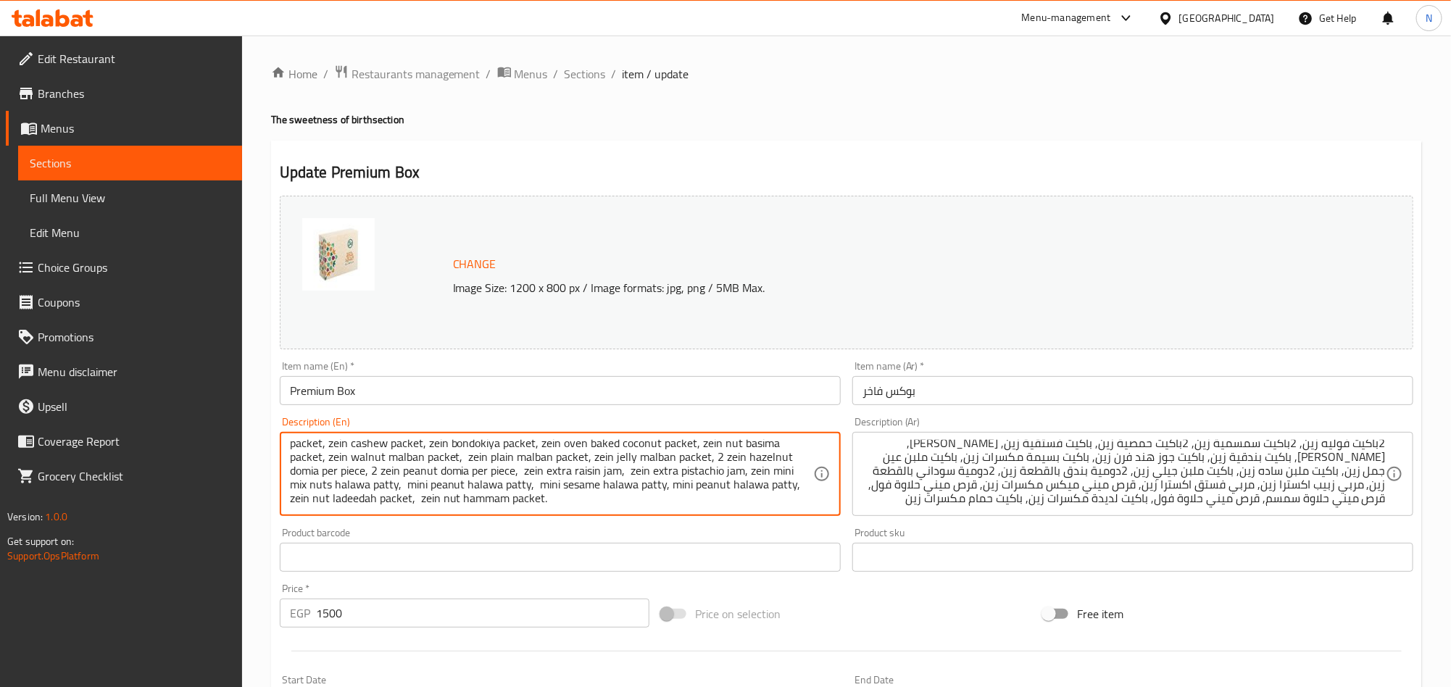
click at [360, 507] on textarea "2 zein foliya packet, 2 zein semsemya packet, 2 zein homosiya packets, zein fos…" at bounding box center [551, 474] width 523 height 69
paste textarea "Ladeda"
click at [324, 501] on textarea "2 zein foliya packet, 2 zein semsemya packet, 2 zein homosiya packets, zein fos…" at bounding box center [551, 474] width 523 height 69
click at [331, 502] on textarea "2 zein foliya packet, 2 zein semsemya packet, 2 zein homosiya packets, zein fos…" at bounding box center [551, 474] width 523 height 69
drag, startPoint x: 452, startPoint y: 499, endPoint x: 457, endPoint y: 525, distance: 26.6
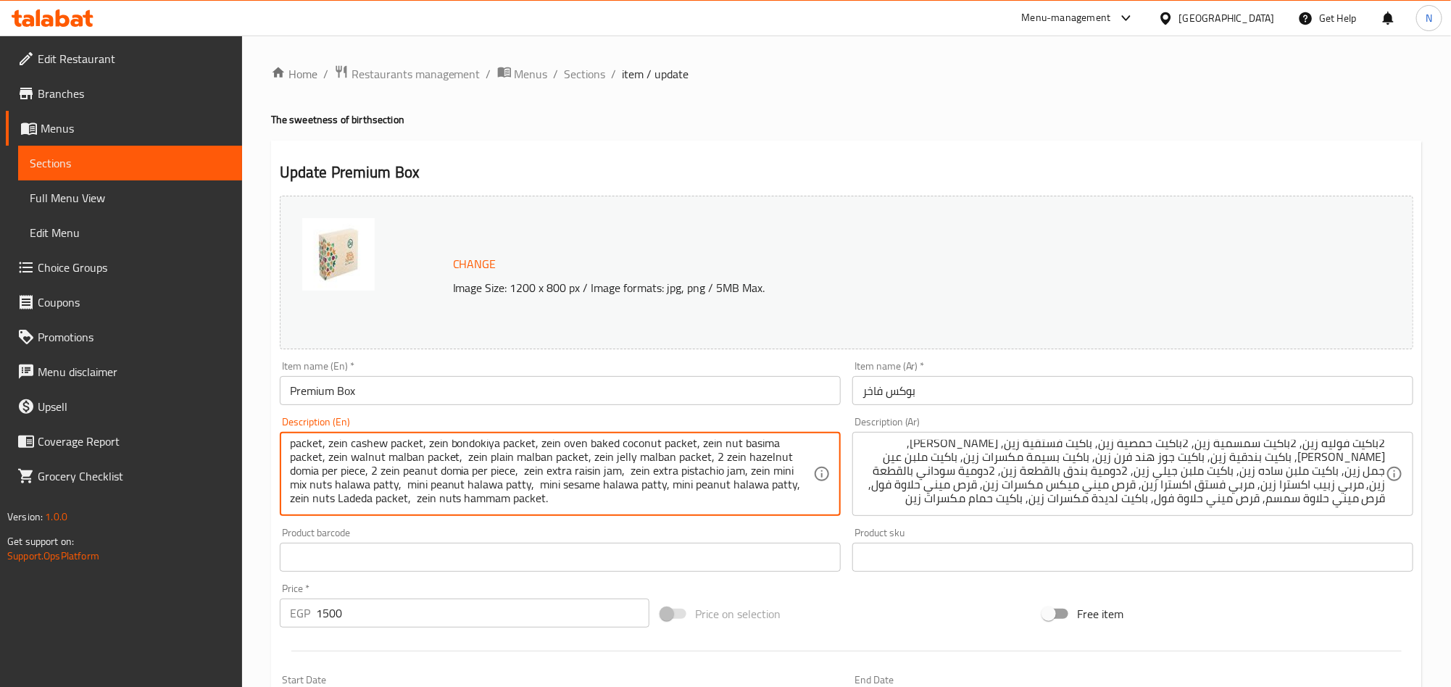
click at [414, 505] on textarea "2 zein foliya packet, 2 zein semsemya packet, 2 zein homosiya packets, zein fos…" at bounding box center [551, 474] width 523 height 69
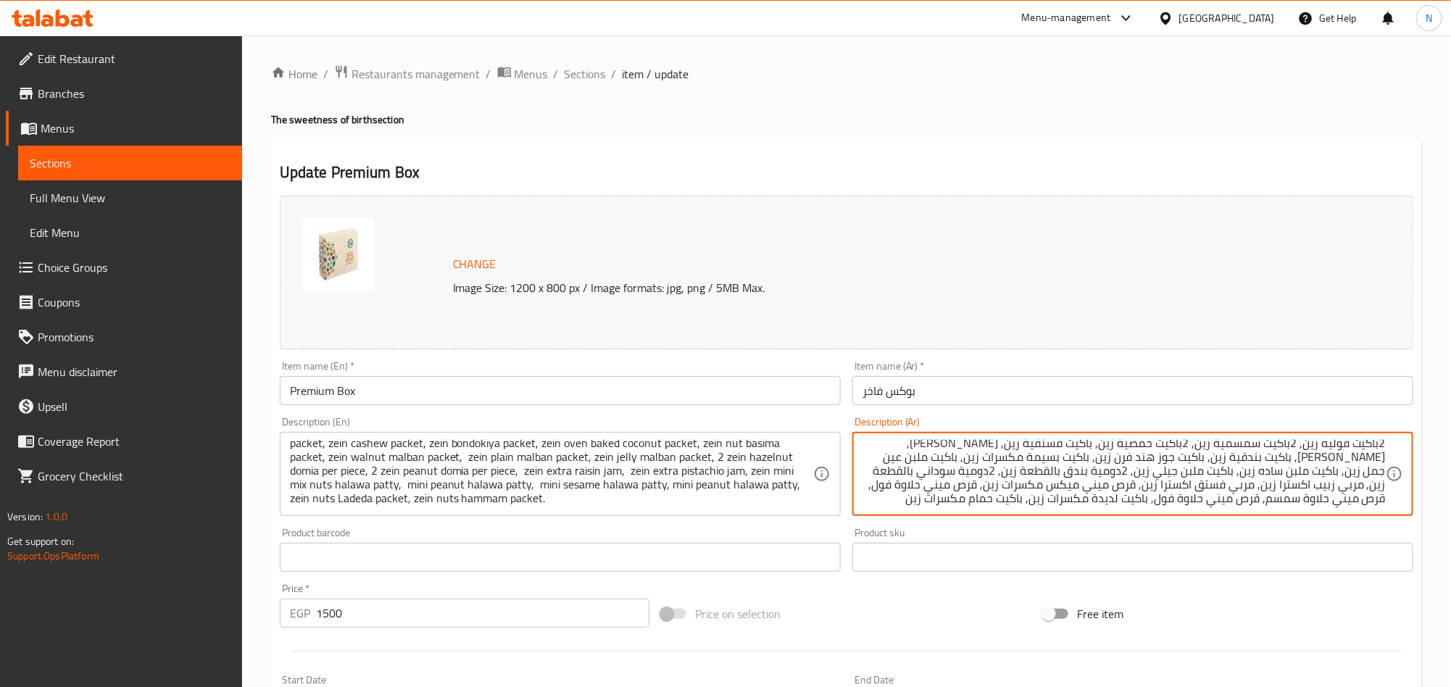
click at [1014, 501] on textarea "2باكيت فوليه زين, 2باكيت سمسمية زين, 2باكيت حمصية زين, باكيت فستقية زين, [PERSO…" at bounding box center [1124, 474] width 523 height 69
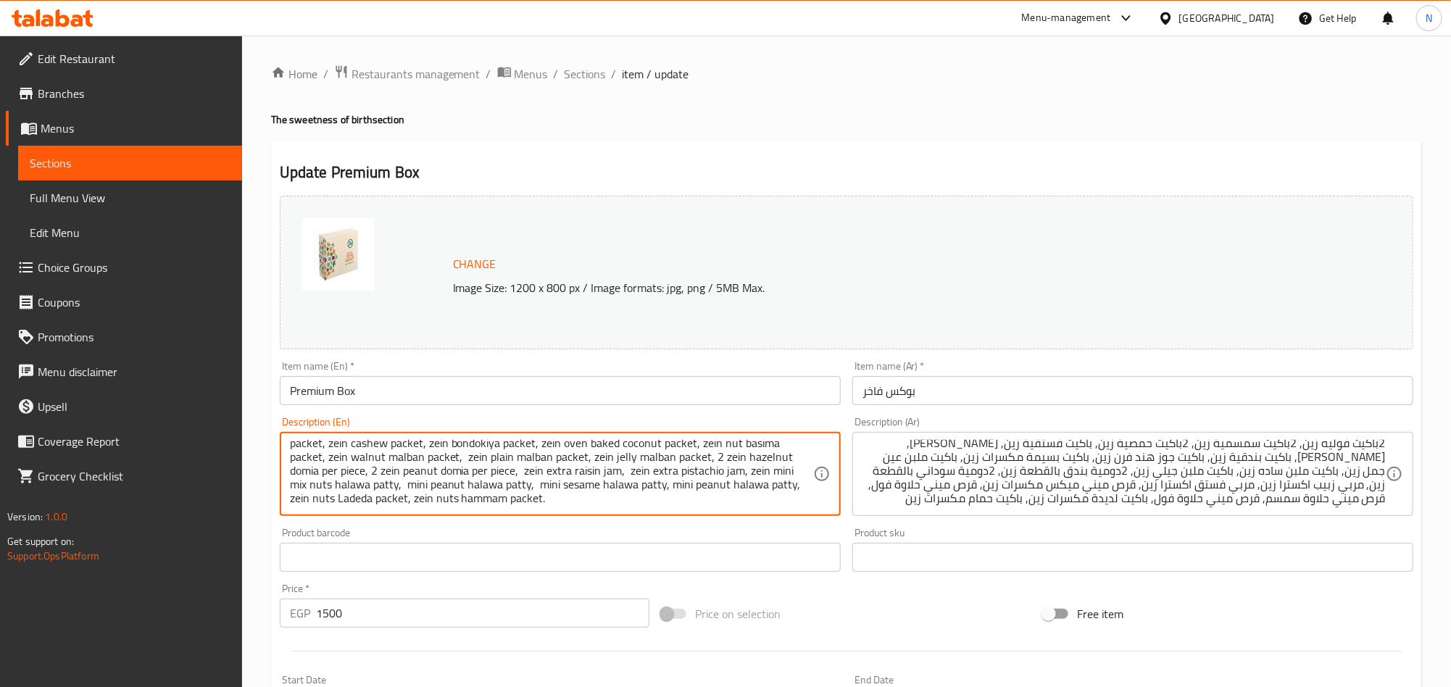
click at [509, 485] on textarea "2 zein foliya packet, 2 zein semsemya packet, 2 zein homosiya packets, zein fos…" at bounding box center [551, 474] width 523 height 69
click at [590, 507] on textarea "2 zein foliya packet, 2 zein semsemya packet, 2 zein homosiya packets, zein fos…" at bounding box center [551, 474] width 523 height 69
click at [585, 492] on textarea "2 zein foliya packet, 2 zein semsemya packet, 2 zein homosiya packets, zein fos…" at bounding box center [551, 474] width 523 height 69
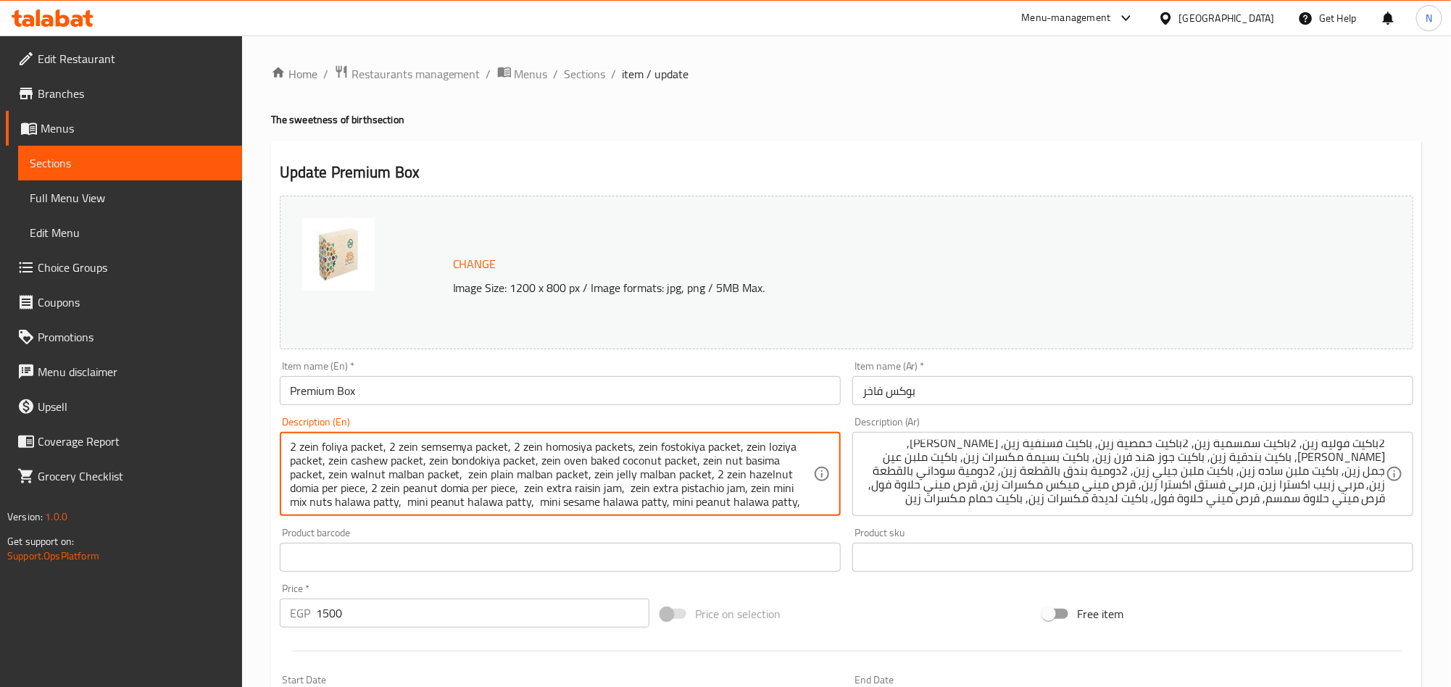
click at [407, 448] on textarea "2 zein foliya packet, 2 zein semsemya packet, 2 zein homosiya packets, zein fos…" at bounding box center [551, 474] width 523 height 69
click at [303, 446] on textarea "2 zein foliya packet, 2 Zein semsemya packet, 2 zein homosiya packets, zein fos…" at bounding box center [551, 474] width 523 height 69
click at [531, 448] on textarea "2 Zein foliya packet, 2 Zein semsemya packet, 2 zein homosiya packets, zein fos…" at bounding box center [551, 474] width 523 height 69
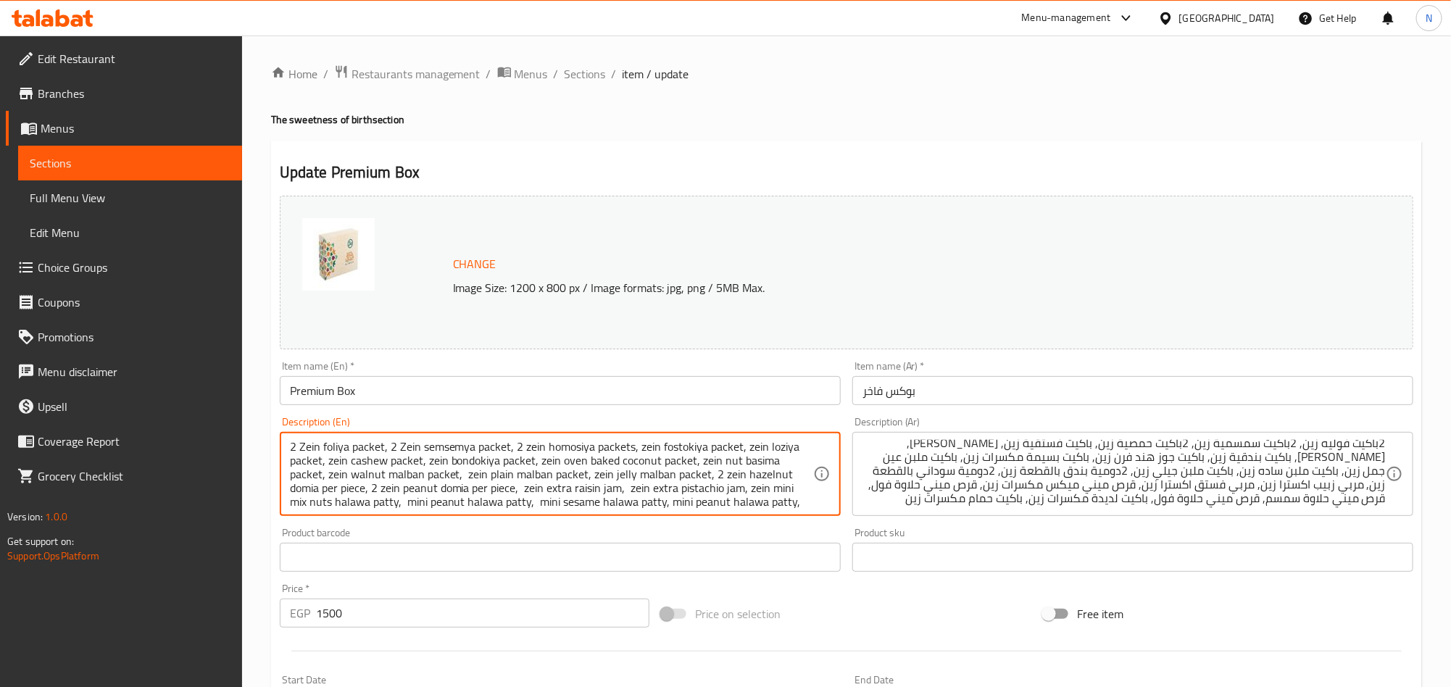
click at [531, 448] on textarea "2 Zein foliya packet, 2 Zein semsemya packet, 2 zein homosiya packets, zein fos…" at bounding box center [551, 474] width 523 height 69
click at [647, 449] on textarea "2 Zein foliya packet, 2 Zein semsemya packet, 2 Zein homosiya packets, zein fos…" at bounding box center [551, 474] width 523 height 69
click at [755, 444] on textarea "2 Zein foliya packet, 2 Zein semsemya packet, 2 Zein homosiya packets, Zein fos…" at bounding box center [551, 474] width 523 height 69
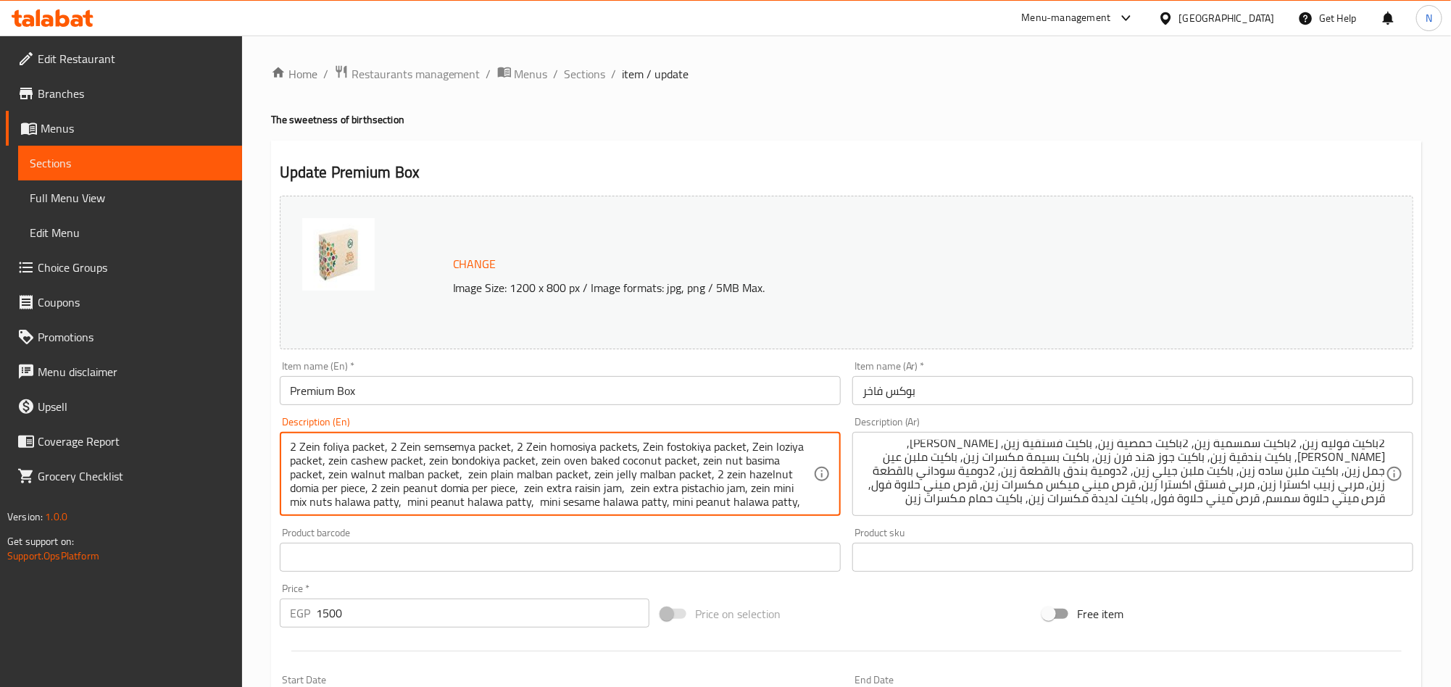
click at [705, 463] on textarea "2 Zein foliya packet, 2 Zein semsemya packet, 2 Zein homosiya packets, Zein fos…" at bounding box center [551, 474] width 523 height 69
click at [729, 478] on textarea "2 Zein foliya packet, 2 Zein semsemya packet, 2 Zein homosiya packets, Zein fos…" at bounding box center [551, 474] width 523 height 69
click at [755, 492] on textarea "2 Zein foliya packet, 2 Zein semsemya packet, 2 Zein homosiya packets, Zein fos…" at bounding box center [551, 474] width 523 height 69
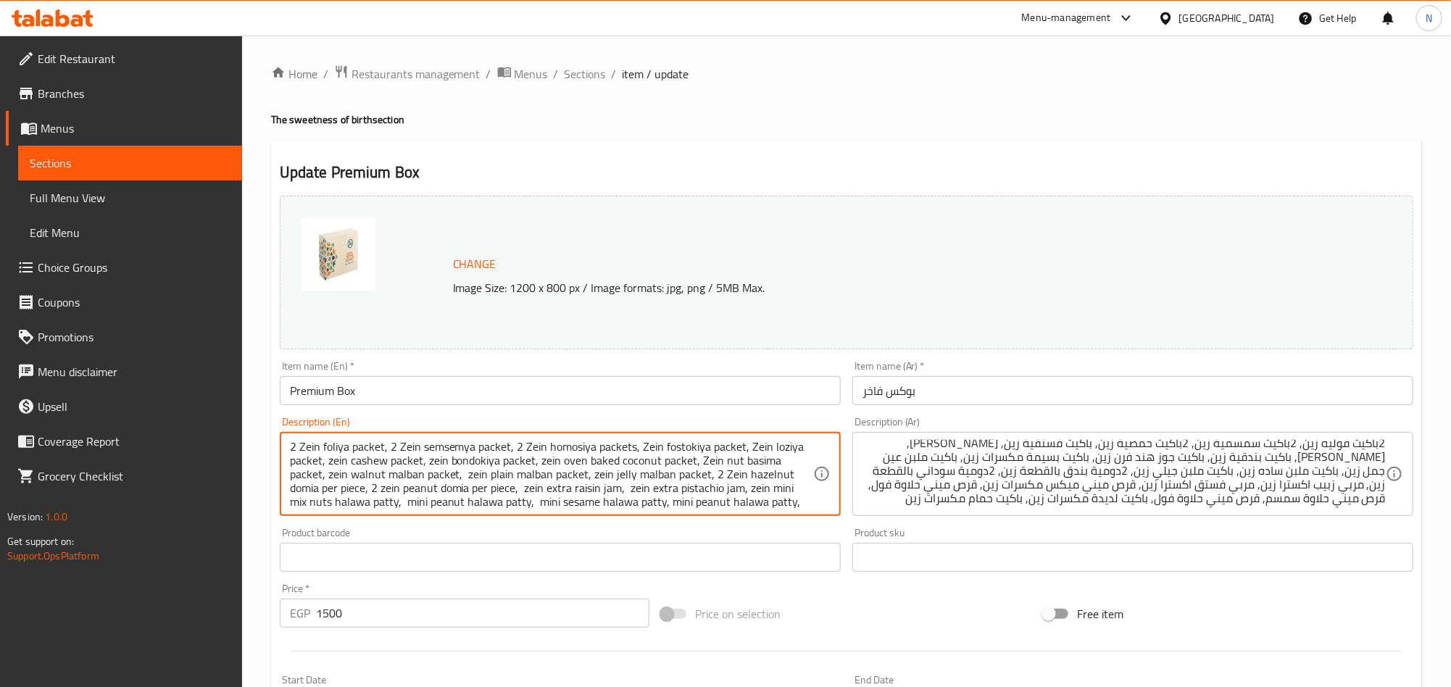
click at [755, 492] on textarea "2 Zein foliya packet, 2 Zein semsemya packet, 2 Zein homosiya packets, Zein fos…" at bounding box center [551, 474] width 523 height 69
click at [597, 476] on textarea "2 Zein foliya packet, 2 Zein semsemya packet, 2 Zein homosiya packets, Zein fos…" at bounding box center [551, 474] width 523 height 69
click at [642, 497] on textarea "2 Zein foliya packet, 2 Zein semsemya packet, 2 Zein homosiya packets, Zein fos…" at bounding box center [551, 474] width 523 height 69
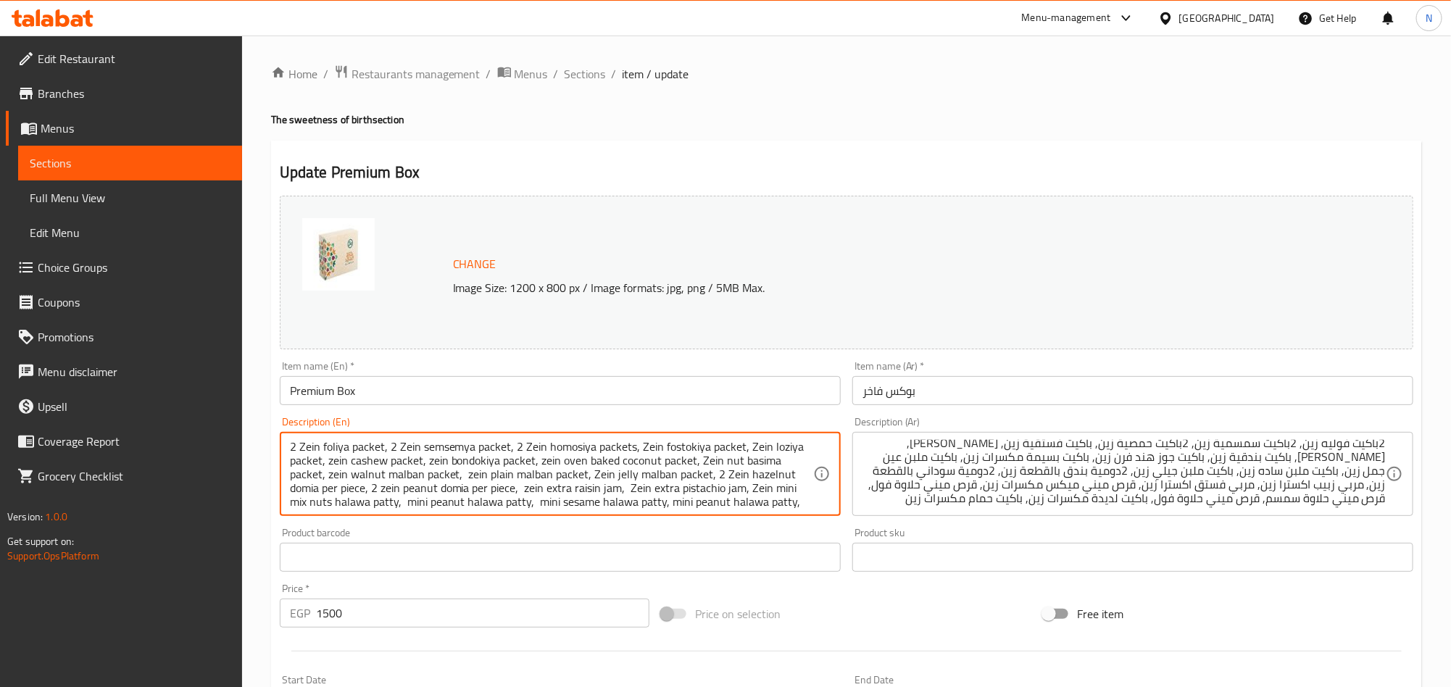
click at [547, 463] on textarea "2 Zein foliya packet, 2 Zein semsemya packet, 2 Zein homosiya packets, Zein fos…" at bounding box center [551, 474] width 523 height 69
click at [534, 489] on textarea "2 Zein foliya packet, 2 Zein semsemya packet, 2 Zein homosiya packets, Zein fos…" at bounding box center [551, 474] width 523 height 69
click at [473, 473] on textarea "2 Zein foliya packet, 2 Zein semsemya packet, 2 Zein homosiya packets, Zein fos…" at bounding box center [551, 474] width 523 height 69
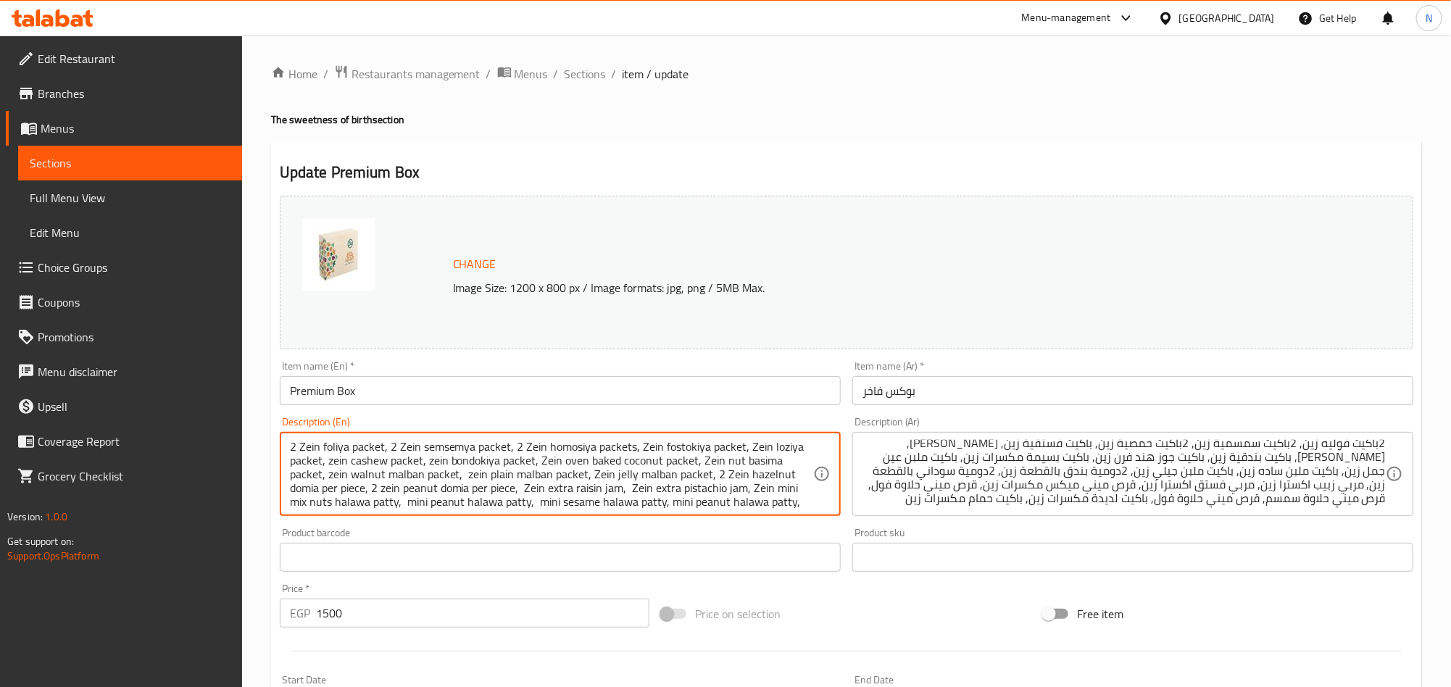
click at [473, 473] on textarea "2 Zein foliya packet, 2 Zein semsemya packet, 2 Zein homosiya packets, Zein fos…" at bounding box center [551, 474] width 523 height 69
click at [435, 462] on textarea "2 Zein foliya packet, 2 Zein semsemya packet, 2 Zein homosiya packets, Zein fos…" at bounding box center [551, 474] width 523 height 69
click at [391, 492] on textarea "2 Zein foliya packet, 2 Zein semsemya packet, 2 Zein homosiya packets, Zein fos…" at bounding box center [551, 474] width 523 height 69
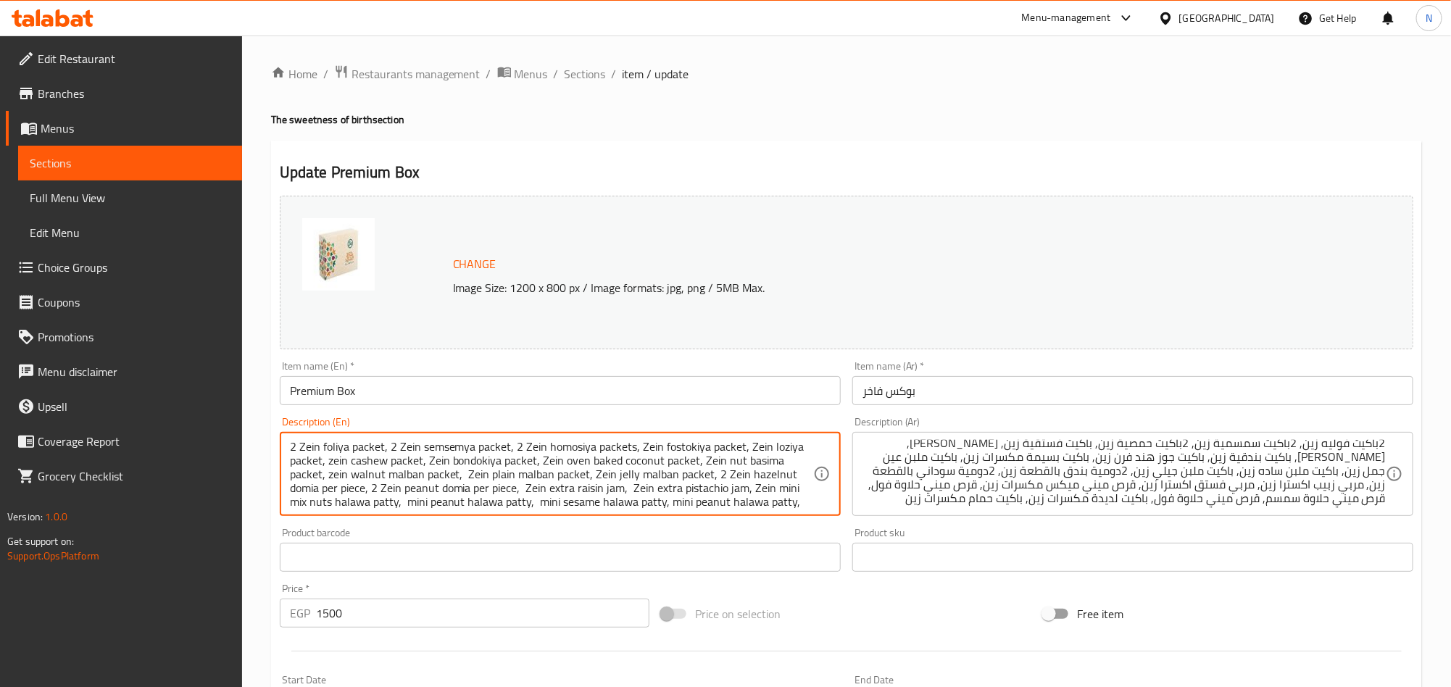
click at [337, 462] on textarea "2 Zein foliya packet, 2 Zein semsemya packet, 2 Zein homosiya packets, Zein fos…" at bounding box center [551, 474] width 523 height 69
click at [342, 483] on textarea "2 Zein foliya packet, 2 Zein semsemya packet, 2 Zein homosiya packets, Zein fos…" at bounding box center [551, 474] width 523 height 69
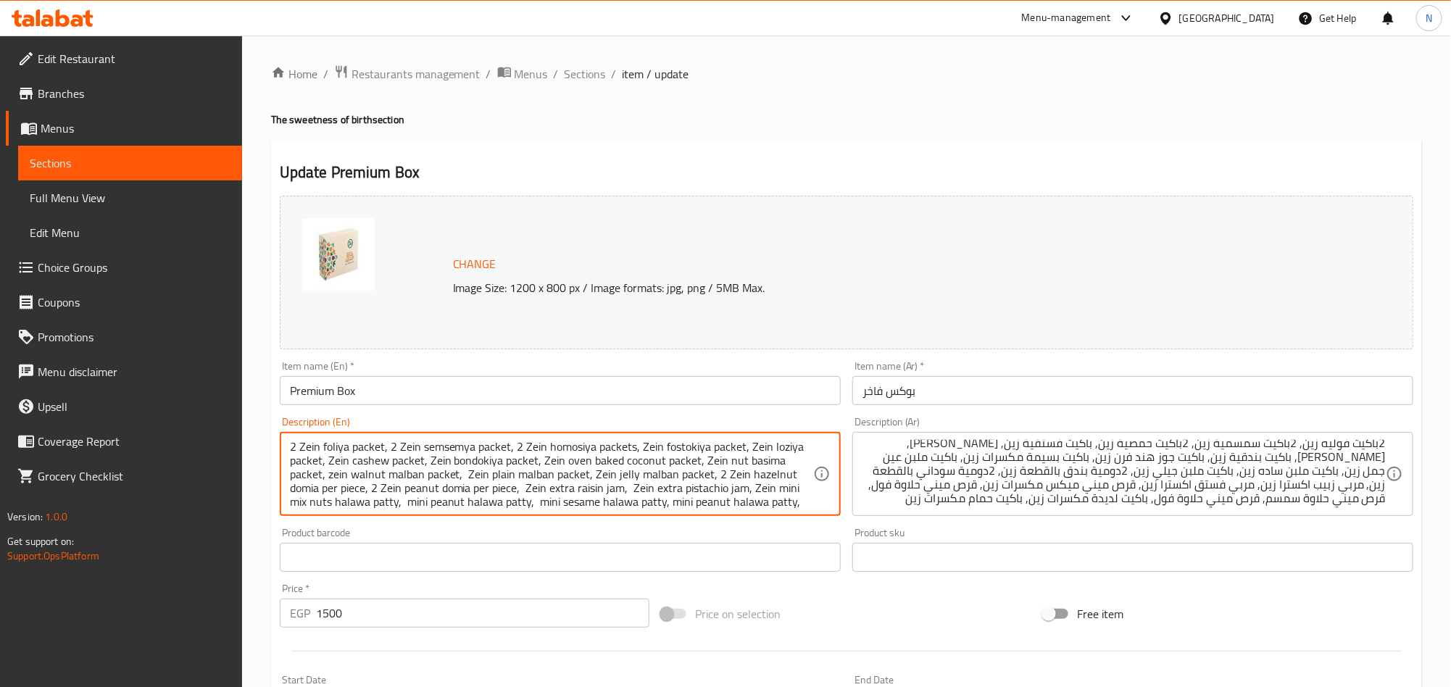
click at [366, 470] on textarea "2 Zein foliya packet, 2 Zein semsemya packet, 2 Zein homosiya packets, Zein fos…" at bounding box center [551, 474] width 523 height 69
click at [338, 481] on textarea "2 Zein foliya packet, 2 Zein semsemya packet, 2 Zein homosiya packets, Zein fos…" at bounding box center [551, 474] width 523 height 69
click at [389, 470] on textarea "2 Zein foliya packet, 2 Zein semsemya packet, 2 Zein homosiya packets, Zein fos…" at bounding box center [551, 474] width 523 height 69
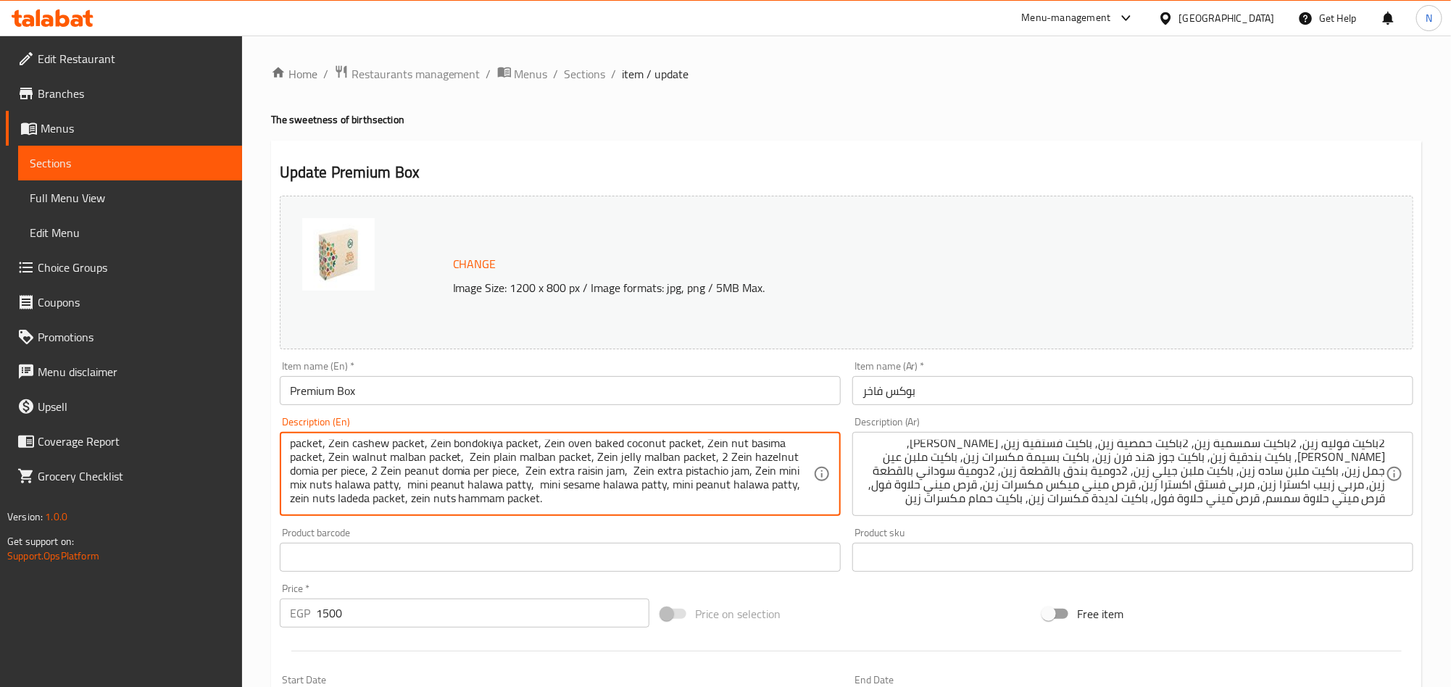
click at [389, 470] on textarea "2 Zein foliya packet, 2 Zein semsemya packet, 2 Zein homosiya packets, Zein fos…" at bounding box center [551, 474] width 523 height 69
click at [300, 500] on textarea "2 Zein foliya packet, 2 Zein semsemya packet, 2 Zein homosiya packets, Zein fos…" at bounding box center [551, 474] width 523 height 69
click at [407, 501] on textarea "2 Zein foliya packet, 2 Zein semsemya packet, 2 Zein homosiya packets, Zein fos…" at bounding box center [551, 474] width 523 height 69
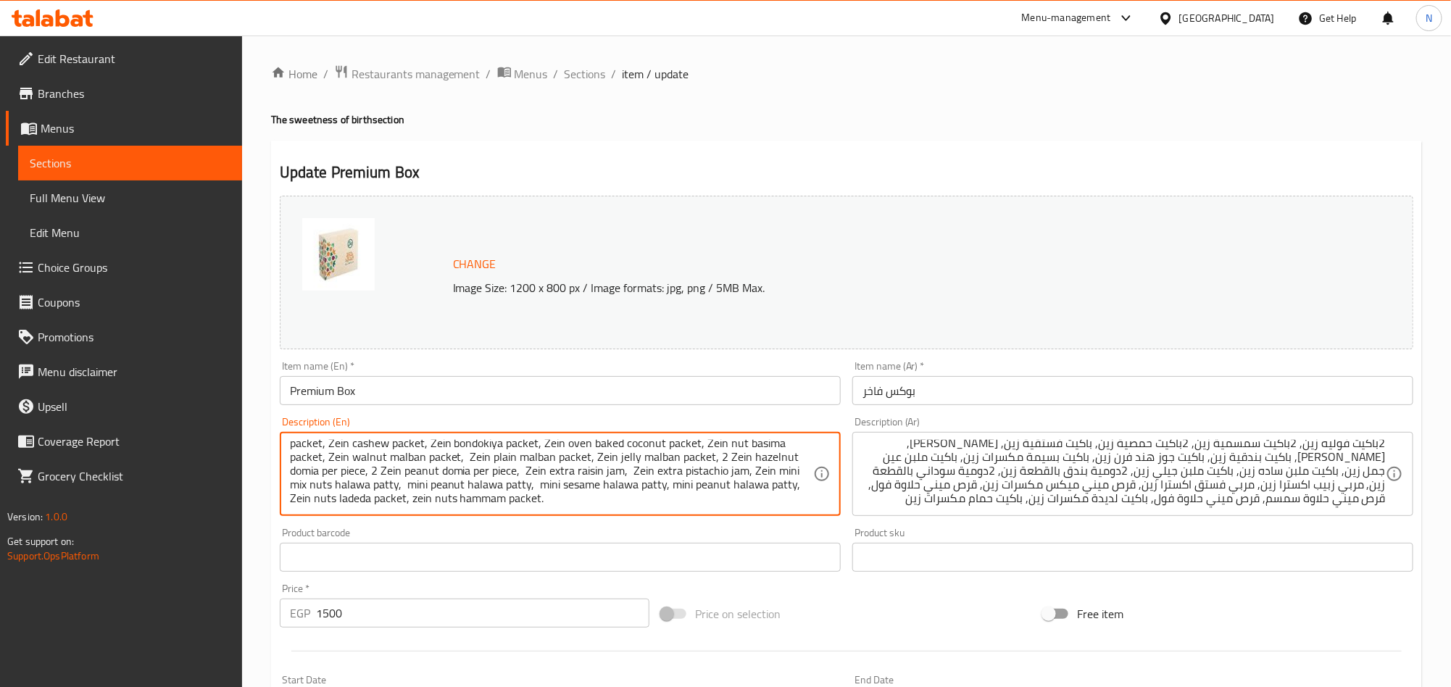
click at [420, 499] on textarea "2 Zein foliya packet, 2 Zein semsemya packet, 2 Zein homosiya packets, Zein fos…" at bounding box center [551, 474] width 523 height 69
type textarea "2 Zein foliya packet, 2 Zein semsemya packet, 2 Zein homosiya packets, Zein fos…"
click at [605, 511] on div "2 Zein foliya packet, 2 Zein semsemya packet, 2 Zein homosiya packets, Zein fos…" at bounding box center [560, 474] width 561 height 84
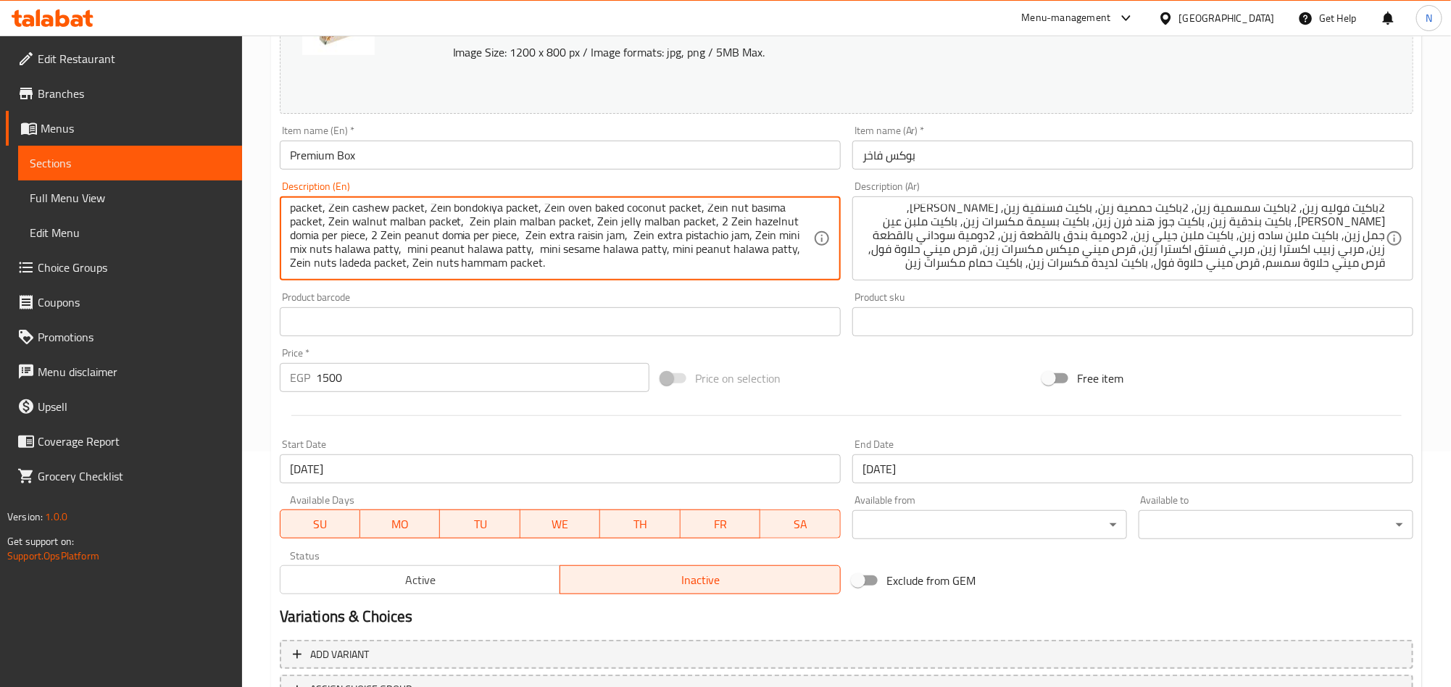
scroll to position [357, 0]
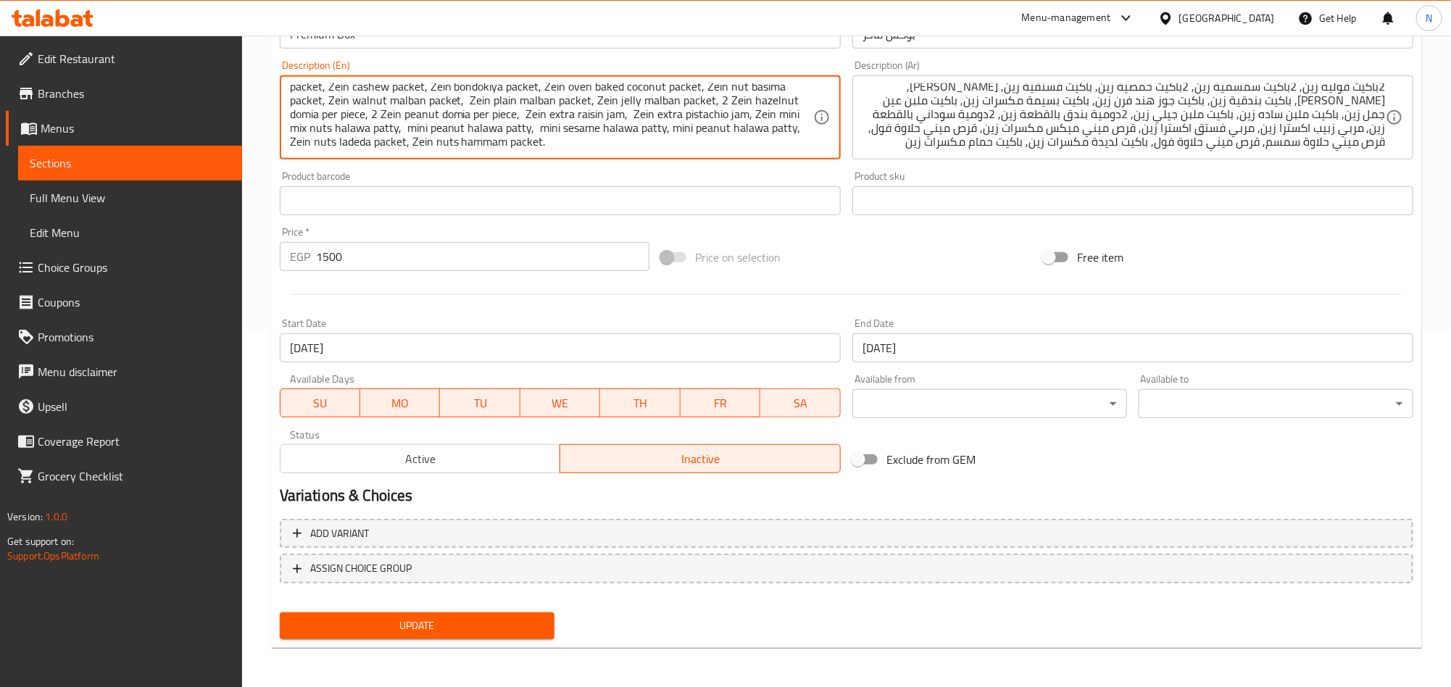
click at [427, 631] on span "Update" at bounding box center [417, 626] width 252 height 18
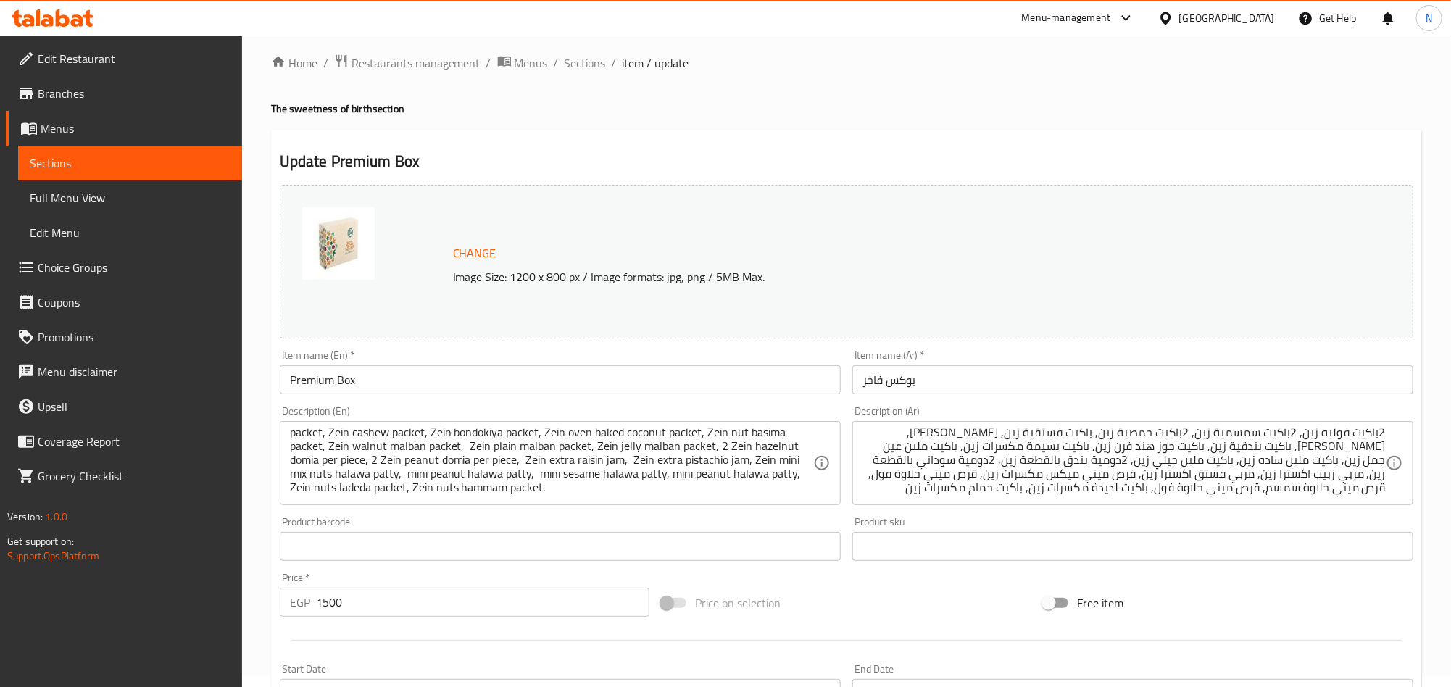
scroll to position [0, 0]
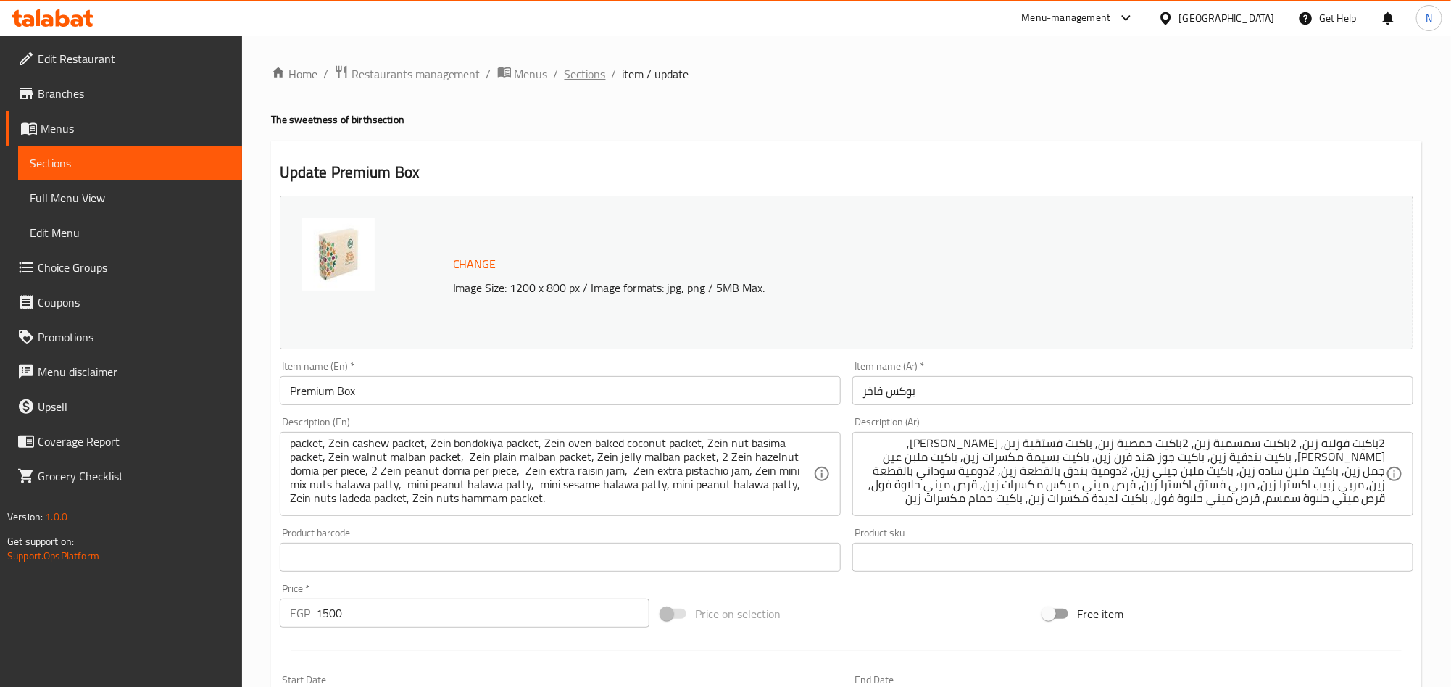
click at [581, 72] on span "Sections" at bounding box center [585, 73] width 41 height 17
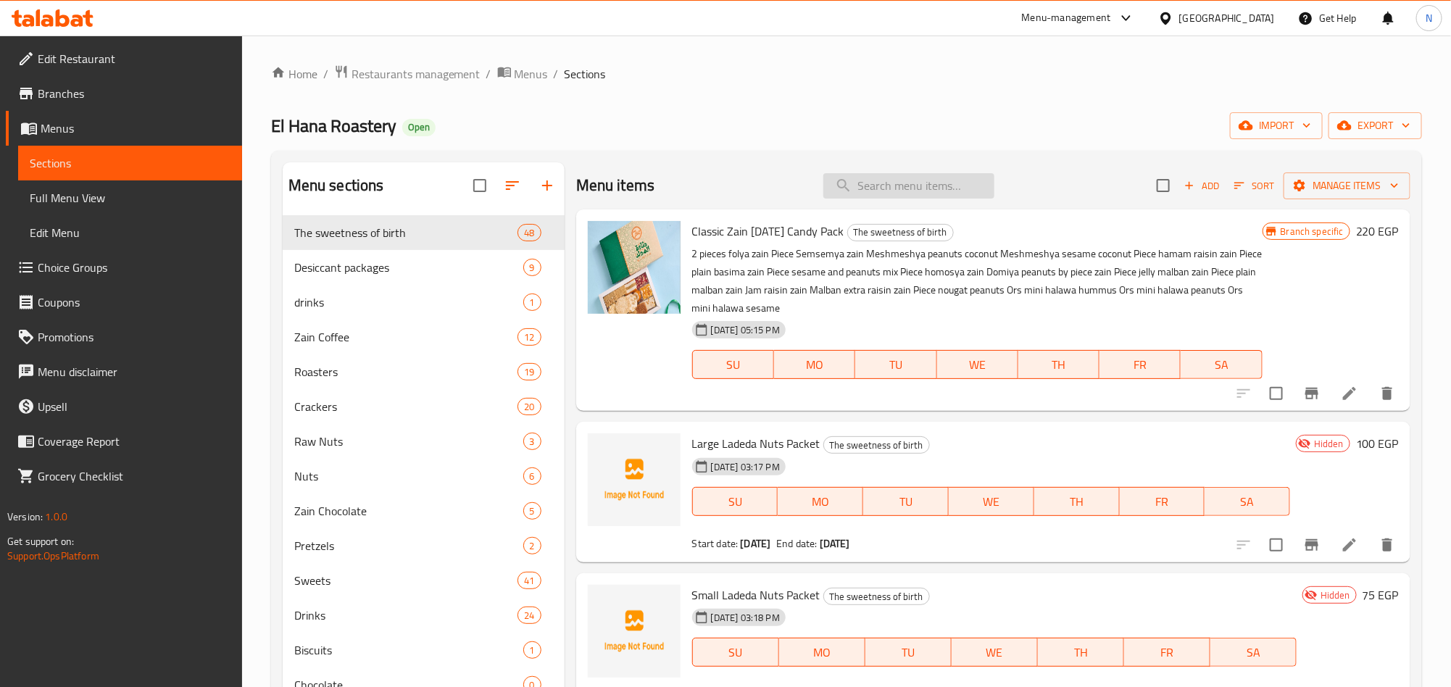
drag, startPoint x: 942, startPoint y: 202, endPoint x: 947, endPoint y: 188, distance: 15.1
click at [942, 199] on div "Menu items Add Sort Manage items" at bounding box center [993, 185] width 834 height 47
click at [947, 189] on input "search" at bounding box center [909, 185] width 171 height 25
click at [924, 183] on input "search" at bounding box center [909, 185] width 171 height 25
click at [924, 185] on input "search" at bounding box center [909, 185] width 171 height 25
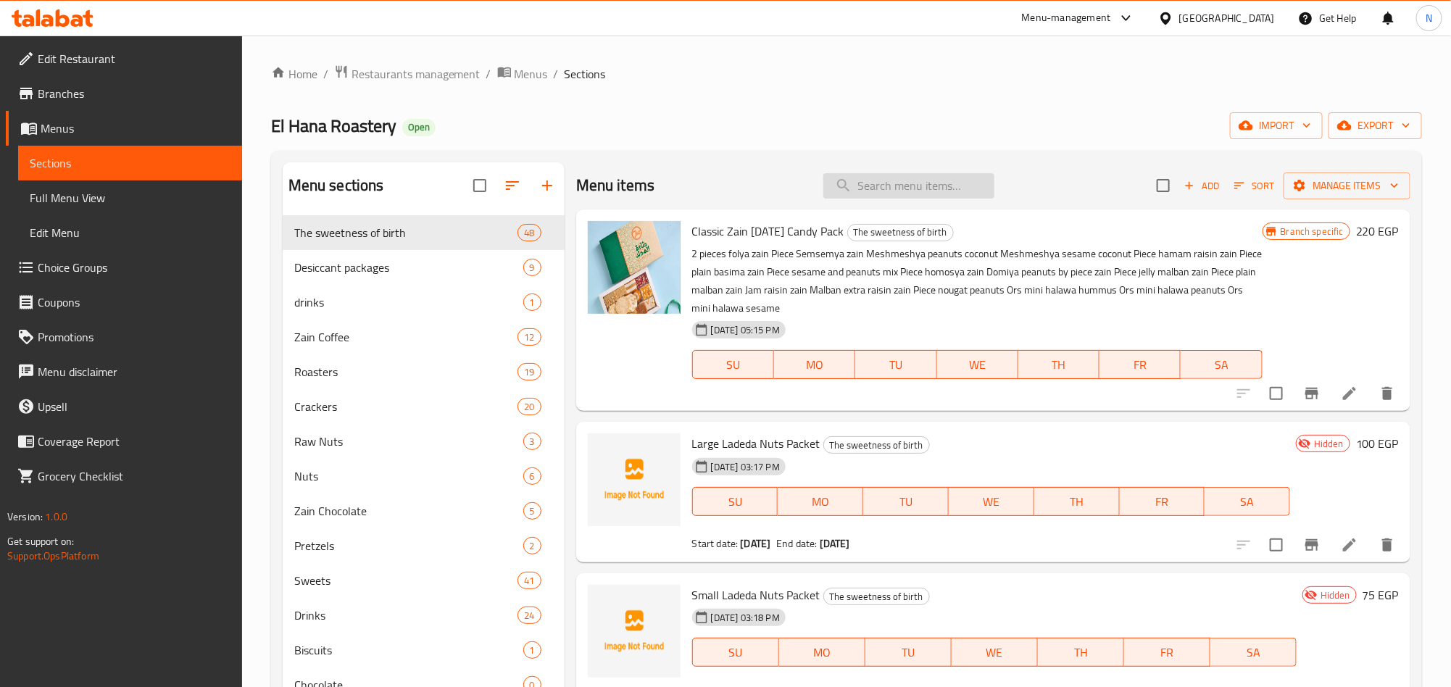
paste input "Box"
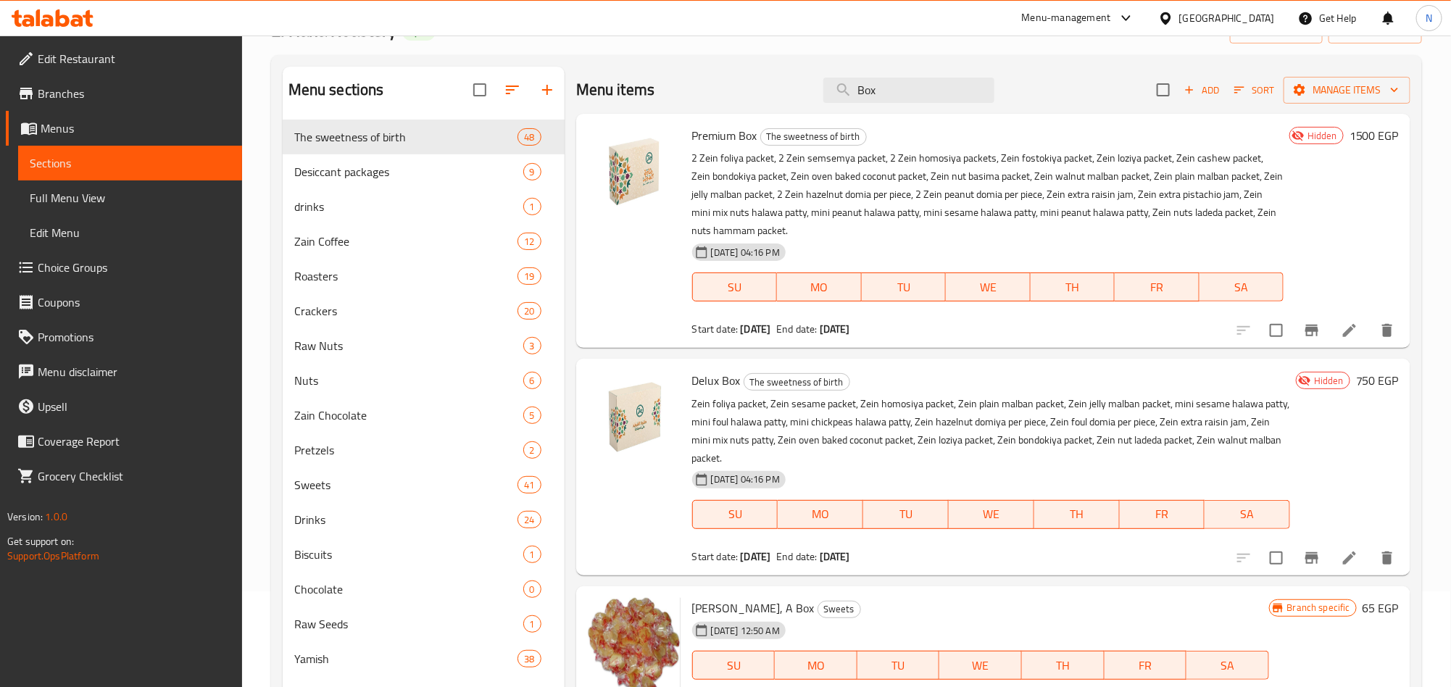
scroll to position [94, 0]
type input "Box"
click at [1340, 331] on li at bounding box center [1350, 332] width 41 height 26
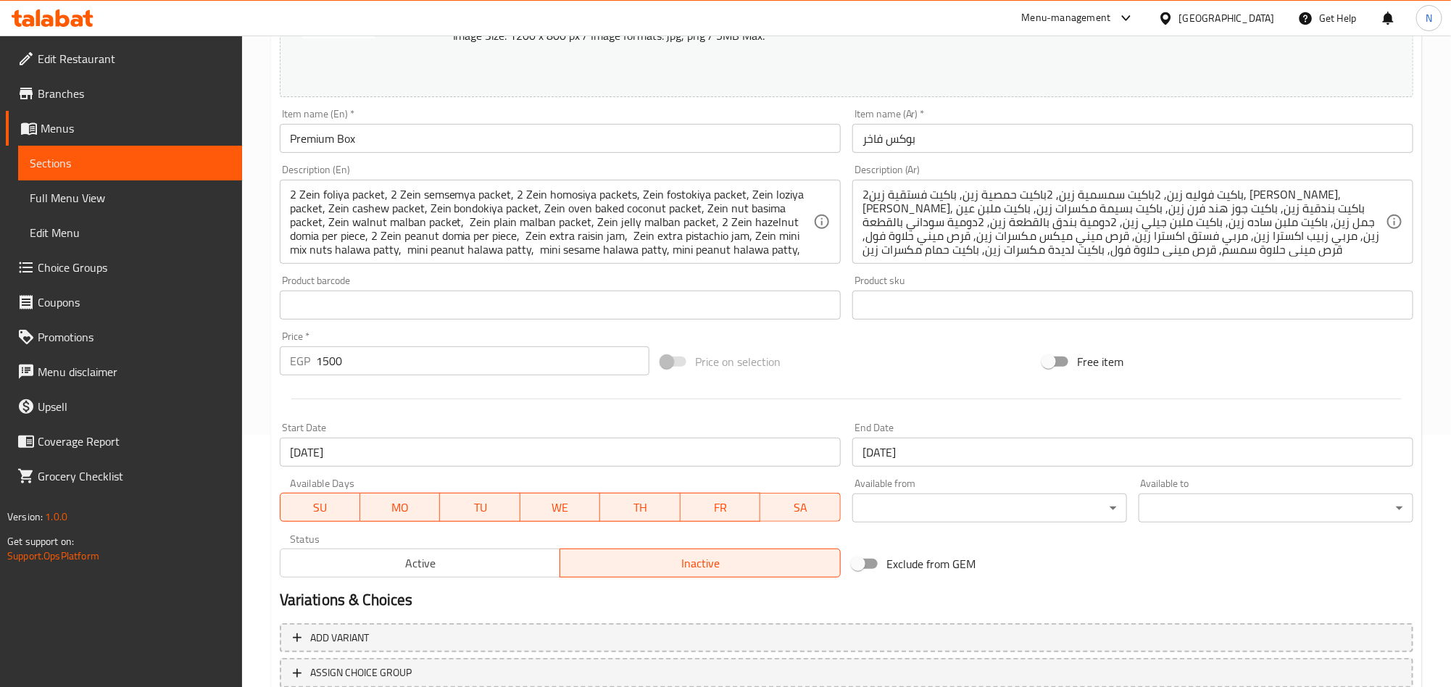
scroll to position [139, 0]
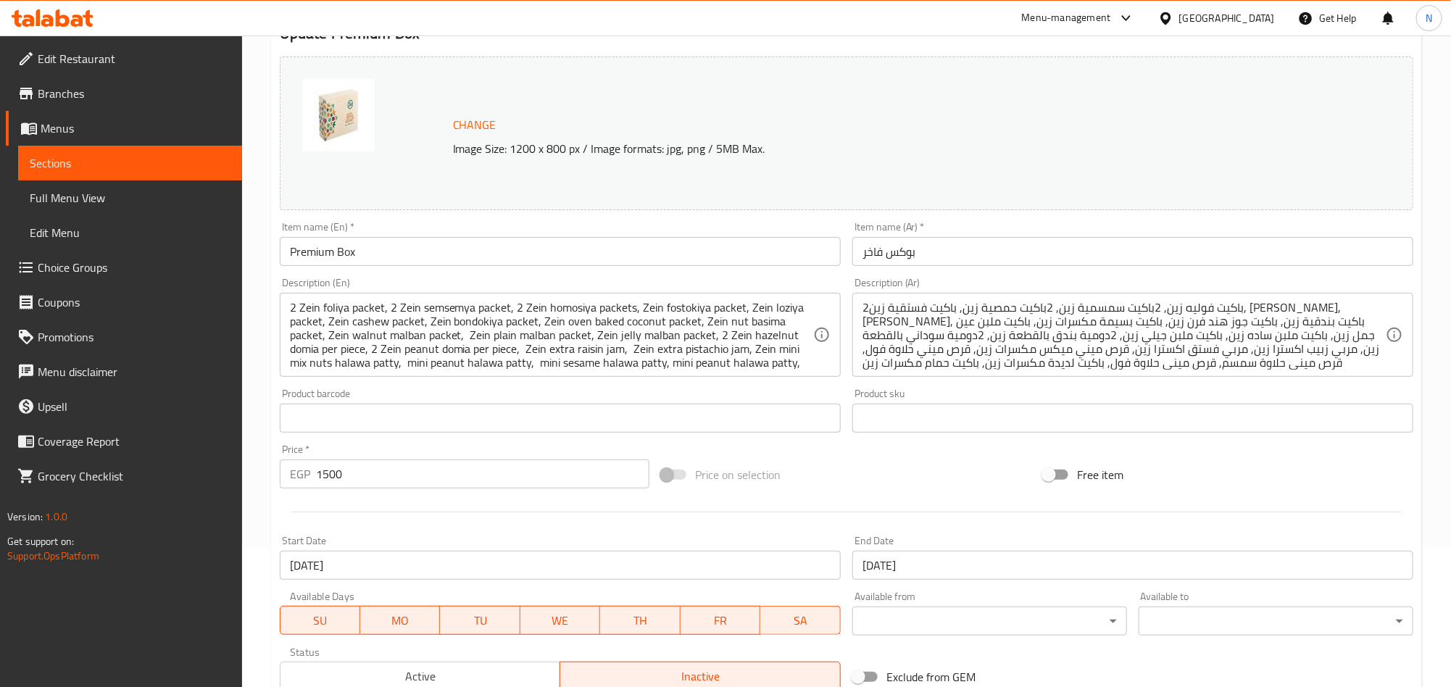
click at [362, 246] on input "Premium Box" at bounding box center [560, 251] width 561 height 29
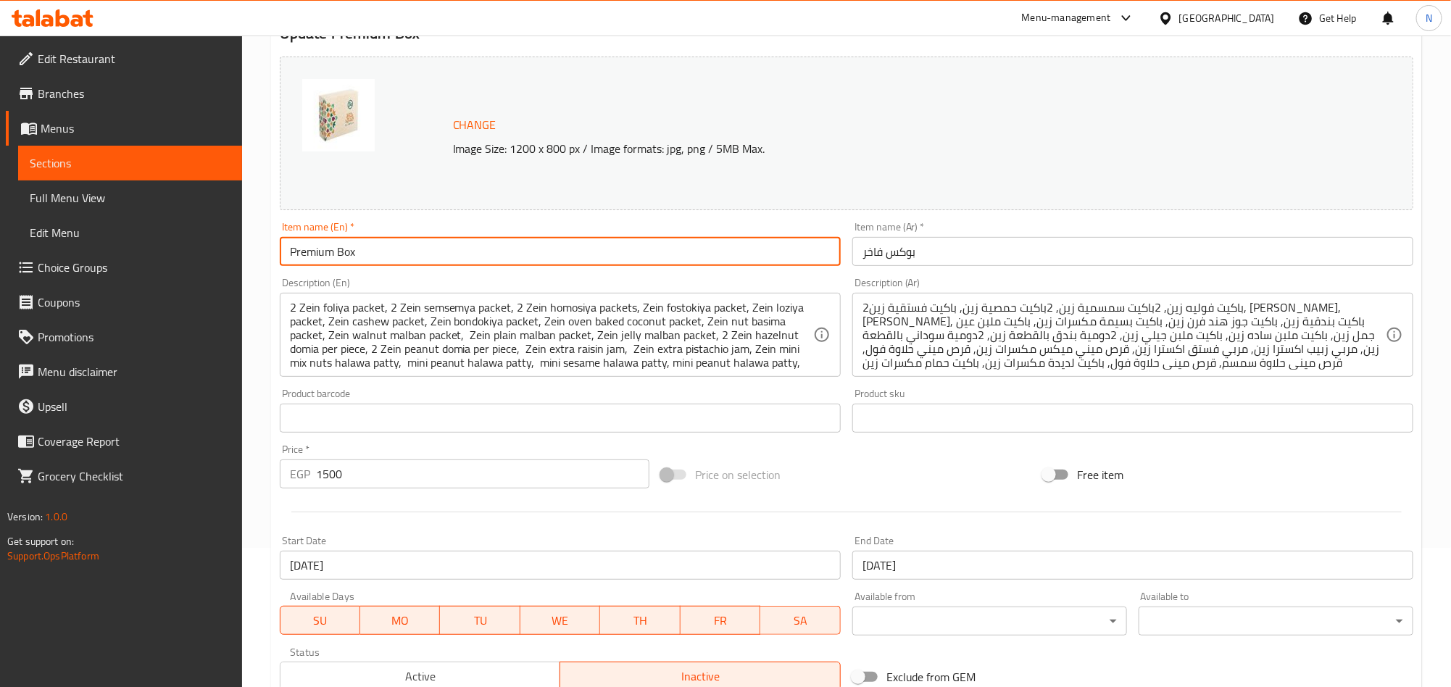
click at [362, 246] on input "Premium Box" at bounding box center [560, 251] width 561 height 29
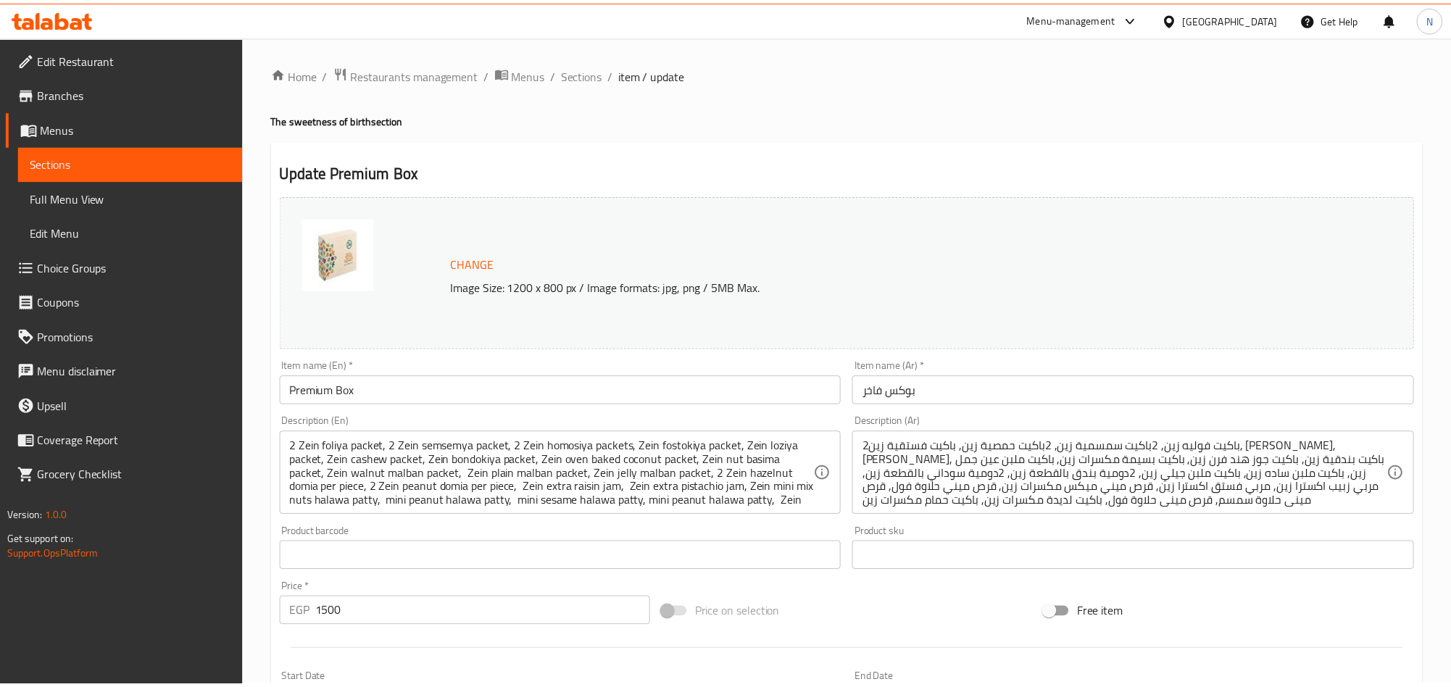
scroll to position [357, 0]
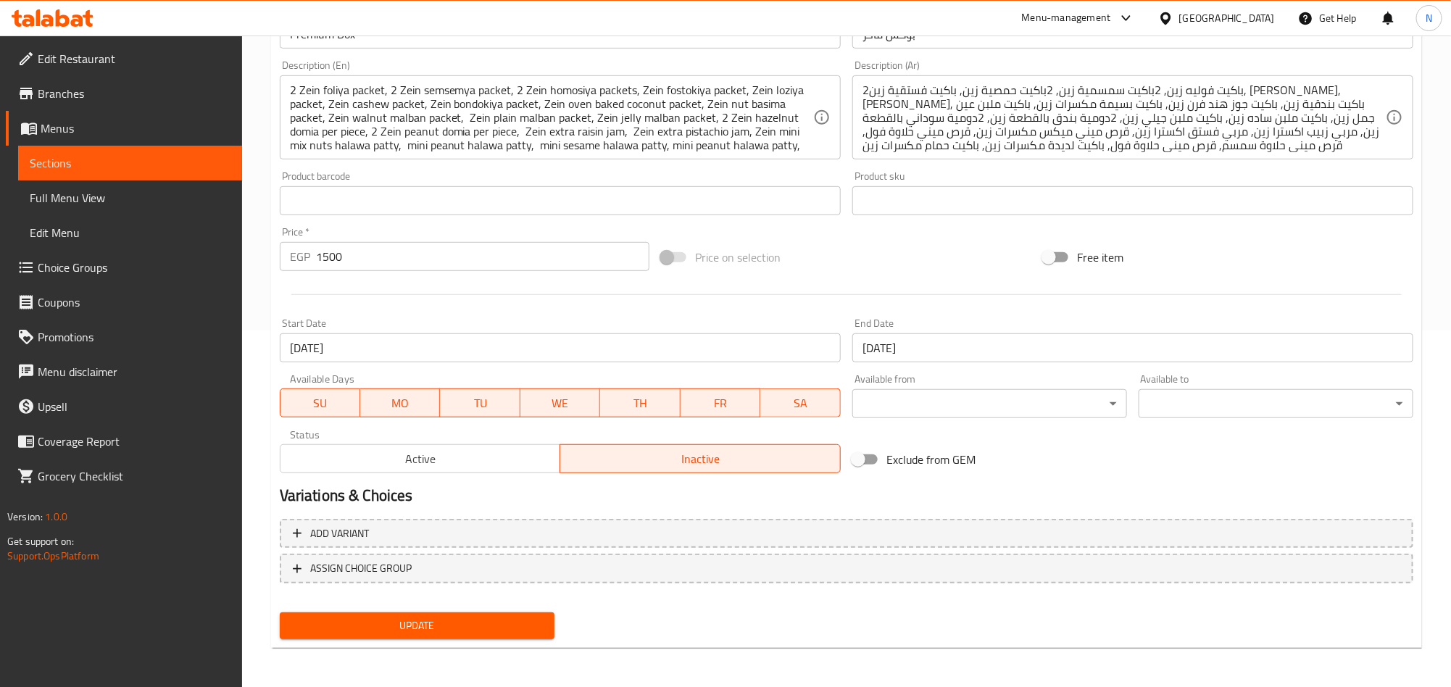
click at [465, 470] on button "Active" at bounding box center [420, 458] width 281 height 29
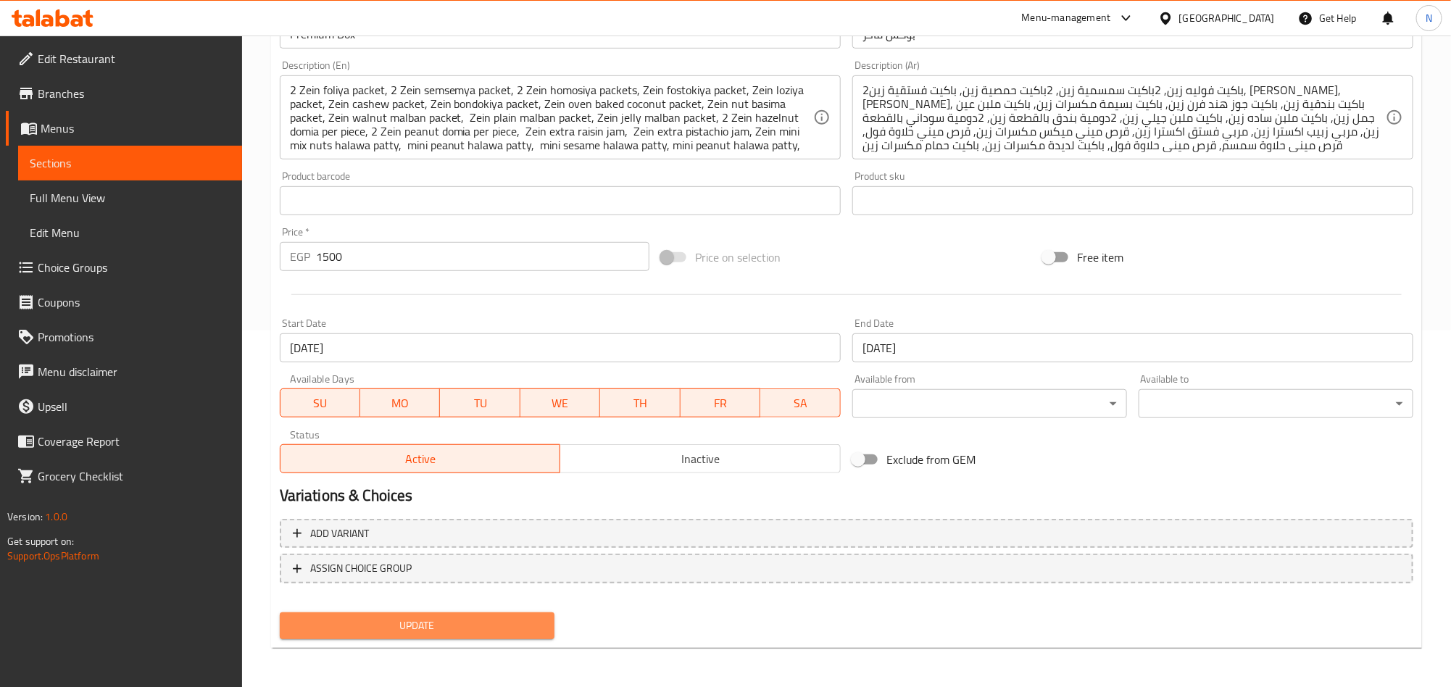
click at [466, 624] on span "Update" at bounding box center [417, 626] width 252 height 18
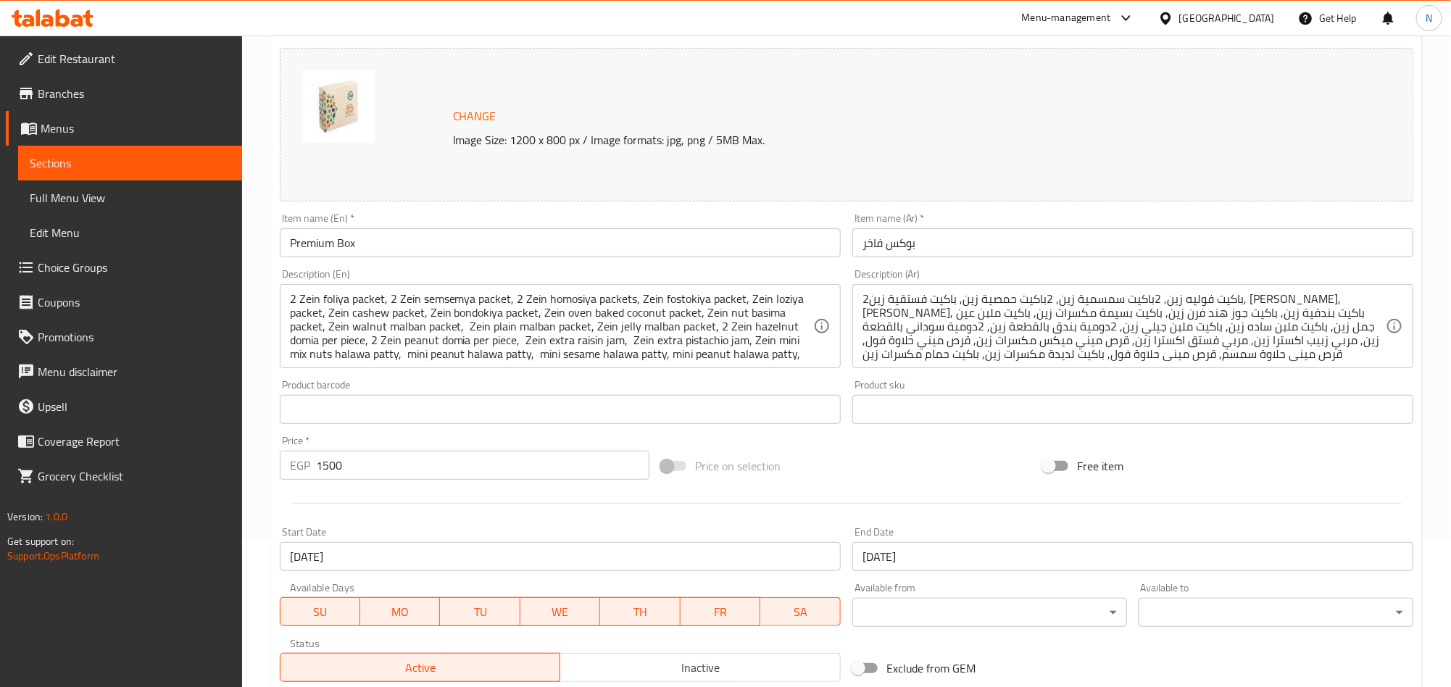
scroll to position [0, 0]
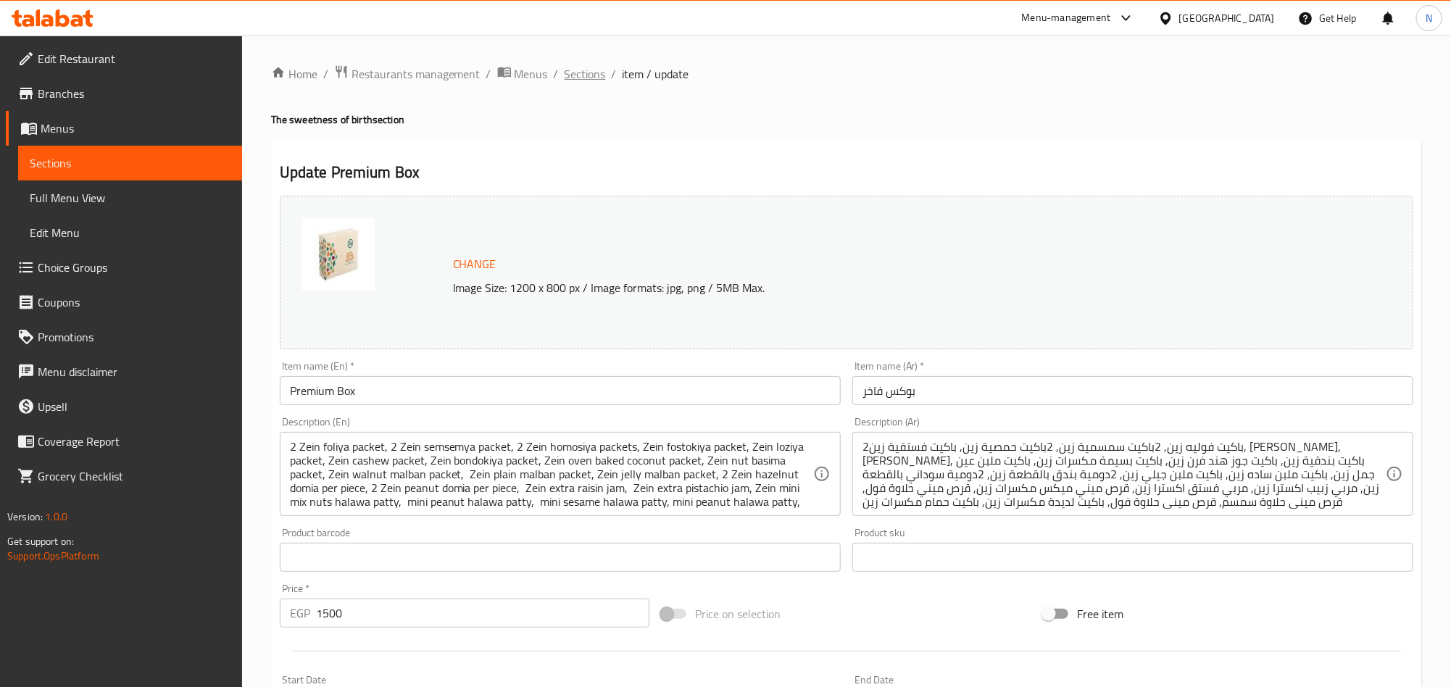
click at [588, 72] on span "Sections" at bounding box center [585, 73] width 41 height 17
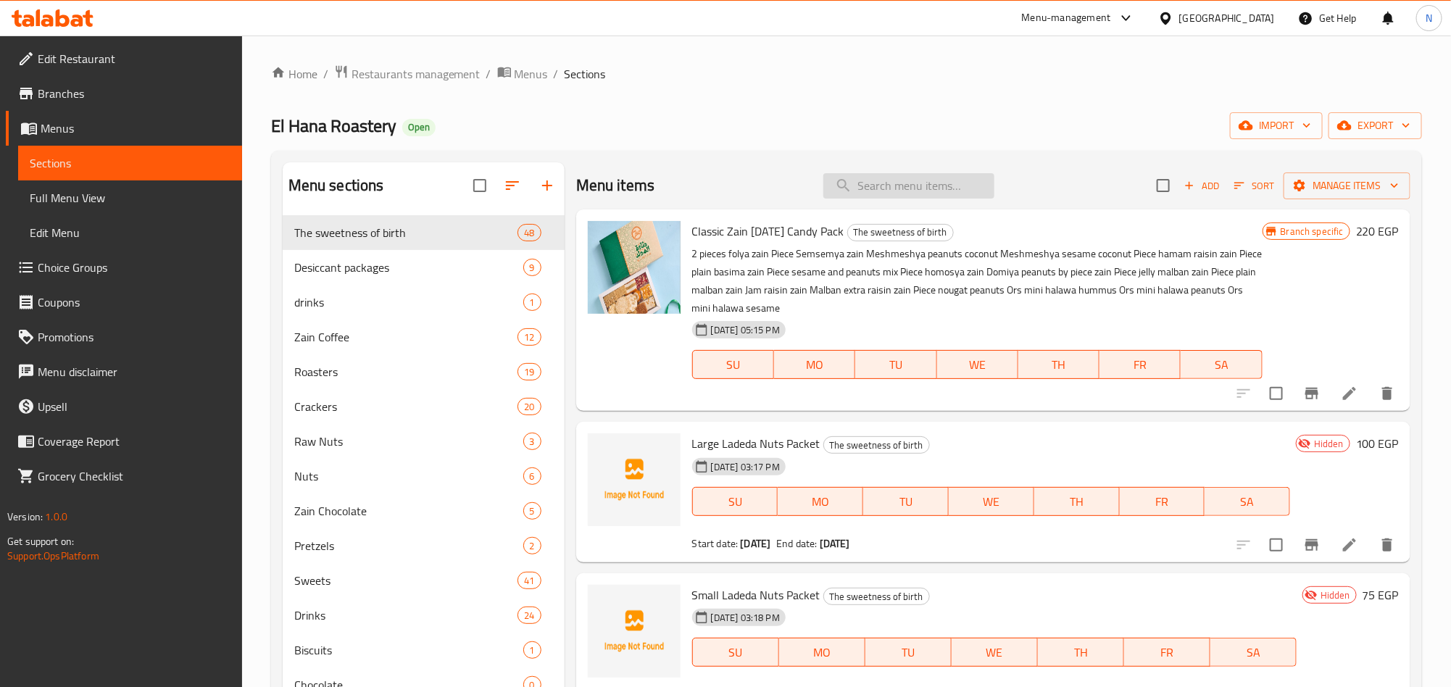
drag, startPoint x: 868, startPoint y: 202, endPoint x: 916, endPoint y: 181, distance: 51.9
click at [868, 202] on div "Menu items Add Sort Manage items" at bounding box center [993, 185] width 834 height 47
click at [936, 170] on div "Menu items Add Sort Manage items" at bounding box center [993, 185] width 834 height 47
click at [923, 181] on input "search" at bounding box center [909, 185] width 171 height 25
paste input "Delux Box"
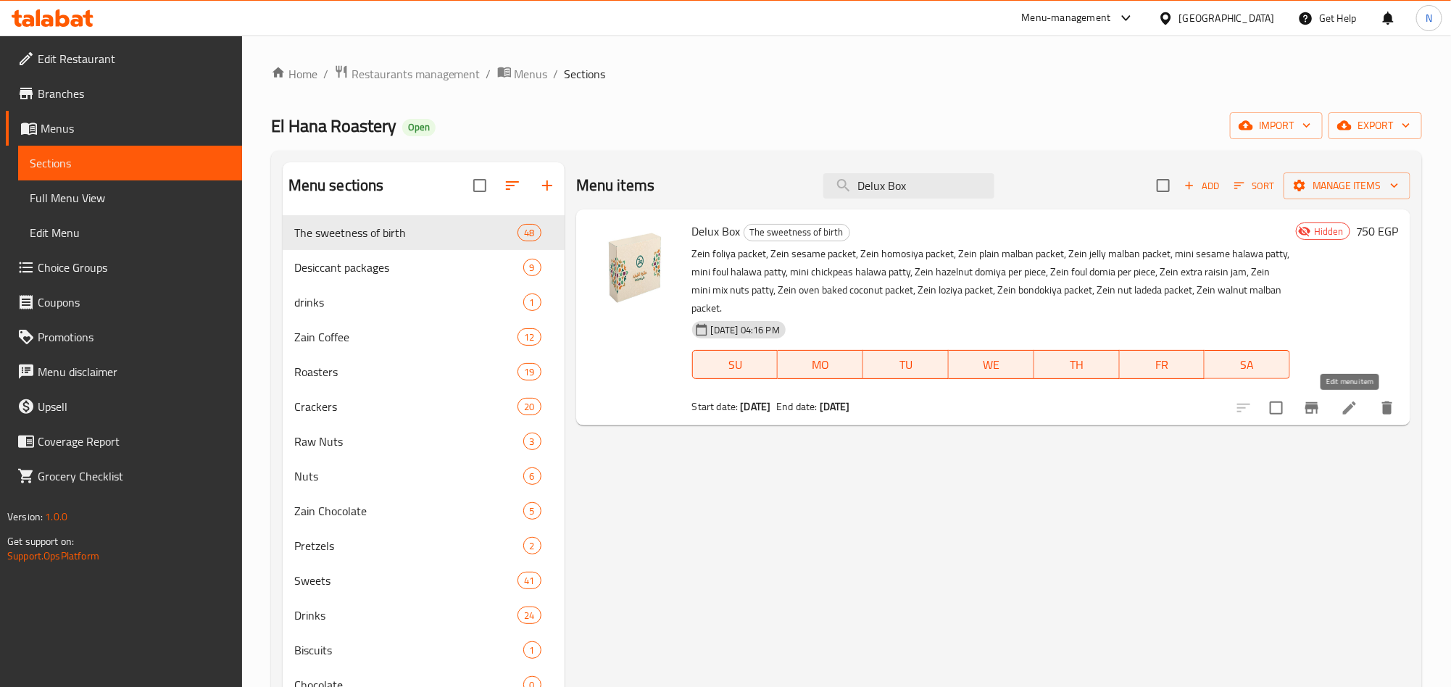
type input "Delux Box"
click at [1346, 405] on icon at bounding box center [1349, 407] width 17 height 17
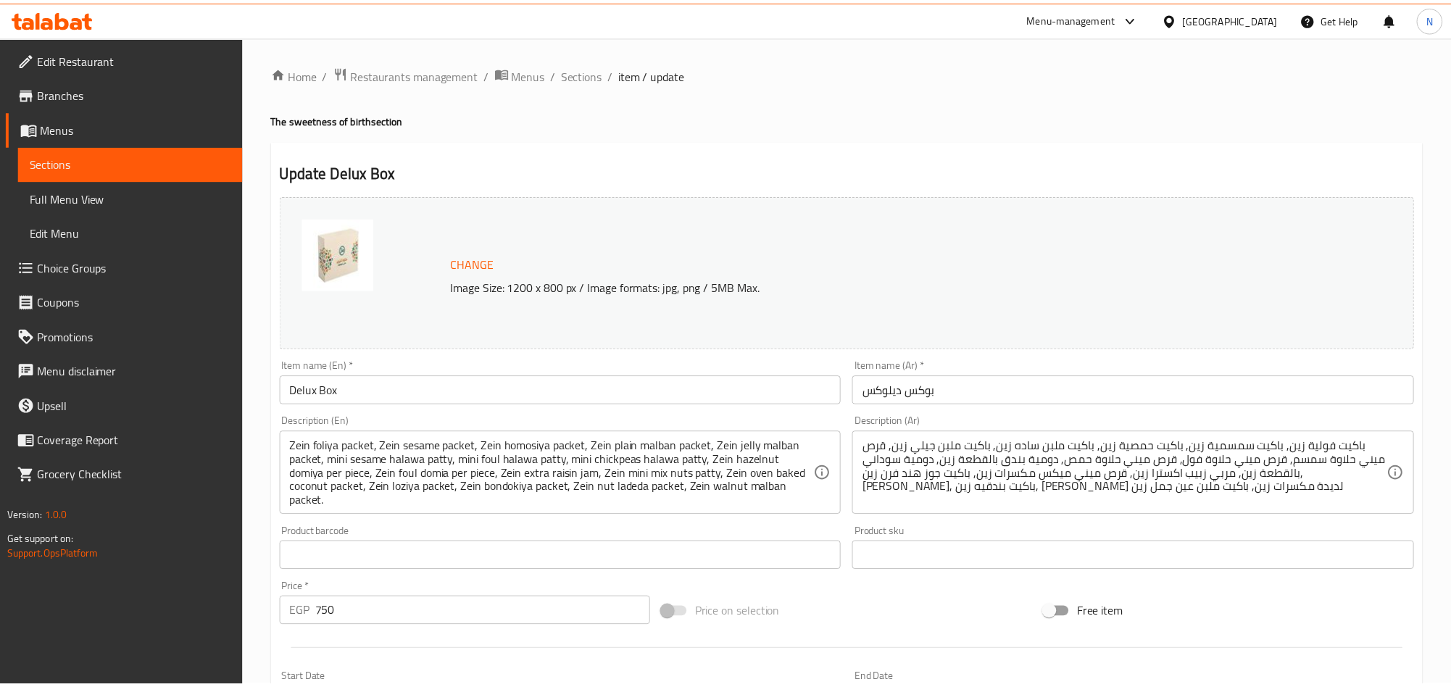
scroll to position [357, 0]
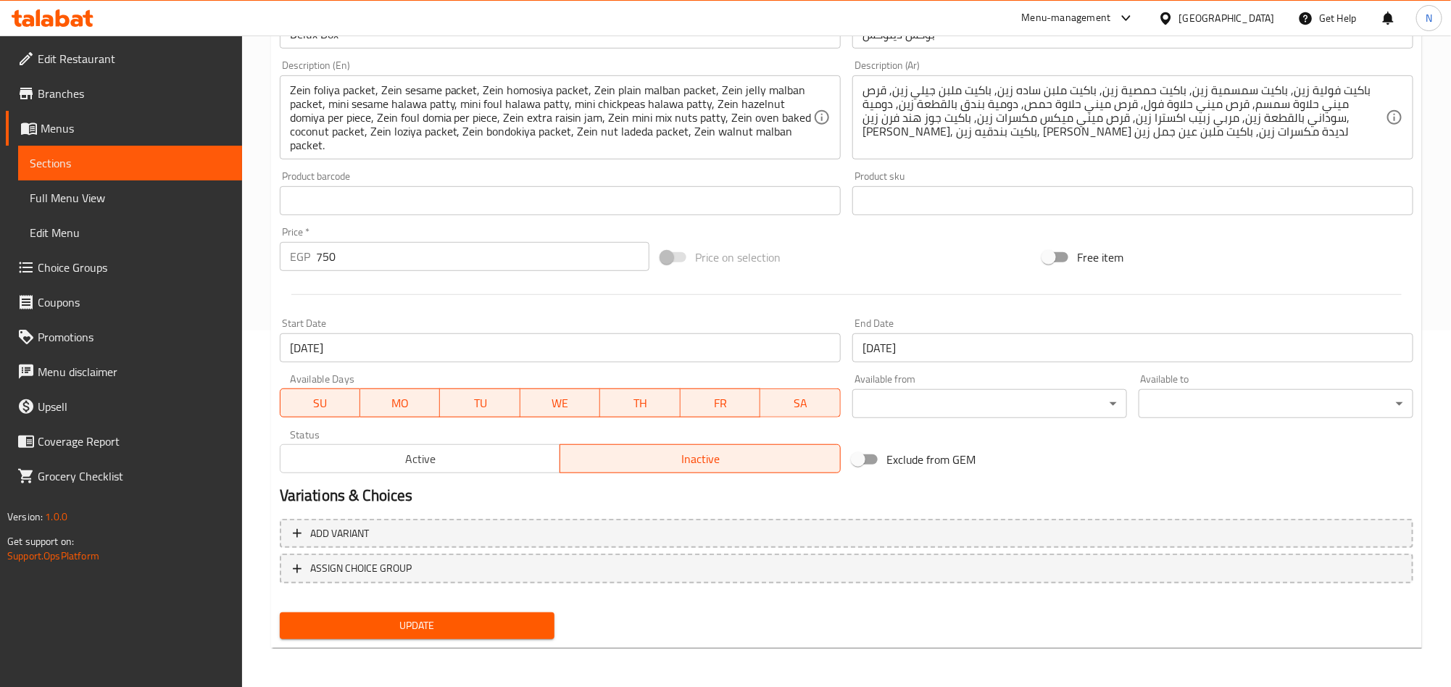
click at [437, 451] on span "Active" at bounding box center [420, 459] width 269 height 21
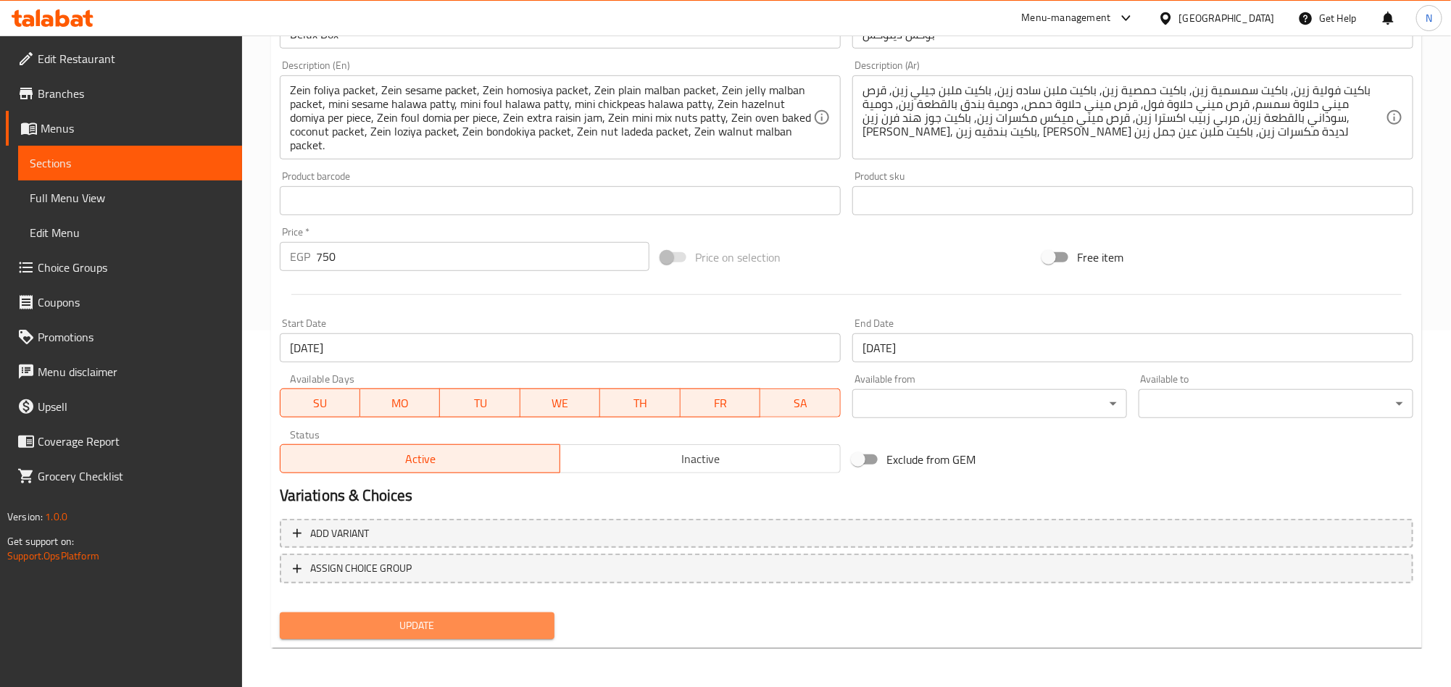
click at [477, 618] on span "Update" at bounding box center [417, 626] width 252 height 18
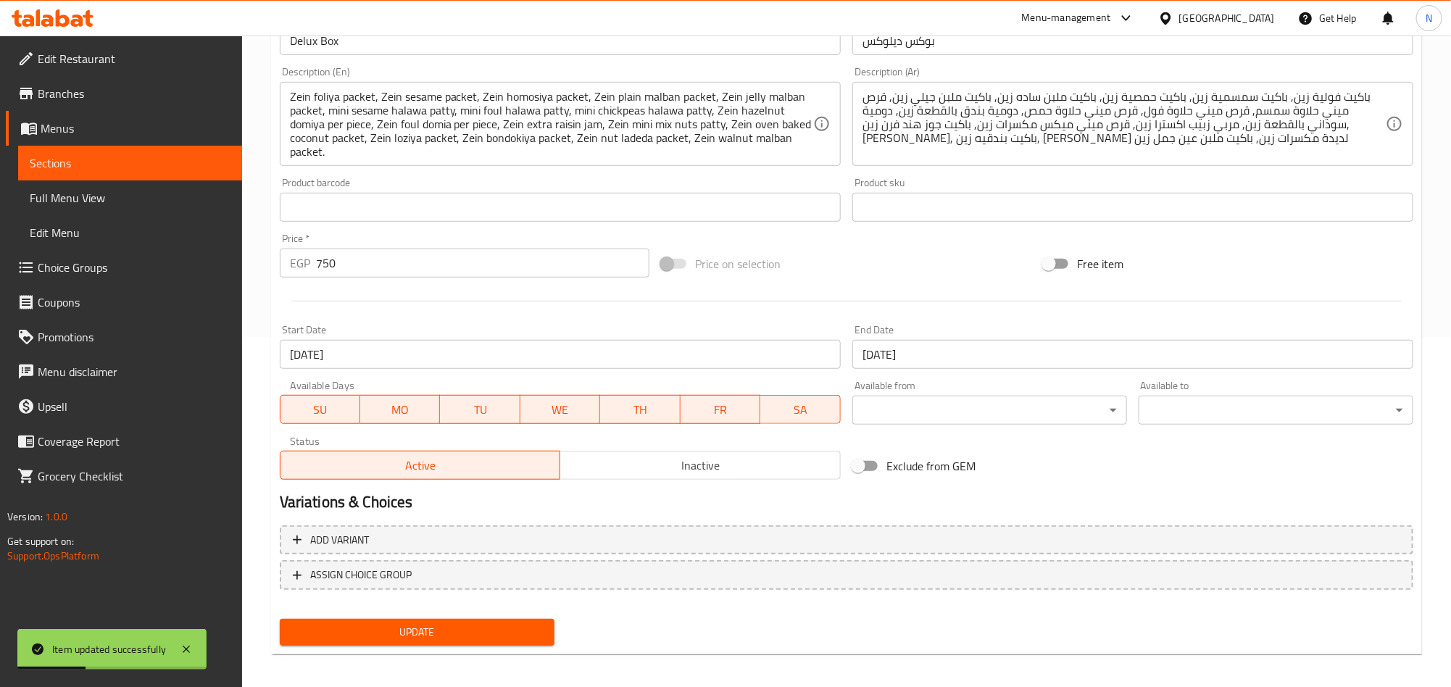
scroll to position [0, 0]
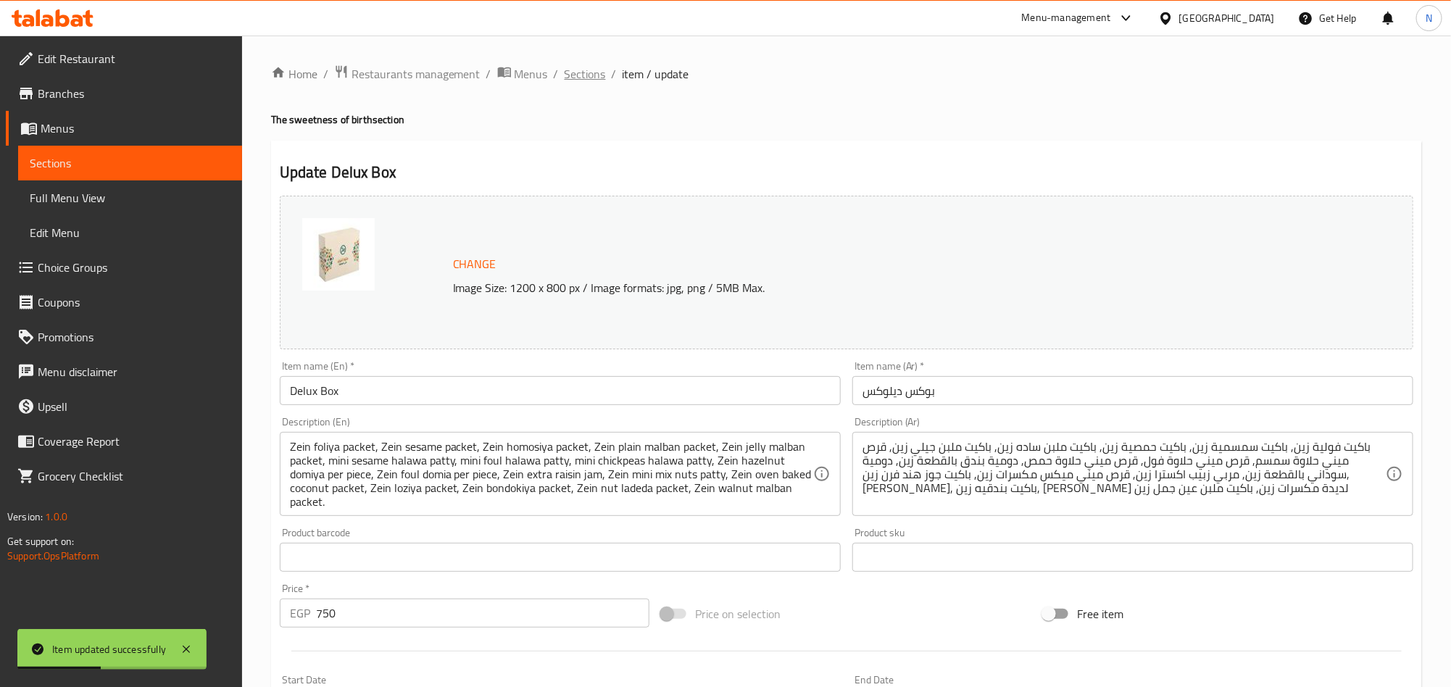
click at [592, 77] on span "Sections" at bounding box center [585, 73] width 41 height 17
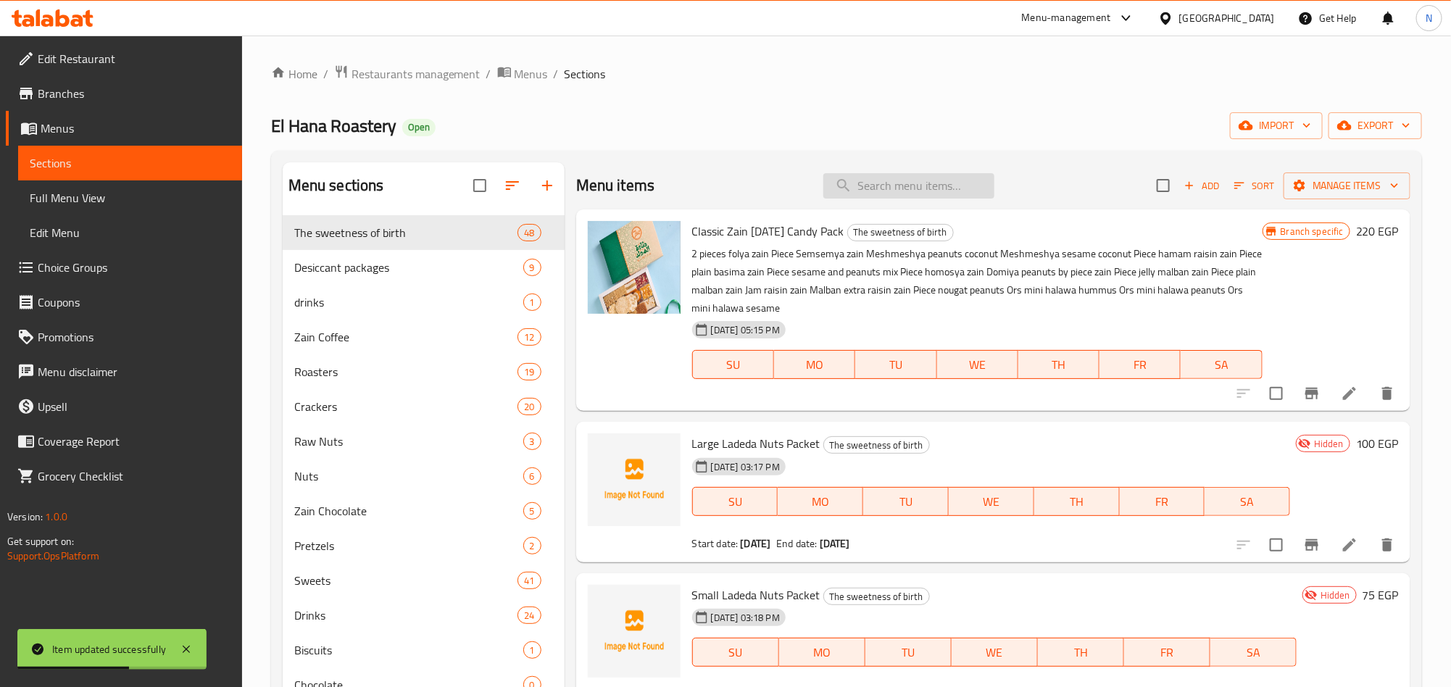
click at [944, 174] on input "search" at bounding box center [909, 185] width 171 height 25
click at [875, 185] on input "search" at bounding box center [909, 185] width 171 height 25
click at [911, 191] on input "search" at bounding box center [909, 185] width 171 height 25
paste input "Delux Box"
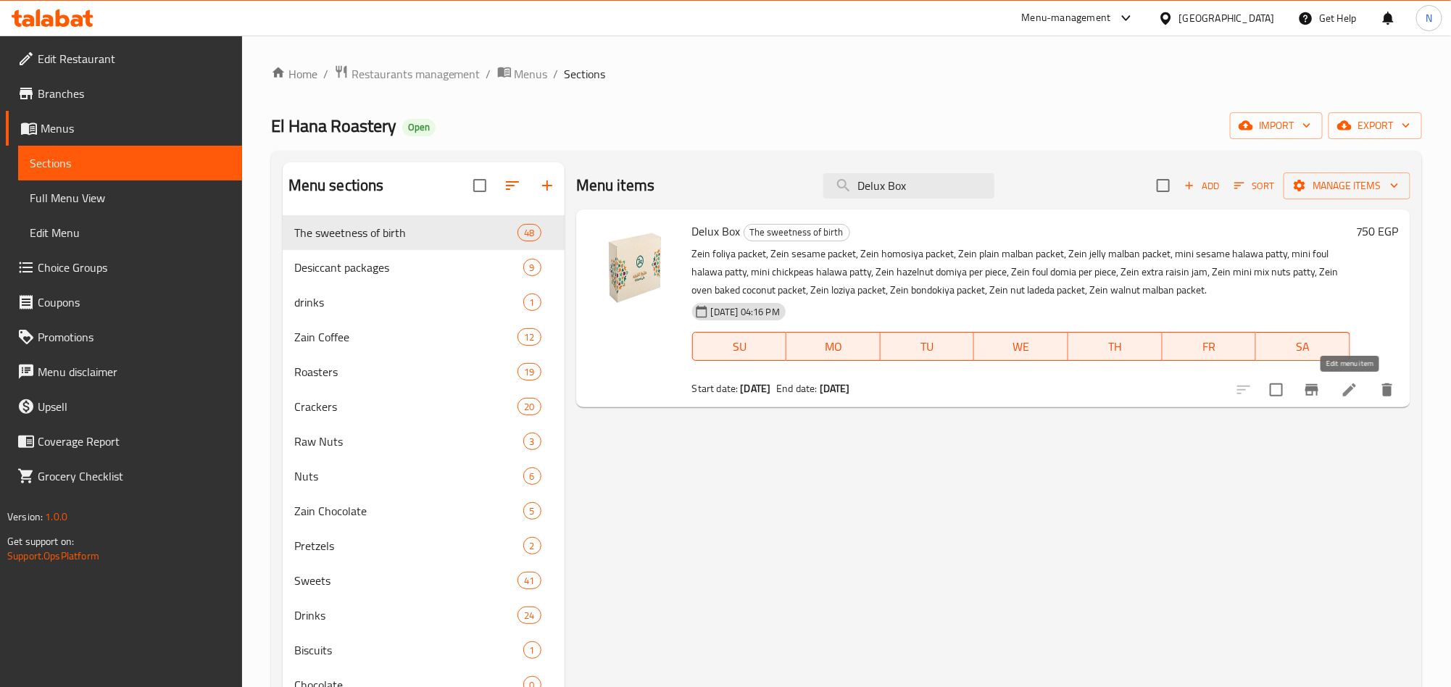
type input "Delux Box"
click at [1321, 387] on icon "Branch-specific-item" at bounding box center [1311, 389] width 17 height 17
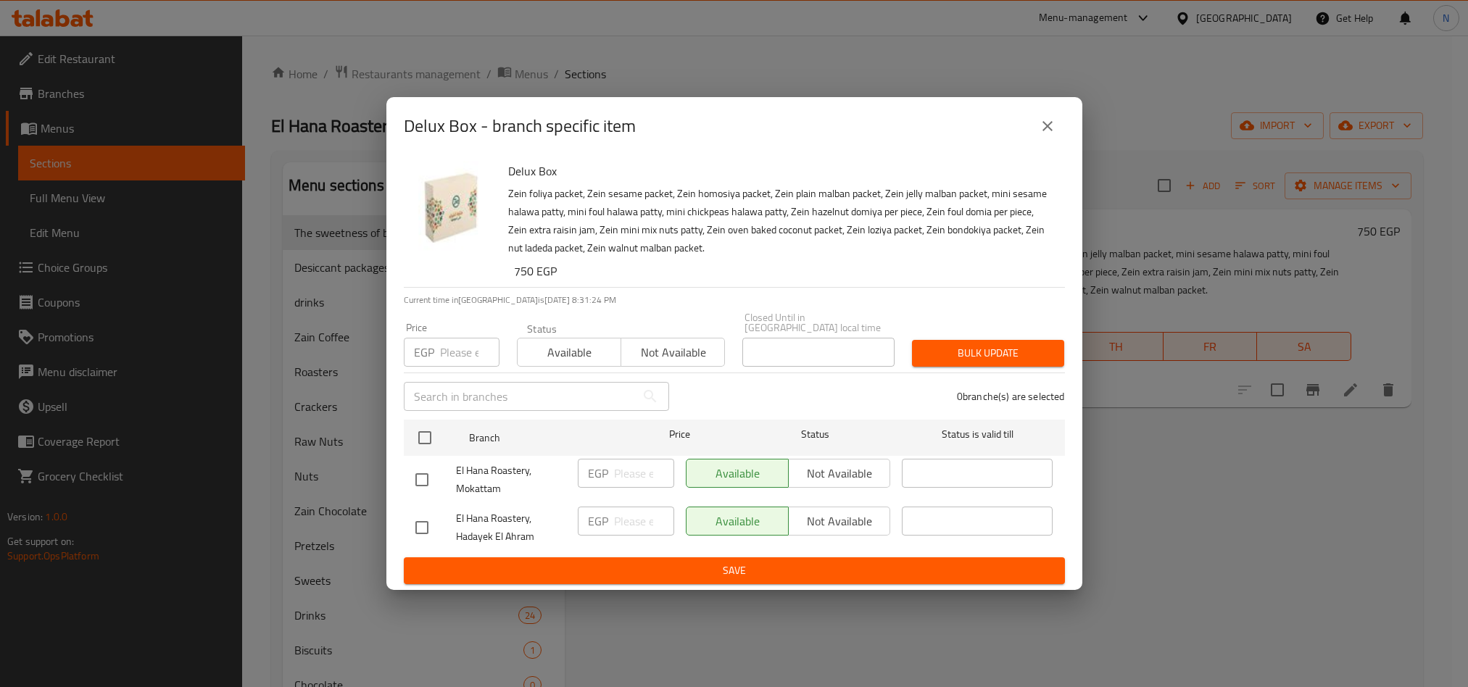
click at [1044, 141] on button "close" at bounding box center [1047, 126] width 35 height 35
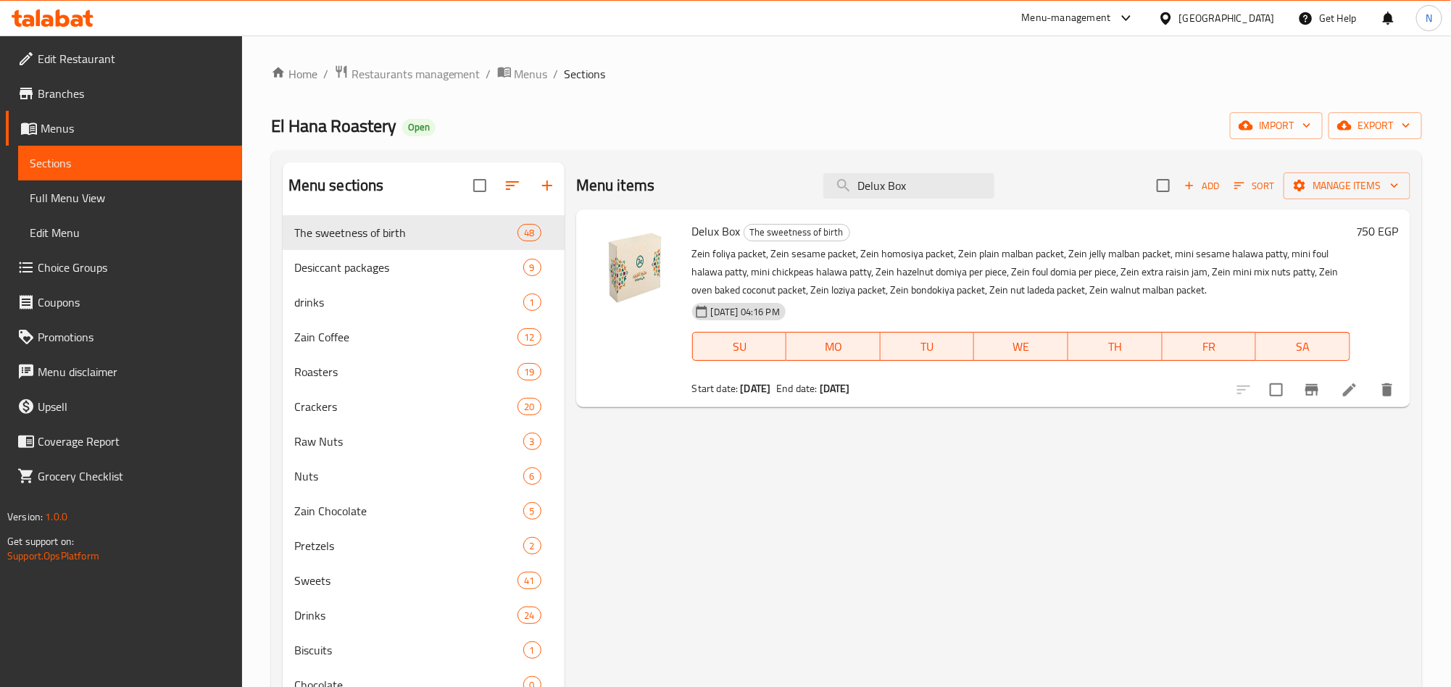
click at [718, 235] on span "Delux Box" at bounding box center [716, 231] width 49 height 22
copy h6 "Delux Box"
click at [1297, 387] on button "Branch-specific-item" at bounding box center [1312, 390] width 35 height 35
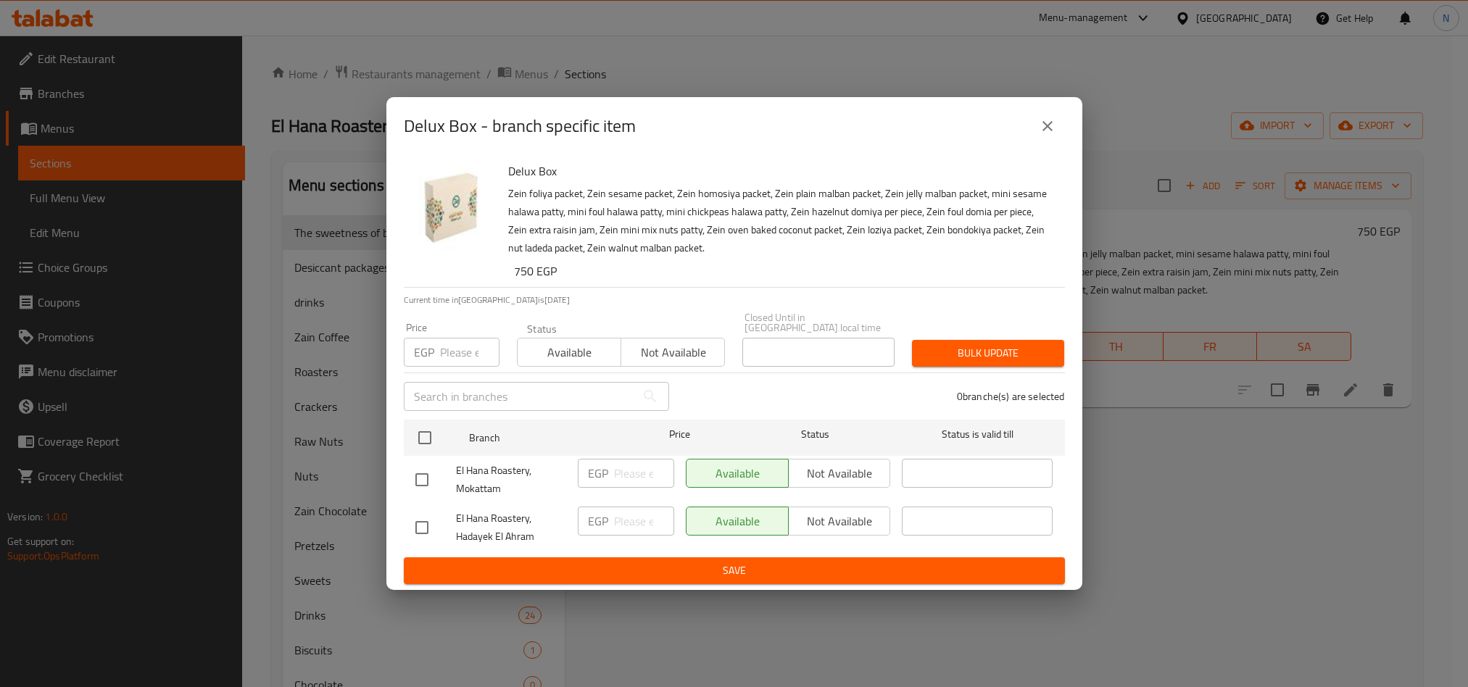
click at [1034, 140] on button "close" at bounding box center [1047, 126] width 35 height 35
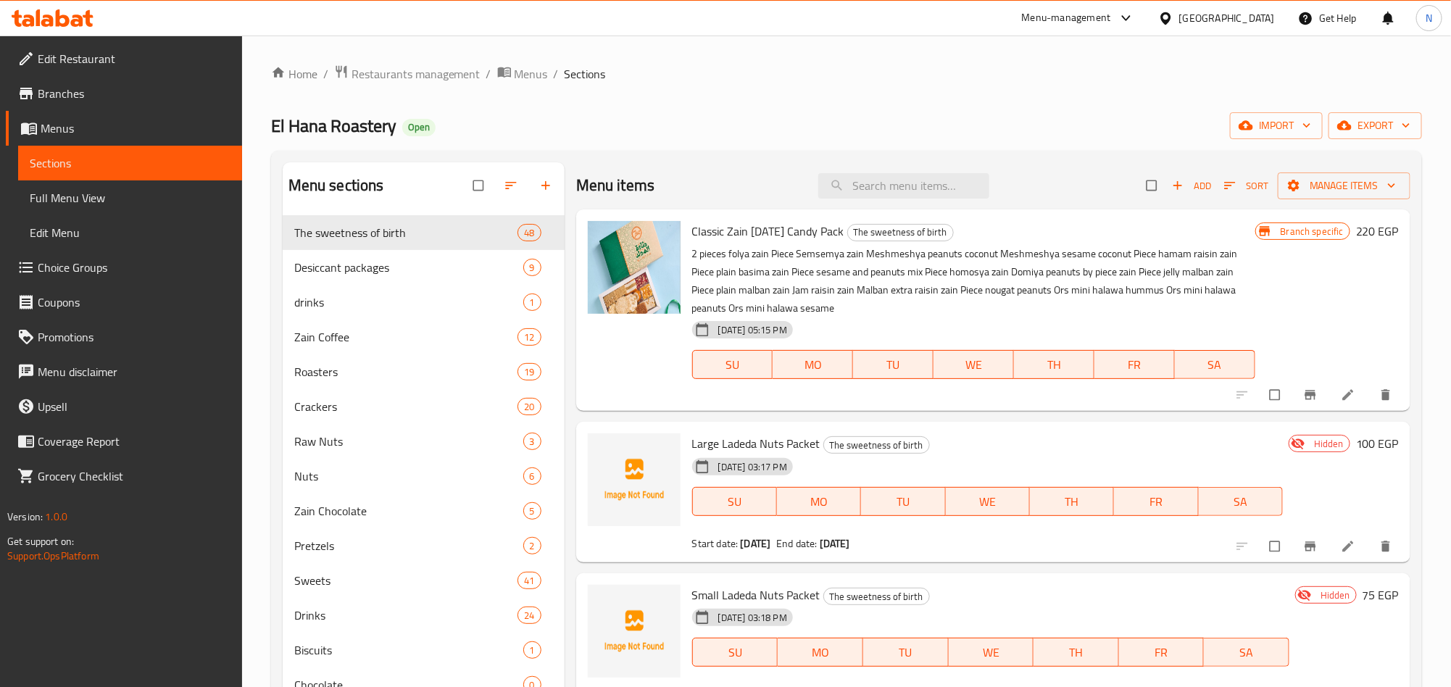
click at [936, 200] on div "Menu items Add Sort Manage items" at bounding box center [993, 185] width 834 height 47
click at [931, 192] on input "search" at bounding box center [903, 185] width 171 height 25
paste input "Delux Box"
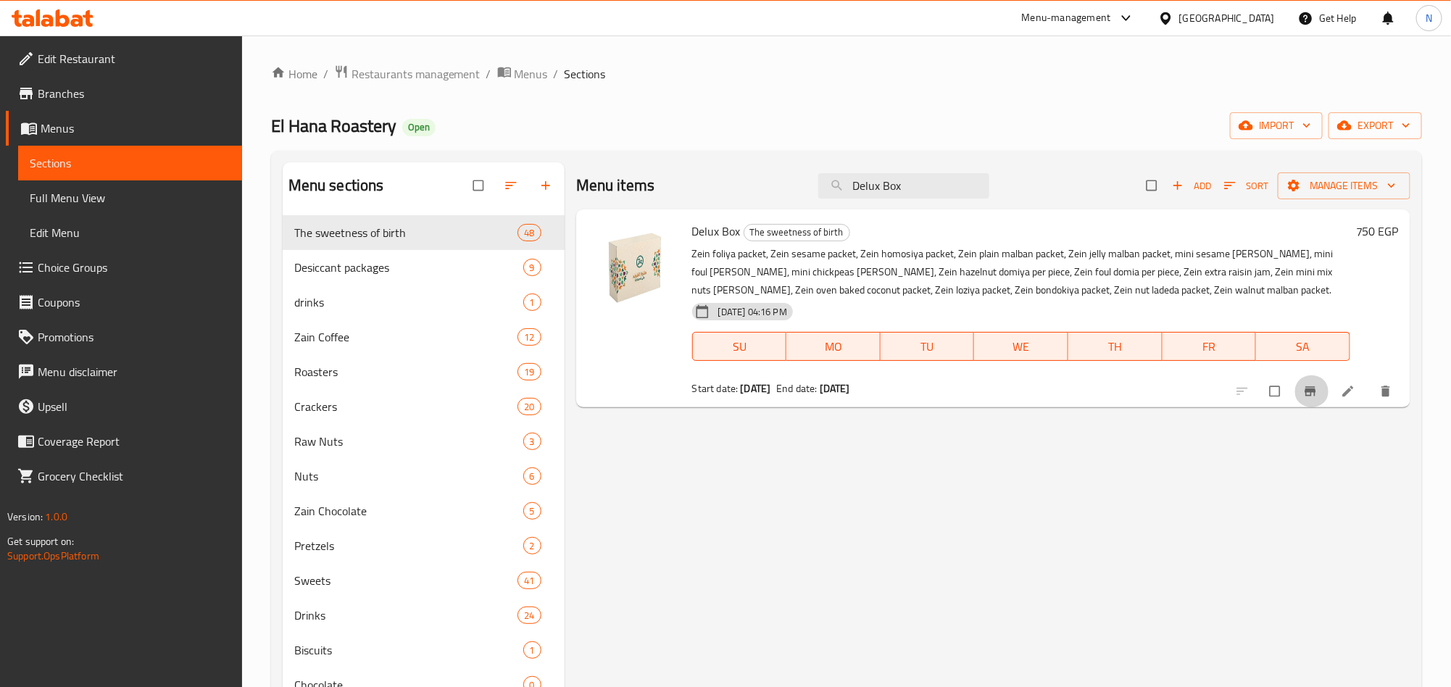
click at [1301, 391] on button "Branch-specific-item" at bounding box center [1312, 392] width 35 height 32
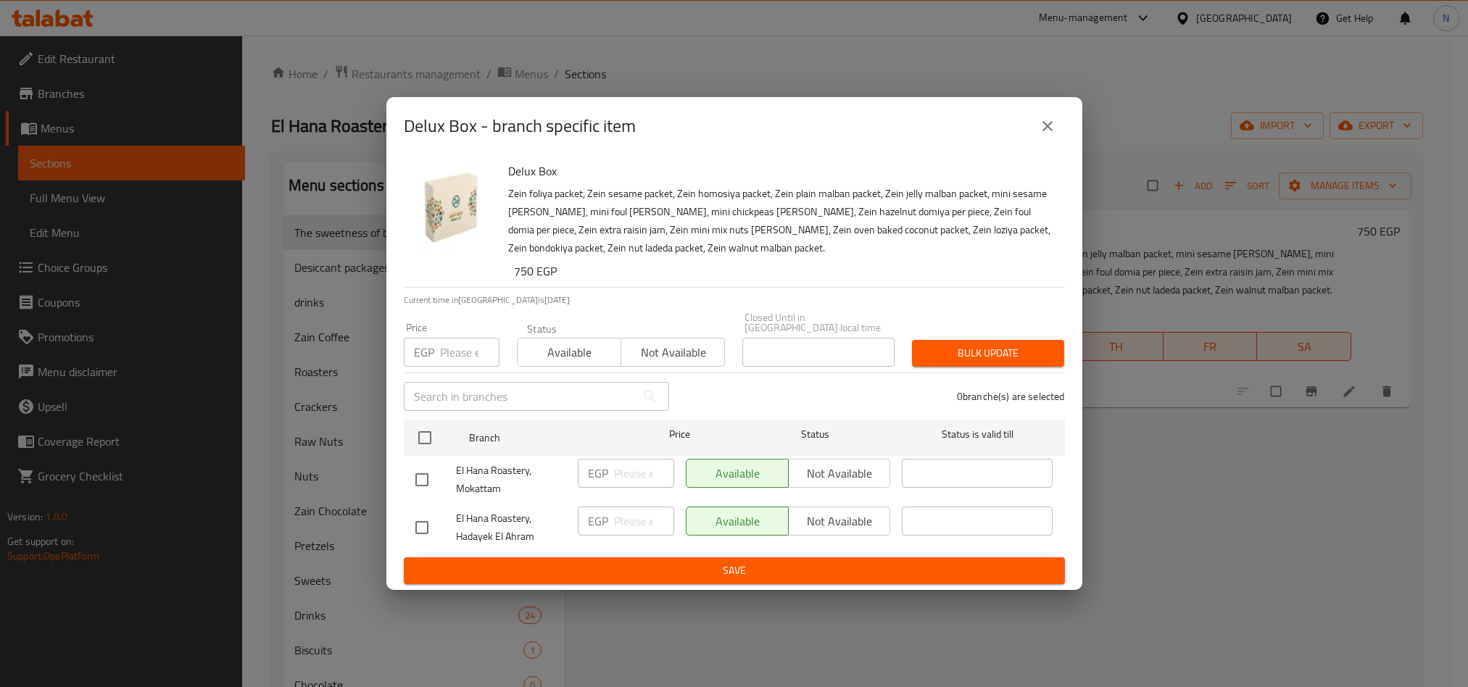
click at [1059, 133] on button "close" at bounding box center [1047, 126] width 35 height 35
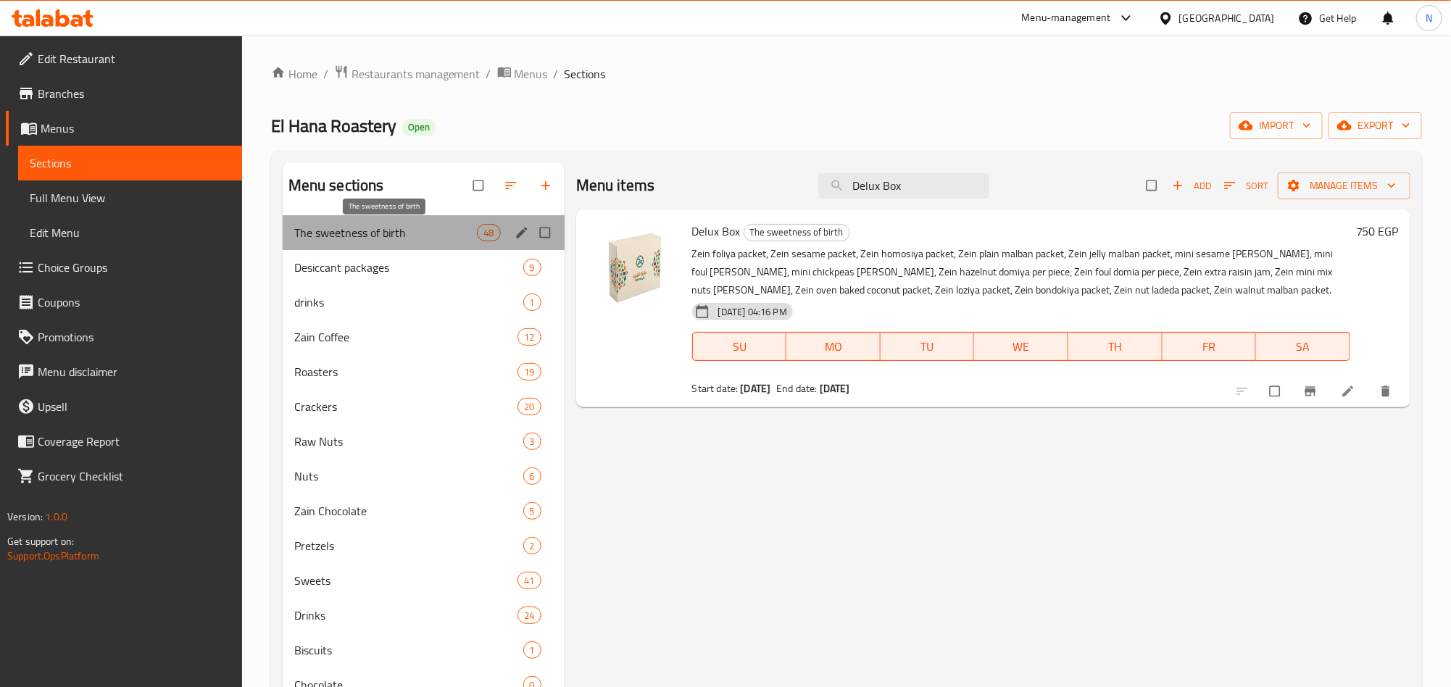
click at [449, 239] on span "The sweetness of birth" at bounding box center [385, 232] width 183 height 17
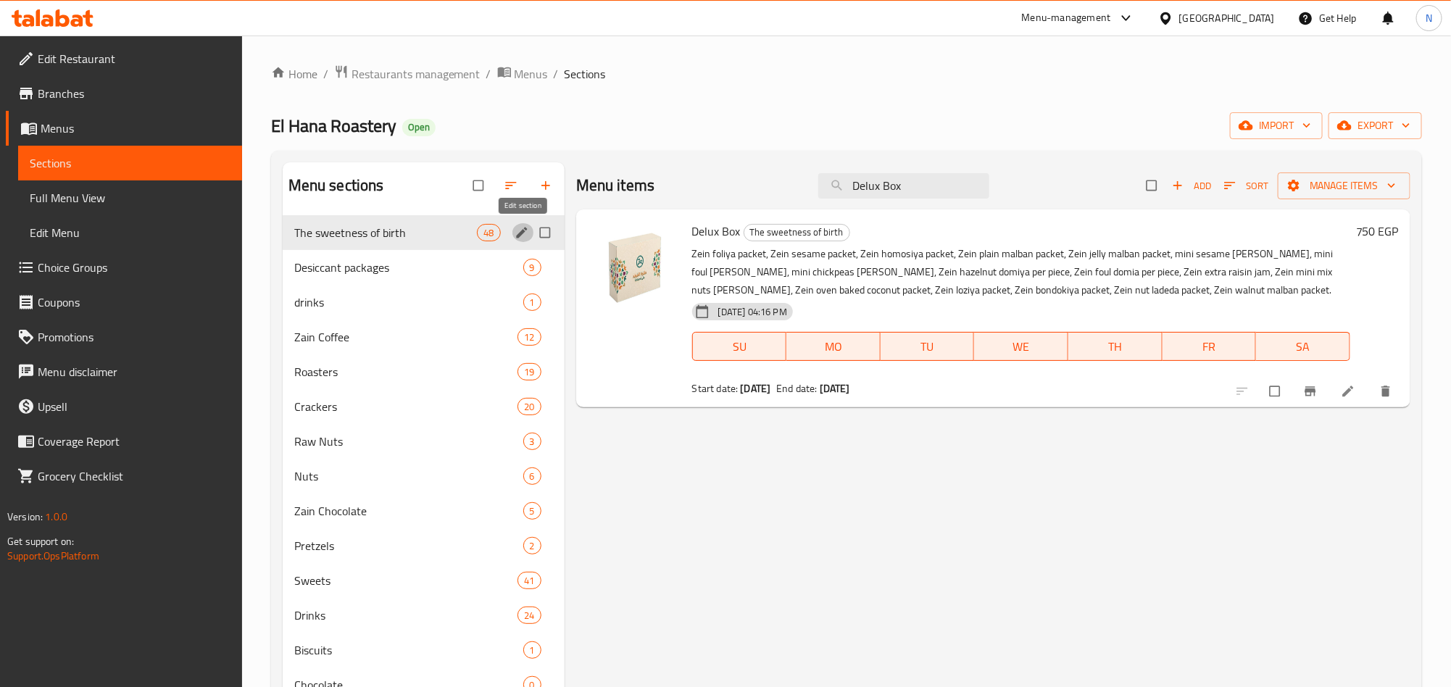
click at [520, 233] on icon "edit" at bounding box center [522, 232] width 14 height 14
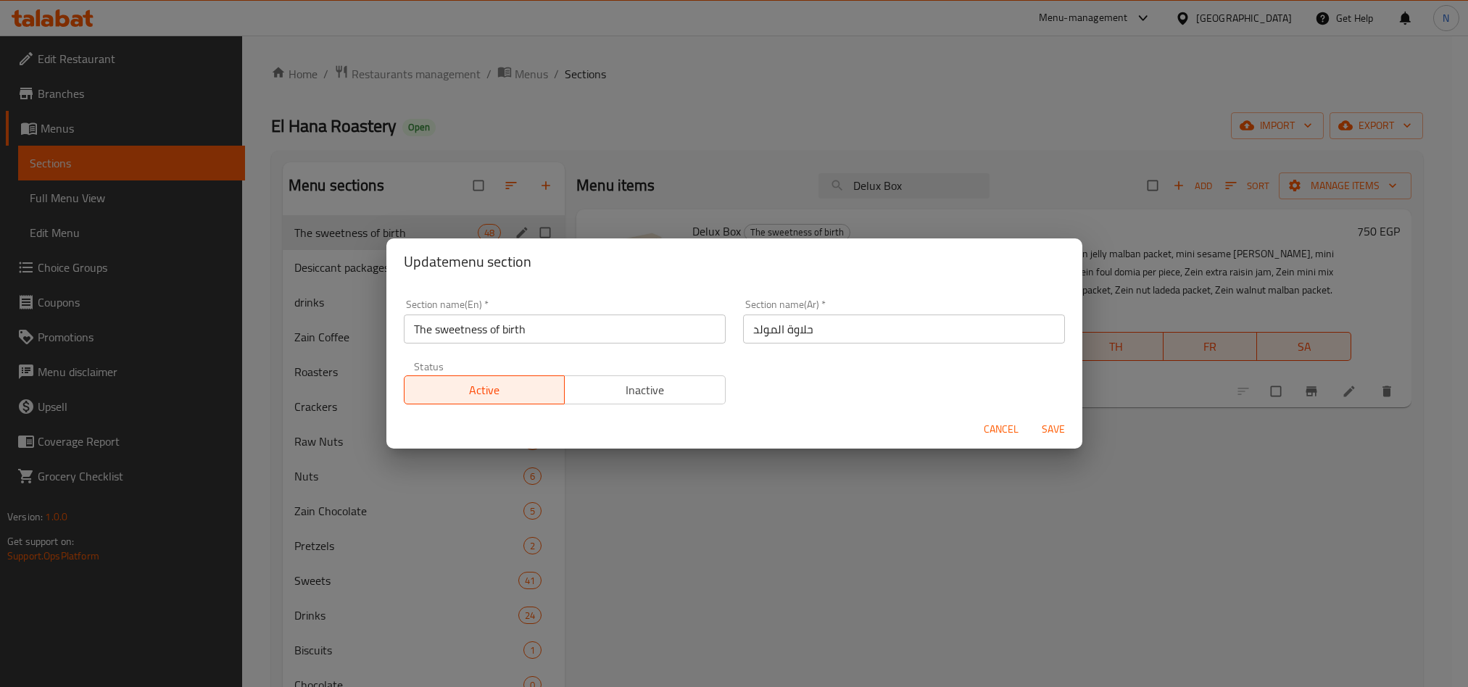
click at [633, 125] on div "Update menu section Section name(En)   * The sweetness of birth Section name(En…" at bounding box center [734, 343] width 1468 height 687
click at [1001, 427] on span "Cancel" at bounding box center [1001, 429] width 35 height 18
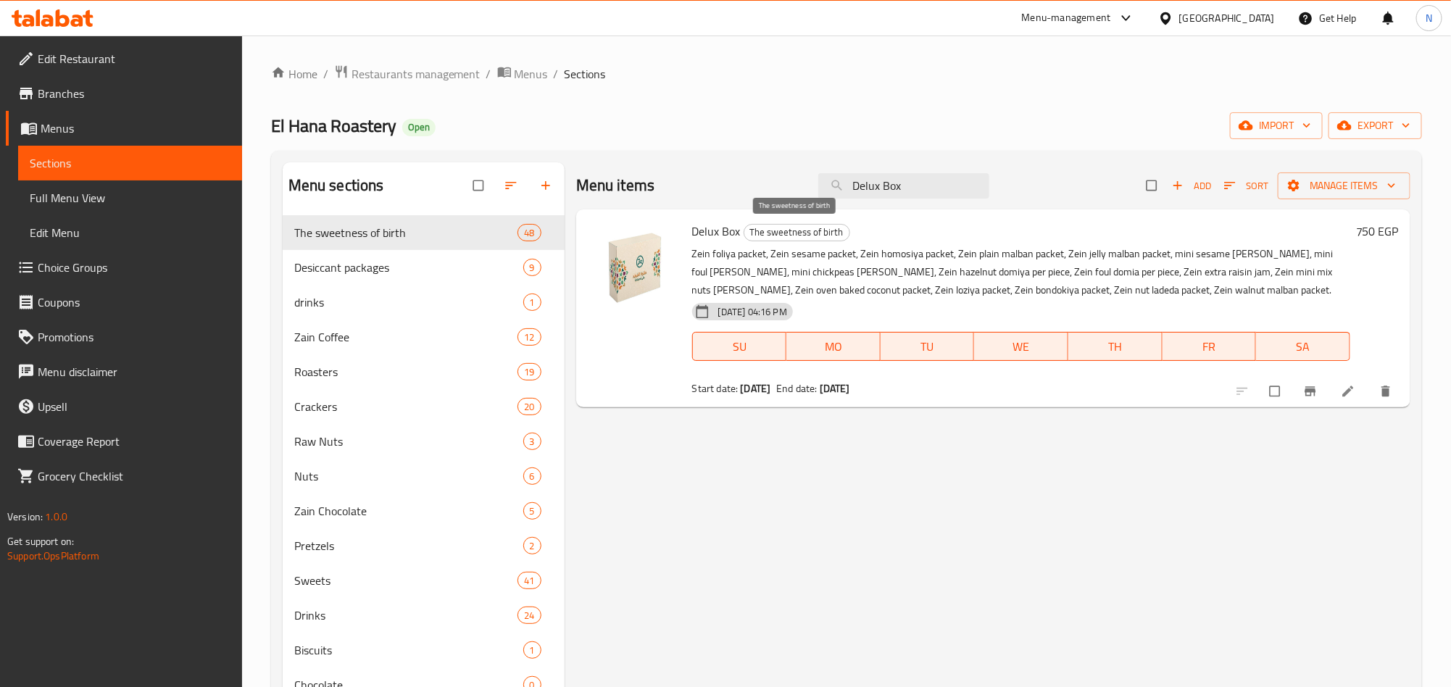
click at [776, 235] on span "The sweetness of birth" at bounding box center [797, 232] width 105 height 17
copy span "The sweetness of birth"
click at [873, 209] on div "Menu items Delux Box Add Sort Manage items" at bounding box center [993, 185] width 834 height 47
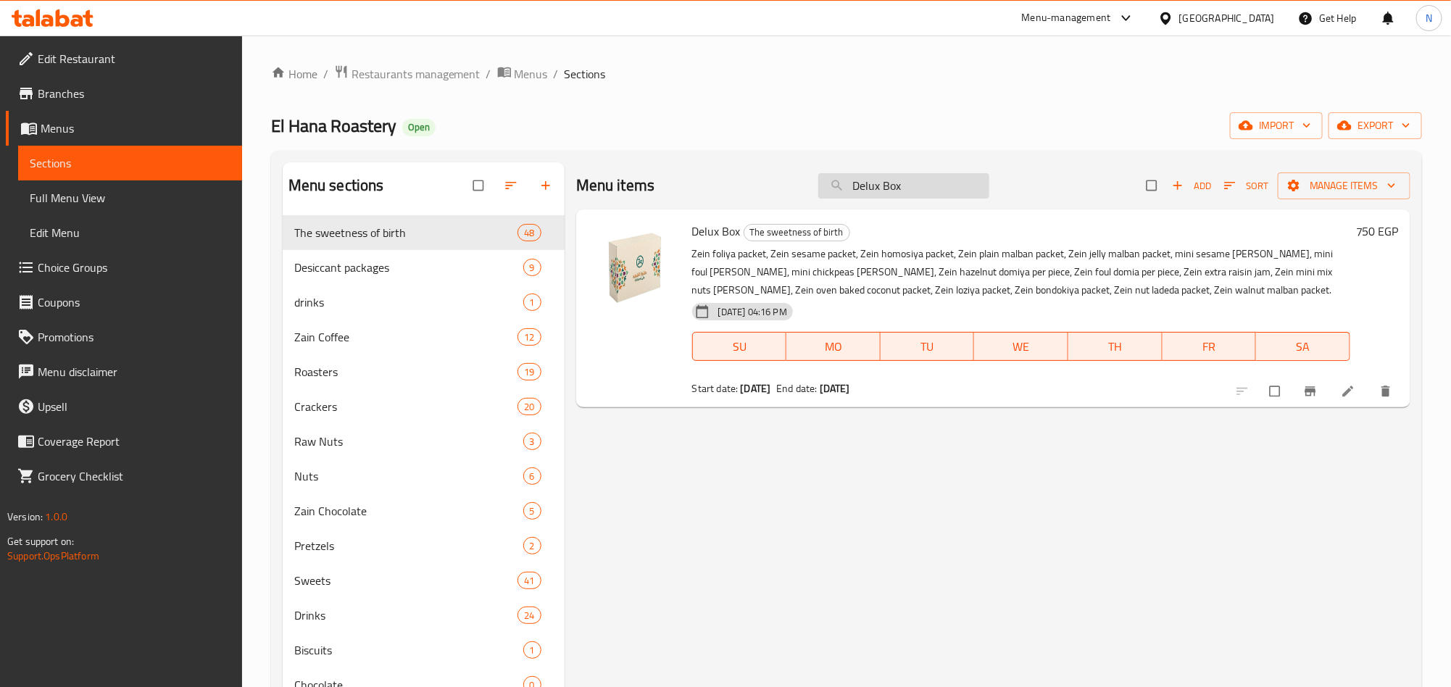
click at [890, 189] on input "Delux Box" at bounding box center [903, 185] width 171 height 25
click at [890, 191] on input "Delux Box" at bounding box center [903, 185] width 171 height 25
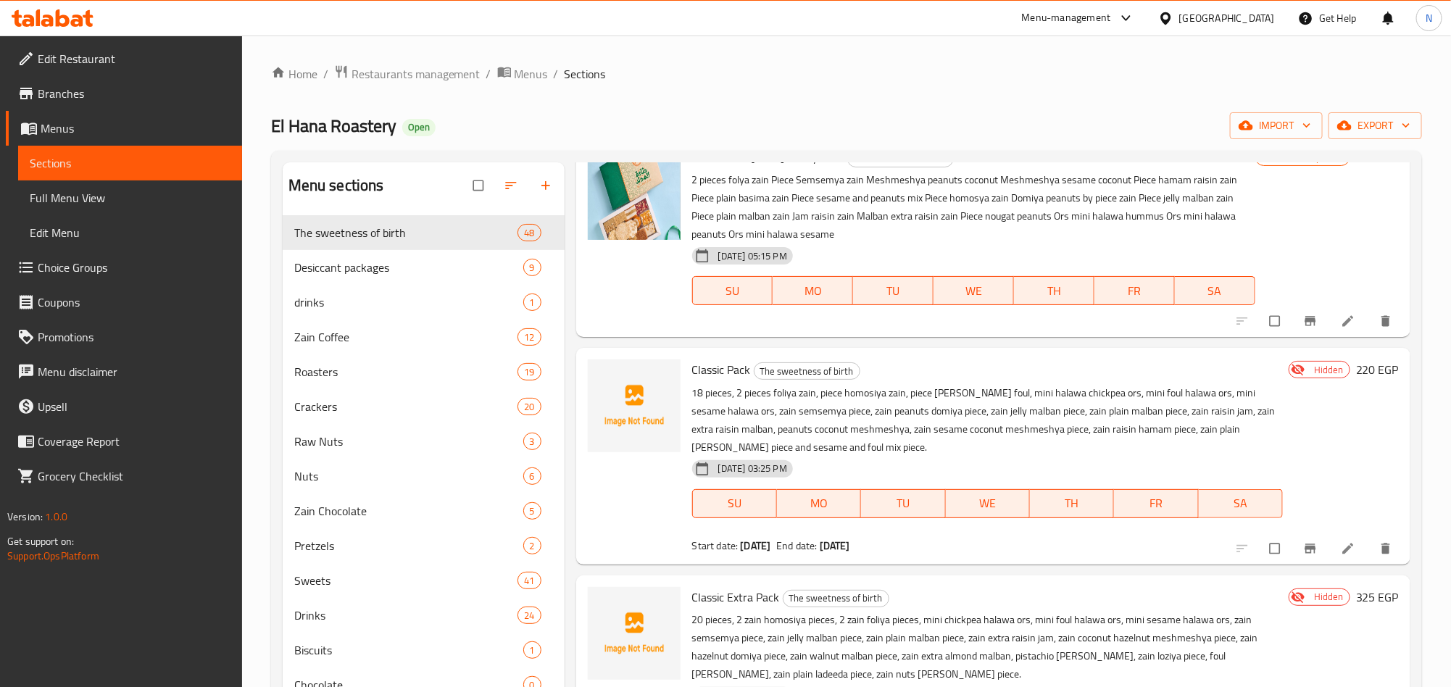
scroll to position [109, 0]
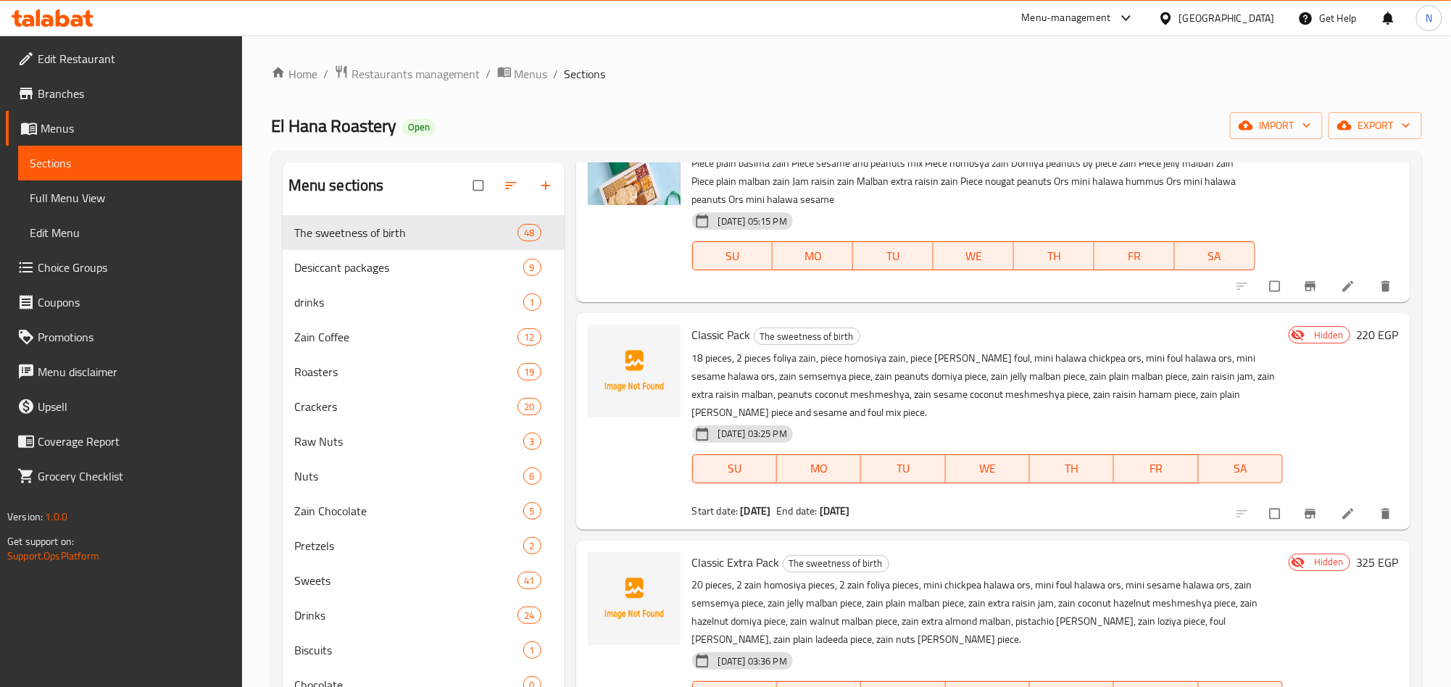
type input "classi"
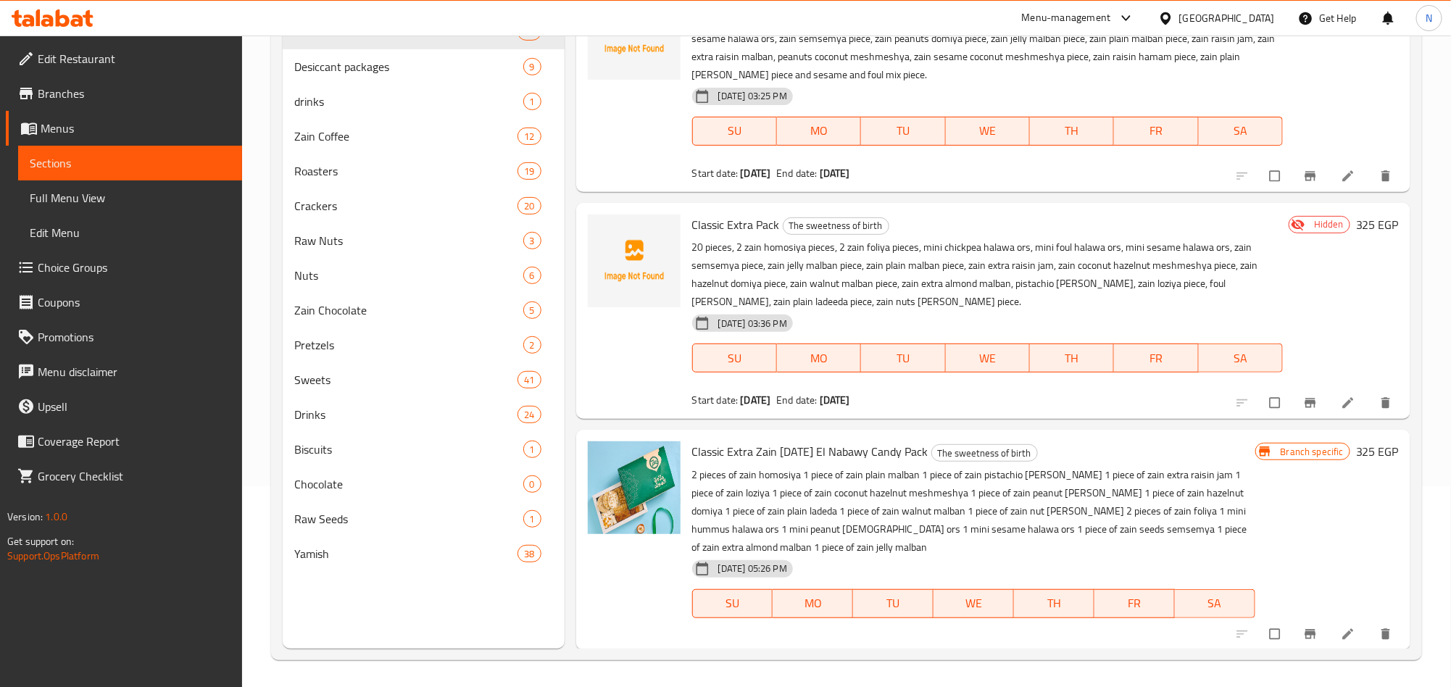
scroll to position [203, 0]
click at [831, 453] on span "Classic Extra Zain [DATE] El Nabawy Candy Pack" at bounding box center [810, 450] width 236 height 22
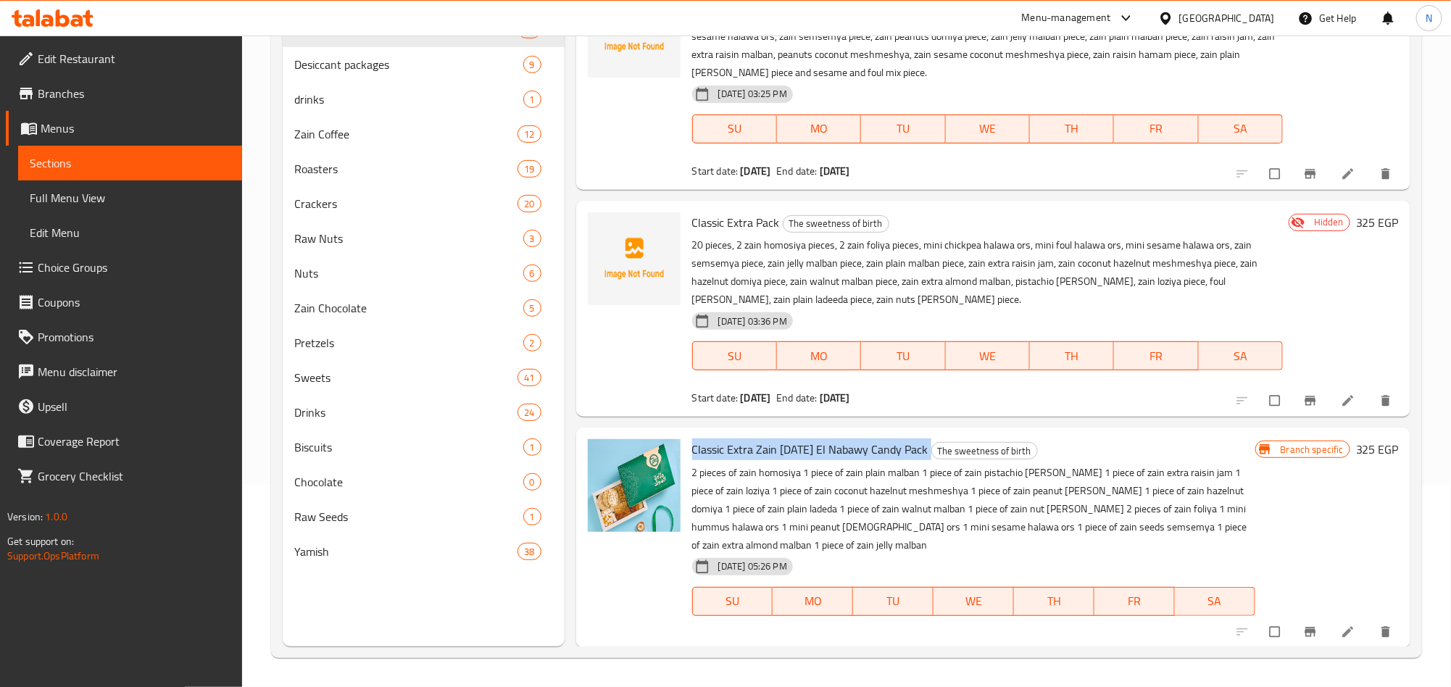
click at [829, 453] on span "Classic Extra Zain [DATE] El Nabawy Candy Pack" at bounding box center [810, 450] width 236 height 22
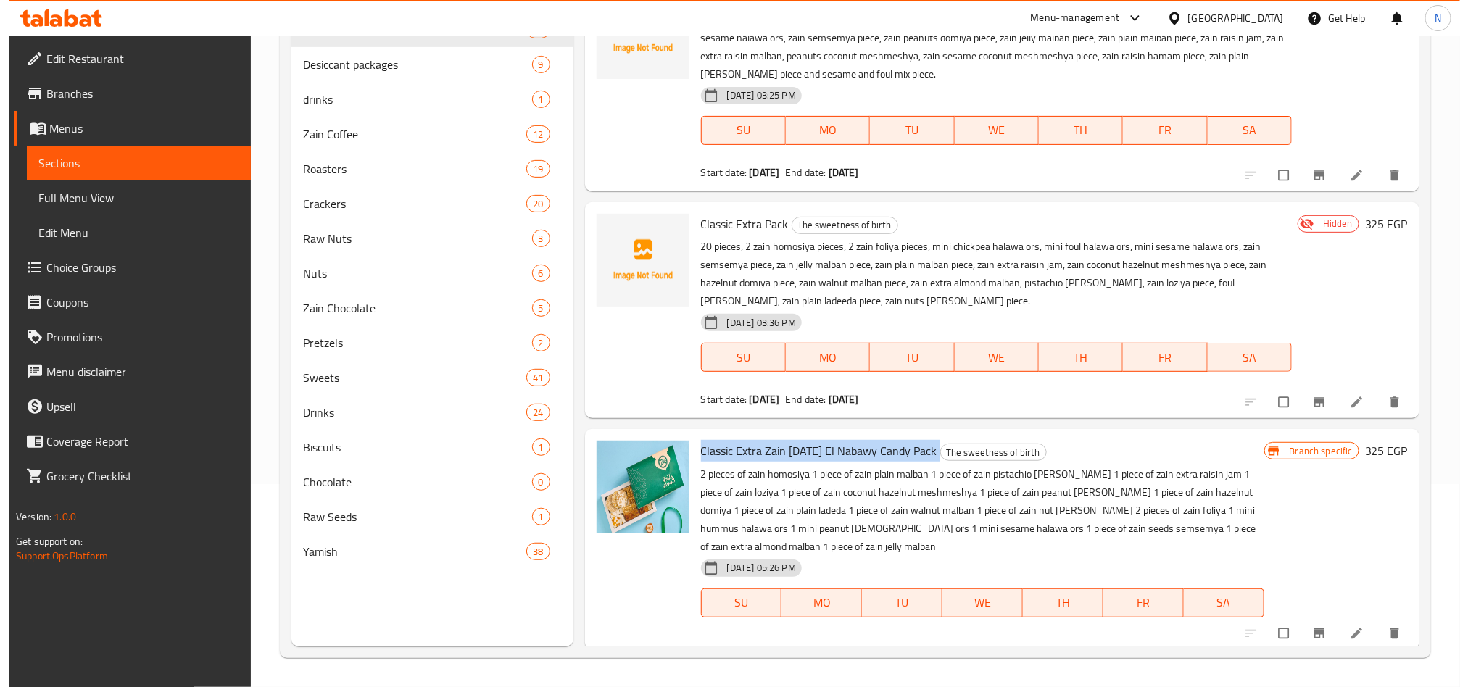
scroll to position [246, 0]
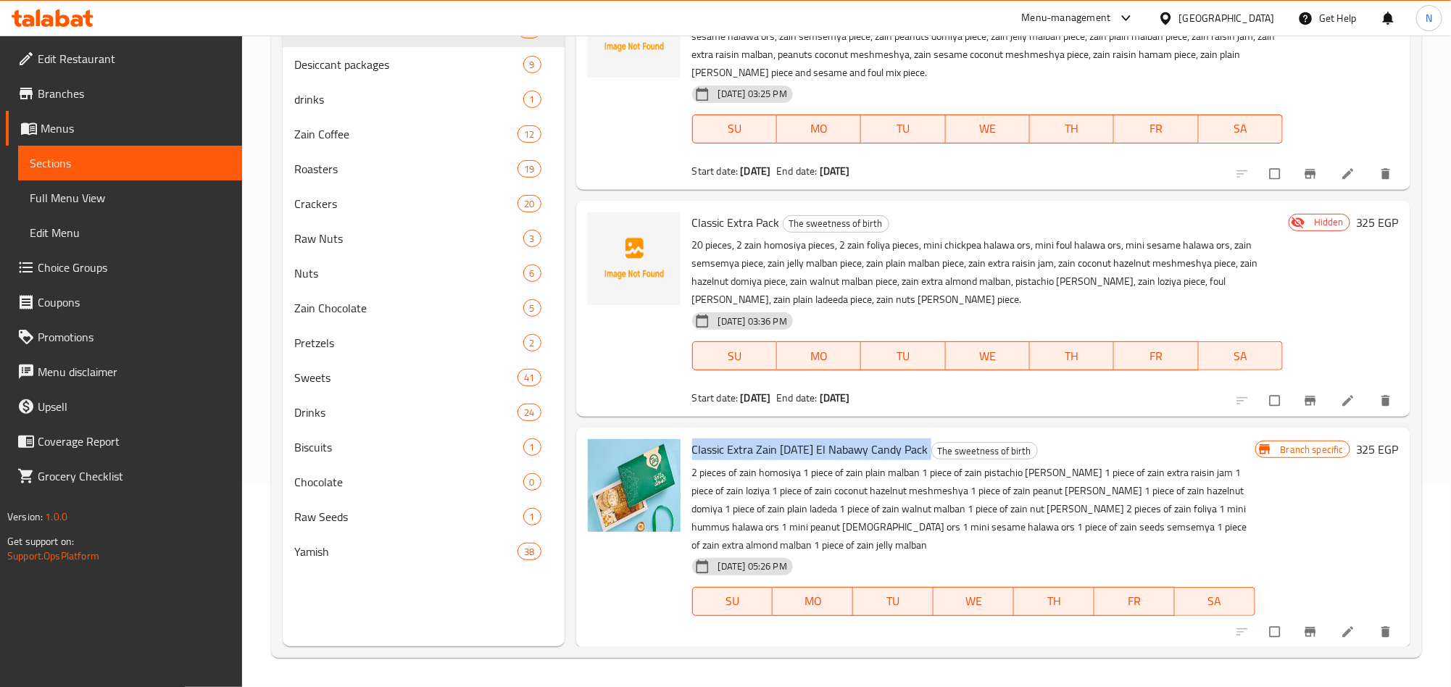
click at [1295, 629] on button "Branch-specific-item" at bounding box center [1312, 632] width 35 height 32
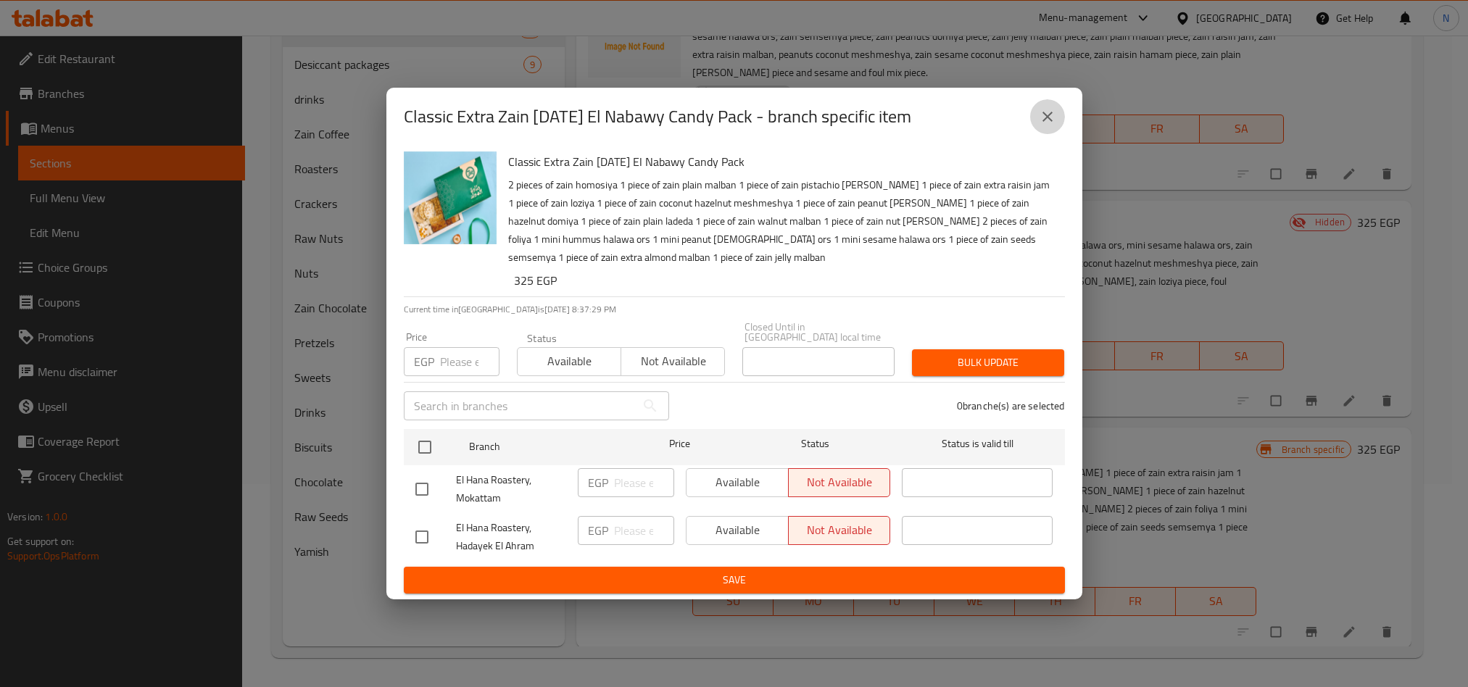
click at [1042, 112] on button "close" at bounding box center [1047, 116] width 35 height 35
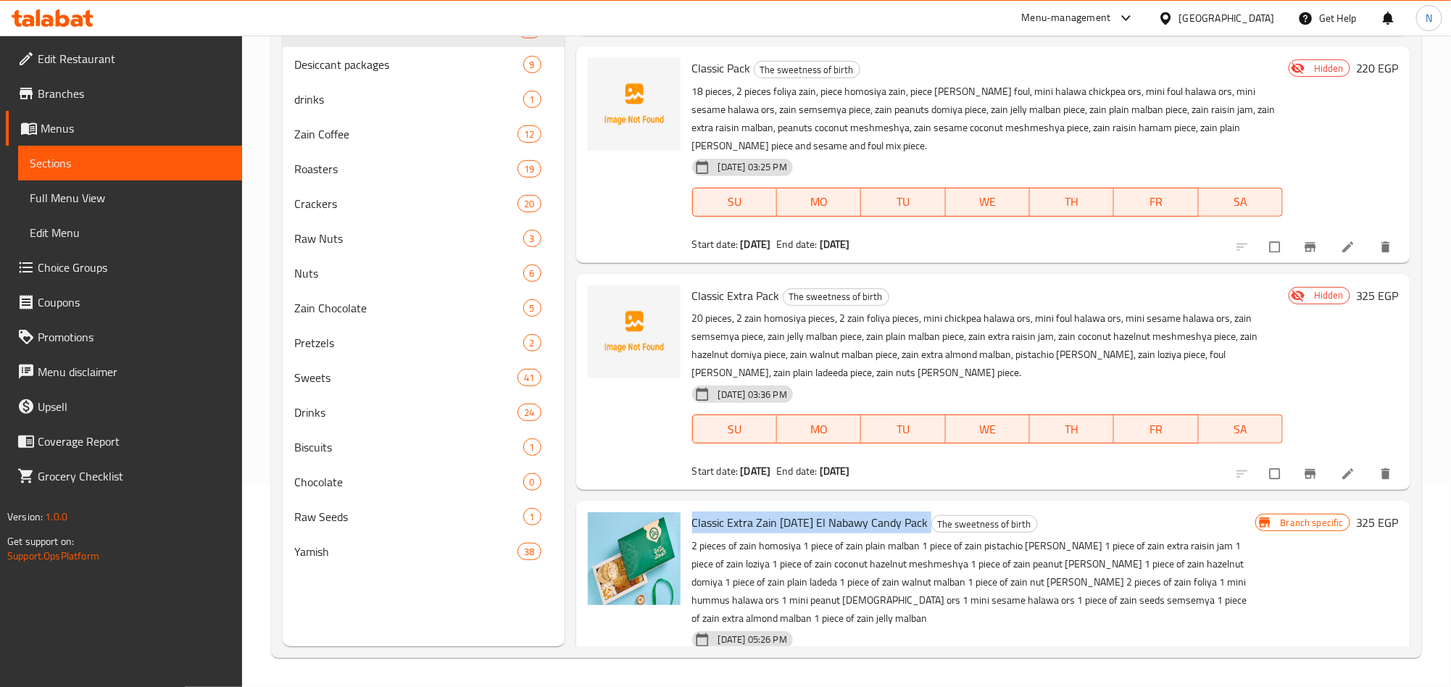
scroll to position [138, 0]
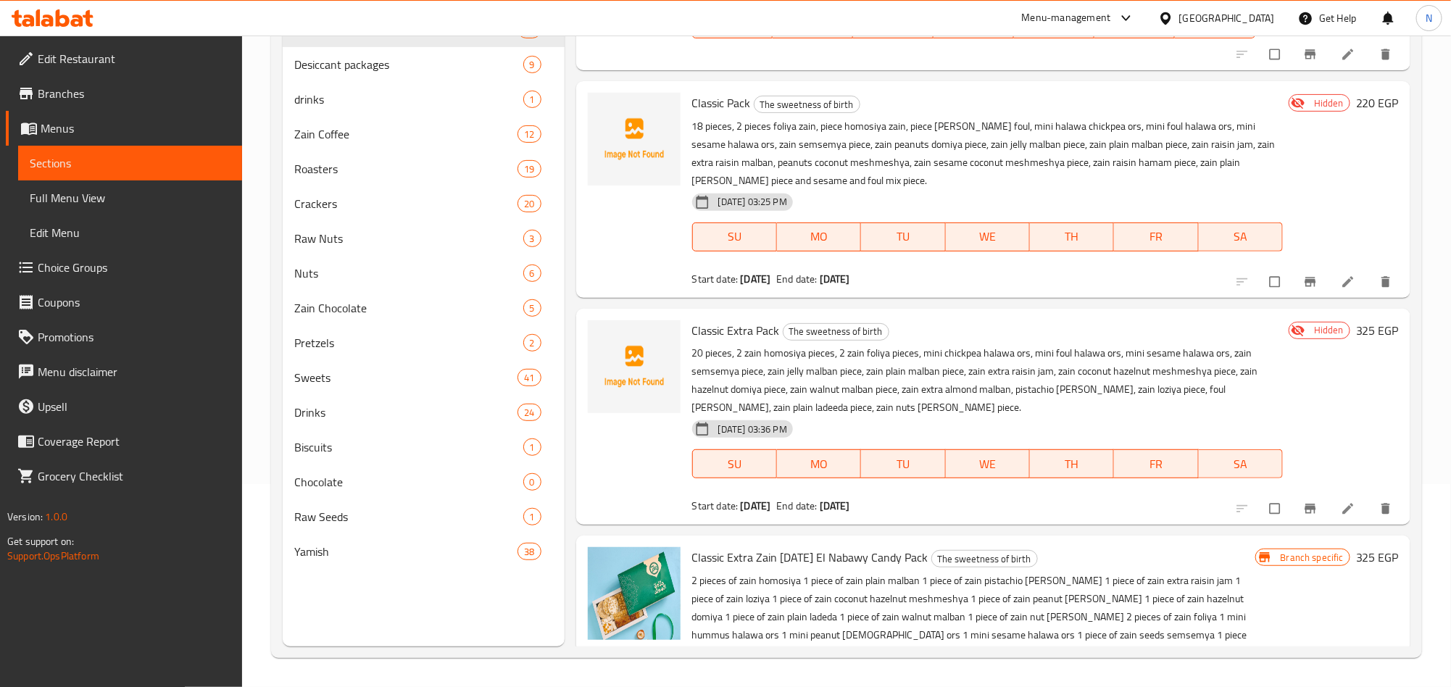
click at [736, 107] on span "Classic Pack" at bounding box center [721, 103] width 59 height 22
copy h6 "Classic Pack"
click at [720, 340] on span "Classic Extra Pack" at bounding box center [736, 331] width 88 height 22
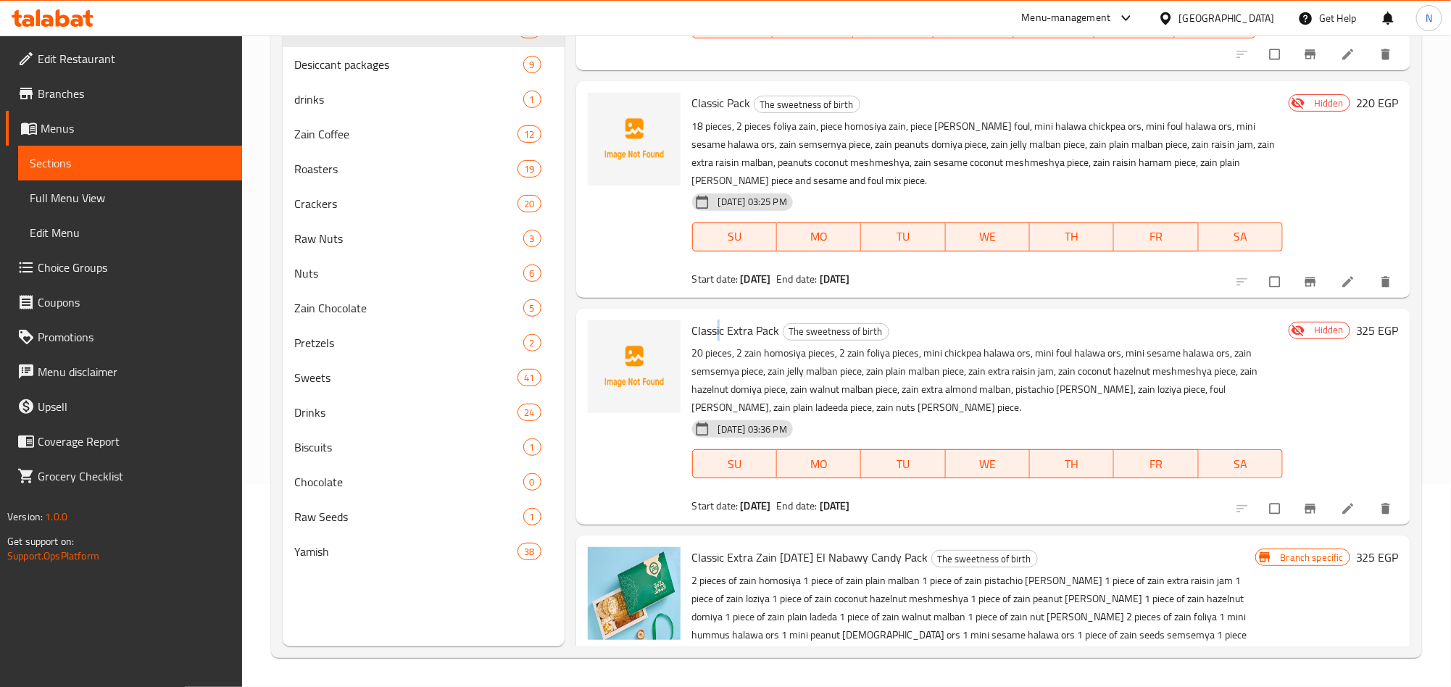
click at [720, 340] on span "Classic Extra Pack" at bounding box center [736, 331] width 88 height 22
click at [721, 340] on span "Classic Extra Pack" at bounding box center [736, 331] width 88 height 22
copy h6 "Classic Extra Pack"
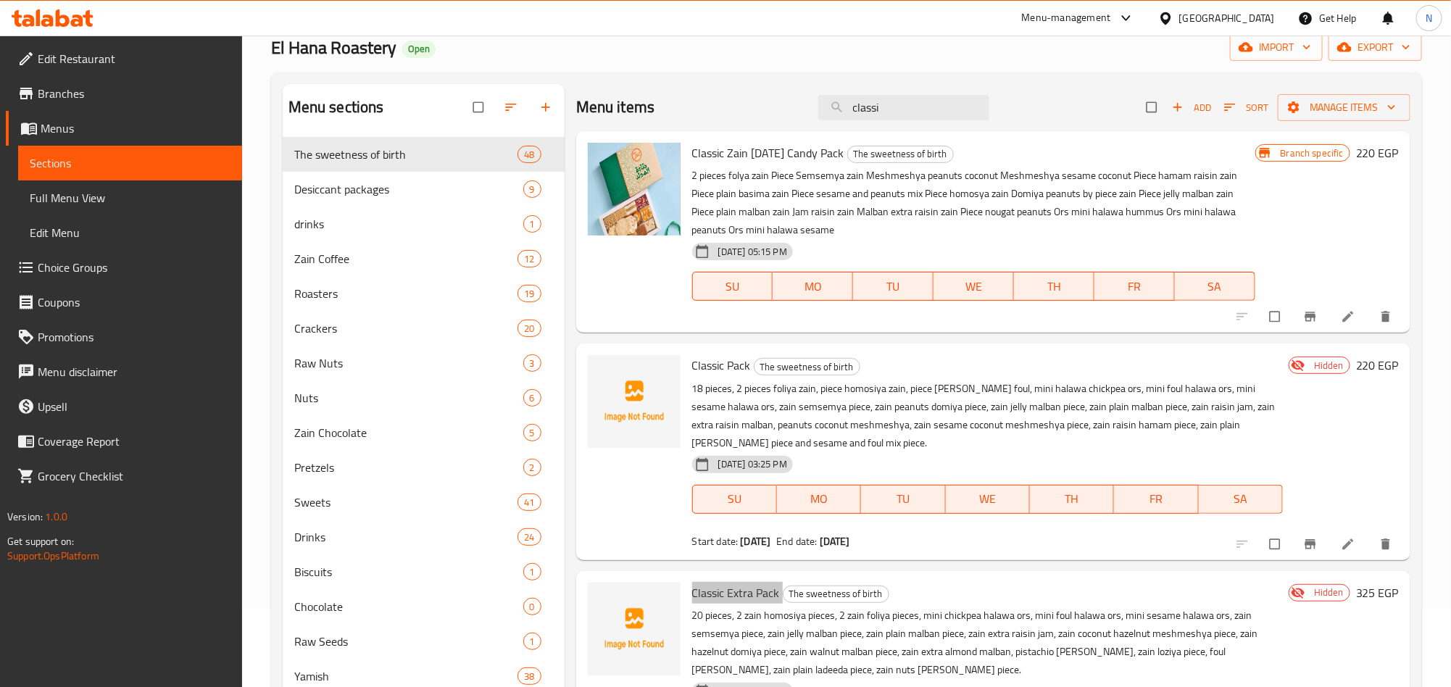
scroll to position [0, 0]
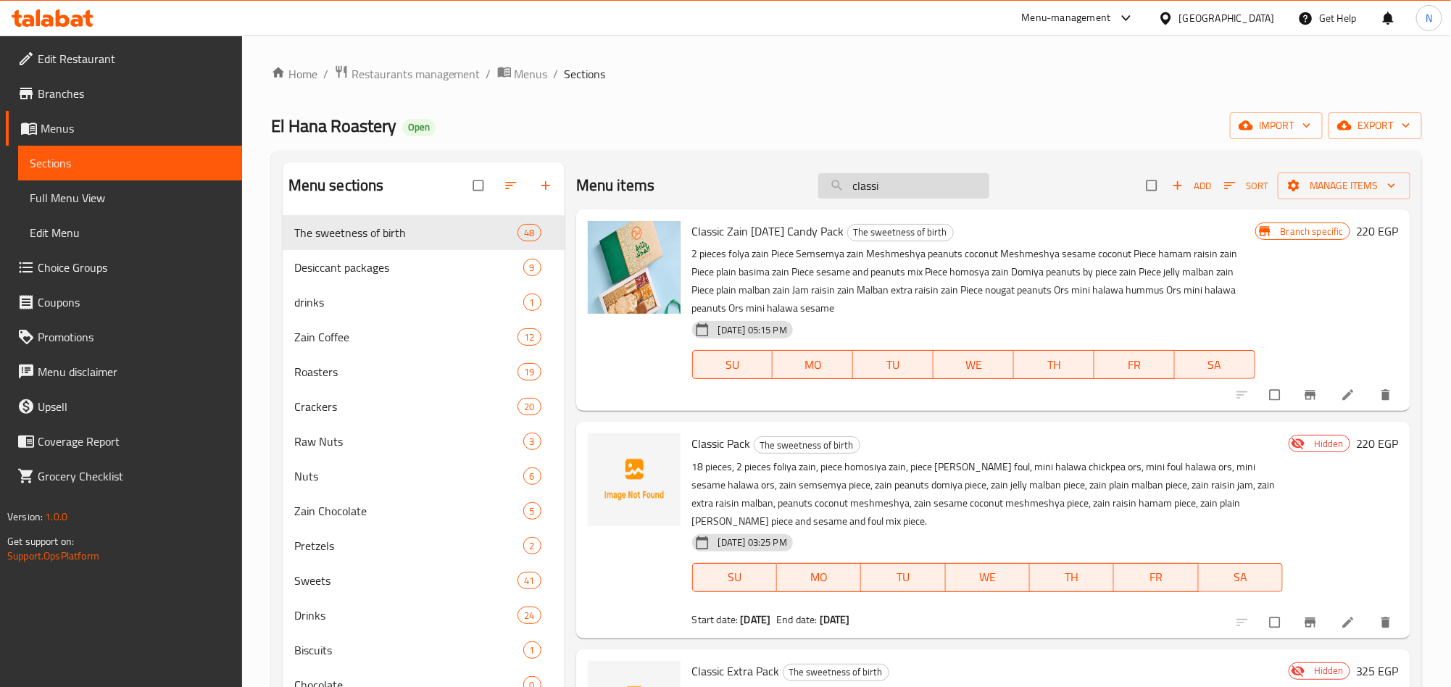
click at [883, 187] on input "classi" at bounding box center [903, 185] width 171 height 25
click at [885, 187] on input "classi" at bounding box center [903, 185] width 171 height 25
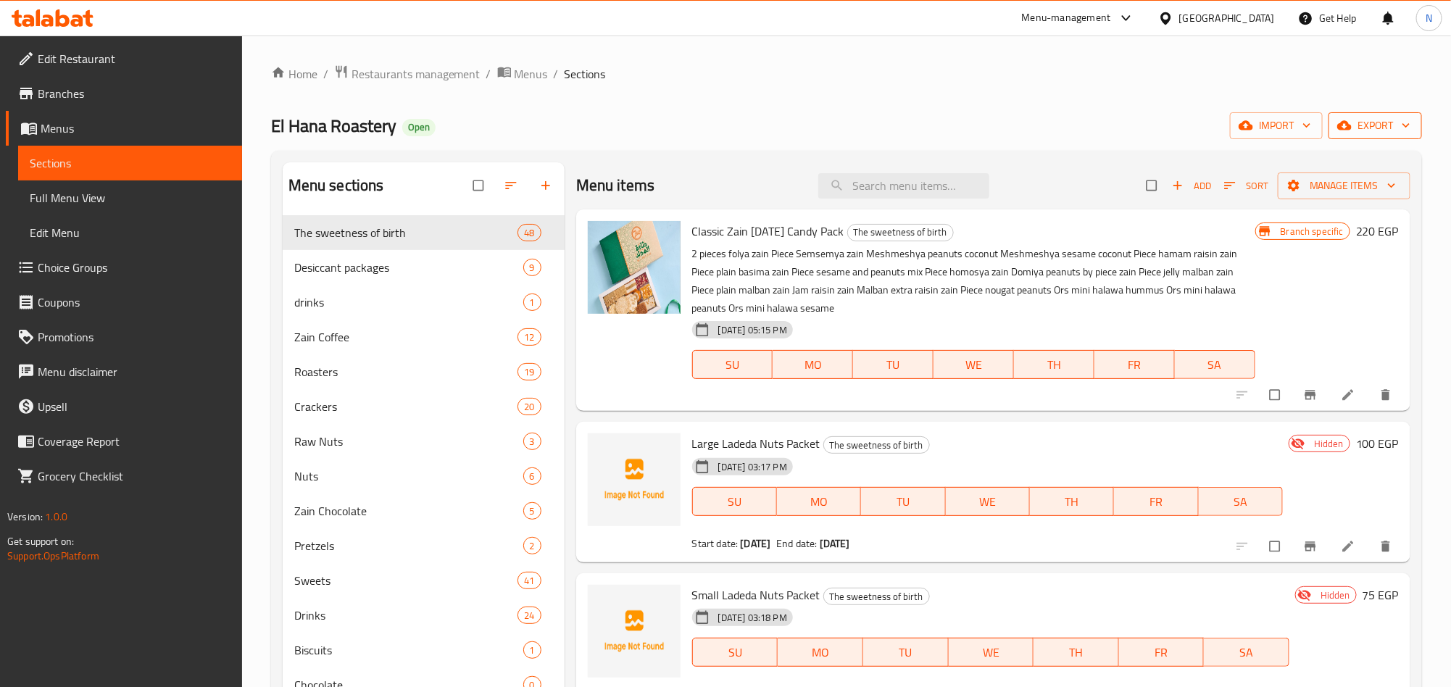
click at [1335, 130] on button "export" at bounding box center [1376, 125] width 94 height 27
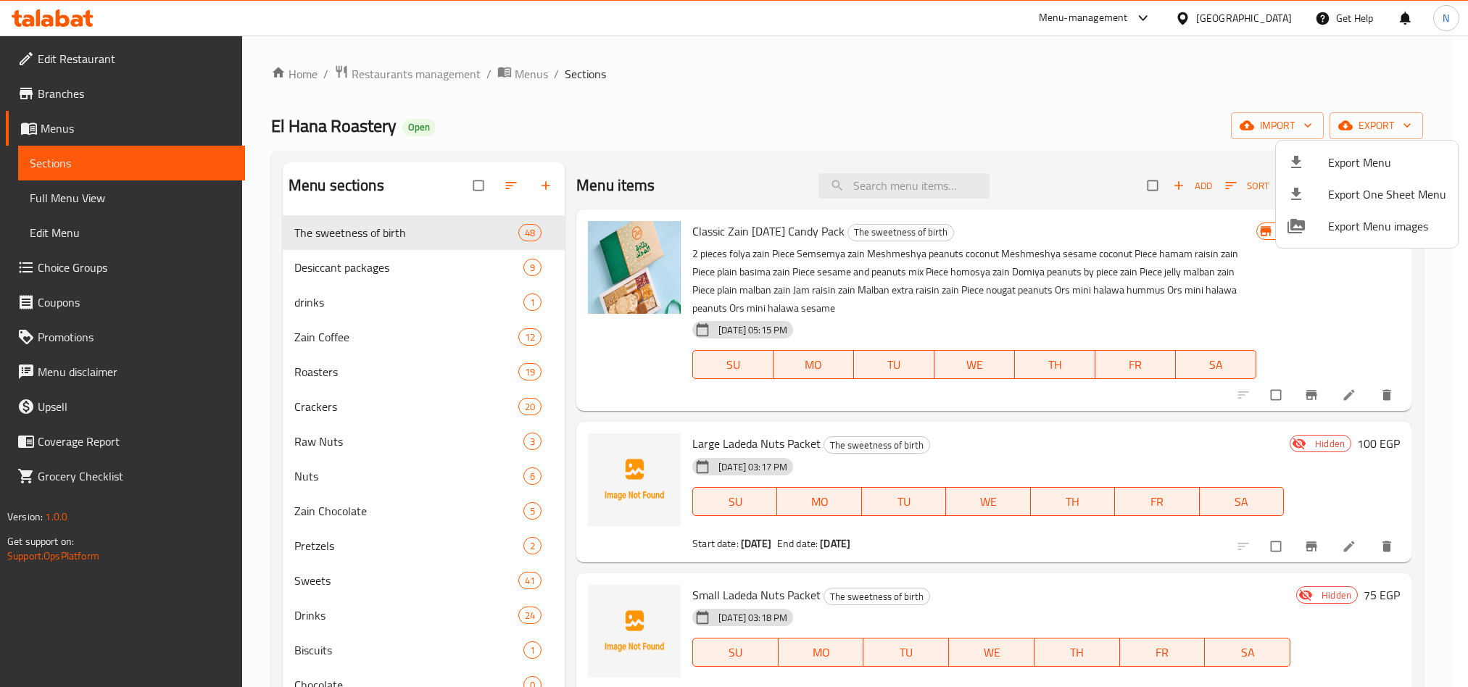
click at [1340, 157] on span "Export Menu" at bounding box center [1387, 162] width 118 height 17
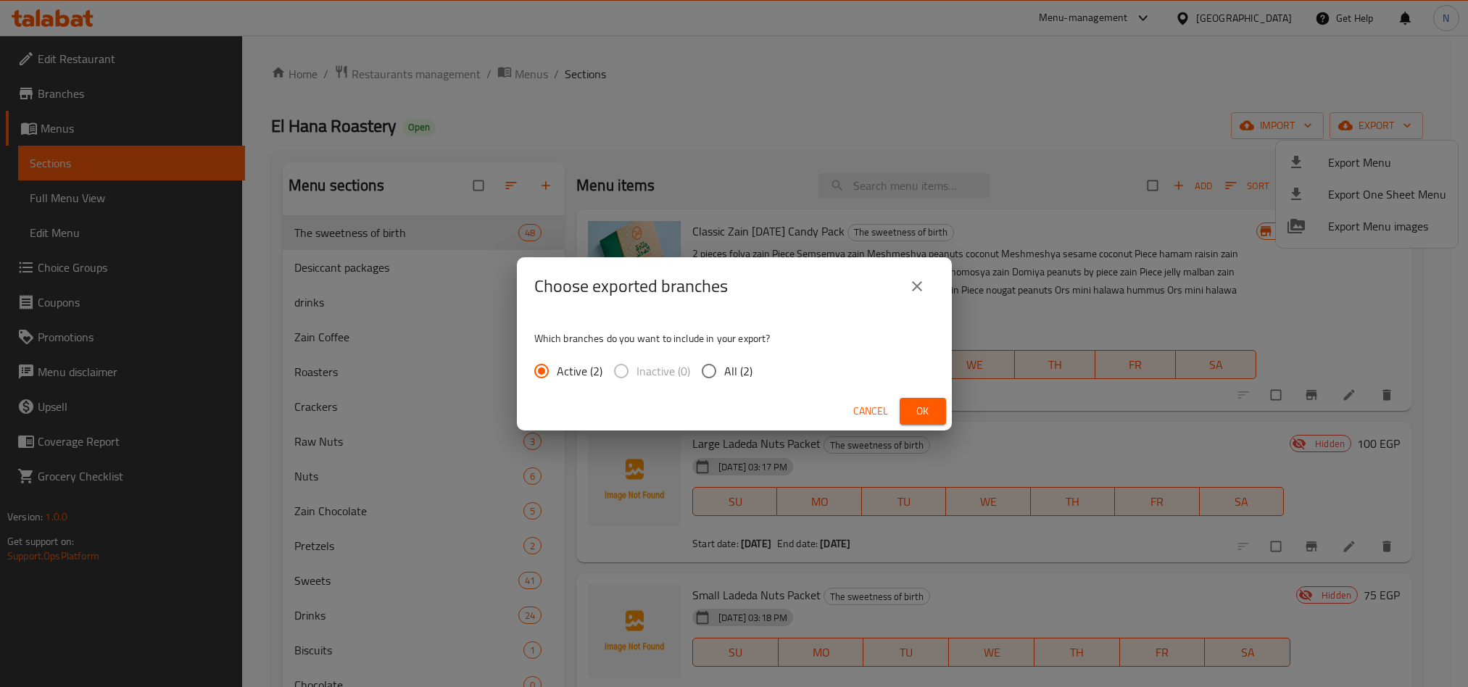
drag, startPoint x: 727, startPoint y: 377, endPoint x: 912, endPoint y: 429, distance: 192.1
click at [729, 378] on span "All (2)" at bounding box center [738, 370] width 28 height 17
click at [724, 378] on input "All (2)" at bounding box center [709, 371] width 30 height 30
radio input "true"
click at [936, 409] on button "Ok" at bounding box center [923, 411] width 46 height 27
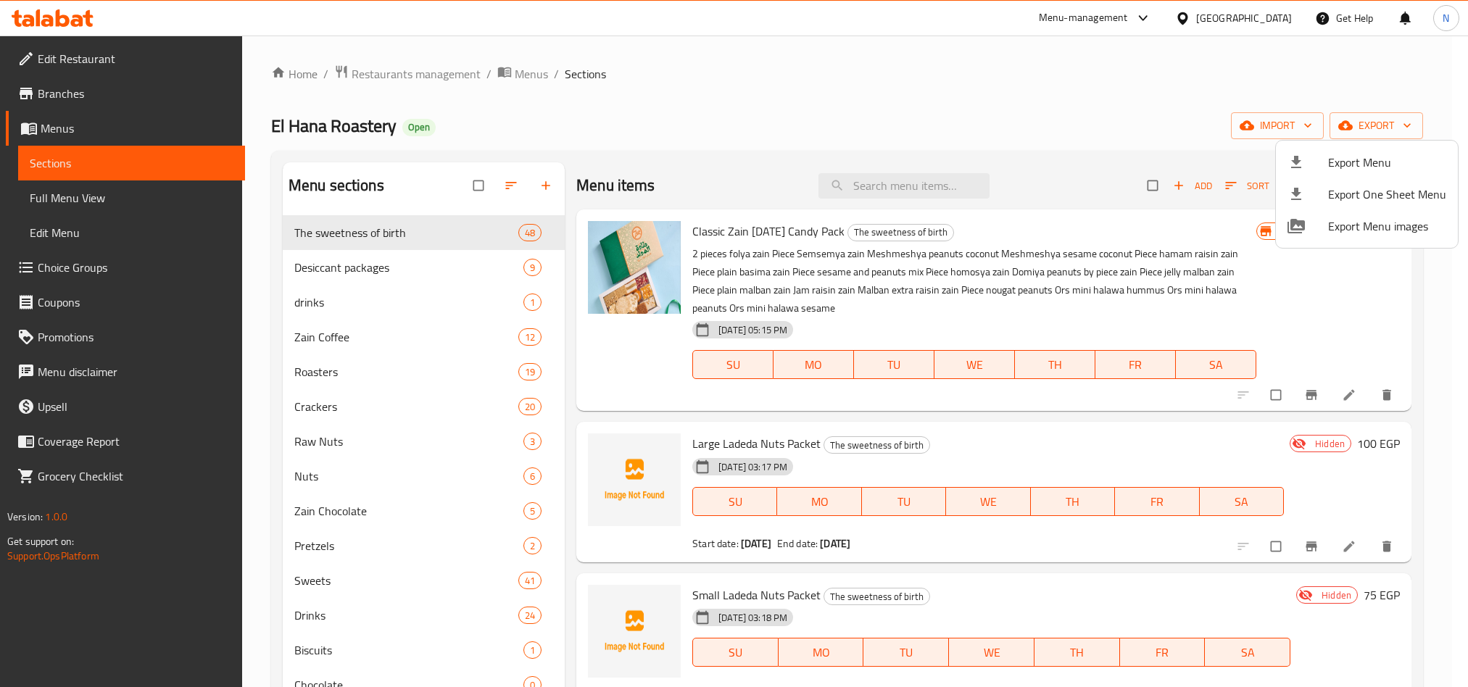
click at [868, 190] on div at bounding box center [734, 343] width 1468 height 687
click at [868, 190] on input "search" at bounding box center [892, 185] width 171 height 25
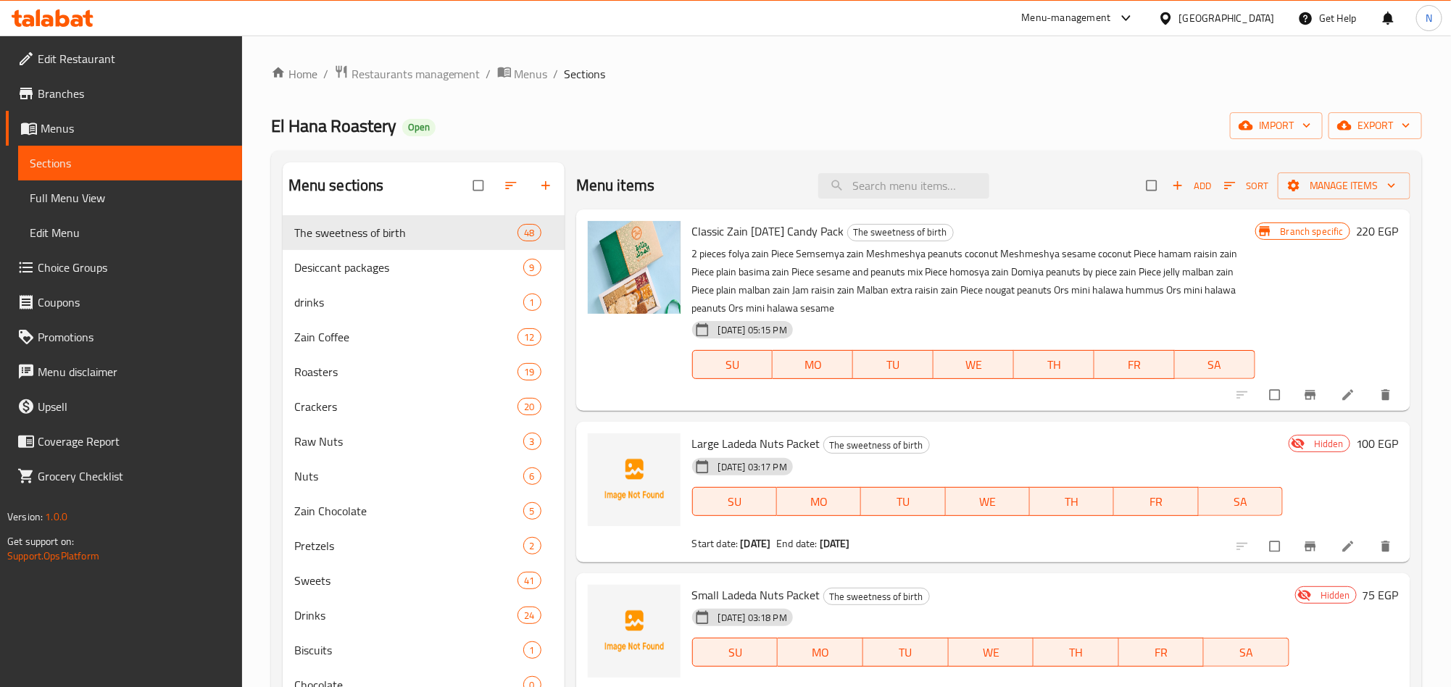
click at [868, 190] on input "search" at bounding box center [903, 185] width 171 height 25
paste input "Premium Box"
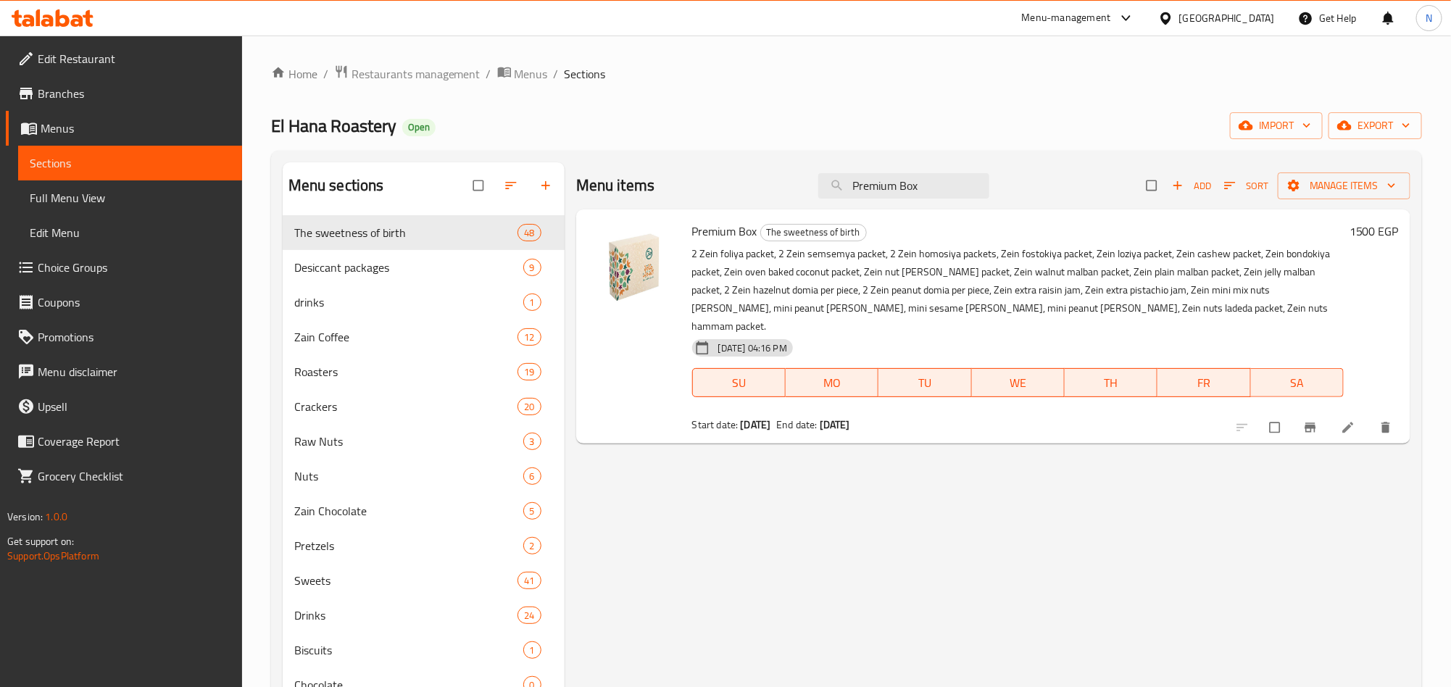
click at [716, 240] on span "Premium Box" at bounding box center [724, 231] width 65 height 22
click at [714, 240] on span "Premium Box" at bounding box center [724, 231] width 65 height 22
copy h6 "Premium Box"
click at [863, 185] on input "Premium Box" at bounding box center [903, 185] width 171 height 25
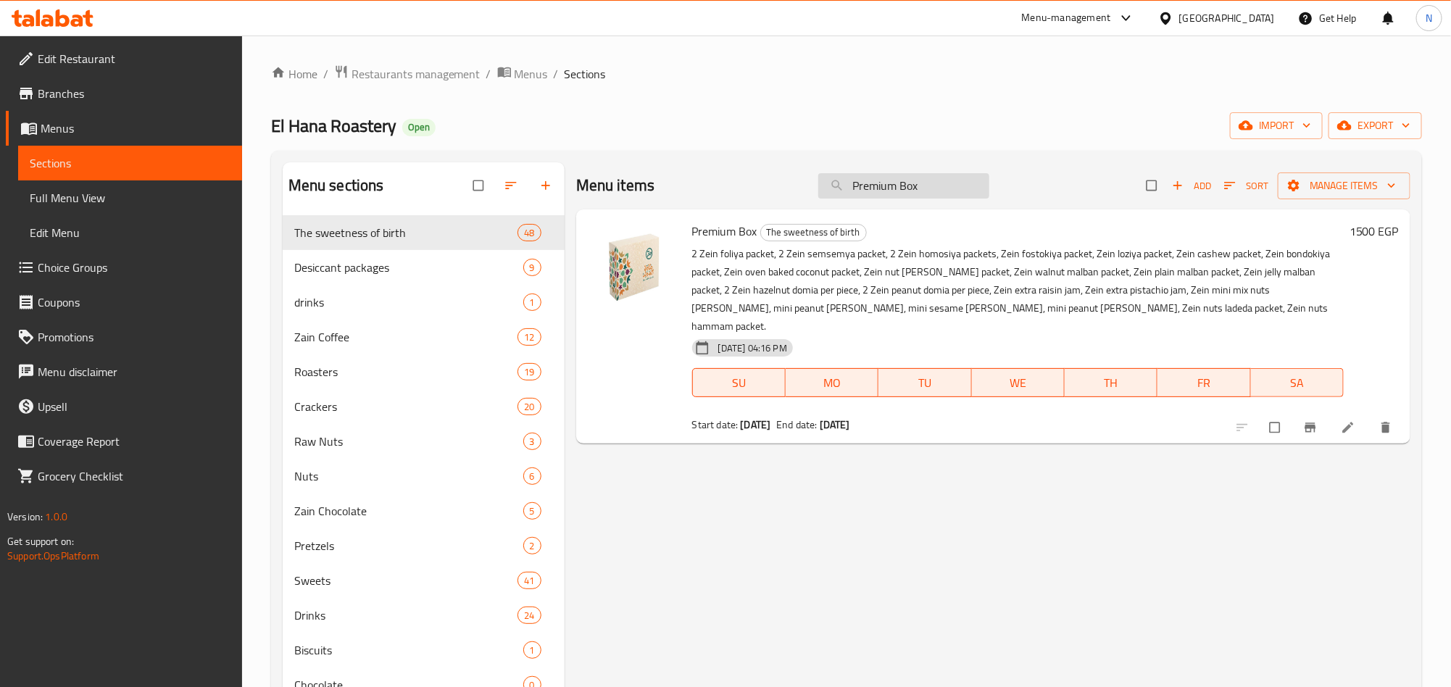
click at [863, 185] on input "Premium Box" at bounding box center [903, 185] width 171 height 25
paste input "Delux"
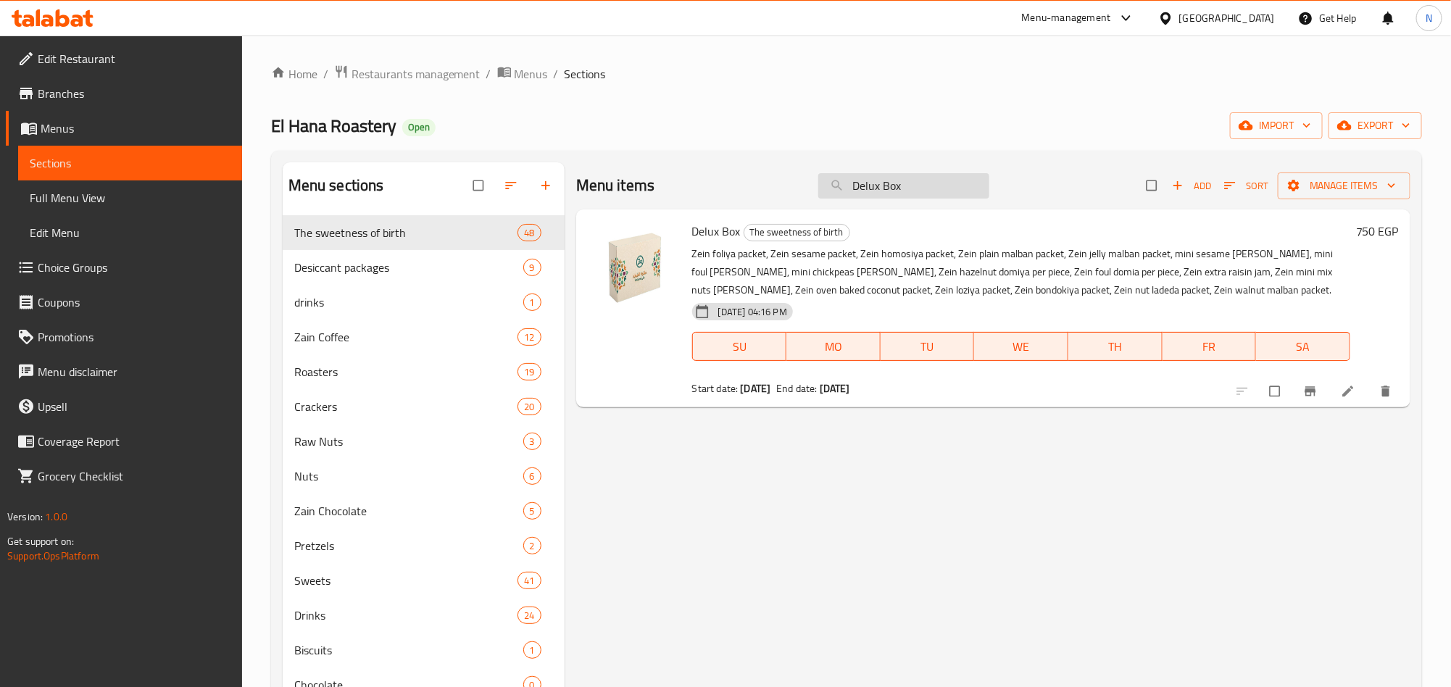
click at [890, 191] on input "Delux Box" at bounding box center [903, 185] width 171 height 25
type input "Delux Box"
